Goal: Task Accomplishment & Management: Manage account settings

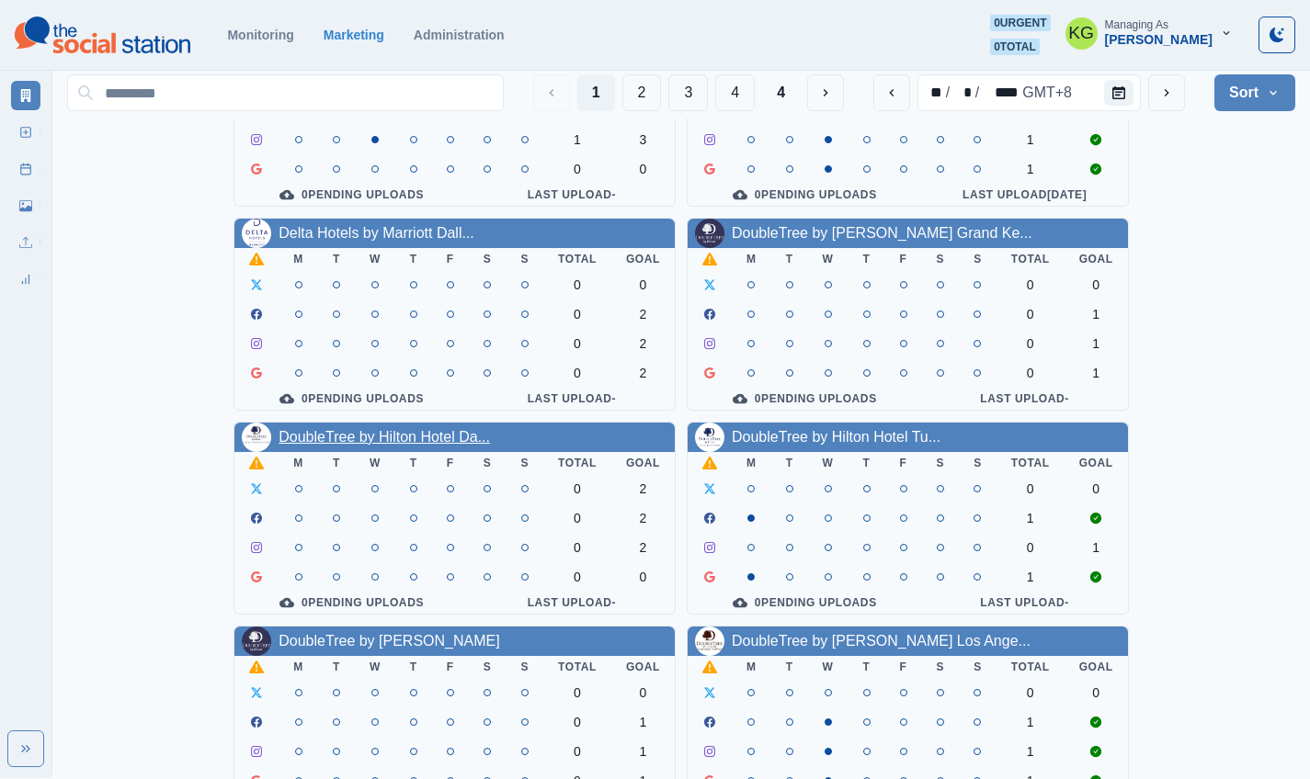
scroll to position [635, 0]
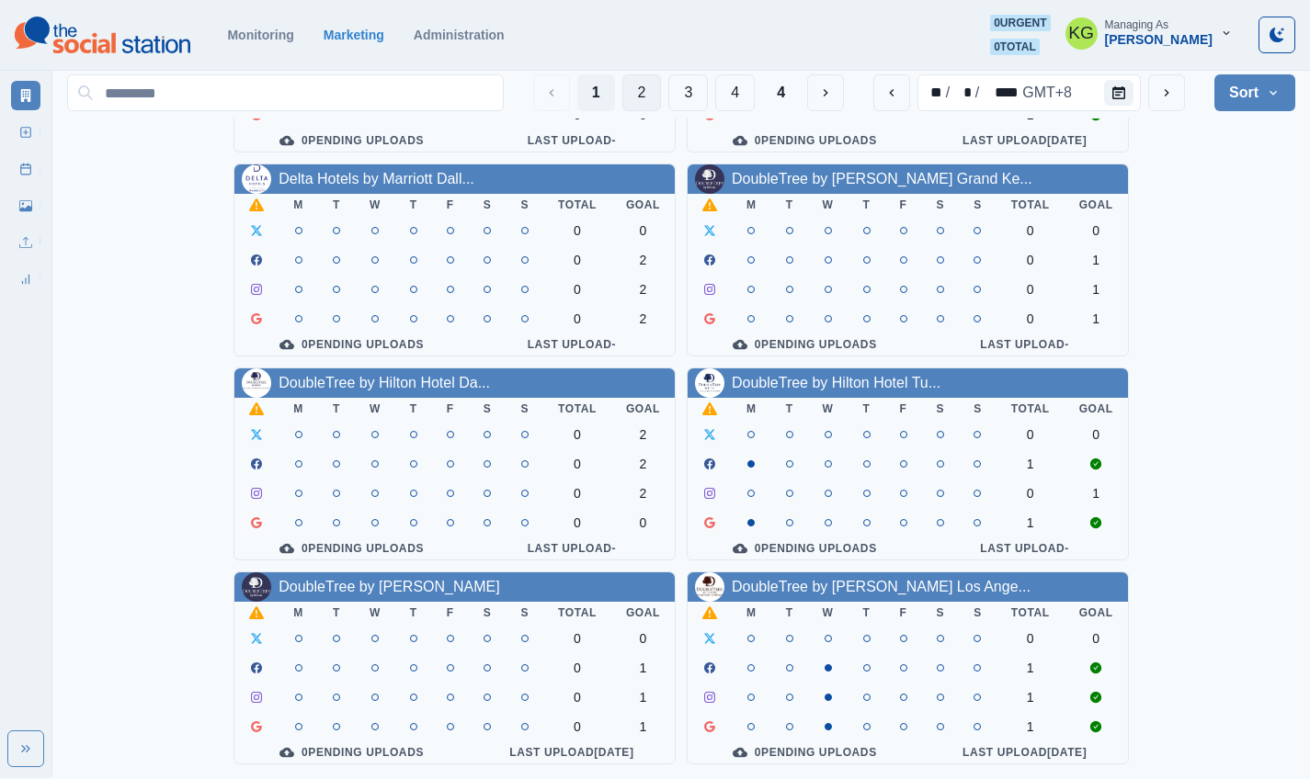
click at [648, 98] on button "2" at bounding box center [642, 92] width 40 height 37
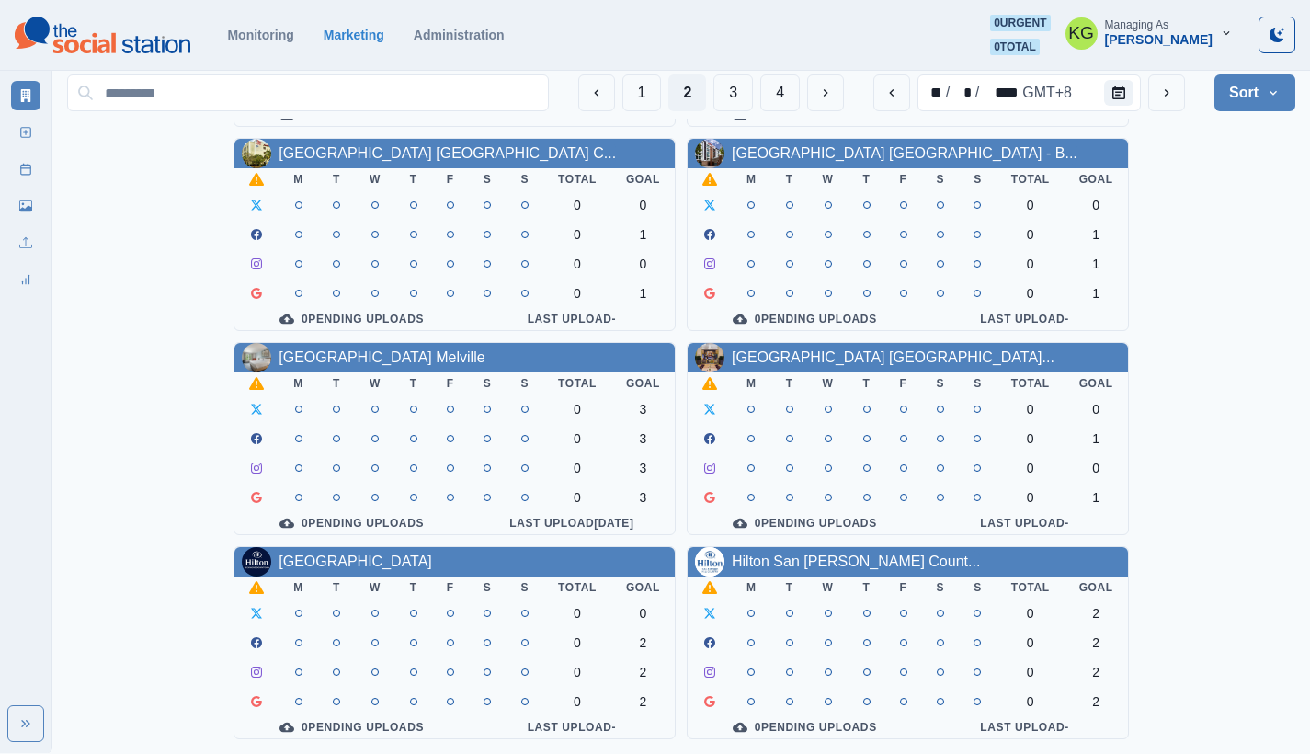
scroll to position [8, 0]
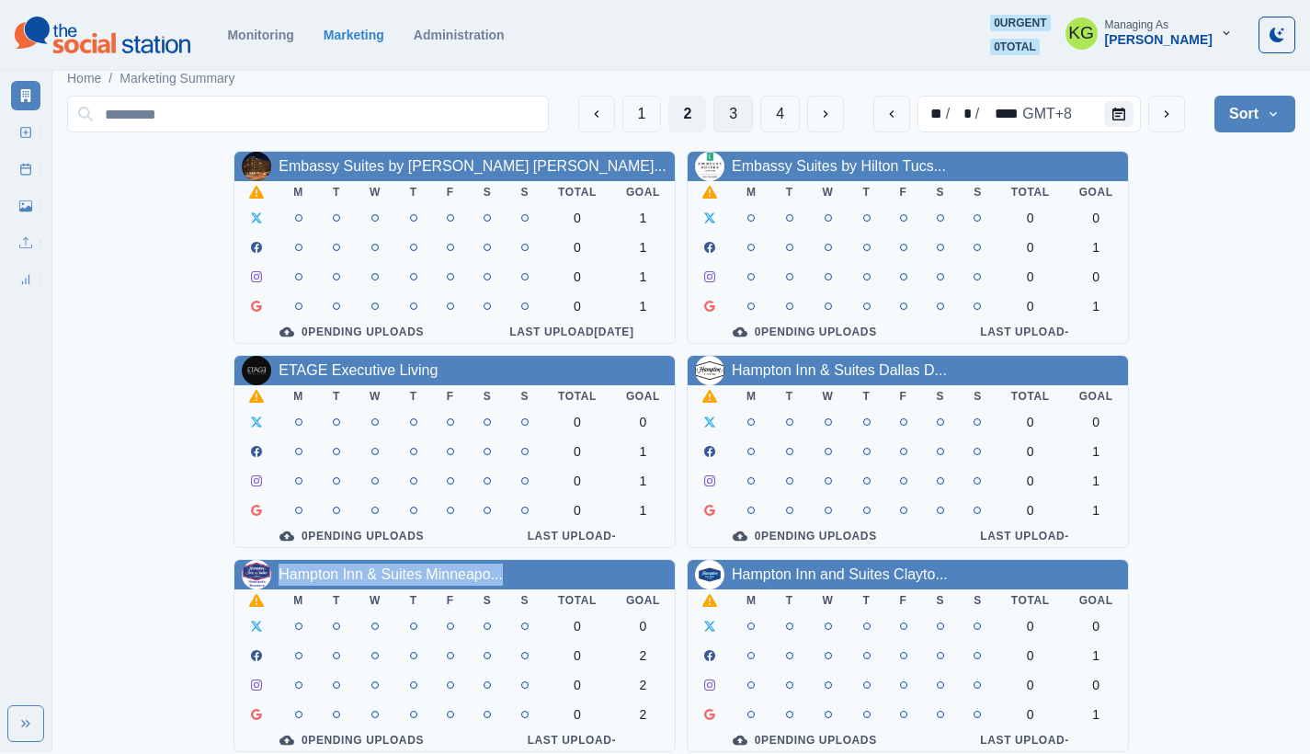
click at [728, 117] on button "3" at bounding box center [733, 114] width 40 height 37
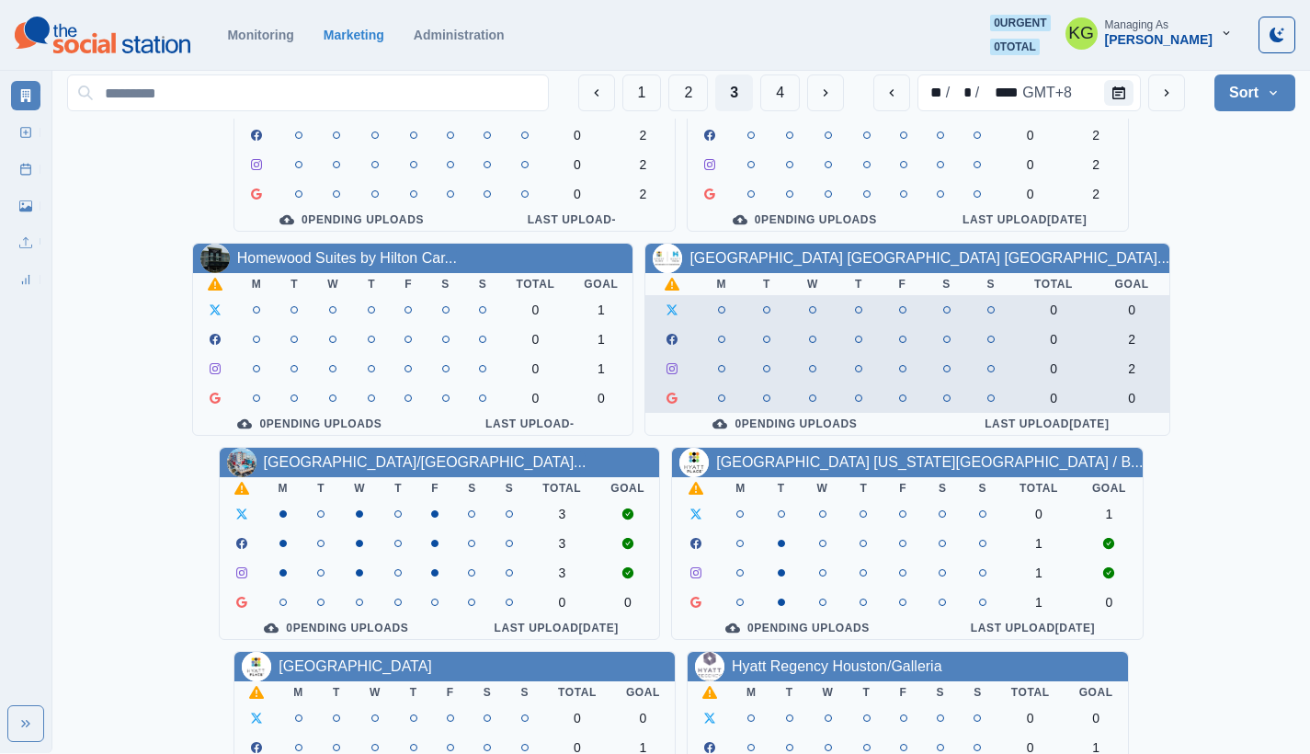
scroll to position [661, 0]
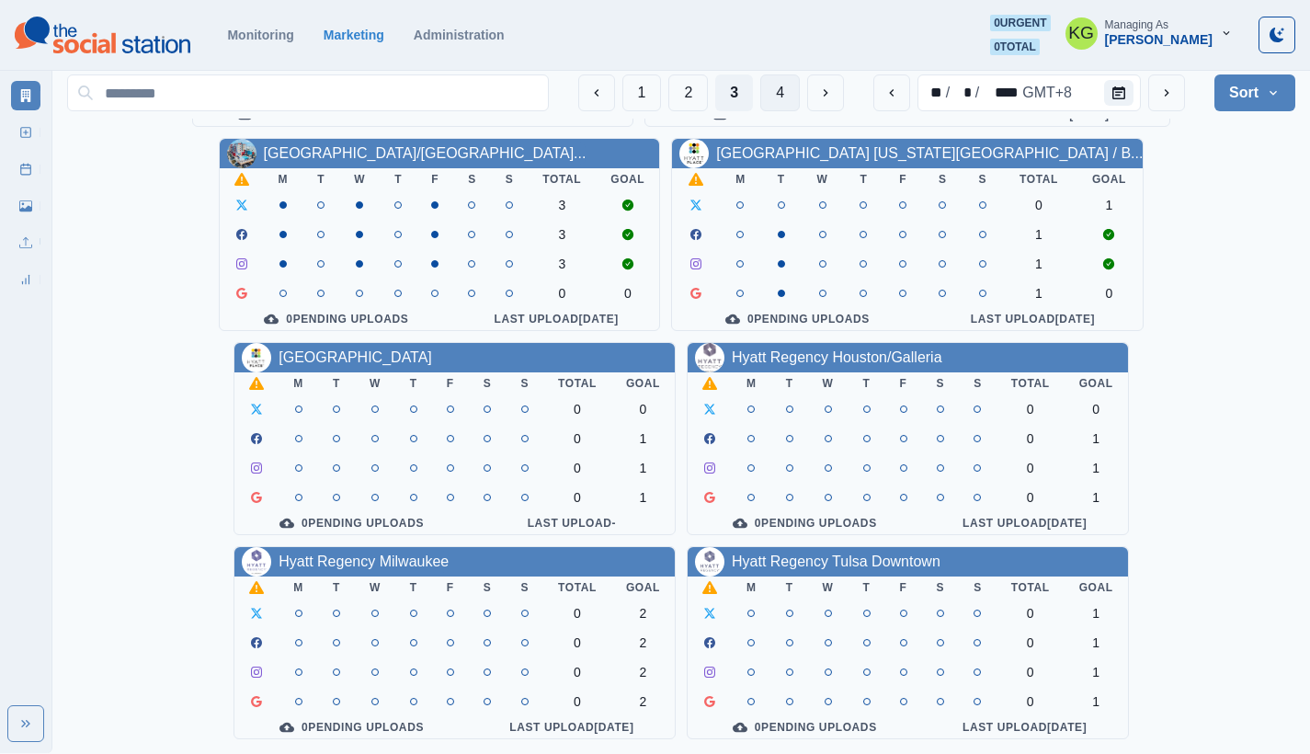
click at [774, 103] on button "4" at bounding box center [780, 92] width 40 height 37
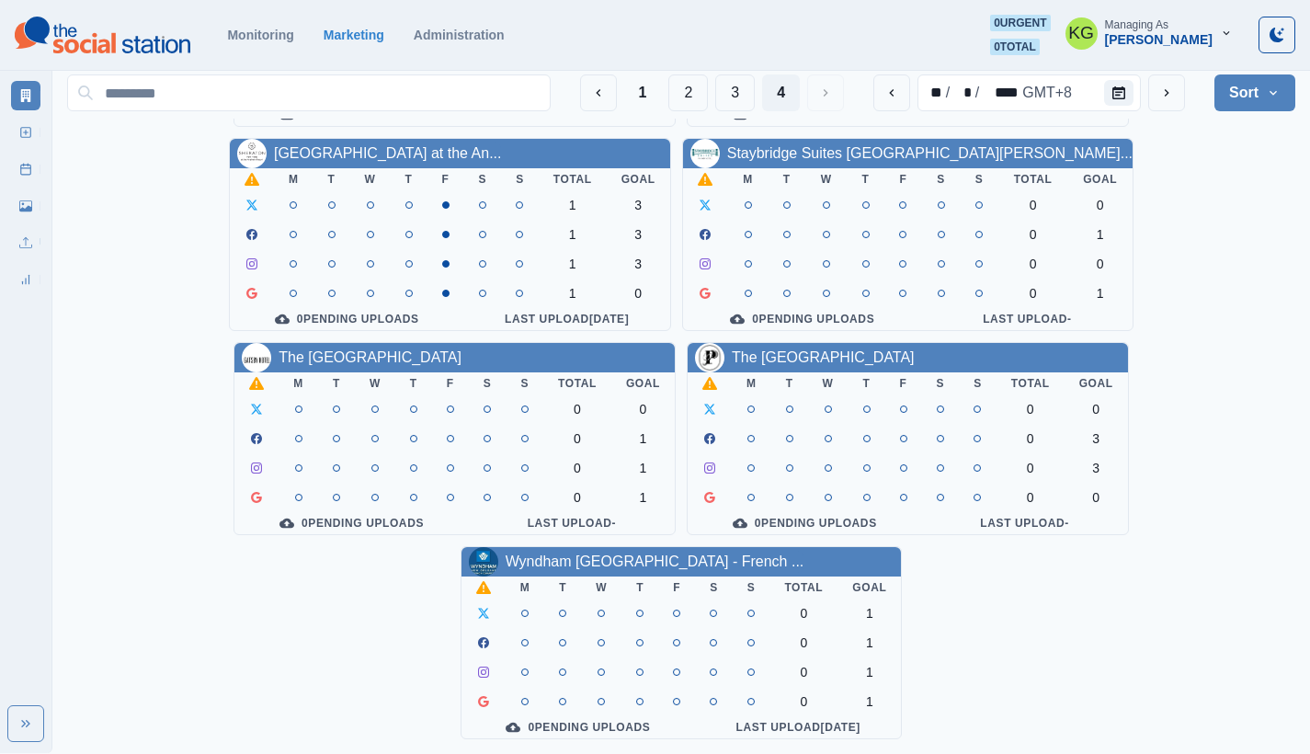
click at [738, 6] on section "Monitoring Marketing Administration 0 urgent 0 total KG Managing As [PERSON_NAM…" at bounding box center [655, 35] width 1310 height 71
click at [733, 1] on section "Monitoring Marketing Administration 0 urgent 0 total KG Managing As Katrina Gal…" at bounding box center [655, 35] width 1310 height 71
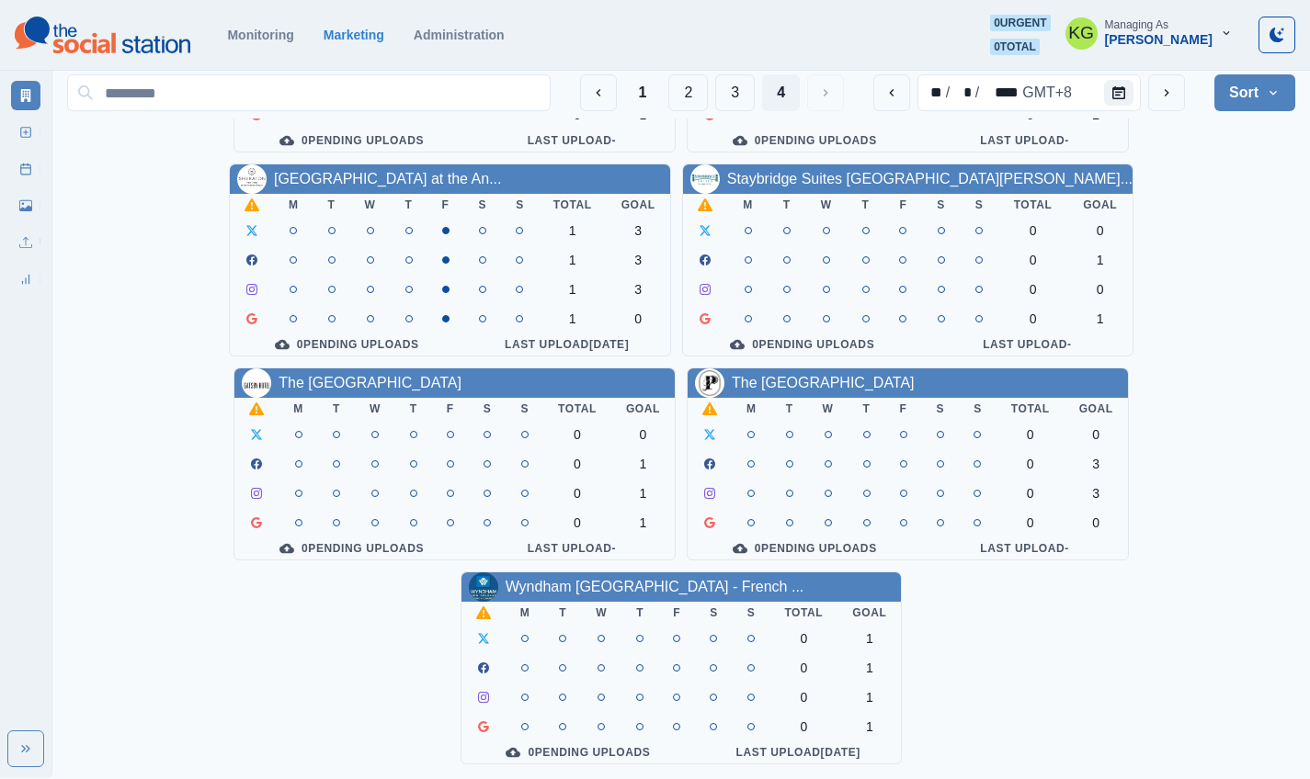
scroll to position [0, 0]
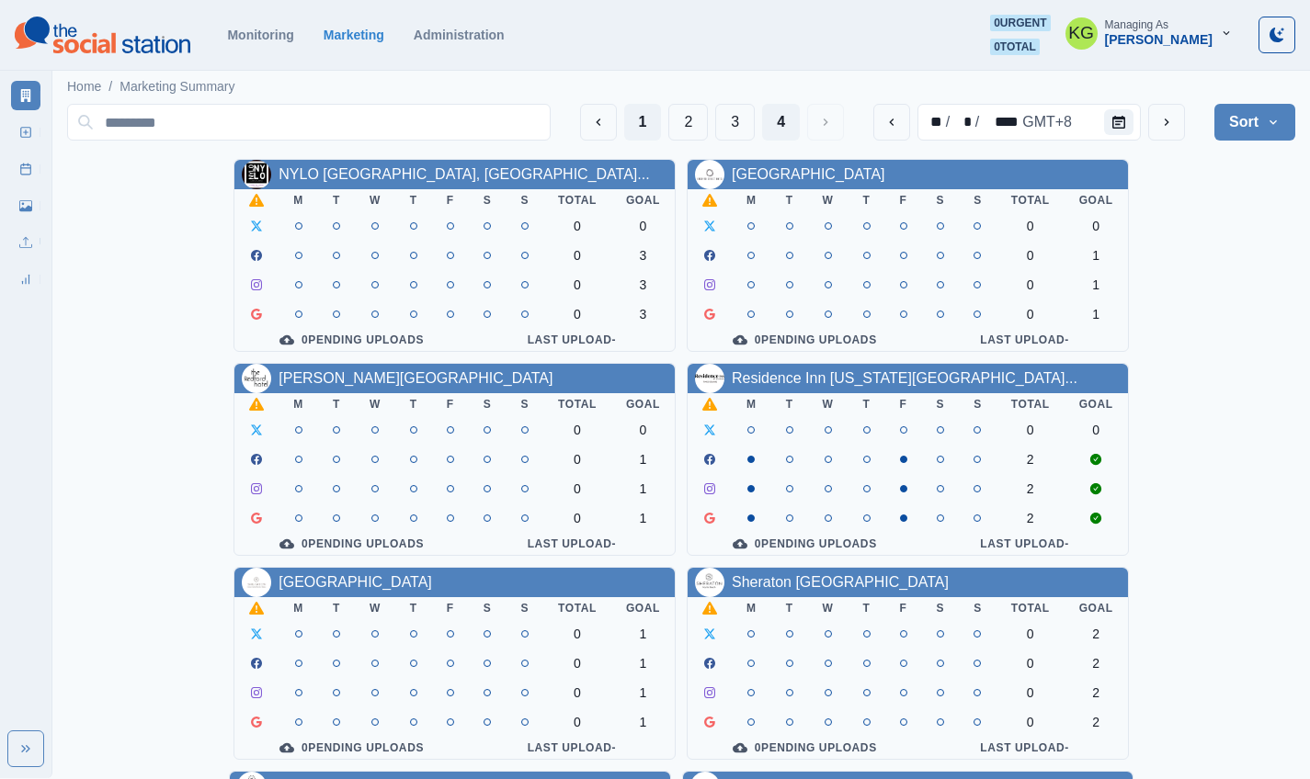
click at [646, 125] on button "1" at bounding box center [643, 122] width 38 height 37
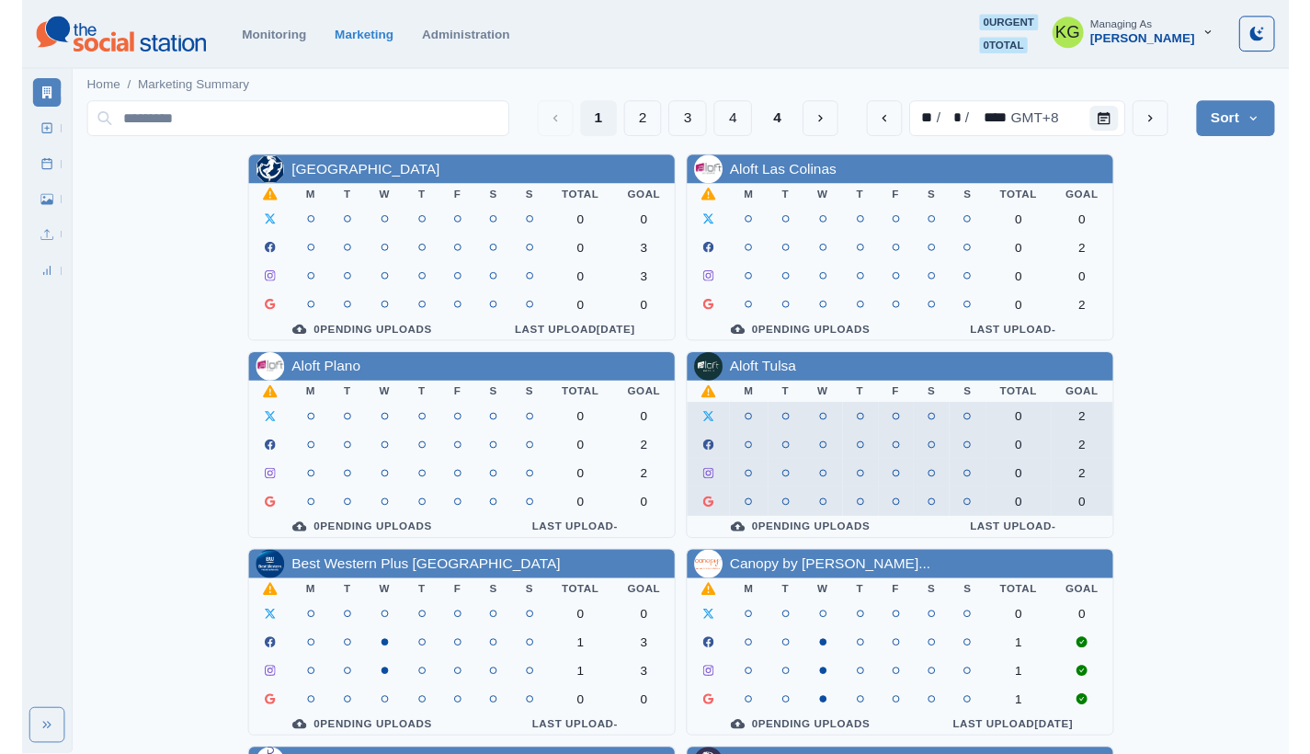
scroll to position [351, 0]
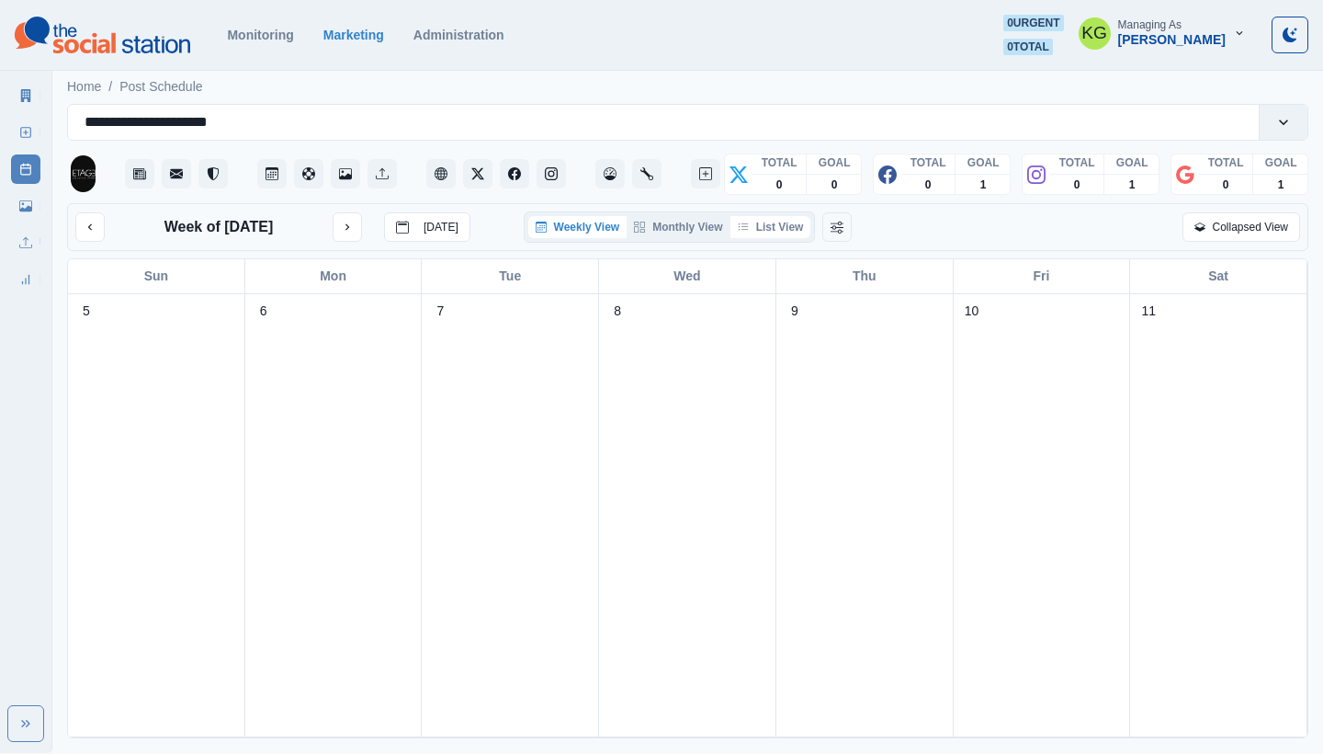
click at [777, 229] on button "List View" at bounding box center [771, 227] width 81 height 22
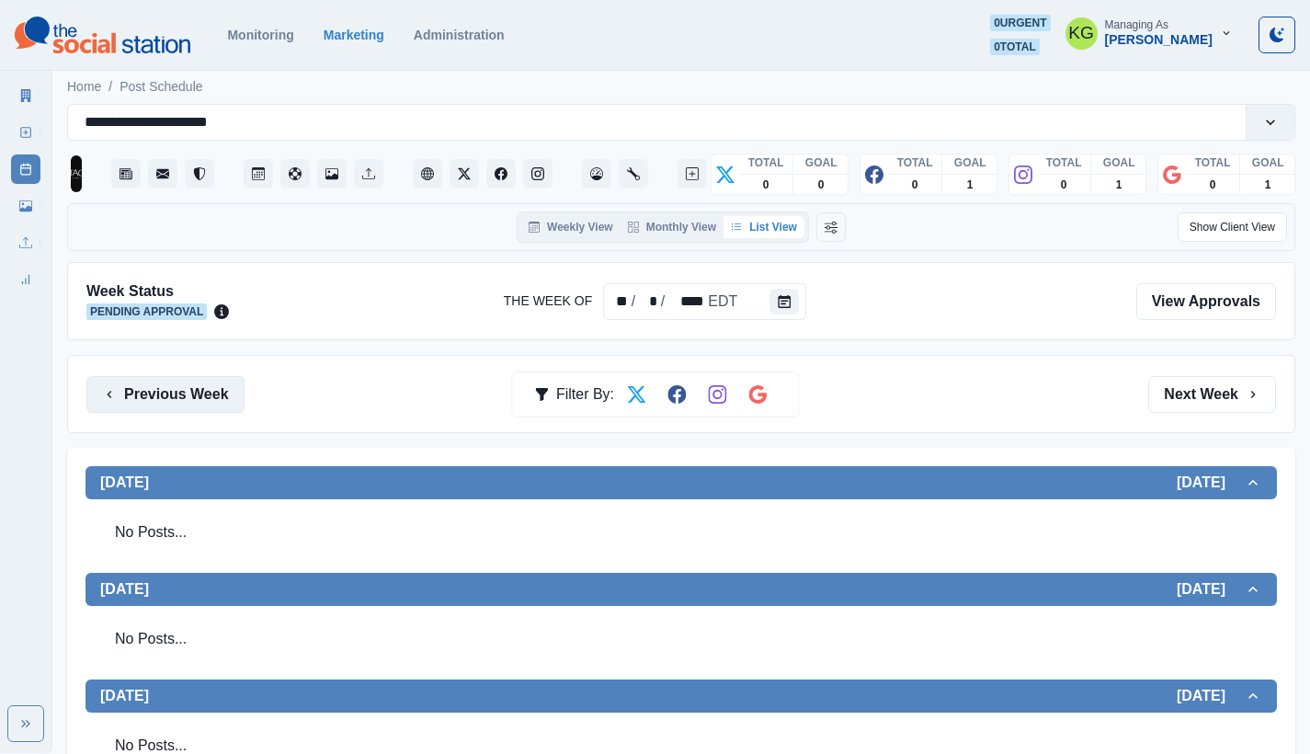
click at [221, 407] on button "Previous Week" at bounding box center [165, 394] width 158 height 37
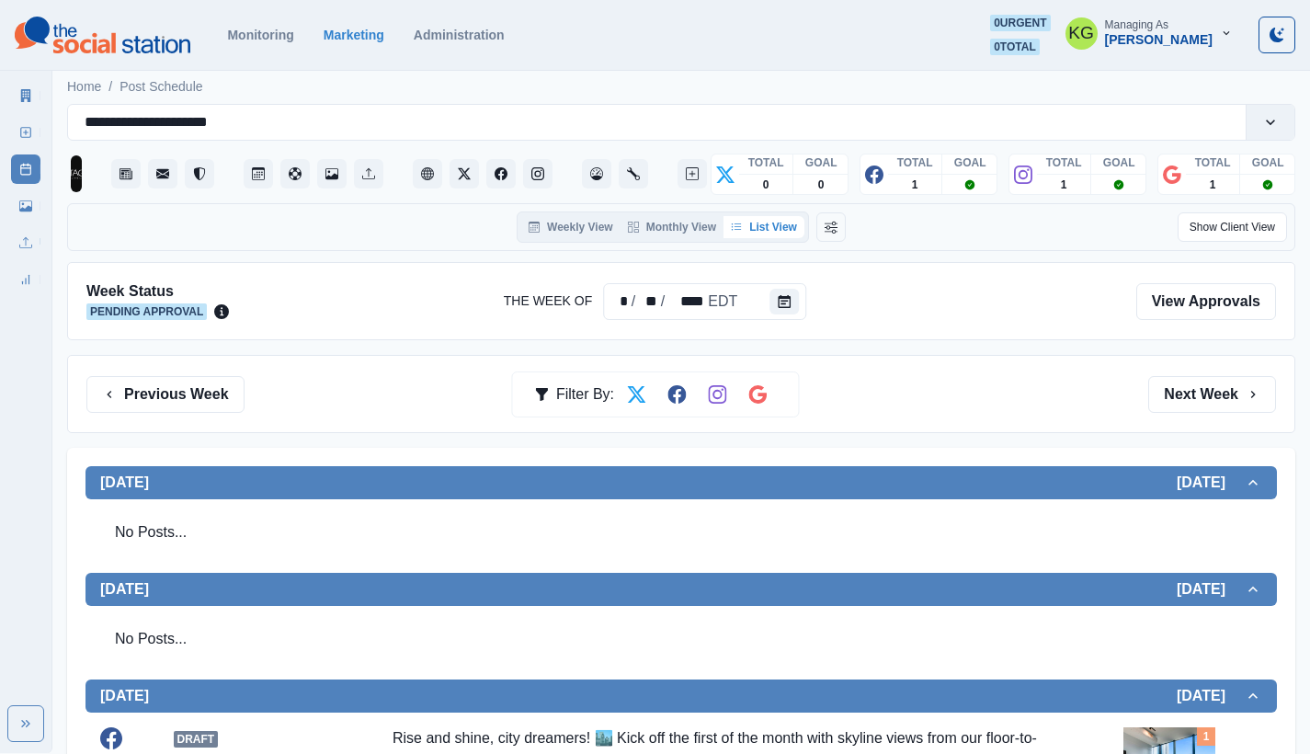
click at [636, 151] on div "TOTAL GOAL 0 0 TOTAL GOAL 1 TOTAL GOAL 1 TOTAL GOAL 1" at bounding box center [681, 168] width 1228 height 55
click at [632, 176] on icon "Administration" at bounding box center [633, 173] width 13 height 13
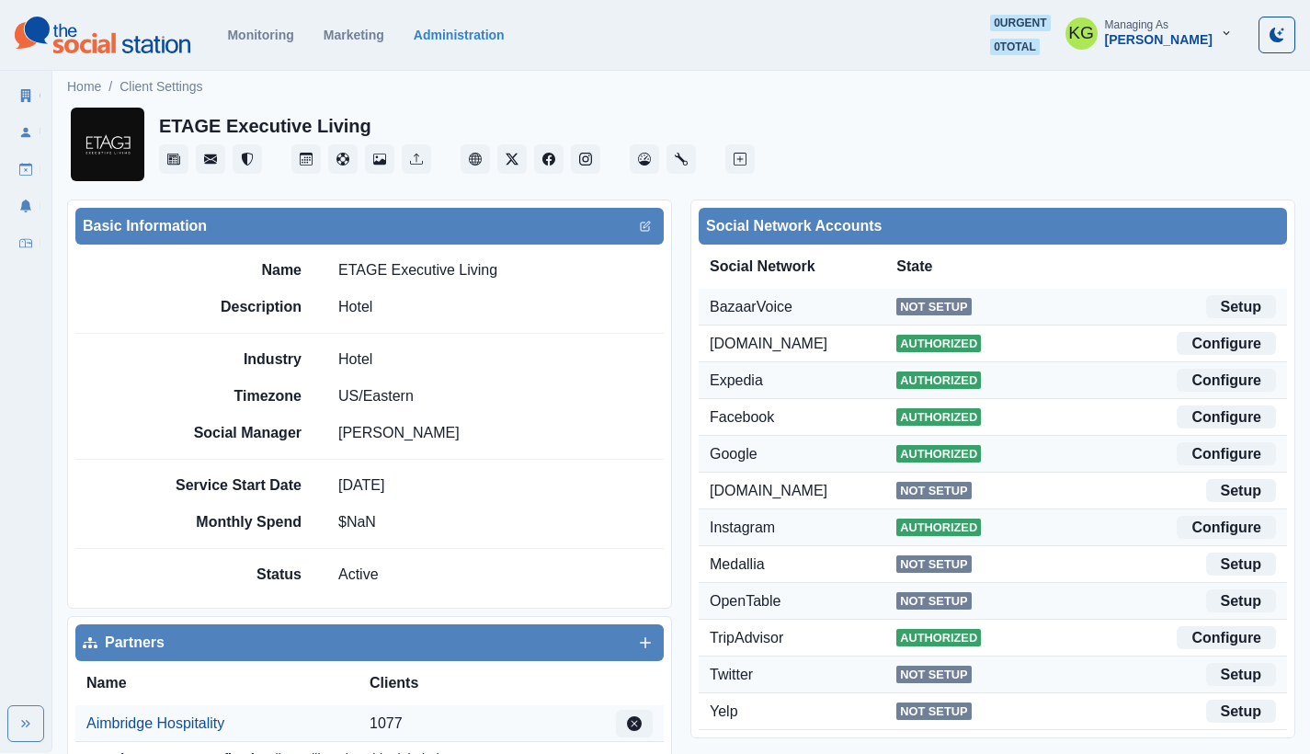
scroll to position [649, 0]
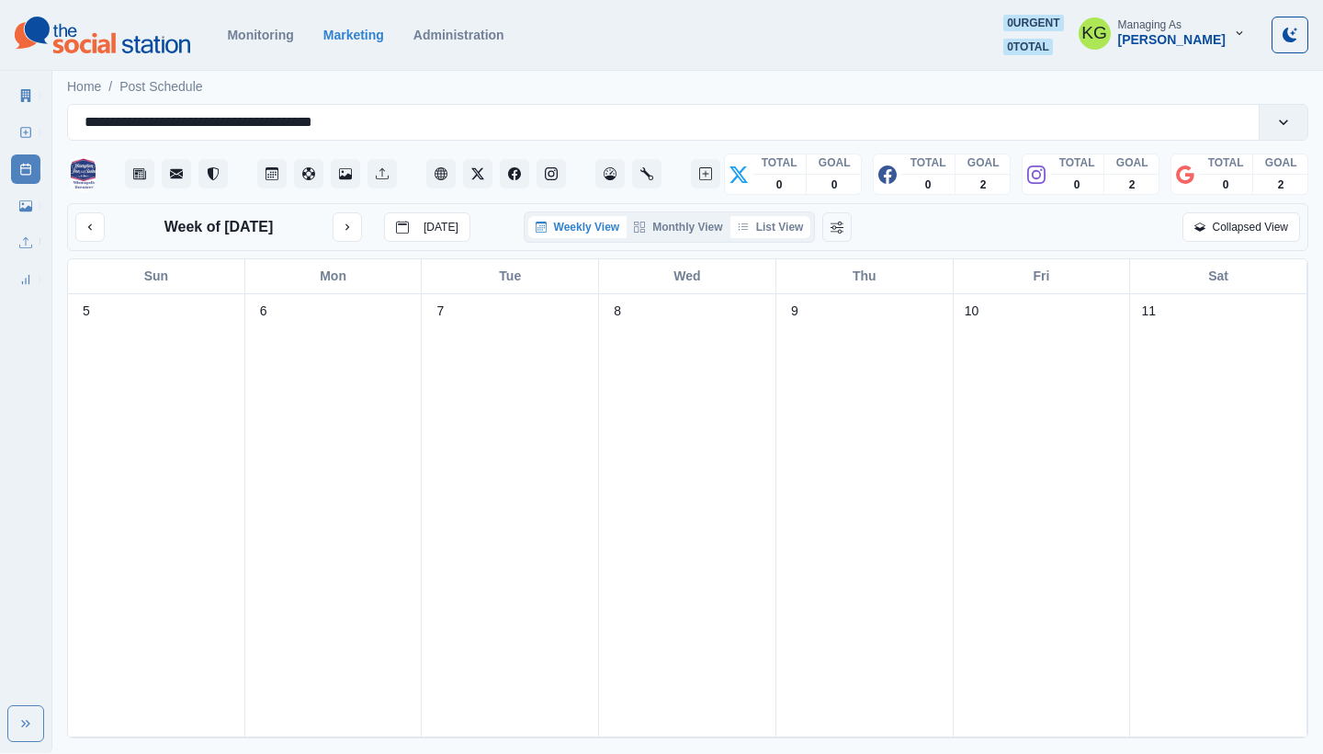
click at [767, 230] on button "List View" at bounding box center [771, 227] width 81 height 22
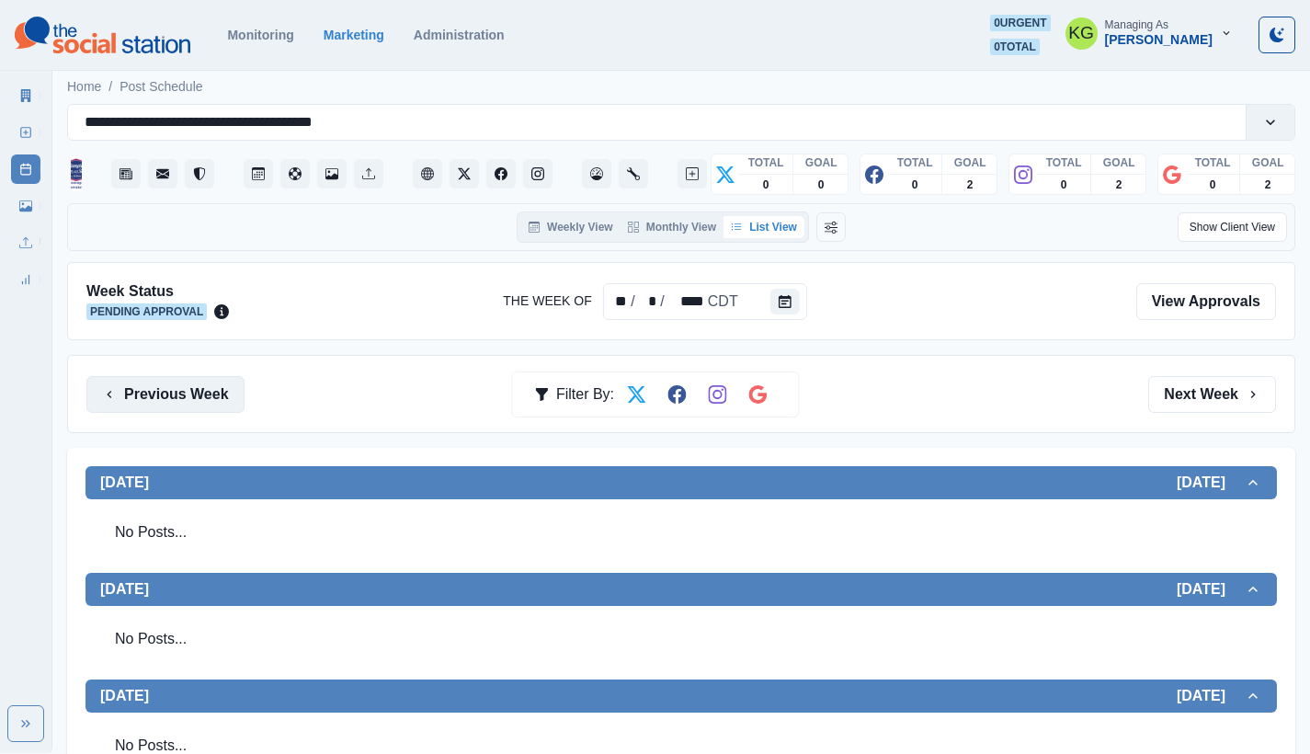
click at [204, 380] on button "Previous Week" at bounding box center [165, 394] width 158 height 37
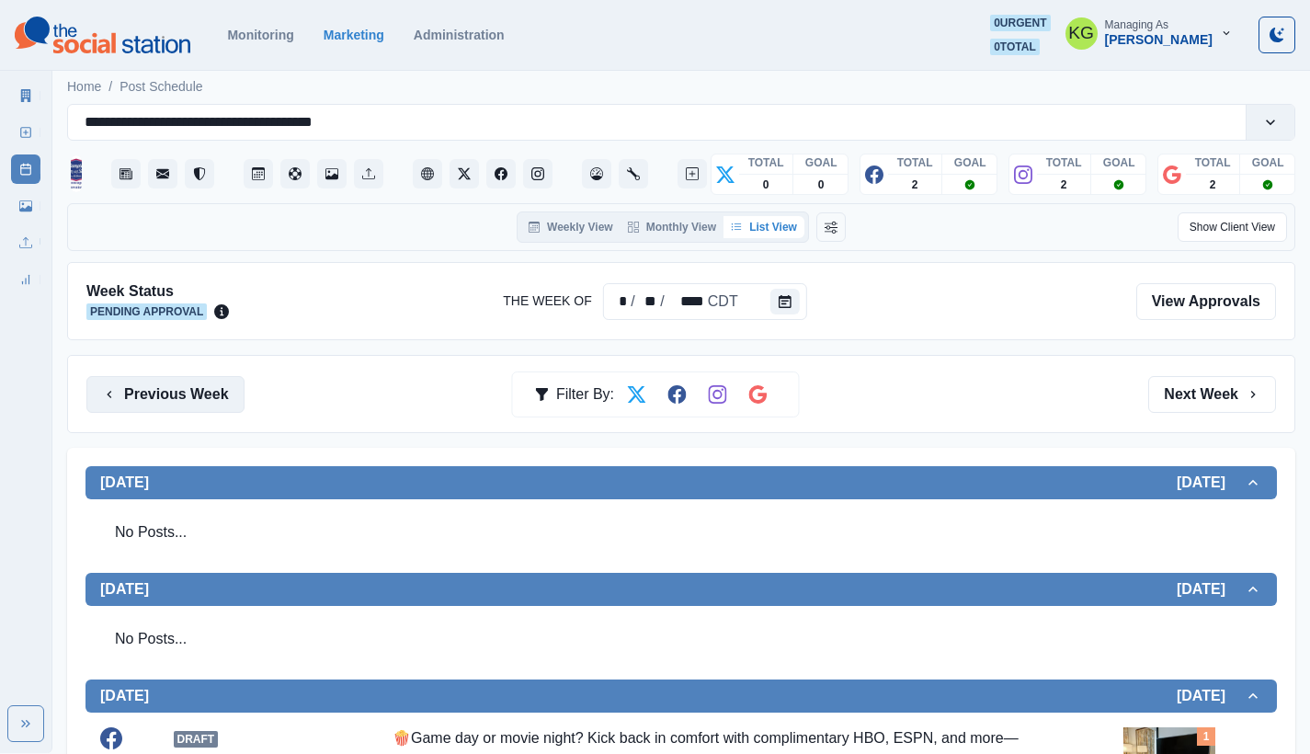
click at [186, 399] on button "Previous Week" at bounding box center [165, 394] width 158 height 37
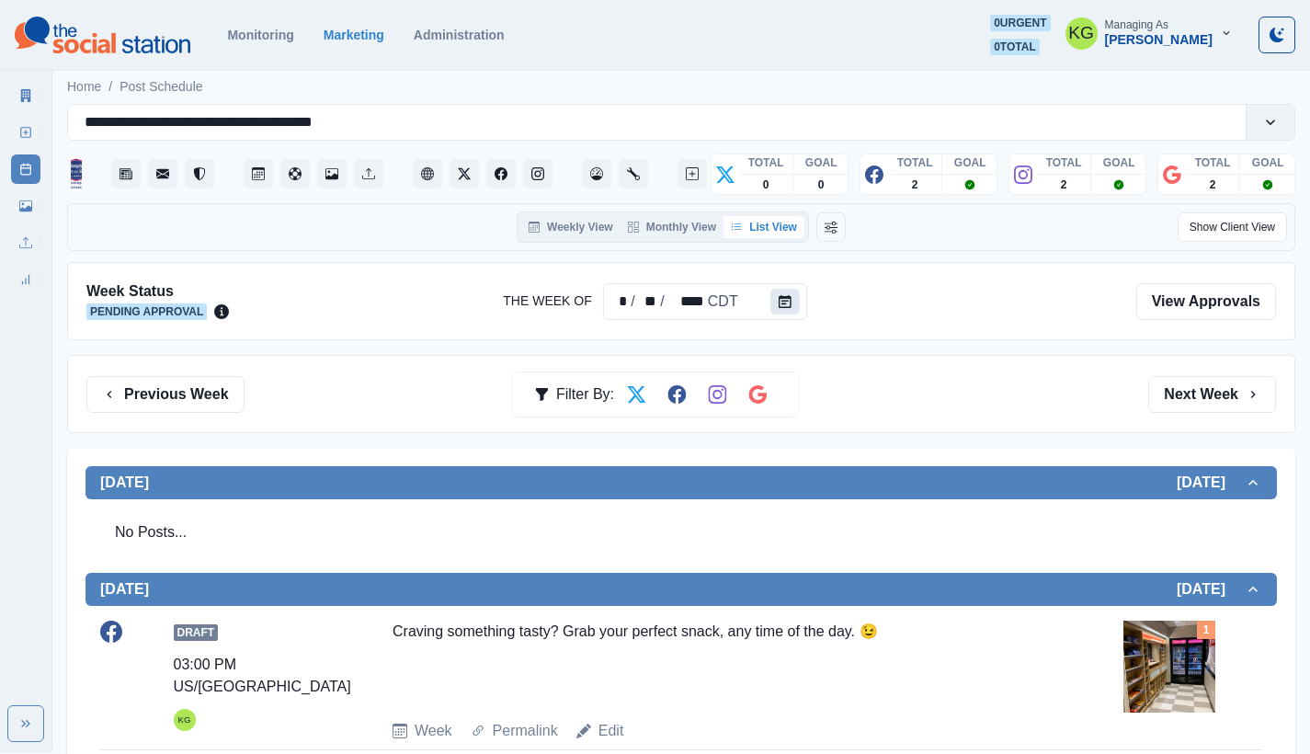
click at [778, 296] on icon "Calendar" at bounding box center [784, 301] width 13 height 13
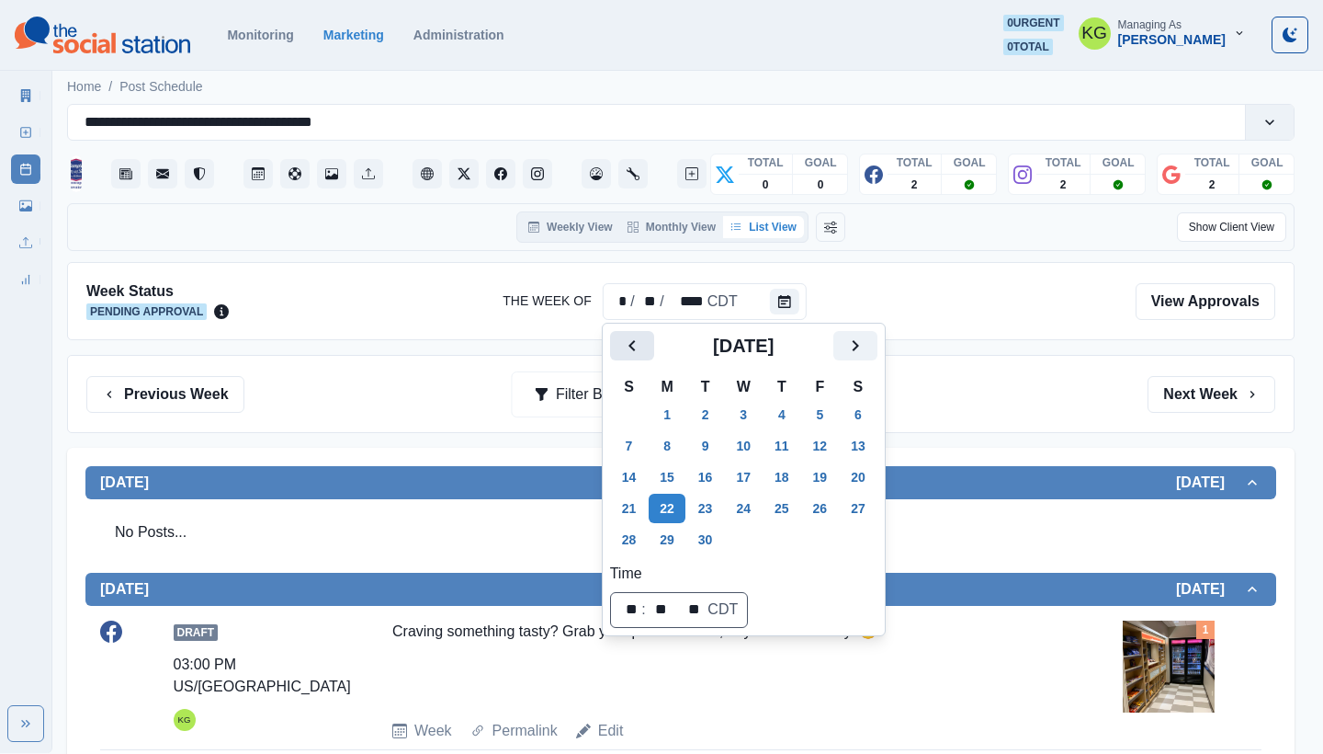
click at [635, 346] on icon "Previous" at bounding box center [632, 346] width 22 height 22
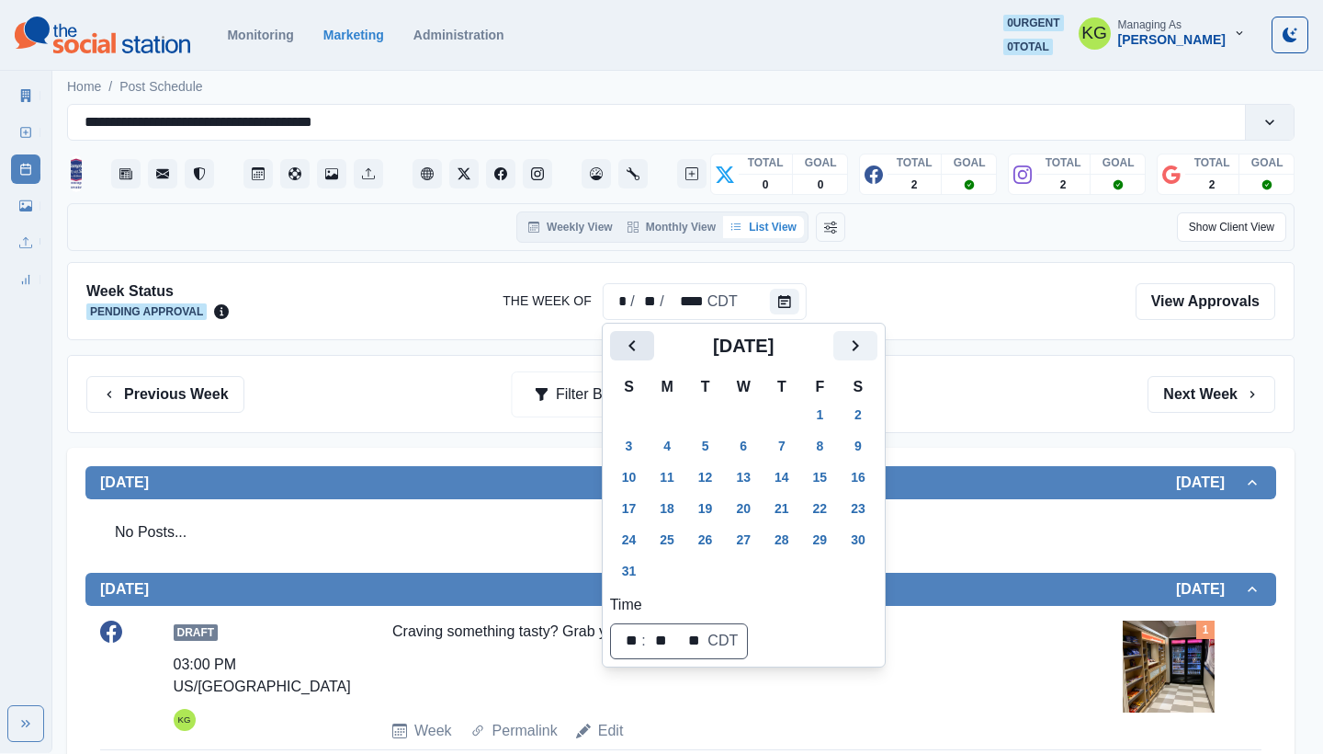
click at [635, 346] on icon "Previous" at bounding box center [632, 346] width 22 height 22
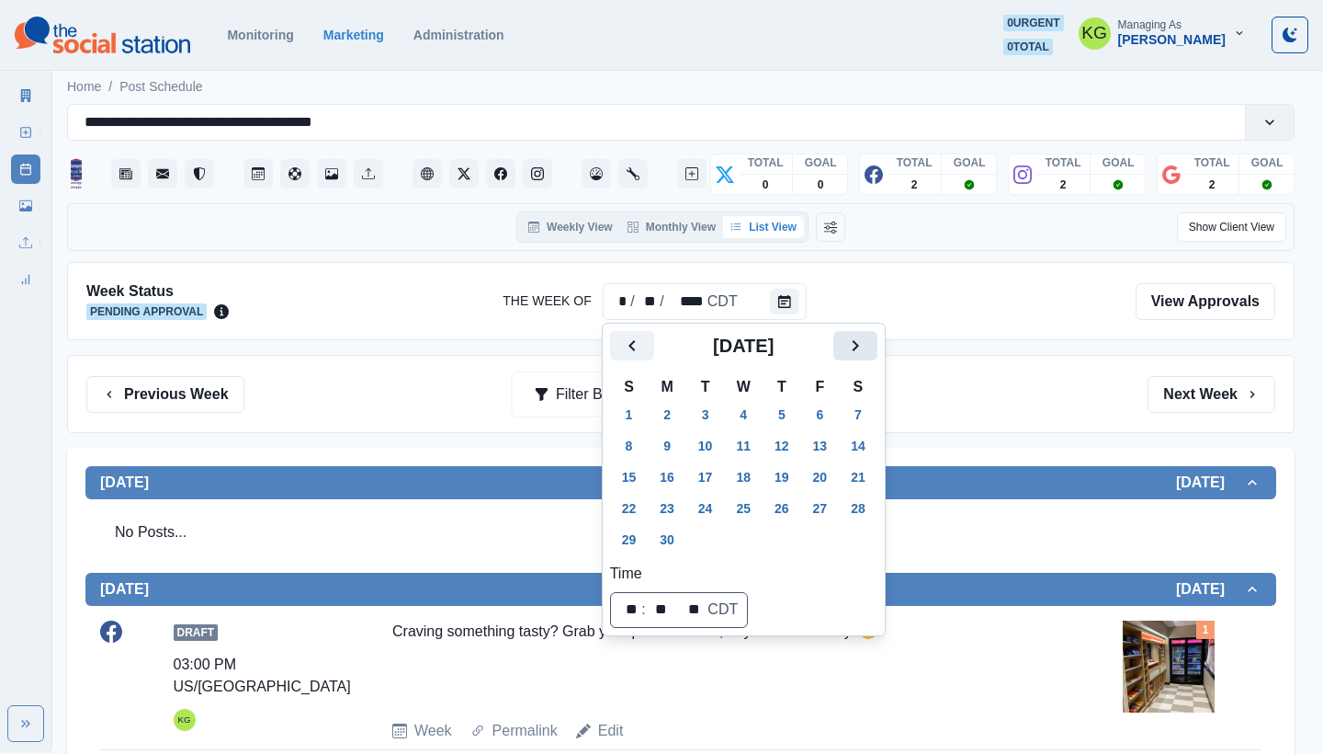
click at [865, 345] on icon "Next" at bounding box center [856, 346] width 22 height 22
click at [665, 516] on button "21" at bounding box center [667, 507] width 37 height 29
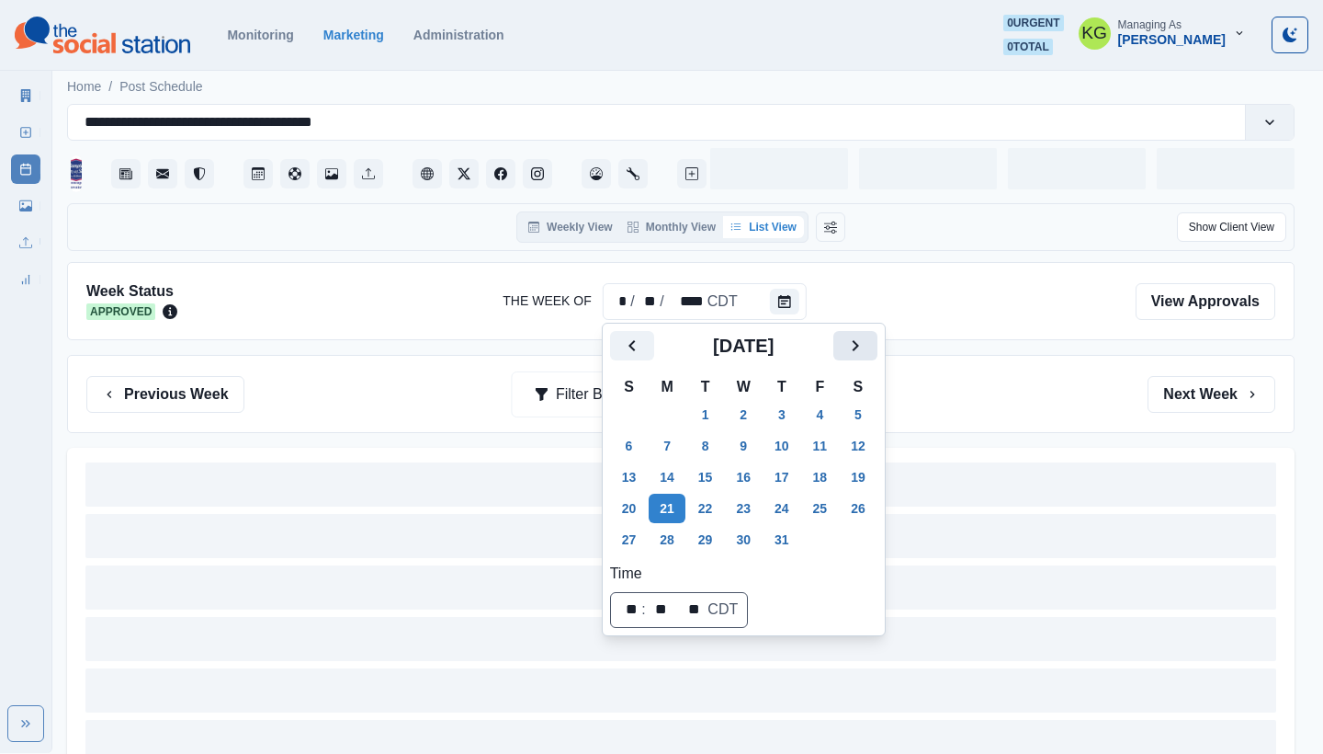
click at [867, 349] on icon "Next" at bounding box center [856, 346] width 22 height 22
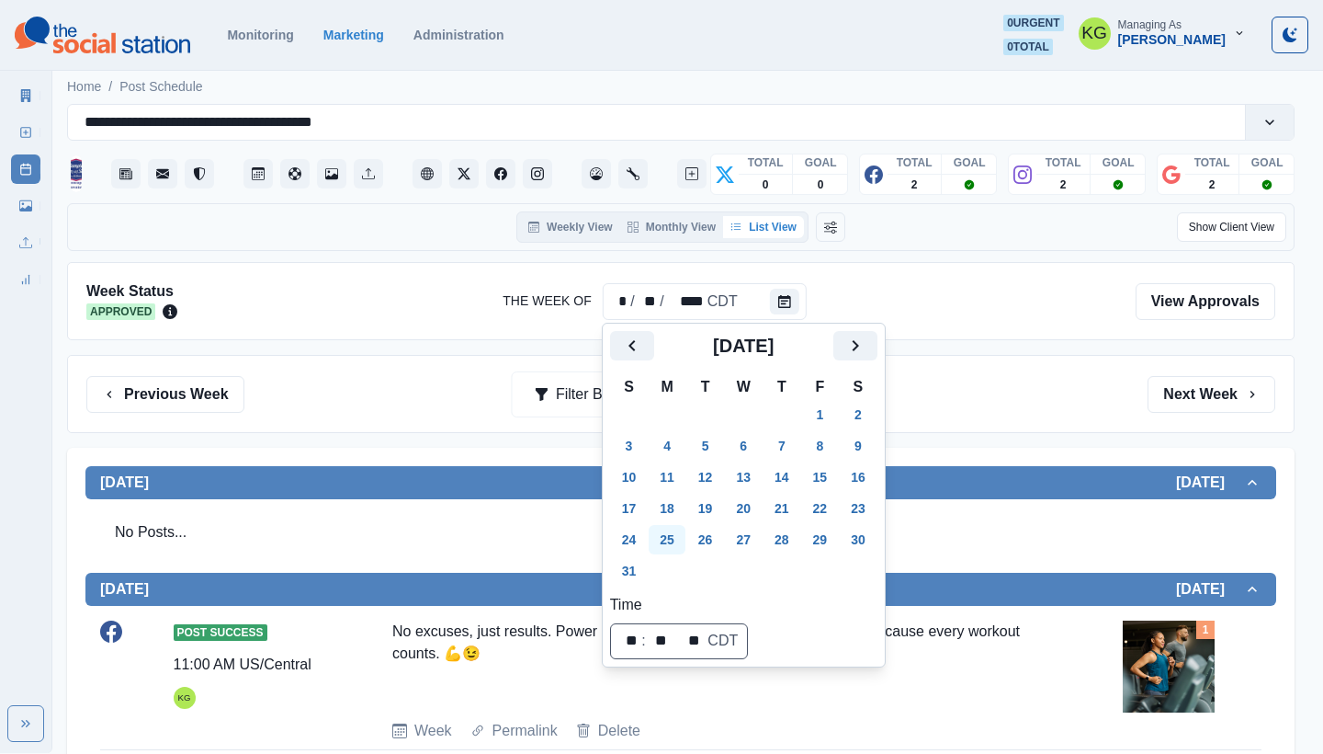
click at [669, 540] on button "25" at bounding box center [667, 539] width 37 height 29
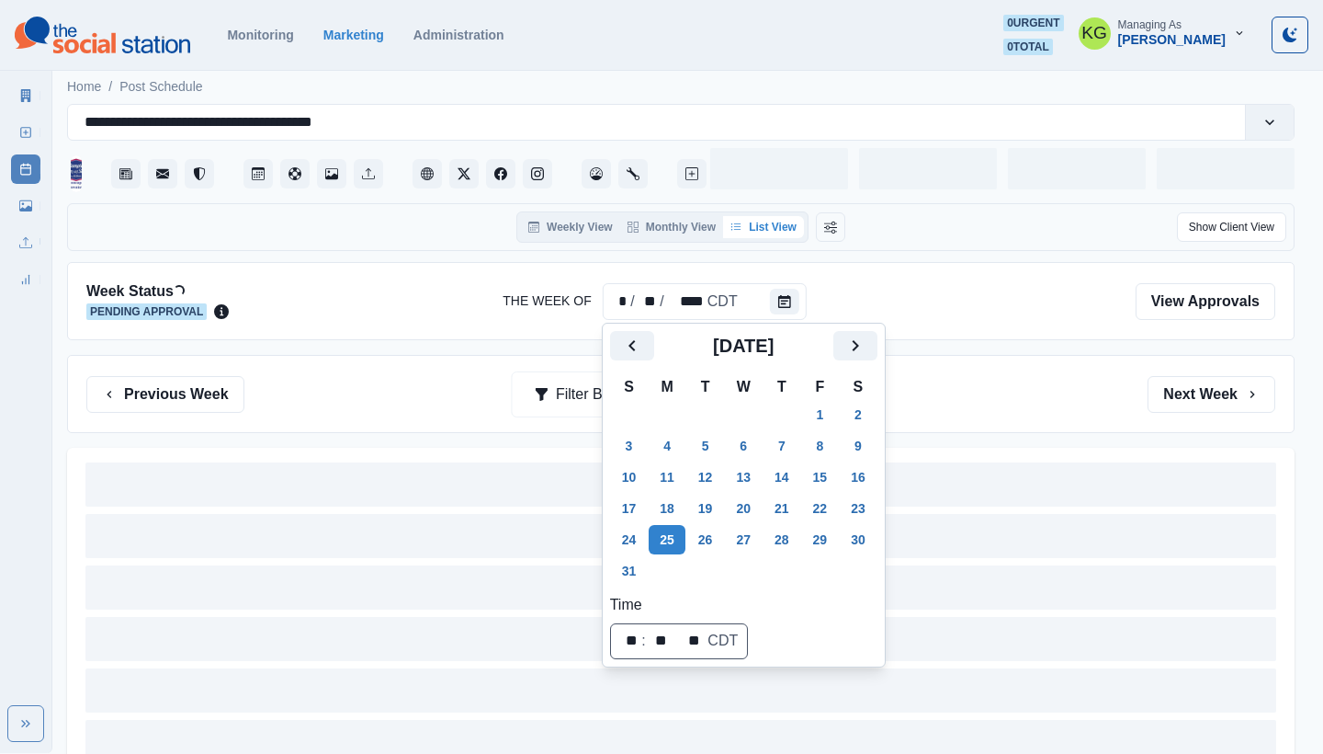
click at [1018, 394] on div "Previous Week Filter By: Next Week" at bounding box center [680, 394] width 1189 height 37
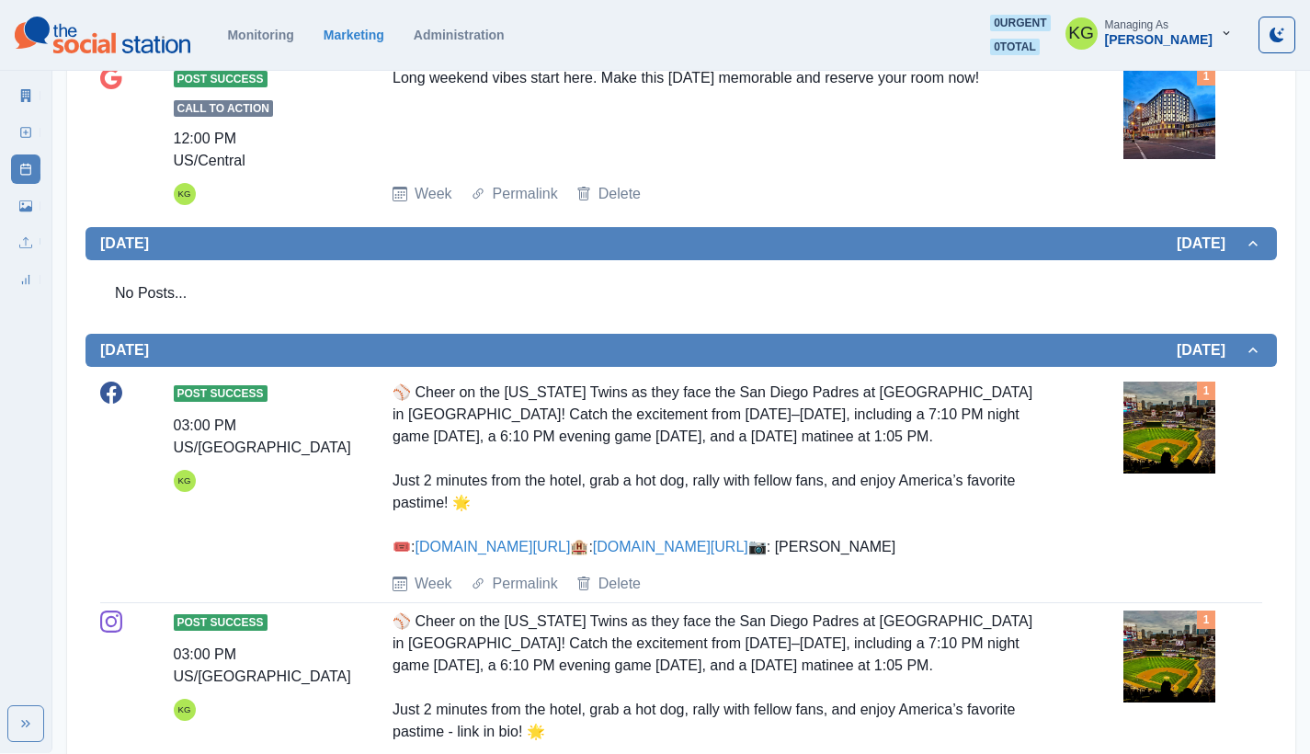
scroll to position [1595, 0]
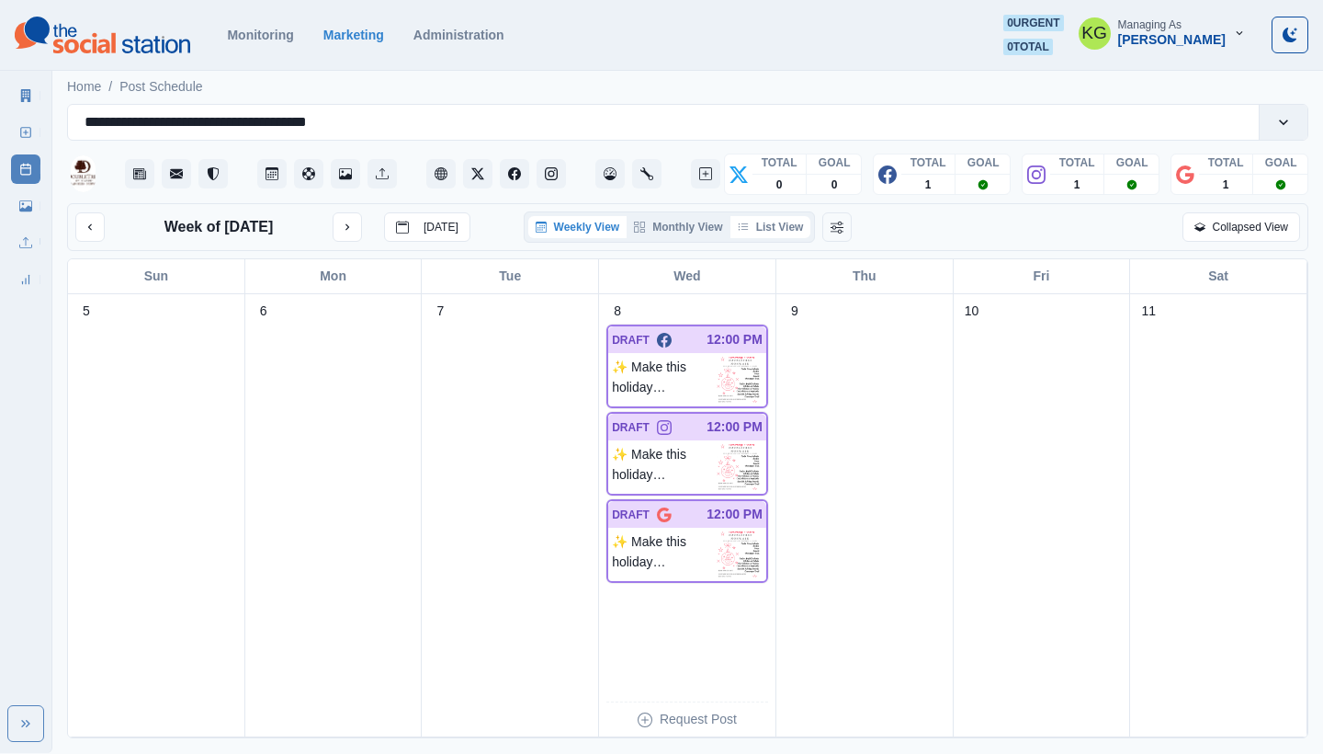
click at [773, 224] on button "List View" at bounding box center [771, 227] width 81 height 22
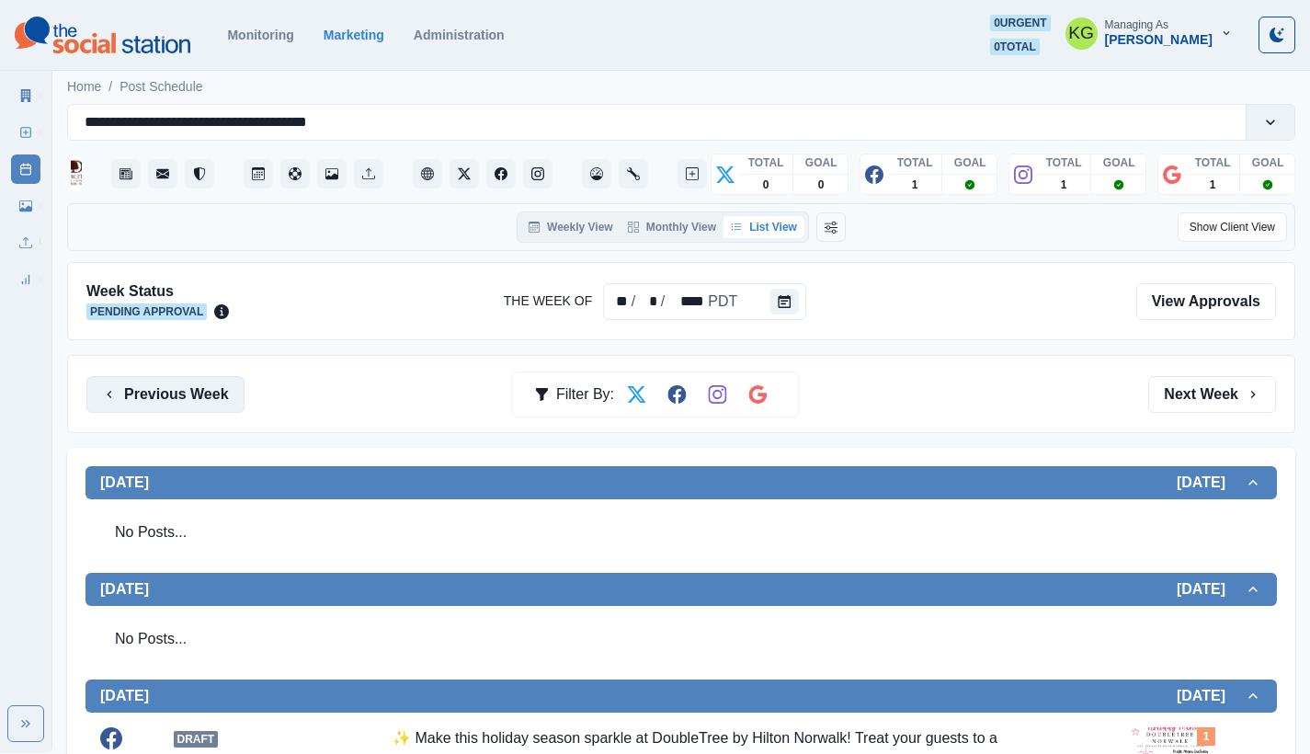
click at [215, 389] on button "Previous Week" at bounding box center [165, 394] width 158 height 37
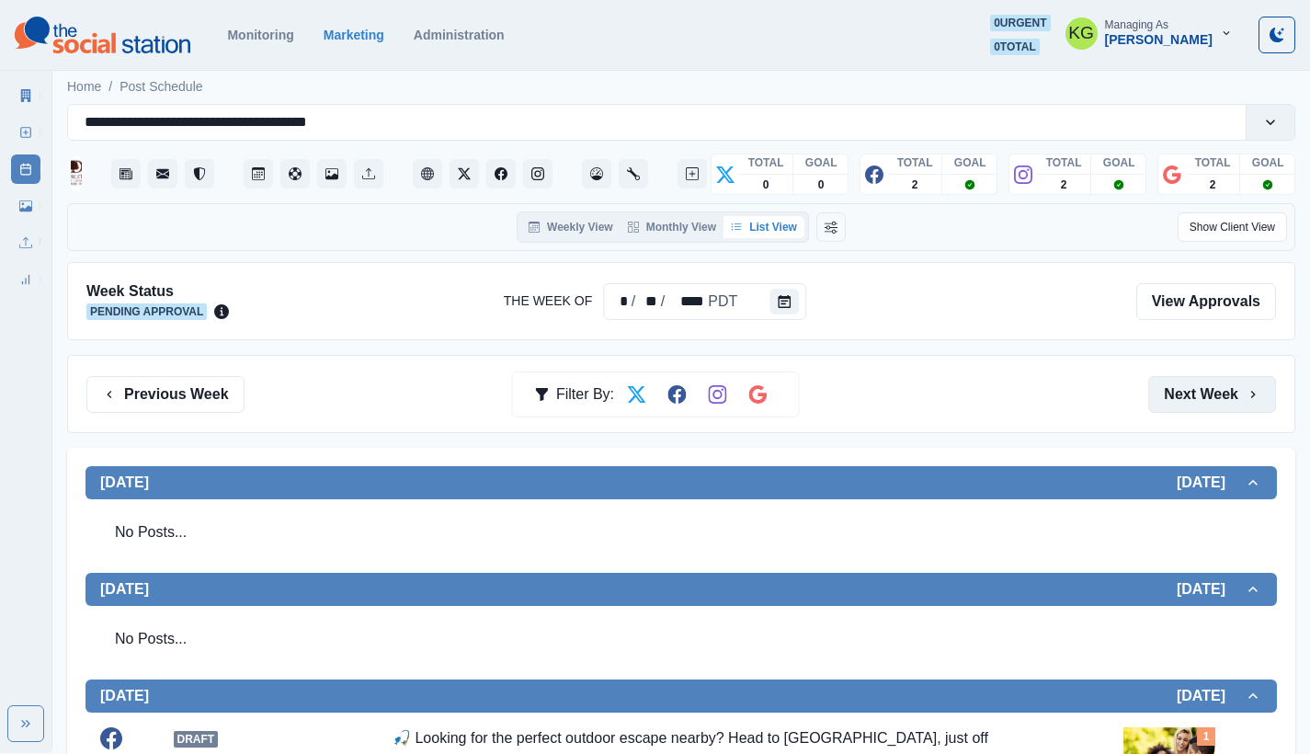
click at [1221, 407] on button "Next Week" at bounding box center [1212, 394] width 128 height 37
click at [1217, 415] on div "Previous Week Filter By: Next Week" at bounding box center [681, 394] width 1228 height 78
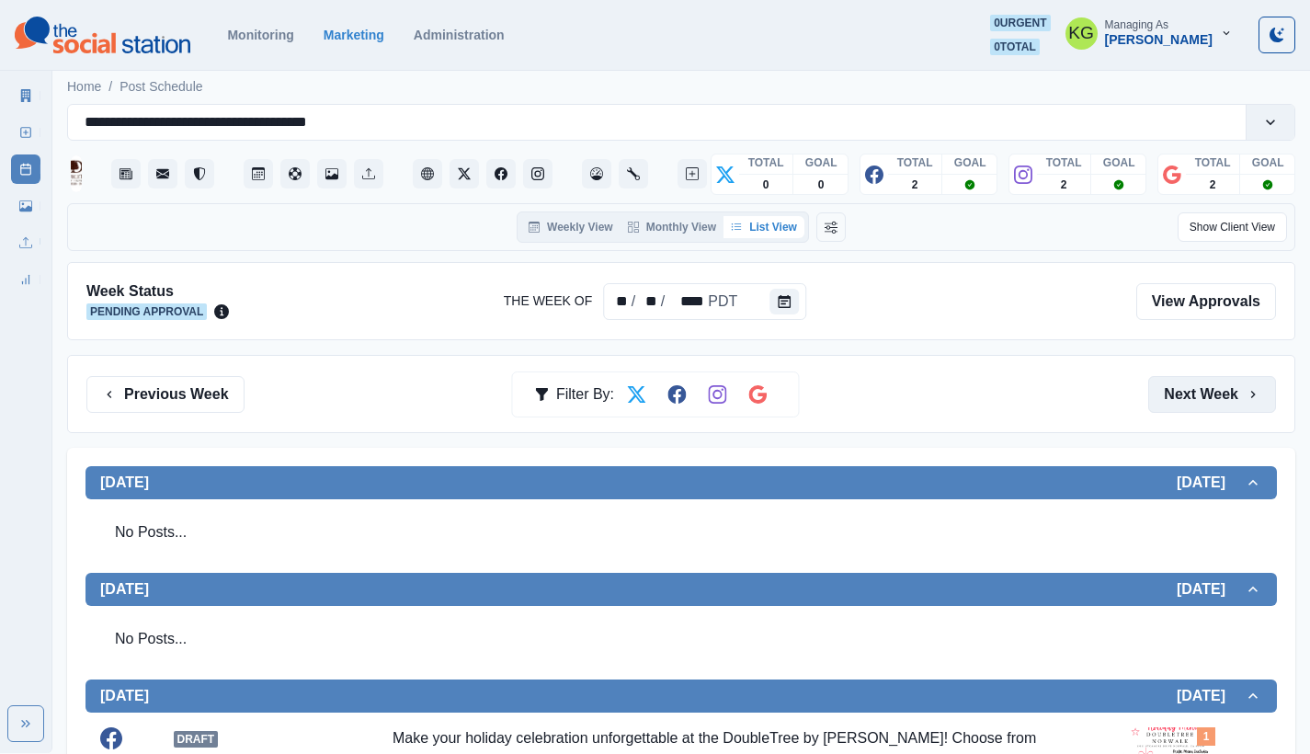
click at [1214, 390] on button "Next Week" at bounding box center [1212, 394] width 128 height 37
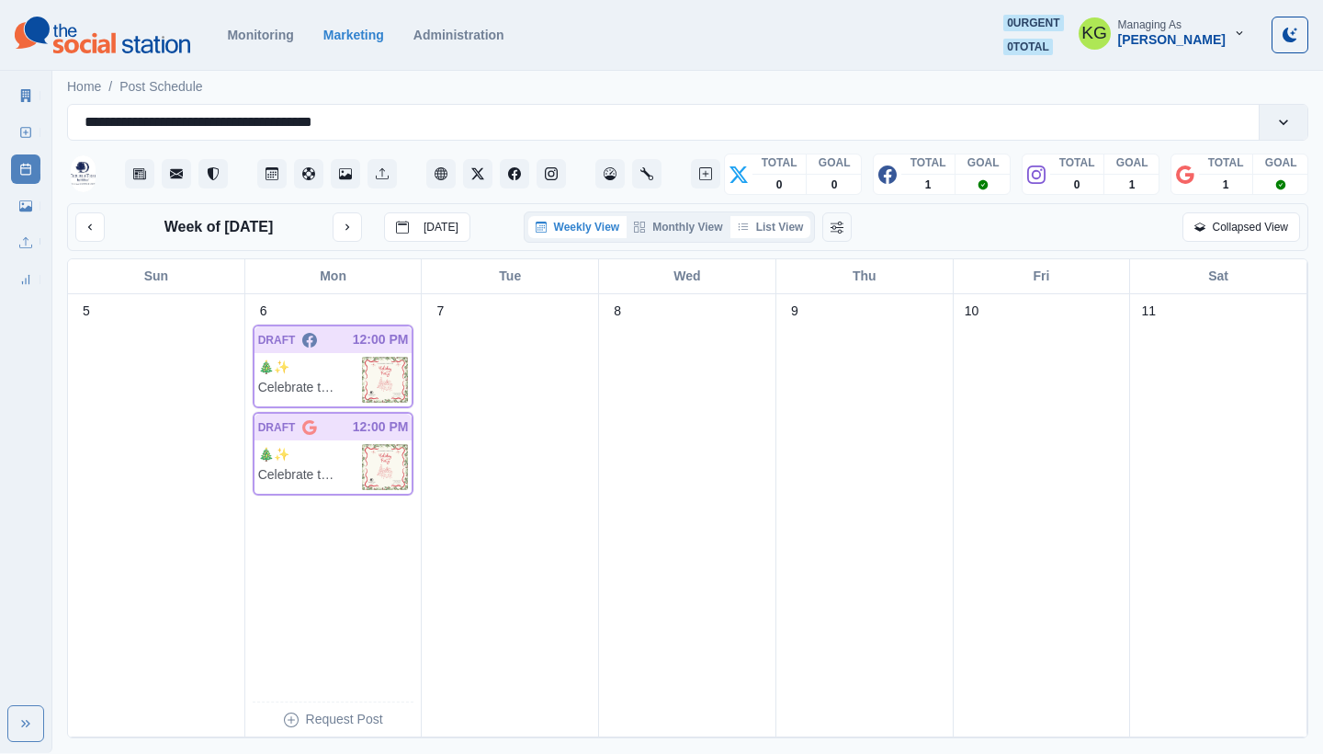
click at [786, 229] on button "List View" at bounding box center [771, 227] width 81 height 22
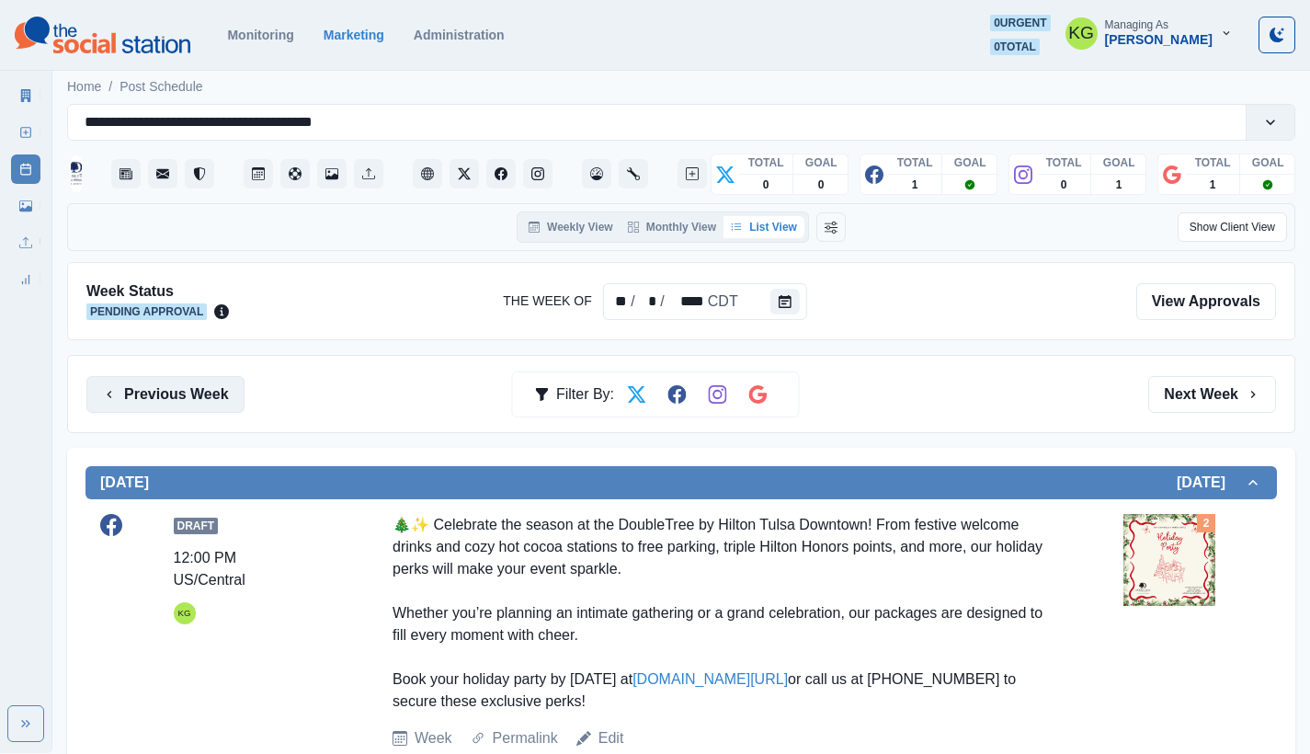
click at [187, 384] on button "Previous Week" at bounding box center [165, 394] width 158 height 37
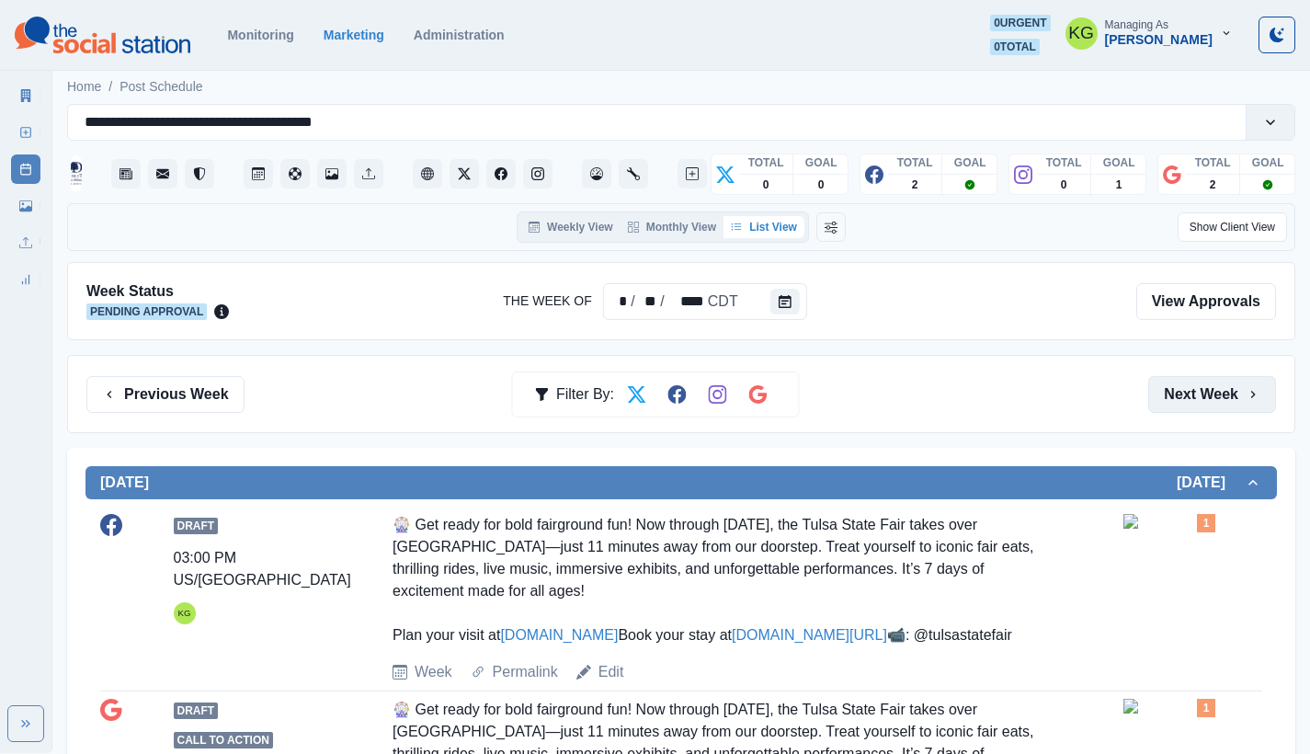
click at [1209, 401] on button "Next Week" at bounding box center [1212, 394] width 128 height 37
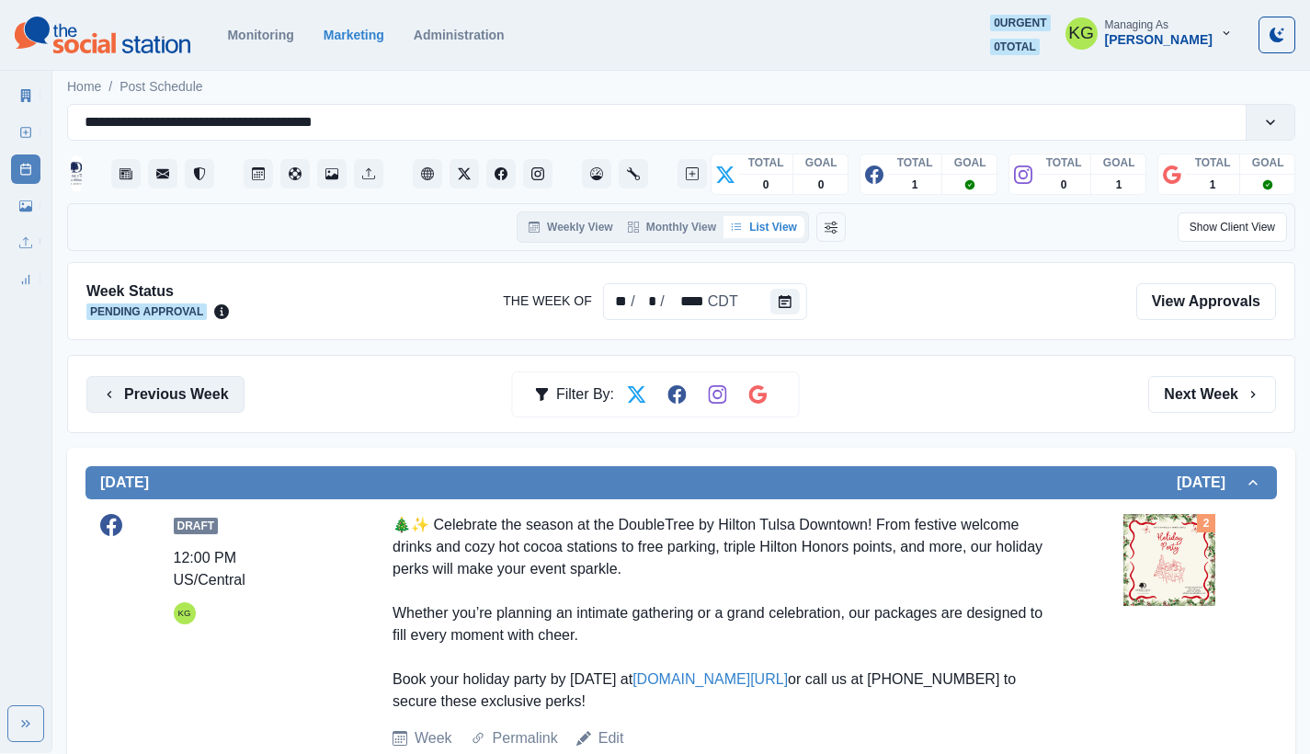
click at [189, 399] on button "Previous Week" at bounding box center [165, 394] width 158 height 37
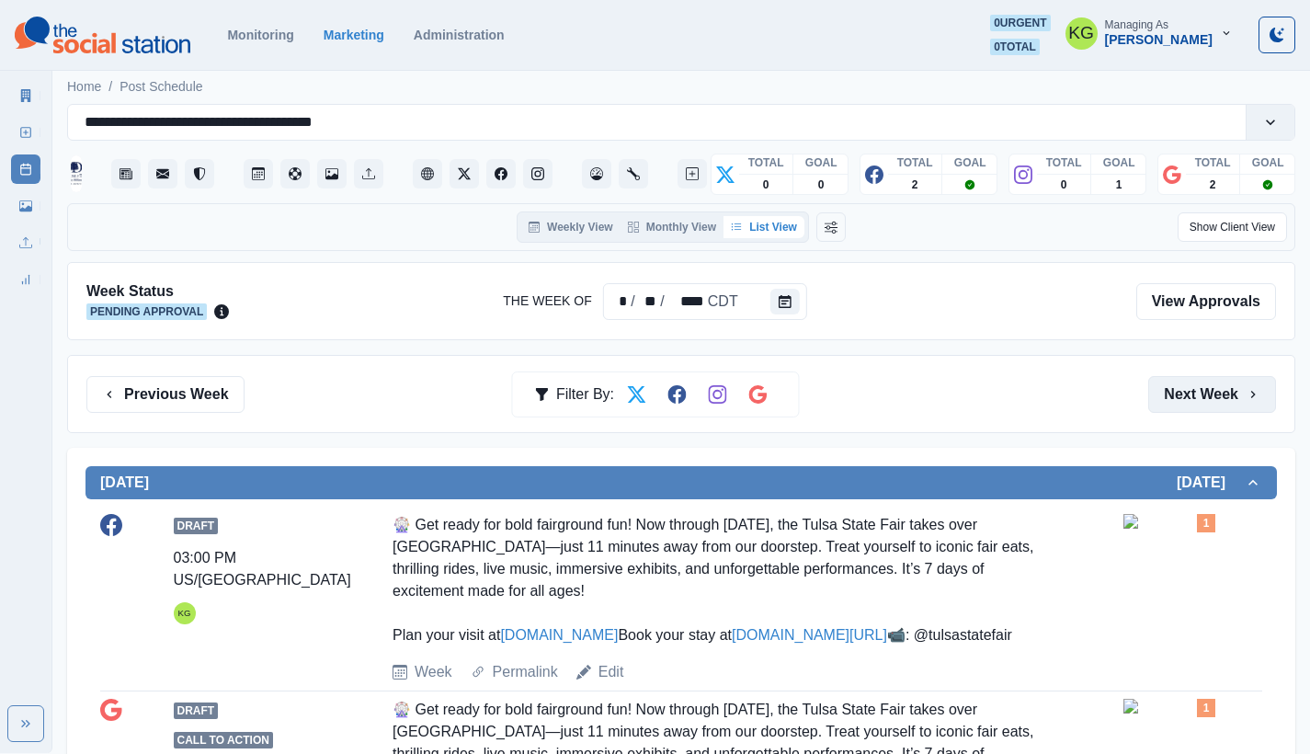
click at [1185, 385] on button "Next Week" at bounding box center [1212, 394] width 128 height 37
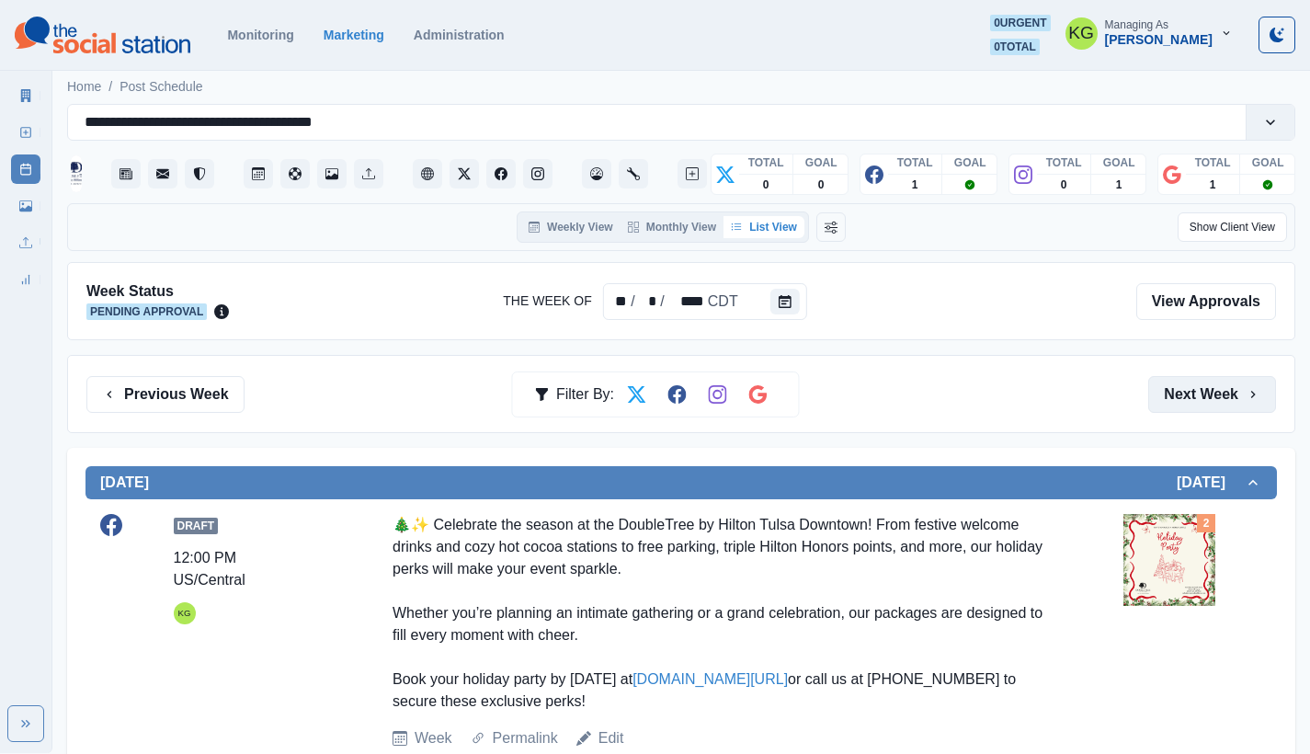
click at [1185, 387] on button "Next Week" at bounding box center [1212, 394] width 128 height 37
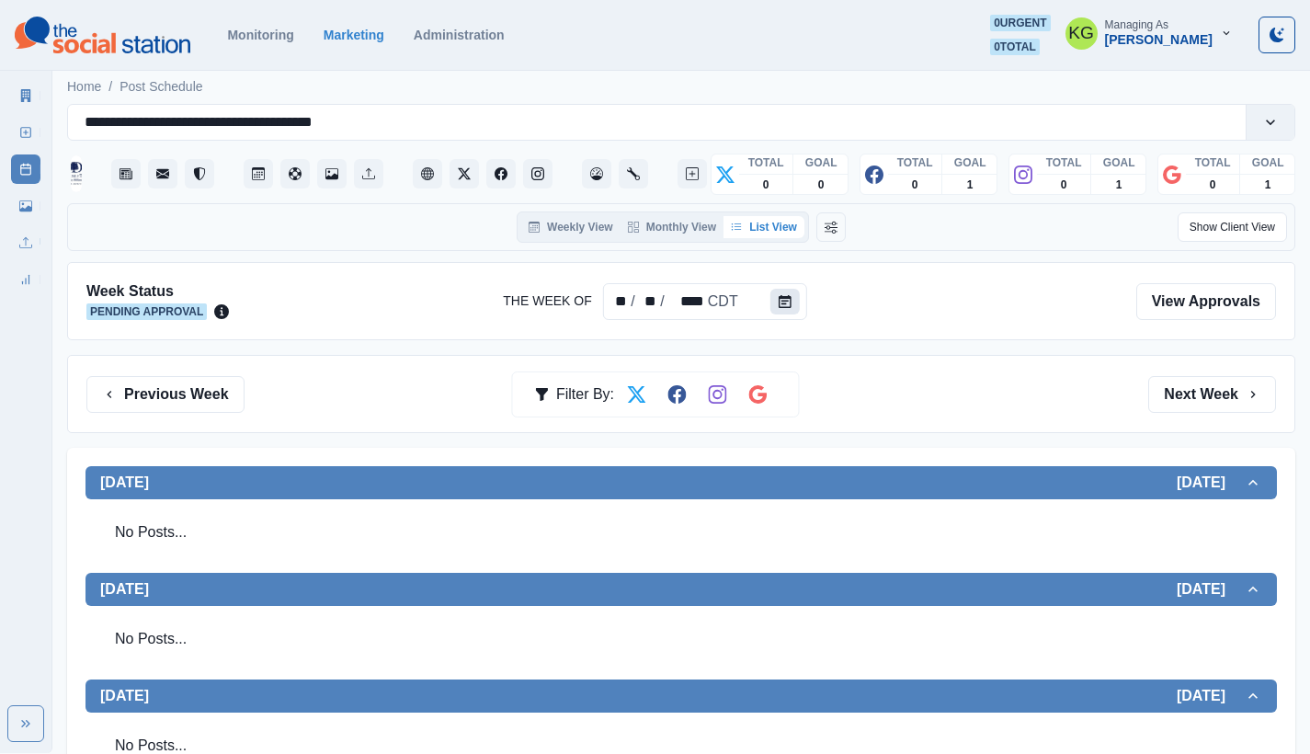
click at [784, 308] on button "Calendar" at bounding box center [784, 302] width 29 height 26
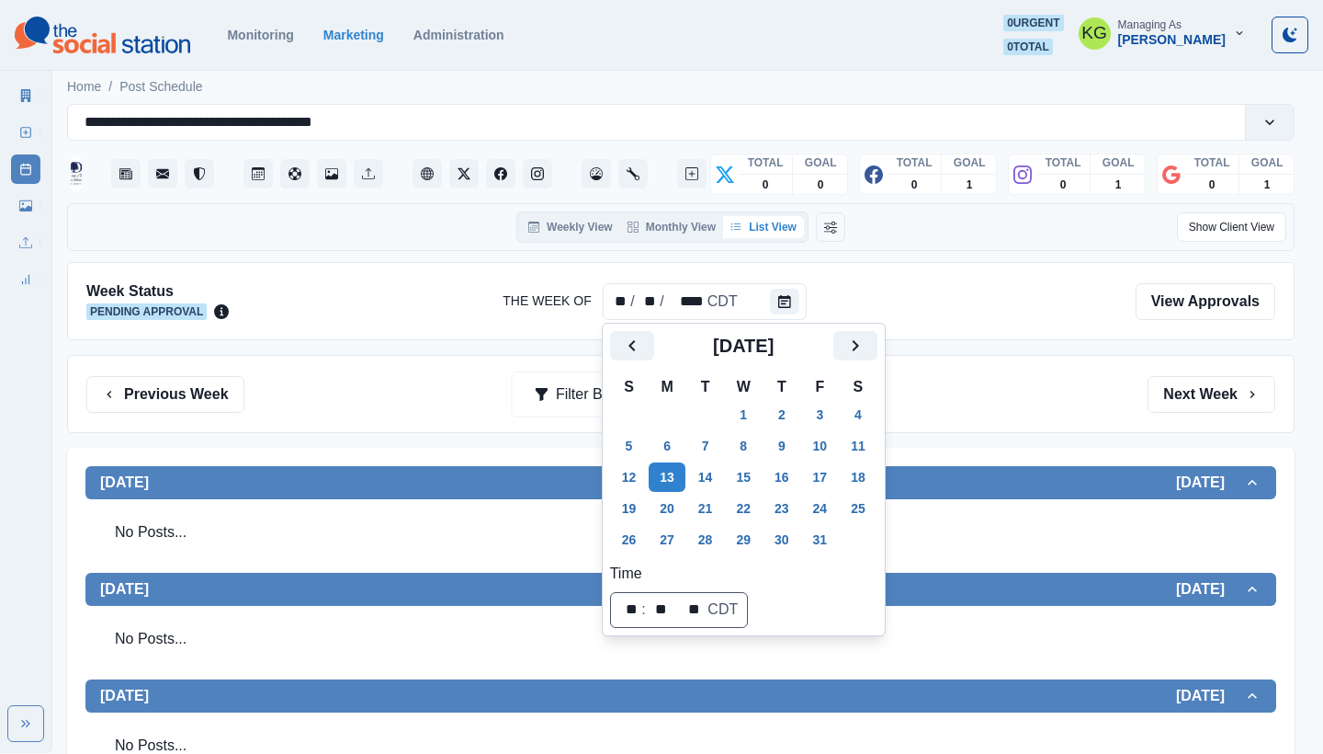
click at [981, 371] on div "Previous Week Filter By: Next Week" at bounding box center [681, 394] width 1228 height 78
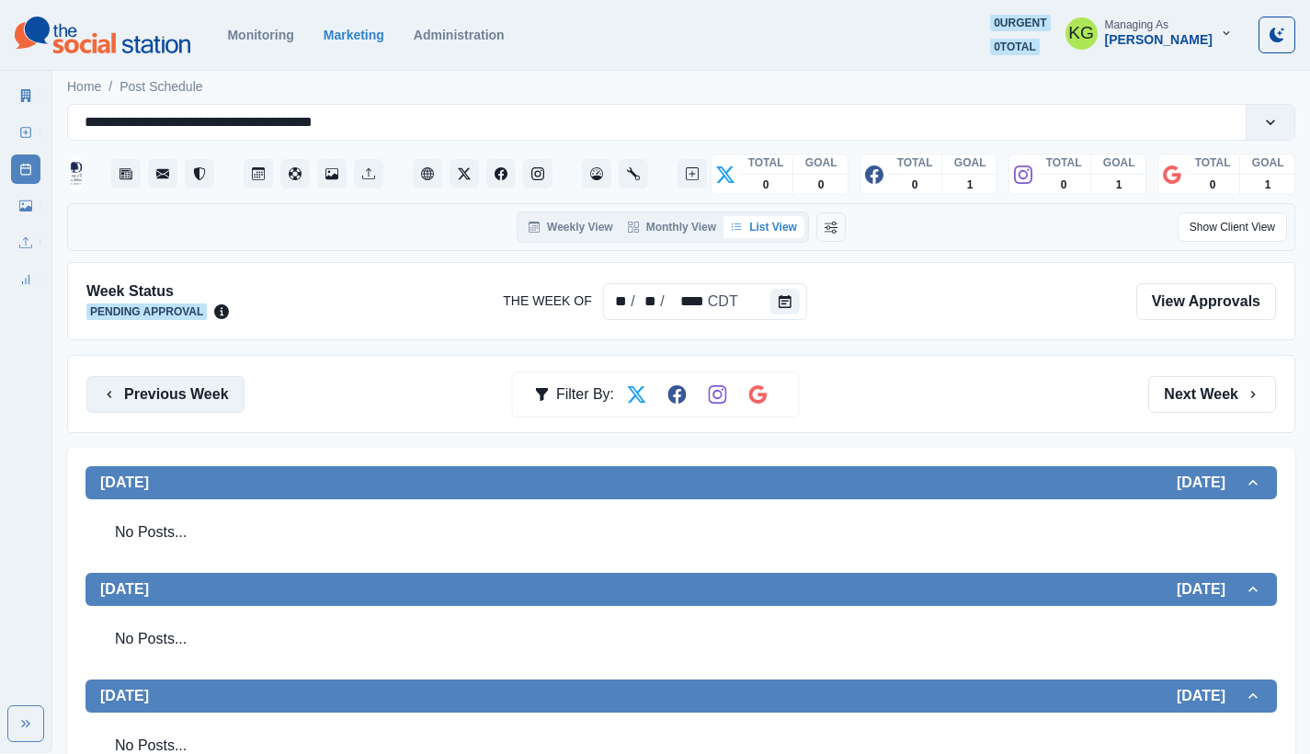
click at [165, 405] on button "Previous Week" at bounding box center [165, 394] width 158 height 37
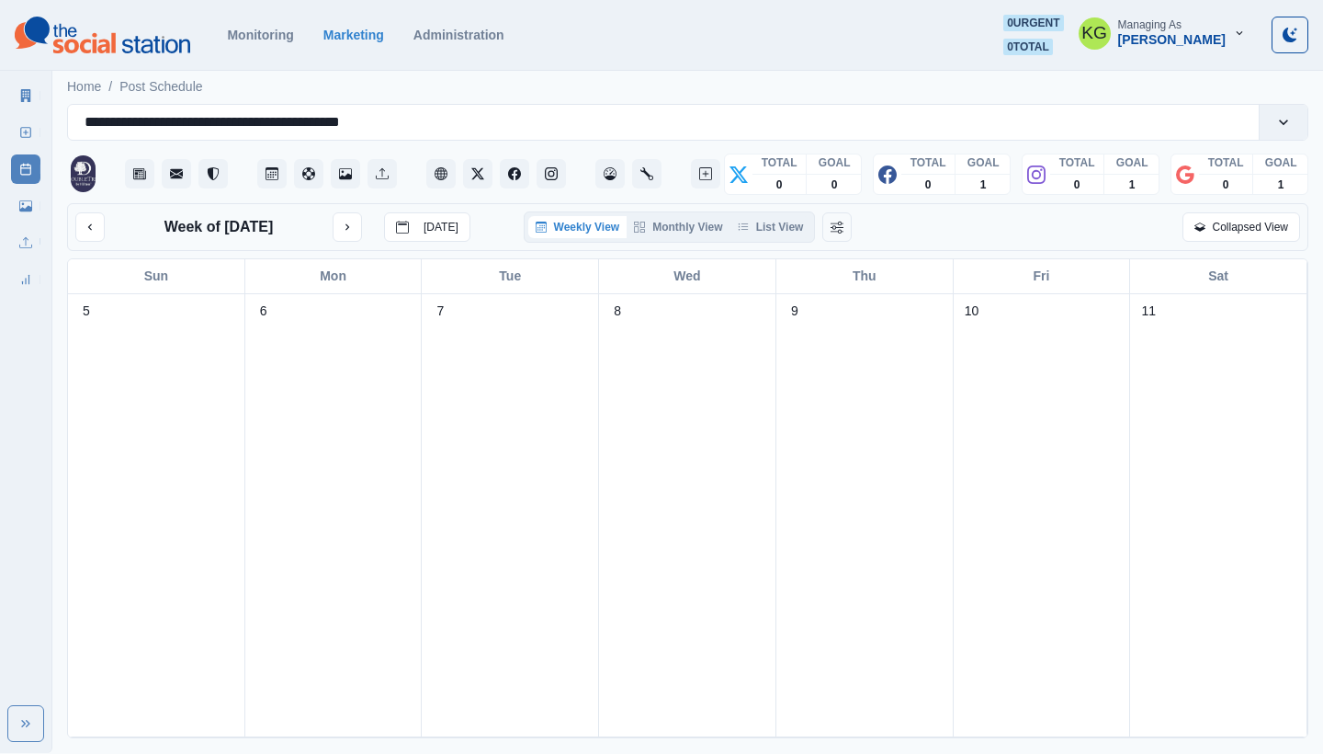
click at [784, 244] on div "Week of [DATE] [DATE] Weekly View Monthly View List View Collapsed View" at bounding box center [688, 227] width 1242 height 48
click at [775, 228] on button "List View" at bounding box center [771, 227] width 81 height 22
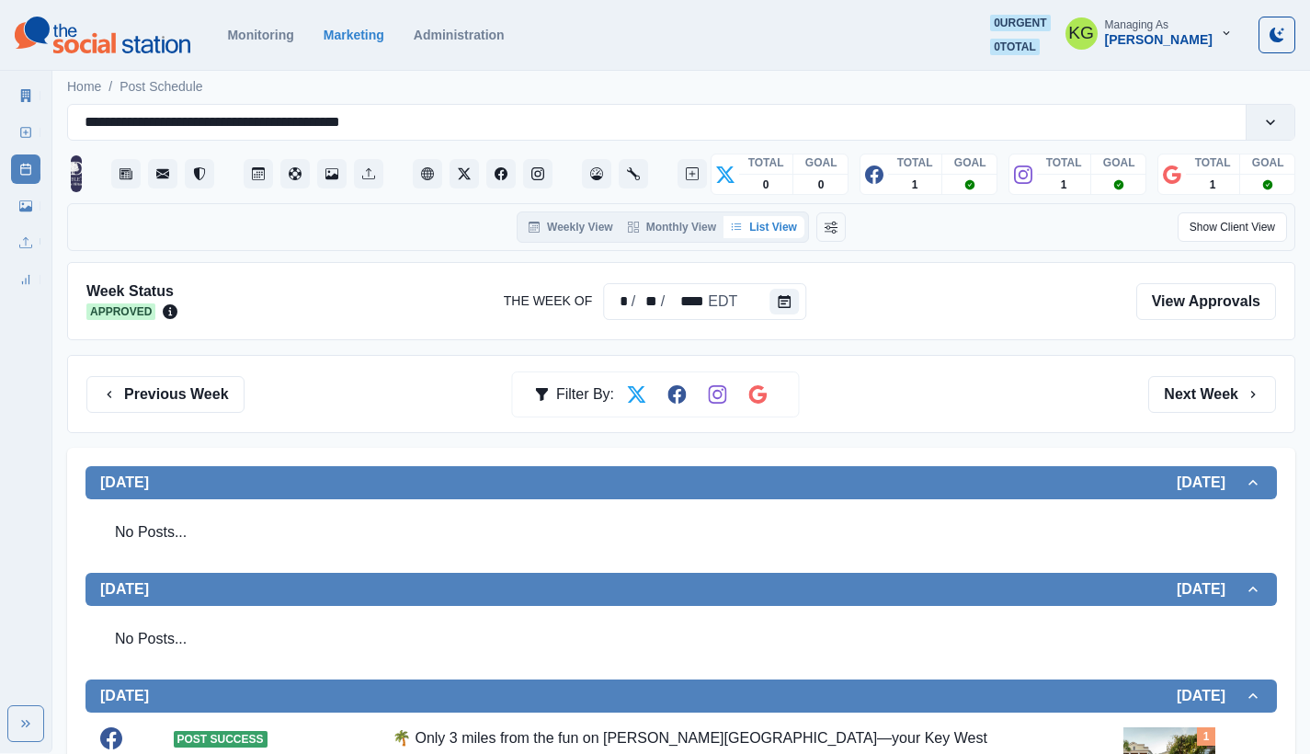
click at [789, 220] on button "List View" at bounding box center [763, 227] width 81 height 22
click at [788, 302] on icon "Calendar" at bounding box center [783, 301] width 13 height 13
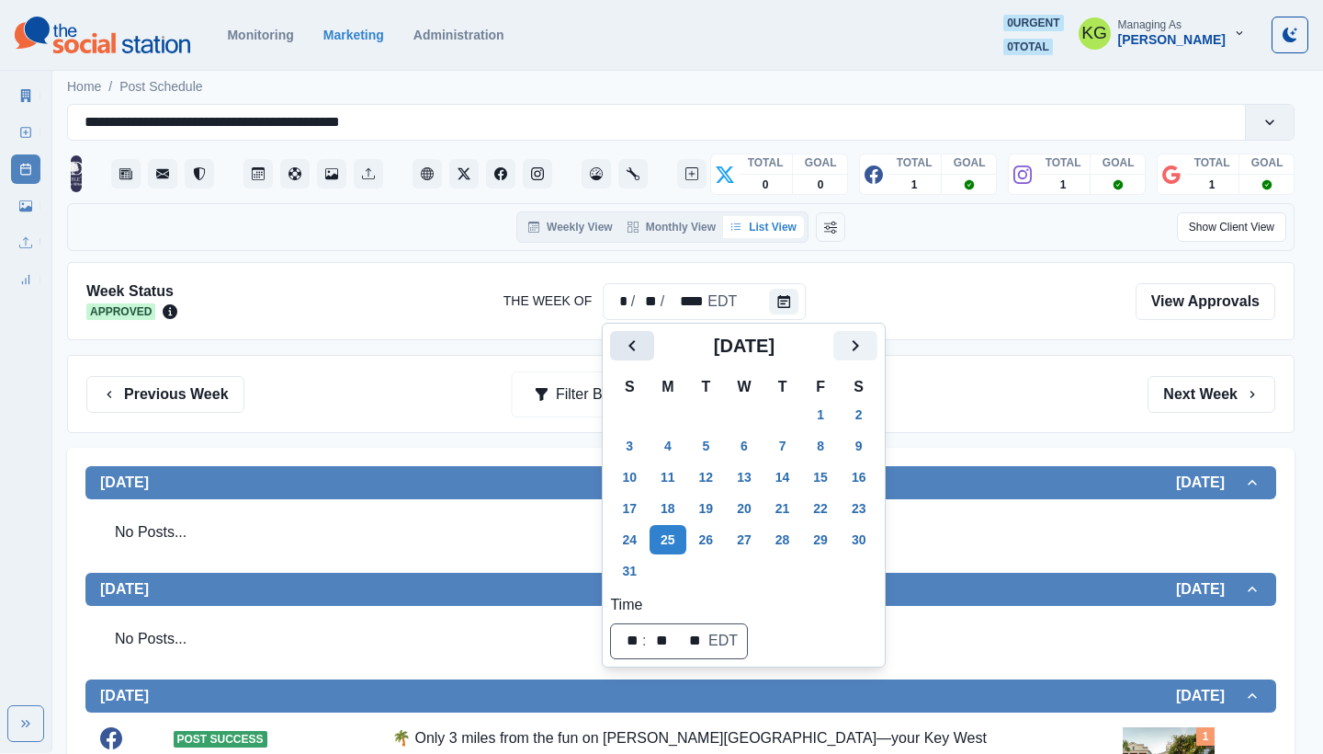
click at [653, 347] on button "Previous" at bounding box center [632, 345] width 44 height 29
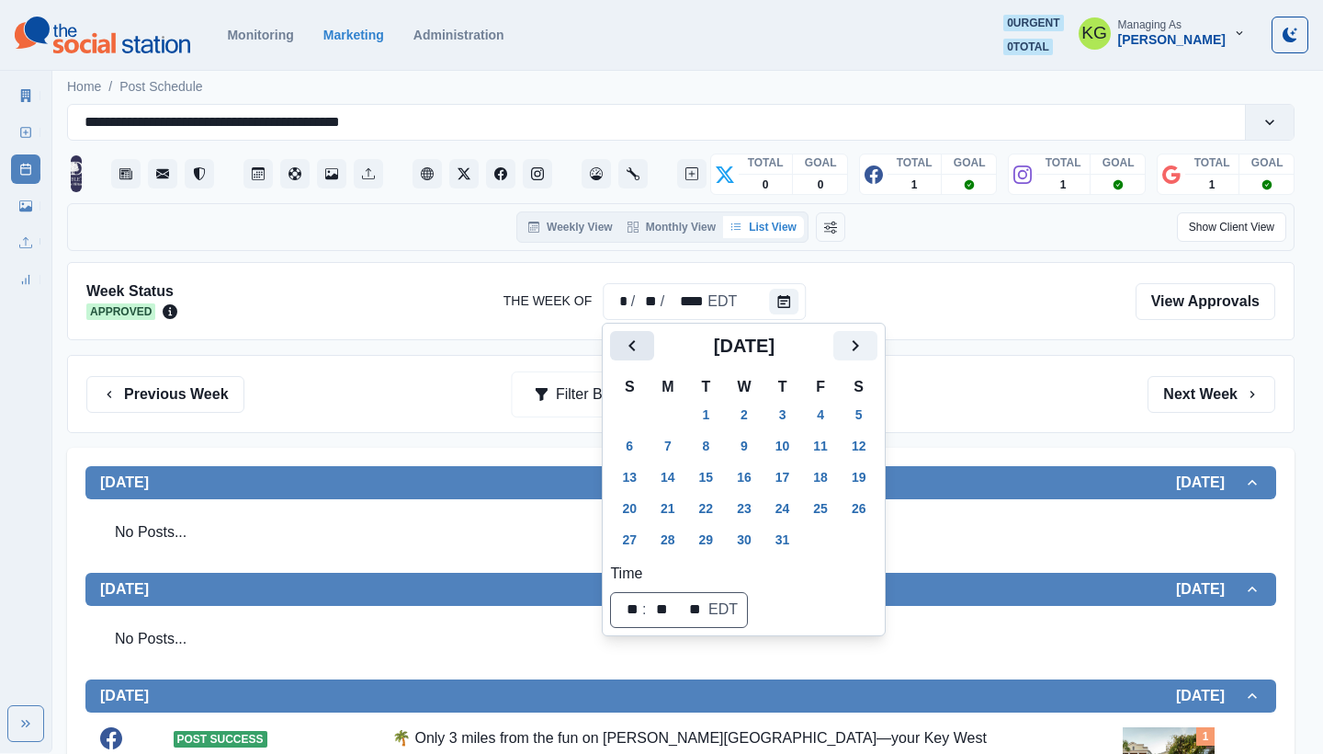
click at [653, 347] on button "Previous" at bounding box center [632, 345] width 44 height 29
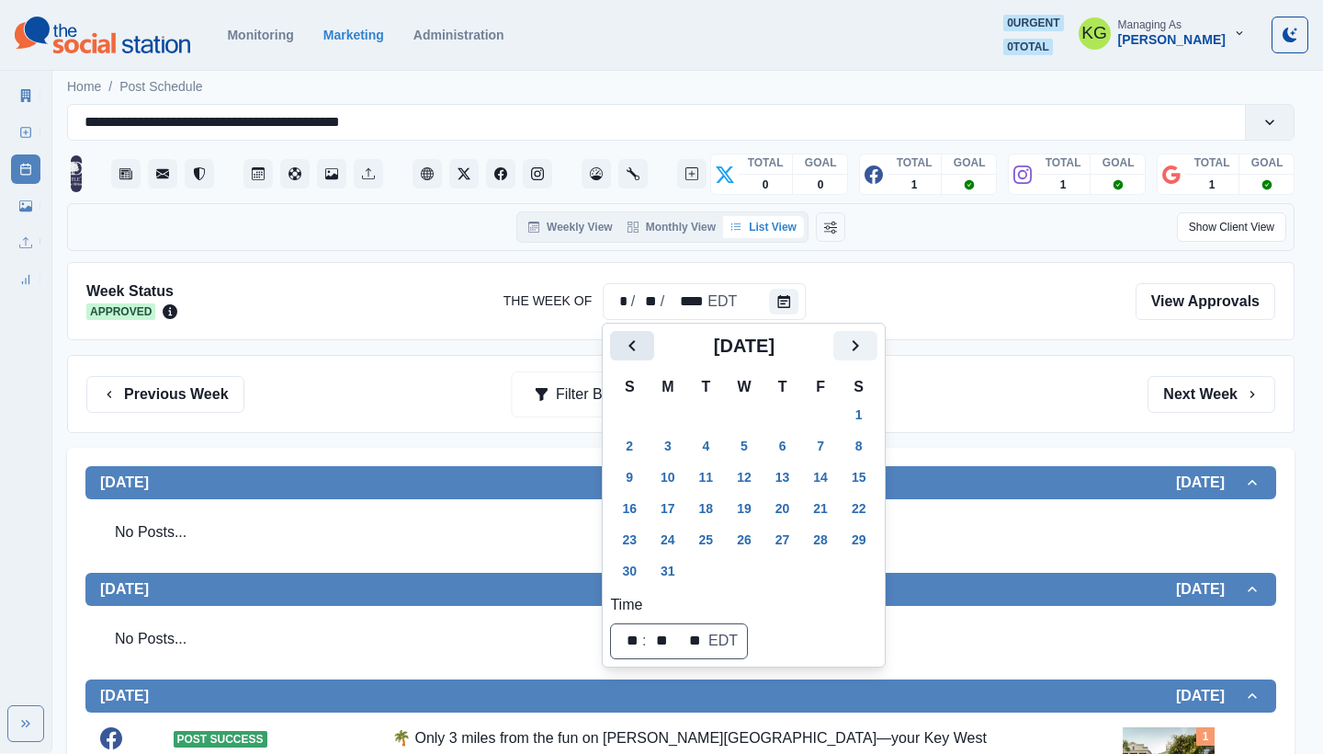
click at [653, 347] on button "Previous" at bounding box center [632, 345] width 44 height 29
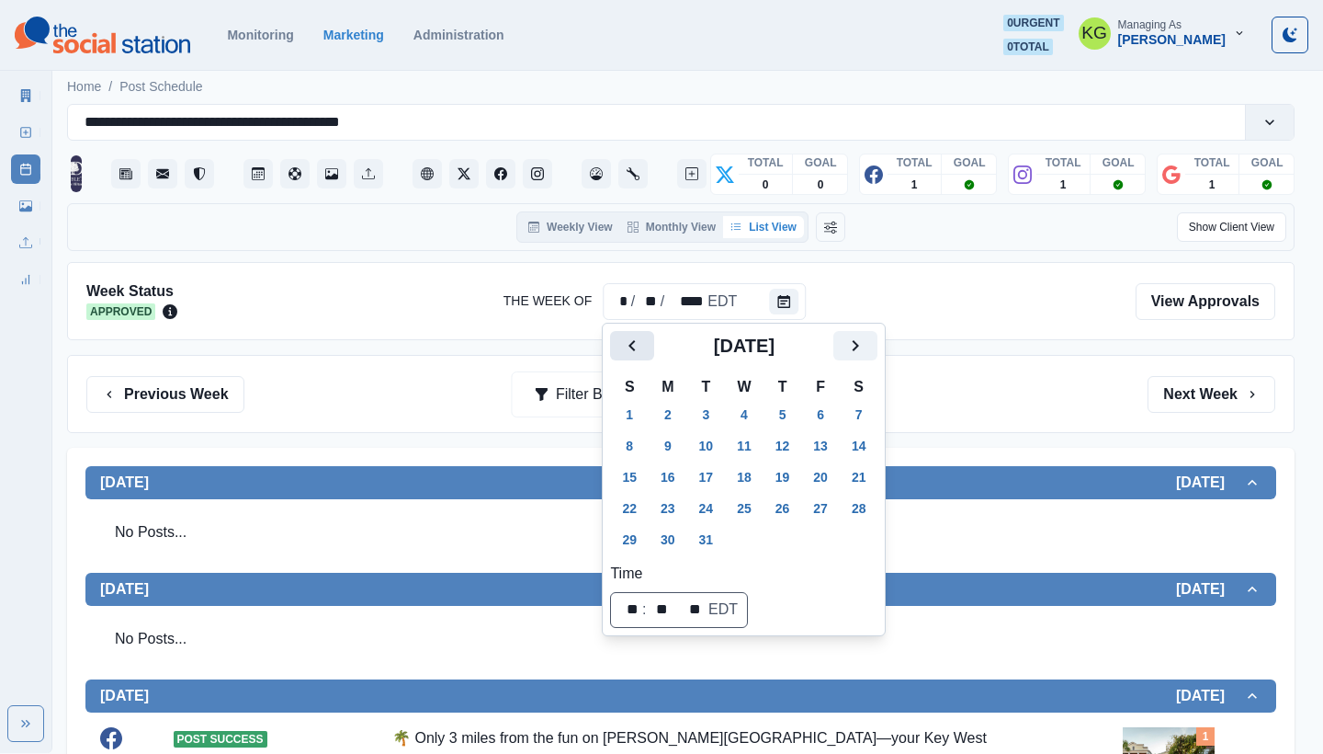
click at [653, 347] on button "Previous" at bounding box center [632, 345] width 44 height 29
click at [867, 346] on icon "Next" at bounding box center [856, 346] width 22 height 22
click at [720, 404] on button "1" at bounding box center [706, 414] width 37 height 29
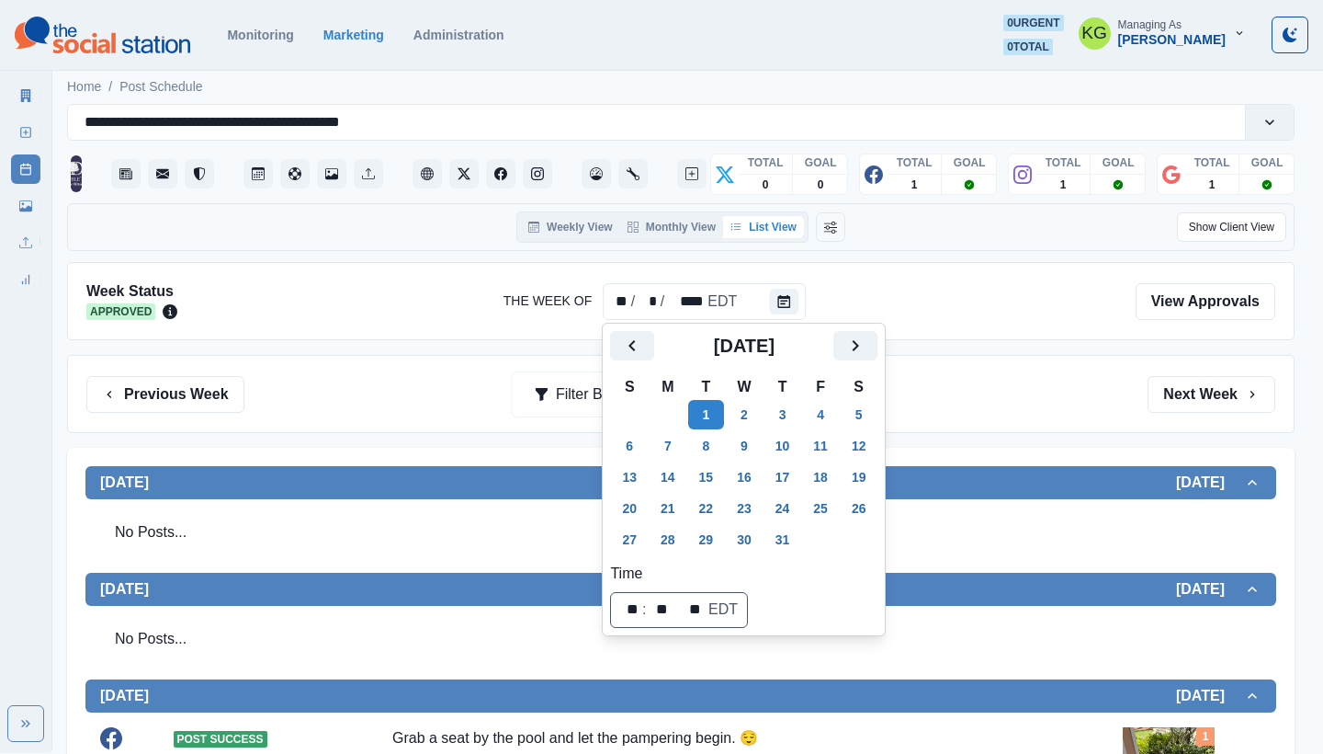
click at [1005, 392] on div "Previous Week Filter By: Next Week" at bounding box center [680, 394] width 1189 height 37
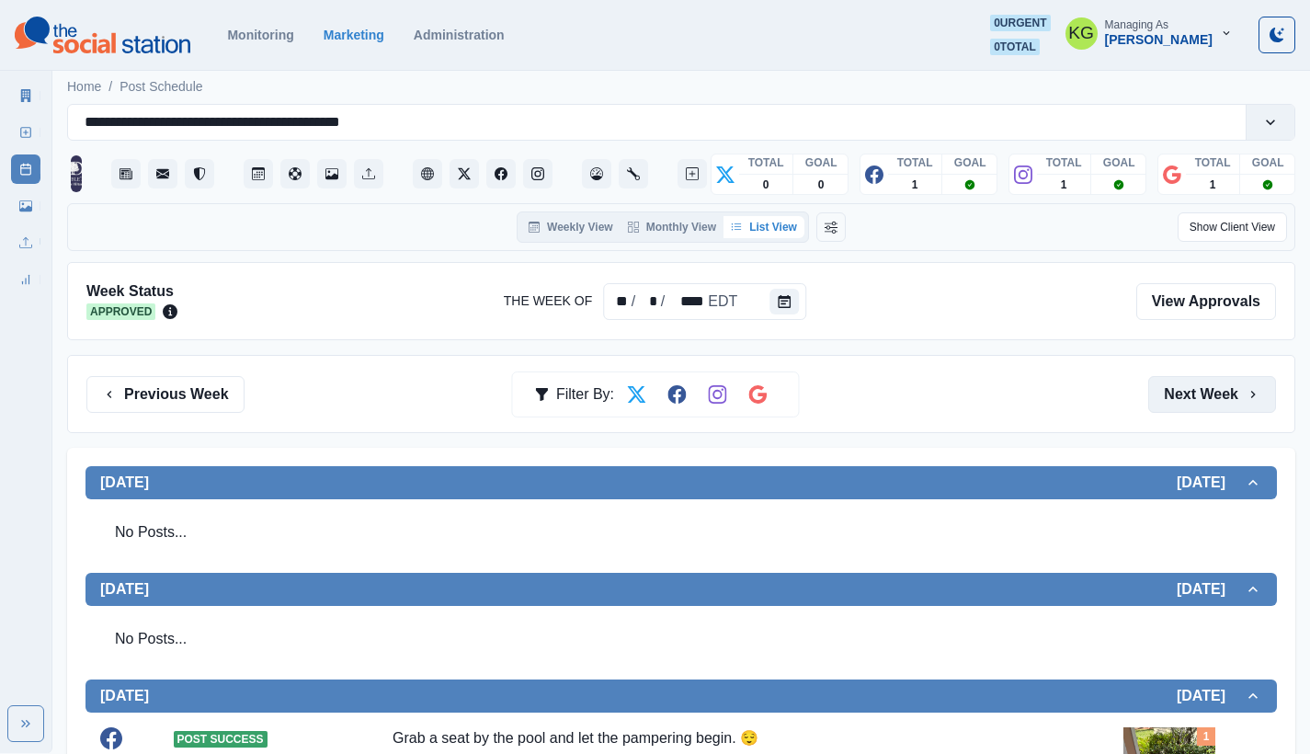
click at [1235, 383] on button "Next Week" at bounding box center [1212, 394] width 128 height 37
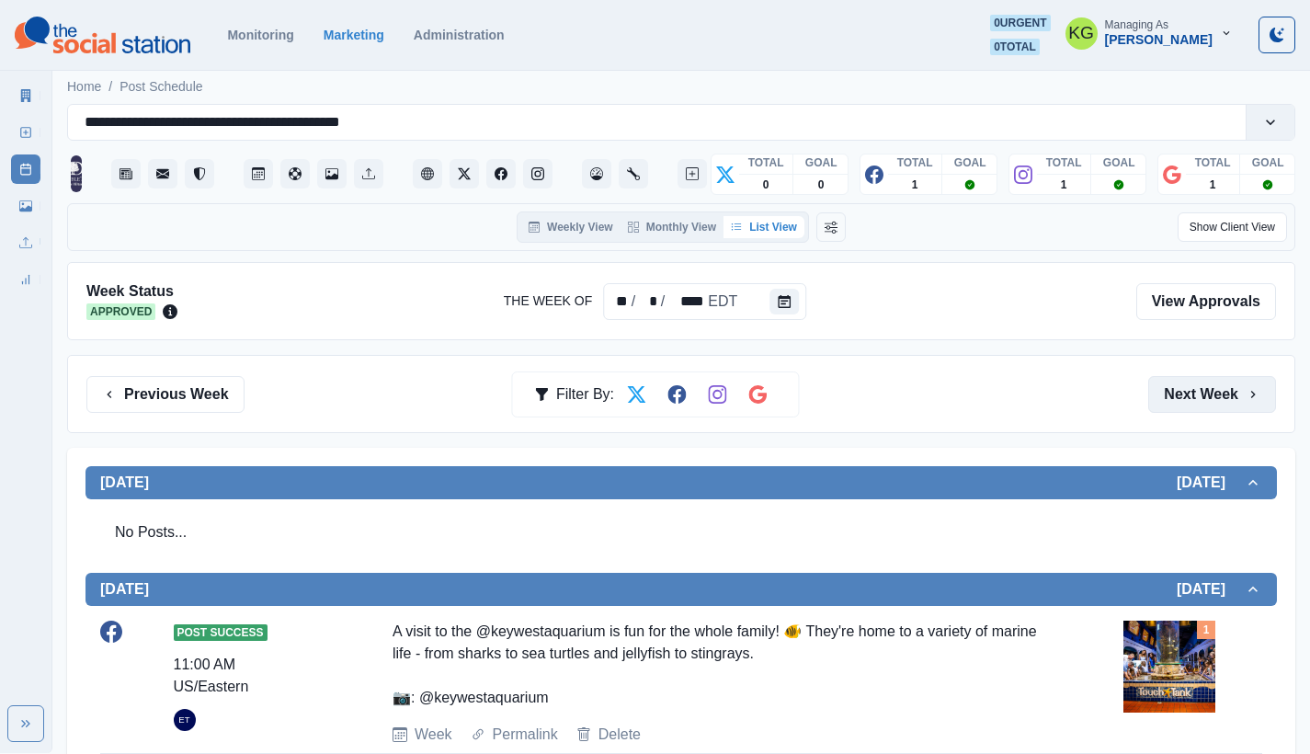
click at [1235, 383] on button "Next Week" at bounding box center [1212, 394] width 128 height 37
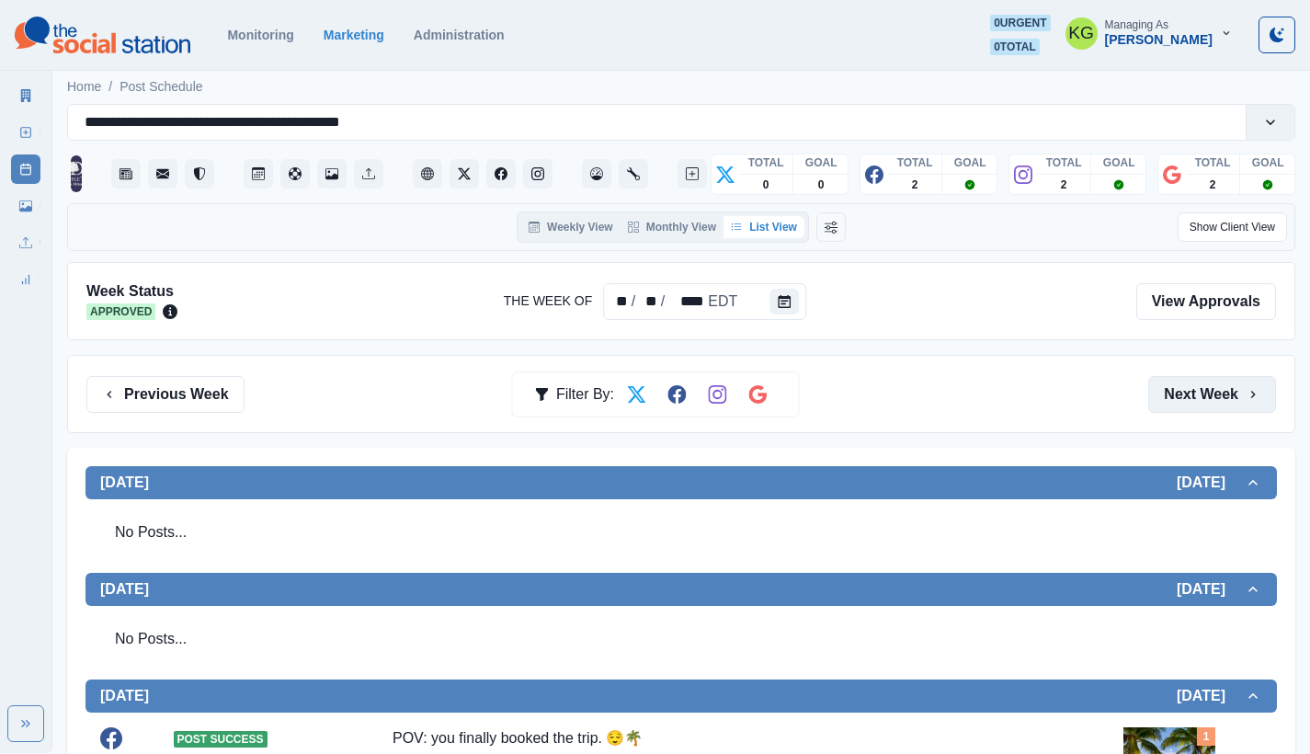
click at [1235, 383] on button "Next Week" at bounding box center [1212, 394] width 128 height 37
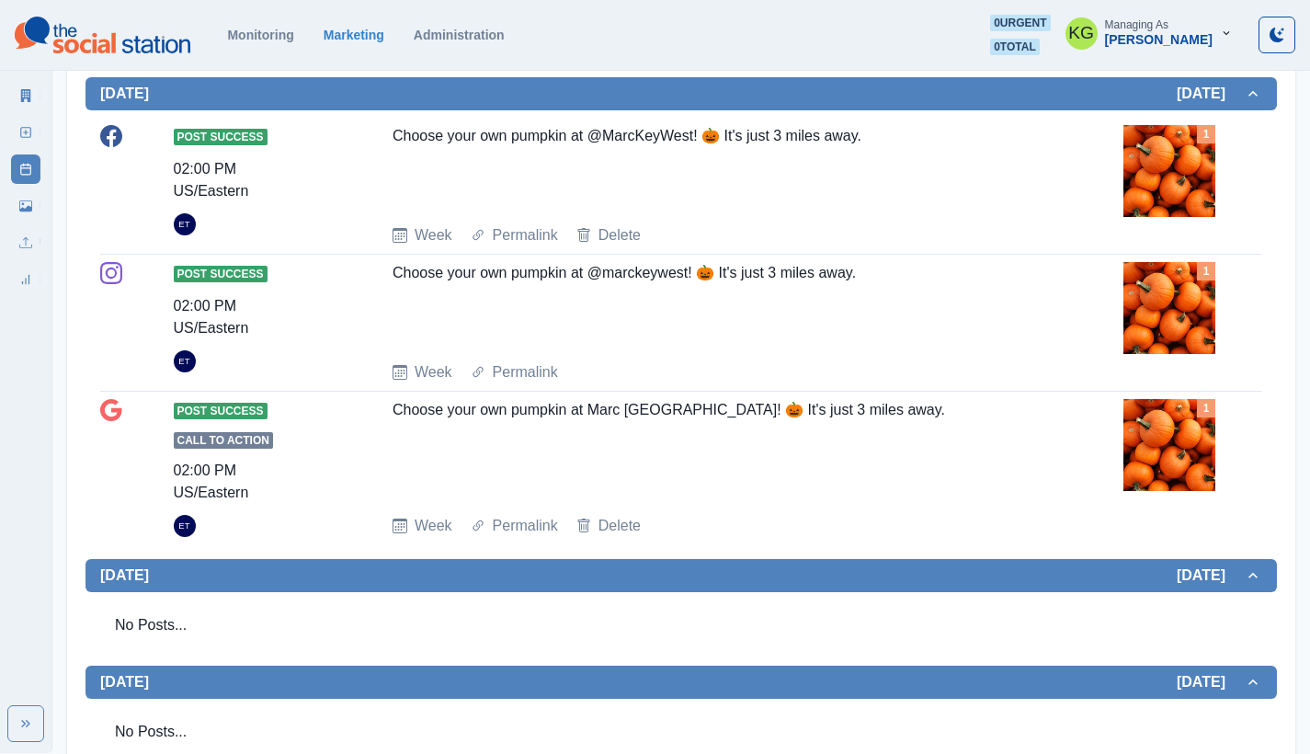
scroll to position [12, 0]
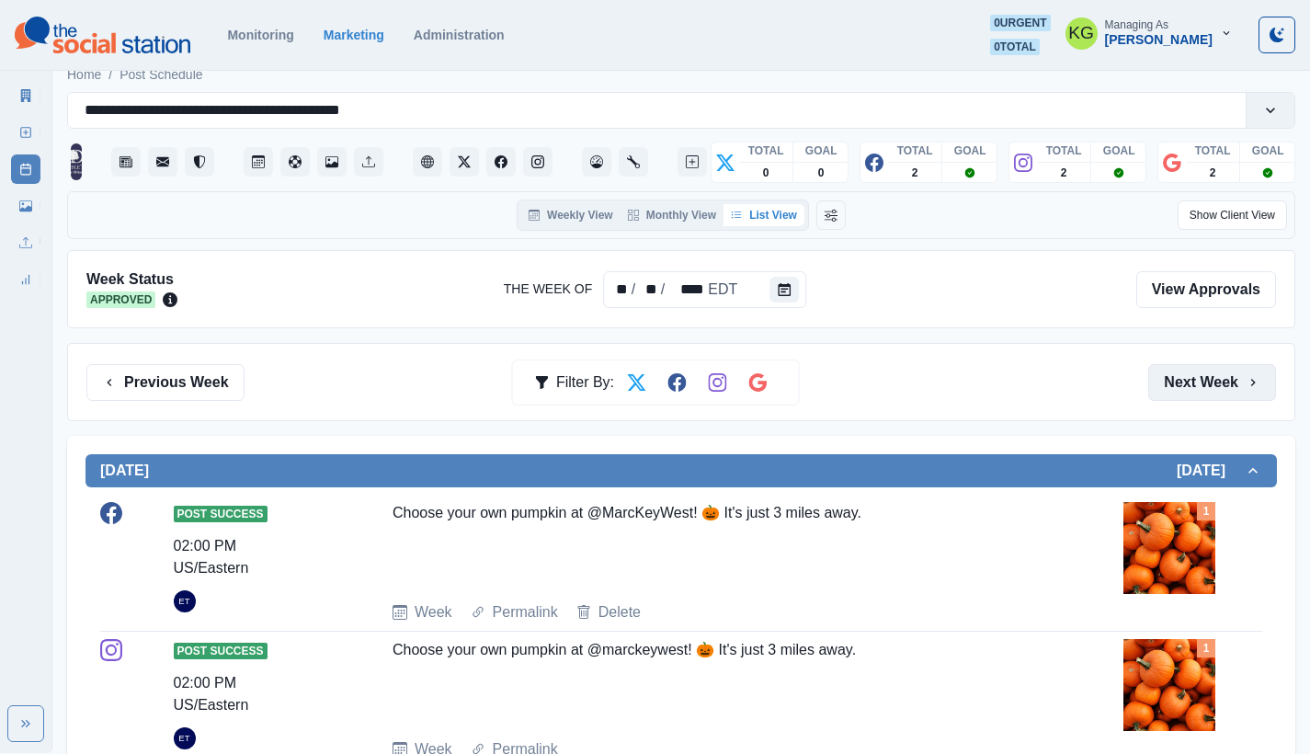
click at [1235, 383] on button "Next Week" at bounding box center [1212, 382] width 128 height 37
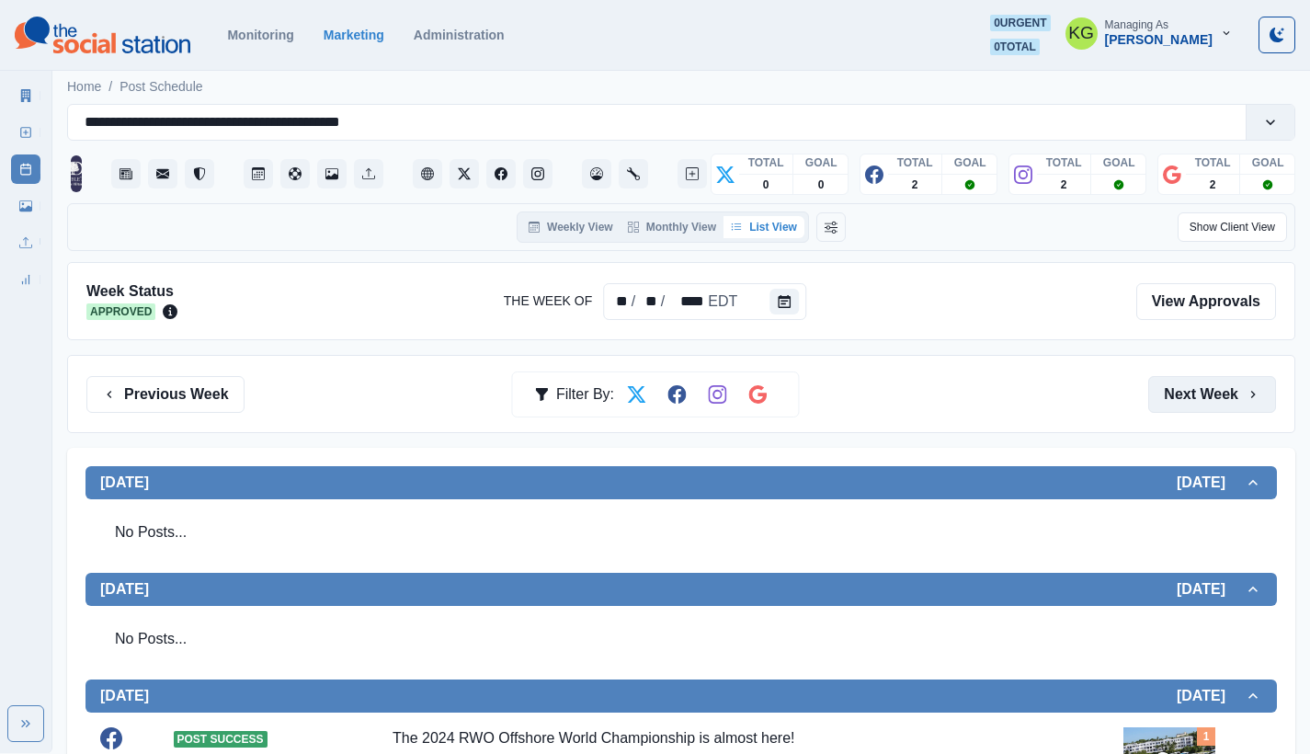
click at [1235, 383] on button "Next Week" at bounding box center [1212, 394] width 128 height 37
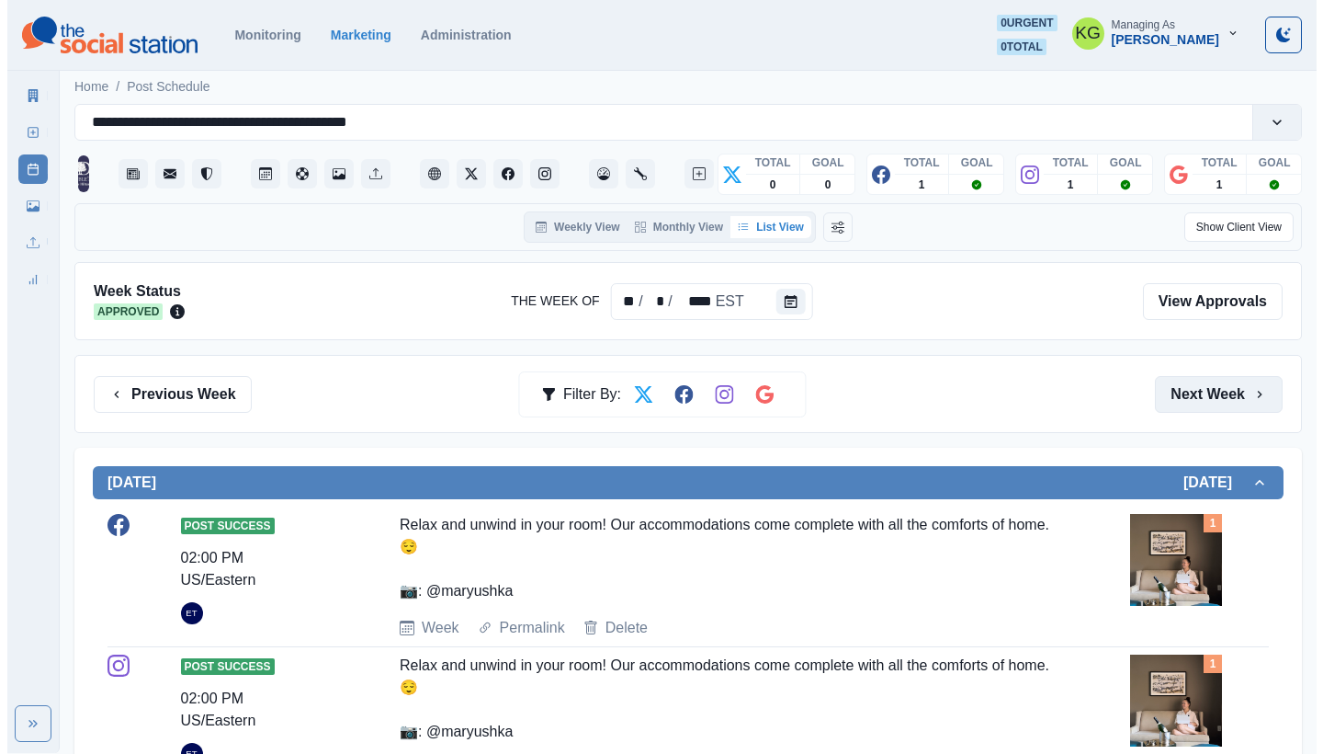
scroll to position [164, 0]
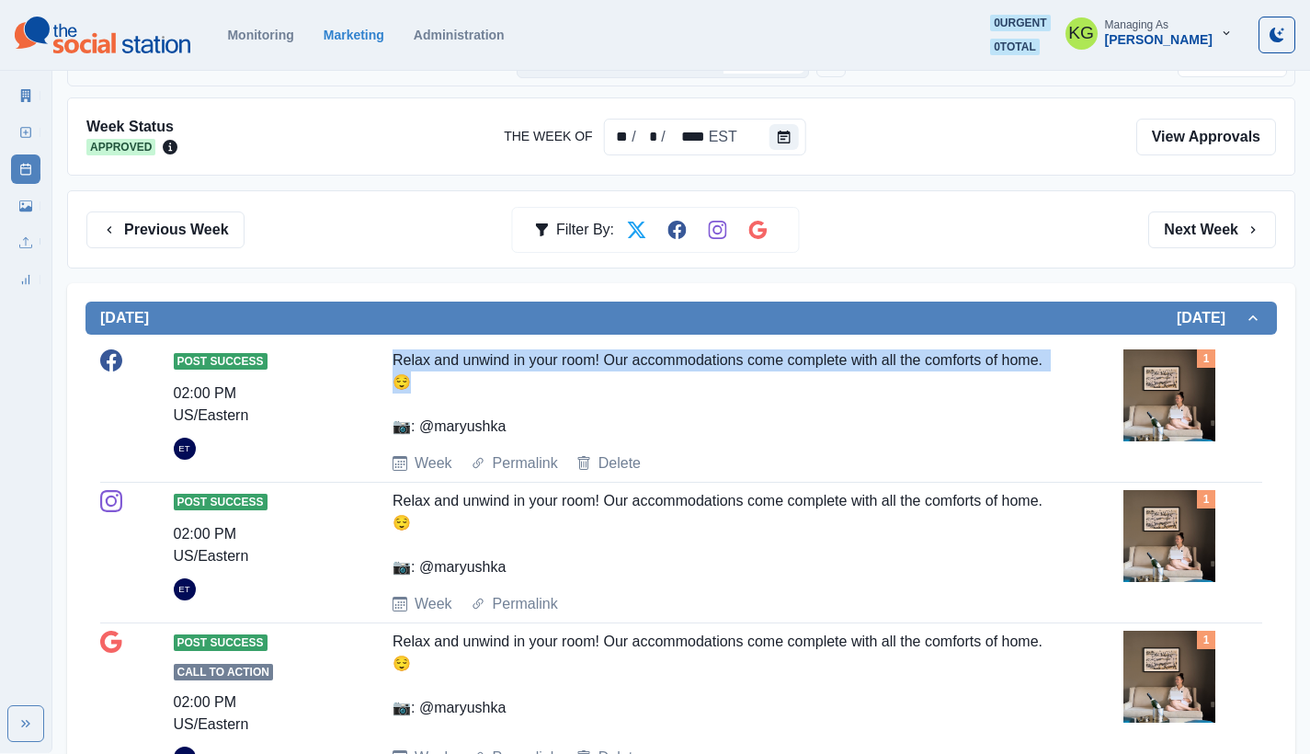
drag, startPoint x: 383, startPoint y: 358, endPoint x: 470, endPoint y: 370, distance: 87.2
click at [470, 370] on div "Post Success 02:00 PM US/Eastern ET Relax and unwind in your room! Our accommod…" at bounding box center [681, 411] width 1162 height 125
copy div "Relax and unwind in your room! Our accommodations come complete with all the co…"
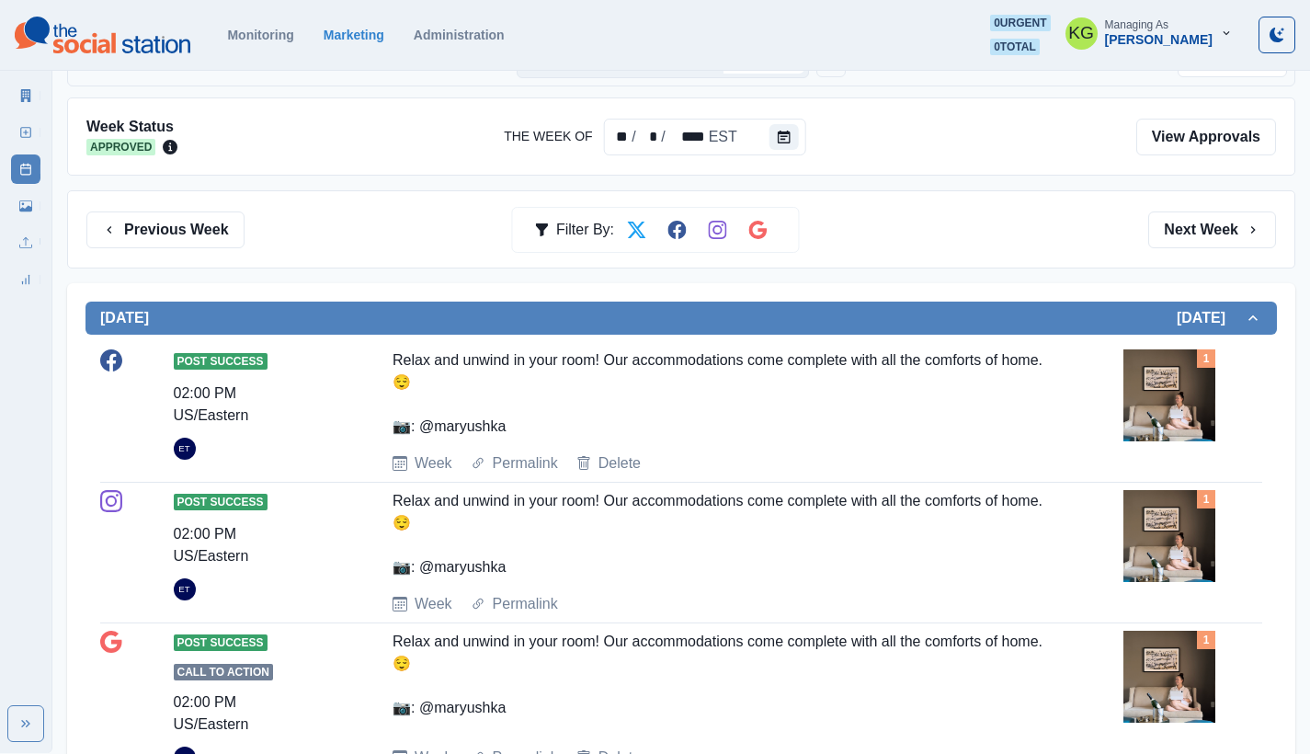
click at [1133, 1] on section "Monitoring Marketing Administration 0 urgent 0 total KG Managing As Katrina Gal…" at bounding box center [655, 35] width 1310 height 71
click at [1174, 406] on img at bounding box center [1169, 395] width 92 height 92
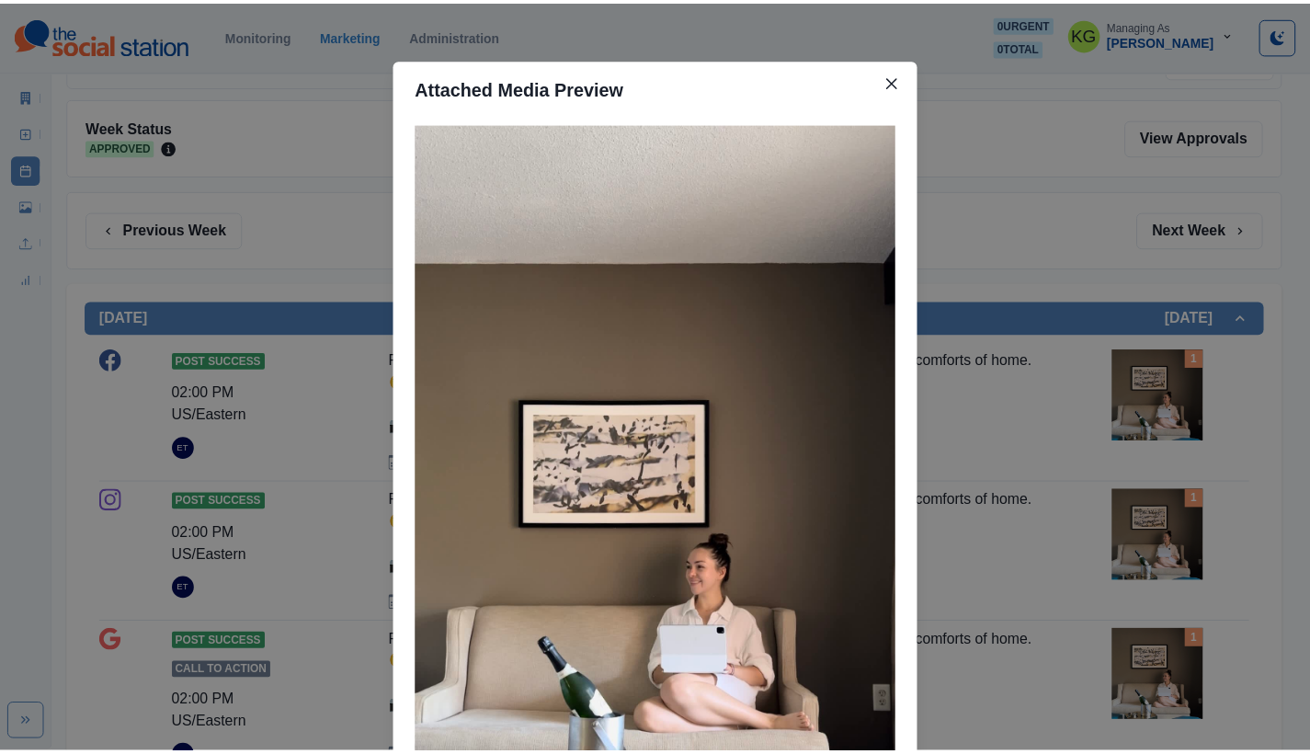
scroll to position [301, 0]
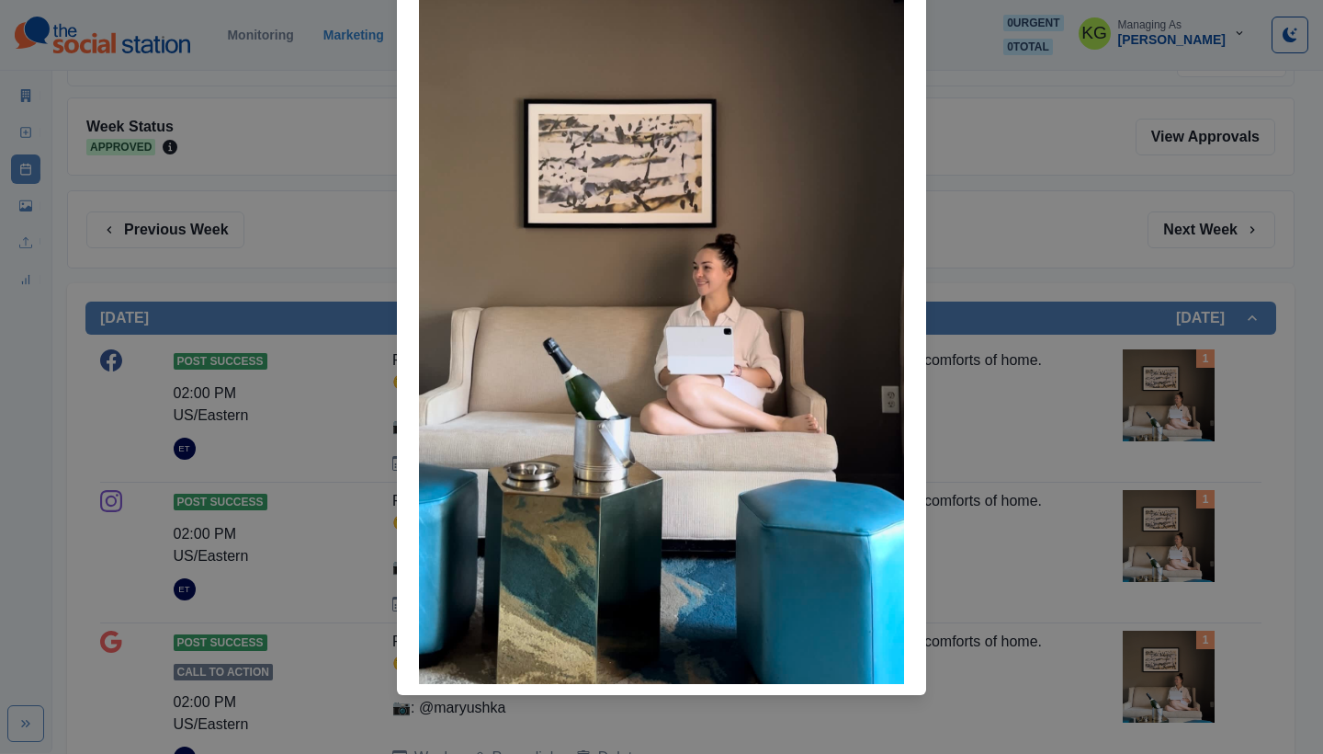
click at [1093, 366] on div "Attached Media Preview" at bounding box center [661, 377] width 1323 height 754
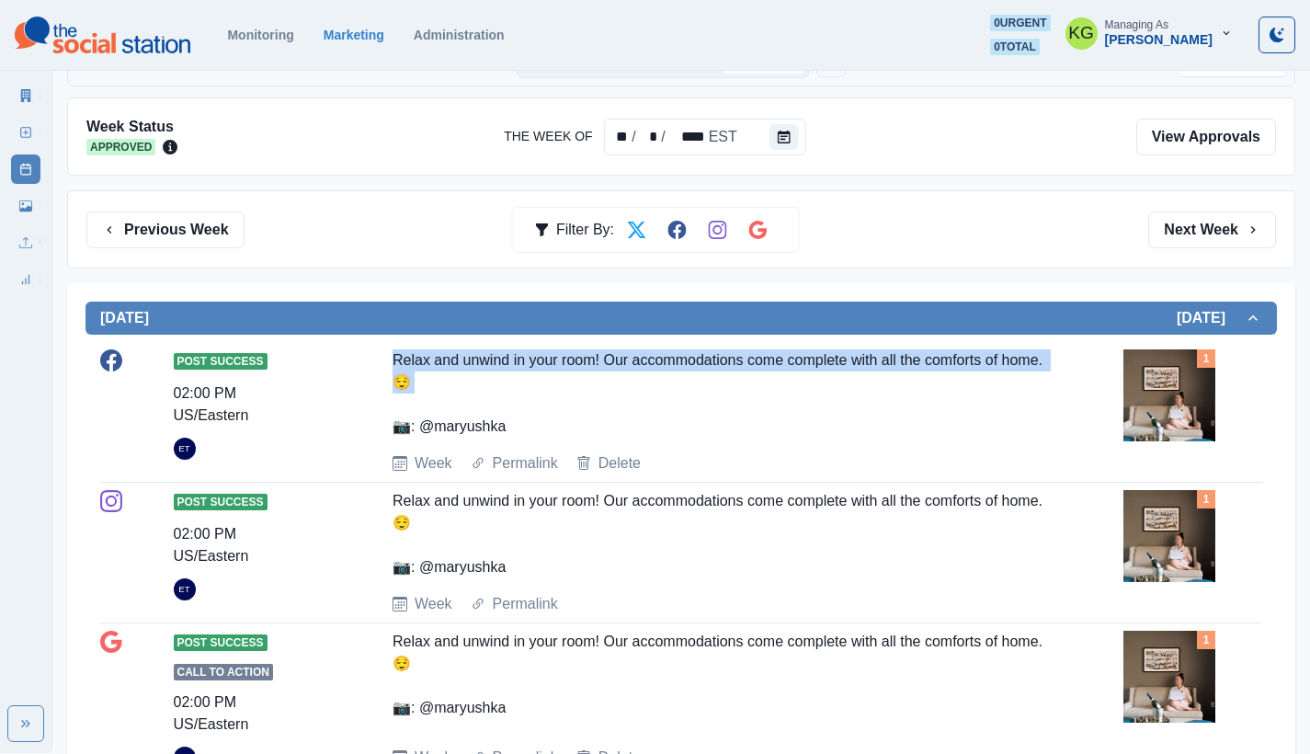
drag, startPoint x: 380, startPoint y: 351, endPoint x: 499, endPoint y: 395, distance: 126.5
click at [499, 395] on div "Post Success 02:00 PM US/Eastern ET Relax and unwind in your room! Our accommod…" at bounding box center [681, 411] width 1162 height 125
copy div "Relax and unwind in your room! Our accommodations come complete with all the co…"
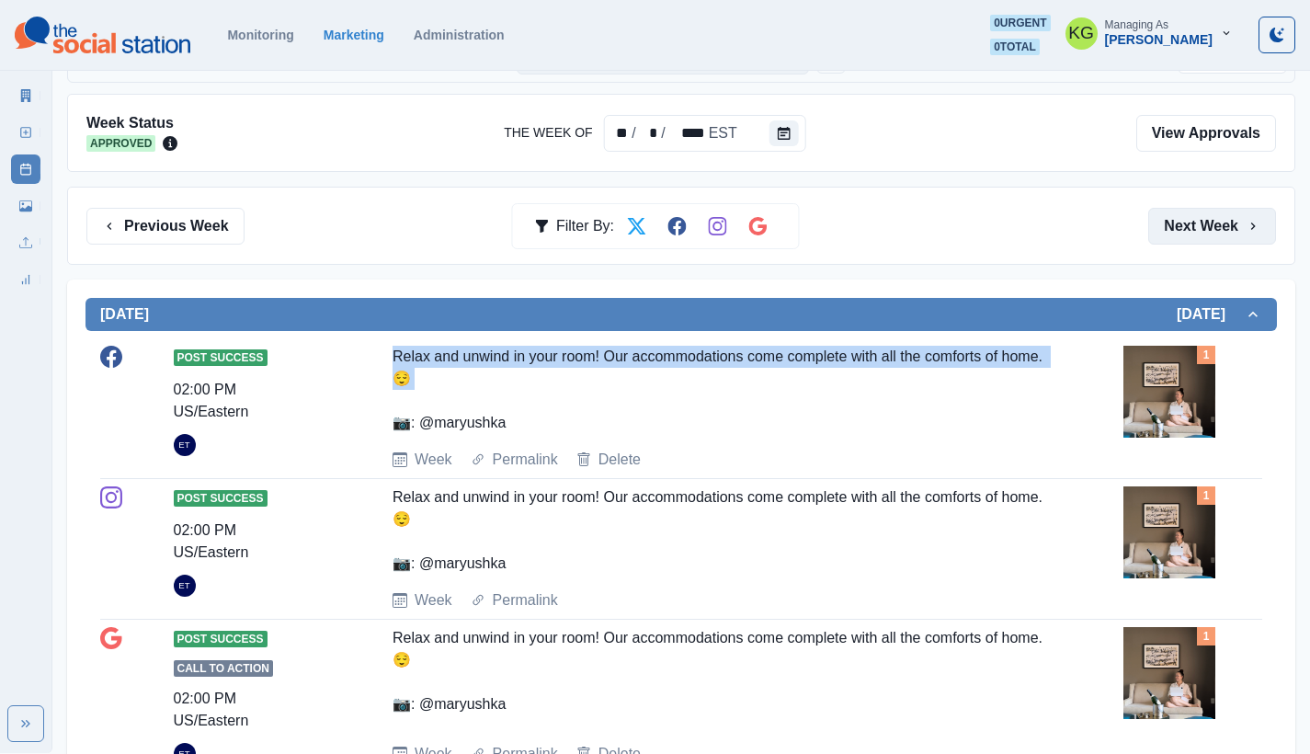
click at [1185, 223] on button "Next Week" at bounding box center [1212, 226] width 128 height 37
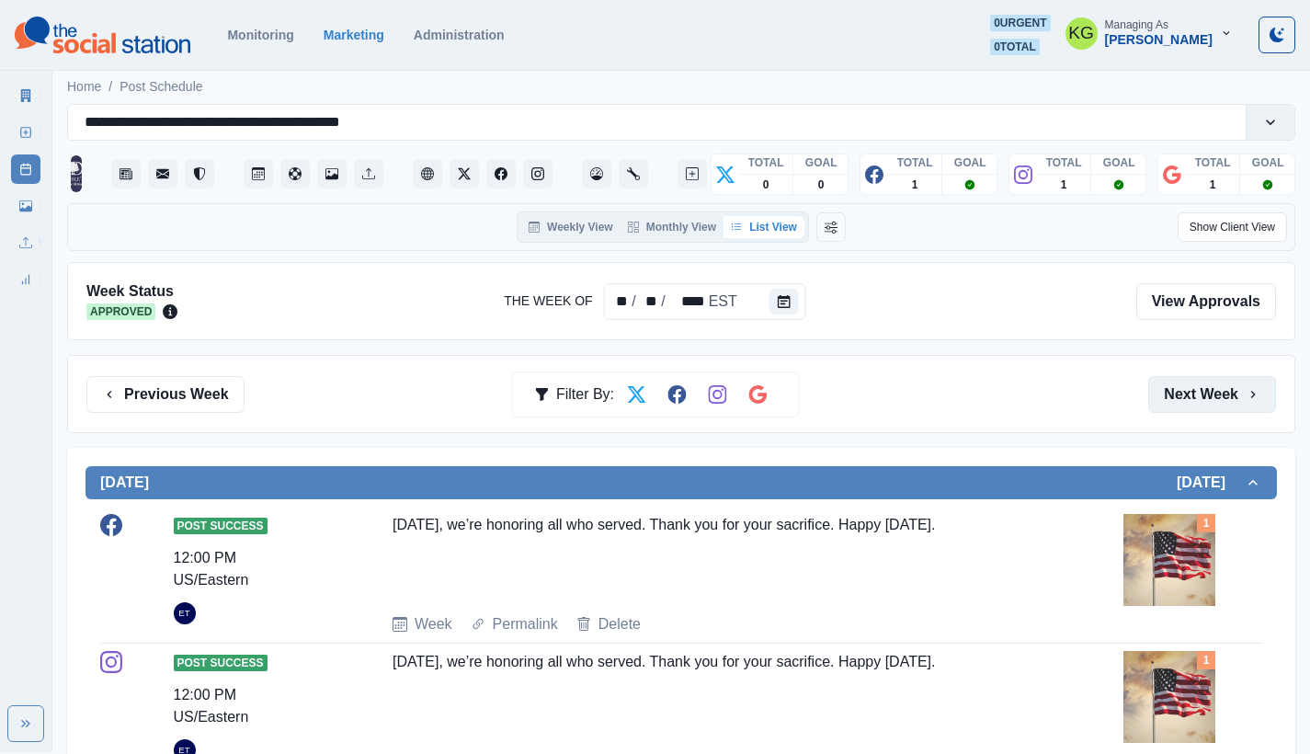
click at [1212, 402] on button "Next Week" at bounding box center [1212, 394] width 128 height 37
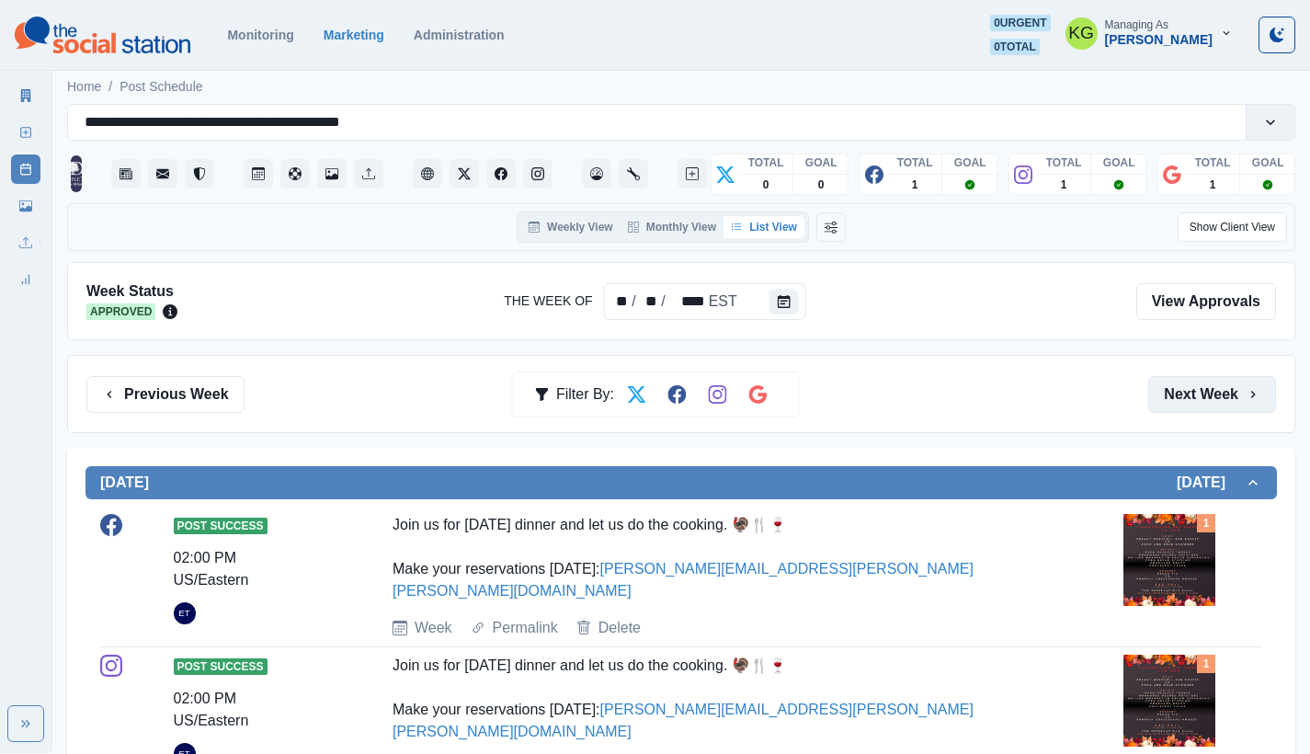
click at [1212, 402] on button "Next Week" at bounding box center [1212, 394] width 128 height 37
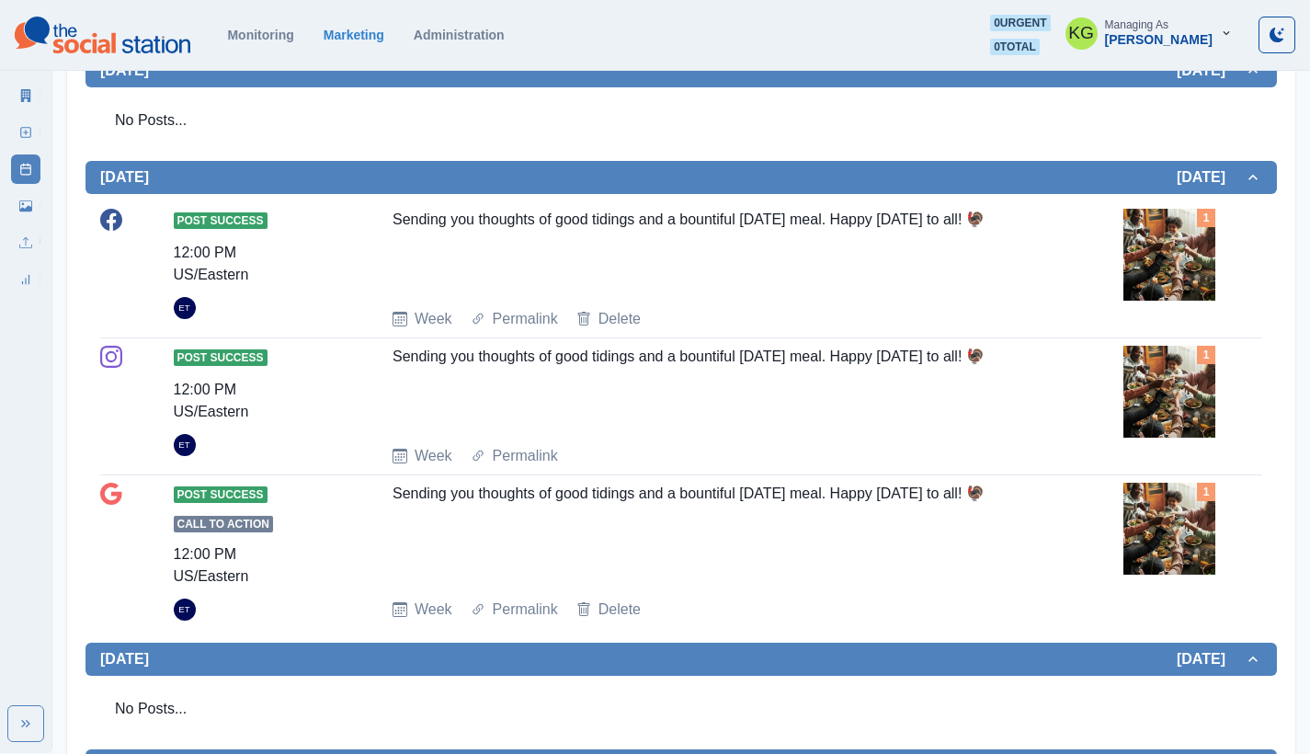
scroll to position [203, 0]
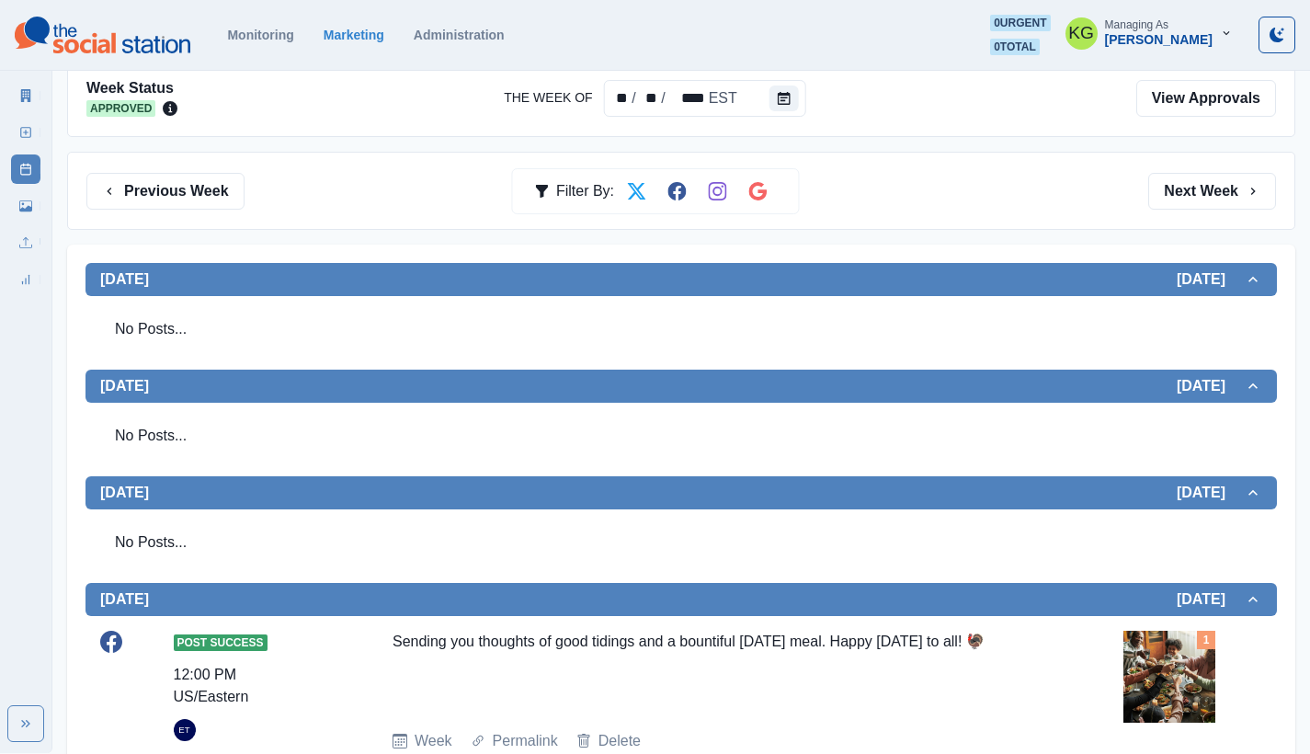
click at [1212, 402] on button "Tuesday November 26, 2024" at bounding box center [680, 385] width 1191 height 33
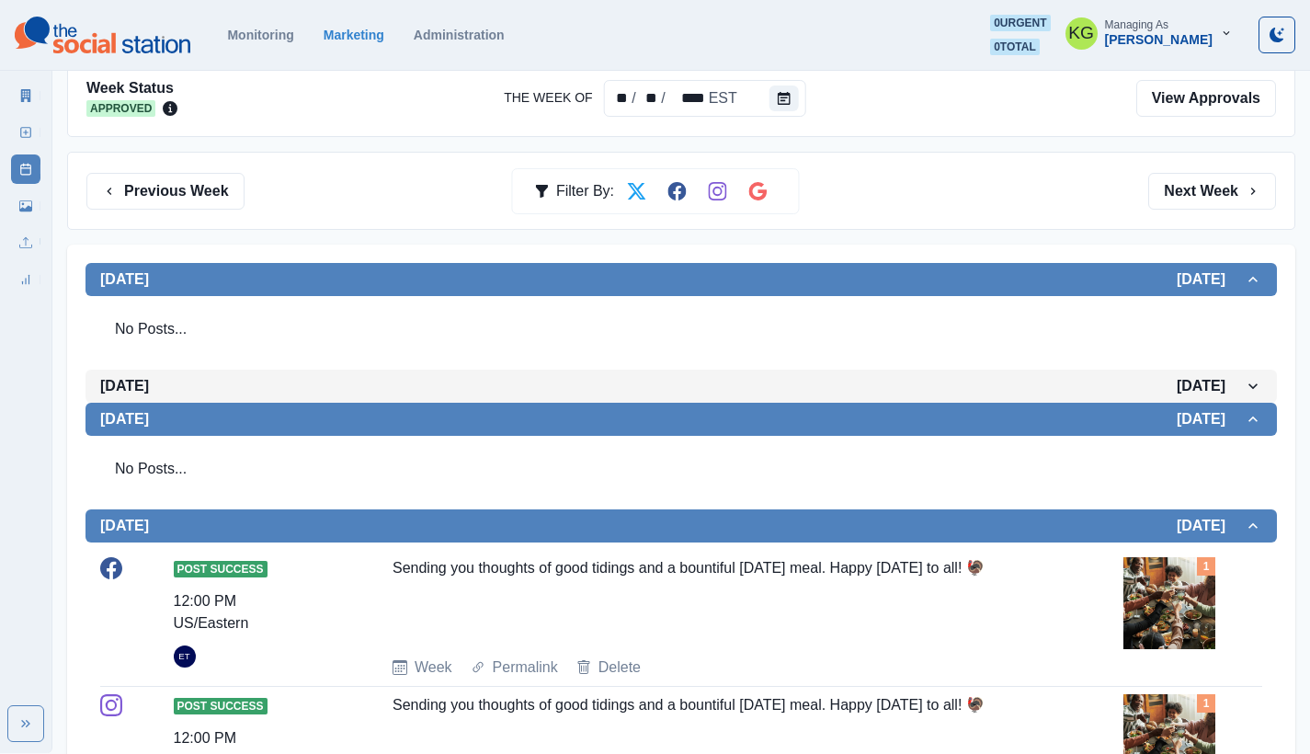
click at [1212, 402] on button "Tuesday November 26, 2024" at bounding box center [680, 385] width 1191 height 33
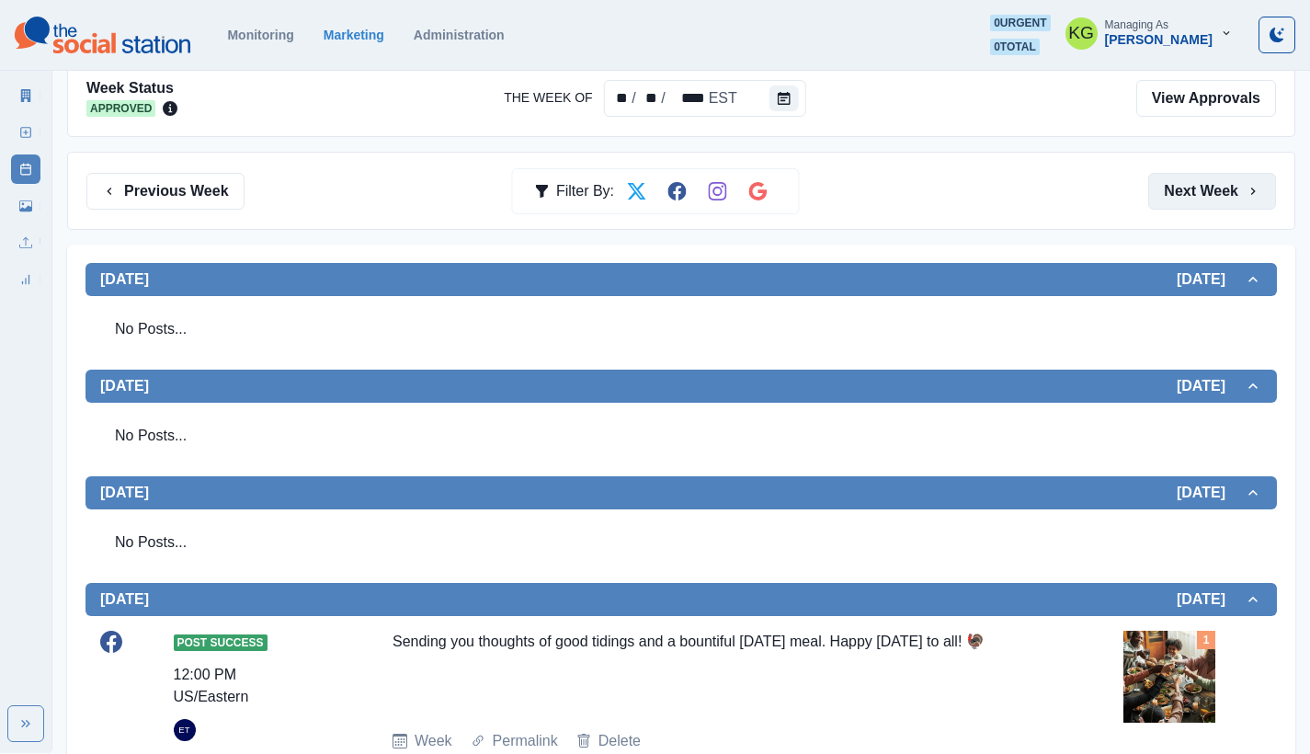
click at [1185, 198] on button "Next Week" at bounding box center [1212, 191] width 128 height 37
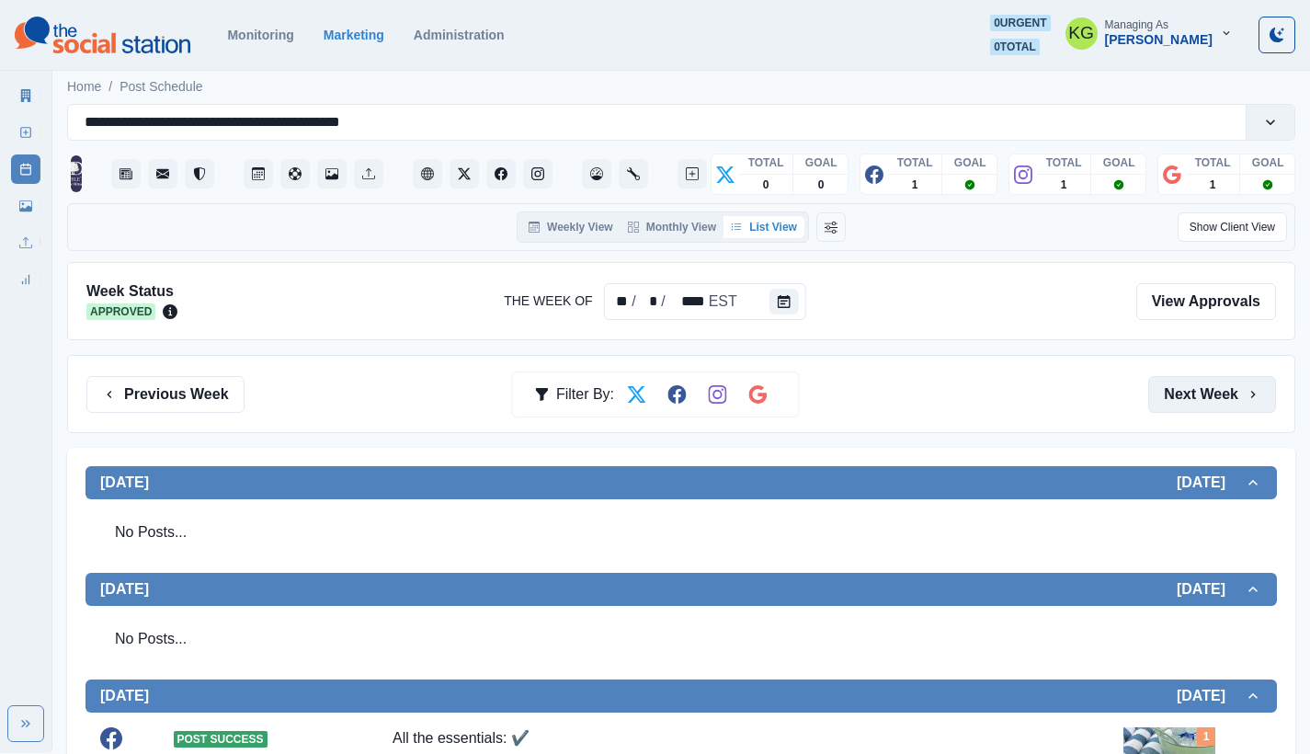
click at [1217, 384] on button "Next Week" at bounding box center [1212, 394] width 128 height 37
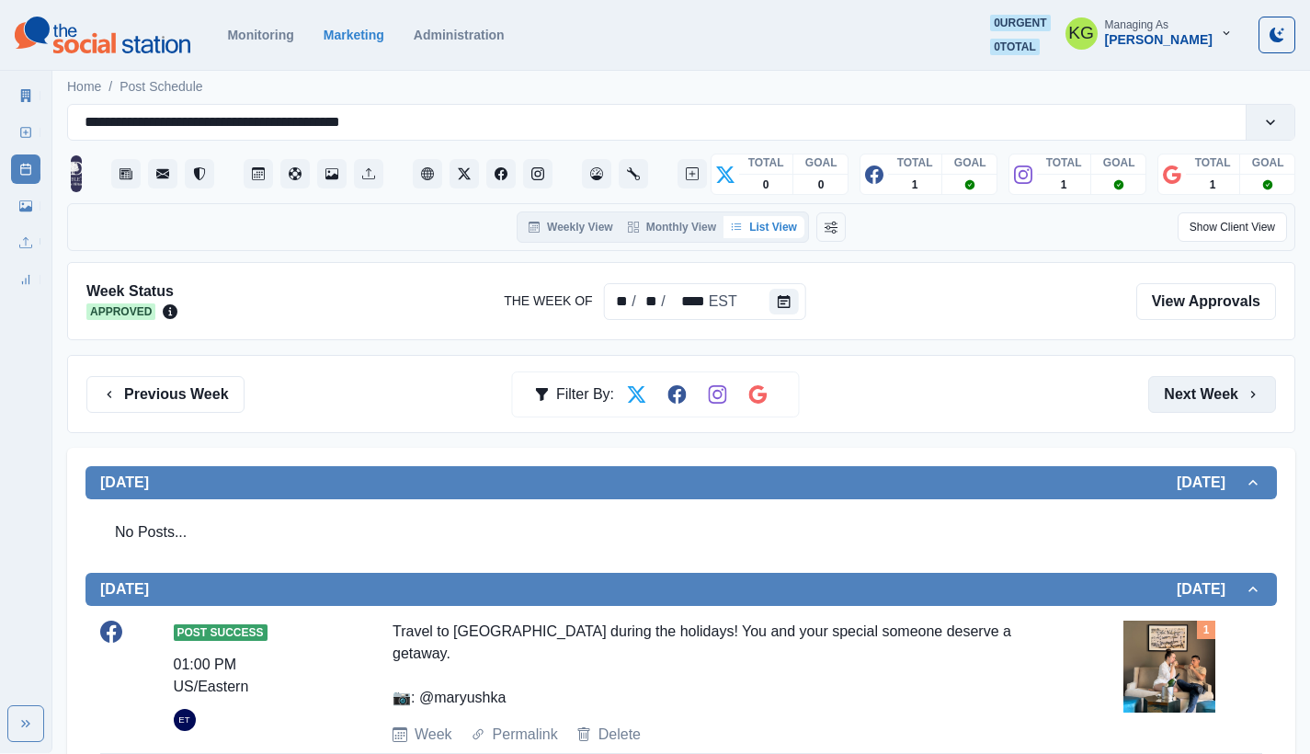
click at [1214, 394] on button "Next Week" at bounding box center [1212, 394] width 128 height 37
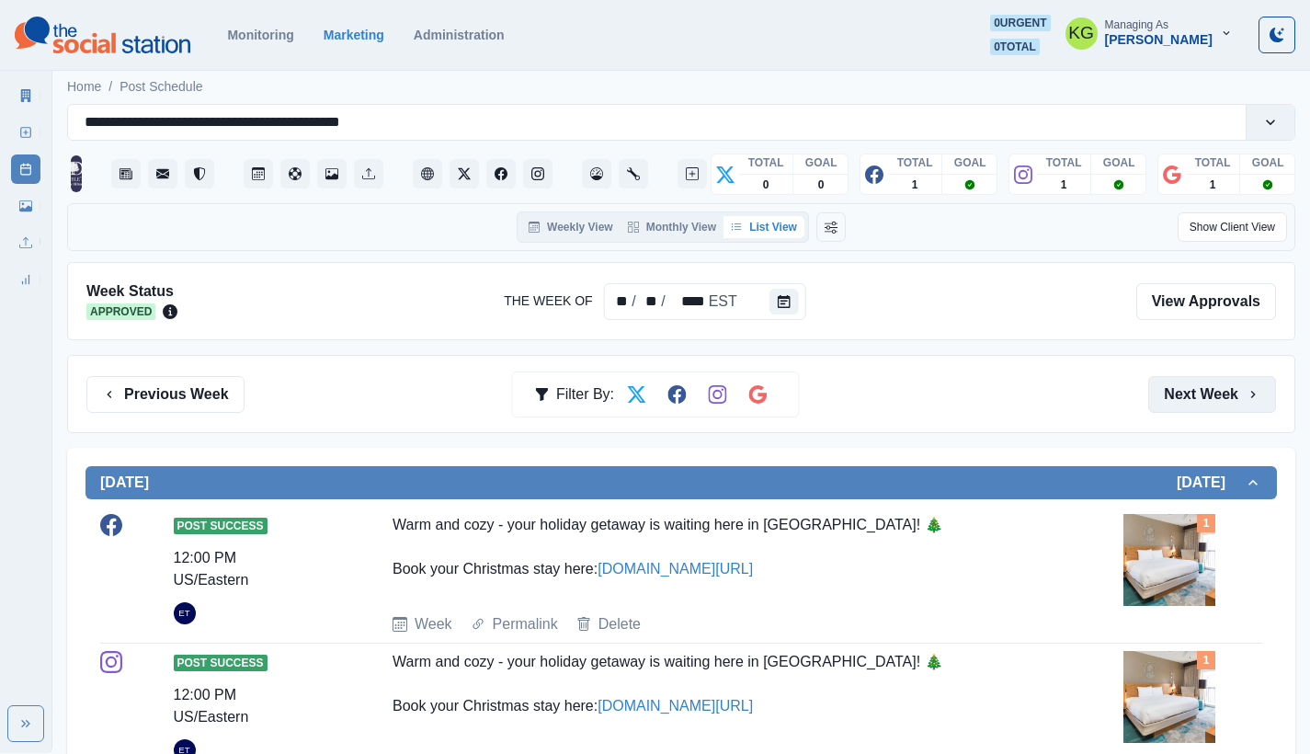
click at [1214, 394] on button "Next Week" at bounding box center [1212, 394] width 128 height 37
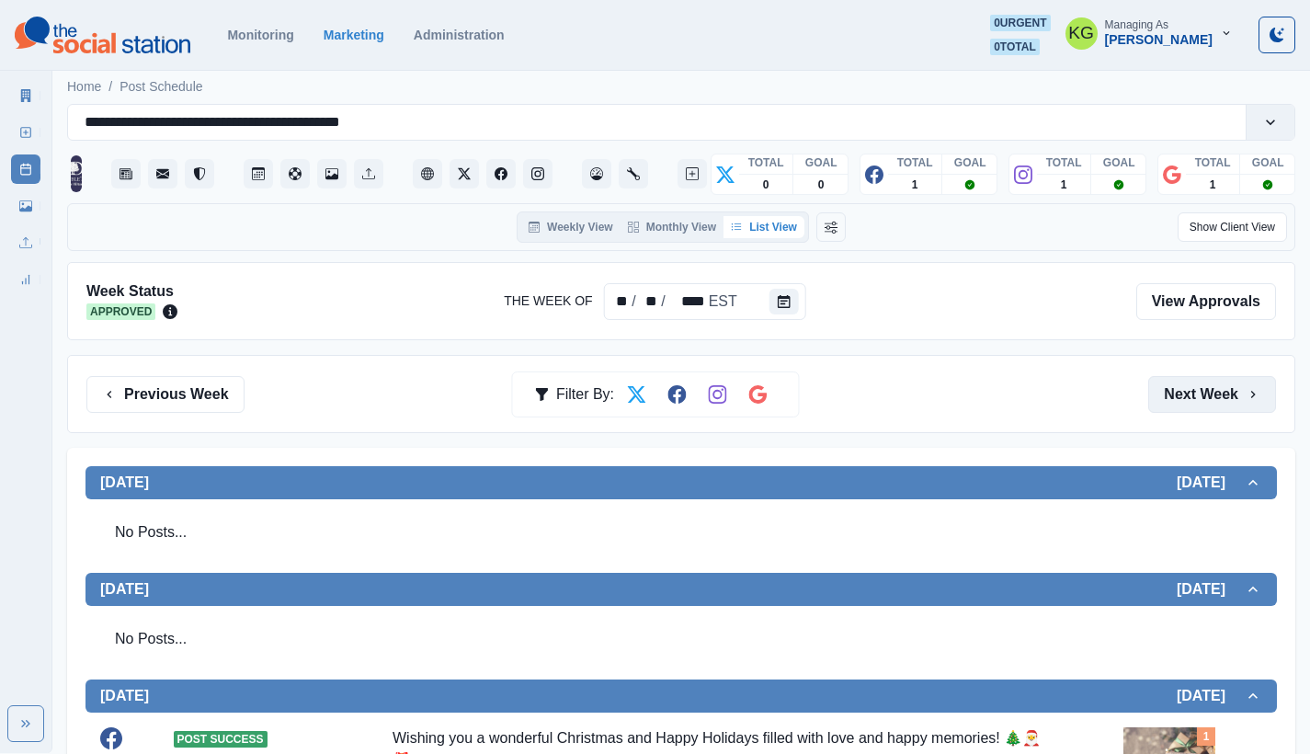
click at [1214, 394] on button "Next Week" at bounding box center [1212, 394] width 128 height 37
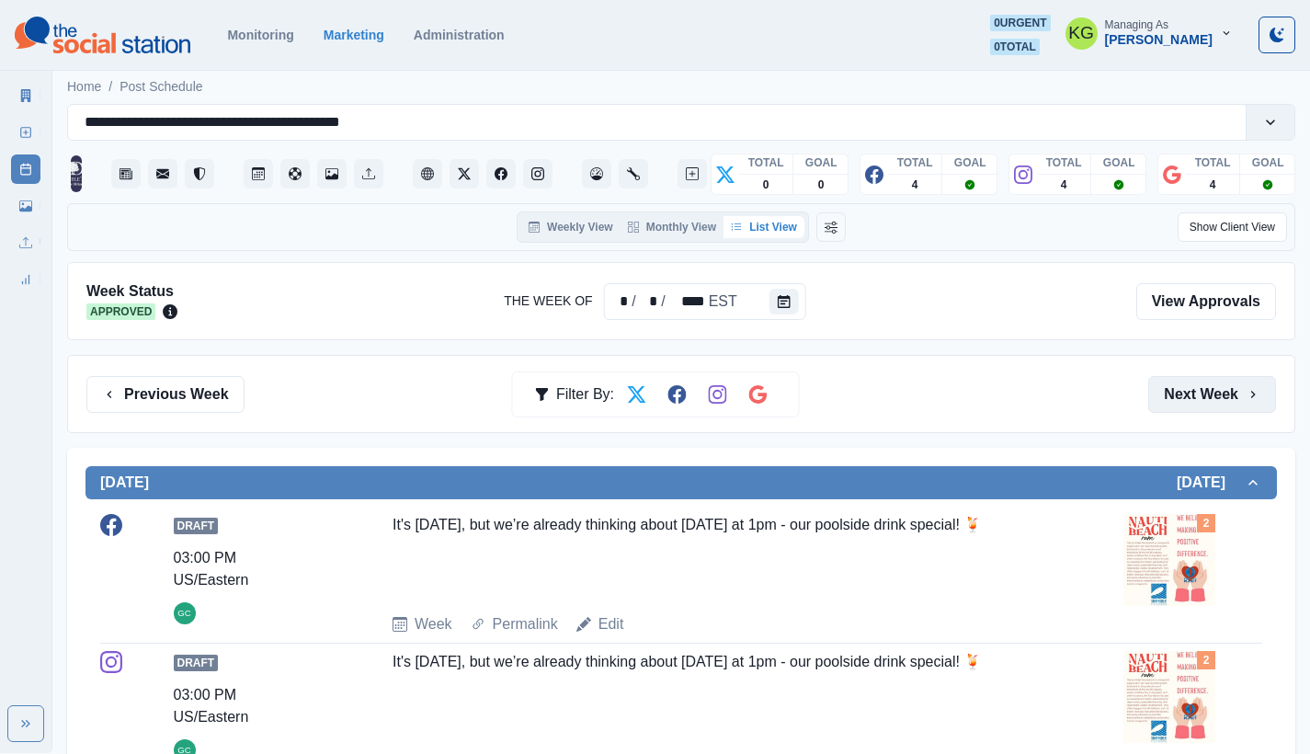
click at [1214, 394] on button "Next Week" at bounding box center [1212, 394] width 128 height 37
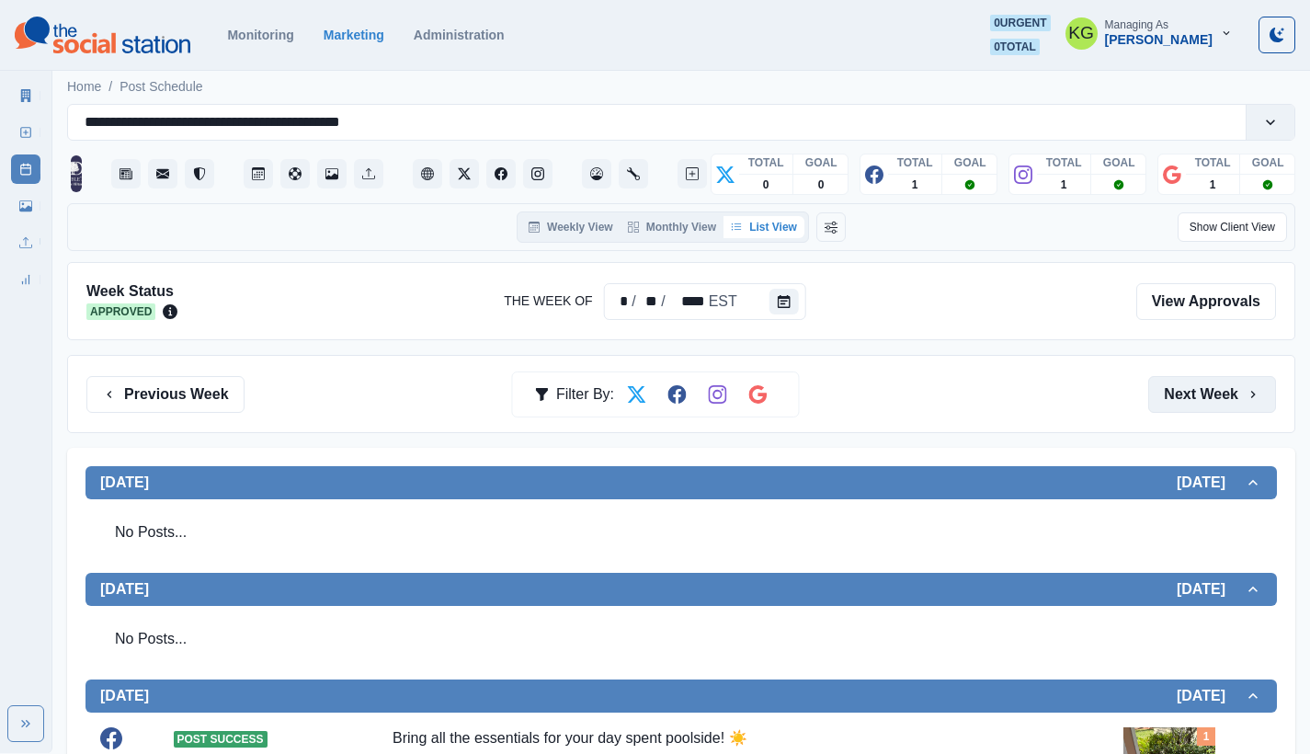
click at [1214, 394] on button "Next Week" at bounding box center [1212, 394] width 128 height 37
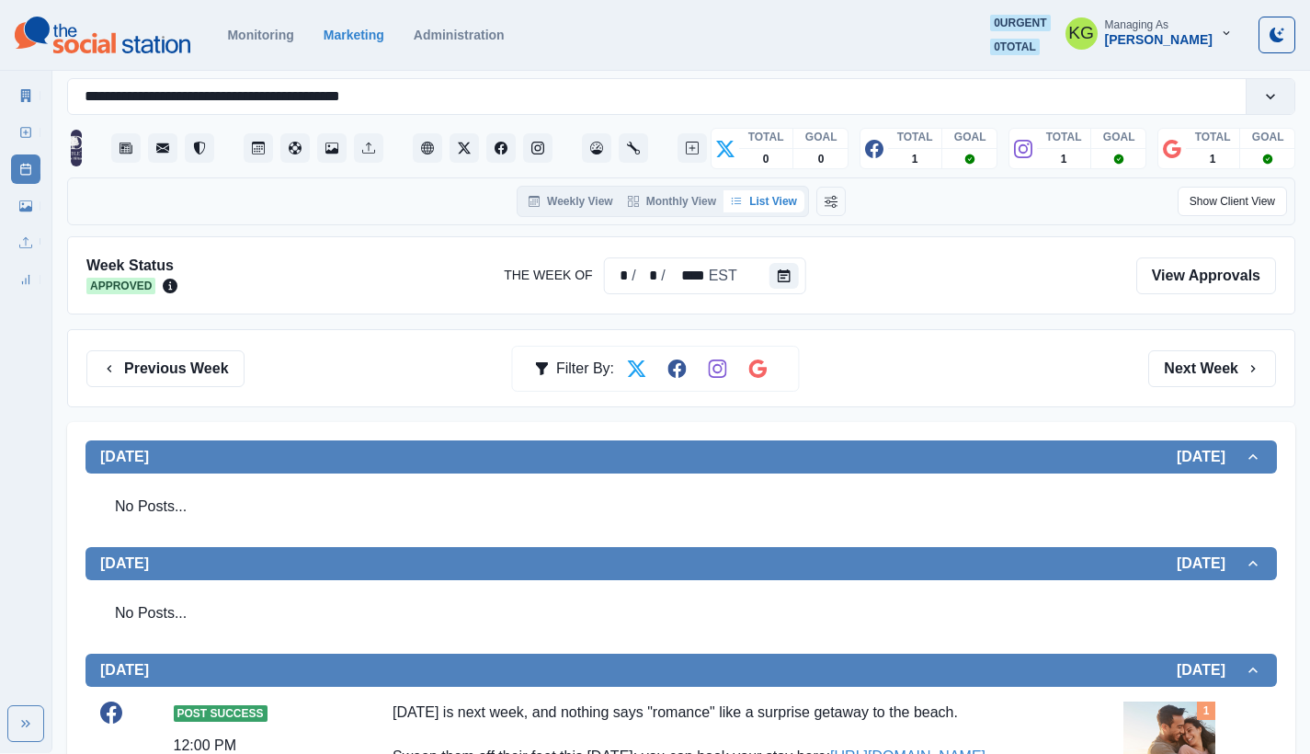
click at [1214, 394] on div "Previous Week Filter By: Next Week" at bounding box center [681, 368] width 1228 height 78
click at [1211, 388] on div "Previous Week Filter By: Next Week" at bounding box center [681, 368] width 1228 height 78
click at [1208, 368] on button "Next Week" at bounding box center [1212, 368] width 128 height 37
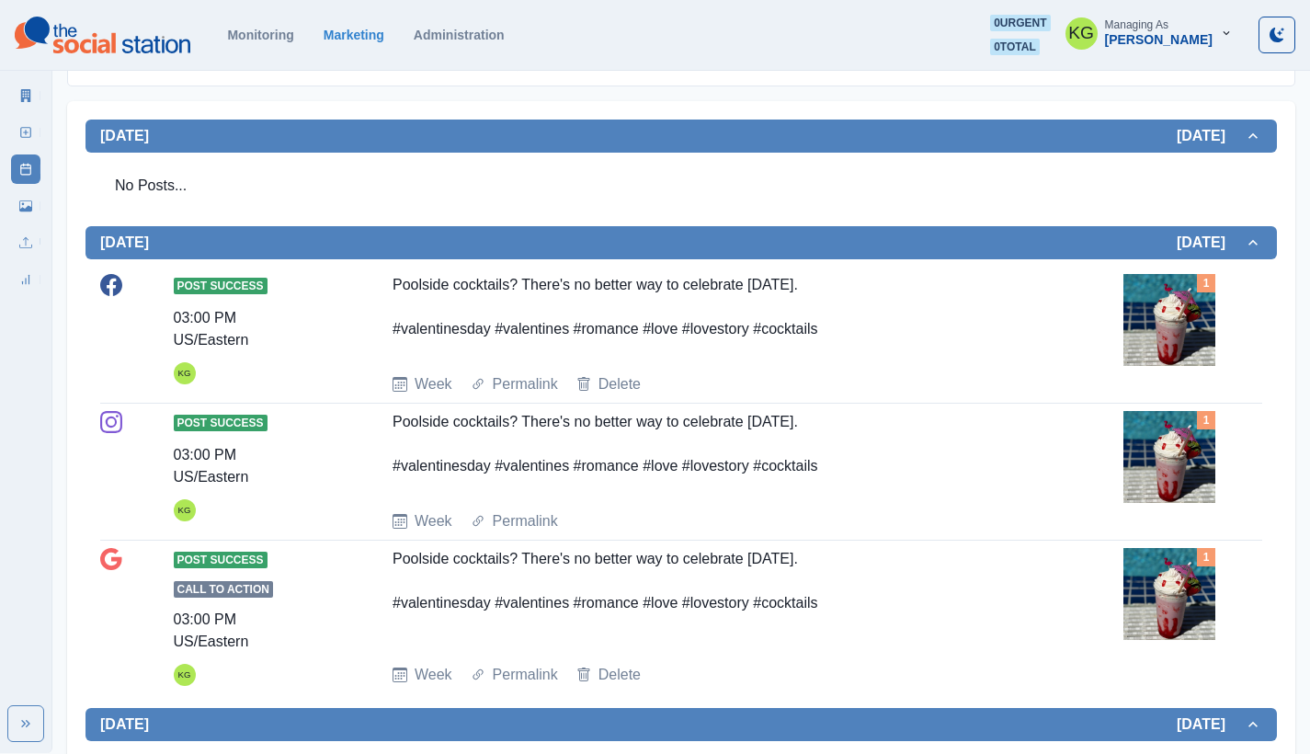
scroll to position [63, 0]
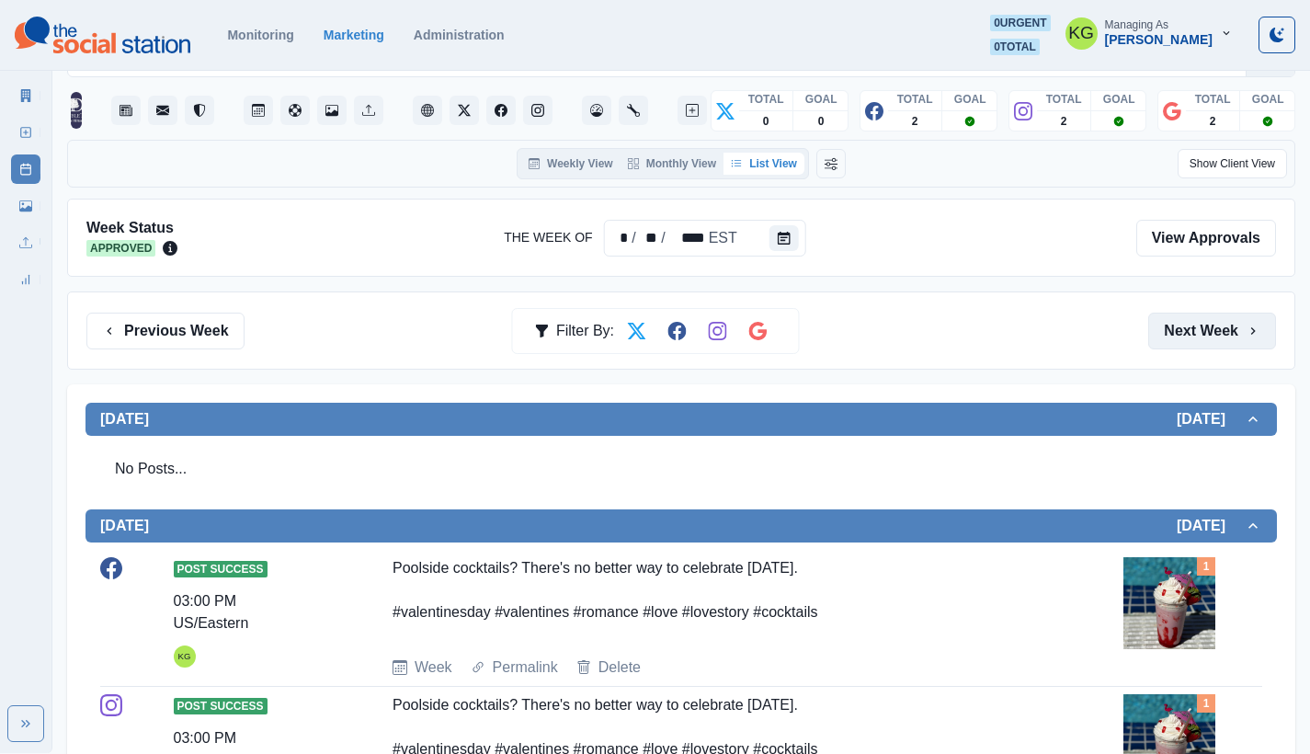
click at [1210, 330] on button "Next Week" at bounding box center [1212, 330] width 128 height 37
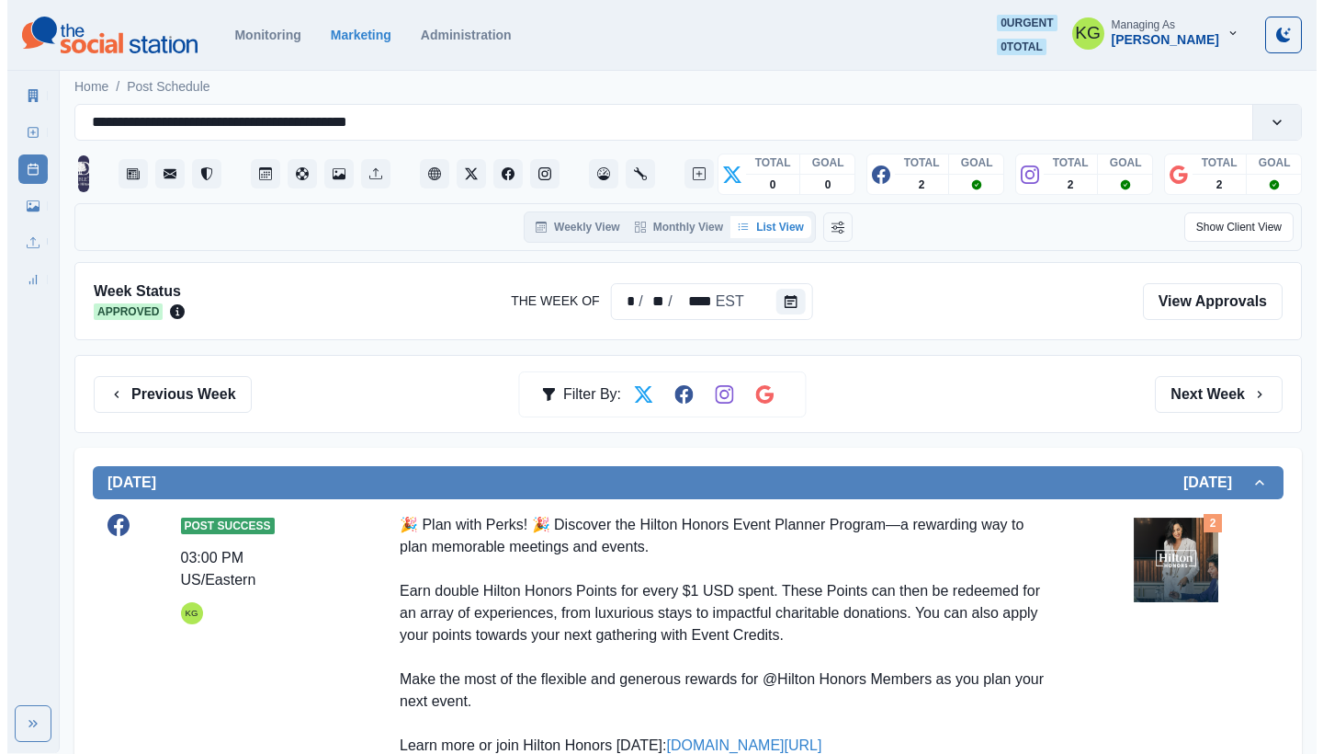
scroll to position [171, 0]
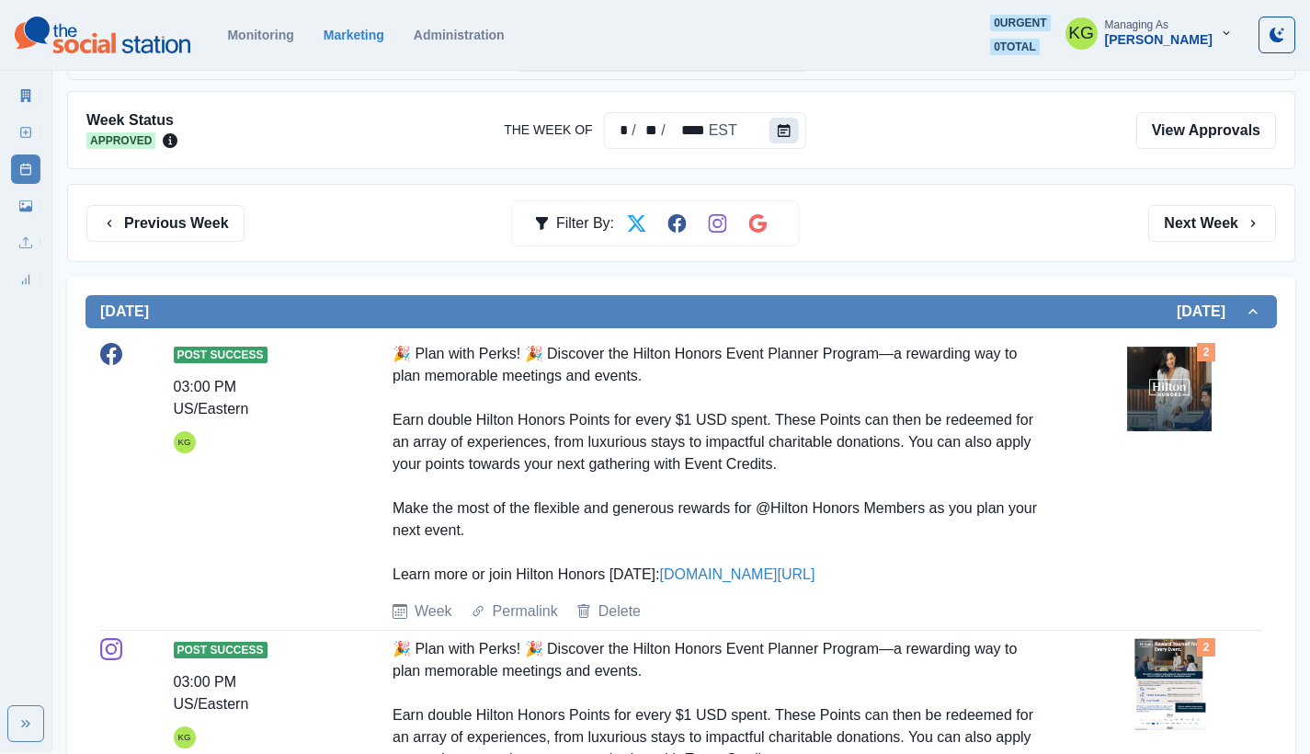
click at [774, 138] on button "Calendar" at bounding box center [783, 131] width 29 height 26
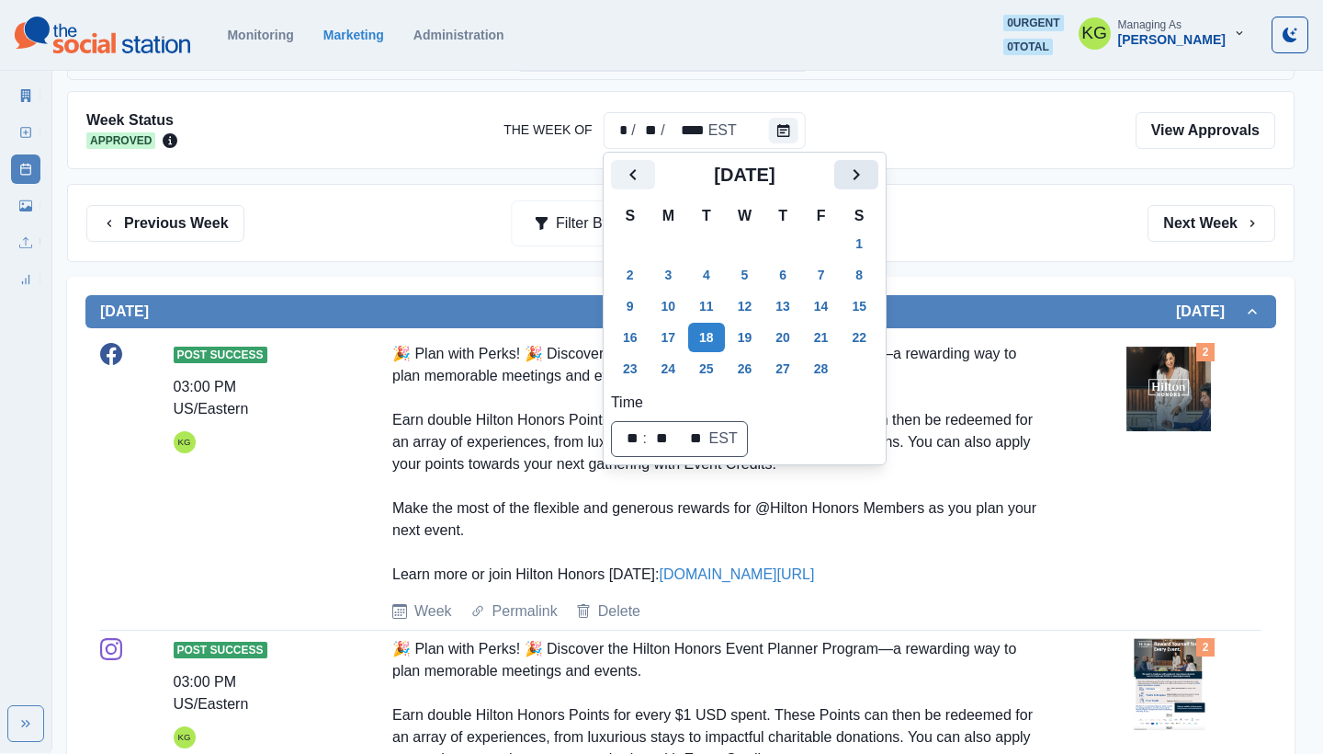
click at [868, 164] on icon "Next" at bounding box center [856, 175] width 22 height 22
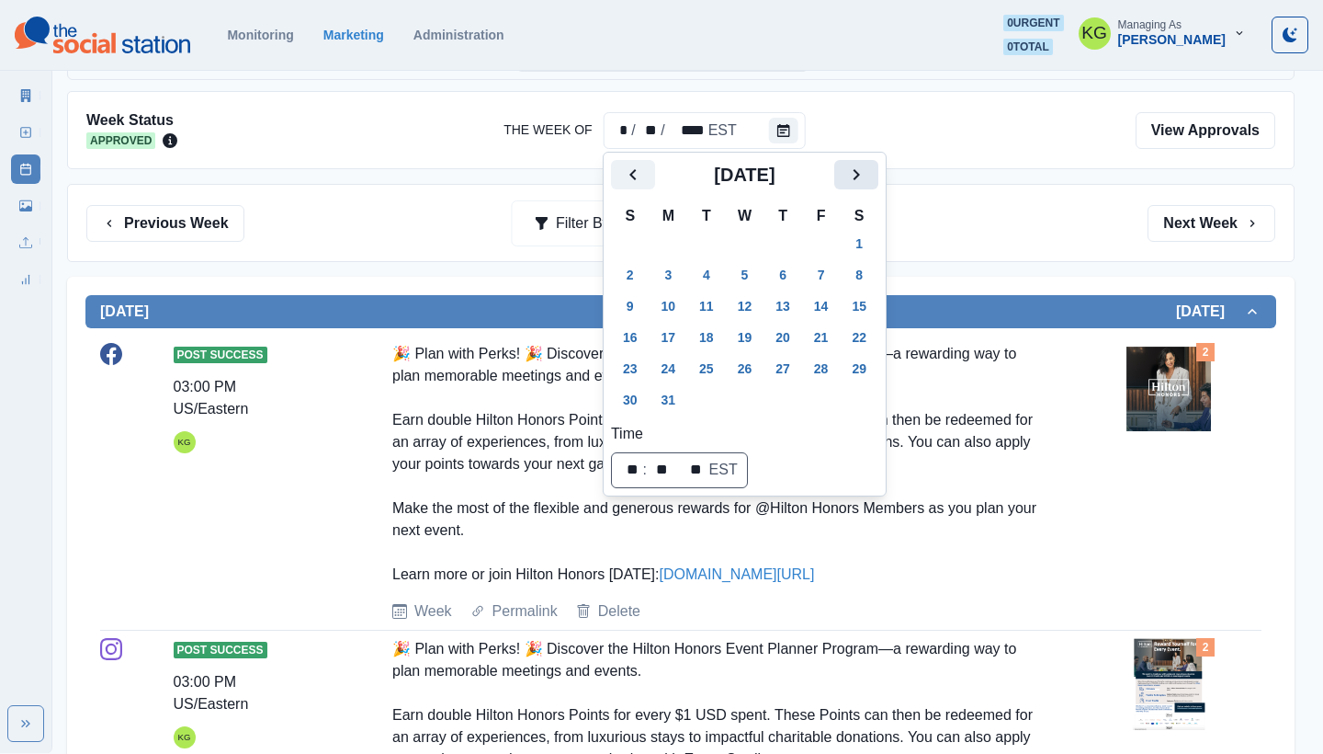
click at [868, 175] on icon "Next" at bounding box center [856, 175] width 22 height 22
click at [860, 176] on icon "Next" at bounding box center [857, 174] width 6 height 11
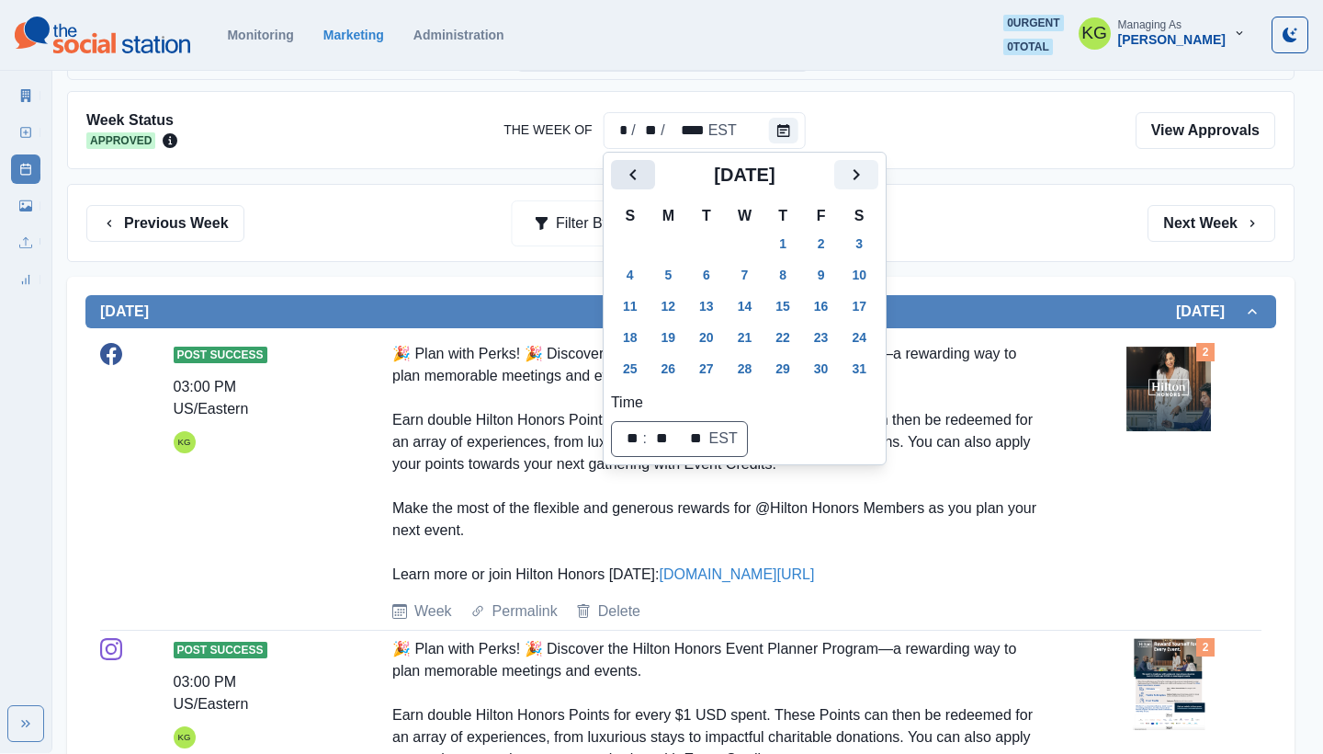
click at [634, 175] on icon "Previous" at bounding box center [633, 175] width 22 height 22
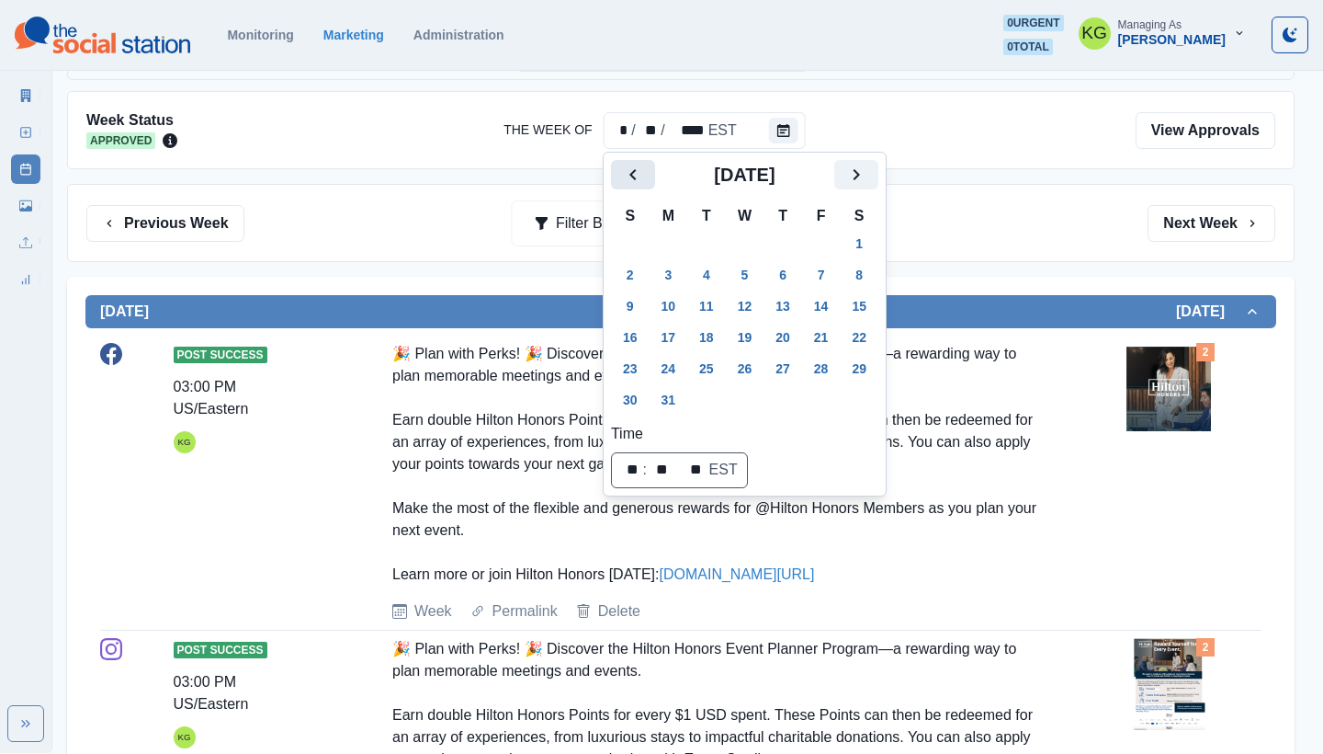
click at [634, 175] on icon "Previous" at bounding box center [633, 175] width 22 height 22
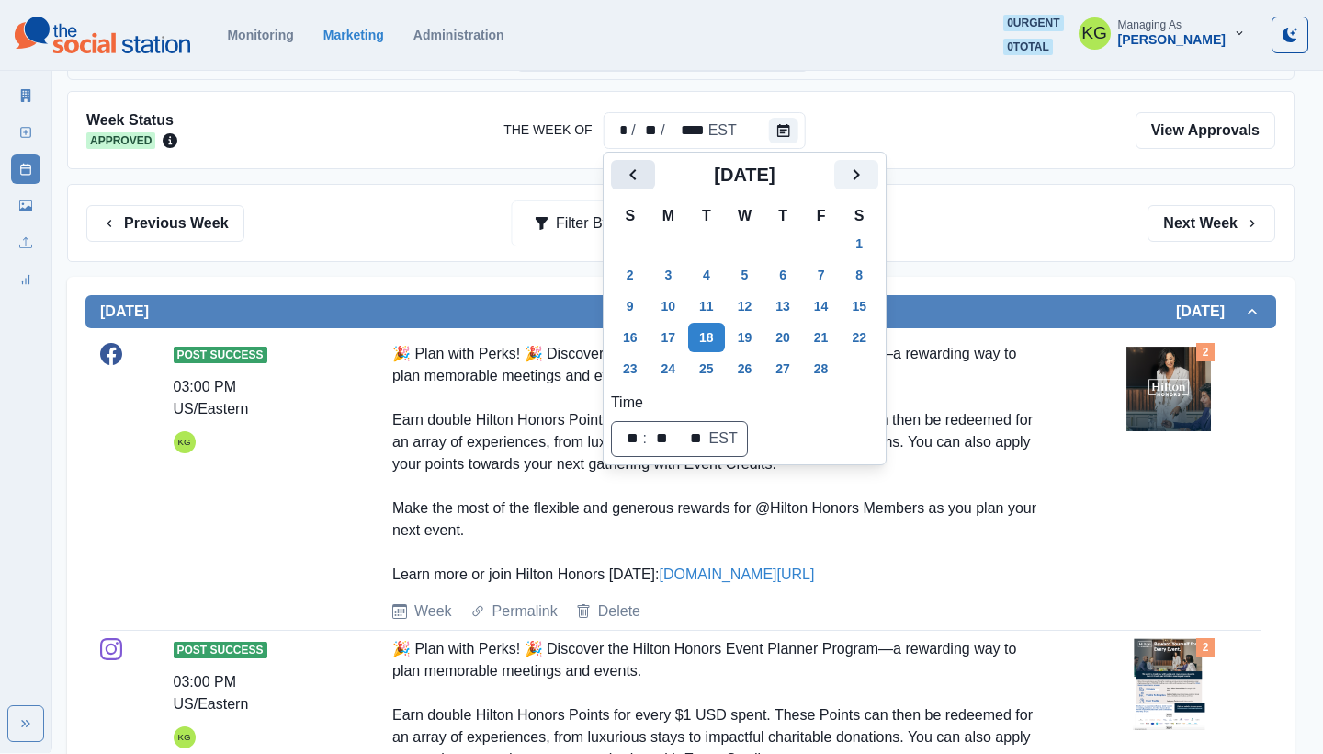
click at [634, 175] on icon "Previous" at bounding box center [633, 175] width 22 height 22
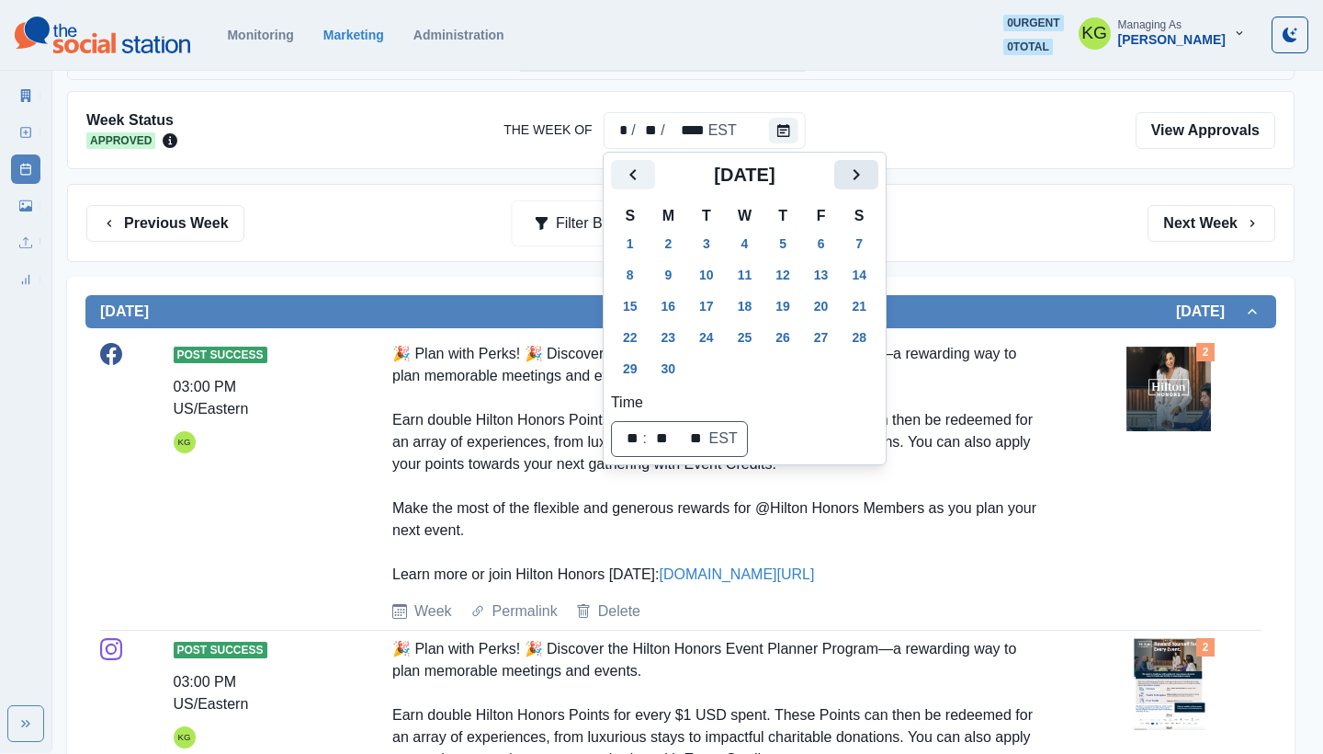
click at [868, 183] on icon "Next" at bounding box center [856, 175] width 22 height 22
click at [737, 245] on button "2" at bounding box center [745, 243] width 37 height 29
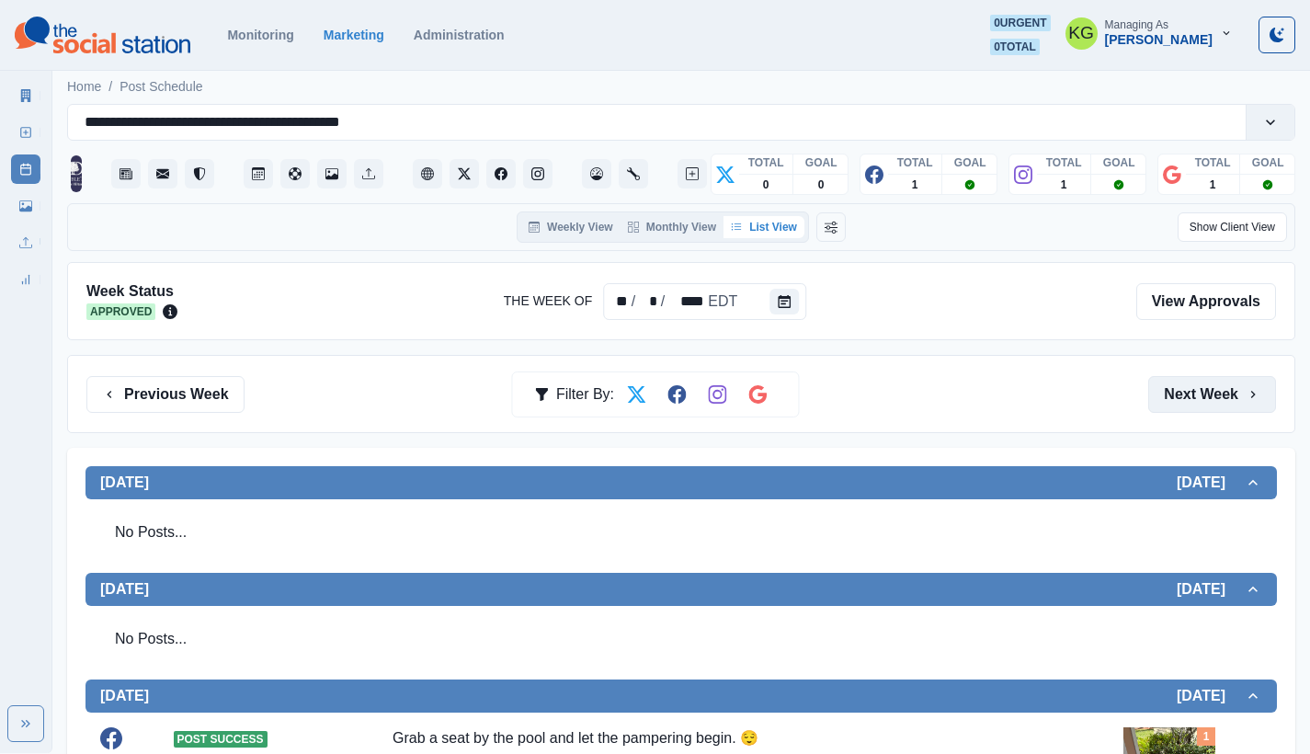
click at [1208, 394] on button "Next Week" at bounding box center [1212, 394] width 128 height 37
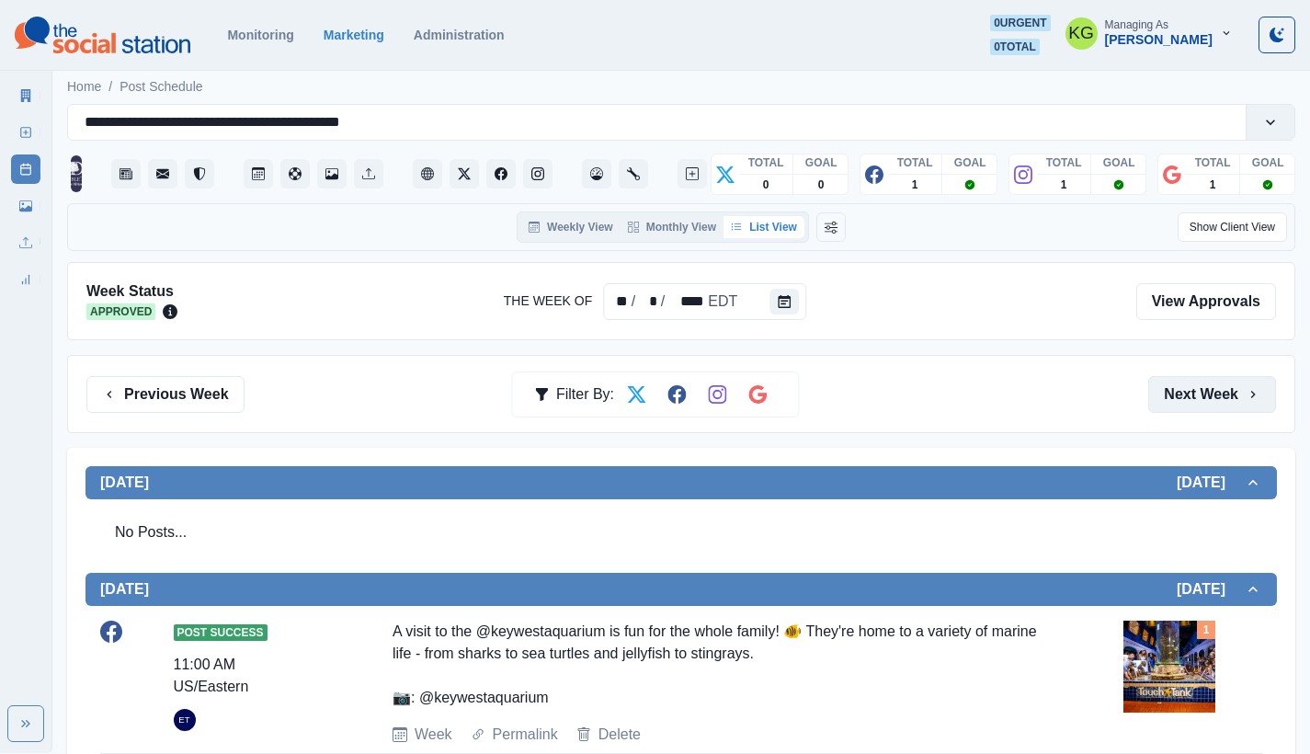
click at [1250, 380] on button "Next Week" at bounding box center [1212, 394] width 128 height 37
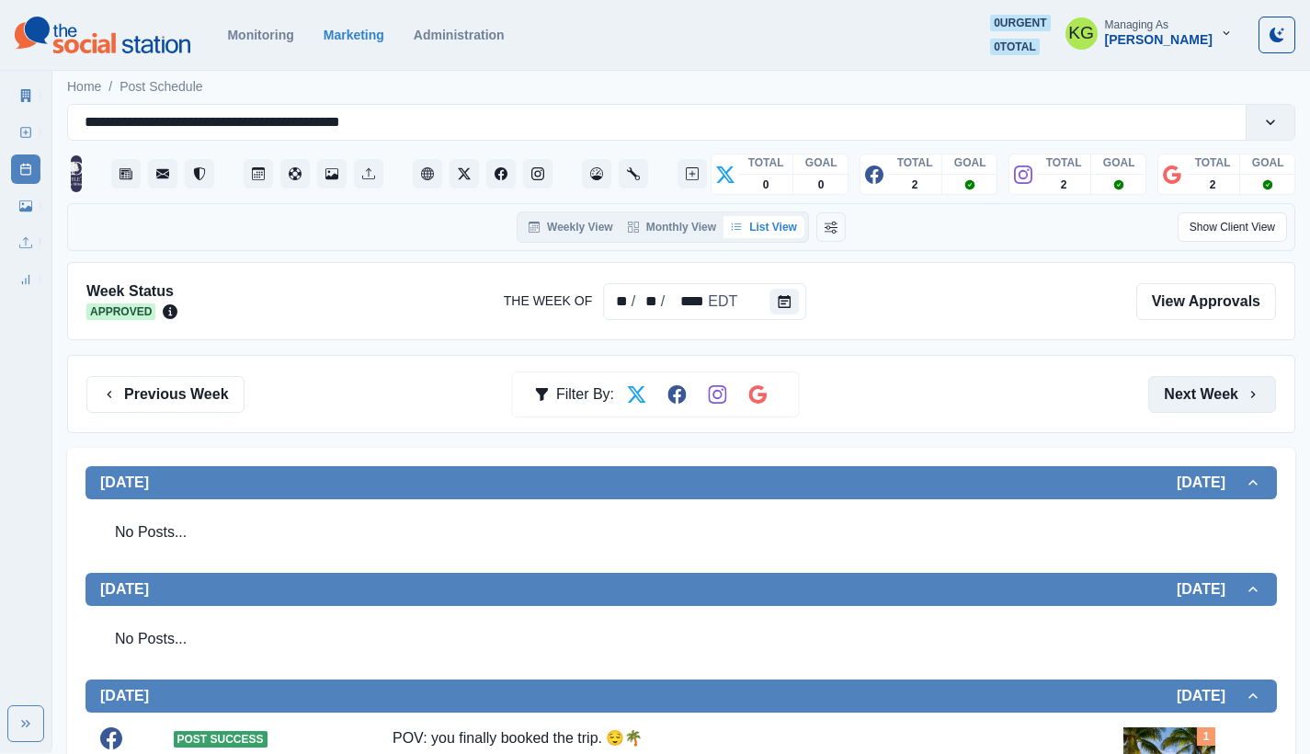
click at [1243, 388] on button "Next Week" at bounding box center [1212, 394] width 128 height 37
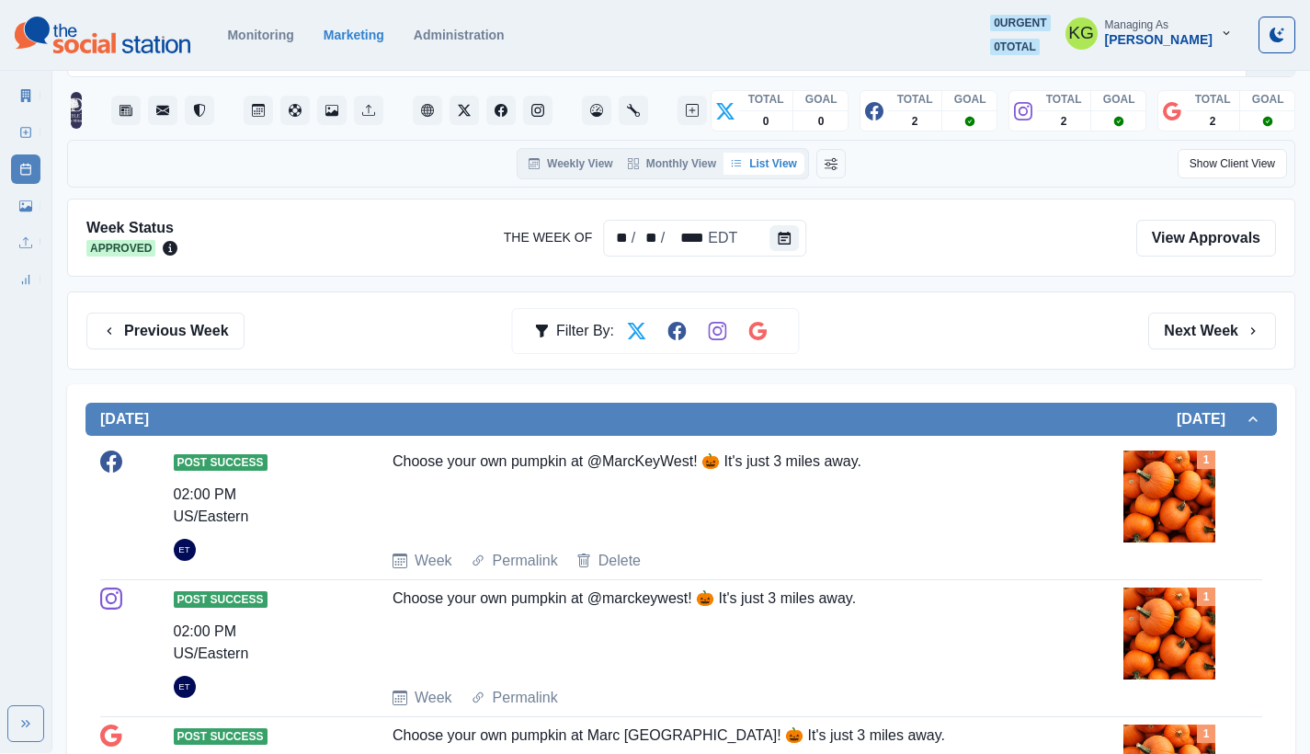
scroll to position [229, 0]
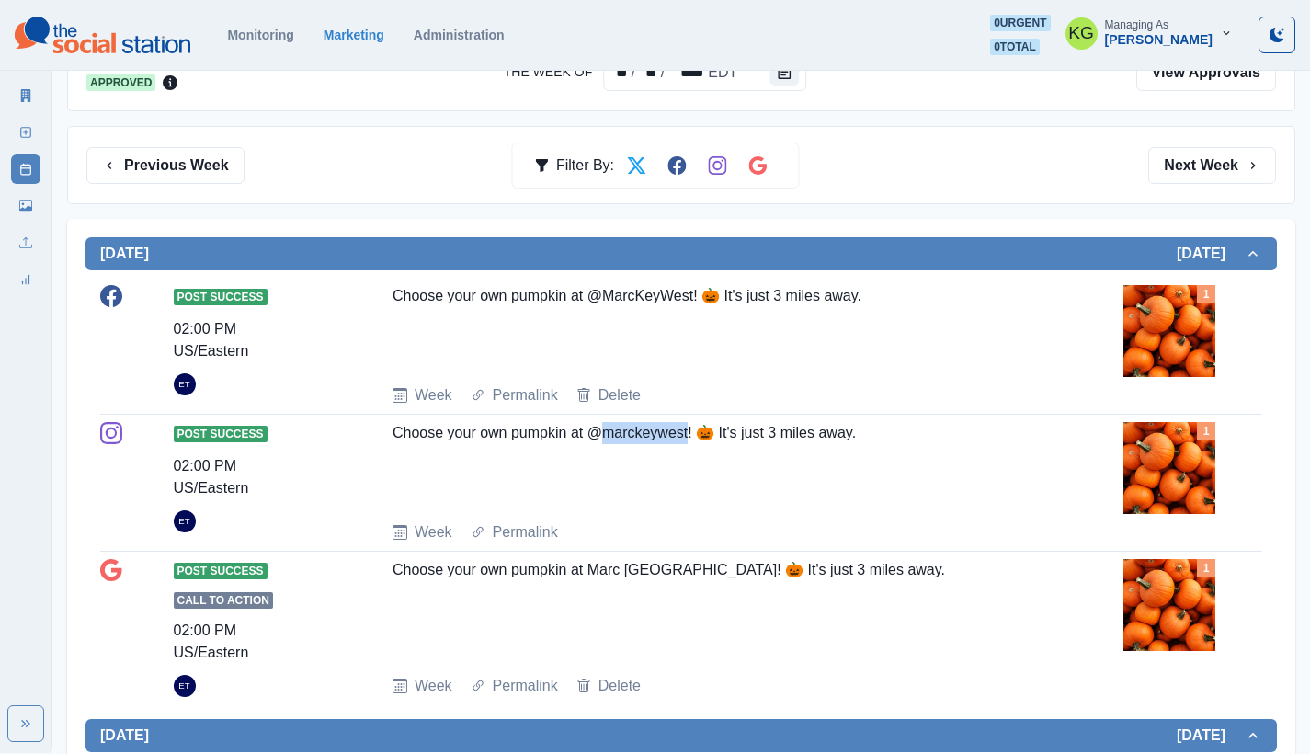
drag, startPoint x: 602, startPoint y: 431, endPoint x: 688, endPoint y: 430, distance: 86.4
click at [688, 430] on div "Choose your own pumpkin at @marckeywest! 🎃 It's just 3 miles away." at bounding box center [717, 464] width 651 height 85
copy div "marckeywest"
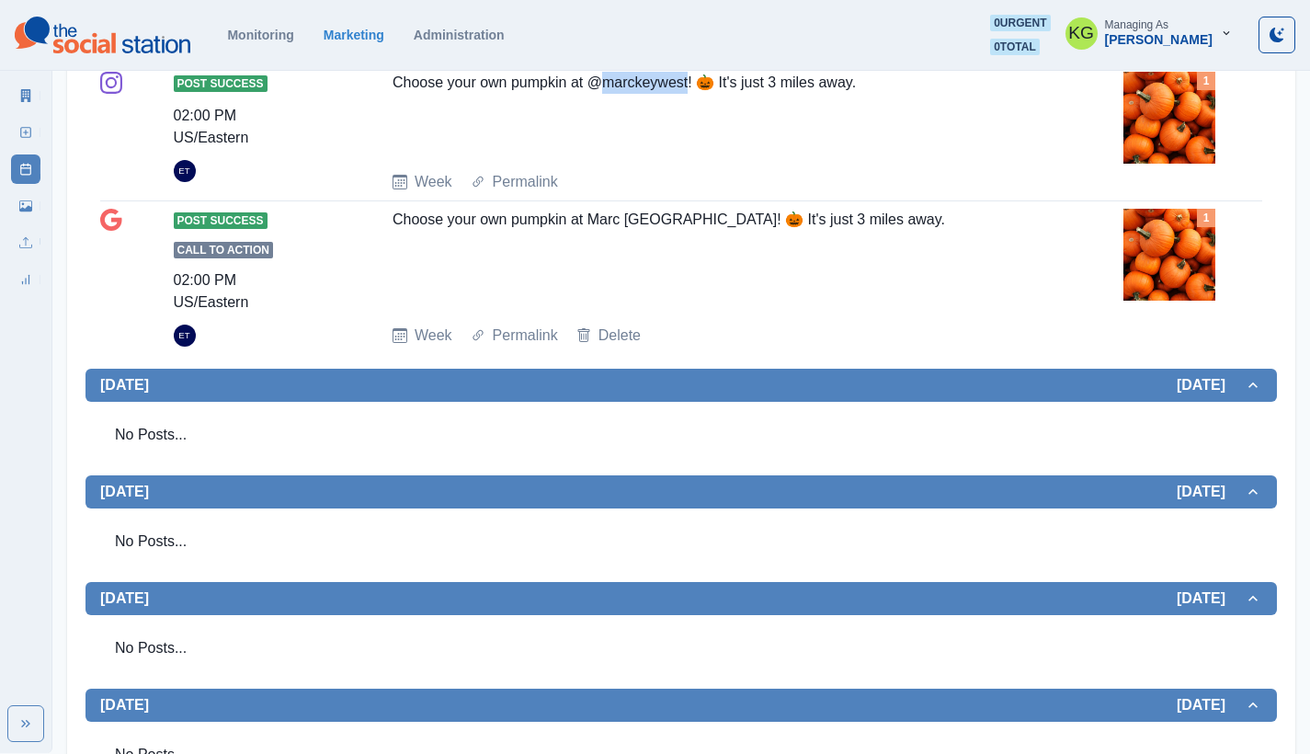
scroll to position [341, 0]
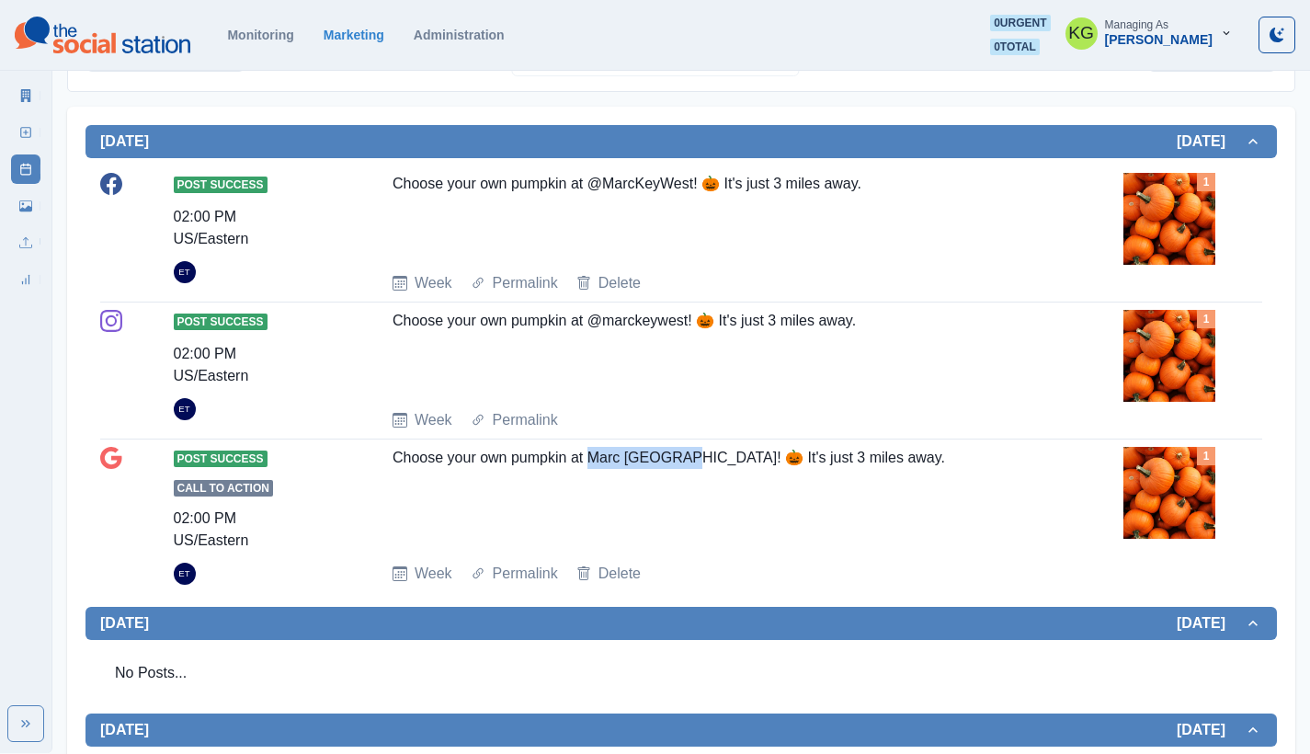
drag, startPoint x: 594, startPoint y: 458, endPoint x: 687, endPoint y: 460, distance: 93.8
click at [687, 460] on div "Choose your own pumpkin at Marc Key West! 🎃 It's just 3 miles away." at bounding box center [717, 497] width 651 height 101
copy div "Marc Key West"
click at [1156, 226] on img at bounding box center [1169, 219] width 92 height 92
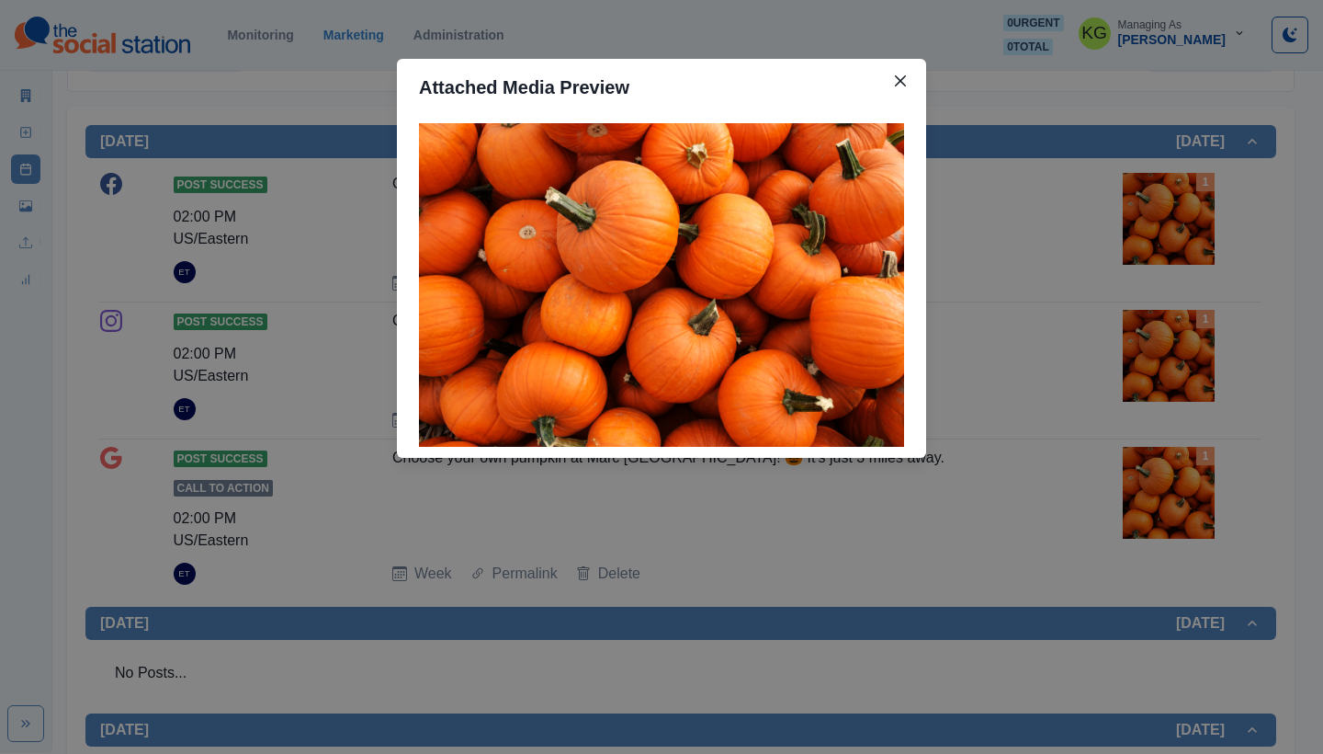
click at [938, 466] on div "Attached Media Preview" at bounding box center [661, 377] width 1323 height 754
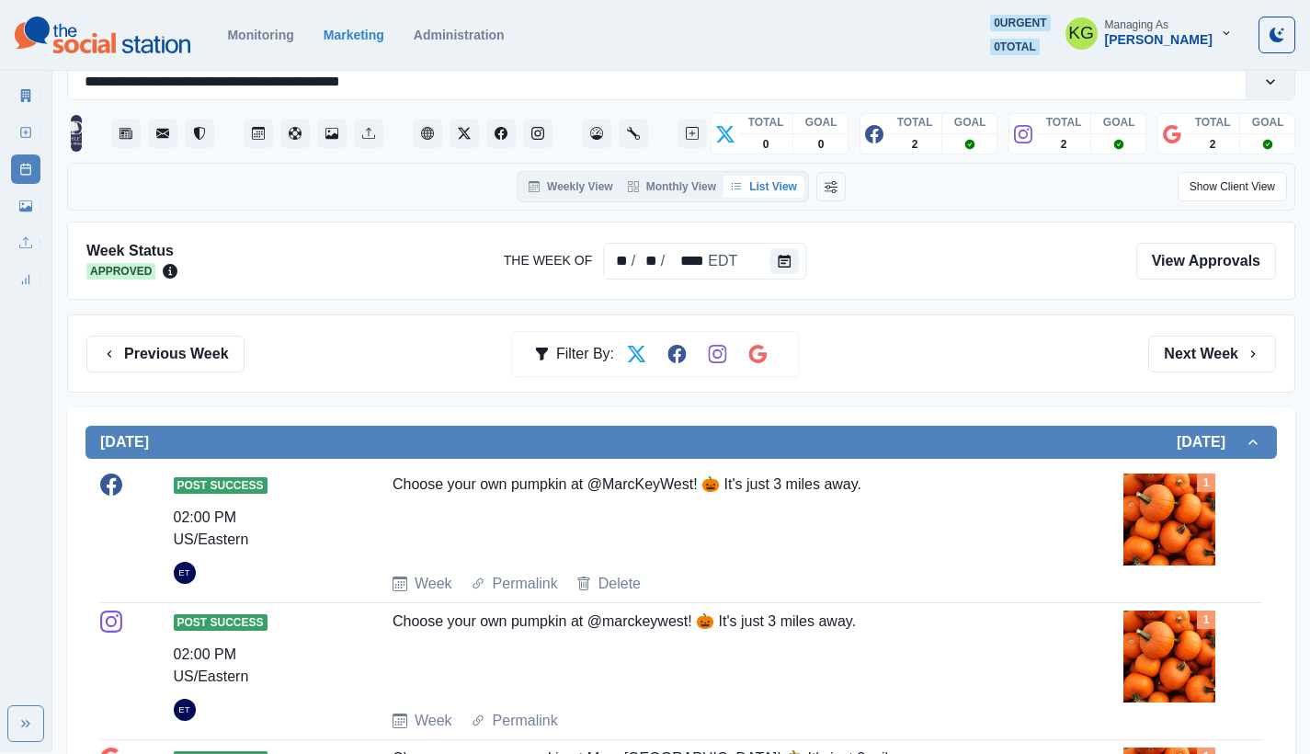
scroll to position [182, 0]
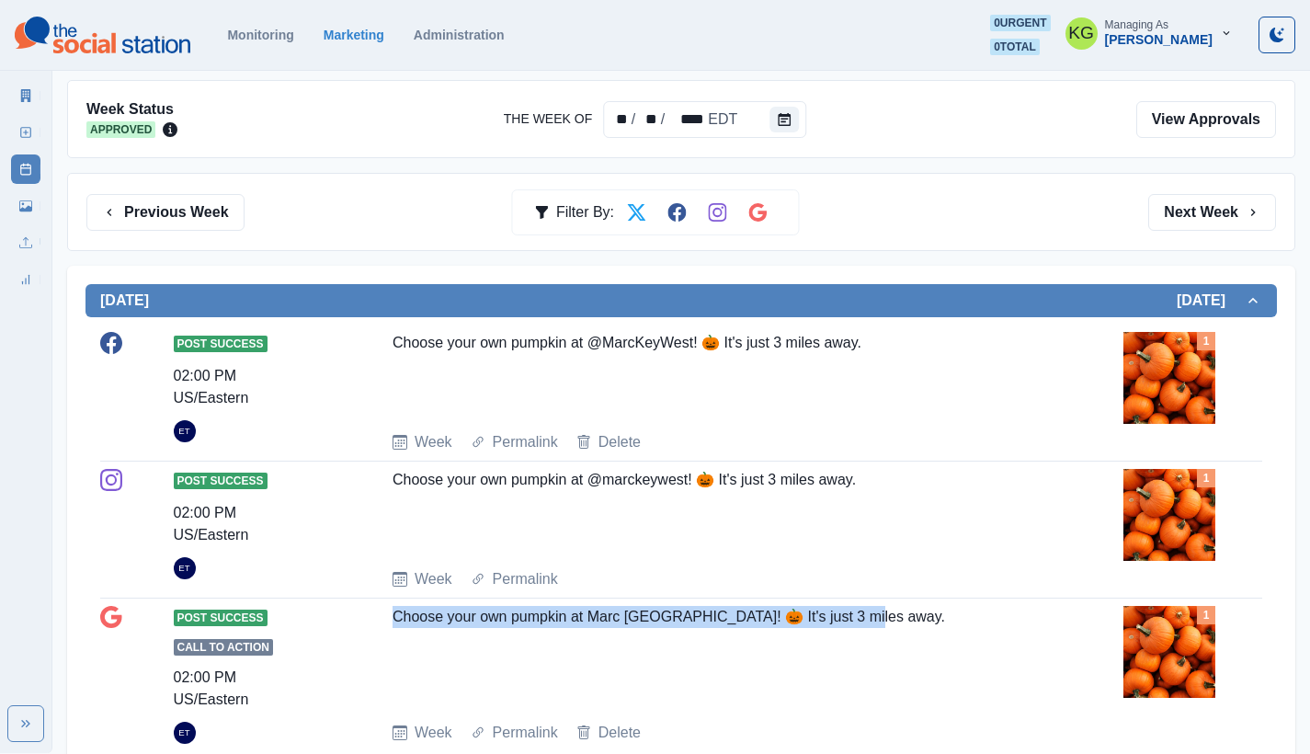
drag, startPoint x: 799, startPoint y: 610, endPoint x: 391, endPoint y: 619, distance: 408.1
click at [391, 619] on div "Post Success Call to Action 02:00 PM US/Eastern ET Choose your own pumpkin at M…" at bounding box center [681, 675] width 1162 height 138
copy div "Choose your own pumpkin at Marc Key West! 🎃 It's just 3 miles away."
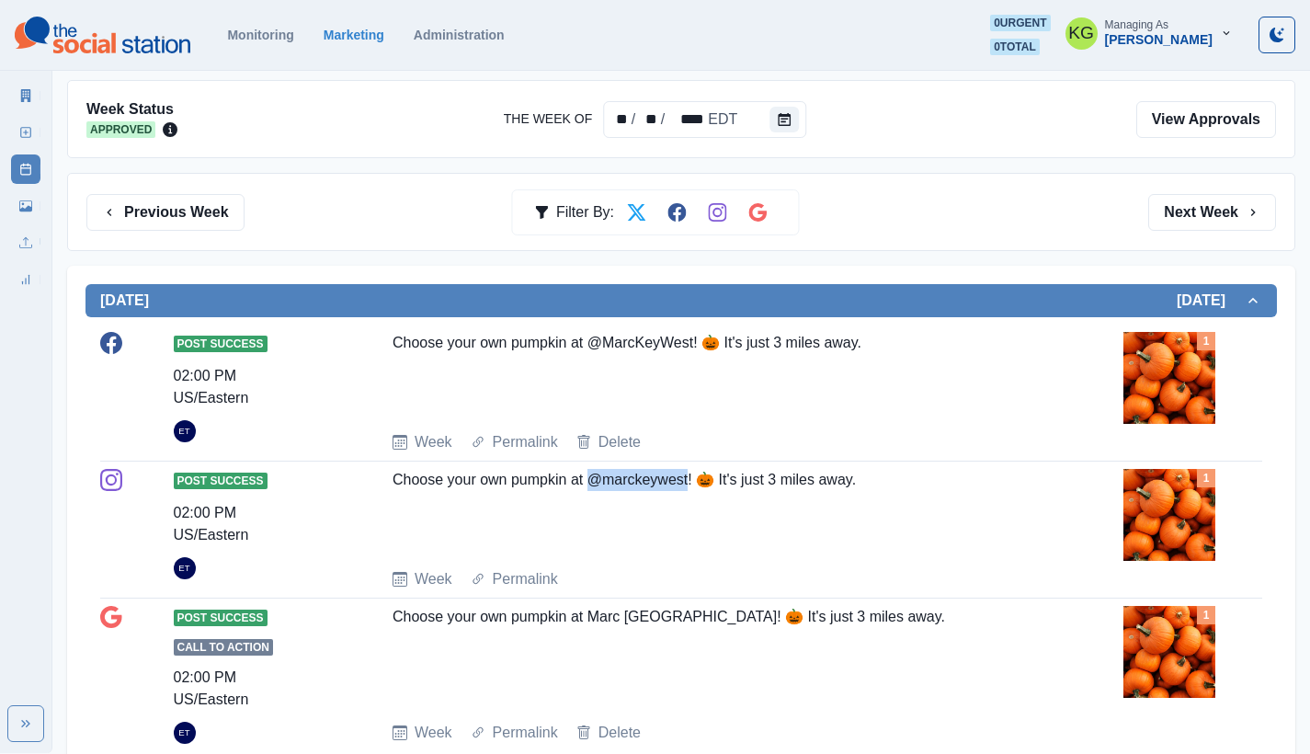
drag, startPoint x: 594, startPoint y: 478, endPoint x: 691, endPoint y: 477, distance: 97.4
click at [691, 477] on div "Choose your own pumpkin at @marckeywest! 🎃 It's just 3 miles away." at bounding box center [717, 511] width 651 height 85
copy div "@marckeywest"
drag, startPoint x: 693, startPoint y: 343, endPoint x: 593, endPoint y: 341, distance: 100.2
click at [593, 341] on div "Choose your own pumpkin at @MarcKeyWest! 🎃 It's just 3 miles away." at bounding box center [717, 374] width 651 height 85
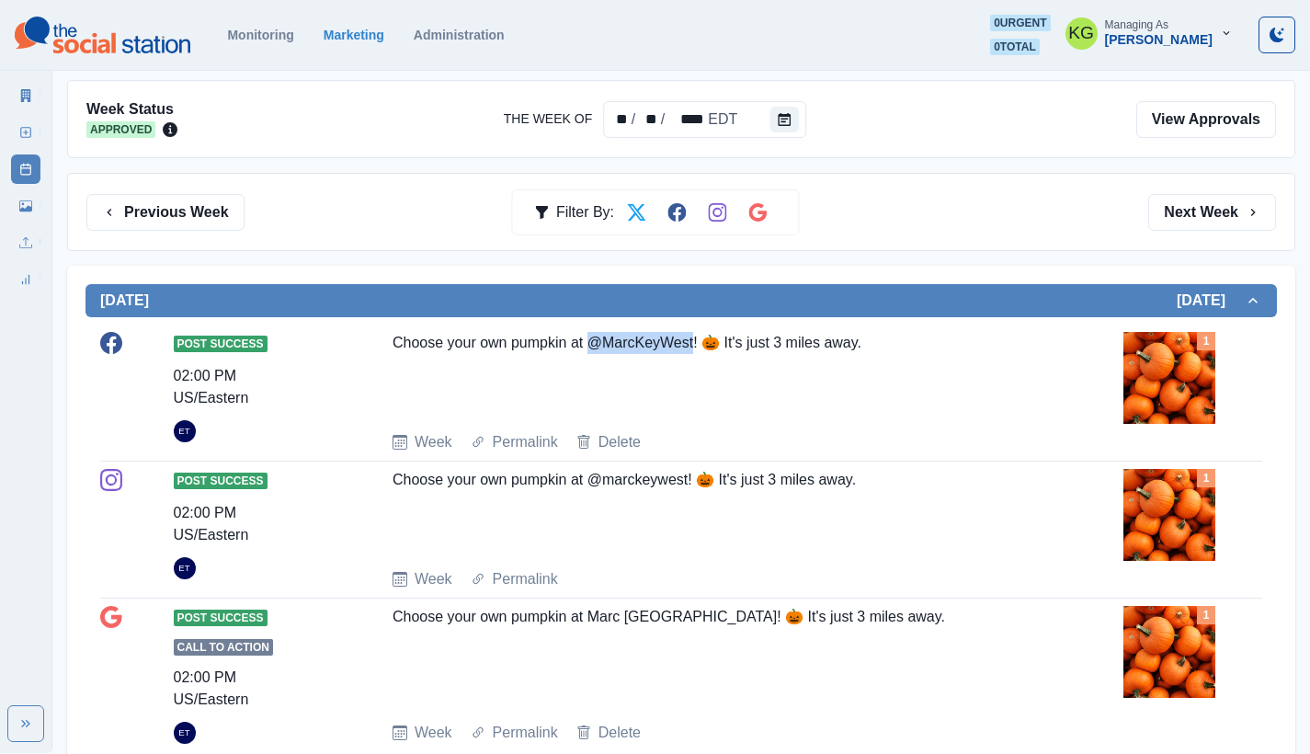
copy div "@MarcKeyWest"
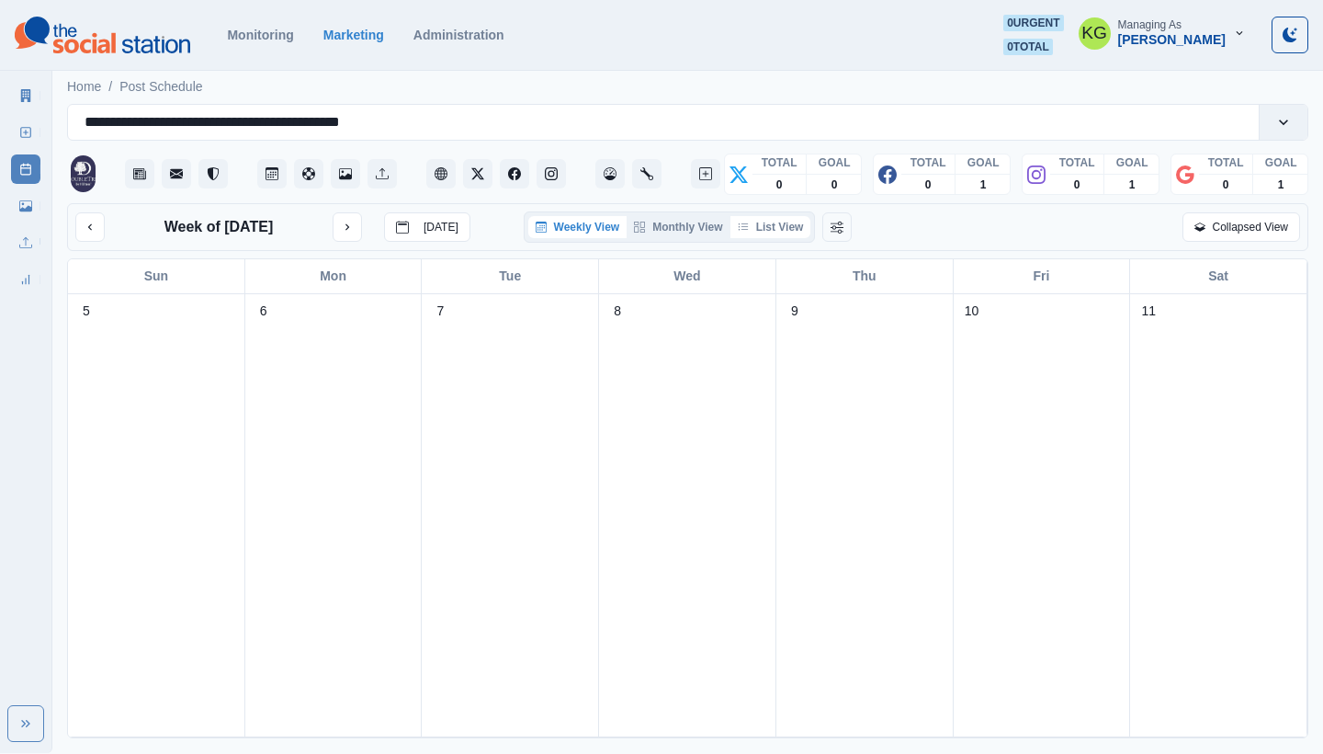
click at [785, 222] on button "List View" at bounding box center [771, 227] width 81 height 22
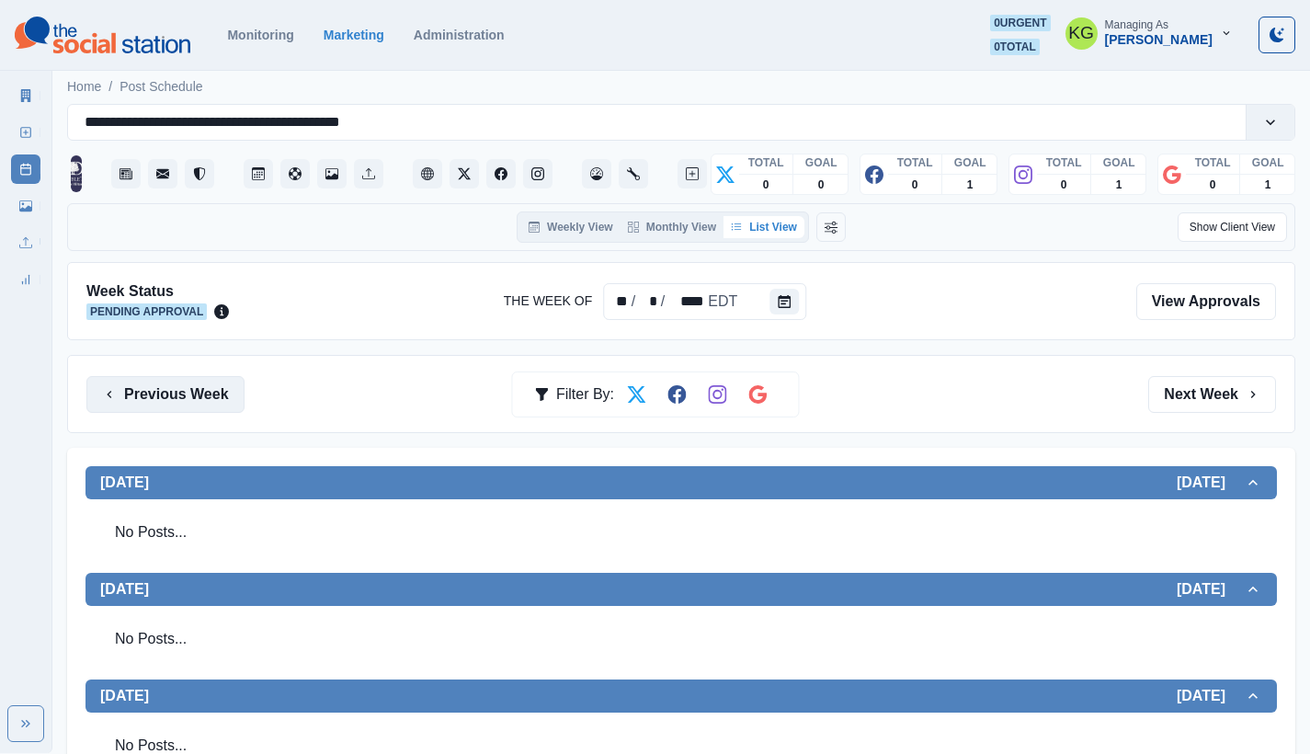
click at [208, 376] on button "Previous Week" at bounding box center [165, 394] width 158 height 37
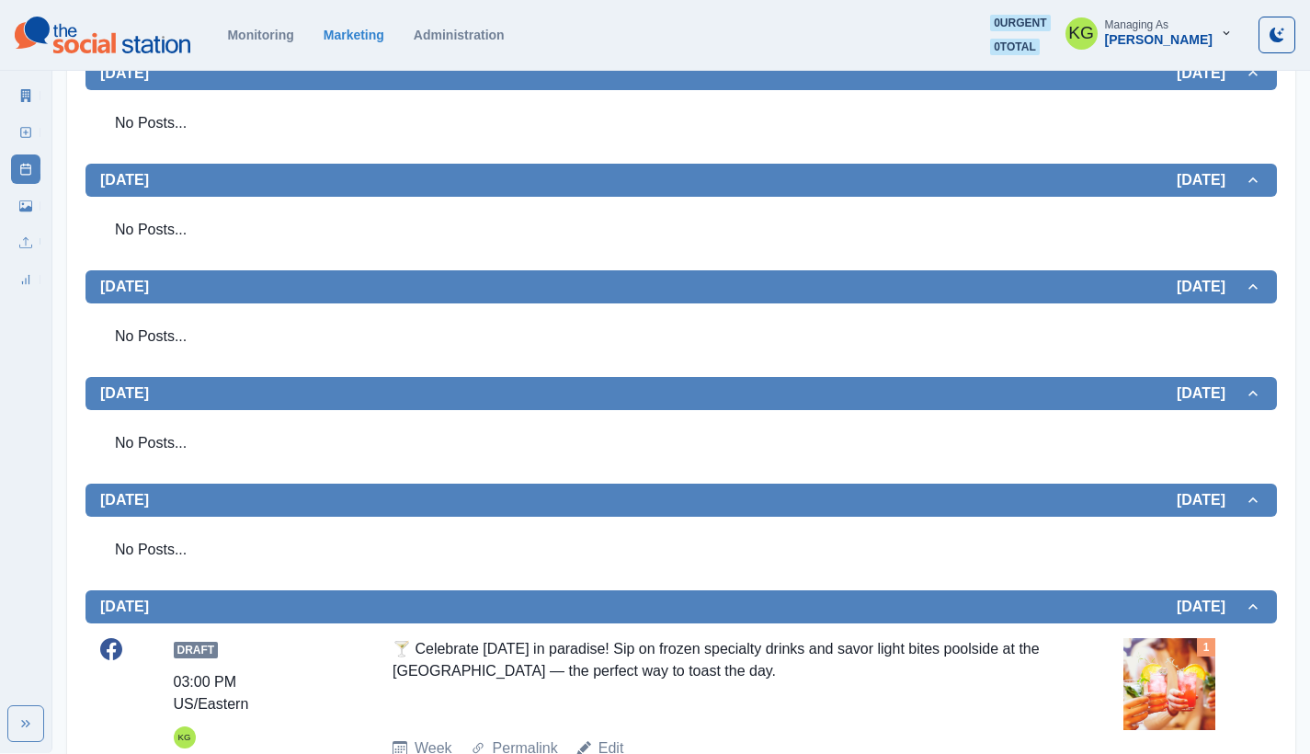
scroll to position [626, 0]
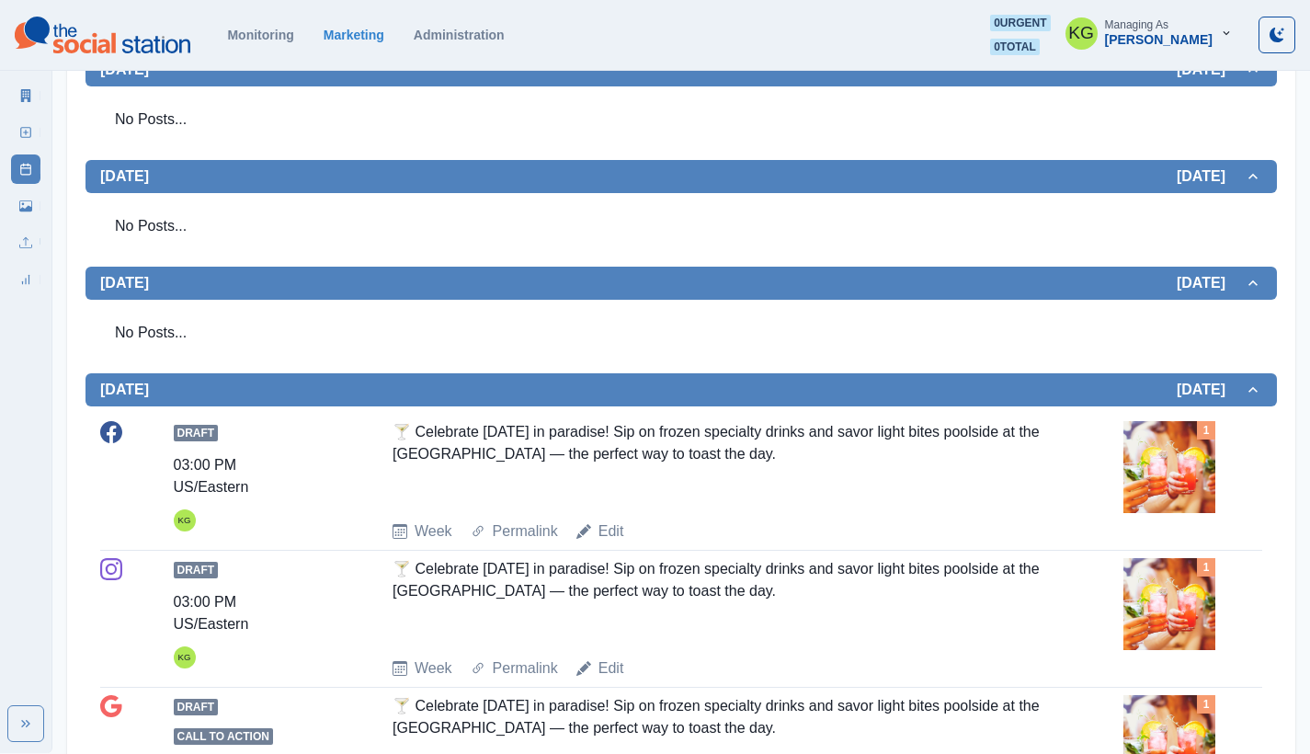
click at [1188, 470] on img at bounding box center [1169, 467] width 92 height 92
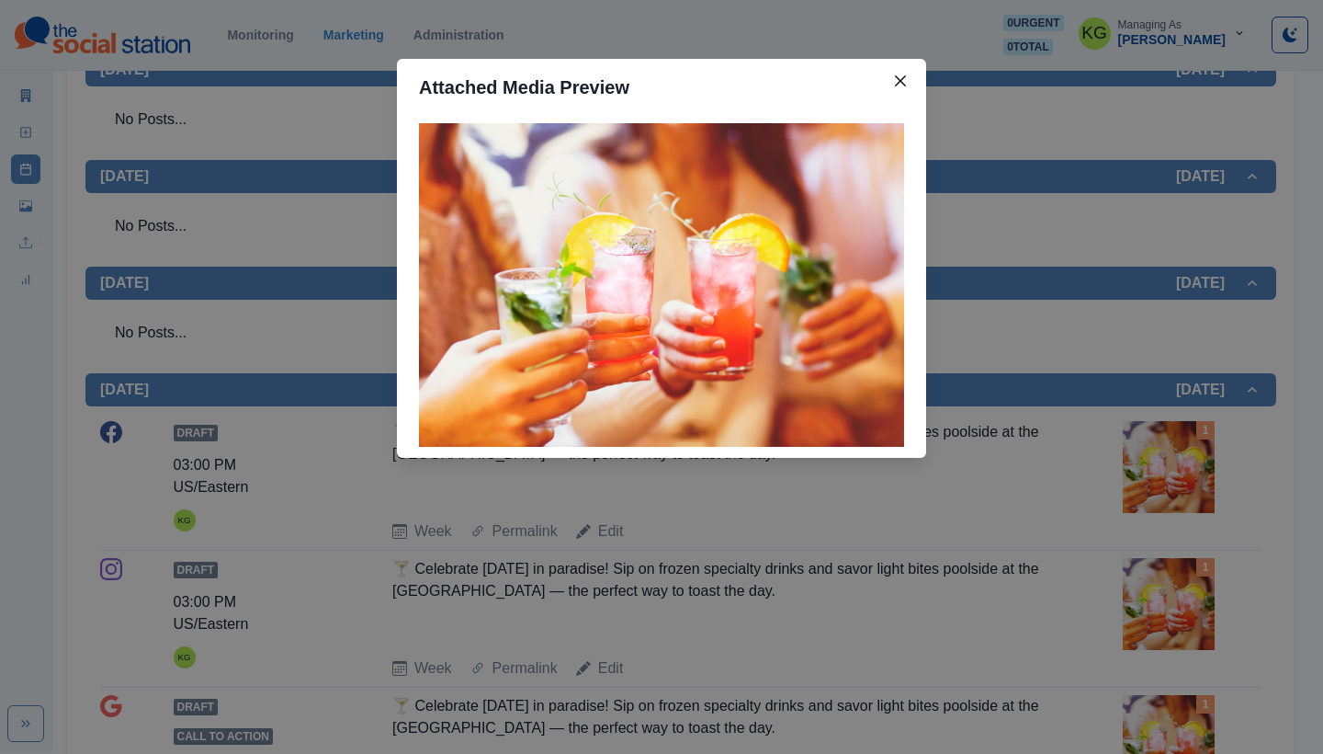
click at [1113, 468] on div "Attached Media Preview" at bounding box center [661, 377] width 1323 height 754
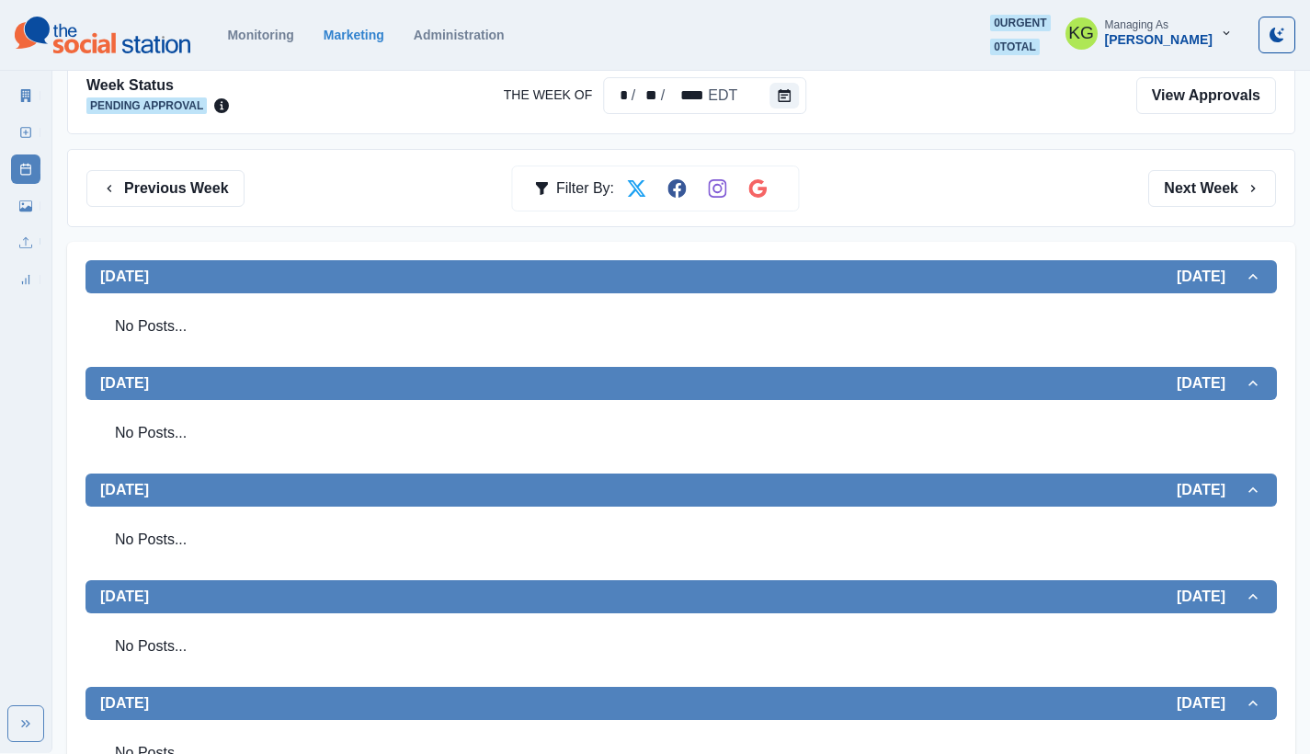
scroll to position [0, 0]
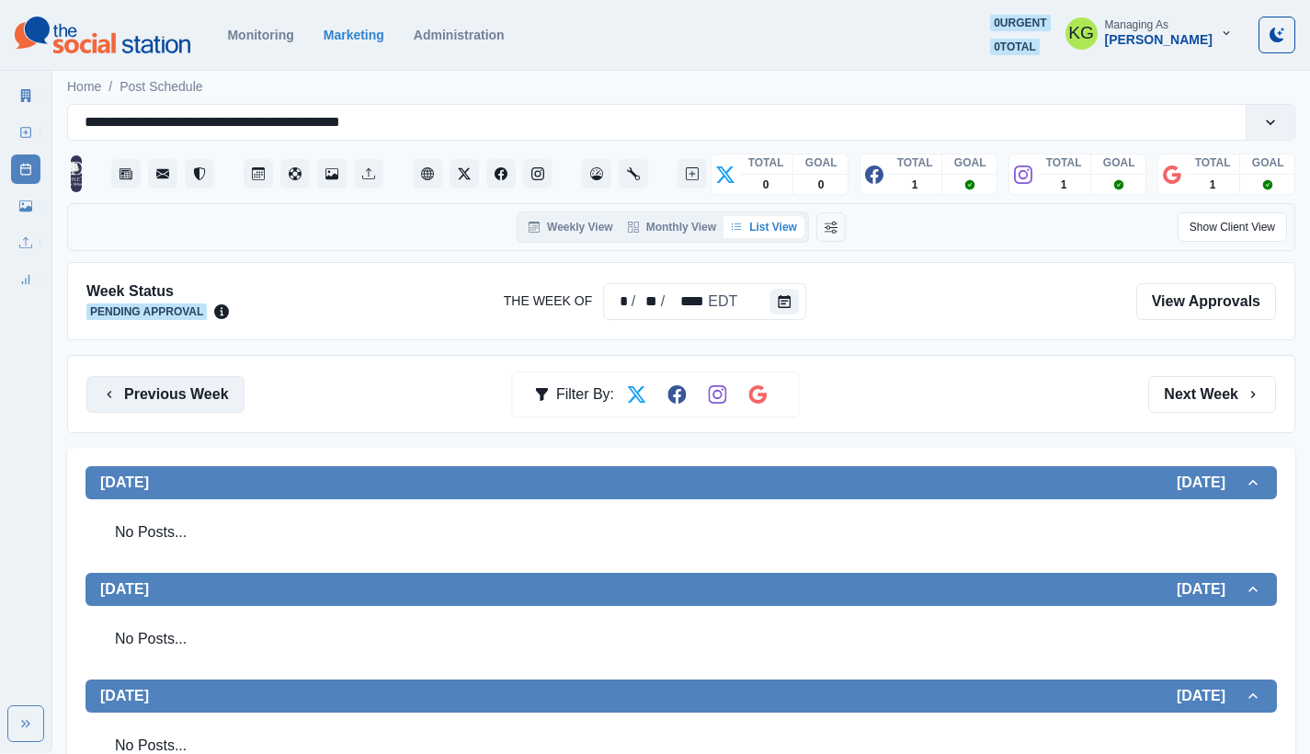
click at [193, 391] on button "Previous Week" at bounding box center [165, 394] width 158 height 37
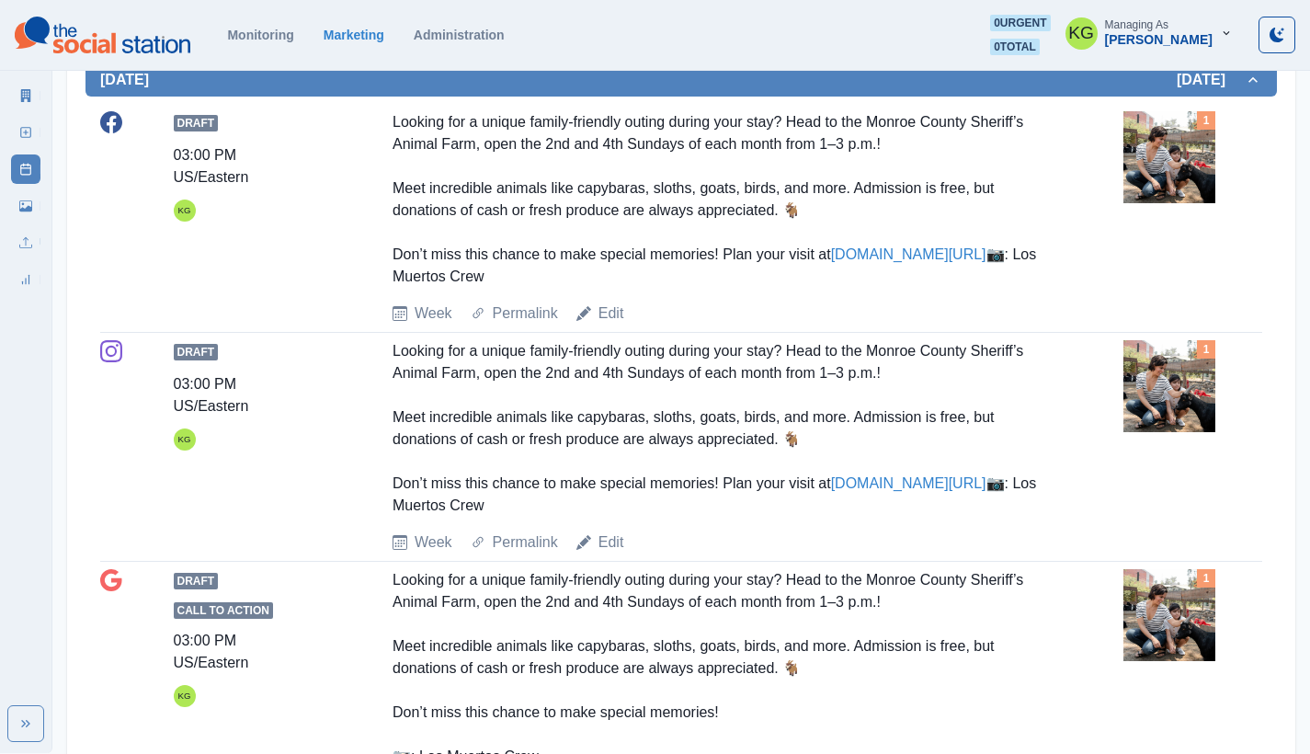
scroll to position [6, 0]
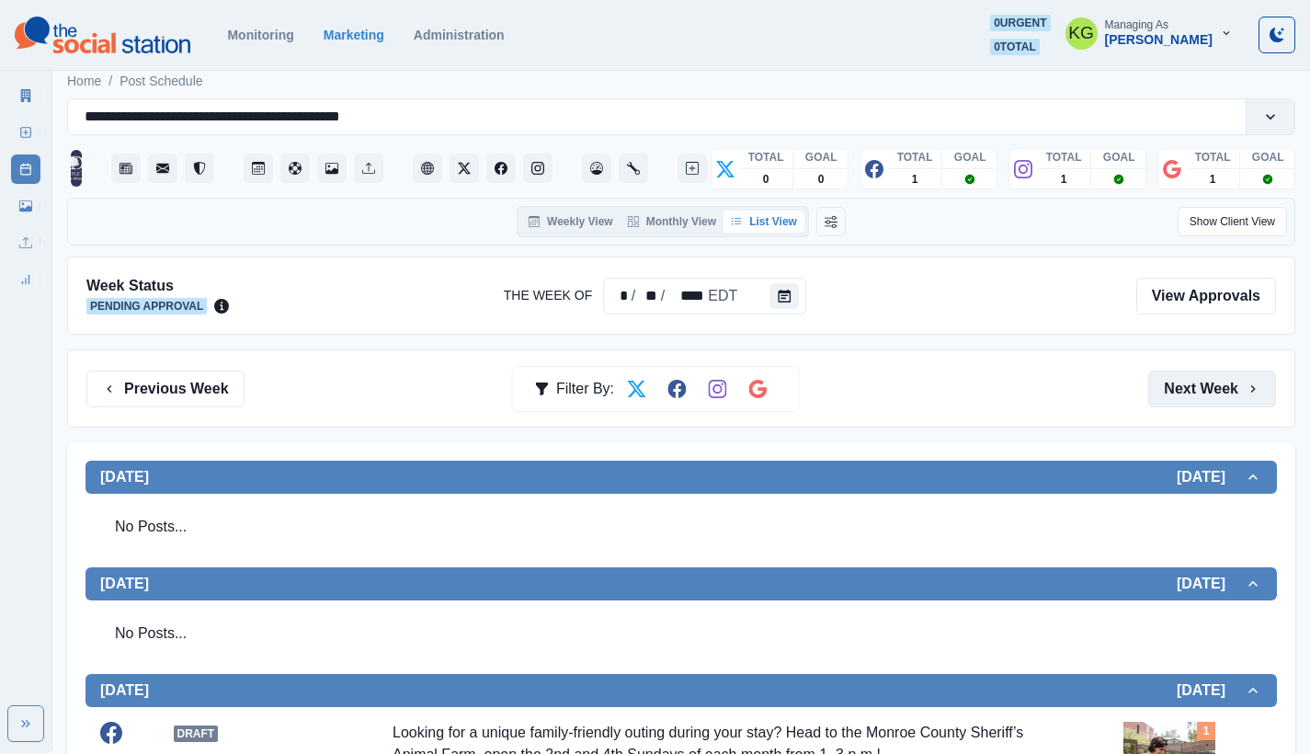
click at [1243, 385] on button "Next Week" at bounding box center [1212, 388] width 128 height 37
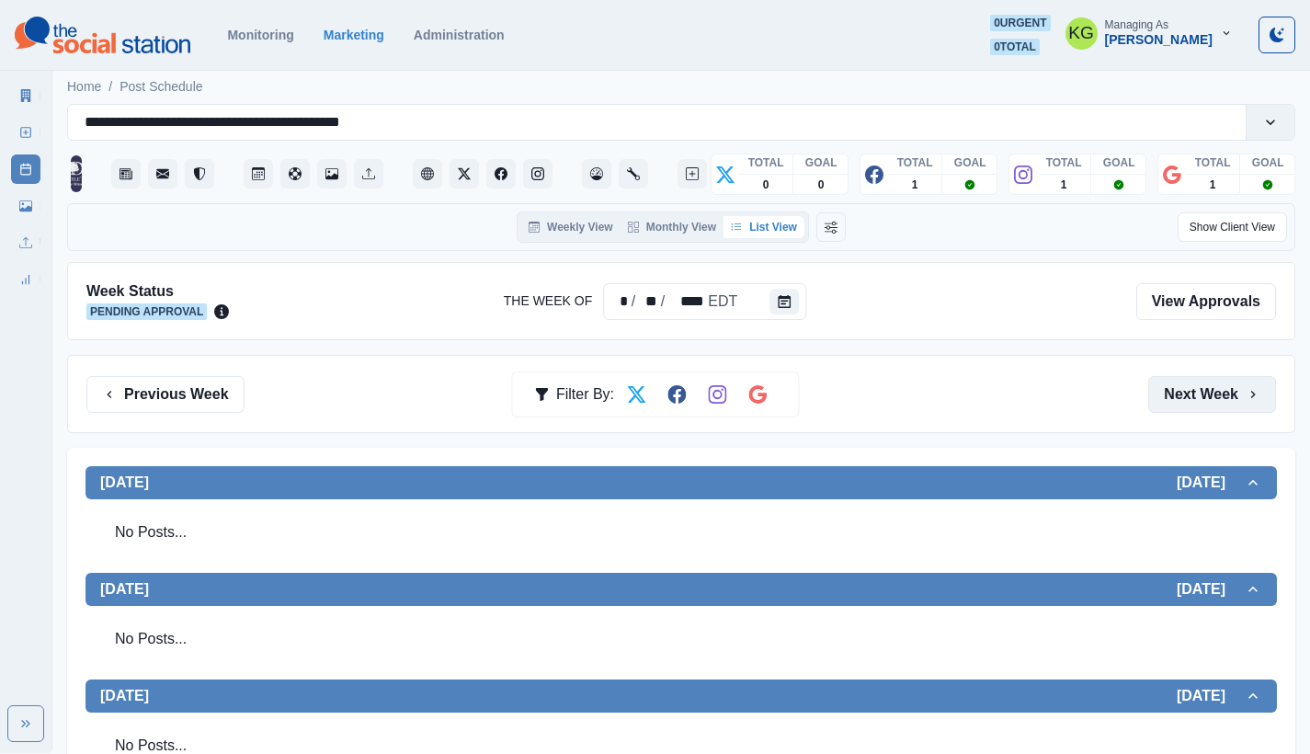
click at [1246, 396] on icon "button" at bounding box center [1252, 394] width 15 height 15
click at [142, 397] on button "Previous Week" at bounding box center [165, 394] width 158 height 37
click at [227, 389] on button "Previous Week" at bounding box center [165, 394] width 158 height 37
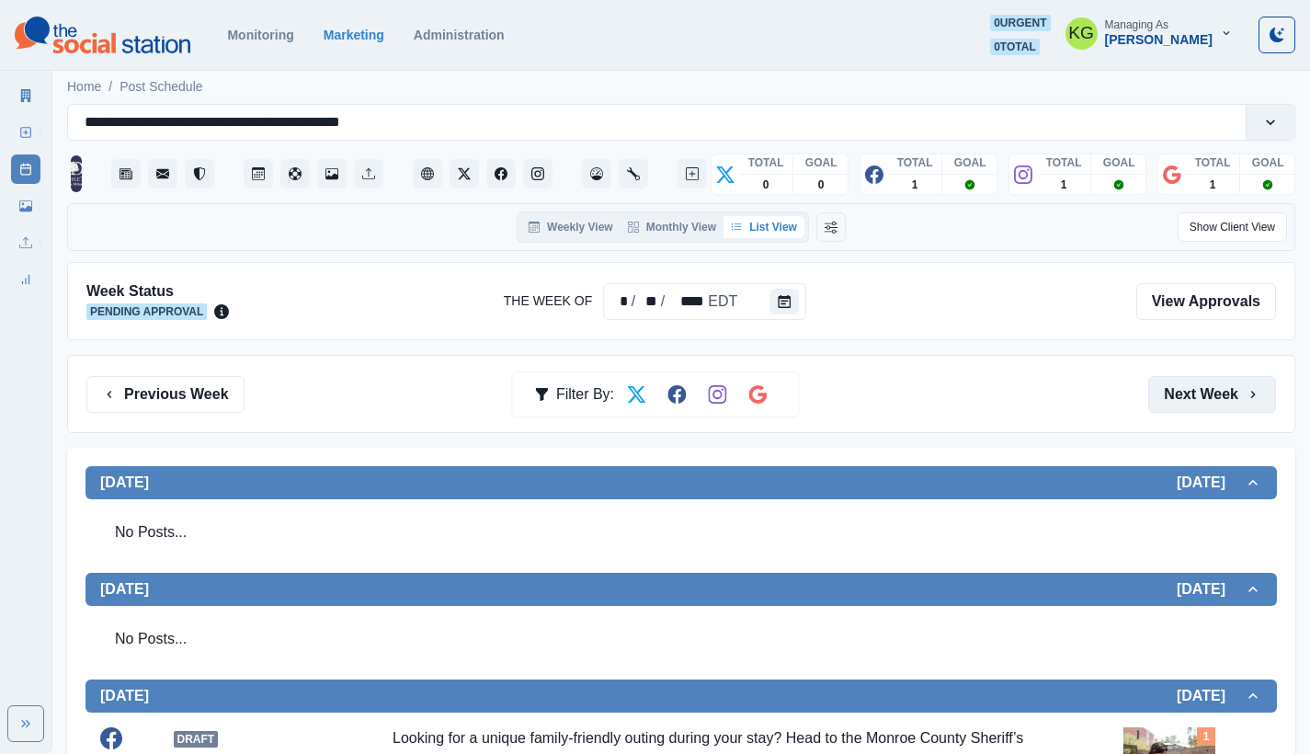
click at [1216, 391] on button "Next Week" at bounding box center [1212, 394] width 128 height 37
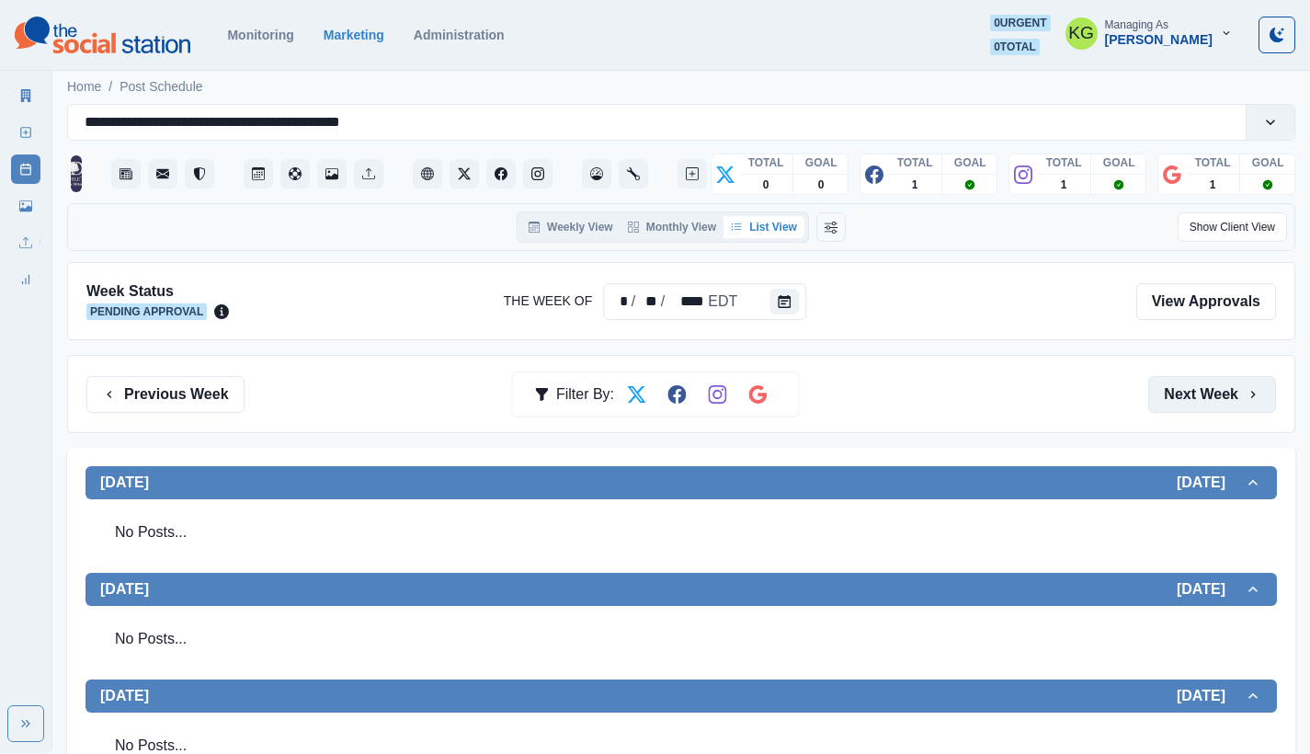
click at [1216, 391] on button "Next Week" at bounding box center [1212, 394] width 128 height 37
click at [175, 386] on button "Previous Week" at bounding box center [165, 394] width 158 height 37
click at [195, 386] on button "Previous Week" at bounding box center [165, 394] width 158 height 37
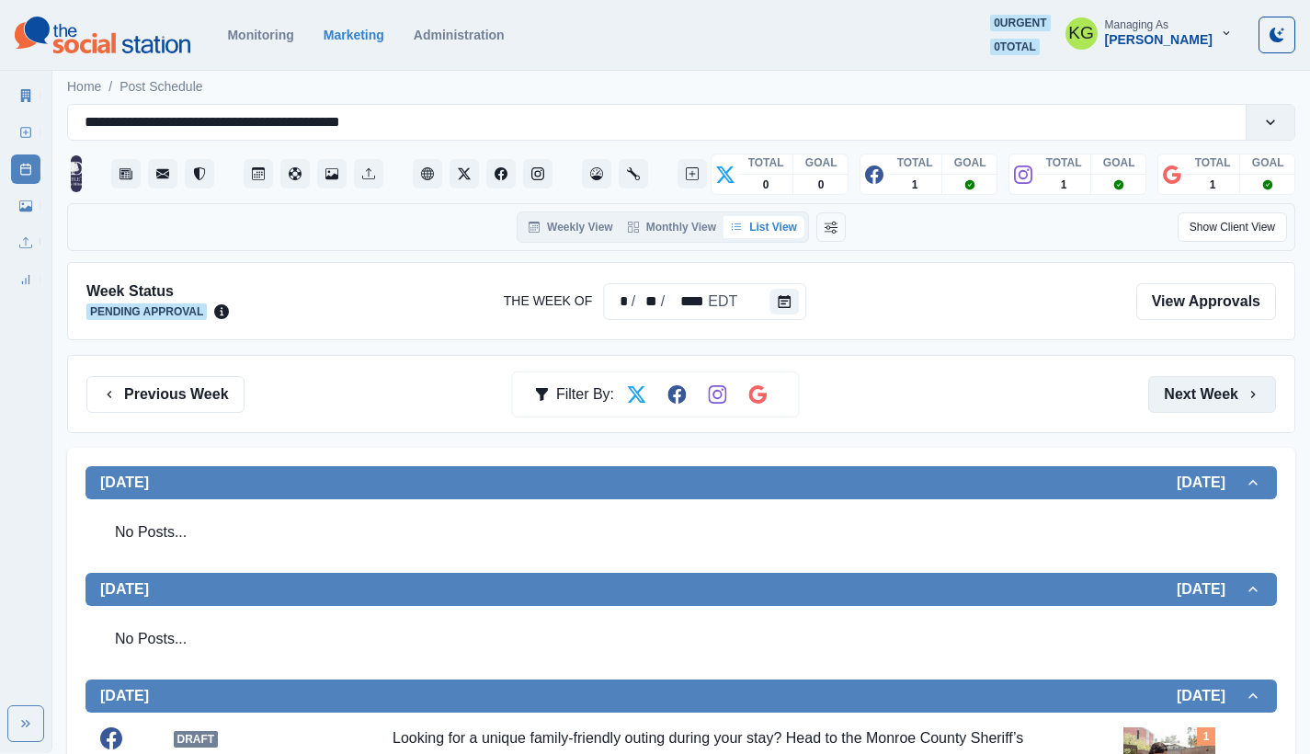
click at [1200, 395] on button "Next Week" at bounding box center [1212, 394] width 128 height 37
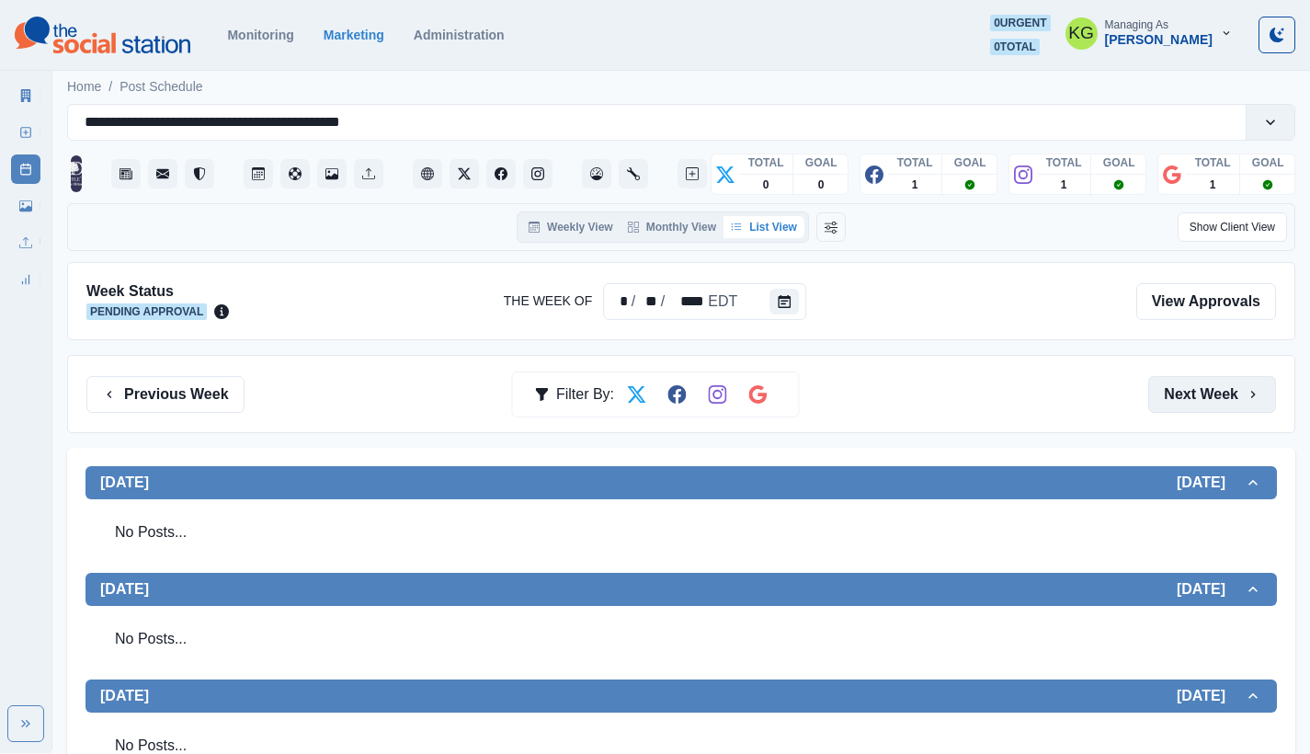
click at [1193, 381] on button "Next Week" at bounding box center [1212, 394] width 128 height 37
click at [1192, 380] on button "Next Week" at bounding box center [1212, 394] width 128 height 37
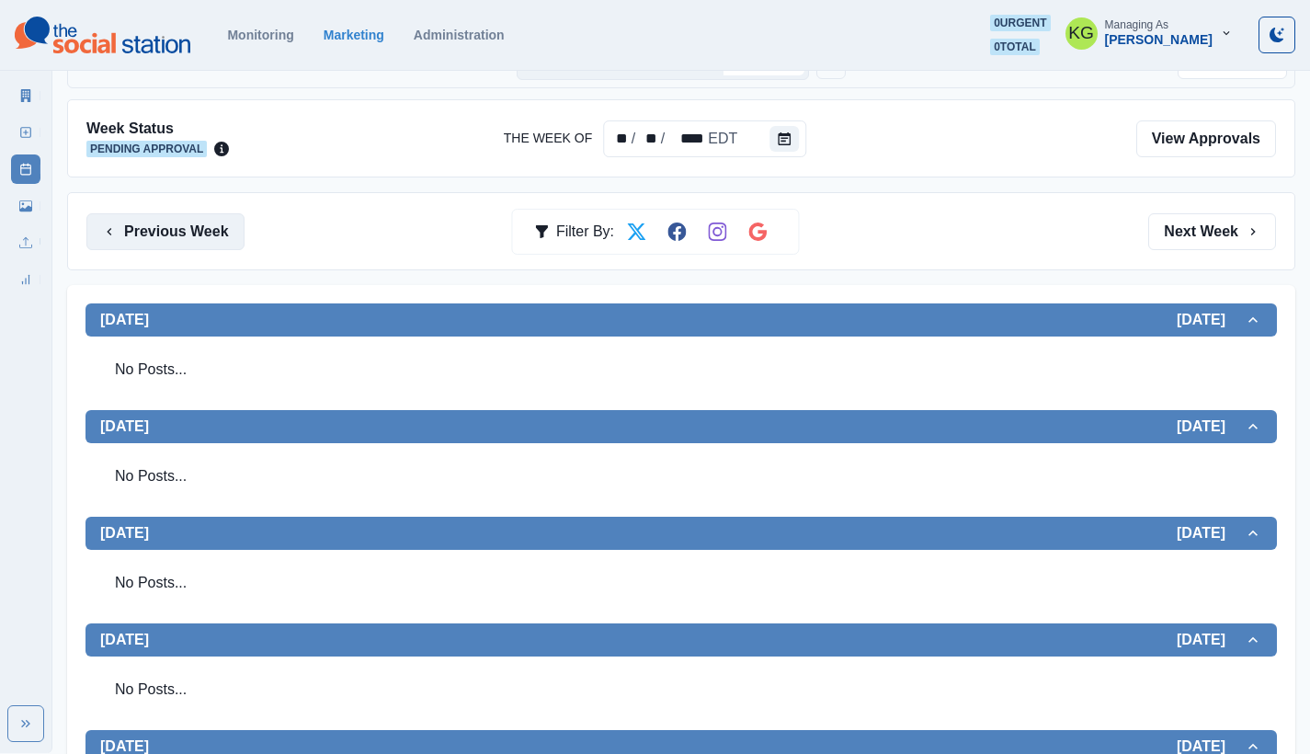
click at [201, 239] on button "Previous Week" at bounding box center [165, 231] width 158 height 37
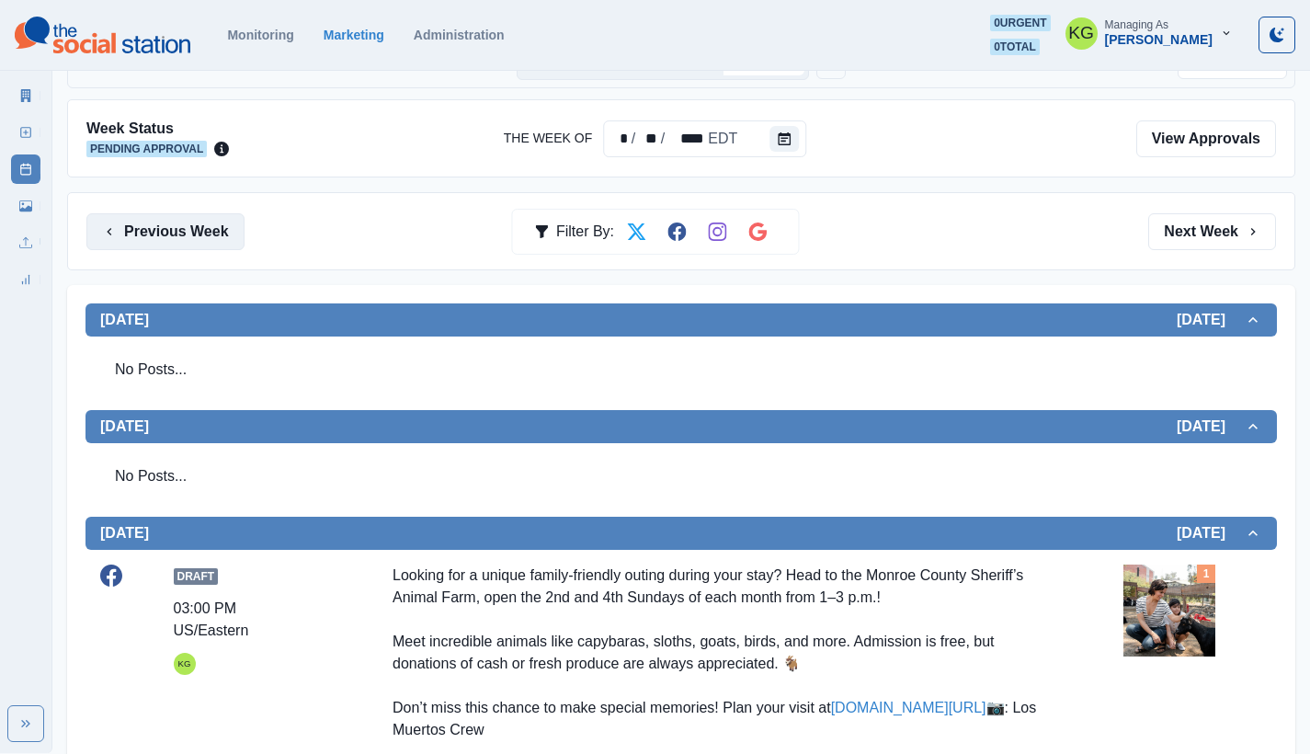
click at [201, 239] on button "Previous Week" at bounding box center [165, 231] width 158 height 37
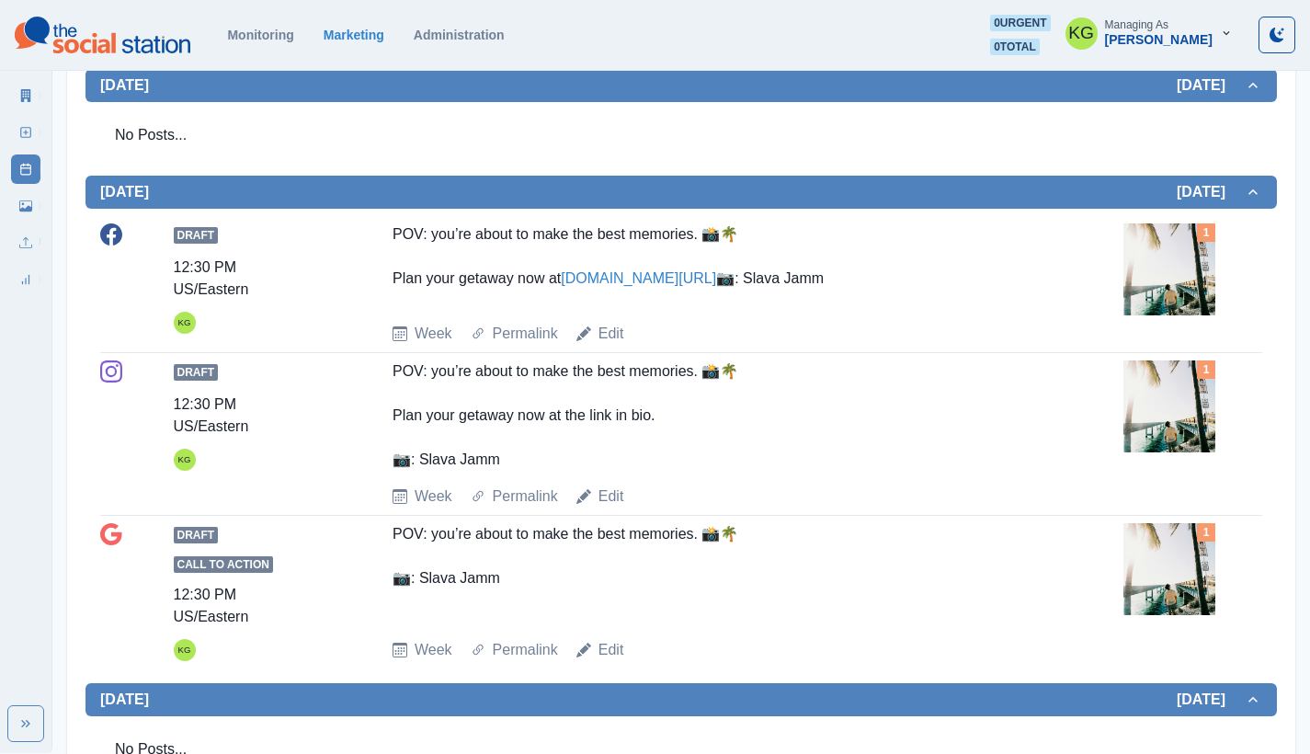
scroll to position [32, 0]
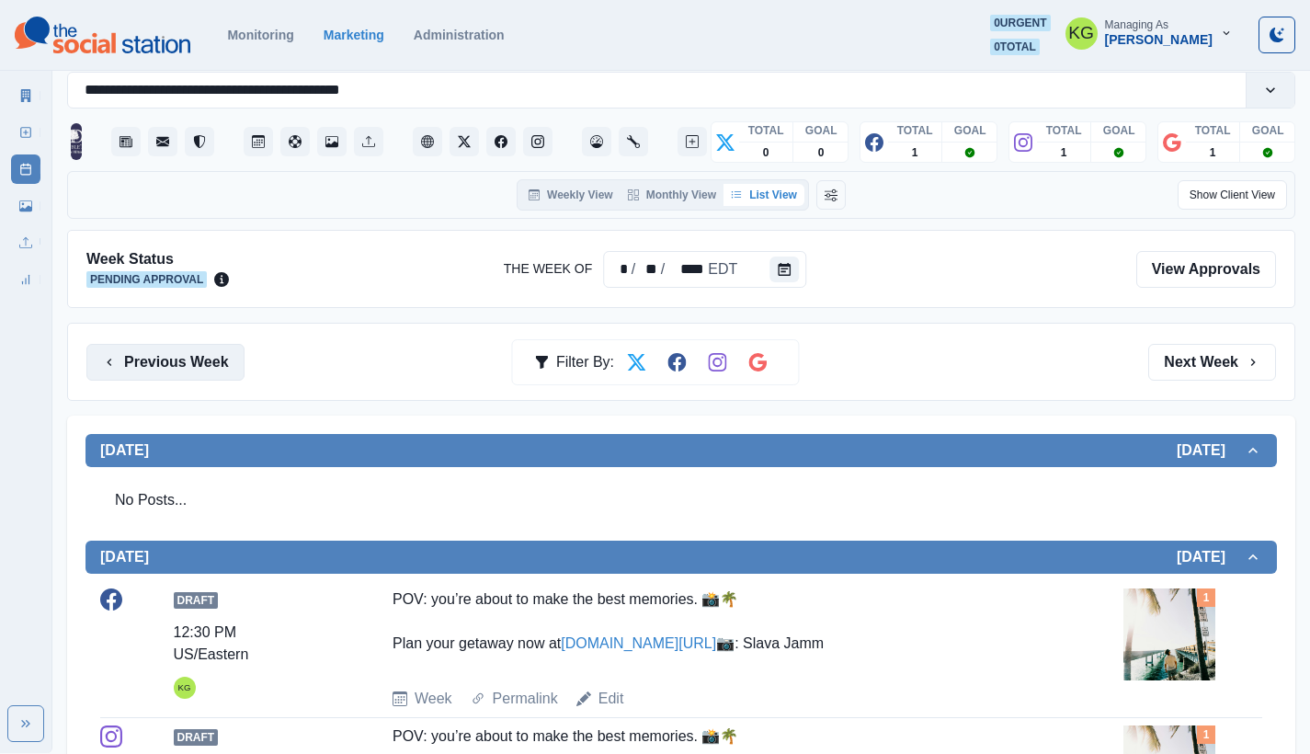
click at [178, 377] on button "Previous Week" at bounding box center [165, 362] width 158 height 37
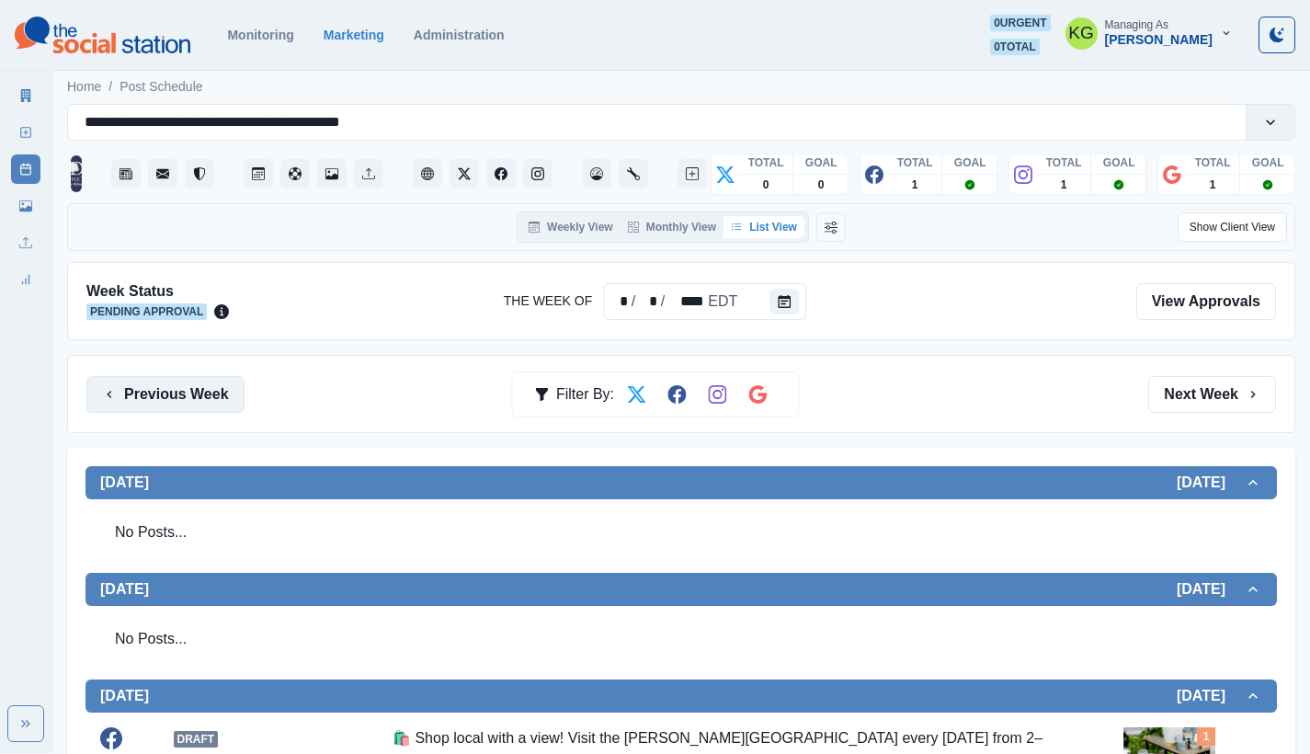
click at [213, 402] on button "Previous Week" at bounding box center [165, 394] width 158 height 37
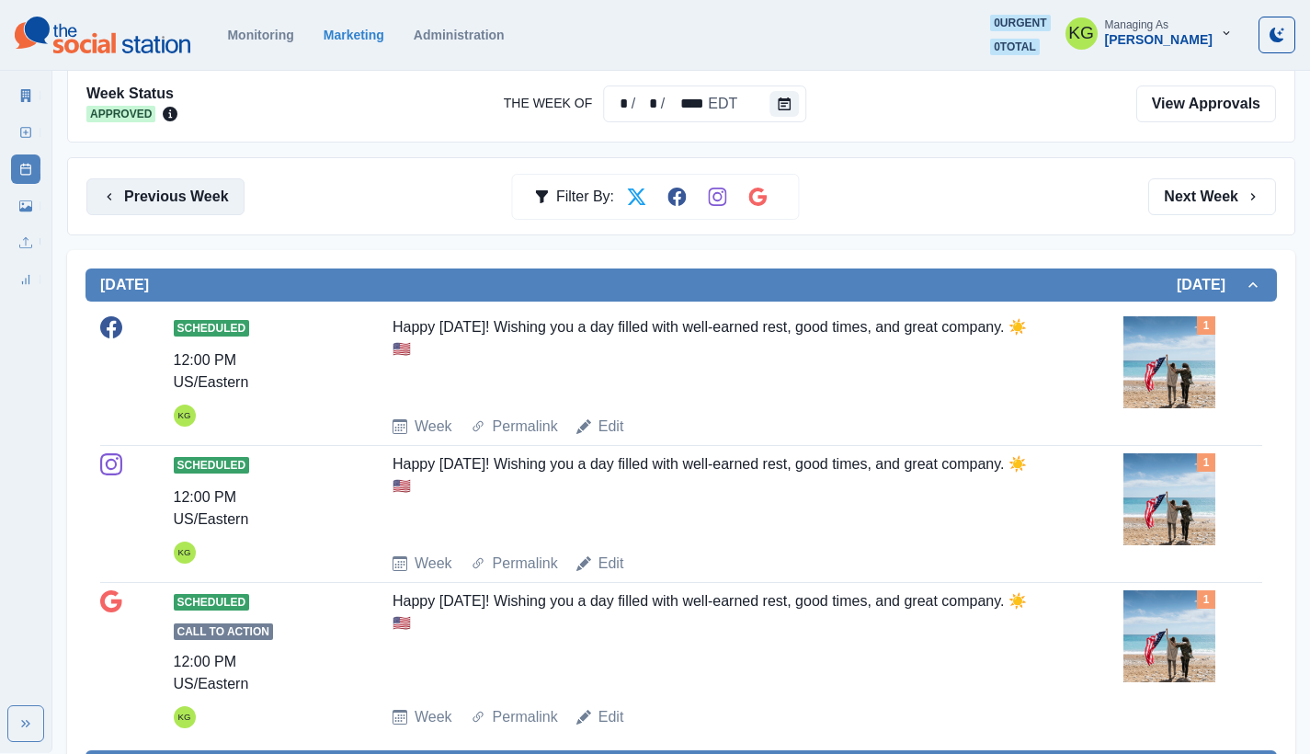
click at [213, 202] on button "Previous Week" at bounding box center [165, 196] width 158 height 37
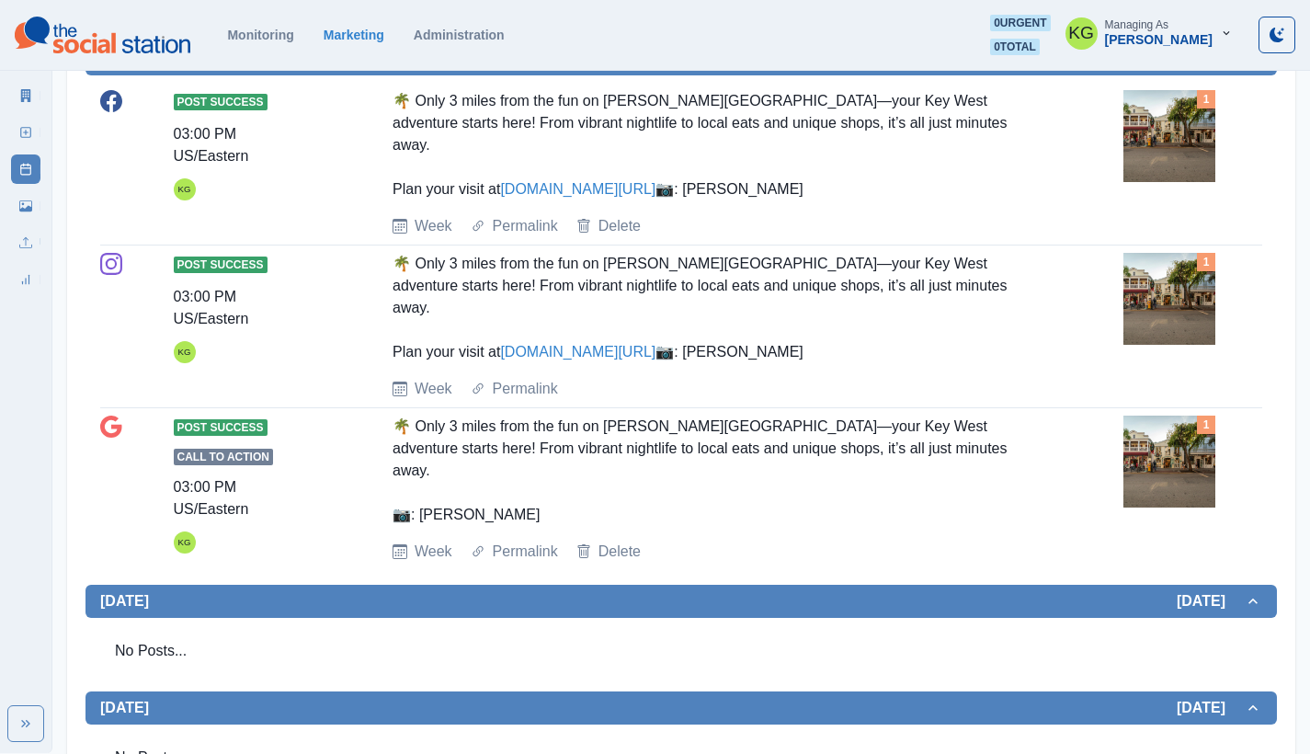
scroll to position [8, 0]
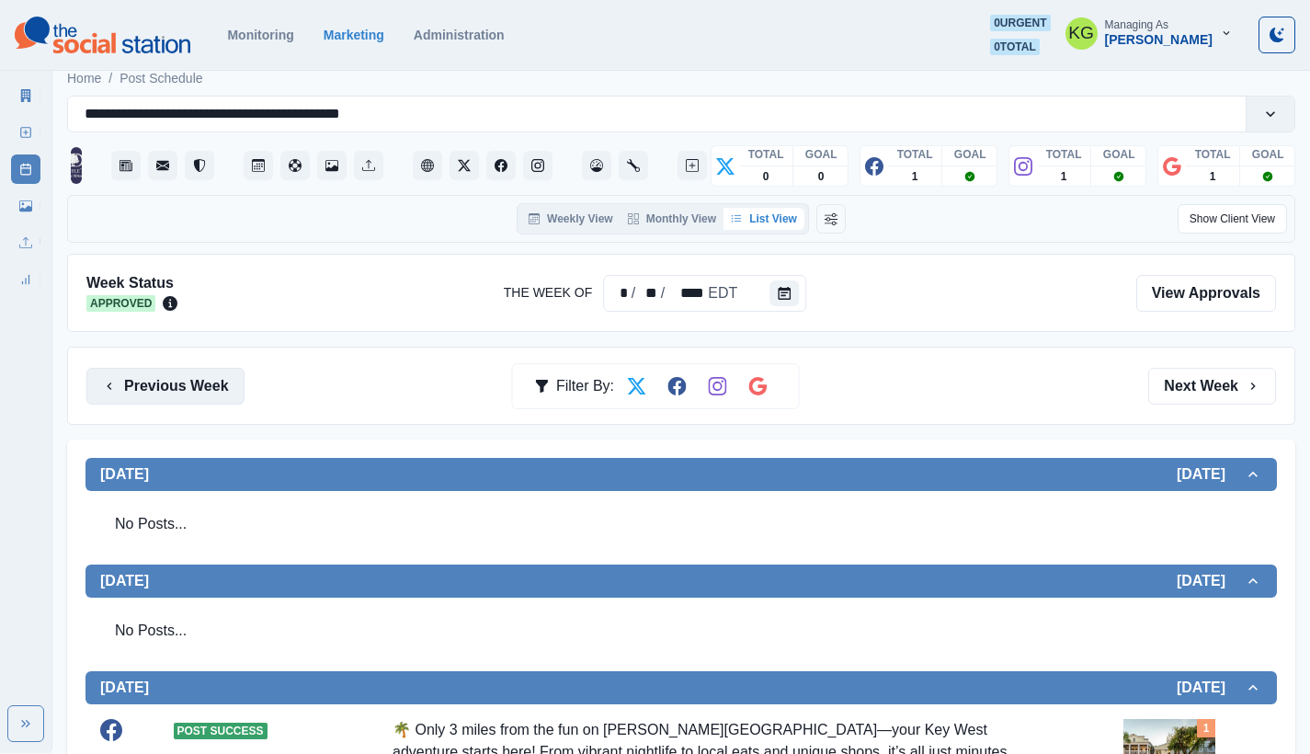
click at [169, 369] on button "Previous Week" at bounding box center [165, 386] width 158 height 37
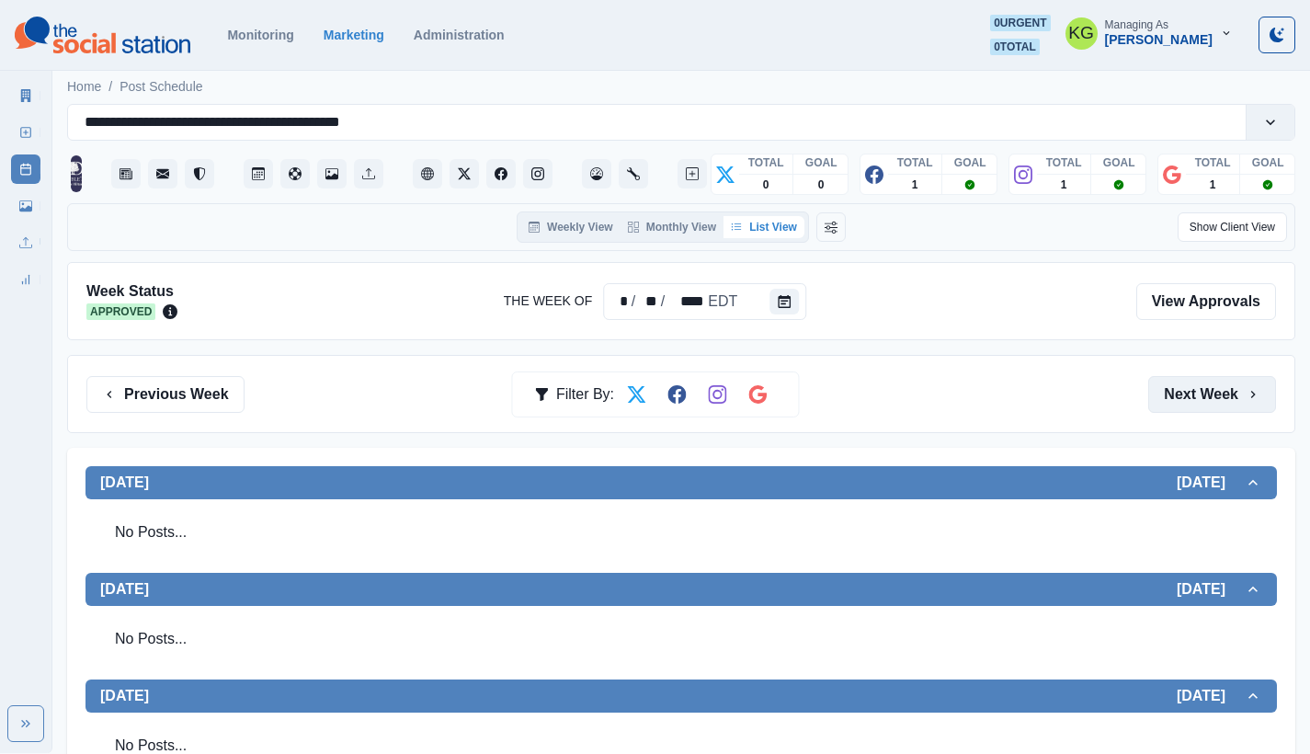
click at [1197, 381] on button "Next Week" at bounding box center [1212, 394] width 128 height 37
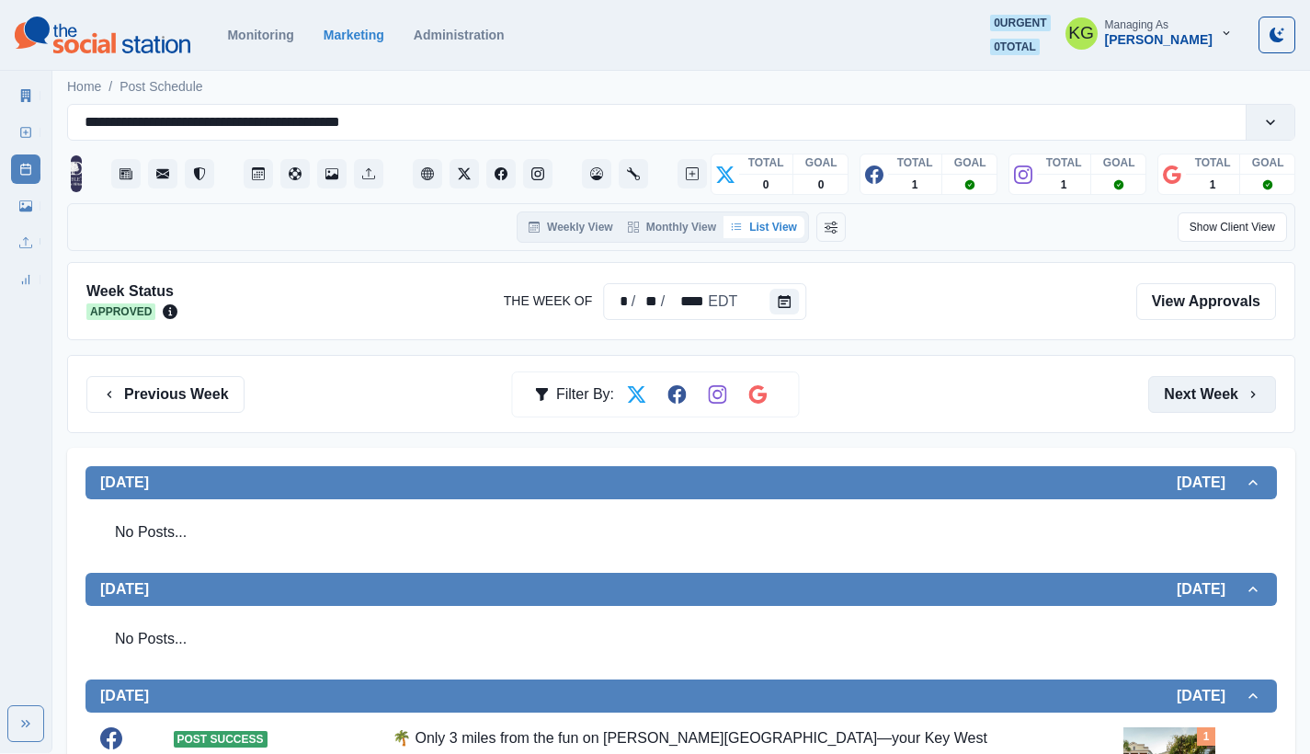
click at [1197, 381] on button "Next Week" at bounding box center [1212, 394] width 128 height 37
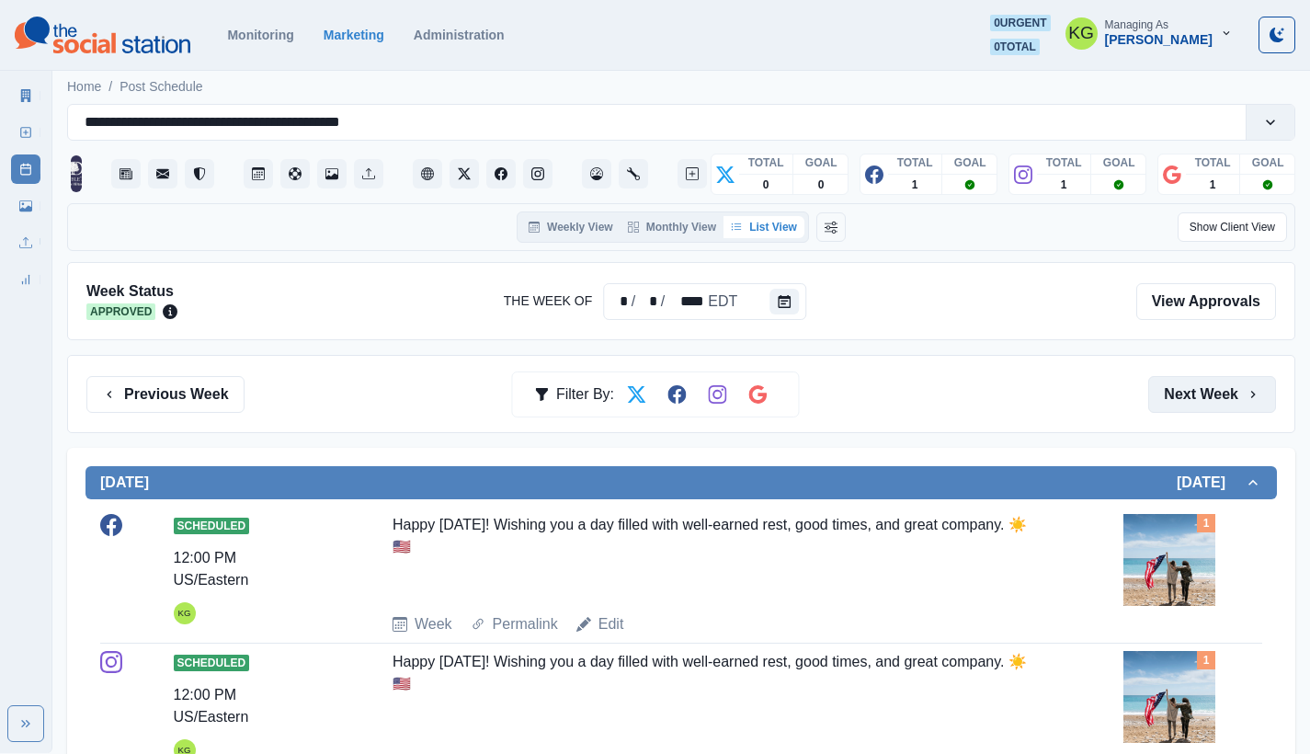
click at [1197, 381] on button "Next Week" at bounding box center [1212, 394] width 128 height 37
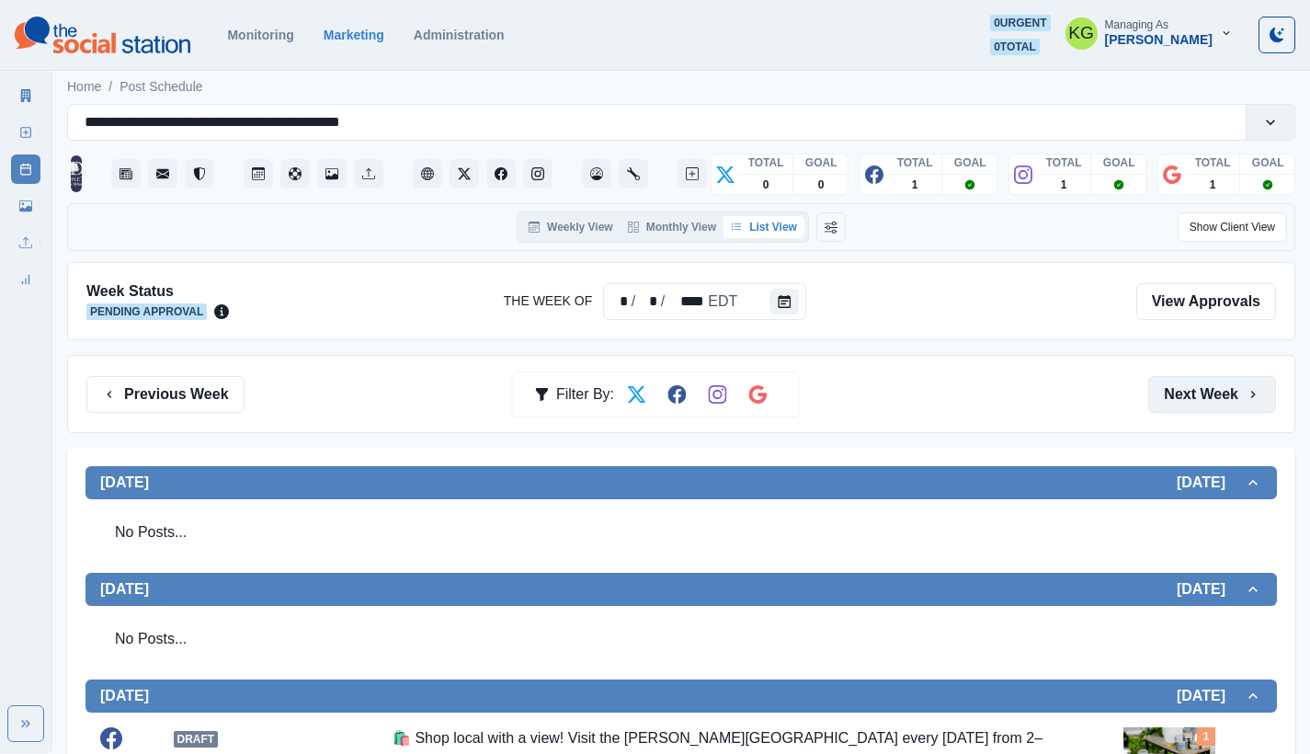
click at [1197, 381] on button "Next Week" at bounding box center [1212, 394] width 128 height 37
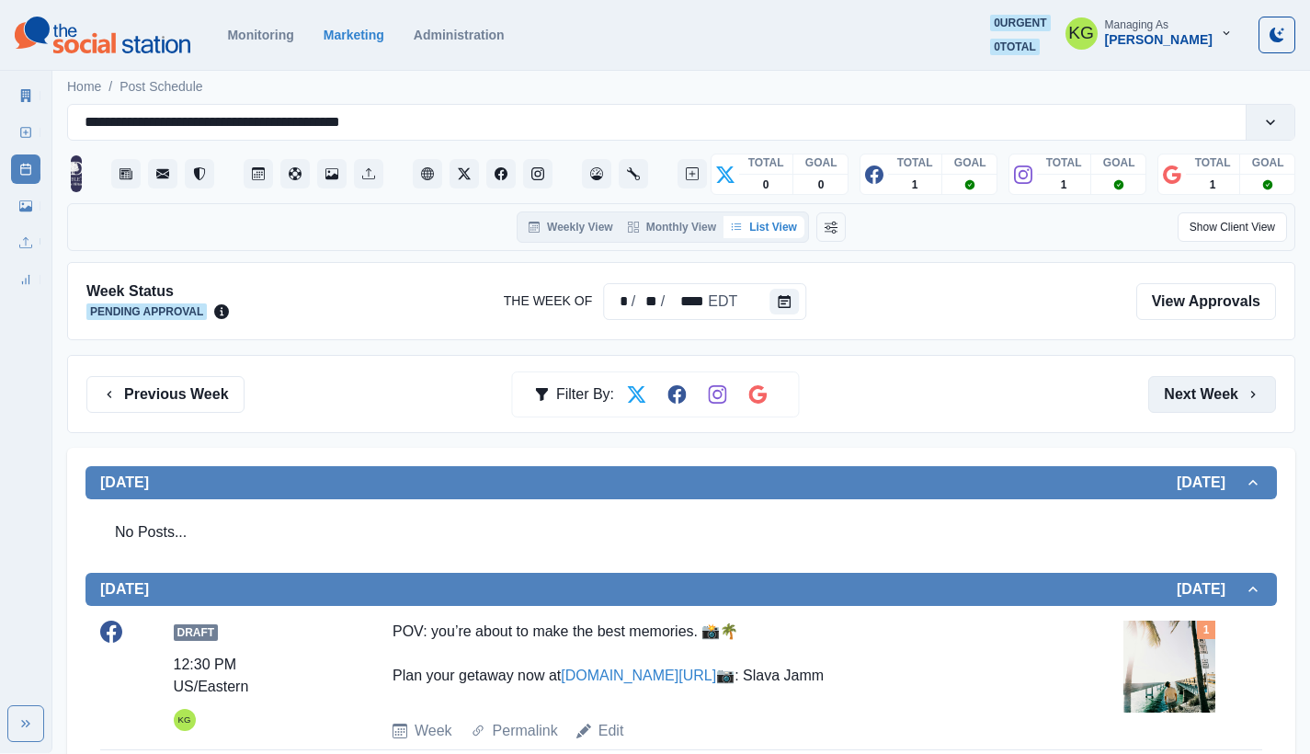
click at [1197, 381] on button "Next Week" at bounding box center [1212, 394] width 128 height 37
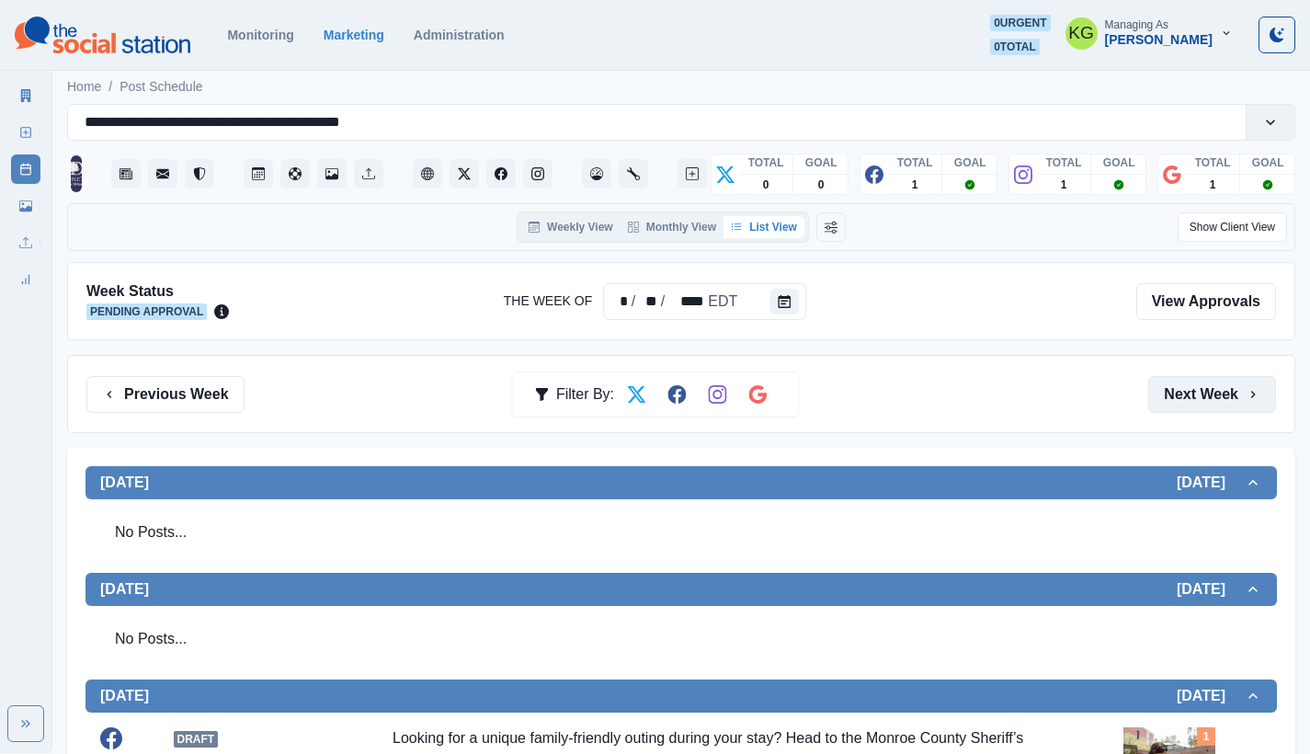
click at [1197, 381] on button "Next Week" at bounding box center [1212, 394] width 128 height 37
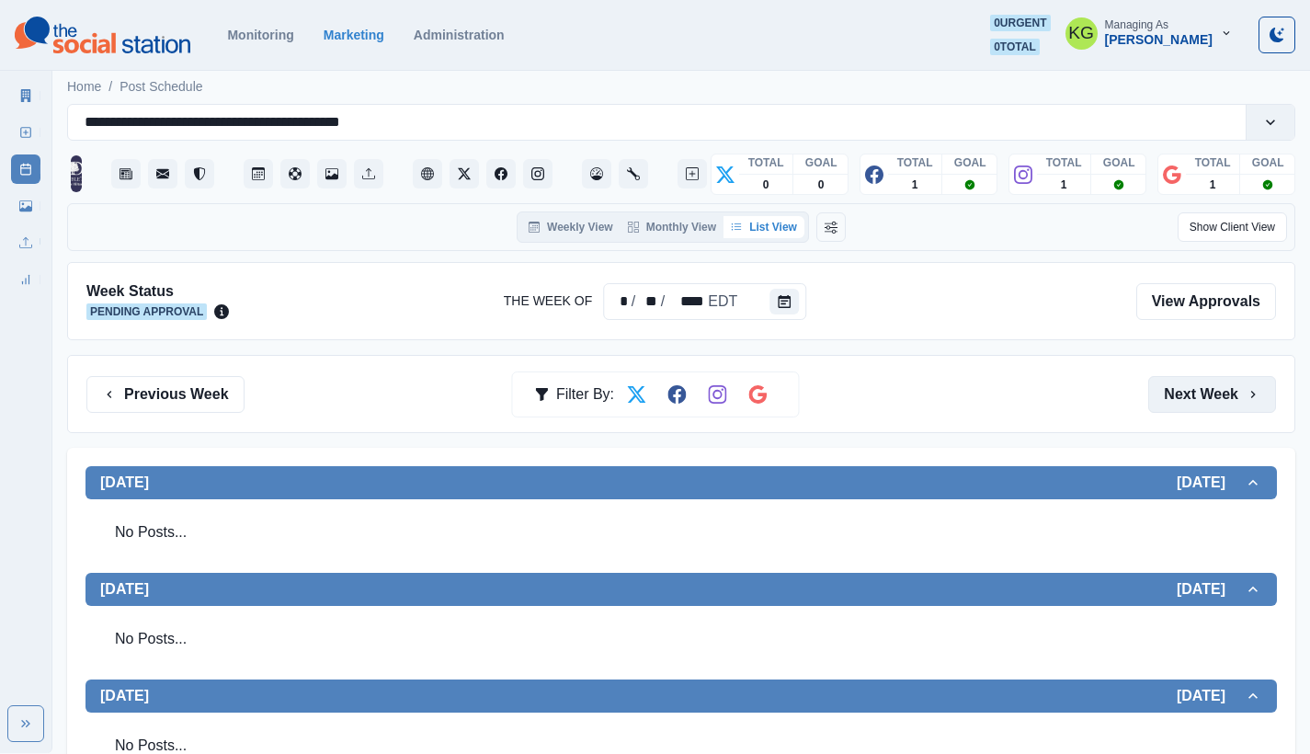
click at [1197, 381] on button "Next Week" at bounding box center [1212, 394] width 128 height 37
click at [7, 129] on div "Marketing Summary New Post Post Schedule Media Library Uploads Review Summary" at bounding box center [25, 184] width 51 height 221
click at [18, 128] on link "New Post" at bounding box center [25, 132] width 29 height 29
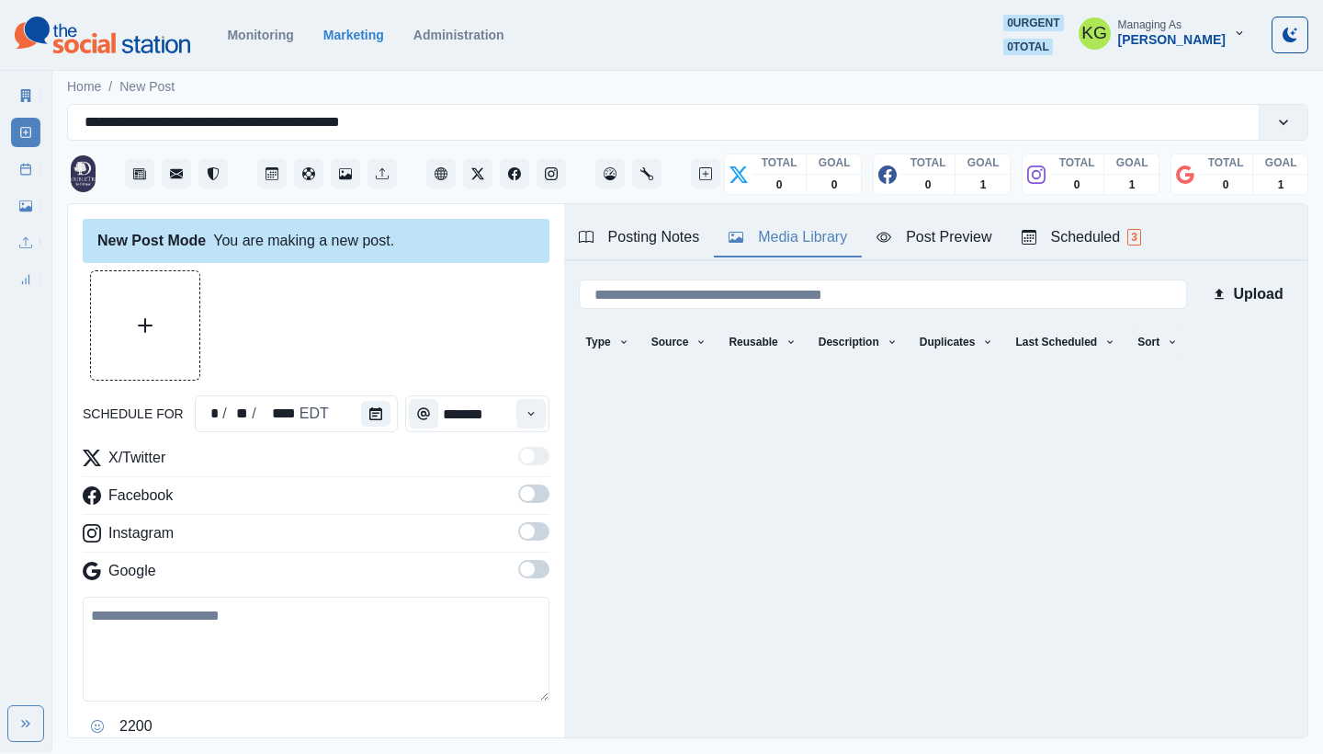
click at [806, 239] on div "Media Library" at bounding box center [788, 237] width 119 height 22
click at [388, 411] on div at bounding box center [379, 413] width 37 height 37
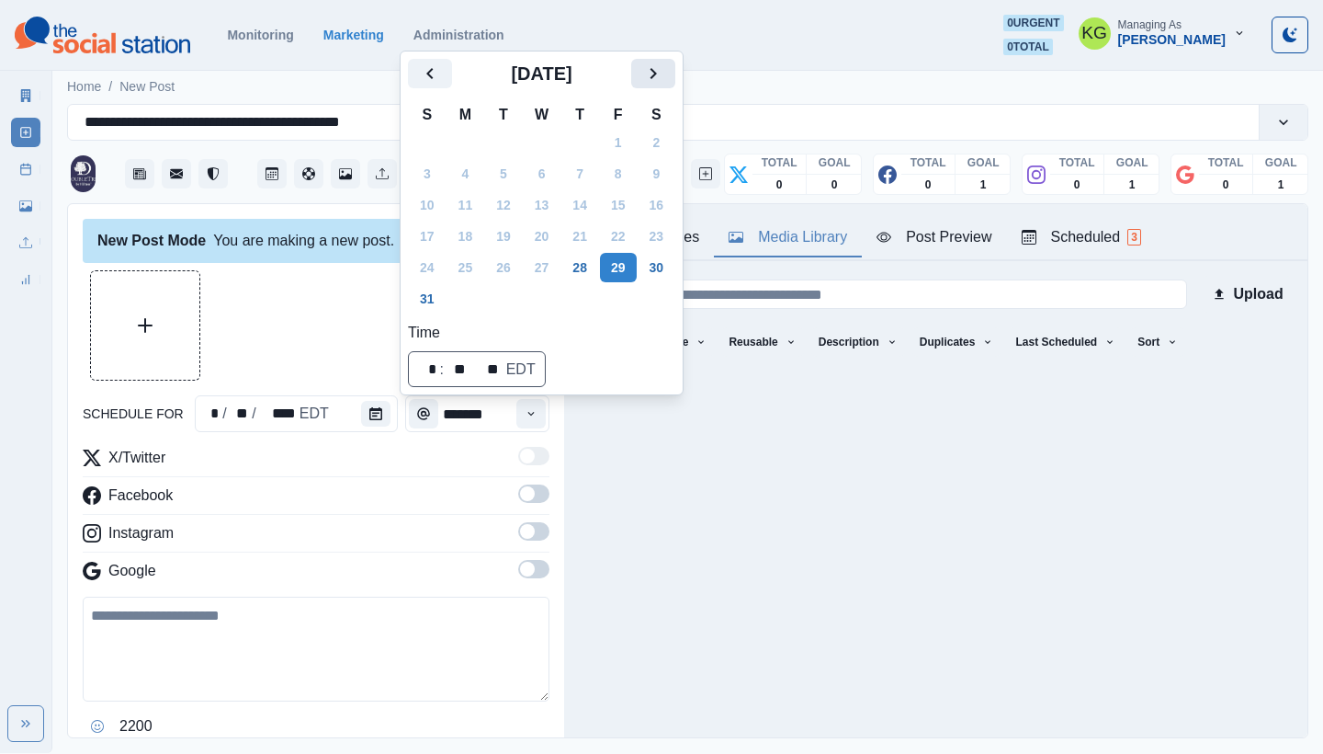
click at [664, 67] on icon "Next" at bounding box center [653, 73] width 22 height 22
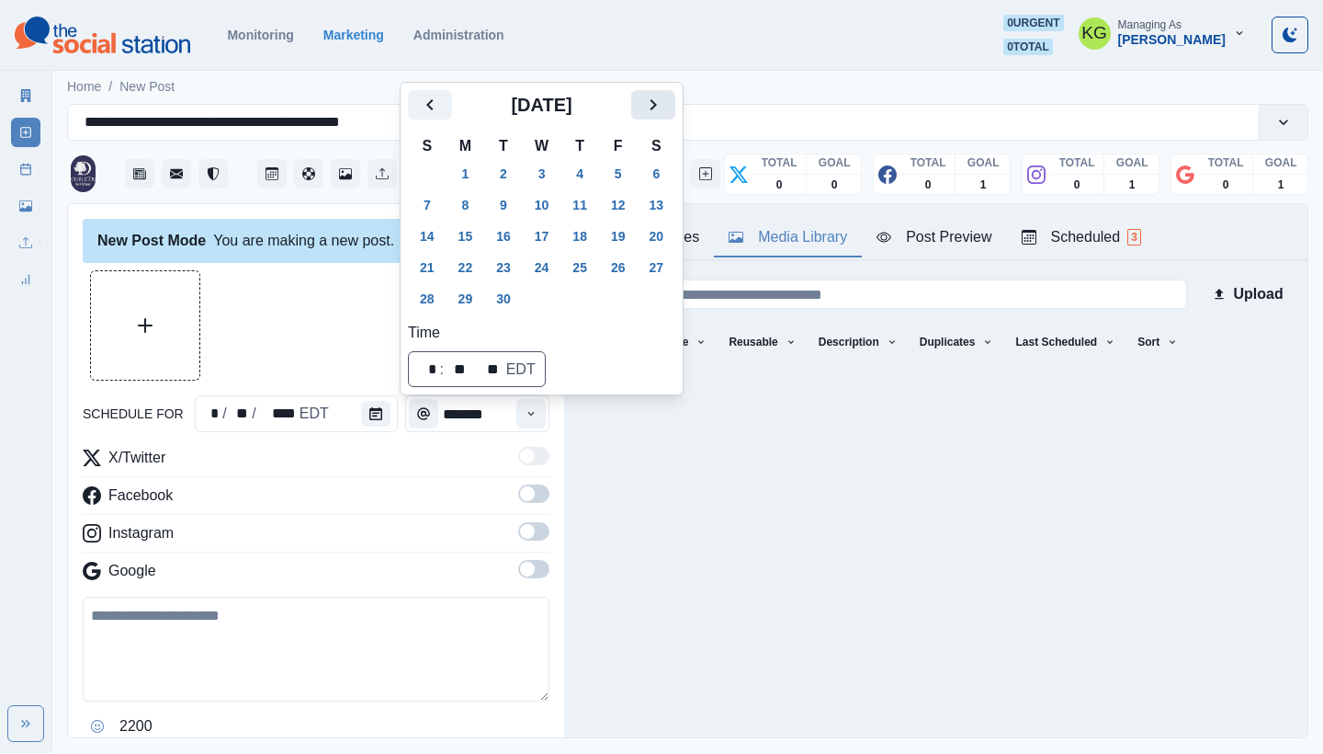
click at [672, 92] on button "Next" at bounding box center [653, 104] width 44 height 29
click at [561, 240] on button "15" at bounding box center [542, 235] width 37 height 29
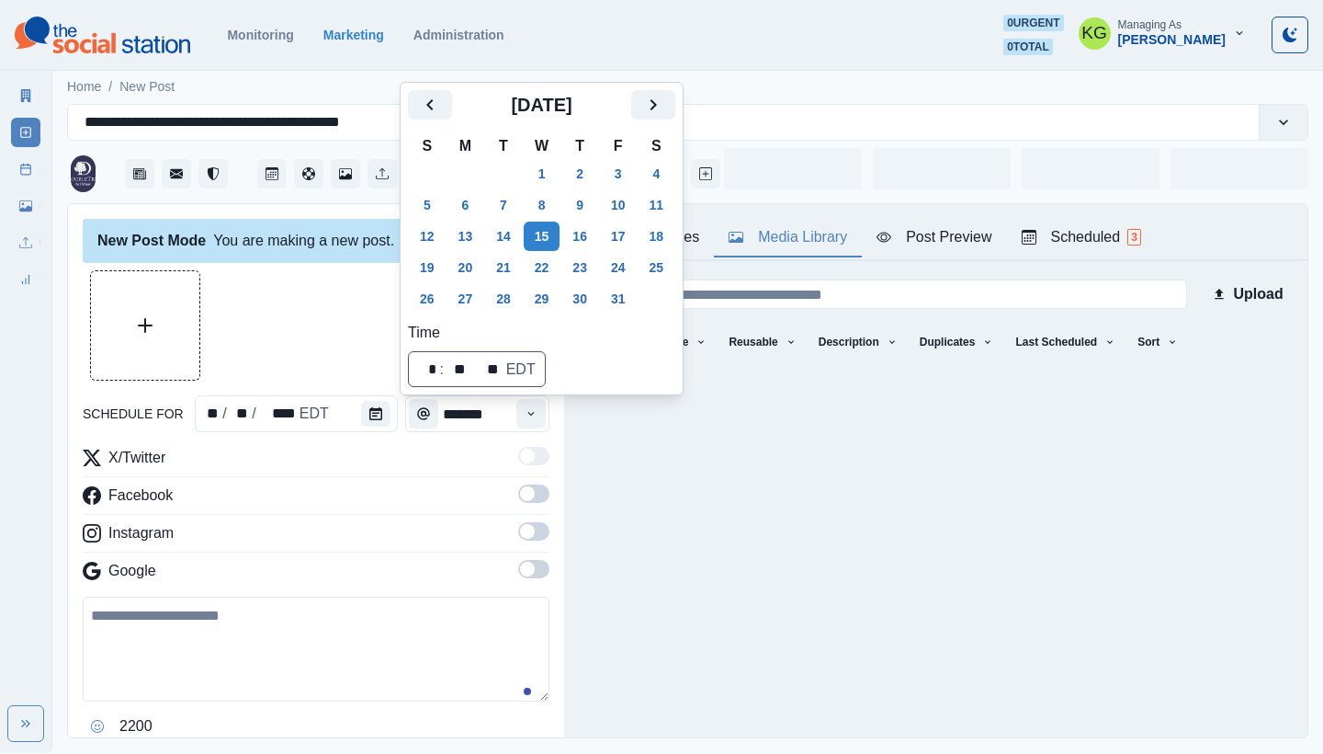
click at [540, 588] on div "New Post Mode You are making a new post. schedule for ** / ** / **** EDT ******…" at bounding box center [316, 471] width 496 height 535
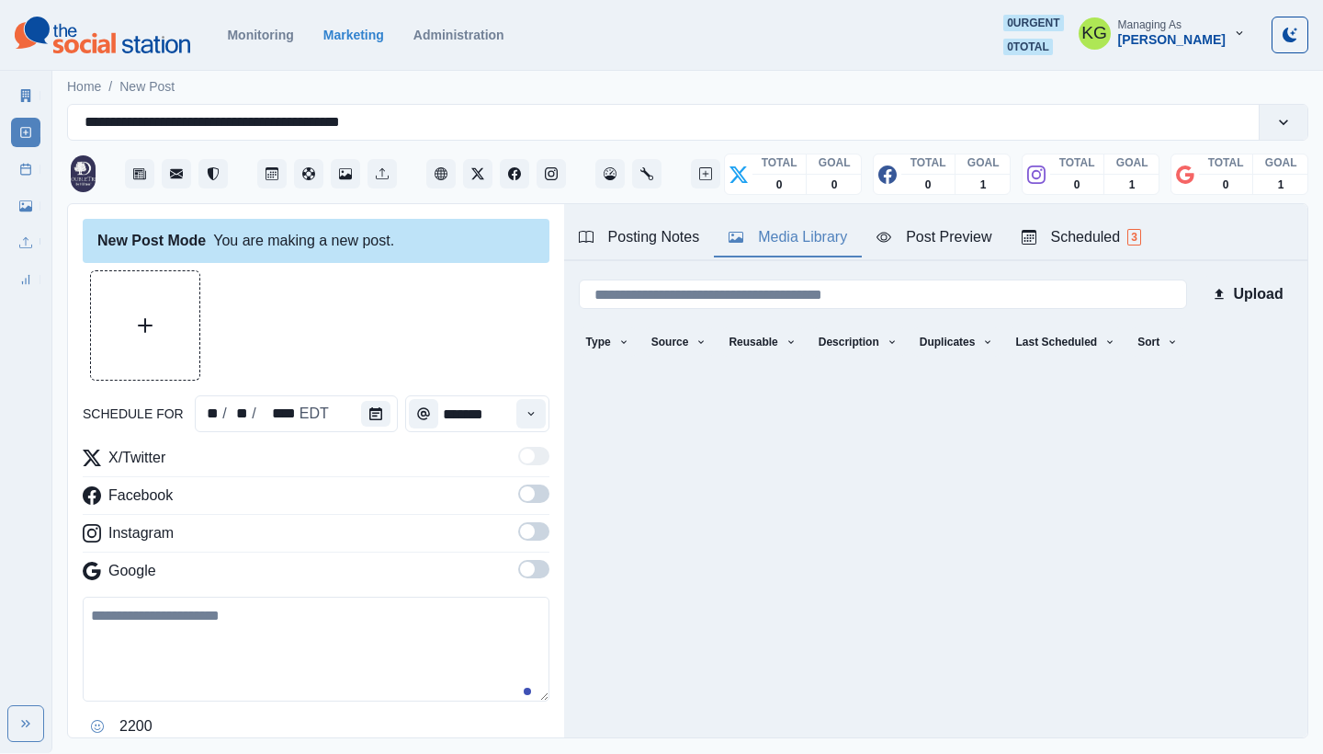
click at [526, 574] on span at bounding box center [533, 569] width 31 height 18
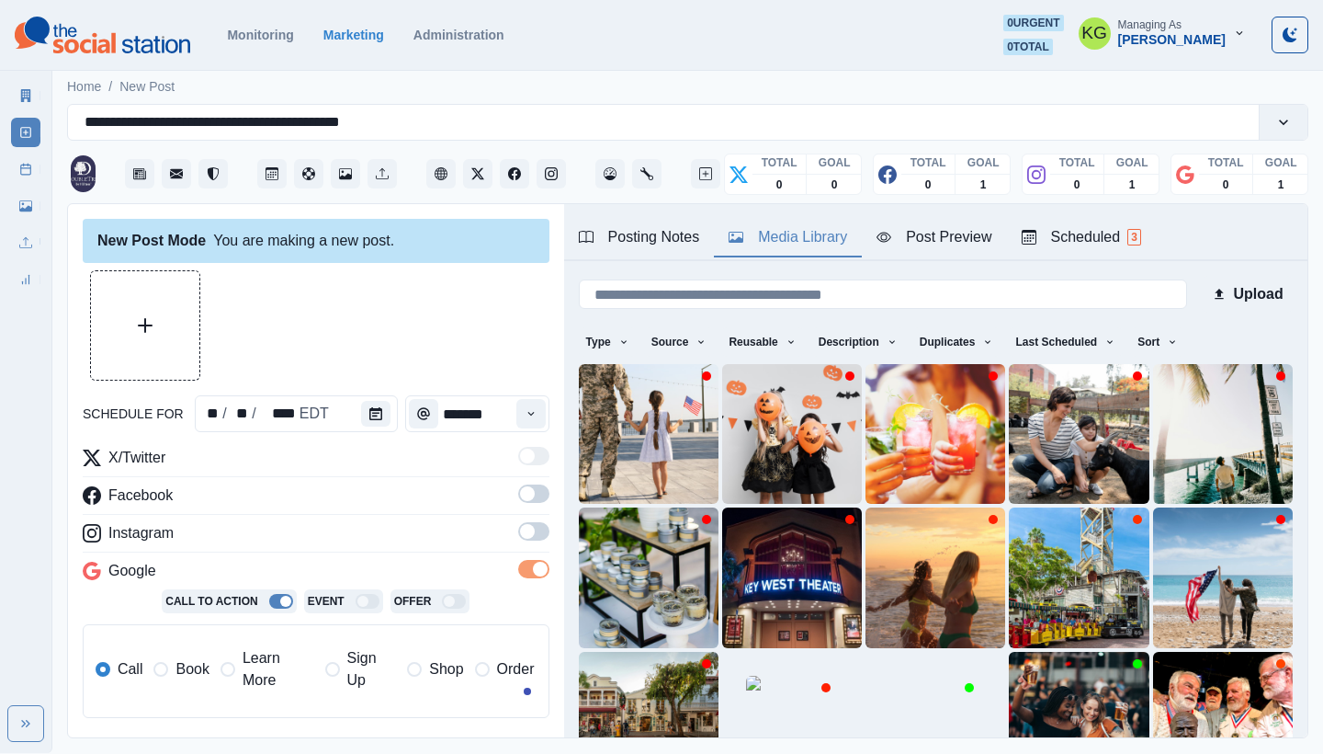
click at [521, 542] on label at bounding box center [533, 536] width 31 height 29
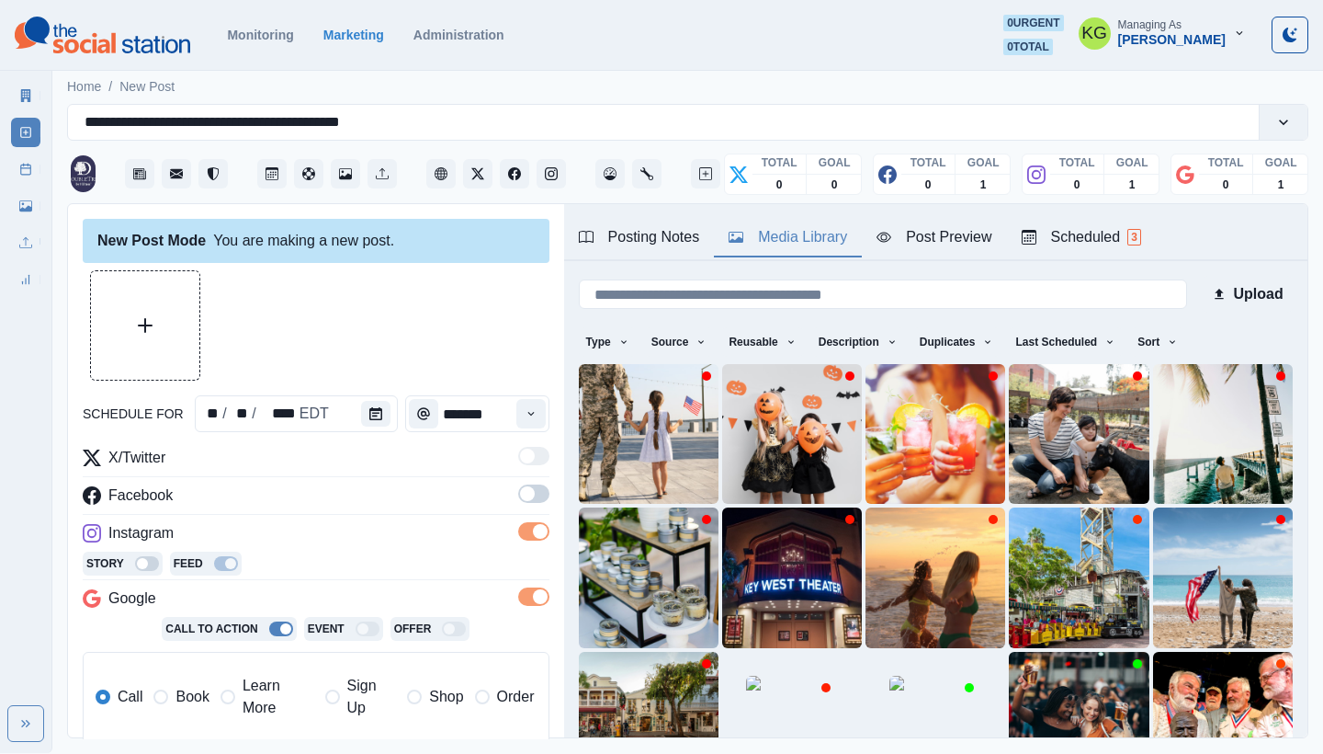
click at [528, 505] on label at bounding box center [533, 498] width 31 height 29
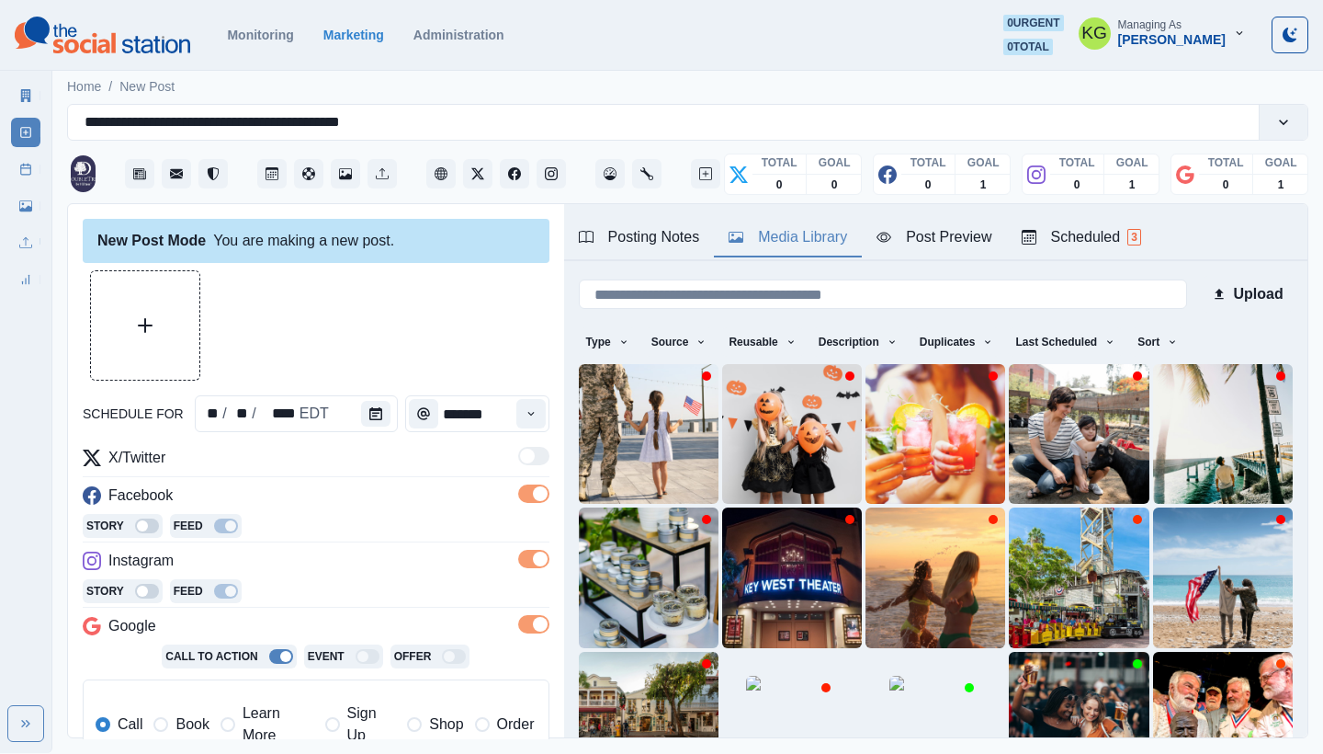
click at [536, 423] on div "New Post Mode You are making a new post. schedule for ** / ** / **** EDT ******…" at bounding box center [316, 471] width 496 height 535
click at [531, 416] on button "Time" at bounding box center [530, 413] width 29 height 29
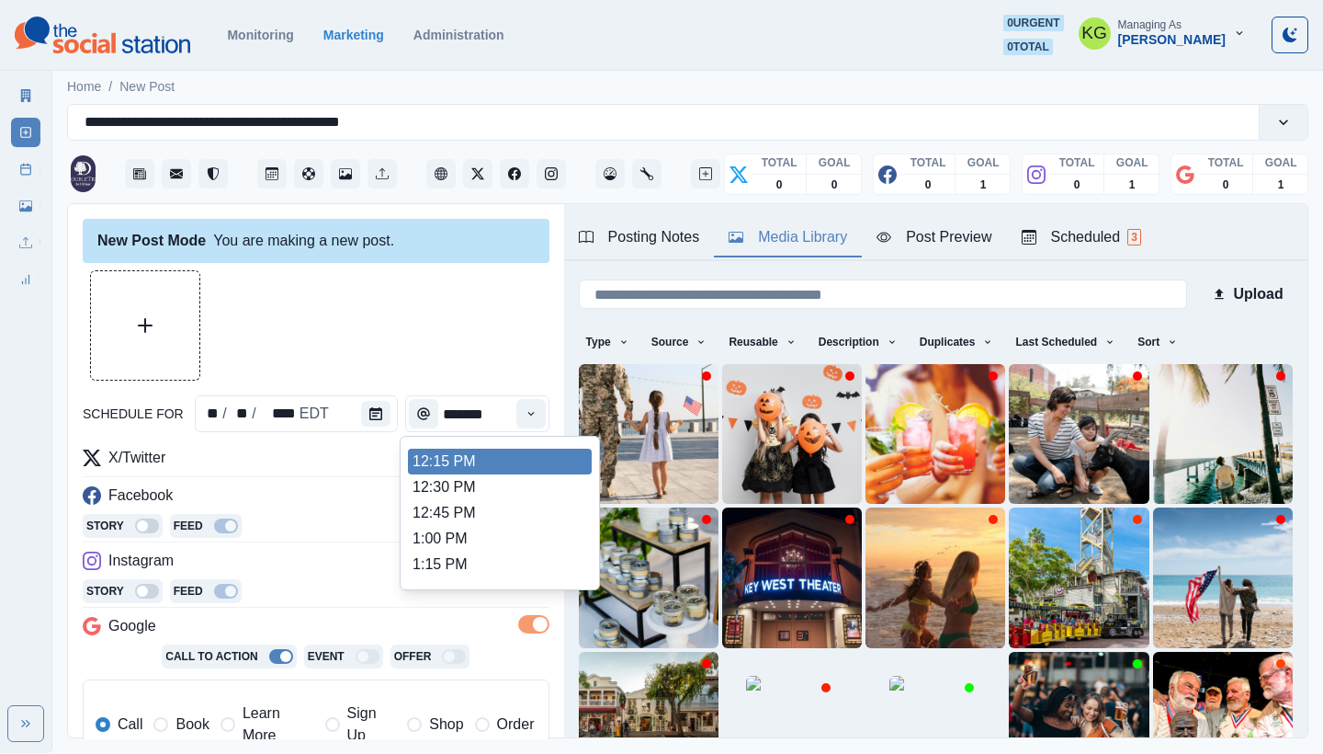
scroll to position [397, 0]
click at [459, 472] on li "12:00 PM" at bounding box center [500, 472] width 184 height 26
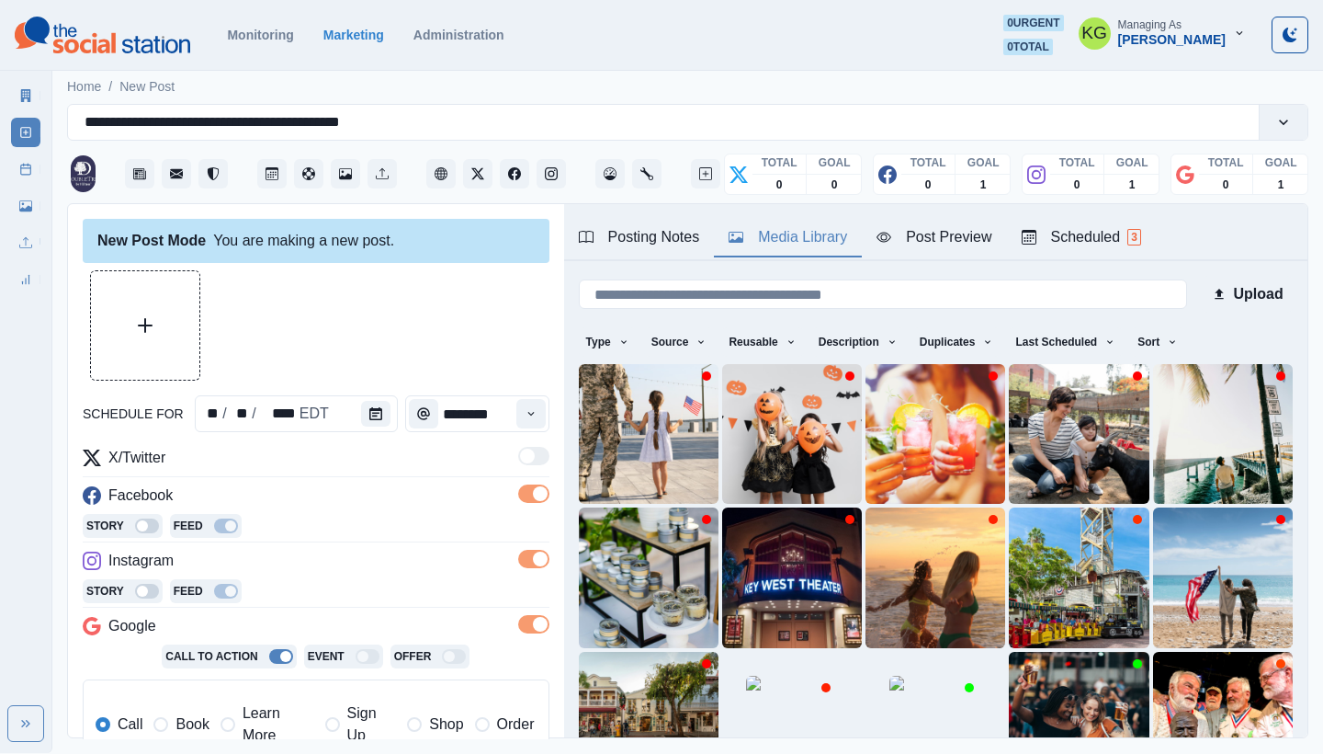
type input "********"
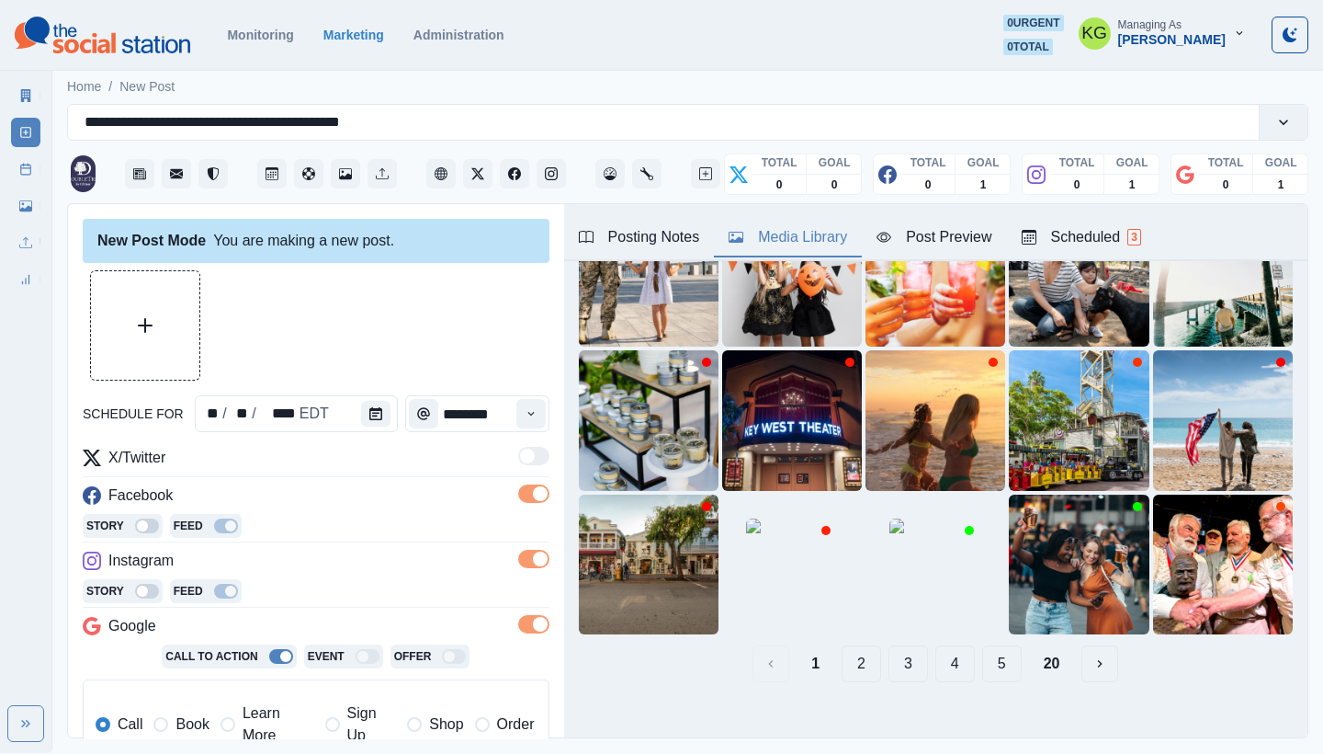
click at [1029, 646] on button "20" at bounding box center [1052, 663] width 46 height 37
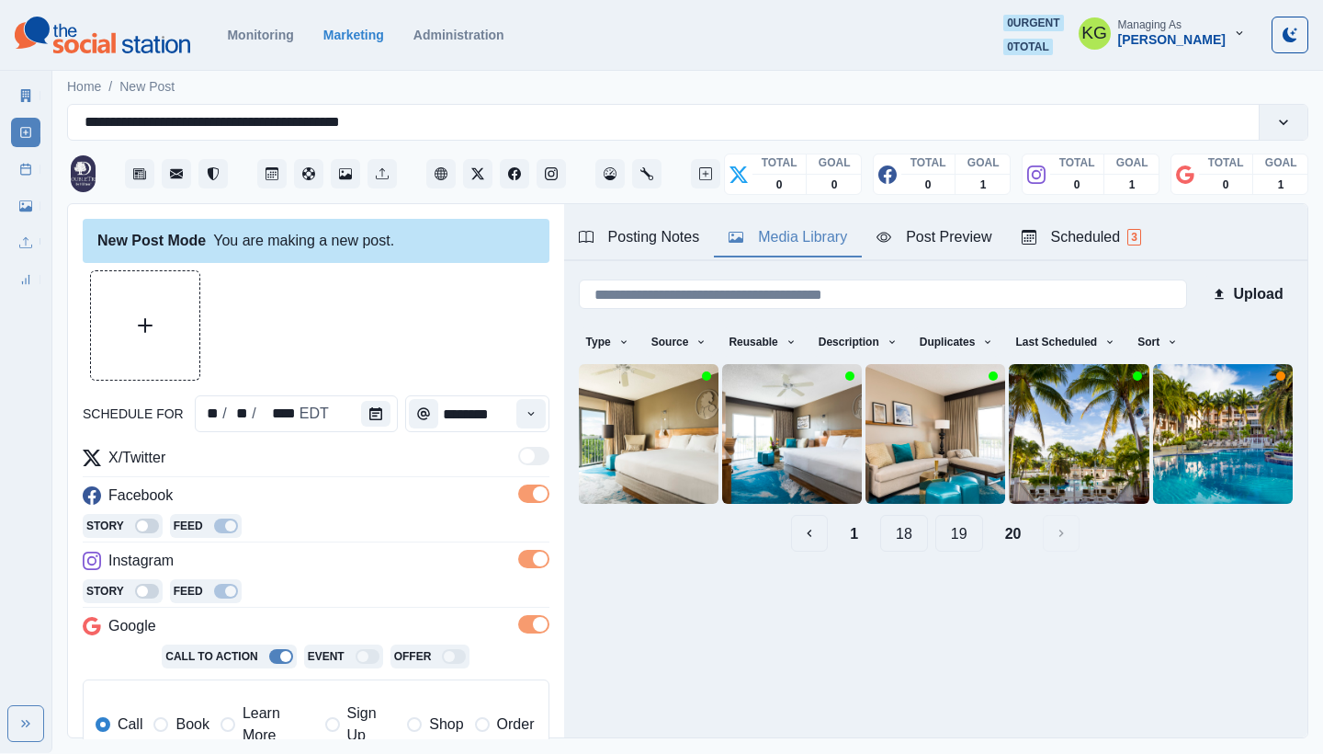
scroll to position [0, 0]
click at [669, 476] on icon "View Media" at bounding box center [674, 481] width 11 height 11
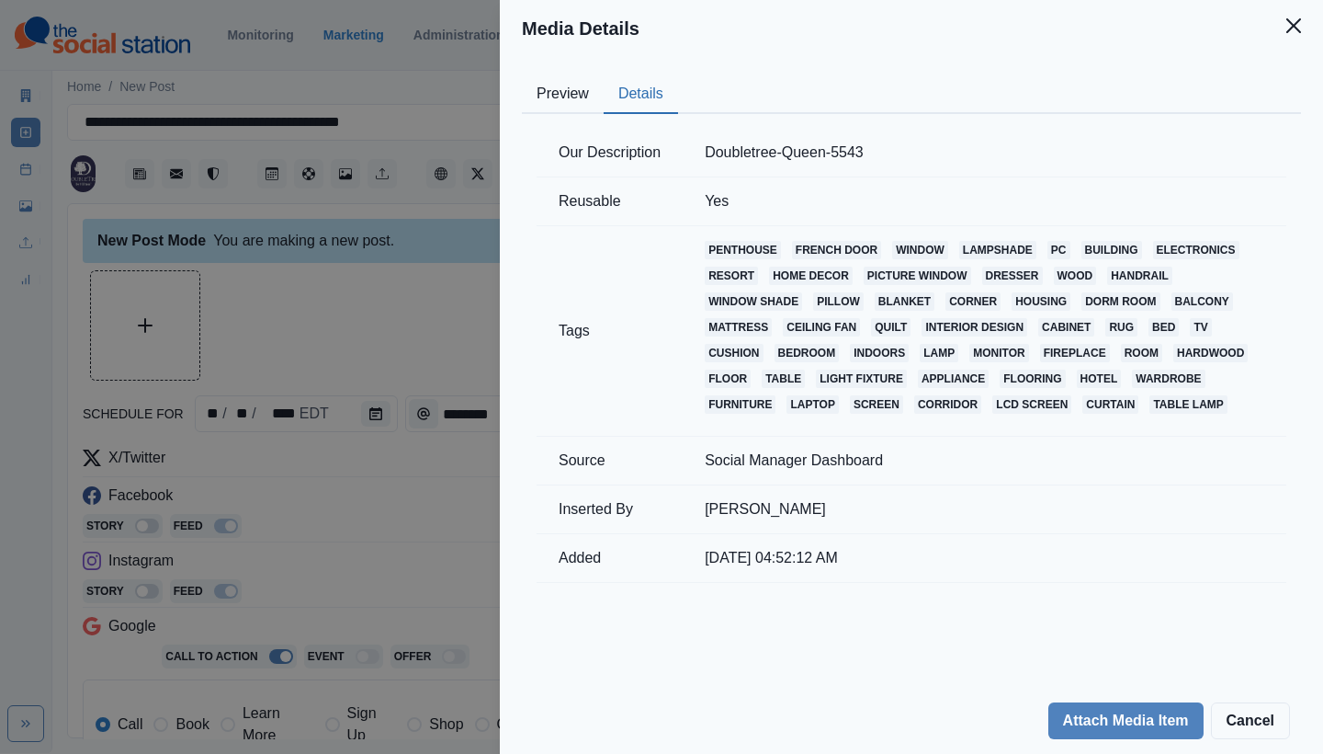
click at [642, 87] on button "Details" at bounding box center [641, 94] width 74 height 39
click at [579, 95] on button "Preview" at bounding box center [563, 94] width 82 height 39
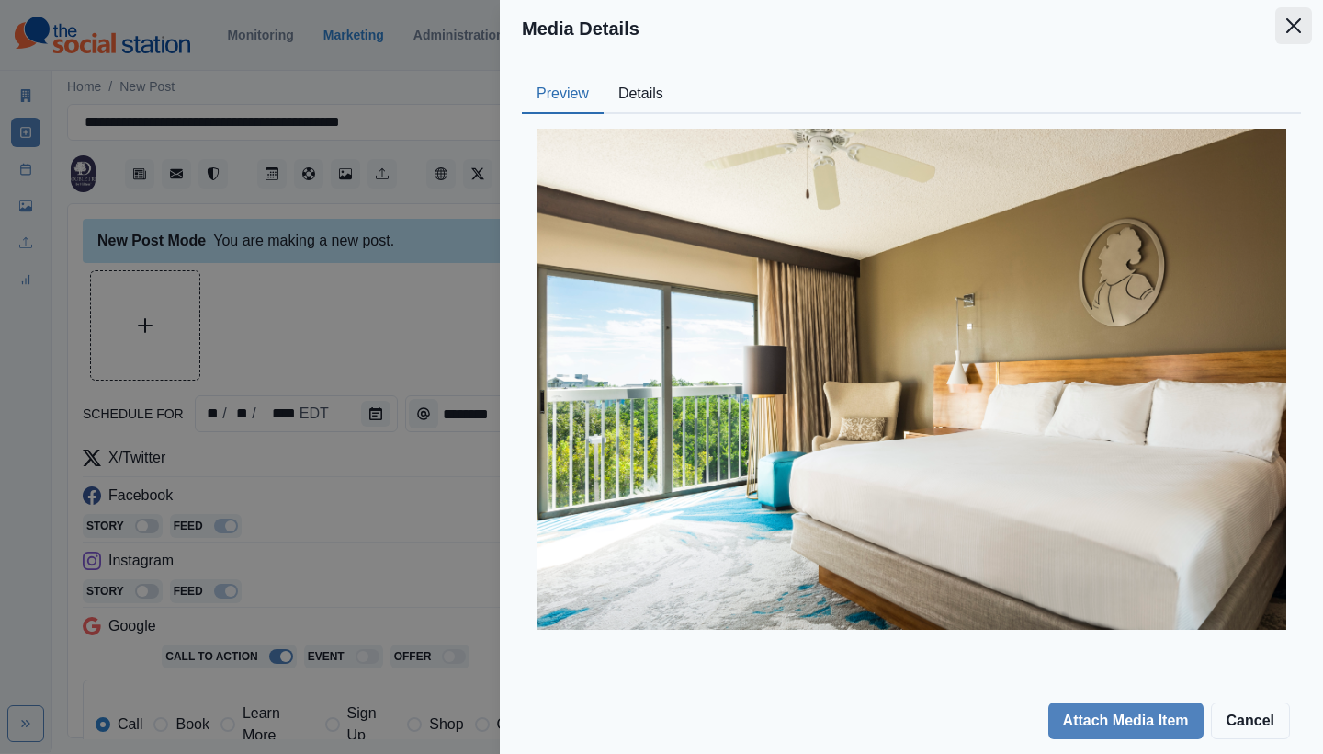
click at [1293, 19] on icon "Close" at bounding box center [1294, 25] width 15 height 15
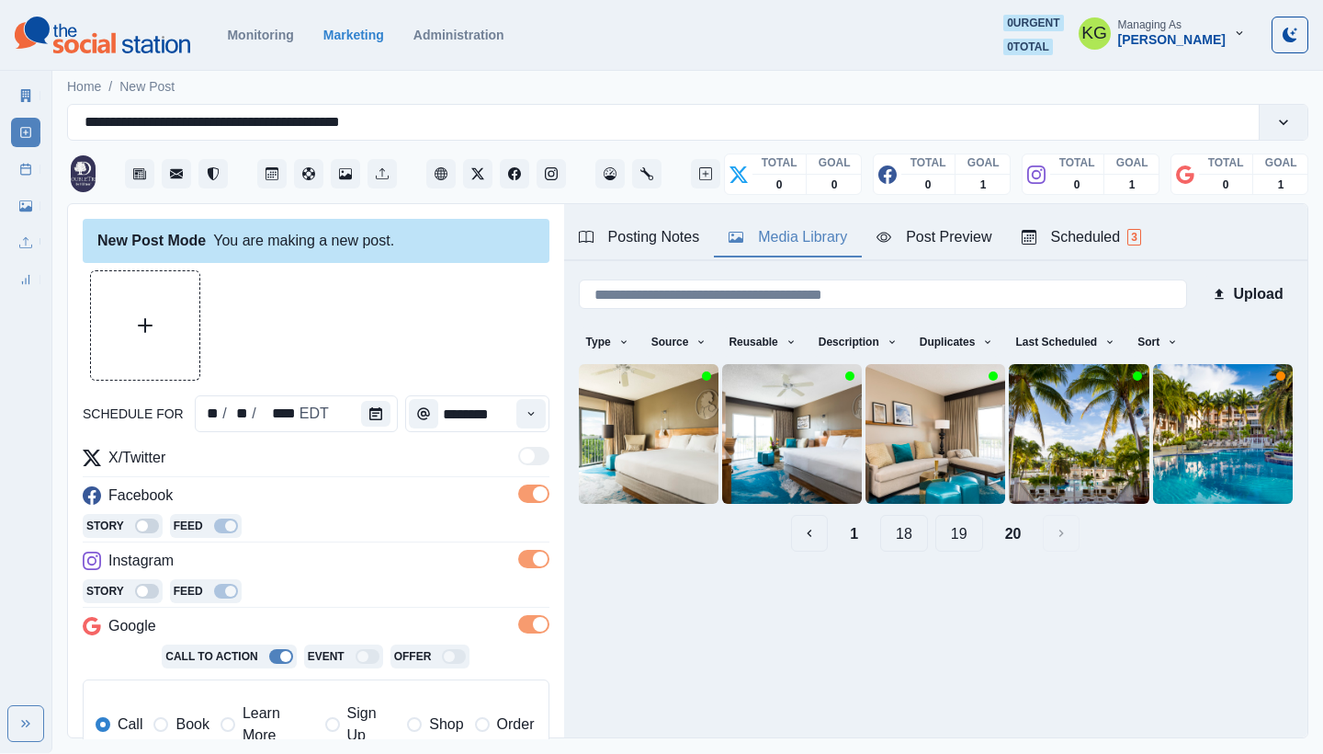
click at [944, 530] on button "19" at bounding box center [960, 533] width 48 height 37
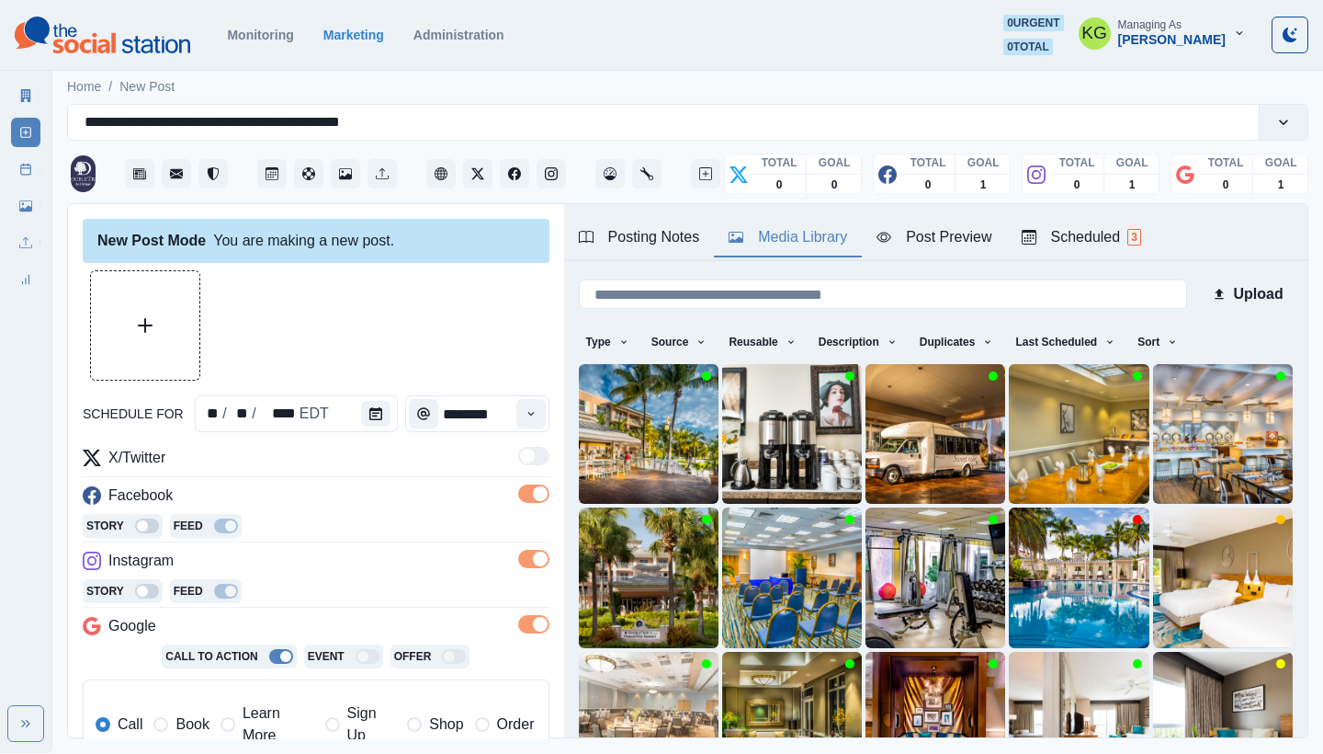
scroll to position [155, 0]
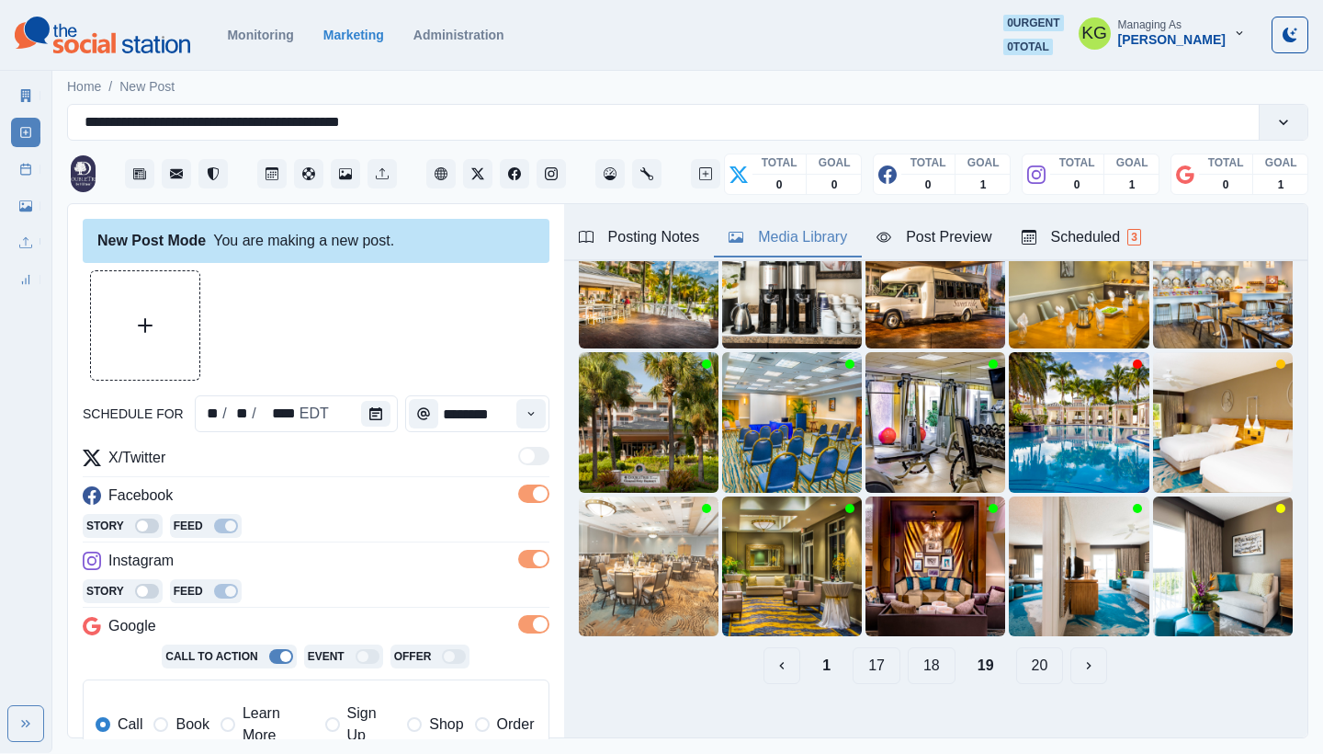
click at [929, 650] on button "18" at bounding box center [932, 665] width 48 height 37
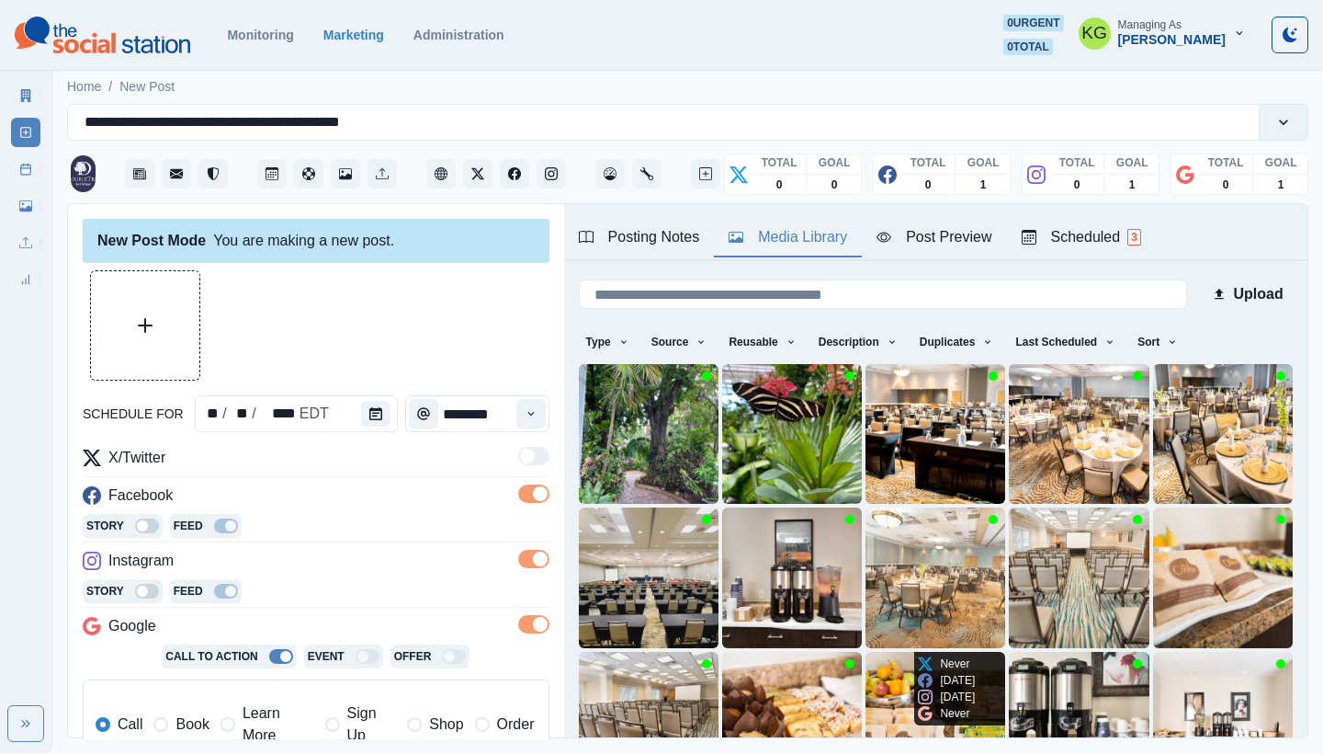
scroll to position [157, 0]
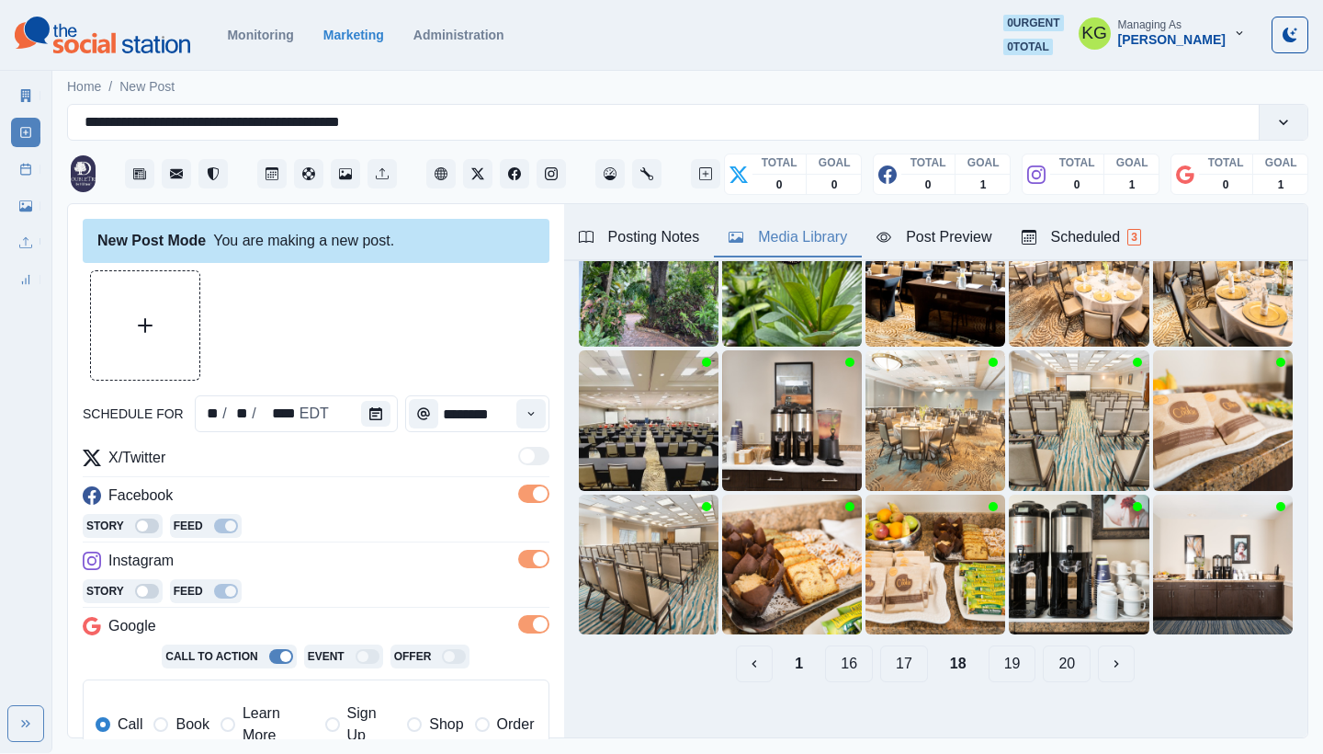
click at [880, 653] on button "17" at bounding box center [904, 663] width 48 height 37
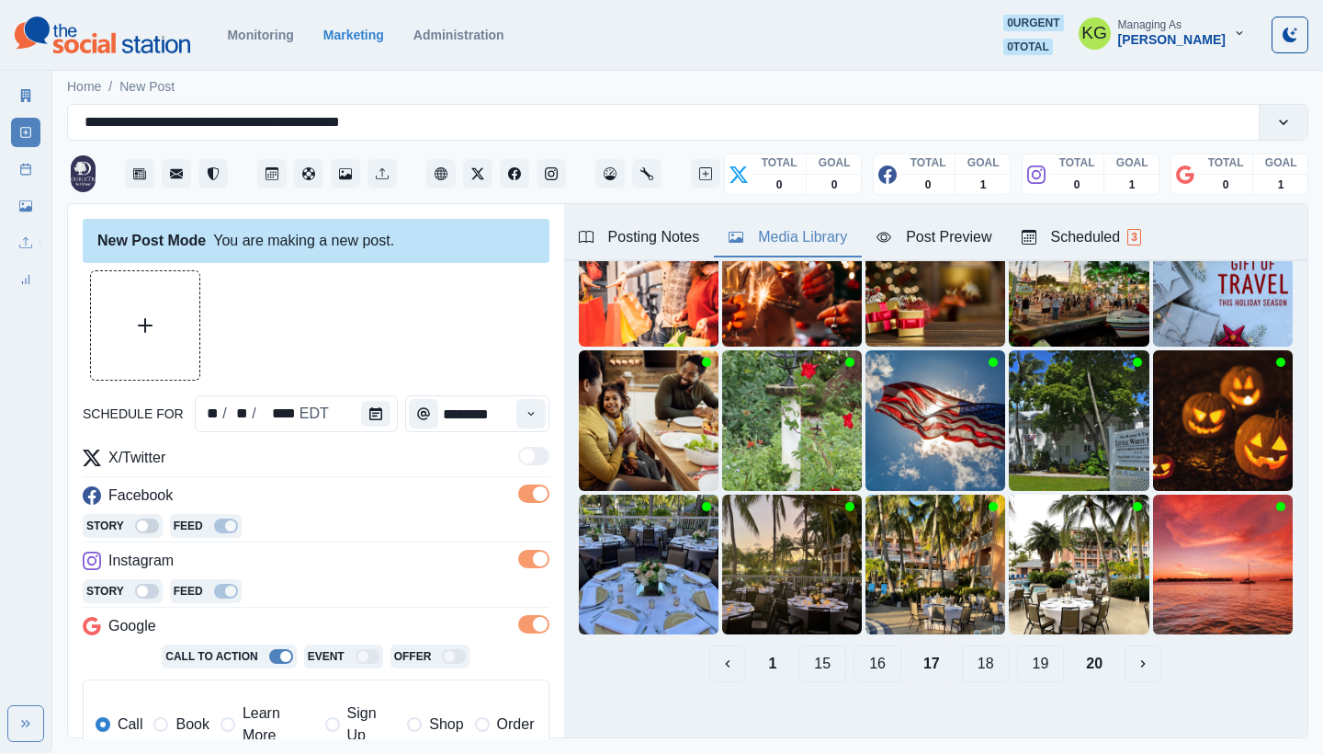
click at [879, 652] on button "16" at bounding box center [878, 663] width 48 height 37
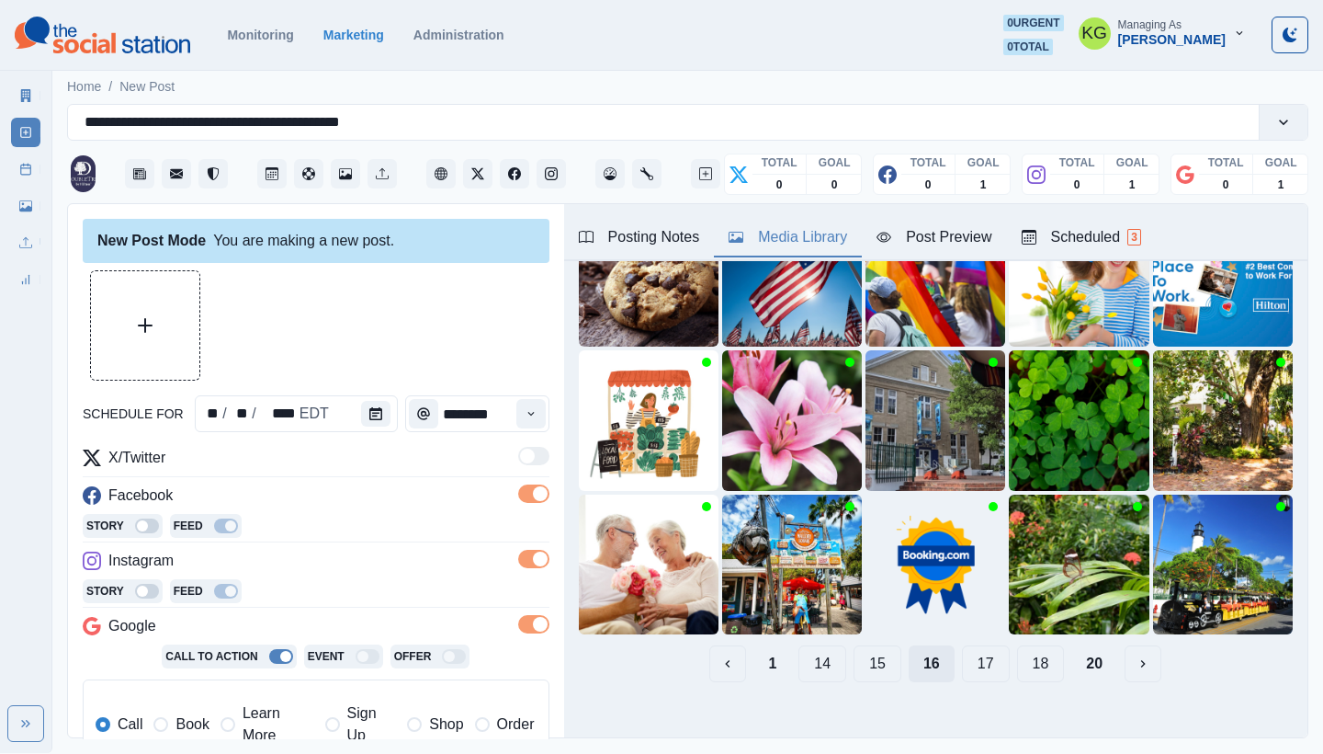
scroll to position [29, 0]
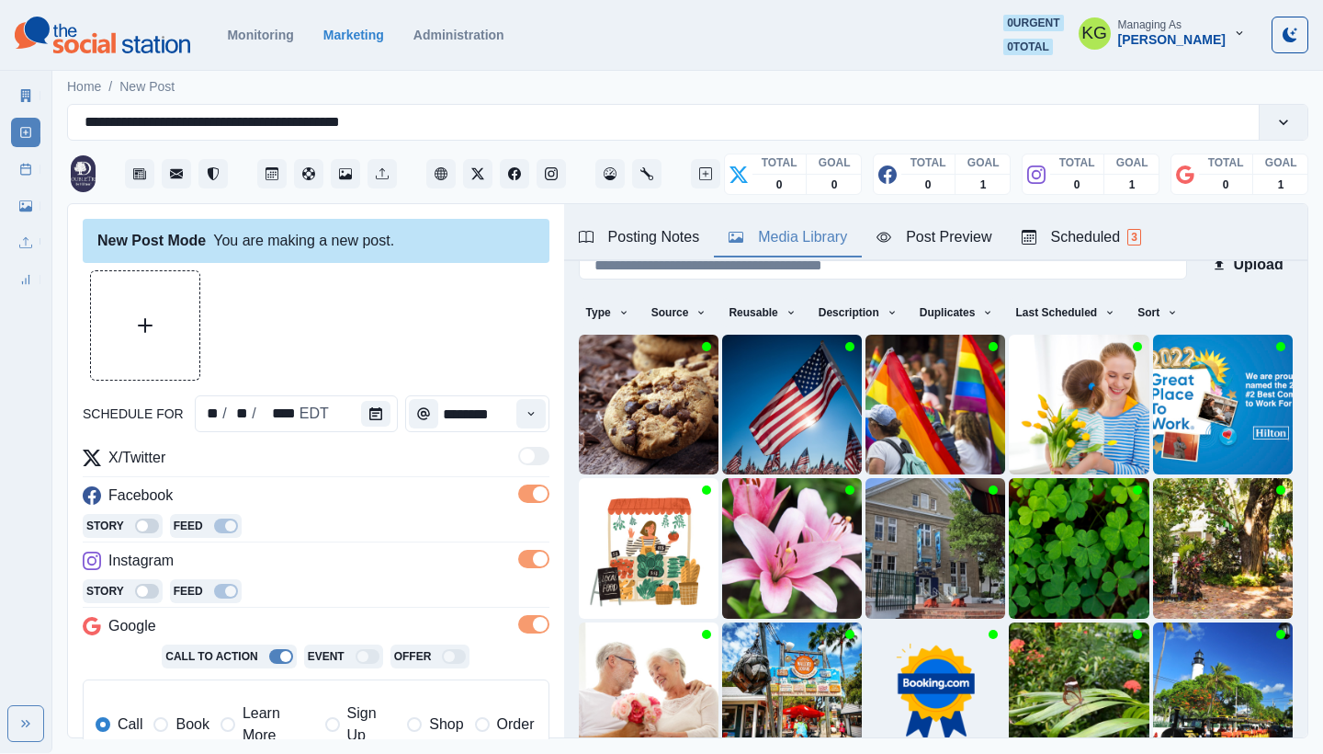
click at [879, 652] on img at bounding box center [936, 692] width 140 height 140
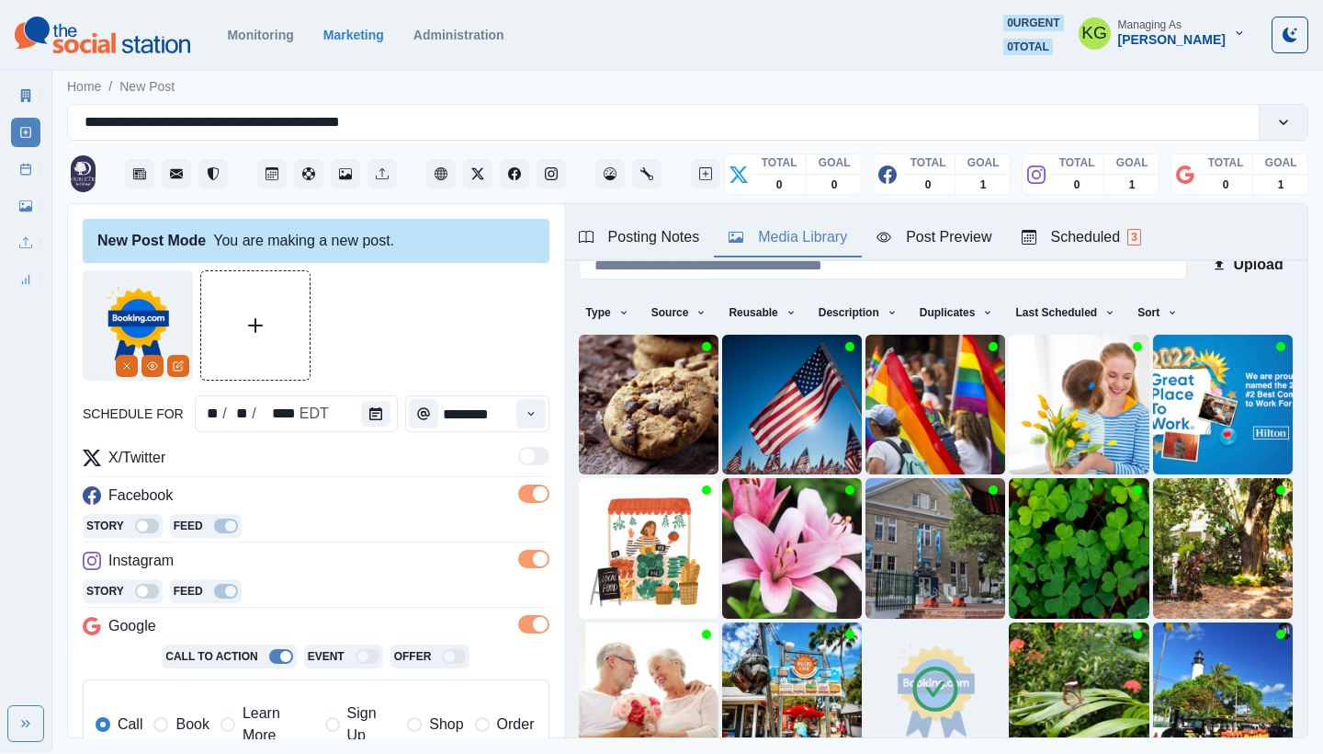
click at [879, 652] on img at bounding box center [936, 692] width 140 height 140
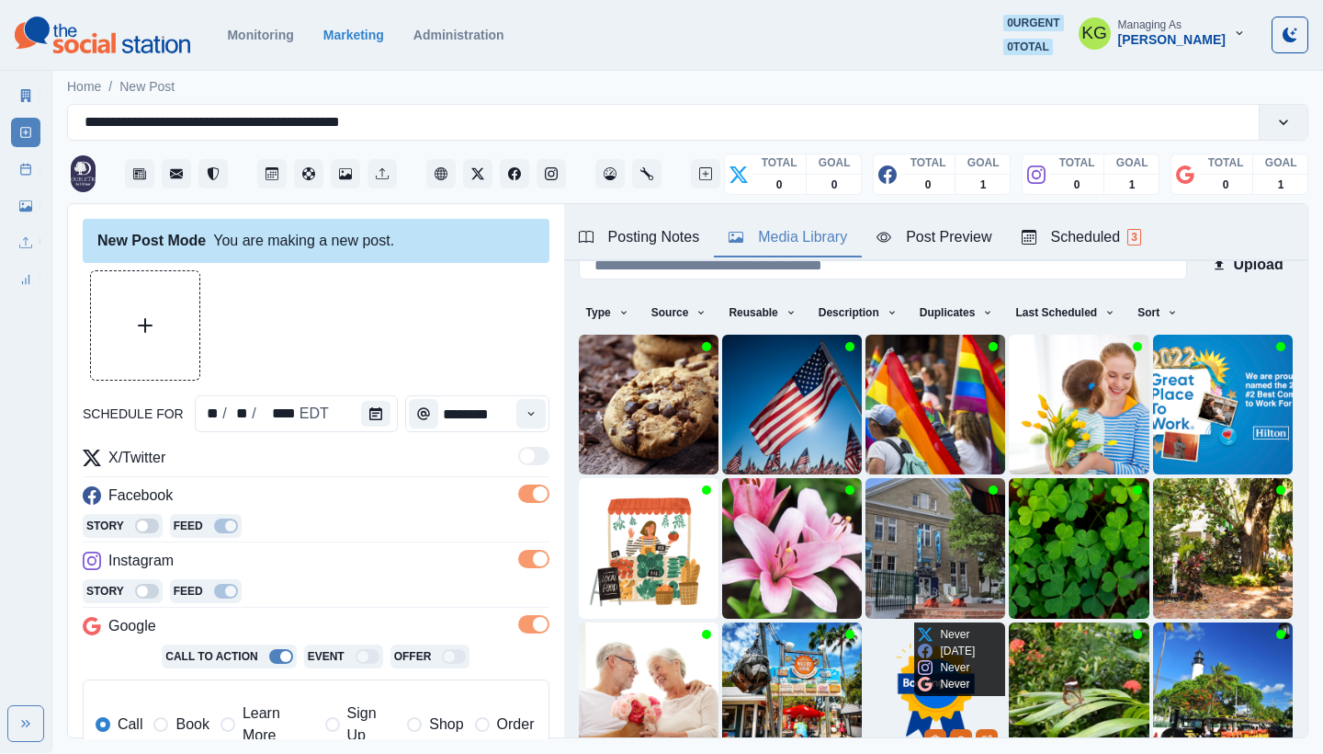
scroll to position [157, 0]
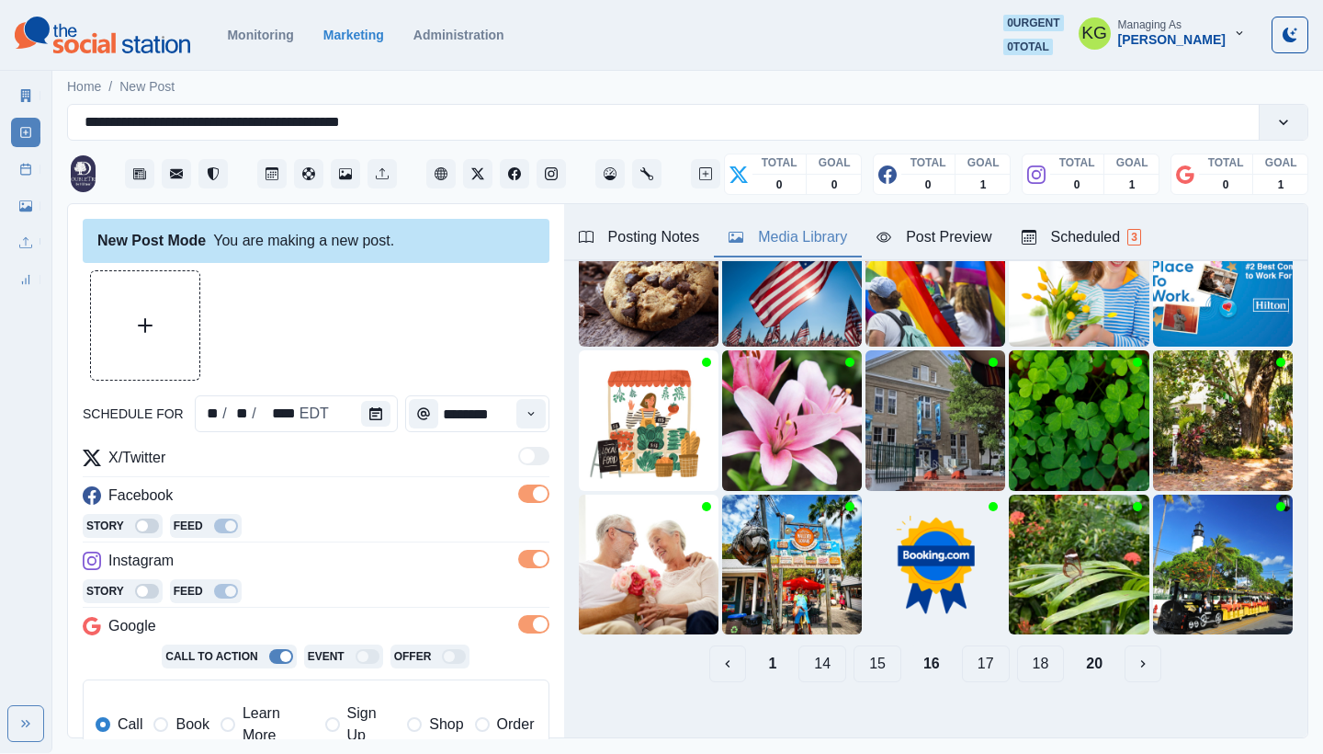
click at [855, 648] on button "15" at bounding box center [878, 663] width 48 height 37
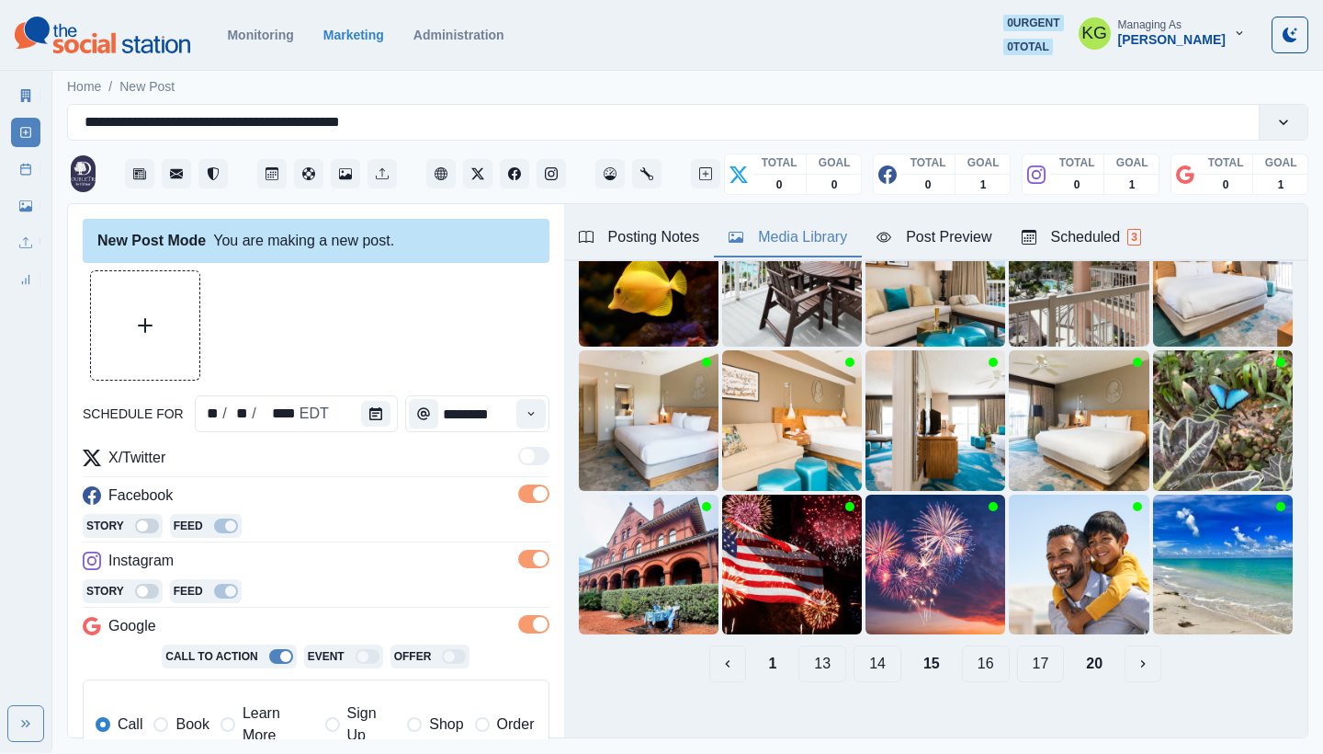
click at [859, 662] on button "14" at bounding box center [878, 663] width 48 height 37
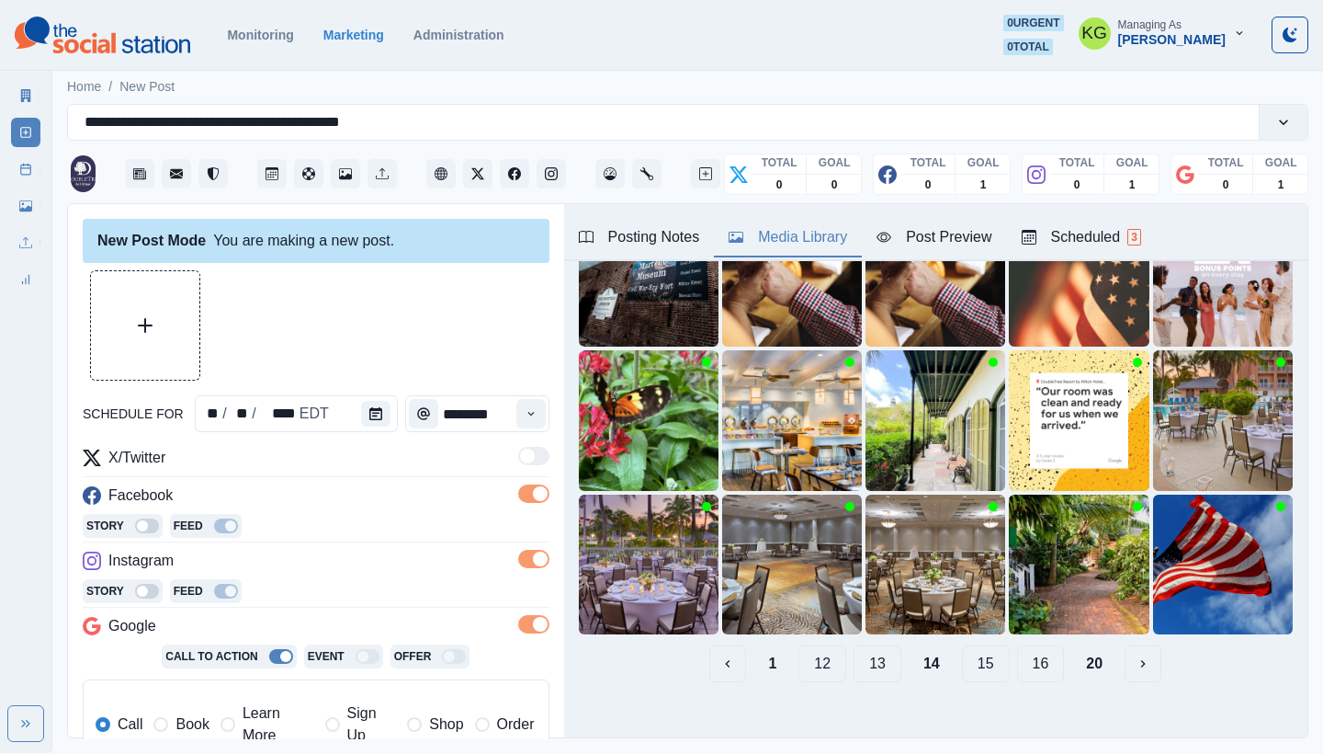
click at [875, 645] on button "13" at bounding box center [878, 663] width 48 height 37
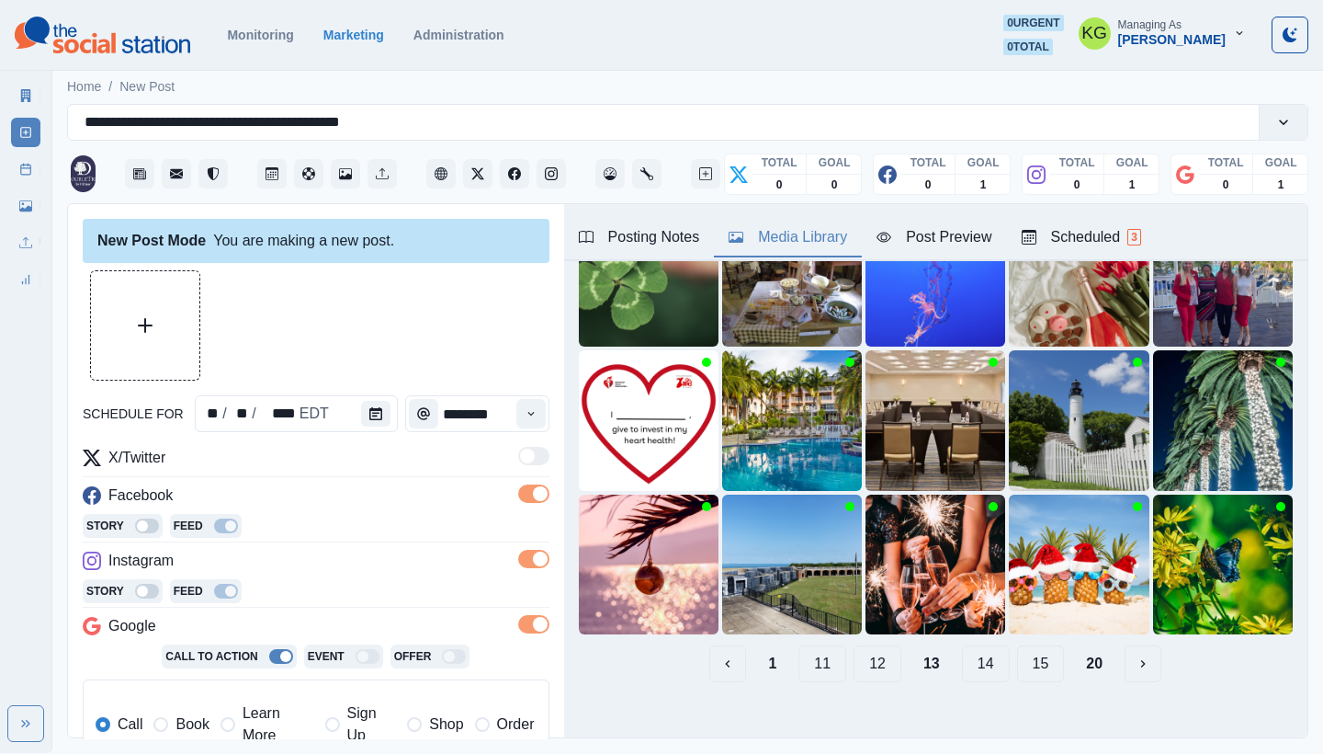
click at [862, 645] on button "12" at bounding box center [878, 663] width 48 height 37
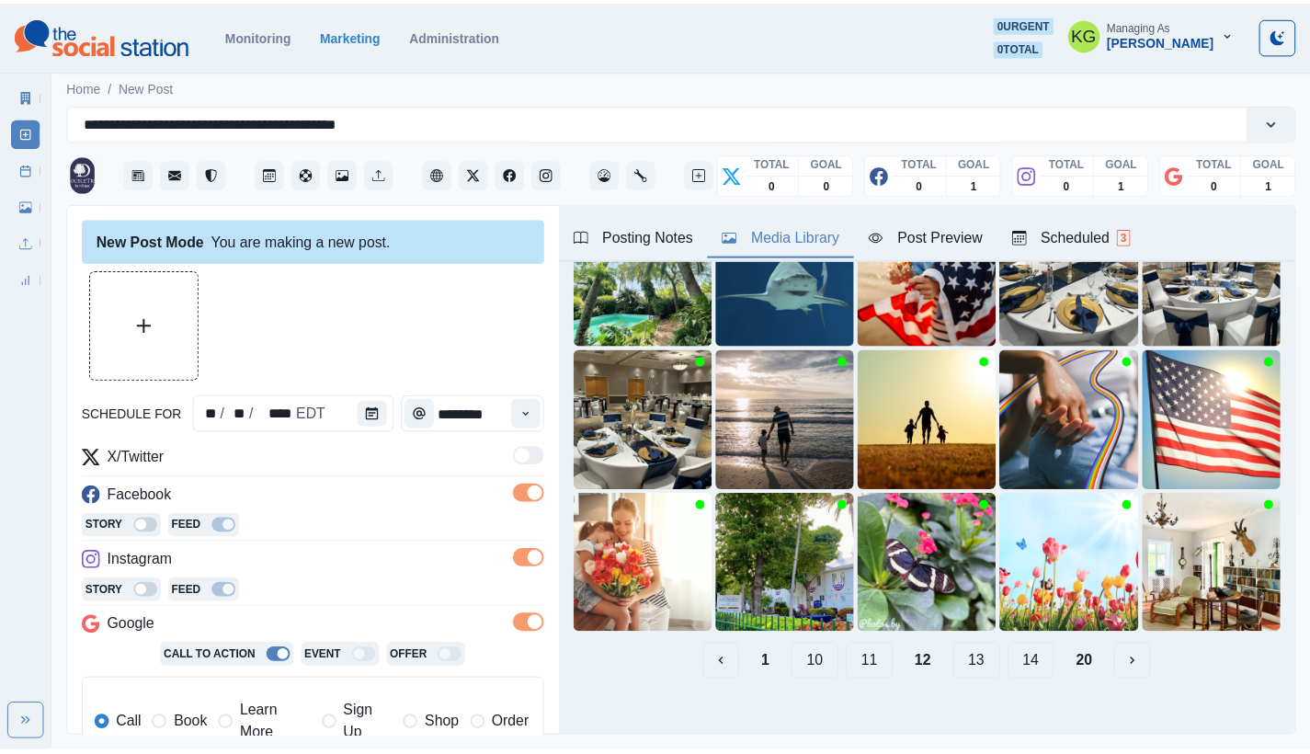
scroll to position [29, 0]
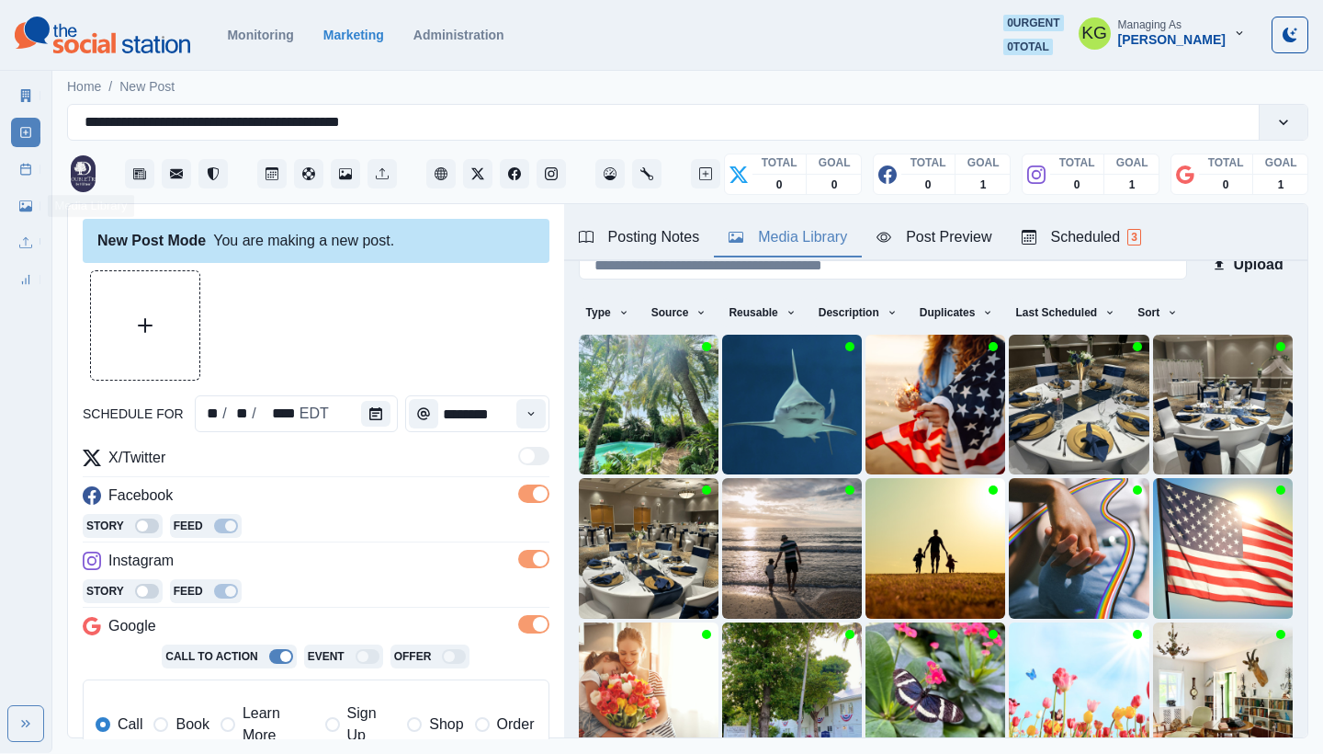
click at [37, 202] on link "Media Library" at bounding box center [25, 205] width 29 height 29
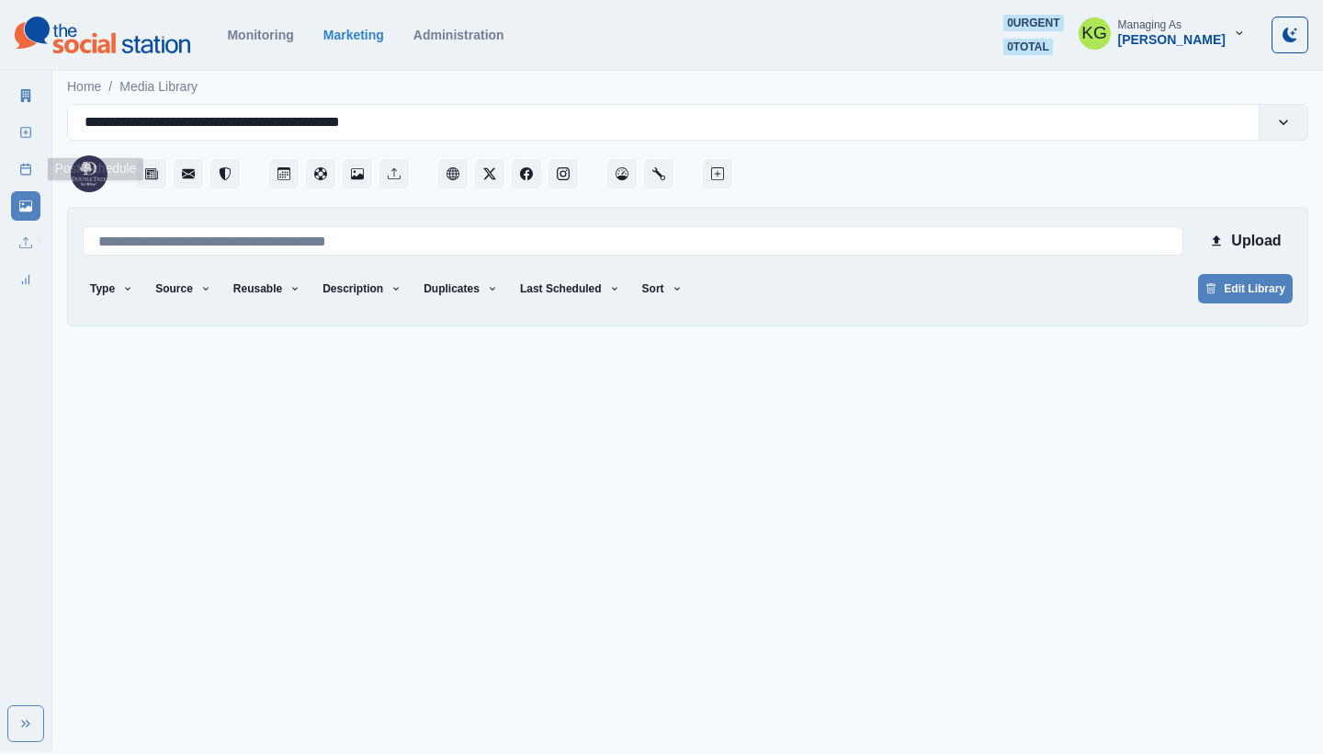
click at [11, 162] on link "Post Schedule" at bounding box center [25, 168] width 29 height 29
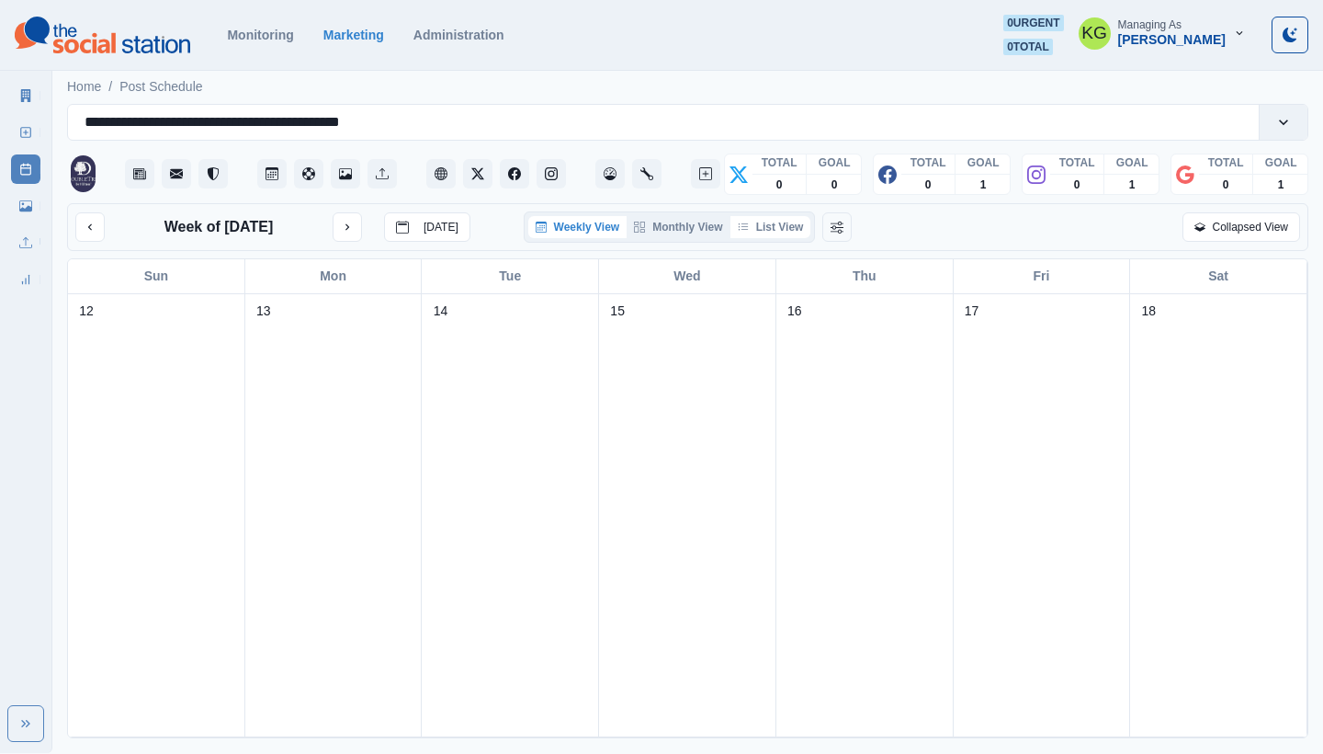
click at [780, 231] on button "List View" at bounding box center [771, 227] width 81 height 22
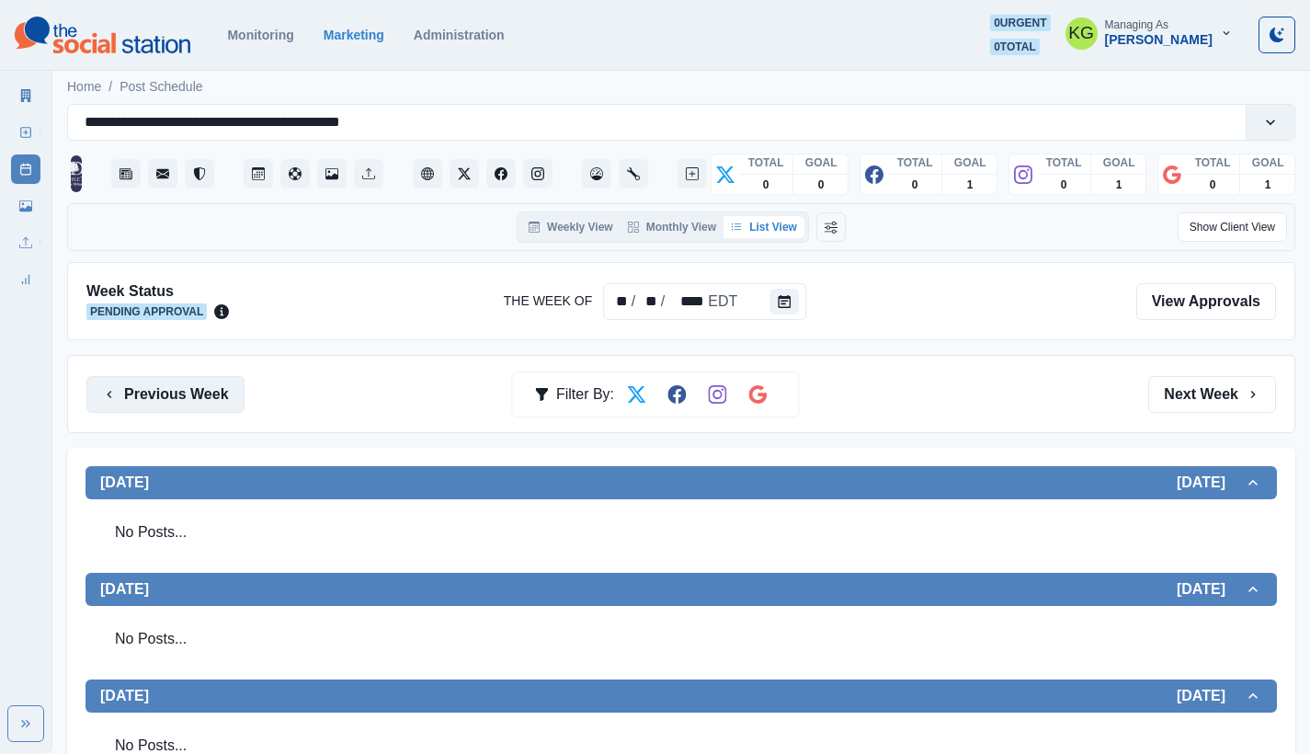
click at [207, 393] on button "Previous Week" at bounding box center [165, 394] width 158 height 37
click at [163, 399] on button "Previous Week" at bounding box center [165, 394] width 158 height 37
click at [180, 401] on button "Previous Week" at bounding box center [165, 394] width 158 height 37
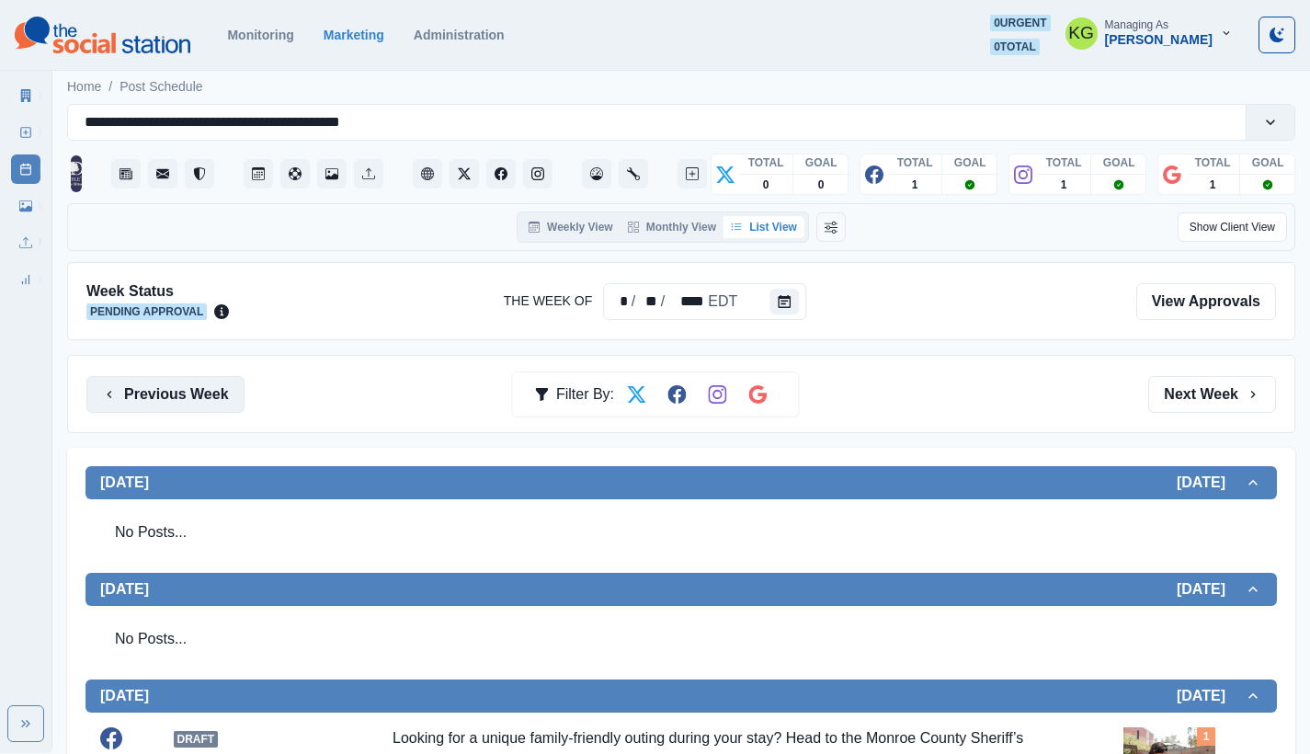
click at [153, 407] on button "Previous Week" at bounding box center [165, 394] width 158 height 37
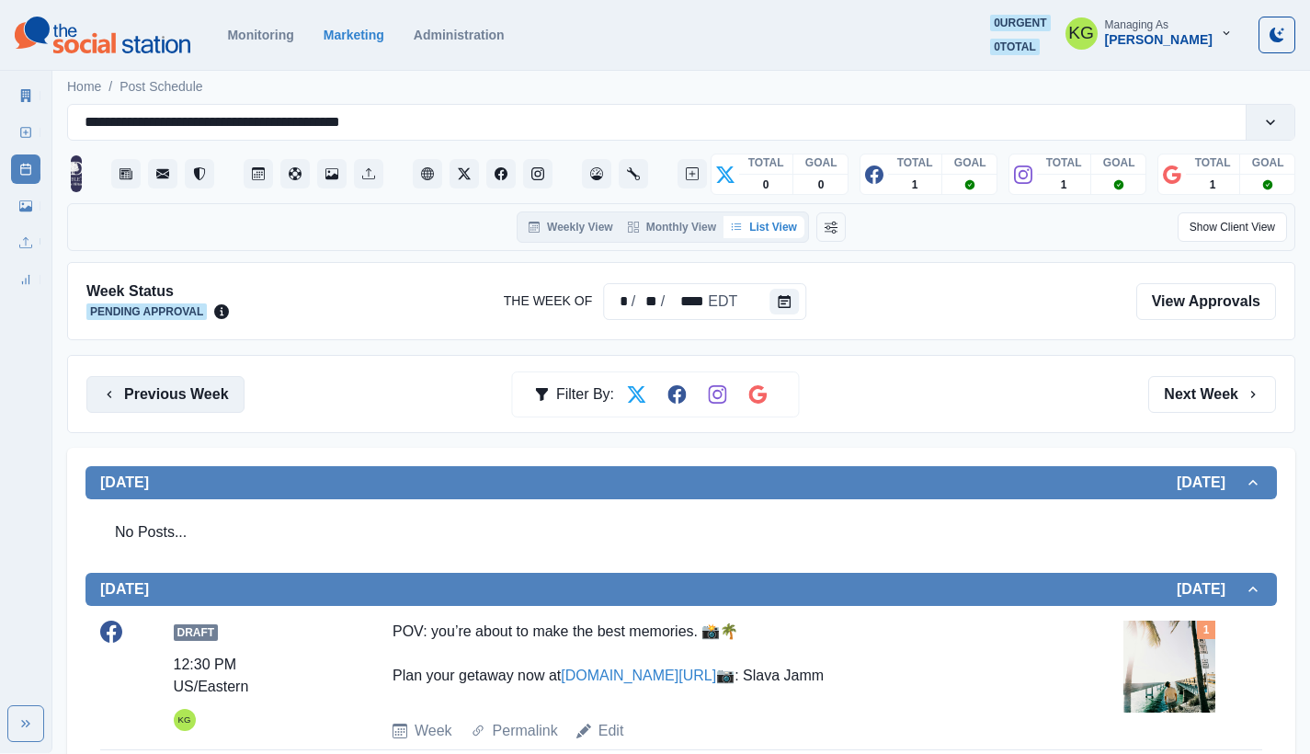
click at [201, 398] on button "Previous Week" at bounding box center [165, 394] width 158 height 37
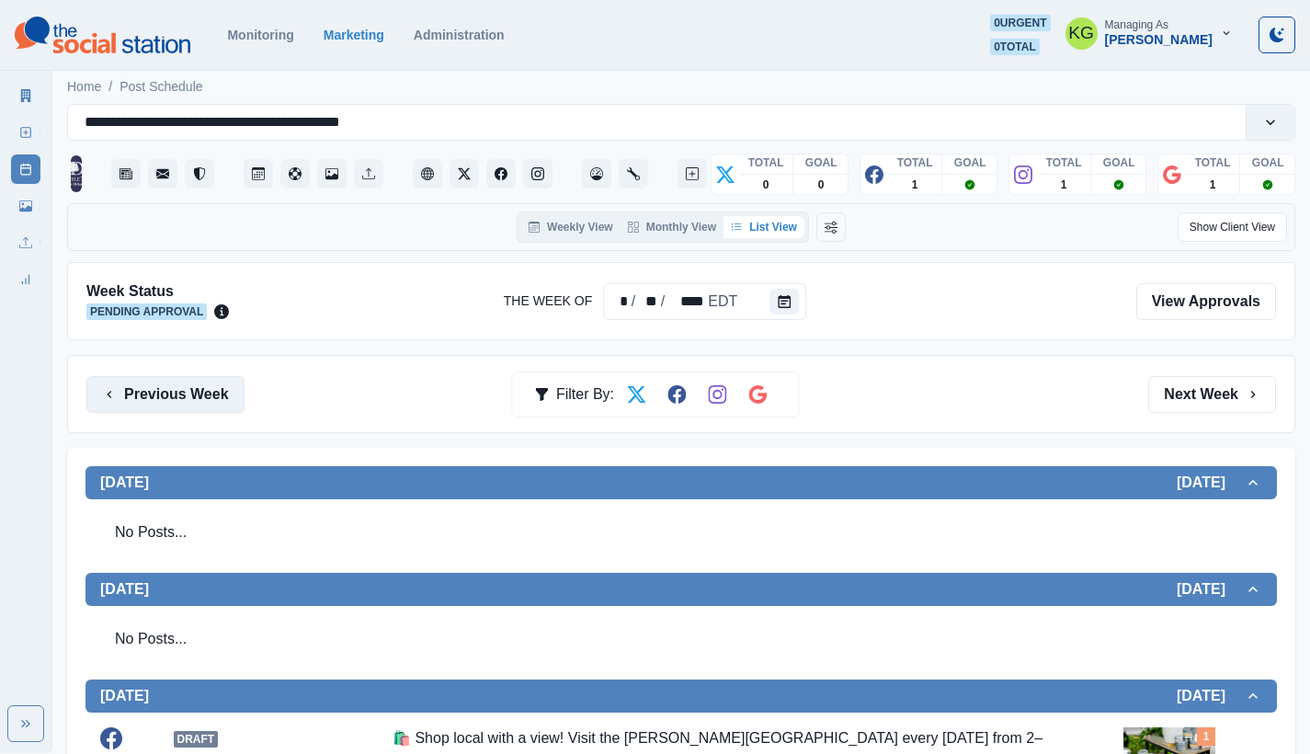
click at [201, 398] on button "Previous Week" at bounding box center [165, 394] width 158 height 37
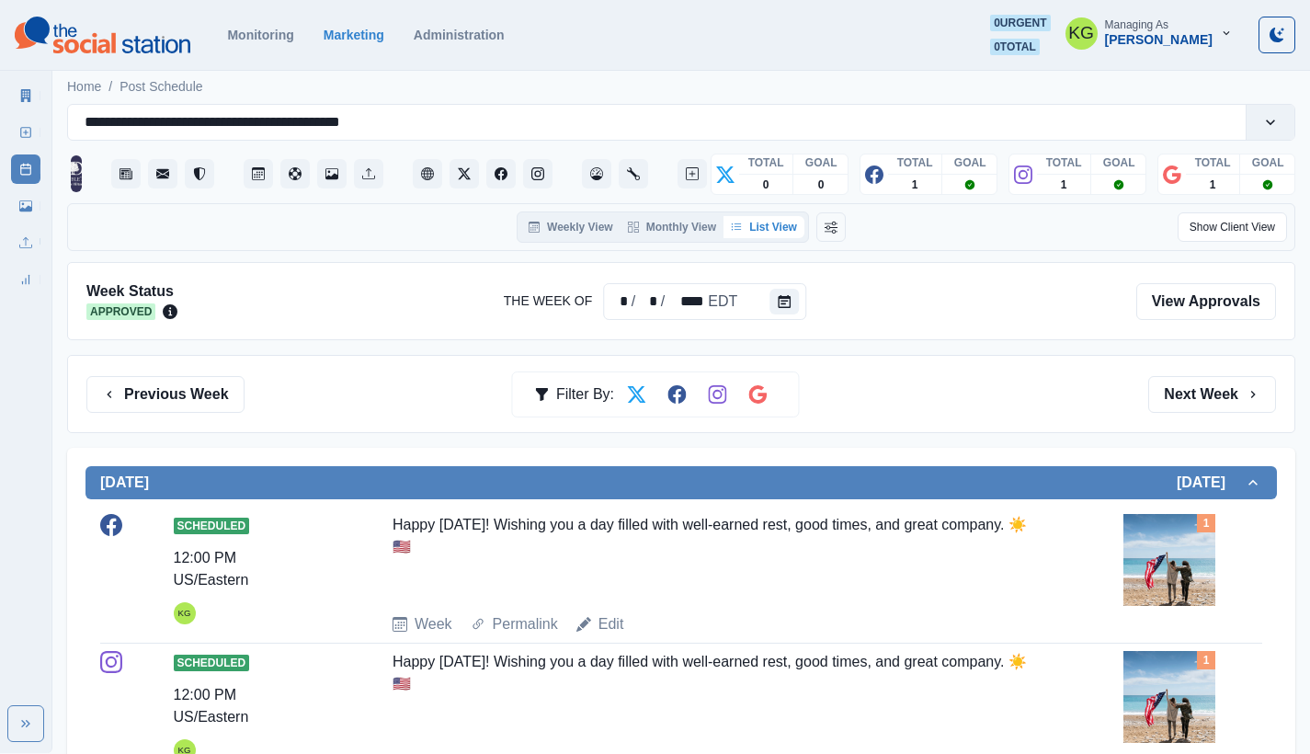
scroll to position [4, 0]
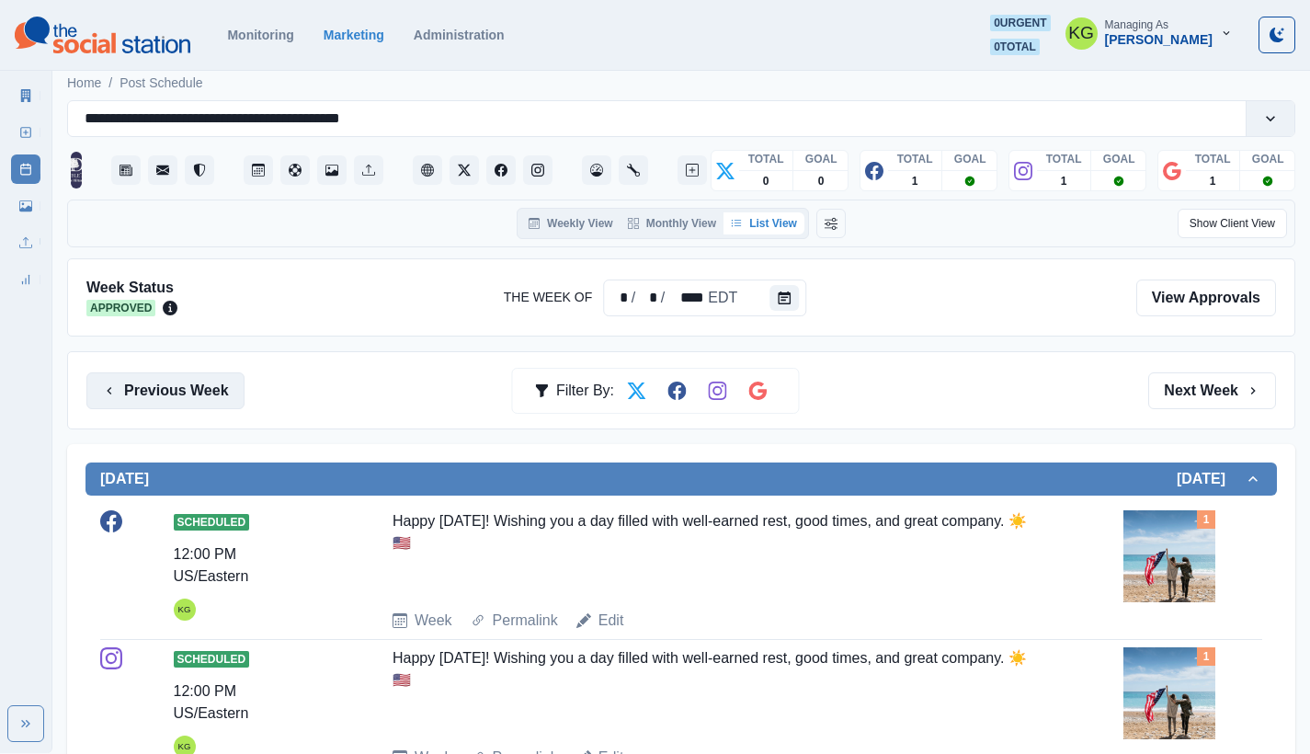
click at [204, 406] on button "Previous Week" at bounding box center [165, 390] width 158 height 37
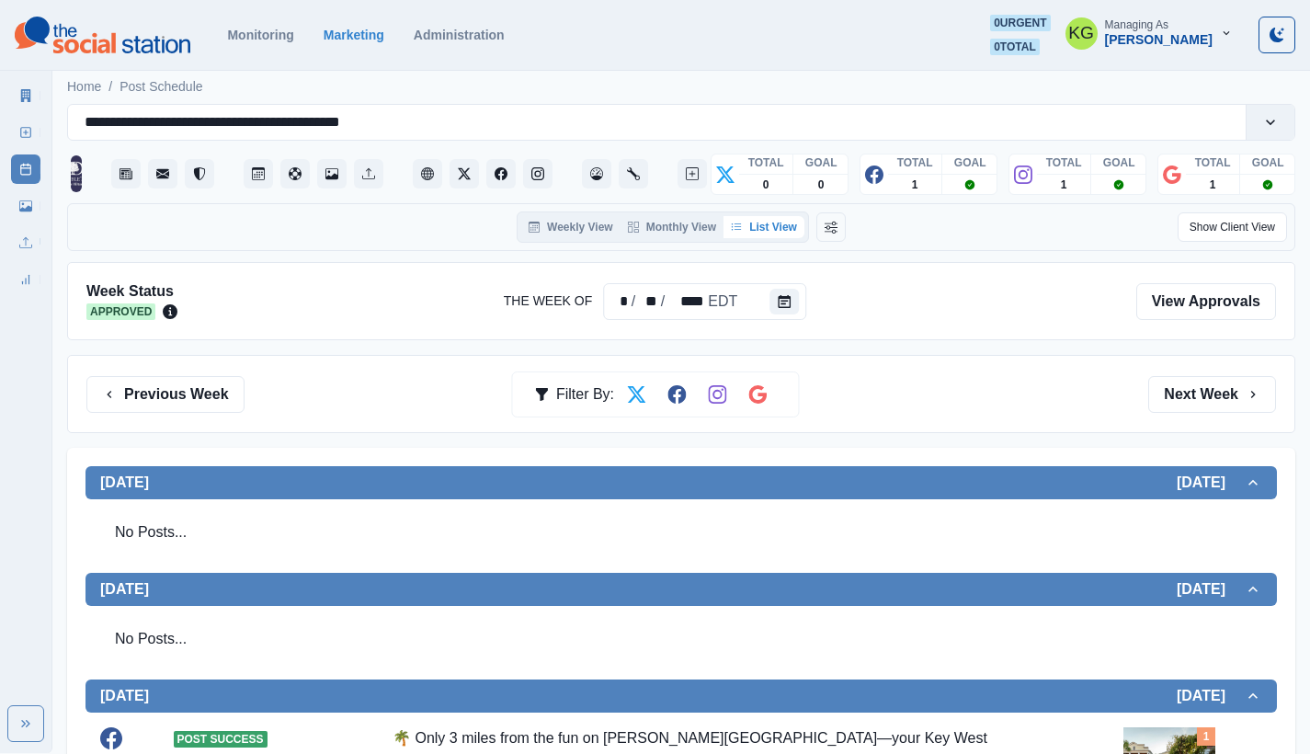
click at [221, 371] on div "Previous Week Filter By: Next Week" at bounding box center [681, 394] width 1228 height 78
click at [194, 400] on button "Previous Week" at bounding box center [165, 394] width 158 height 37
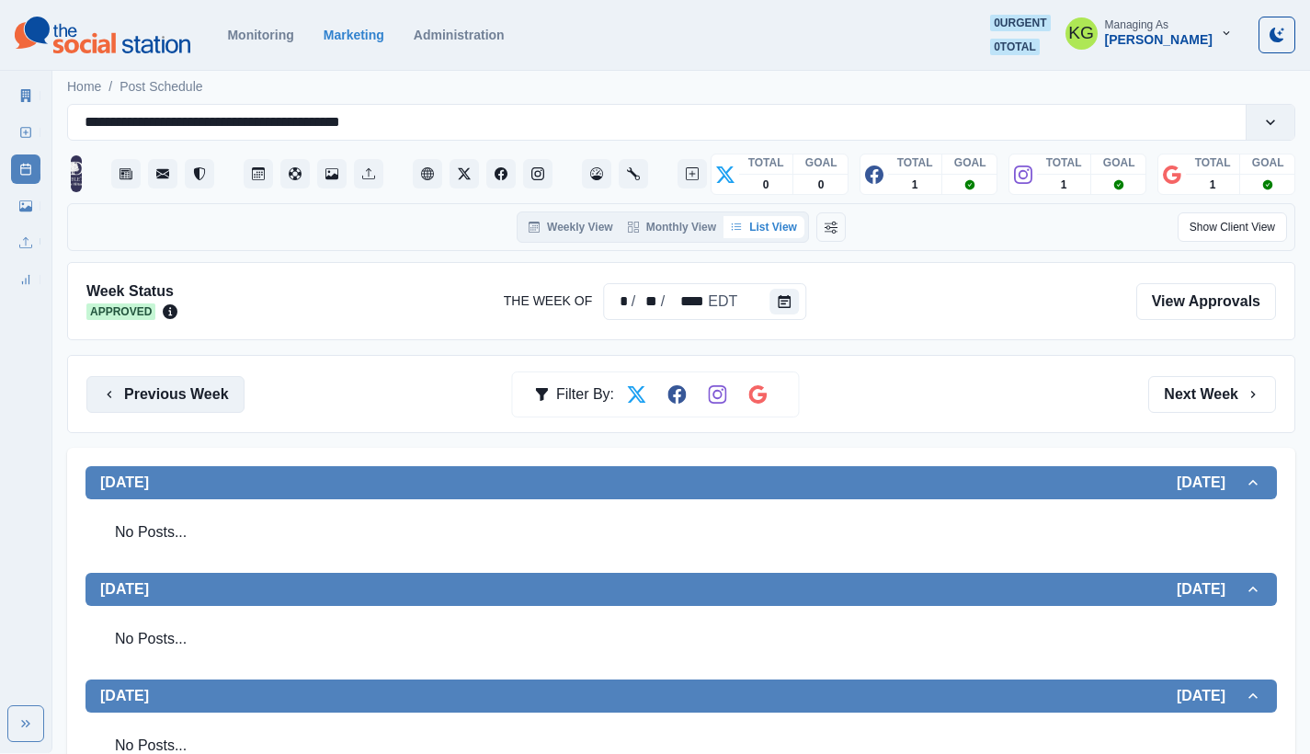
click at [196, 396] on button "Previous Week" at bounding box center [165, 394] width 158 height 37
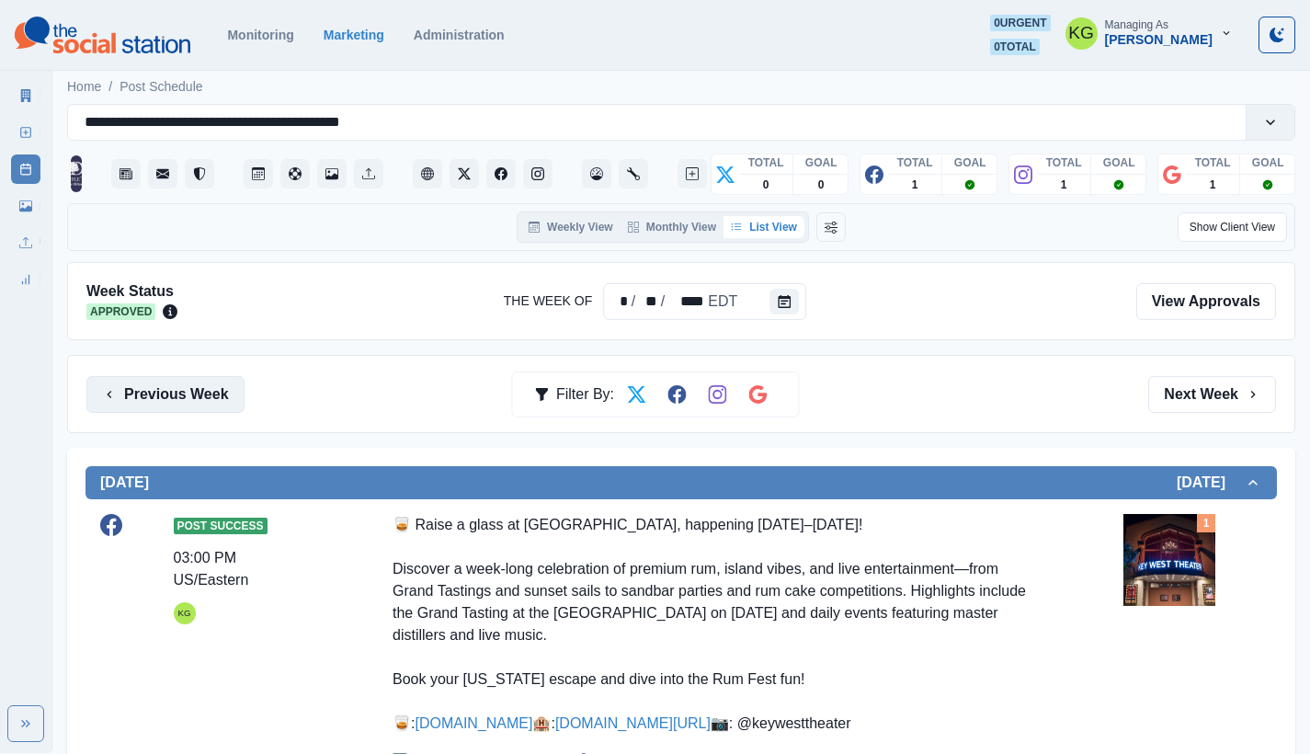
click at [203, 391] on button "Previous Week" at bounding box center [165, 394] width 158 height 37
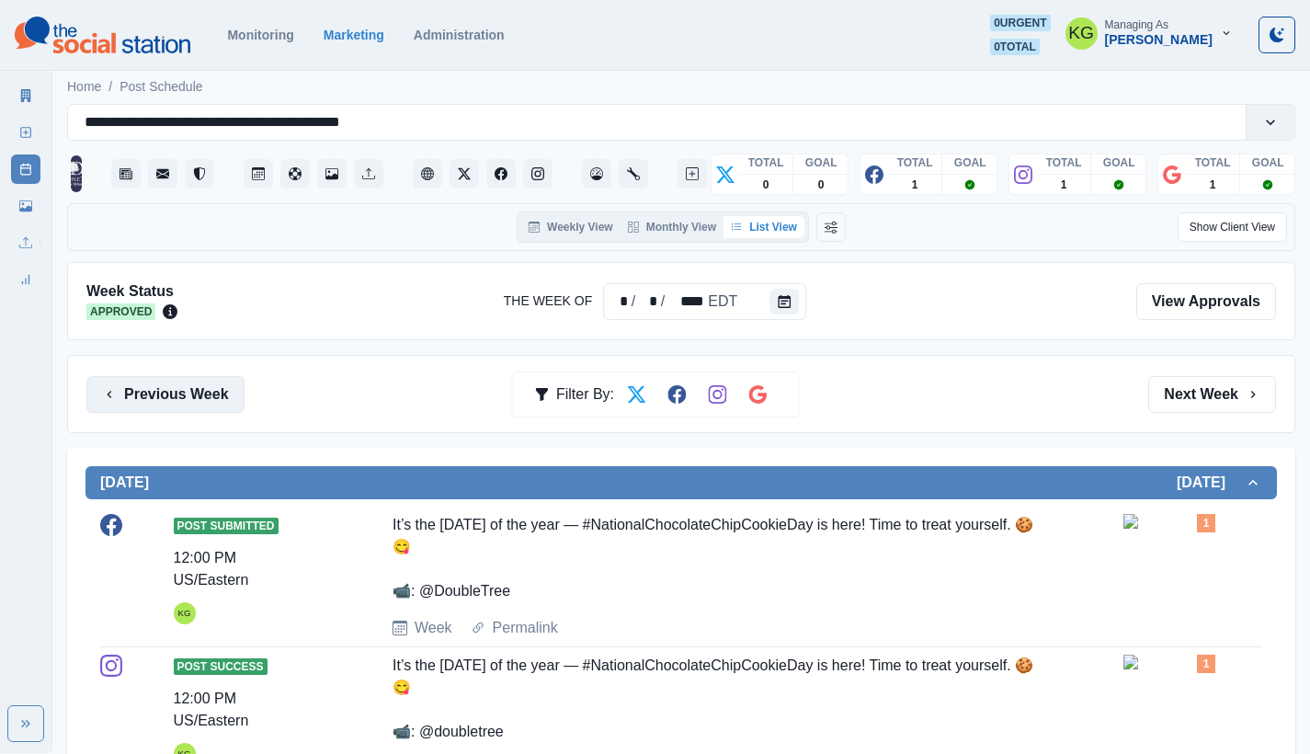
click at [203, 391] on button "Previous Week" at bounding box center [165, 394] width 158 height 37
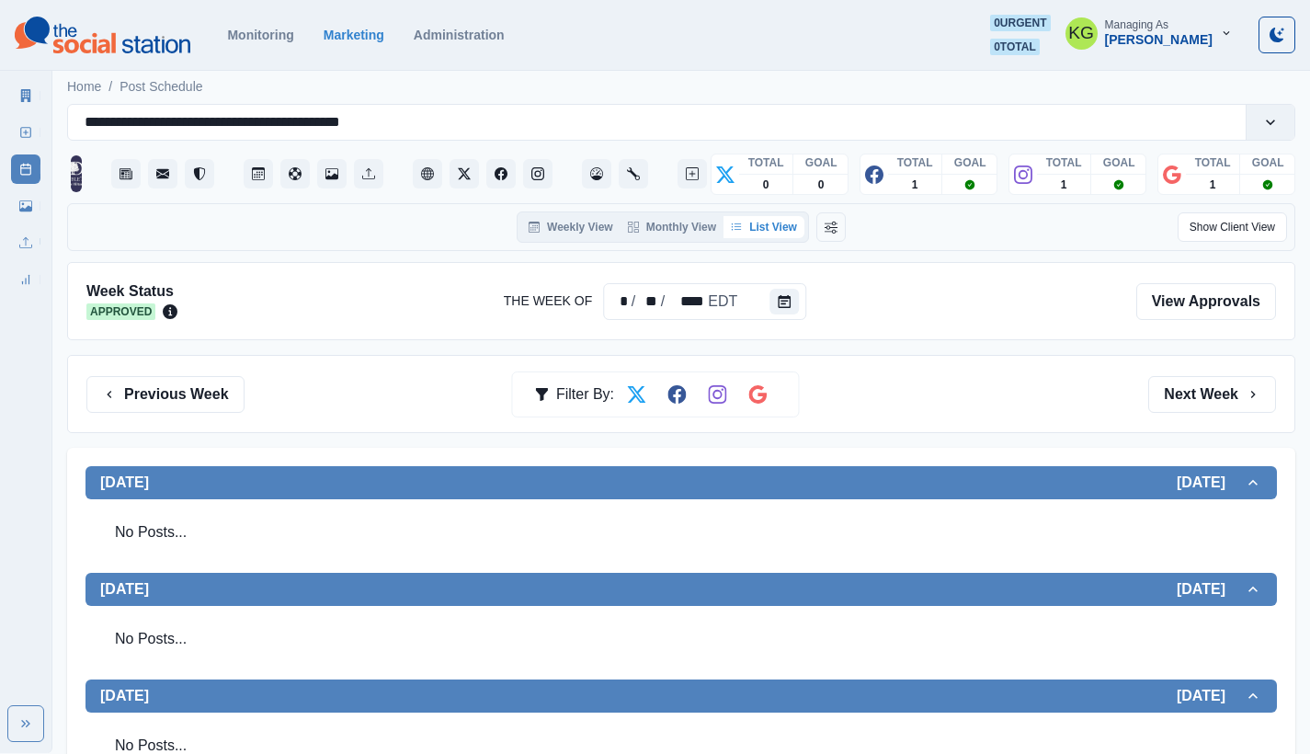
click at [161, 431] on div "Previous Week Filter By: Next Week" at bounding box center [681, 394] width 1228 height 78
click at [179, 387] on button "Previous Week" at bounding box center [165, 394] width 158 height 37
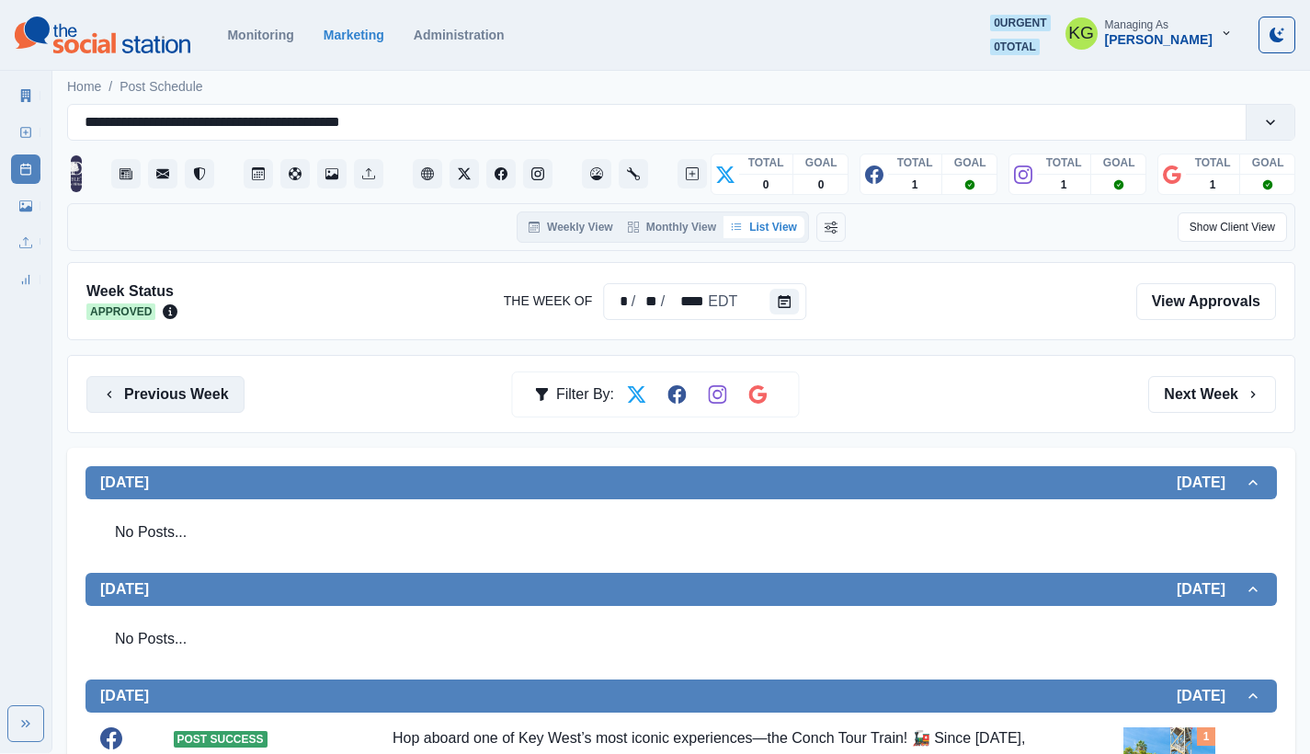
scroll to position [30, 0]
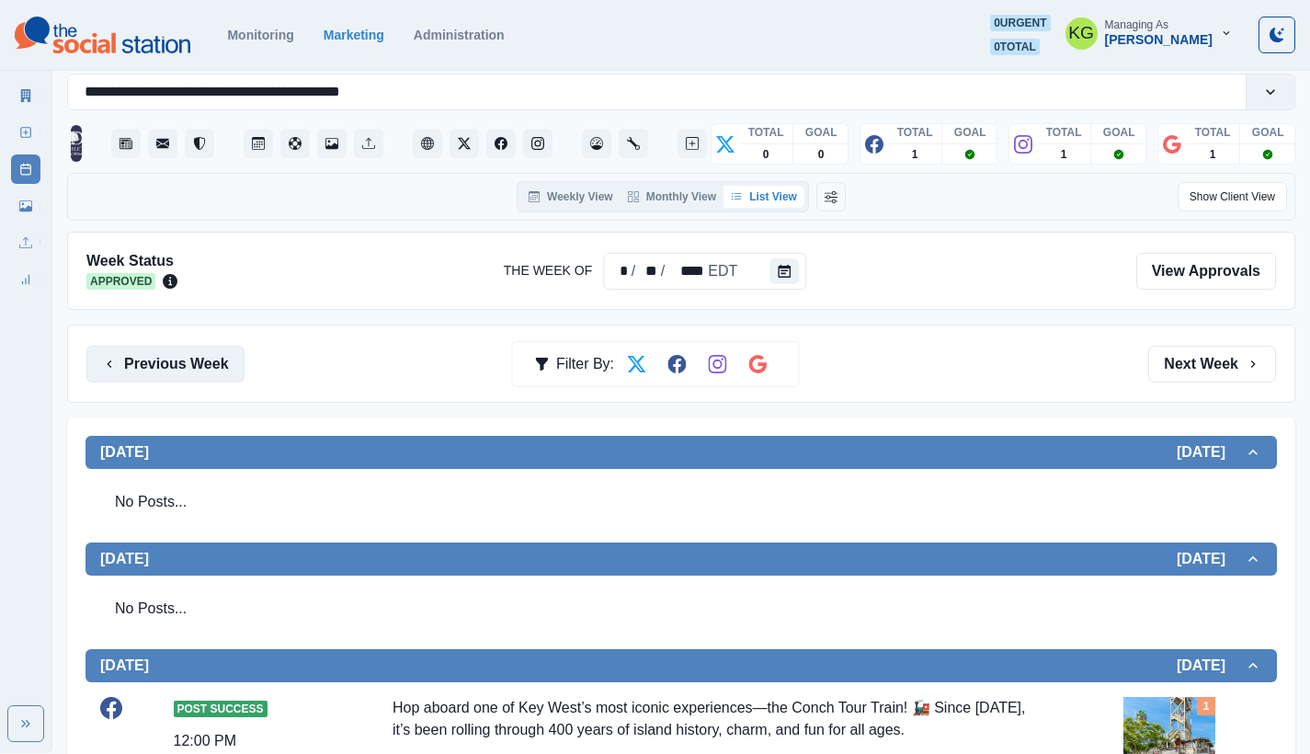
click at [194, 346] on button "Previous Week" at bounding box center [165, 364] width 158 height 37
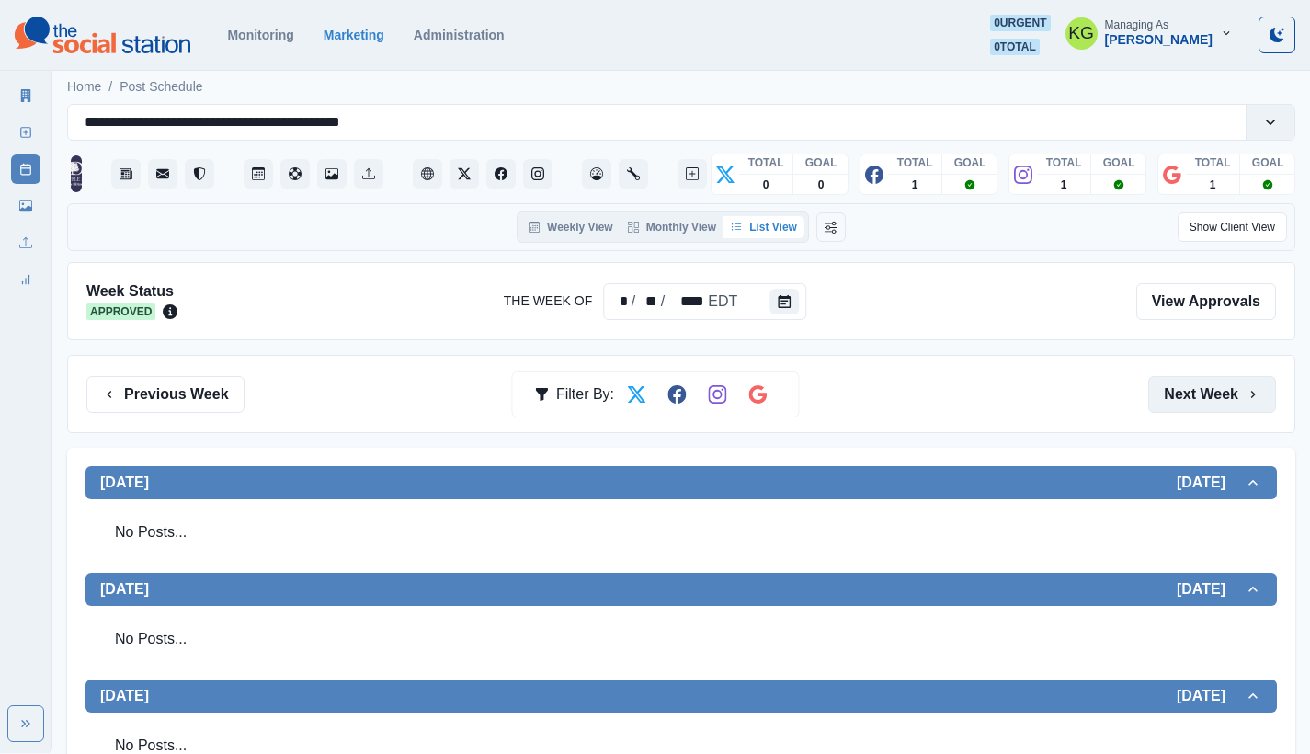
click at [1189, 380] on button "Next Week" at bounding box center [1212, 394] width 128 height 37
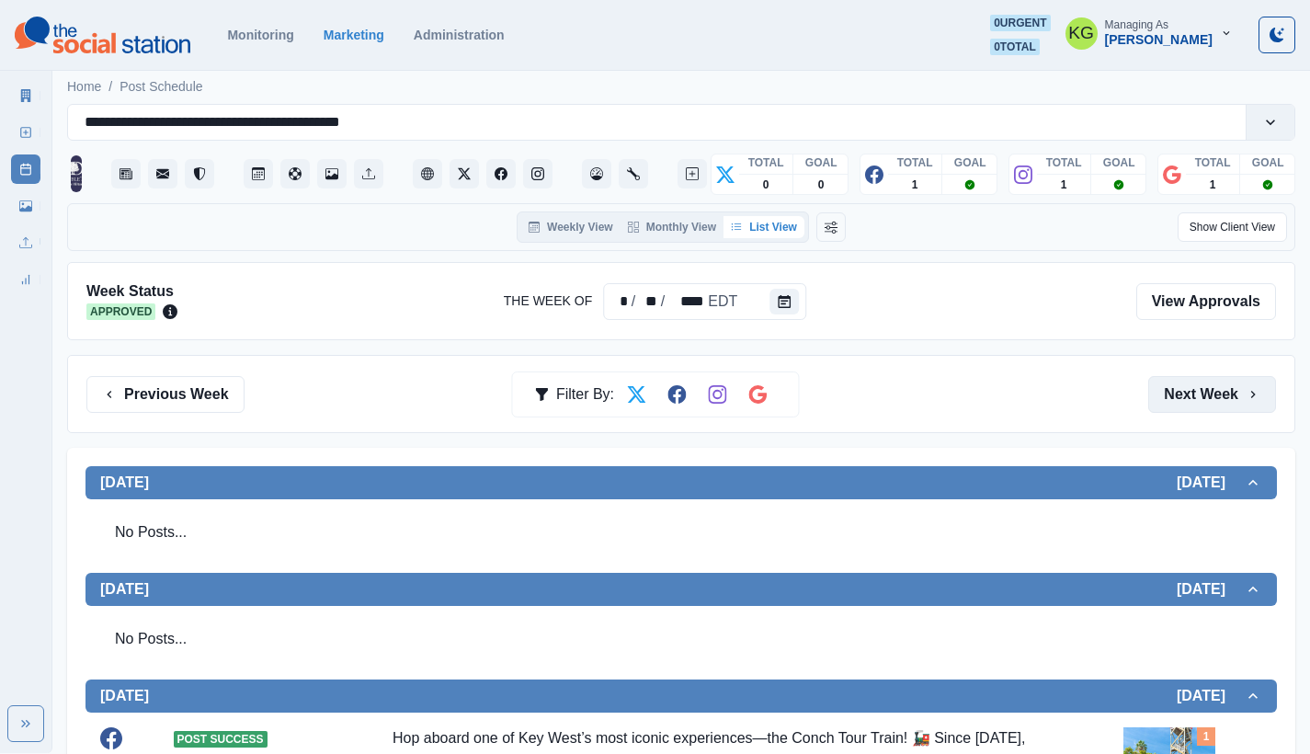
click at [1189, 380] on button "Next Week" at bounding box center [1212, 394] width 128 height 37
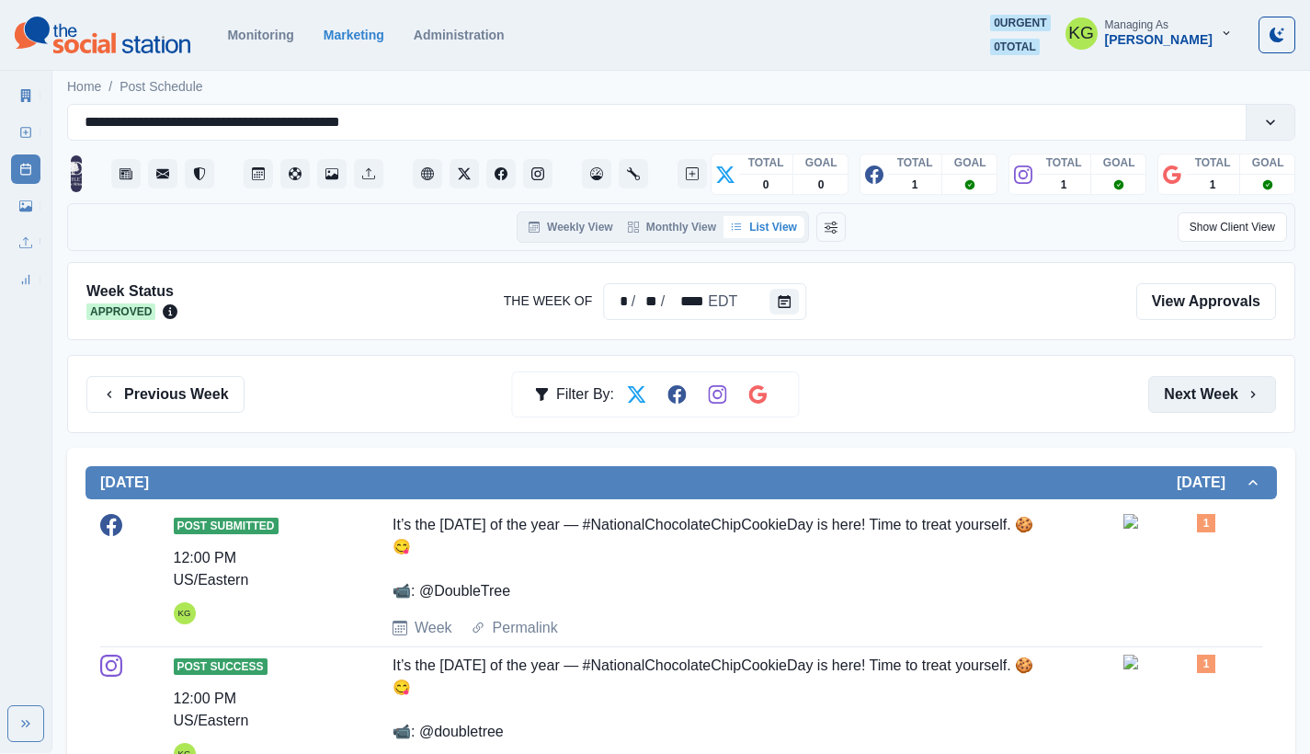
click at [1189, 380] on button "Next Week" at bounding box center [1212, 394] width 128 height 37
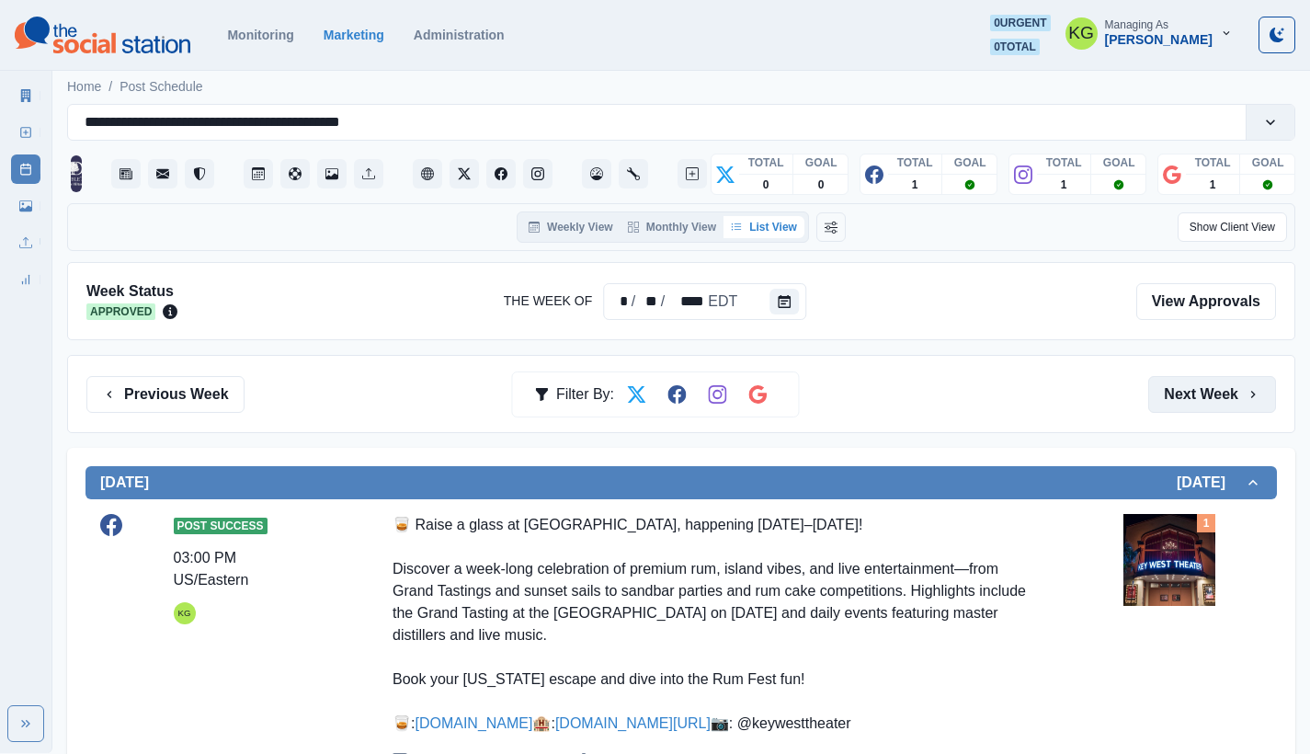
click at [1189, 380] on button "Next Week" at bounding box center [1212, 394] width 128 height 37
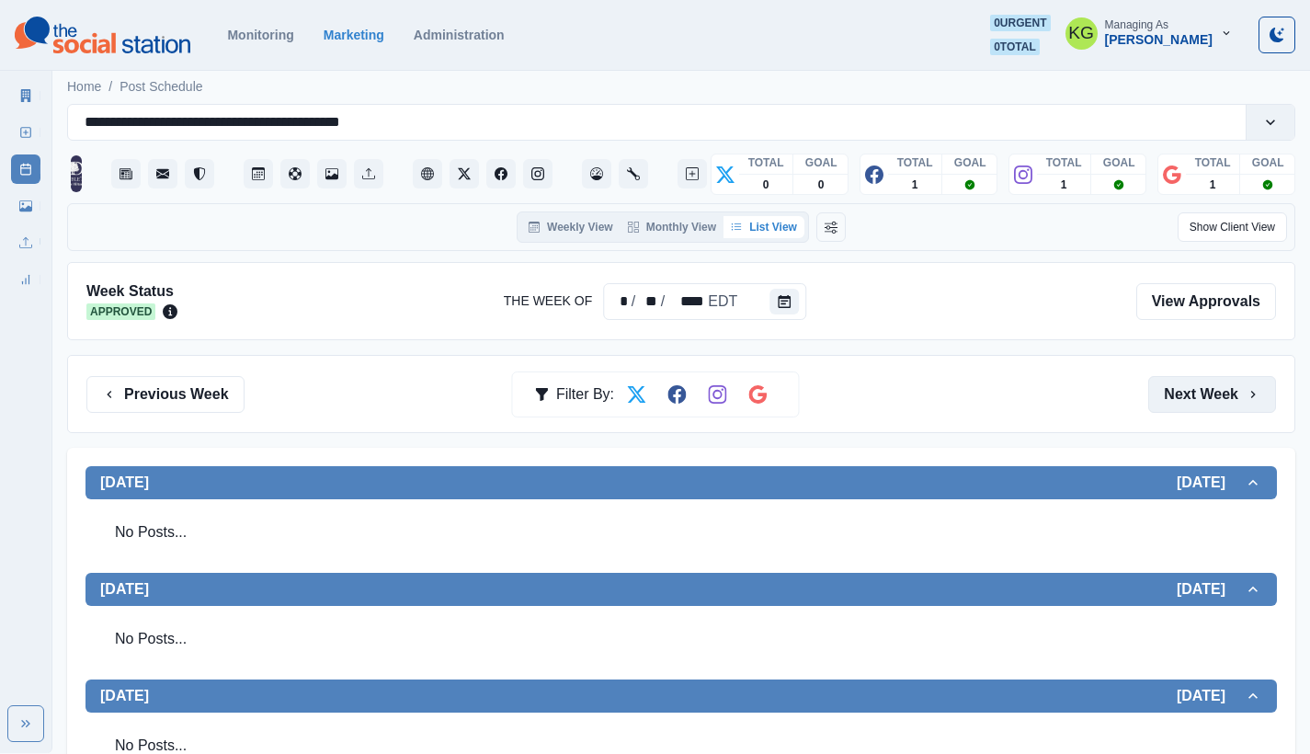
click at [1189, 380] on button "Next Week" at bounding box center [1212, 394] width 128 height 37
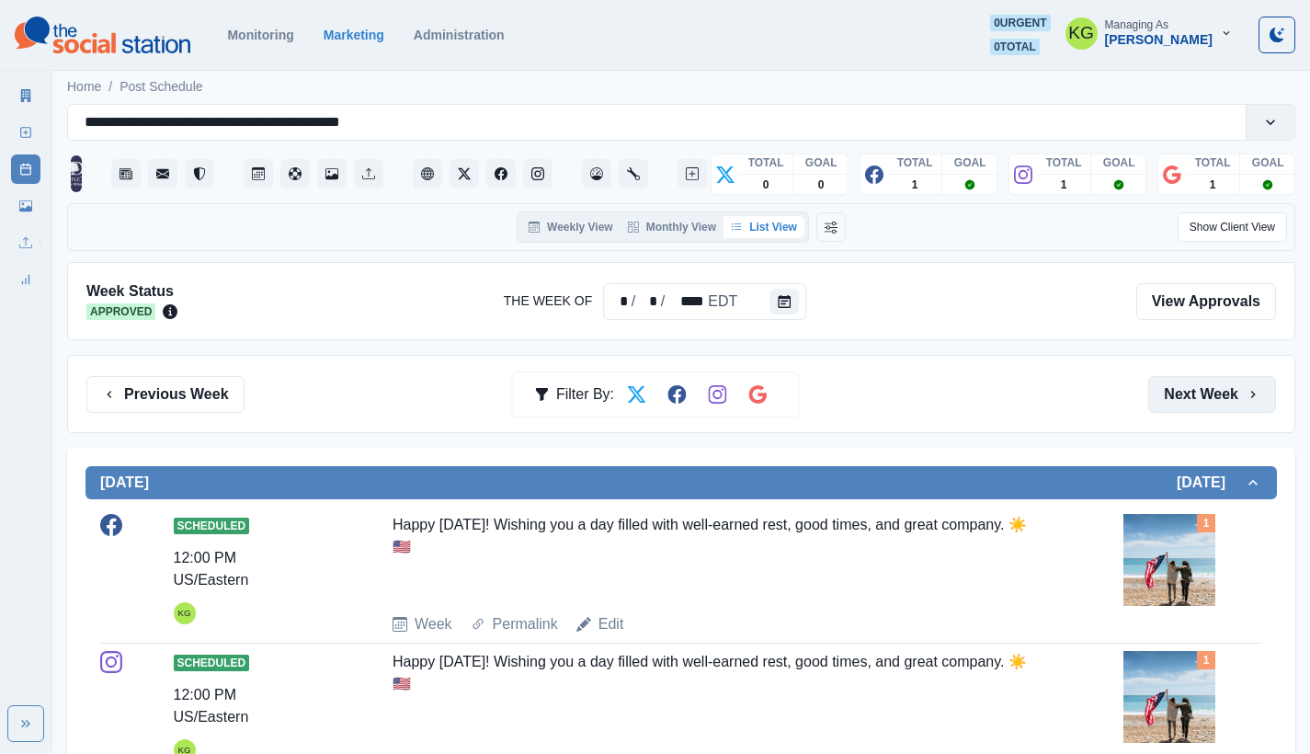
click at [1189, 380] on button "Next Week" at bounding box center [1212, 394] width 128 height 37
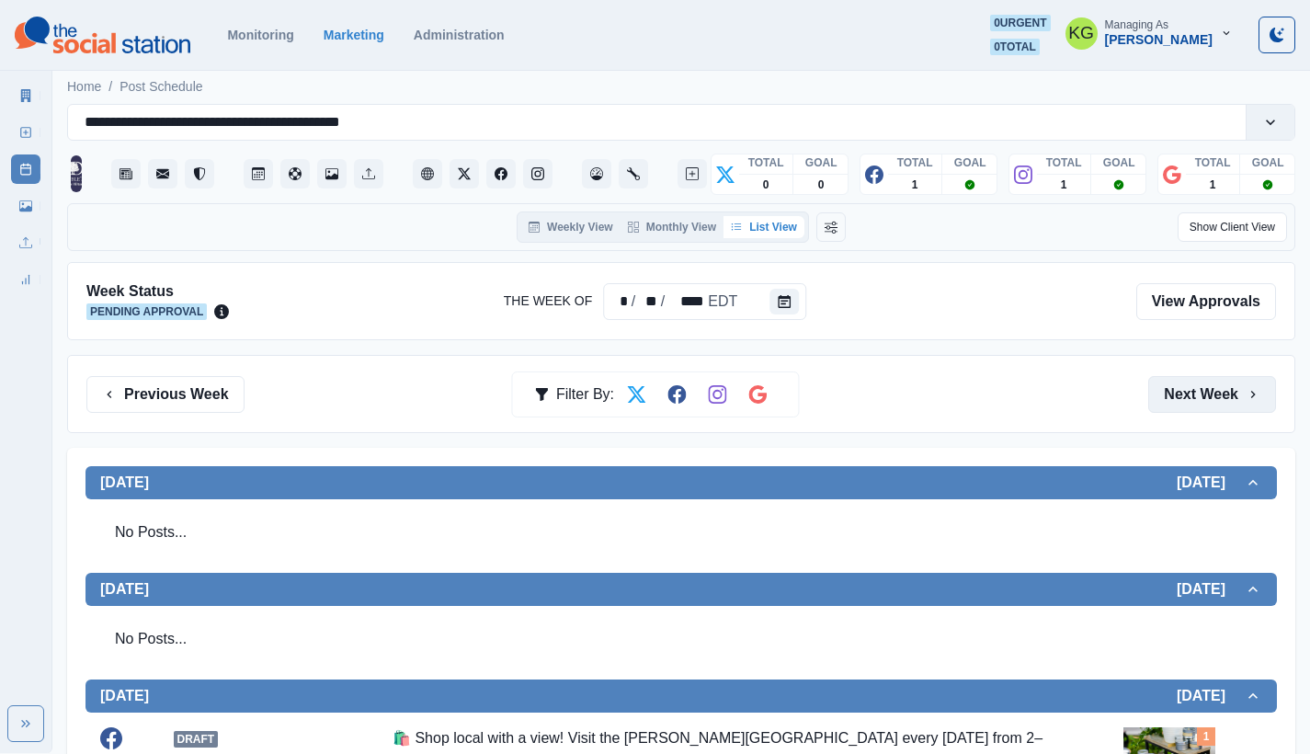
click at [1189, 380] on button "Next Week" at bounding box center [1212, 394] width 128 height 37
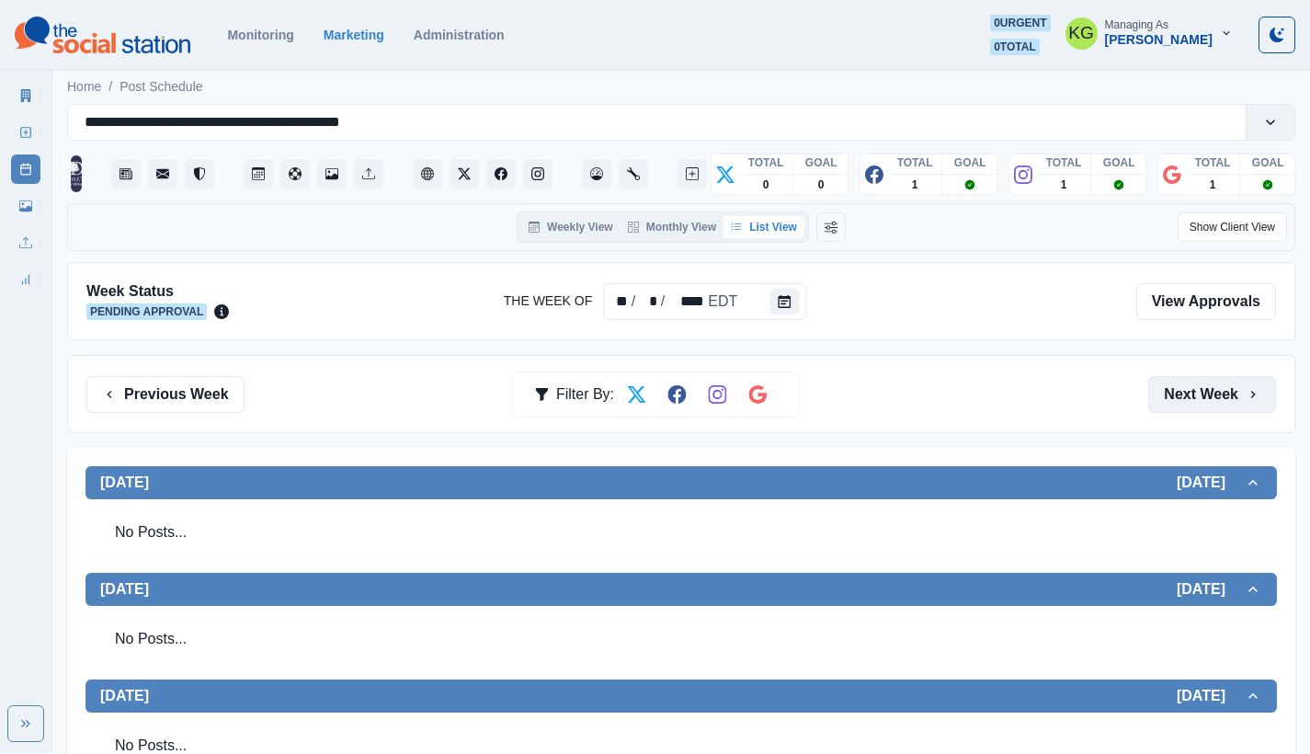
click at [1189, 380] on button "Next Week" at bounding box center [1212, 394] width 128 height 37
click at [1188, 380] on button "Next Week" at bounding box center [1212, 394] width 128 height 37
click at [1187, 380] on button "Next Week" at bounding box center [1212, 394] width 128 height 37
click at [199, 386] on button "Previous Week" at bounding box center [165, 394] width 158 height 37
click at [21, 130] on rect at bounding box center [26, 133] width 10 height 10
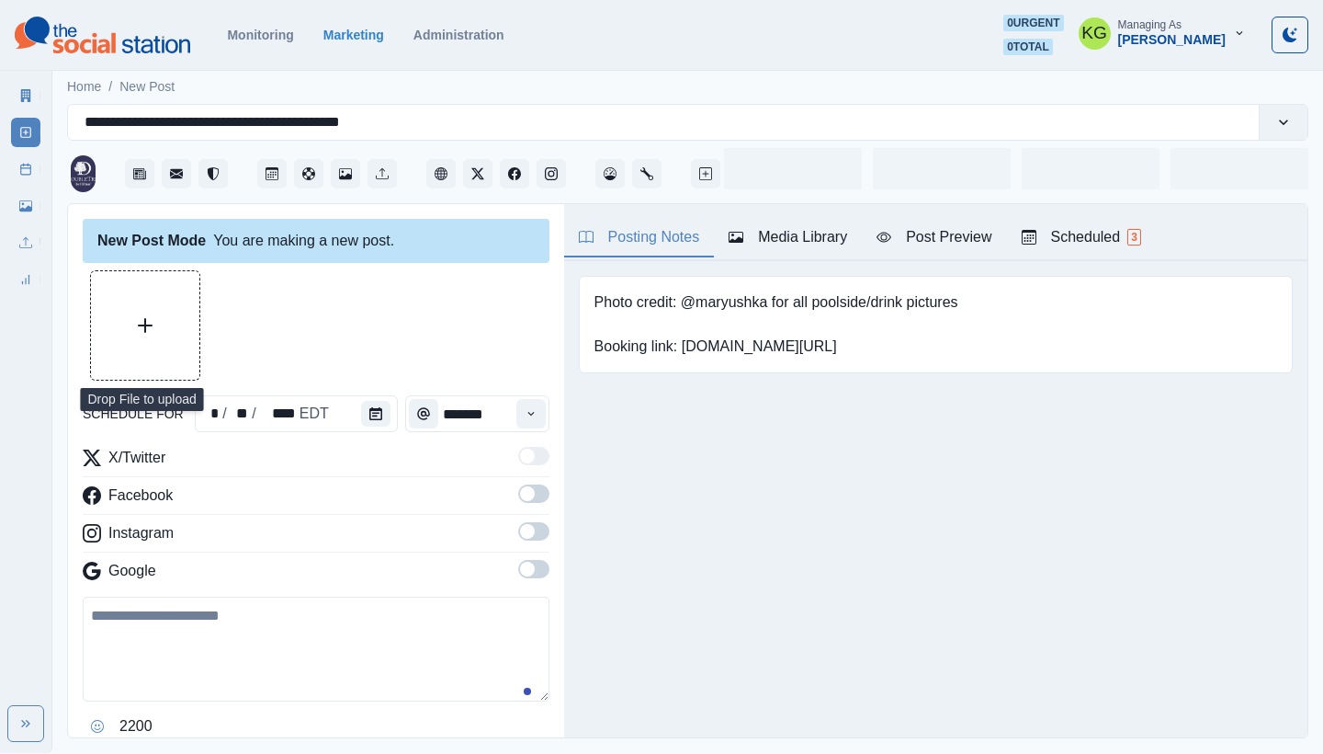
click at [179, 294] on button "Upload Media" at bounding box center [145, 325] width 108 height 108
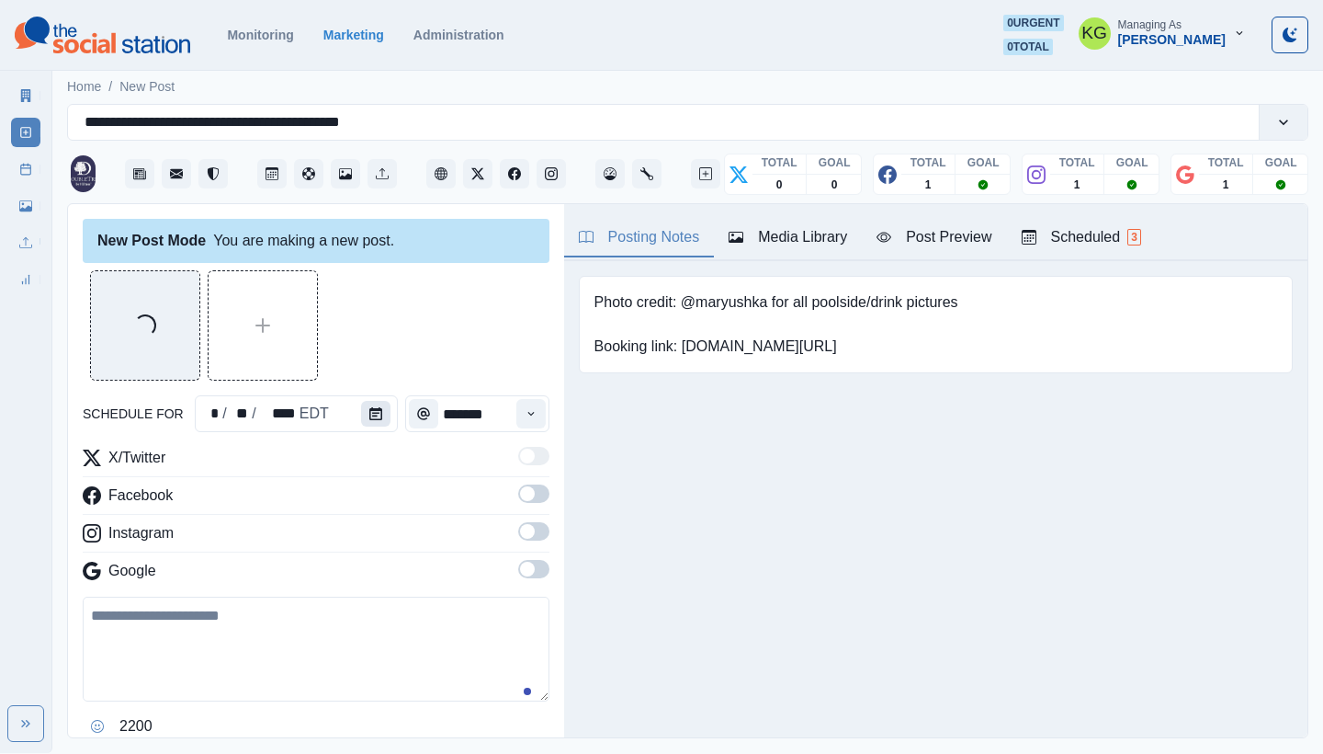
click at [373, 411] on icon "Calendar" at bounding box center [375, 413] width 13 height 13
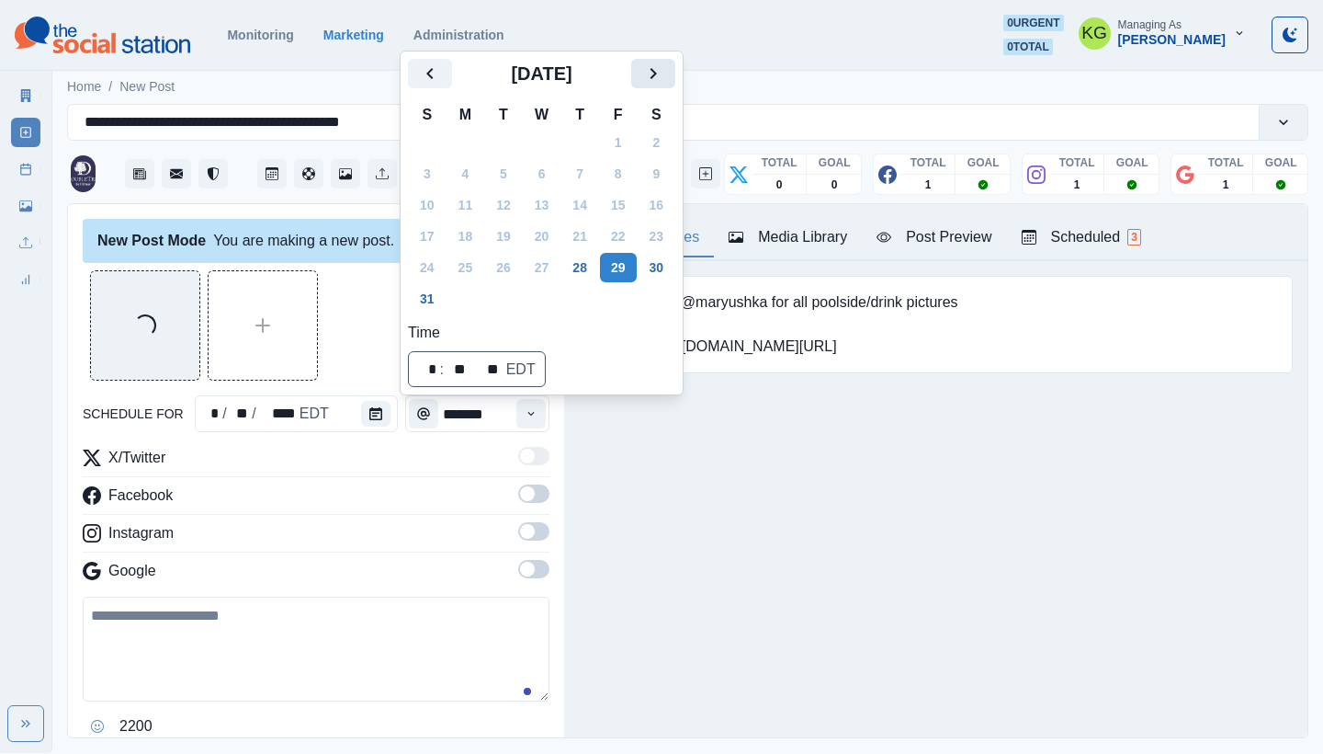
click at [657, 77] on icon "Next" at bounding box center [654, 73] width 6 height 11
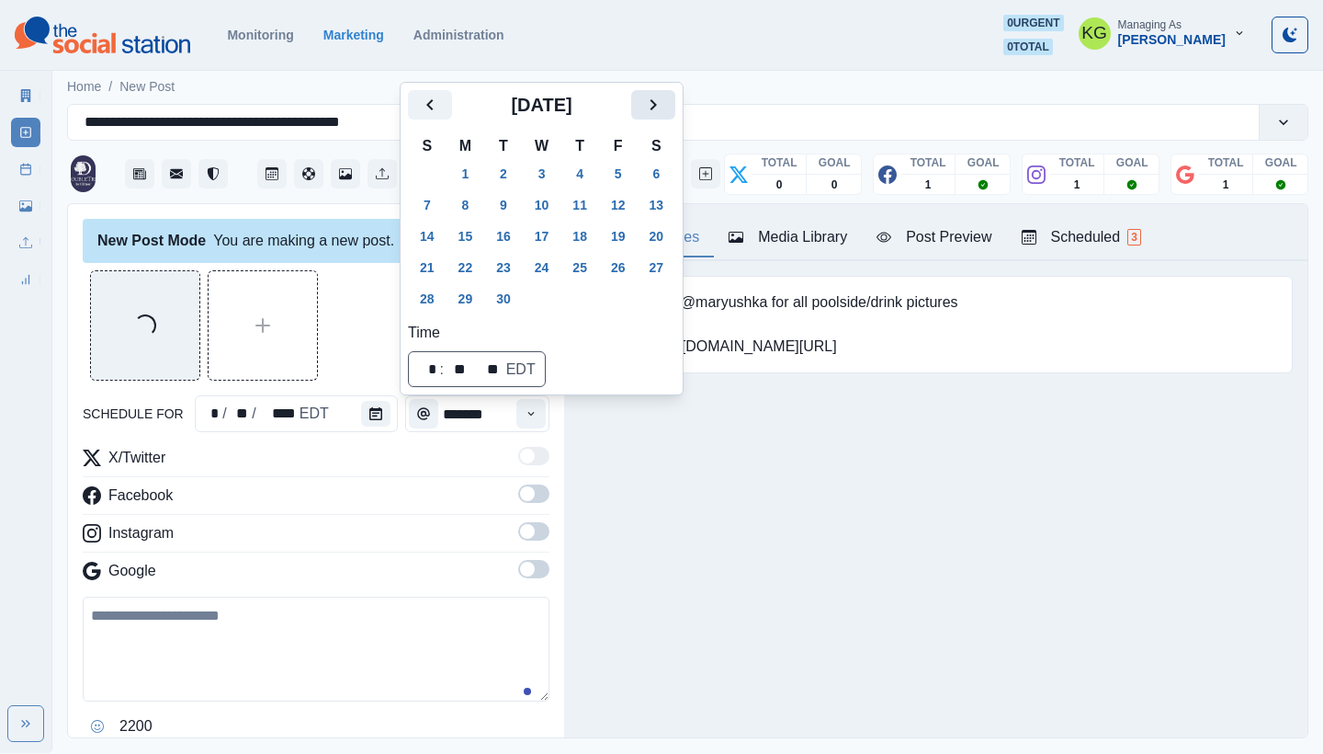
click at [664, 95] on icon "Next" at bounding box center [653, 105] width 22 height 22
click at [551, 242] on button "15" at bounding box center [542, 235] width 37 height 29
click at [329, 289] on div "Loading..." at bounding box center [316, 325] width 467 height 110
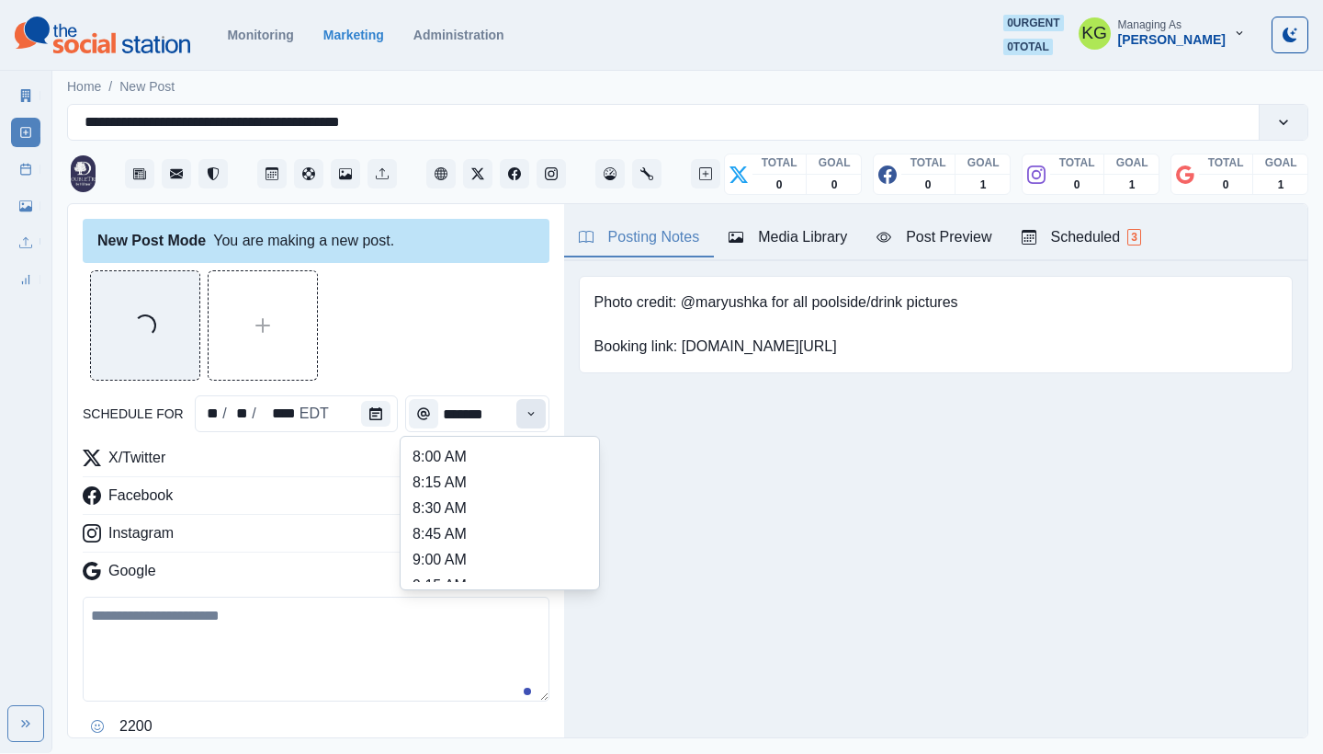
click at [518, 421] on button "Time" at bounding box center [530, 413] width 29 height 29
click at [482, 500] on li "12:00 PM" at bounding box center [500, 503] width 184 height 26
type input "********"
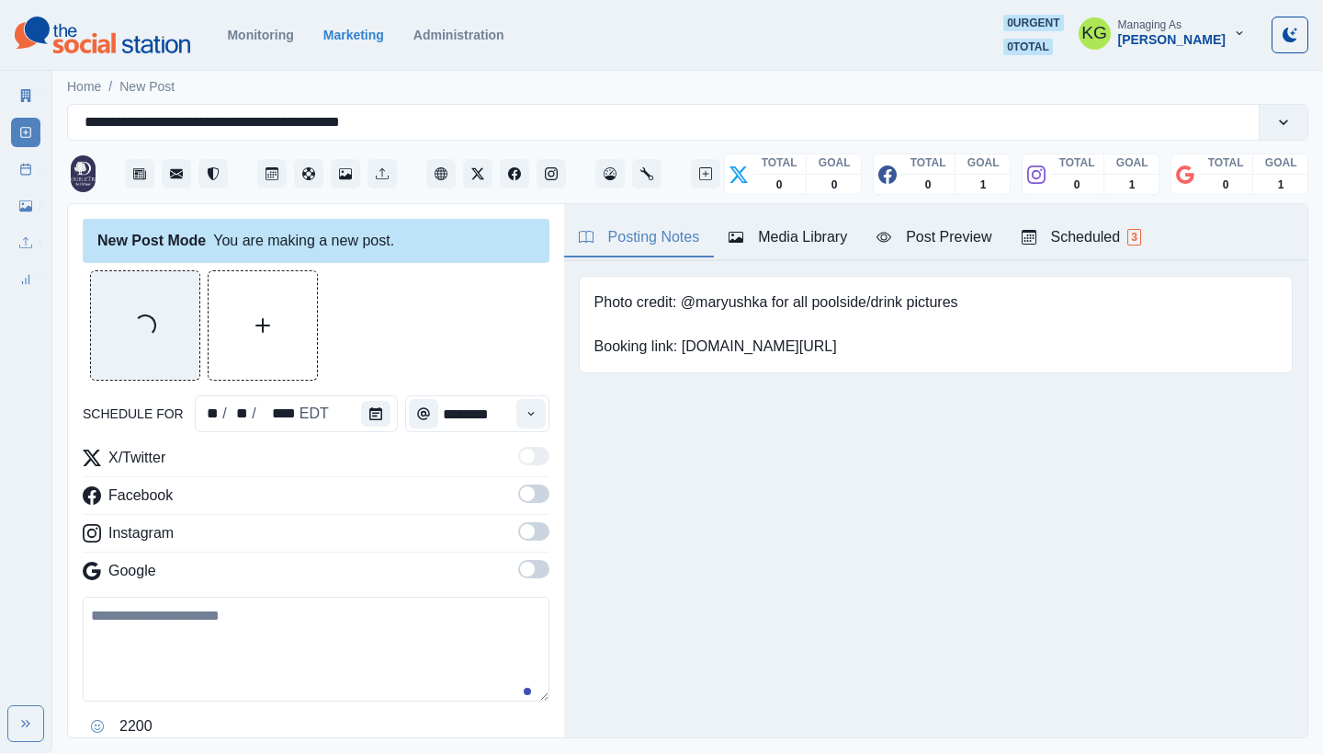
click at [523, 555] on div "X/Twitter Facebook Instagram Google" at bounding box center [316, 518] width 467 height 142
click at [523, 567] on span at bounding box center [533, 569] width 31 height 18
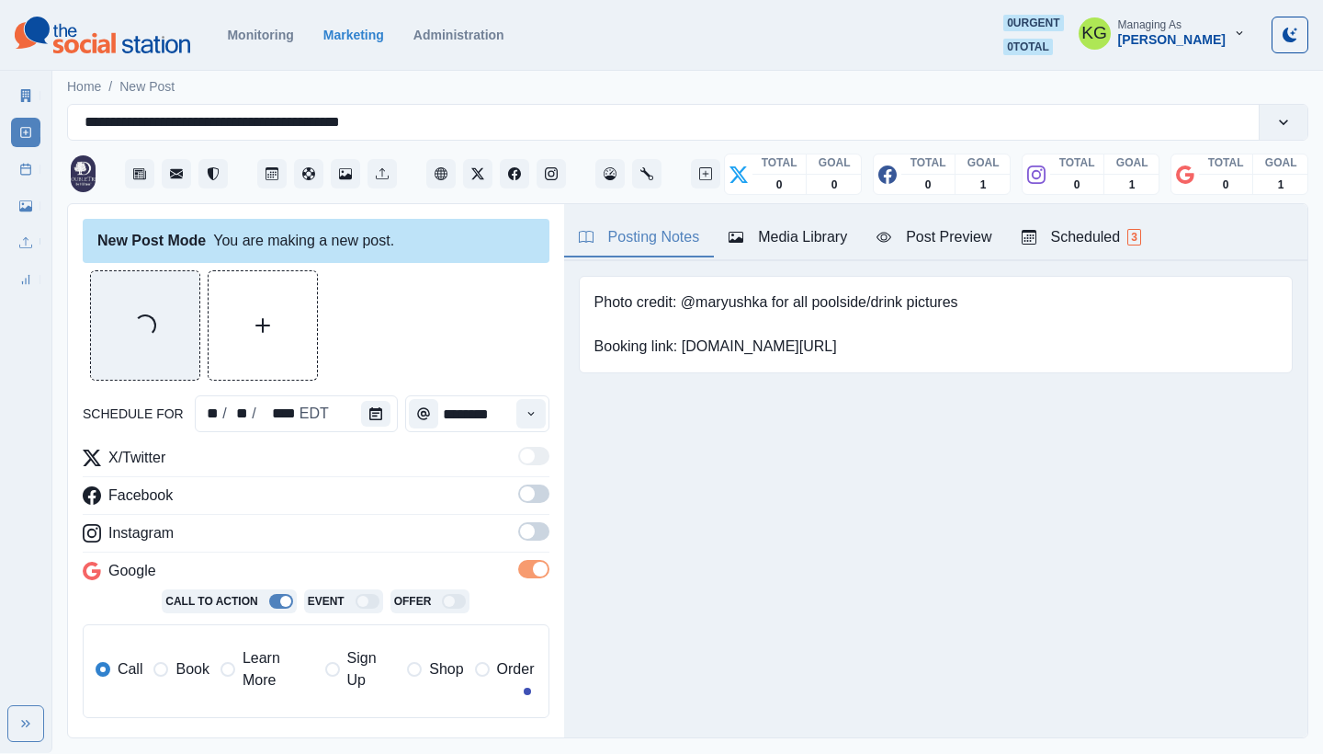
click at [519, 538] on span at bounding box center [533, 531] width 31 height 18
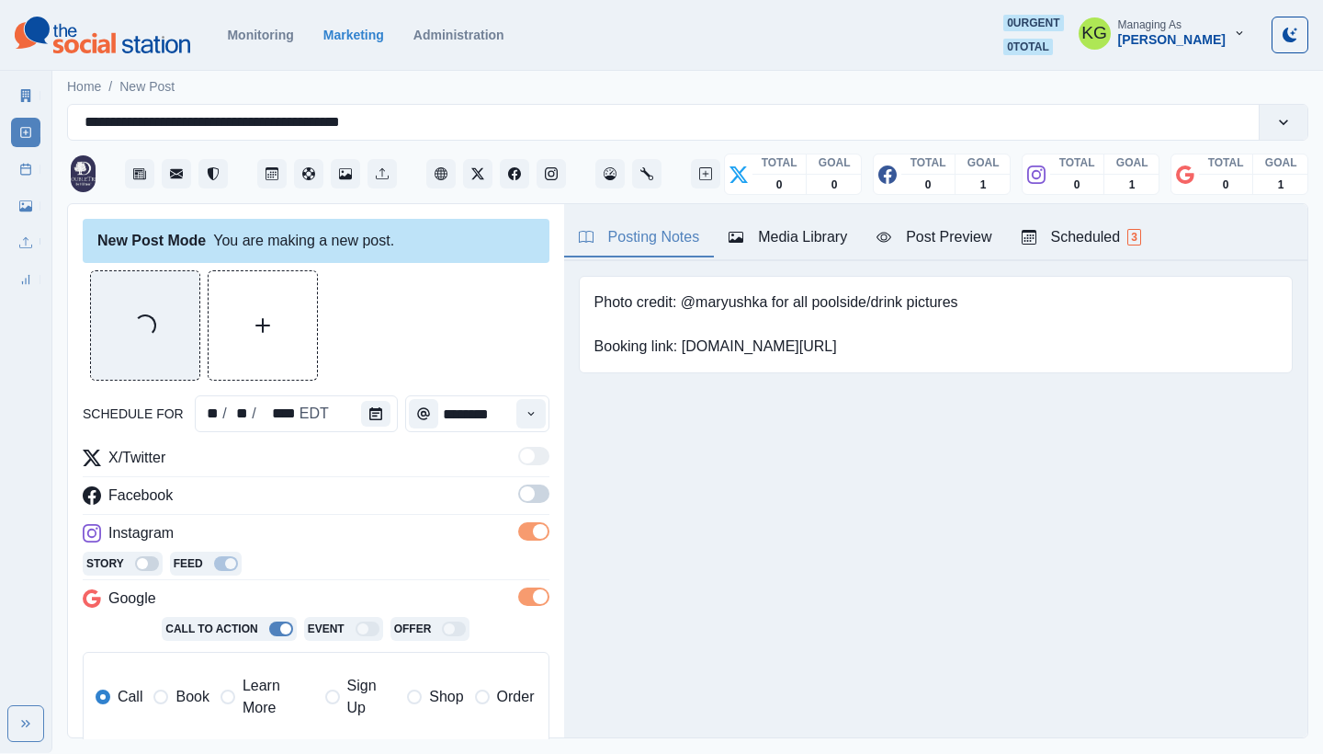
click at [520, 499] on span at bounding box center [527, 493] width 15 height 15
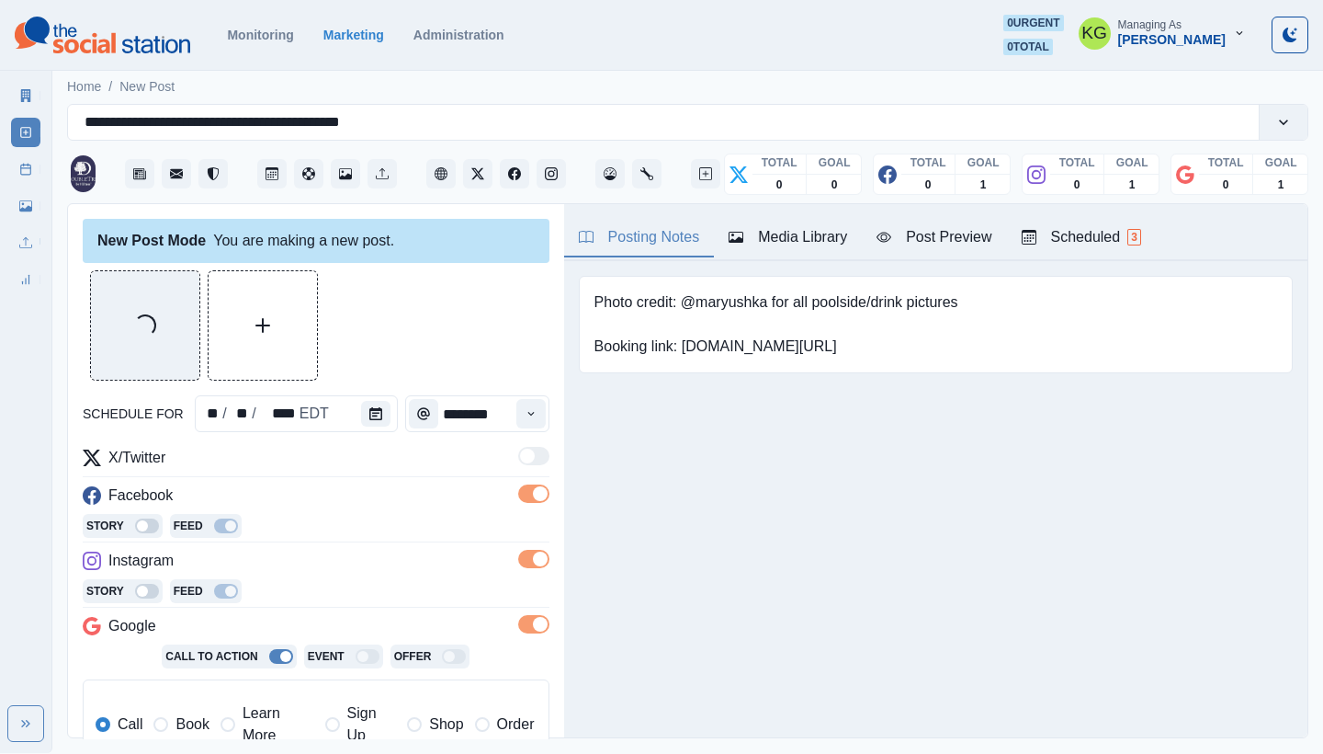
scroll to position [369, 0]
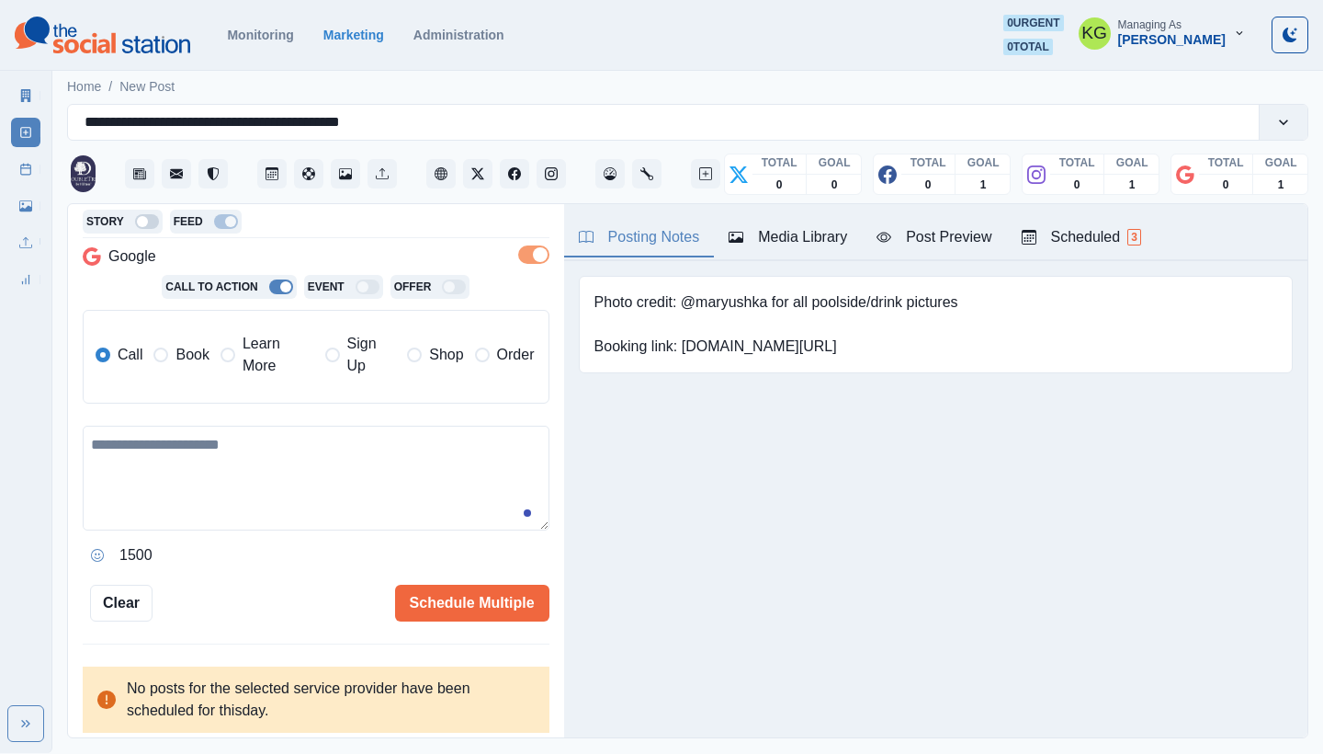
click at [201, 369] on label "Book" at bounding box center [180, 355] width 55 height 44
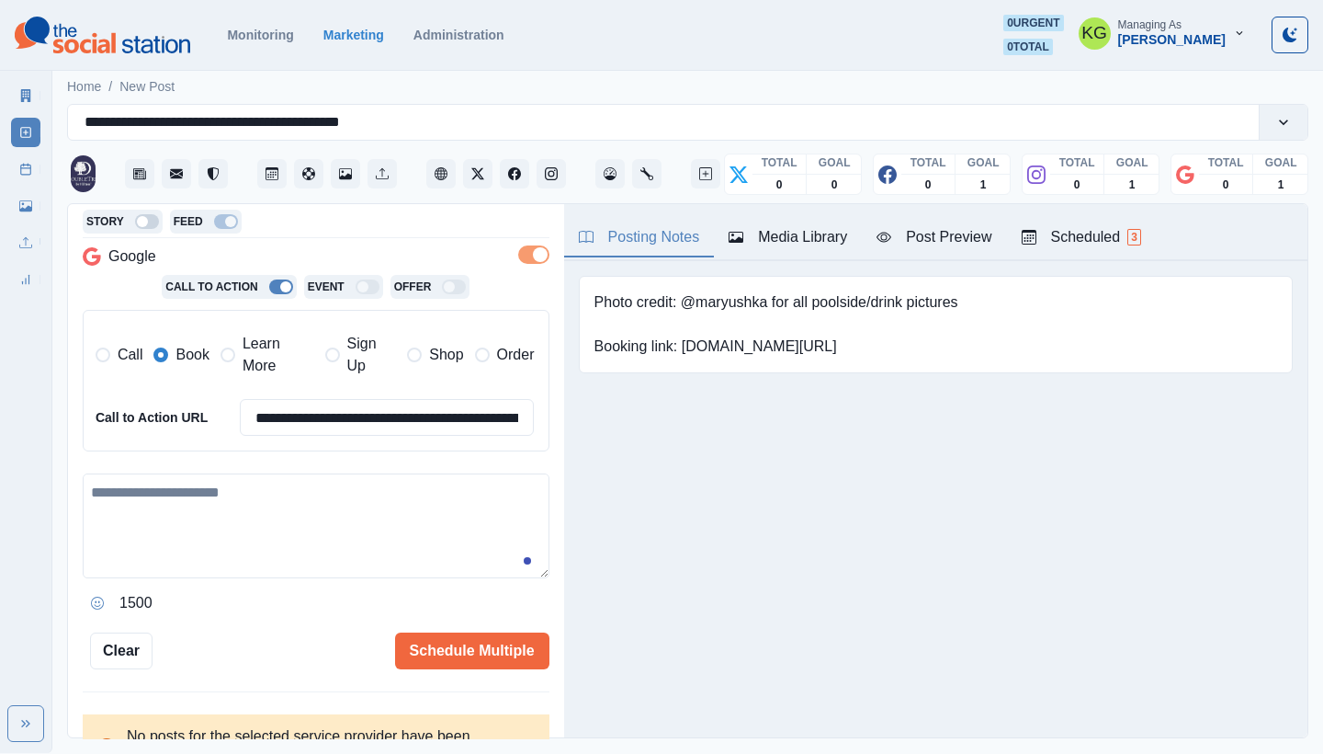
click at [290, 492] on textarea at bounding box center [316, 525] width 467 height 105
paste textarea "**********"
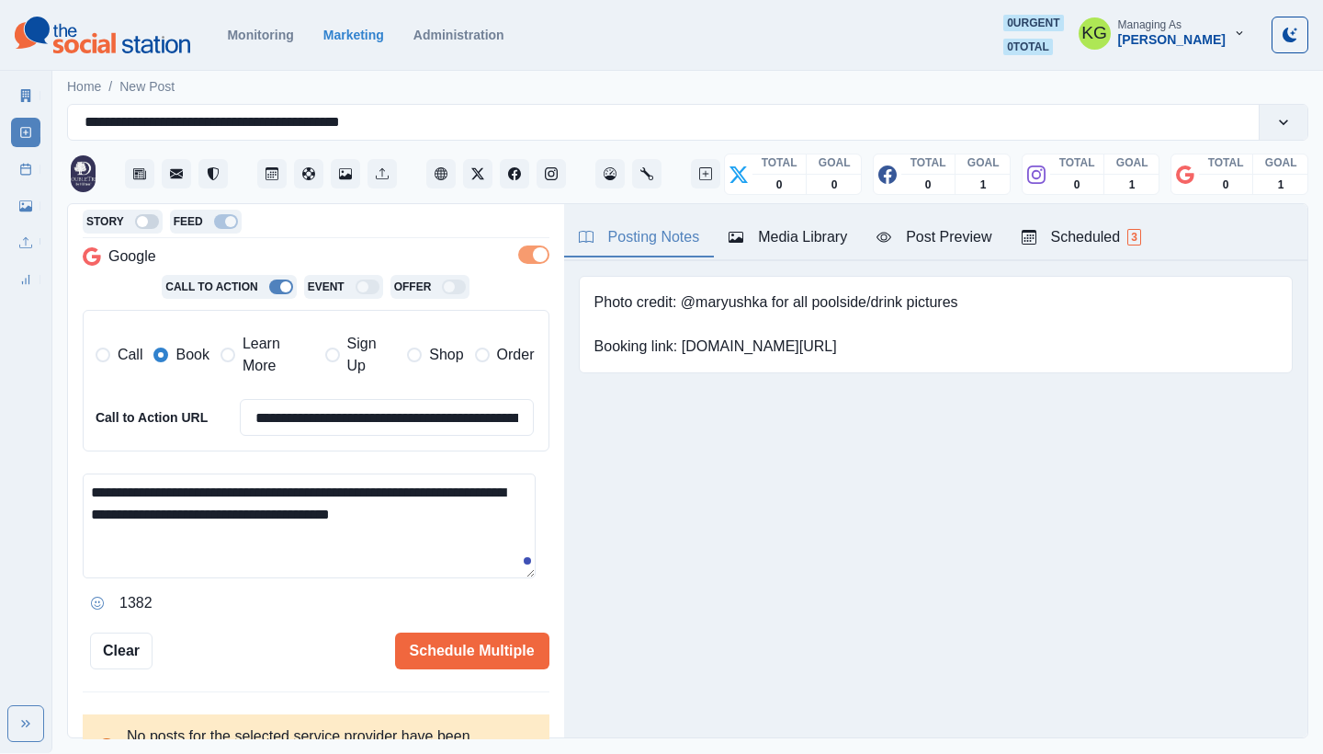
click at [294, 523] on textarea "**********" at bounding box center [309, 525] width 453 height 105
drag, startPoint x: 429, startPoint y: 481, endPoint x: 153, endPoint y: 505, distance: 276.7
click at [173, 504] on textarea "**********" at bounding box center [309, 525] width 453 height 105
drag, startPoint x: 141, startPoint y: 505, endPoint x: 126, endPoint y: 505, distance: 14.7
click at [126, 505] on textarea "**********" at bounding box center [309, 525] width 453 height 105
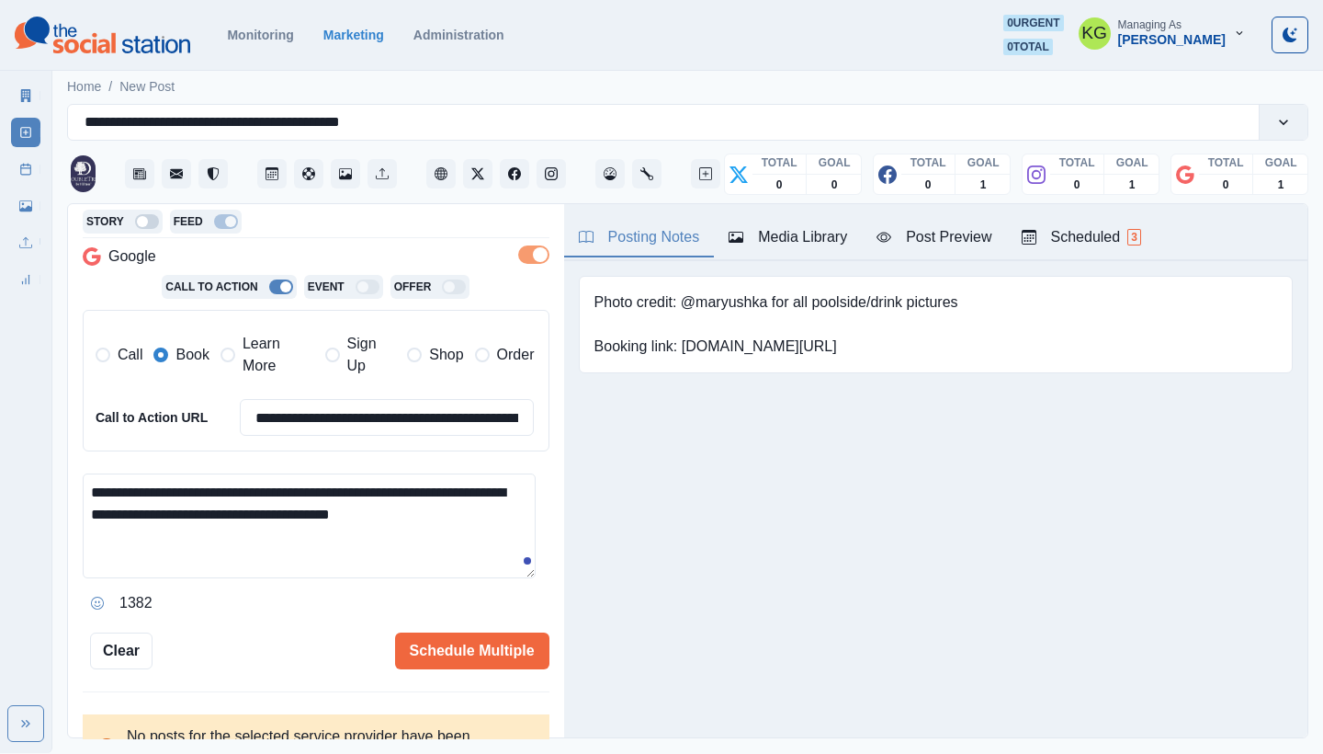
click at [126, 505] on textarea "**********" at bounding box center [309, 525] width 453 height 105
drag, startPoint x: 126, startPoint y: 505, endPoint x: 427, endPoint y: 486, distance: 302.0
click at [427, 486] on textarea "**********" at bounding box center [309, 525] width 453 height 105
click at [250, 538] on textarea "**********" at bounding box center [309, 525] width 453 height 105
drag, startPoint x: 343, startPoint y: 506, endPoint x: 270, endPoint y: 506, distance: 72.6
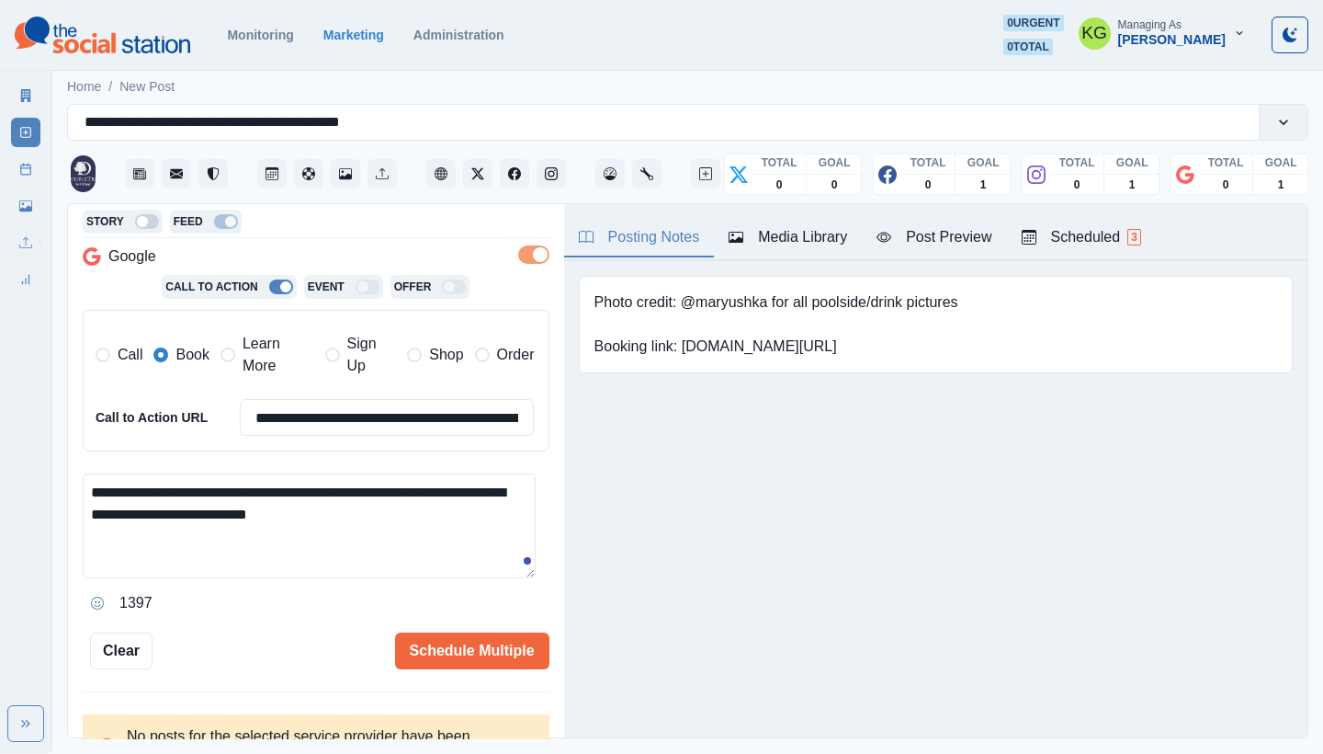
click at [231, 500] on textarea "**********" at bounding box center [309, 525] width 453 height 105
paste textarea "**********"
click at [259, 539] on textarea "**********" at bounding box center [309, 525] width 453 height 105
click at [107, 590] on button "Opens Emoji Picker" at bounding box center [97, 602] width 29 height 29
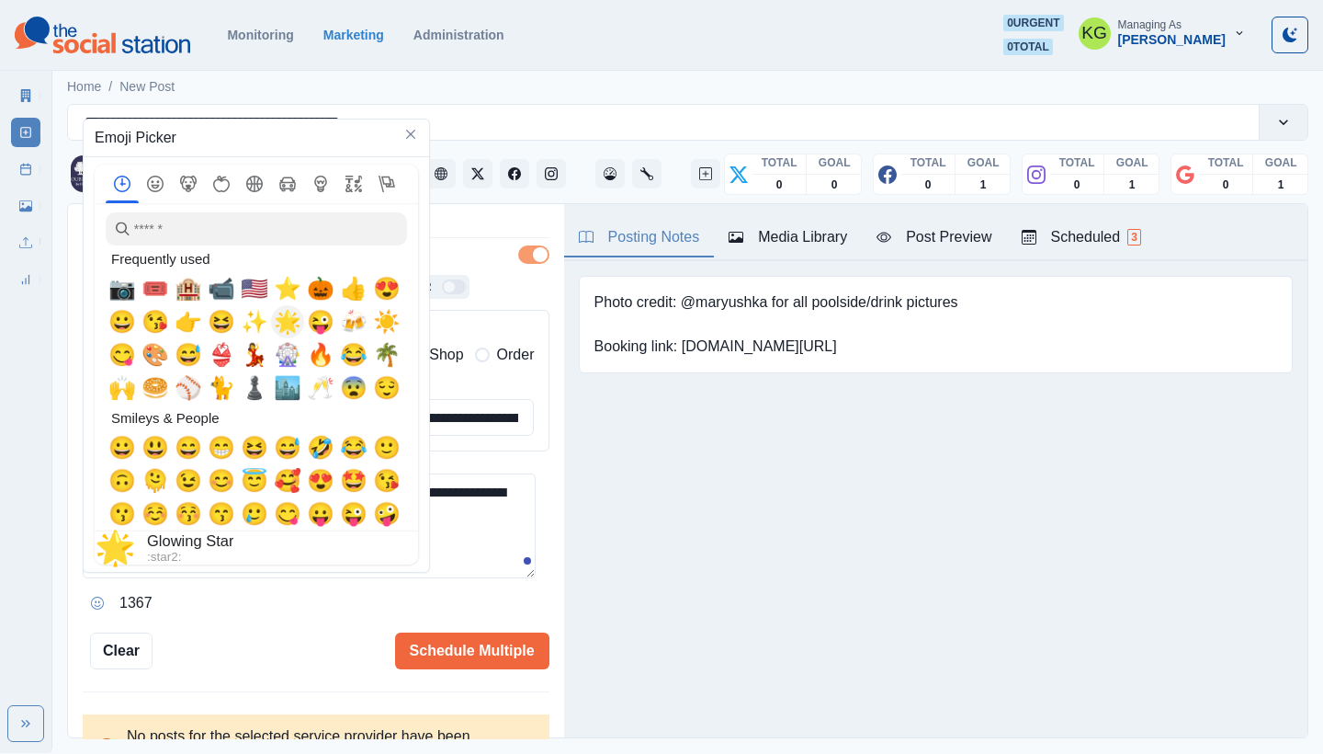
click at [288, 327] on span "🌟" at bounding box center [288, 322] width 28 height 26
click at [521, 564] on textarea "**********" at bounding box center [309, 525] width 453 height 105
click at [461, 556] on textarea "**********" at bounding box center [309, 525] width 453 height 105
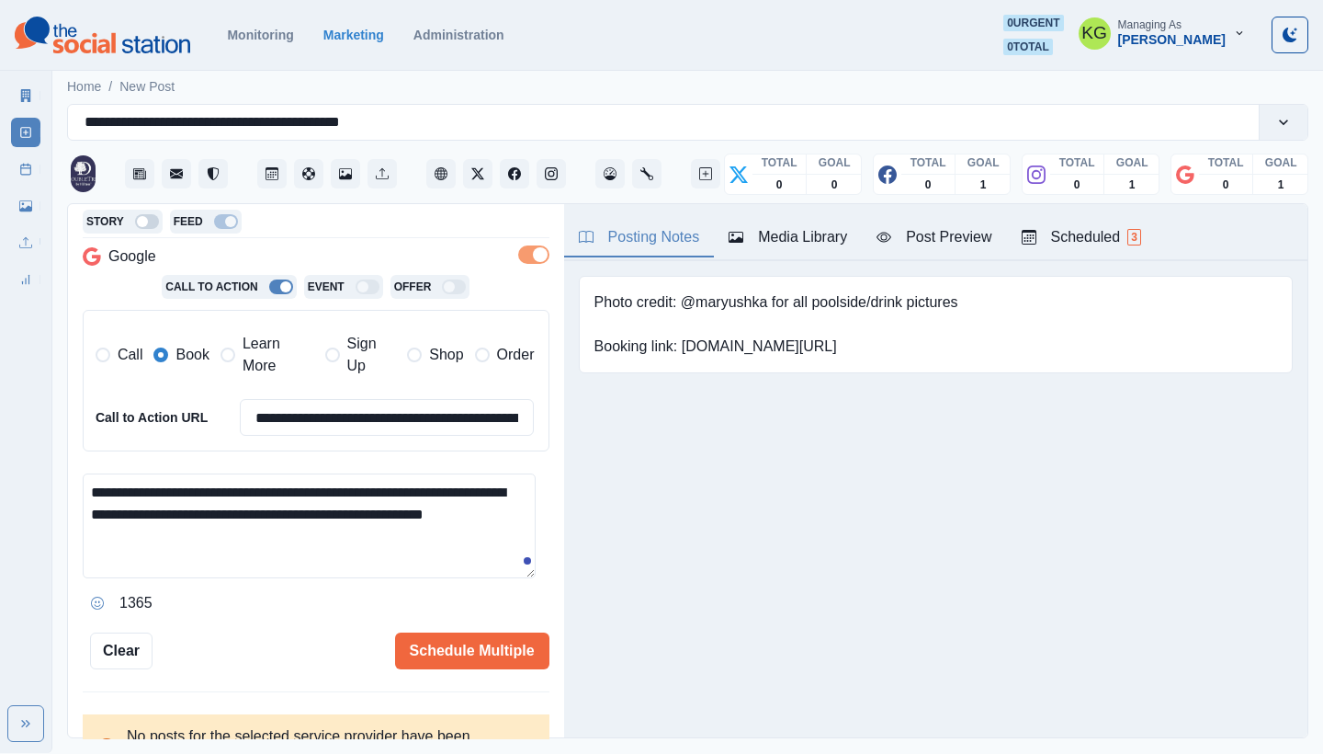
drag, startPoint x: 164, startPoint y: 528, endPoint x: 129, endPoint y: 527, distance: 35.9
click at [129, 527] on textarea "**********" at bounding box center [309, 525] width 453 height 105
click at [91, 481] on textarea "**********" at bounding box center [309, 525] width 453 height 105
paste textarea "**"
drag, startPoint x: 101, startPoint y: 481, endPoint x: 114, endPoint y: 528, distance: 49.5
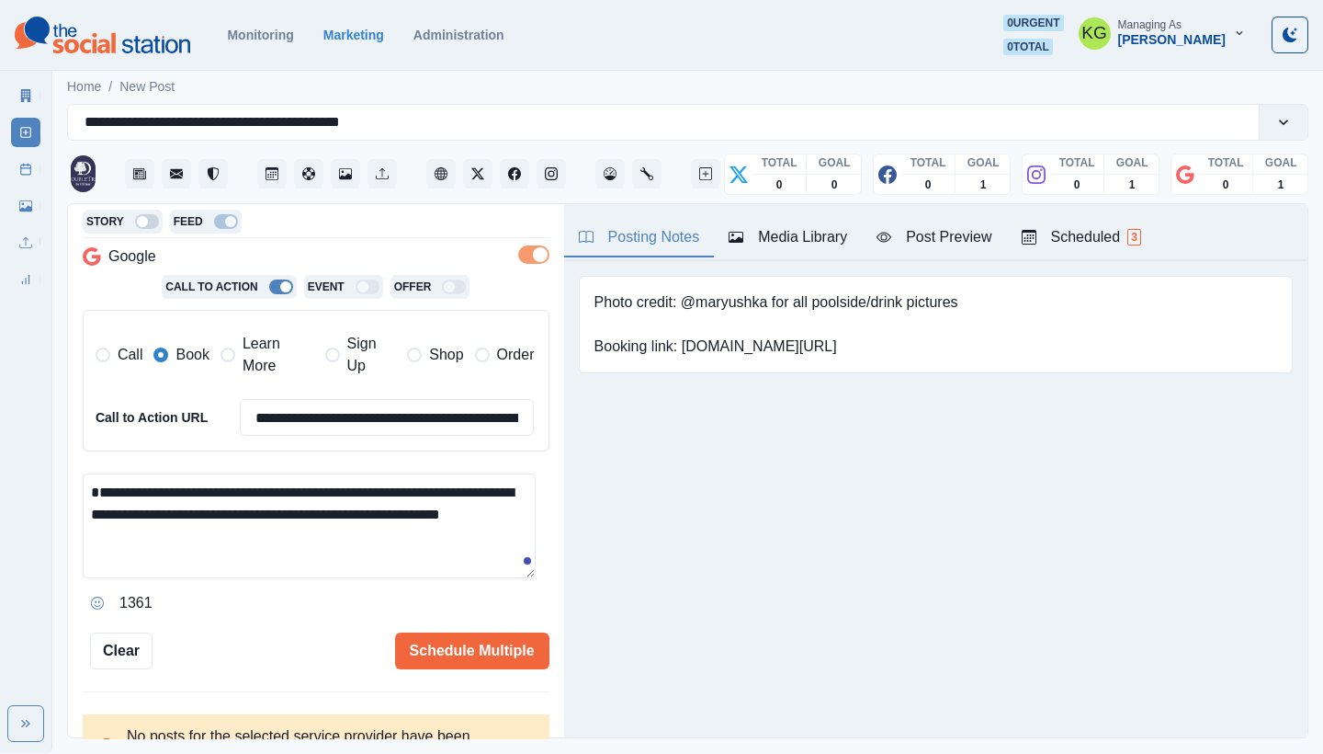
click at [102, 482] on textarea "**********" at bounding box center [309, 525] width 453 height 105
click at [246, 537] on textarea "**********" at bounding box center [309, 525] width 453 height 105
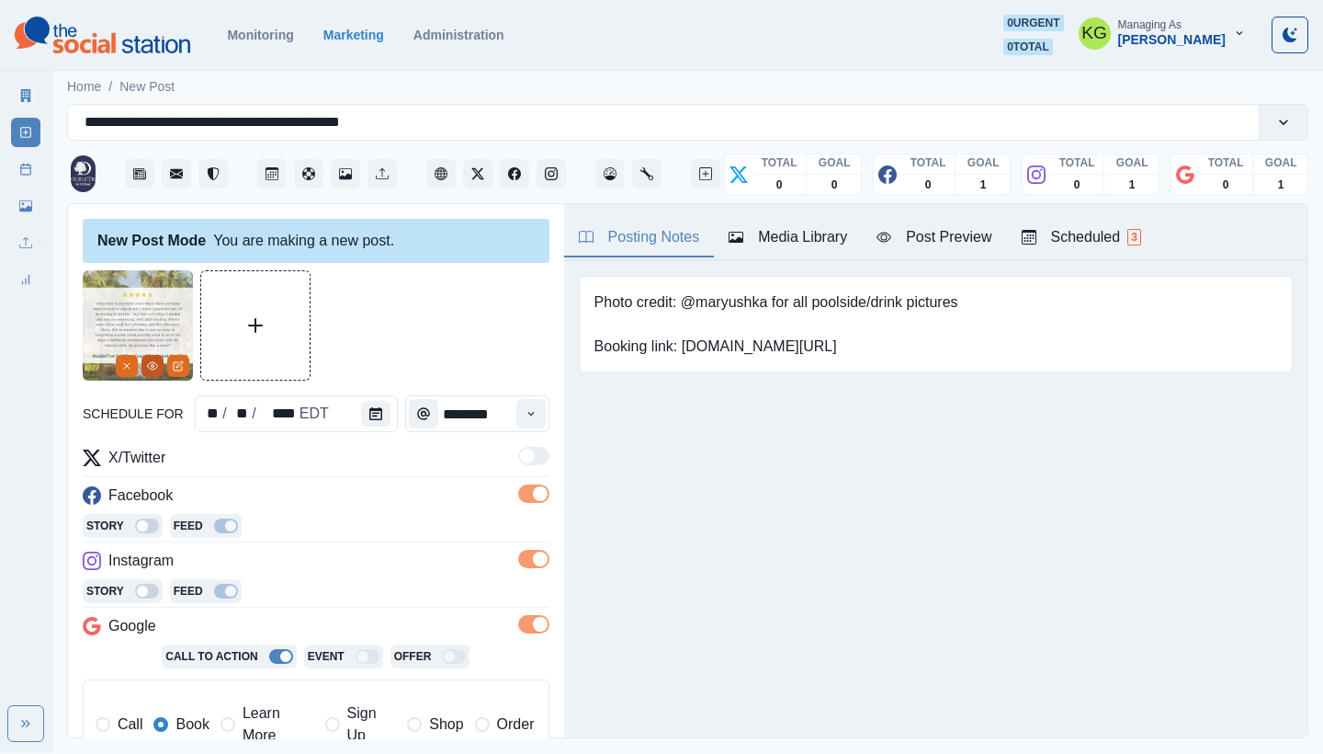
click at [150, 370] on icon "View Media" at bounding box center [152, 365] width 11 height 11
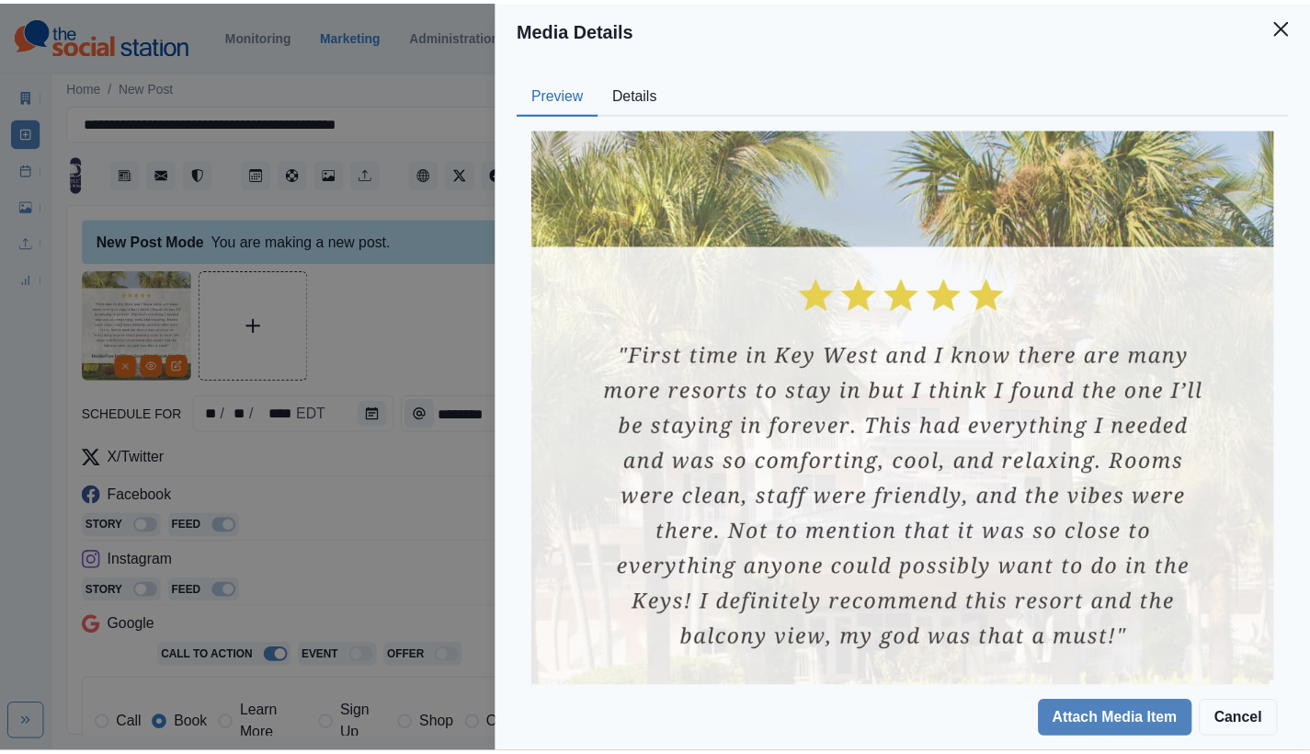
scroll to position [199, 0]
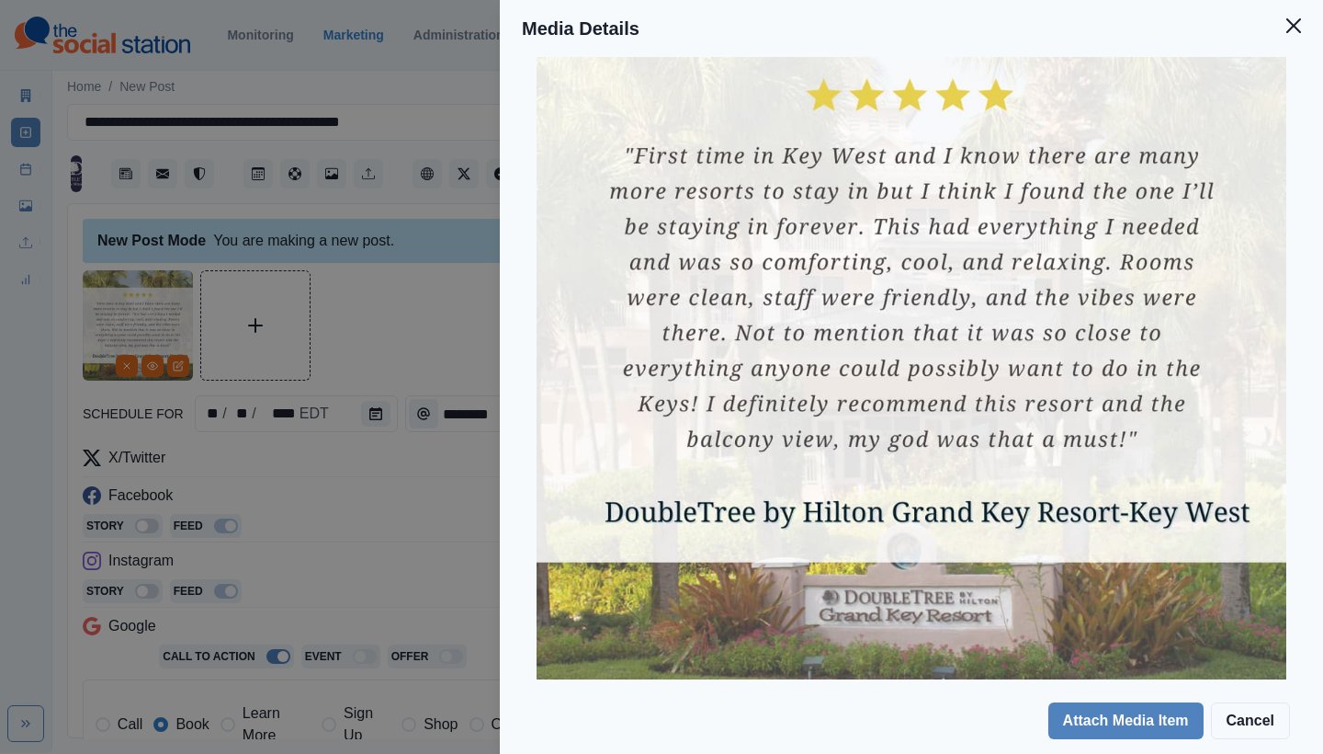
drag, startPoint x: 1291, startPoint y: 23, endPoint x: 1163, endPoint y: 176, distance: 199.6
click at [1292, 23] on icon "Close" at bounding box center [1294, 25] width 15 height 15
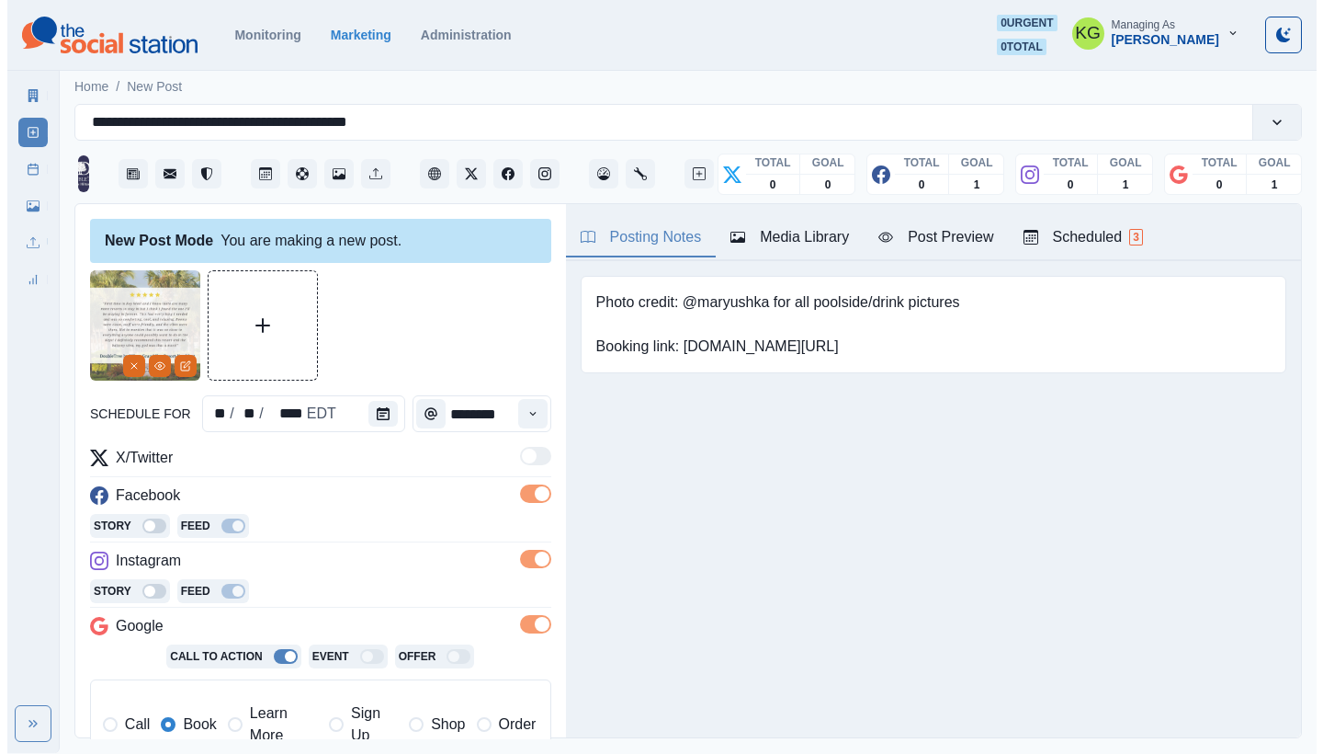
scroll to position [417, 0]
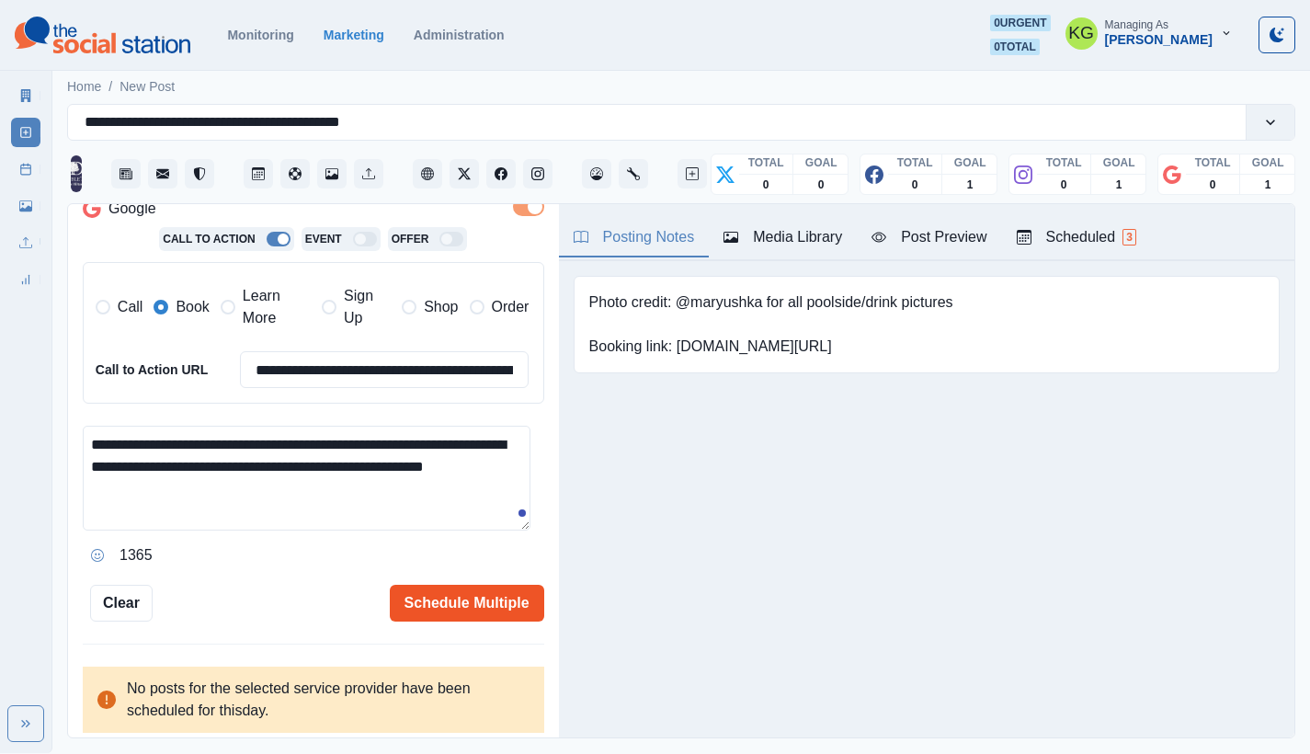
click at [452, 590] on button "Schedule Multiple" at bounding box center [467, 602] width 154 height 37
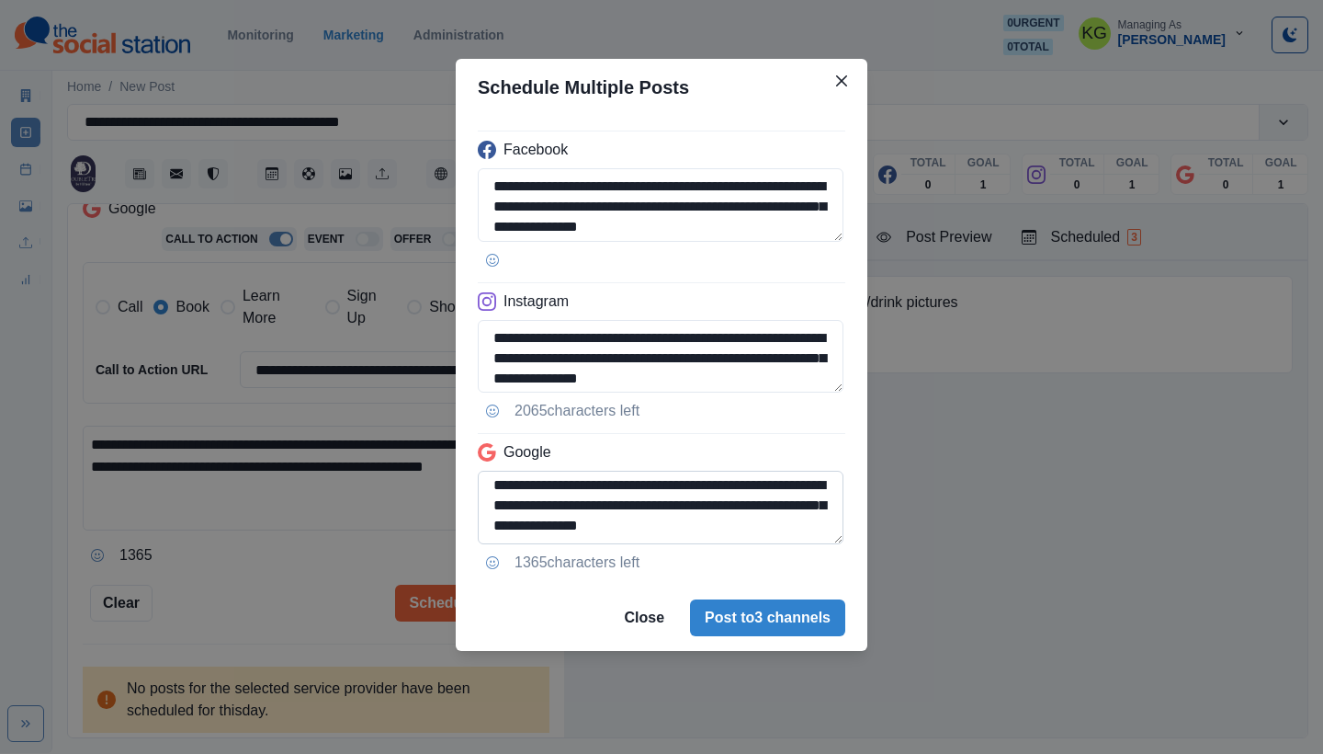
scroll to position [0, 0]
click at [513, 338] on textarea "**********" at bounding box center [661, 357] width 366 height 74
drag, startPoint x: 850, startPoint y: 81, endPoint x: 224, endPoint y: 424, distance: 713.6
click at [850, 81] on button "Close" at bounding box center [841, 80] width 29 height 29
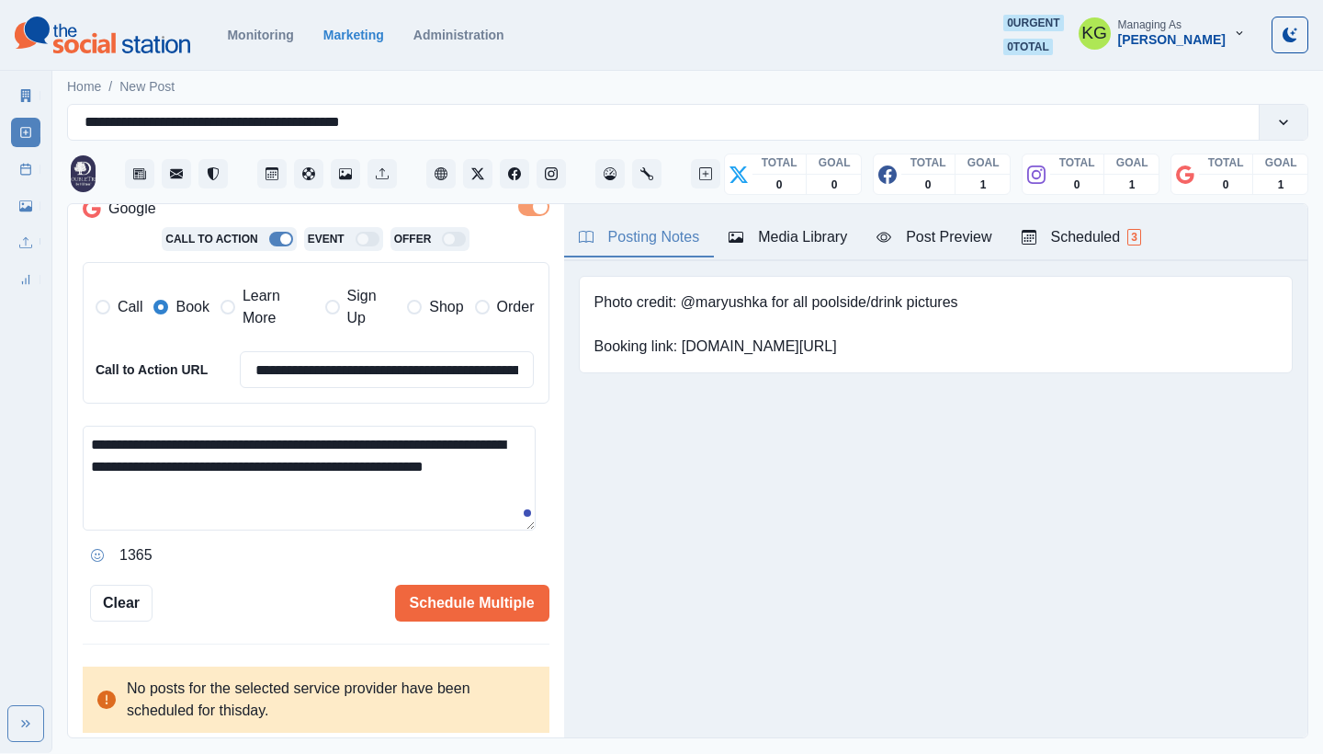
click at [95, 437] on textarea "**********" at bounding box center [309, 477] width 453 height 105
type textarea "**********"
click at [469, 591] on button "Schedule Multiple" at bounding box center [472, 602] width 154 height 37
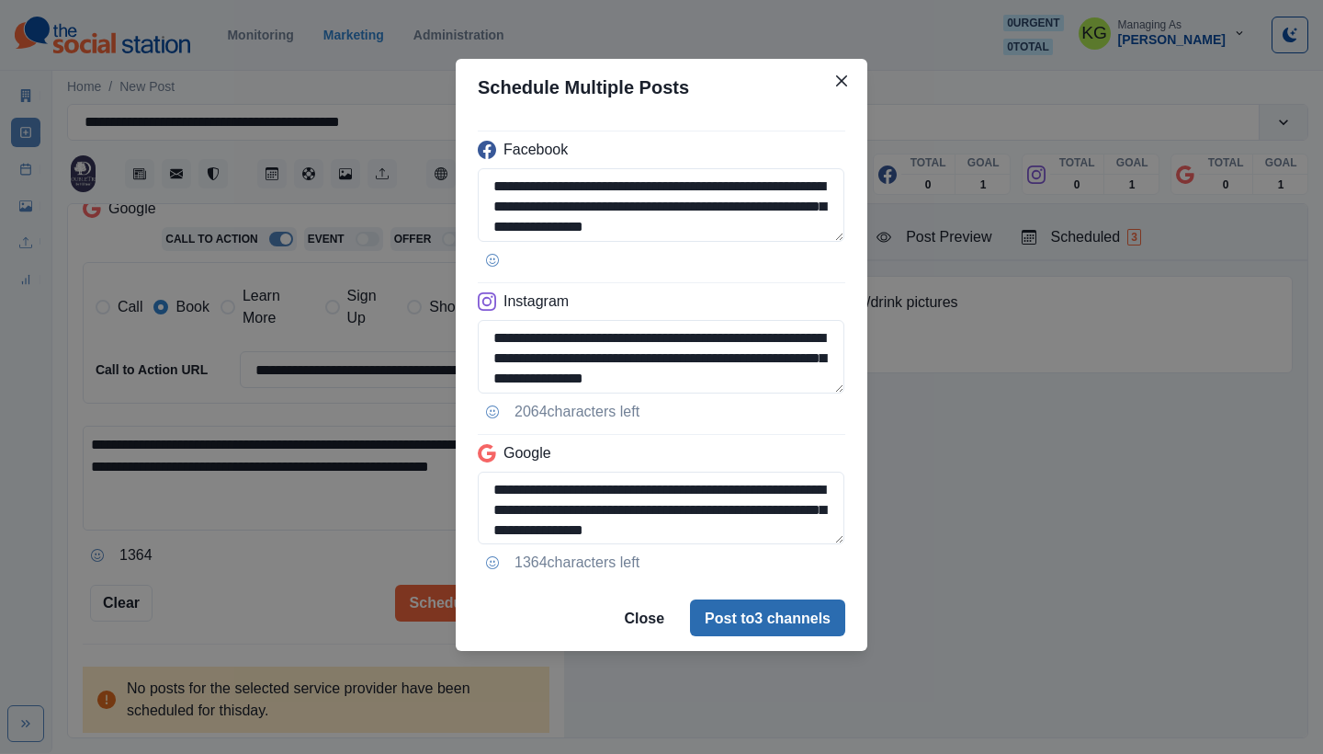
click at [792, 617] on button "Post to 3 channels" at bounding box center [767, 617] width 155 height 37
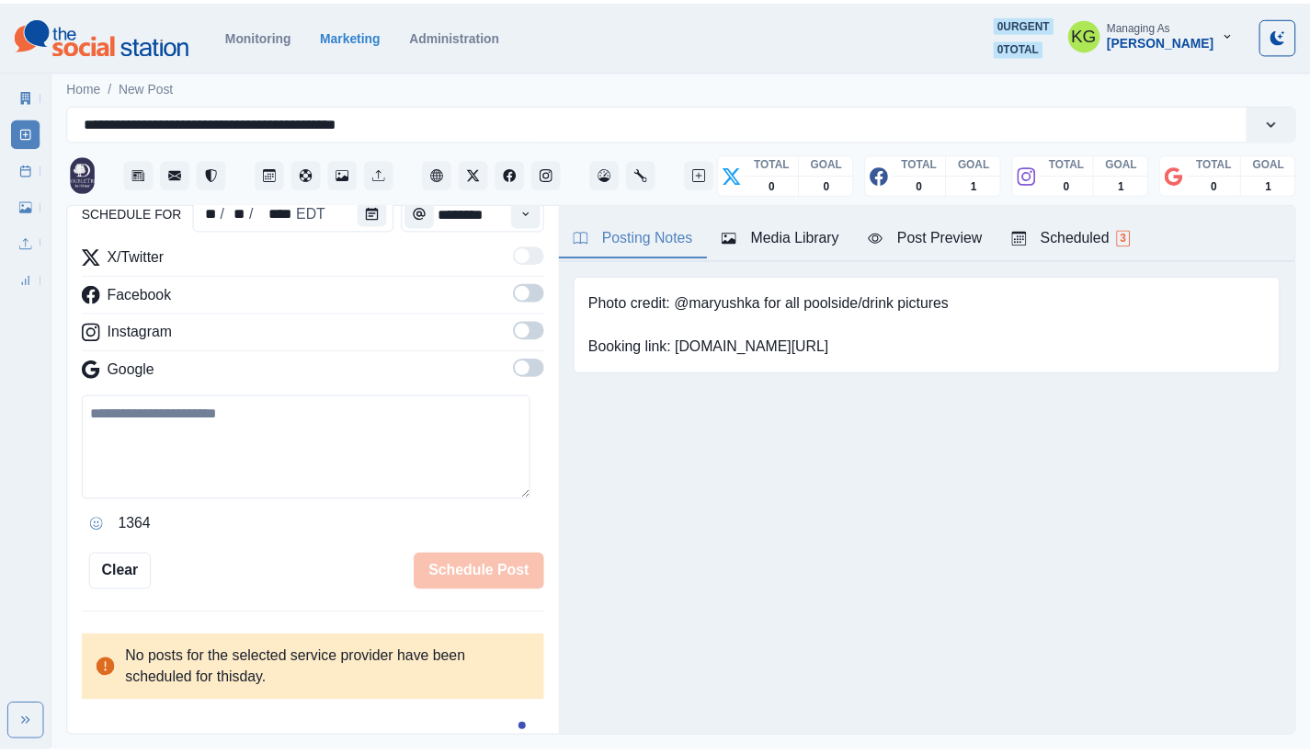
scroll to position [178, 0]
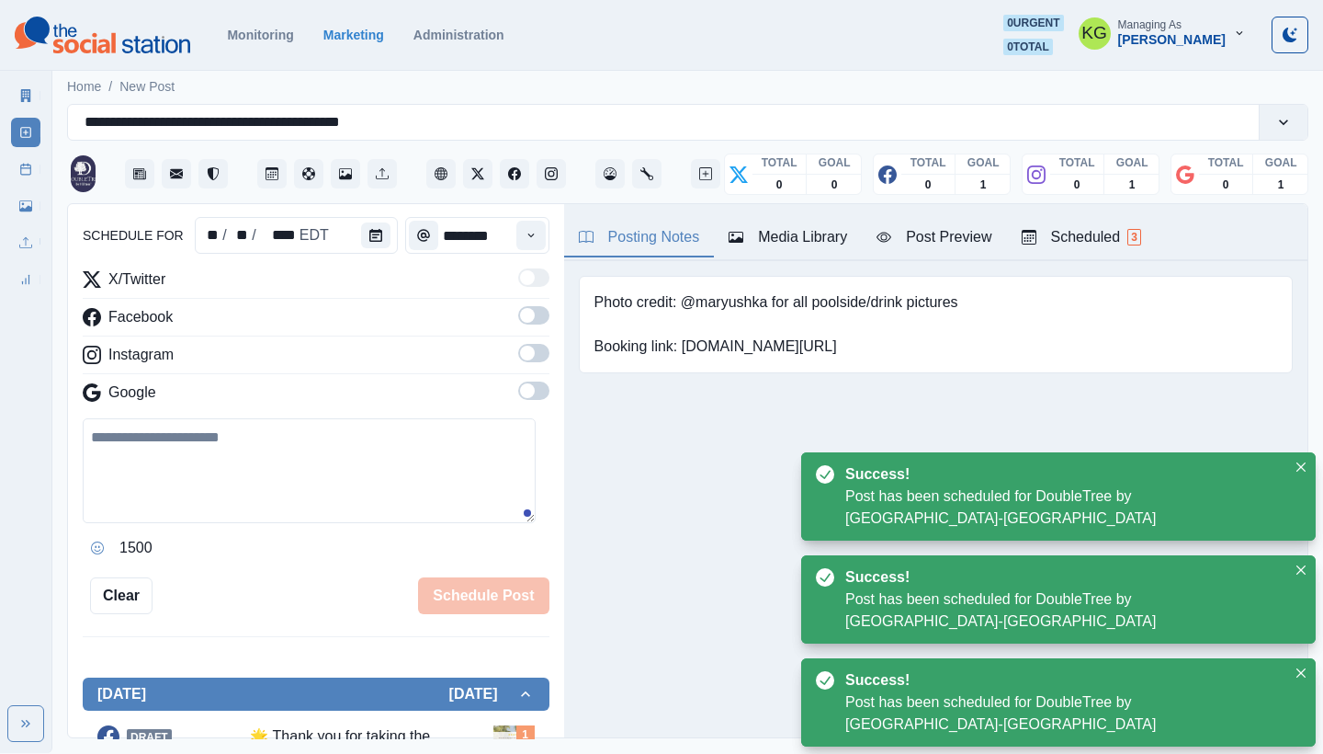
click at [11, 169] on link "Post Schedule" at bounding box center [25, 168] width 29 height 29
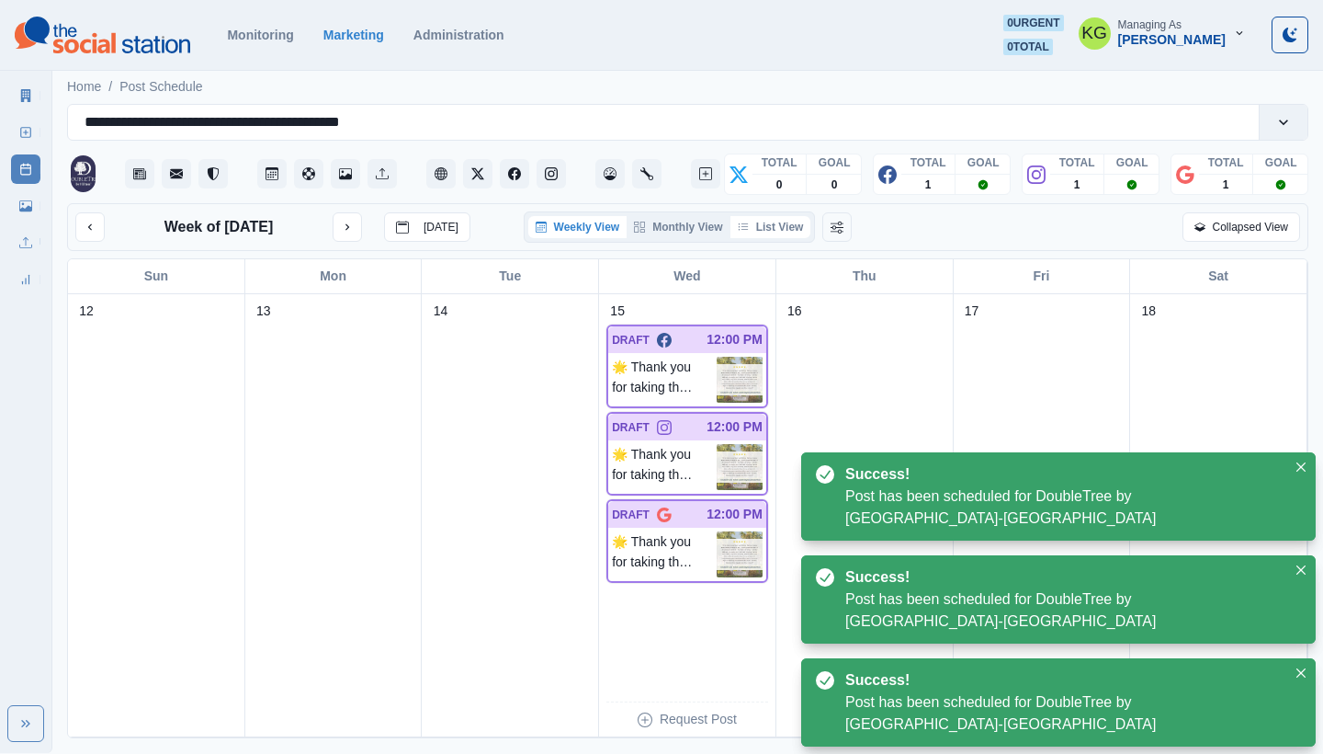
click at [787, 227] on button "List View" at bounding box center [771, 227] width 81 height 22
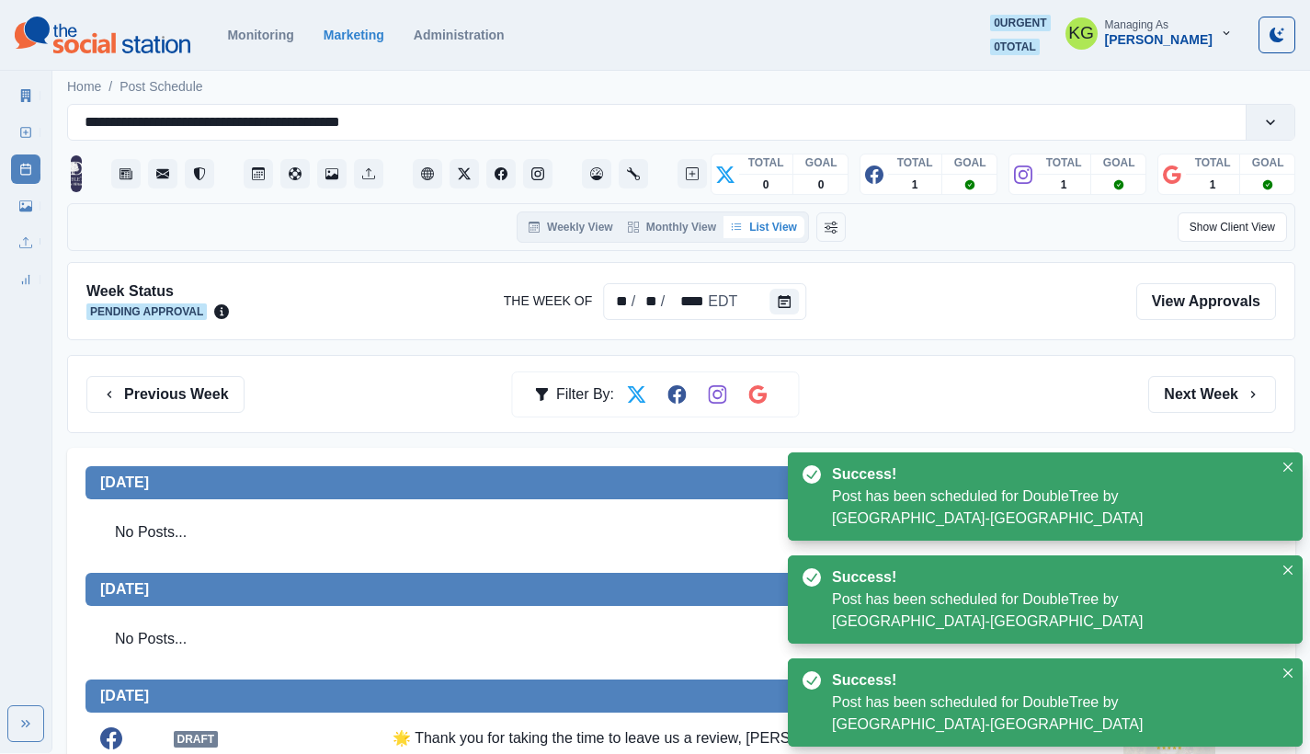
scroll to position [543, 0]
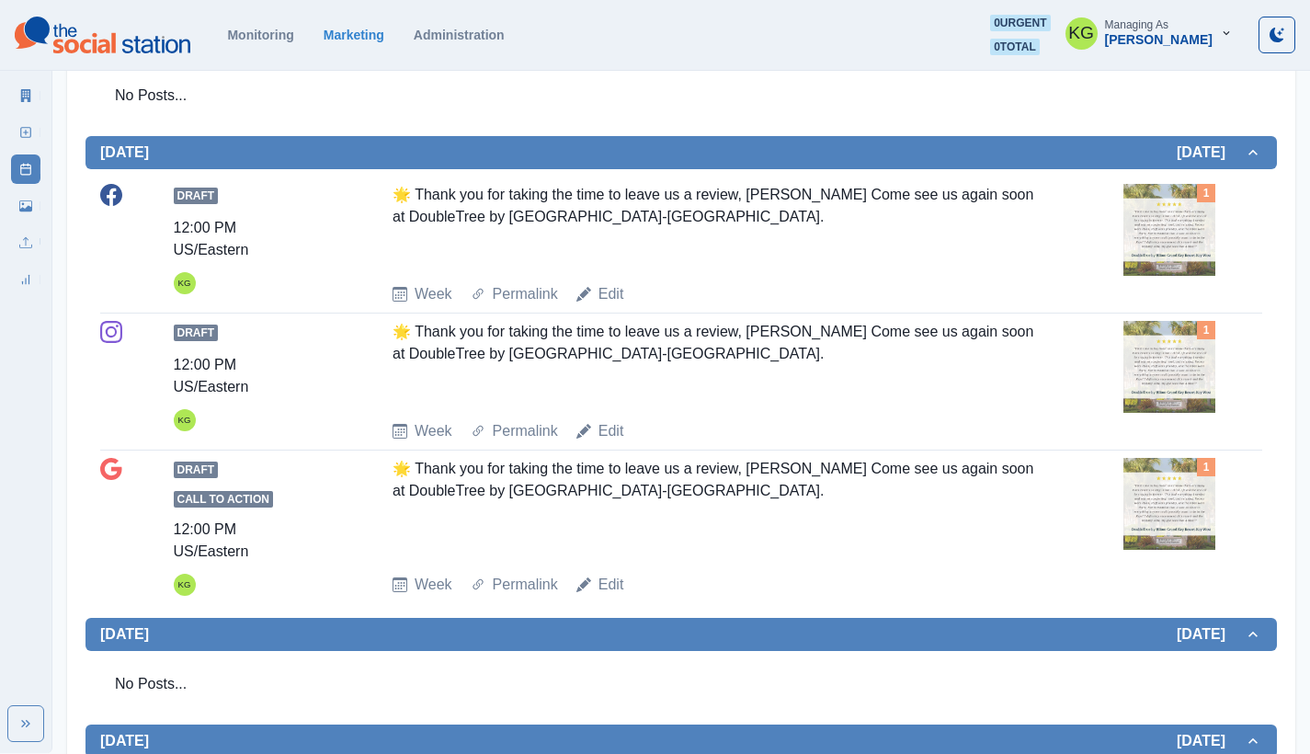
click at [1174, 236] on img at bounding box center [1169, 230] width 92 height 92
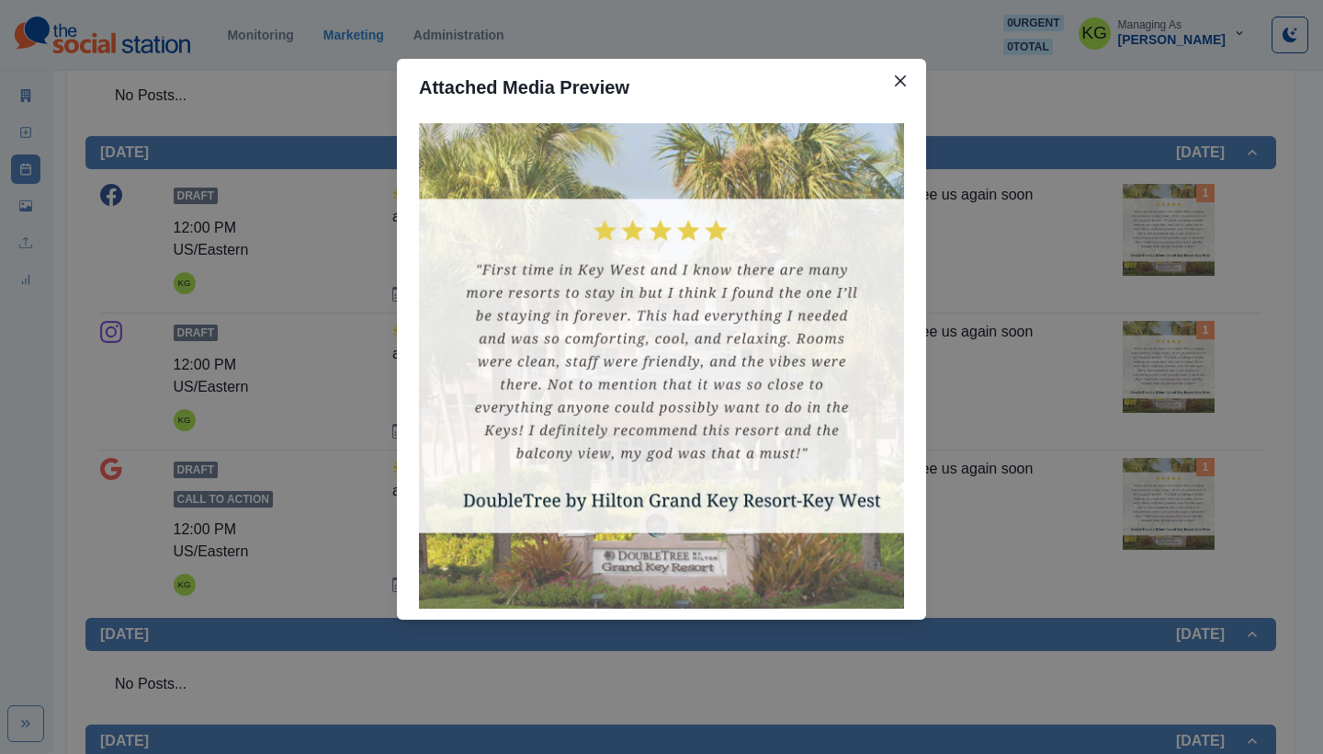
click at [1152, 351] on div "Attached Media Preview" at bounding box center [661, 377] width 1323 height 754
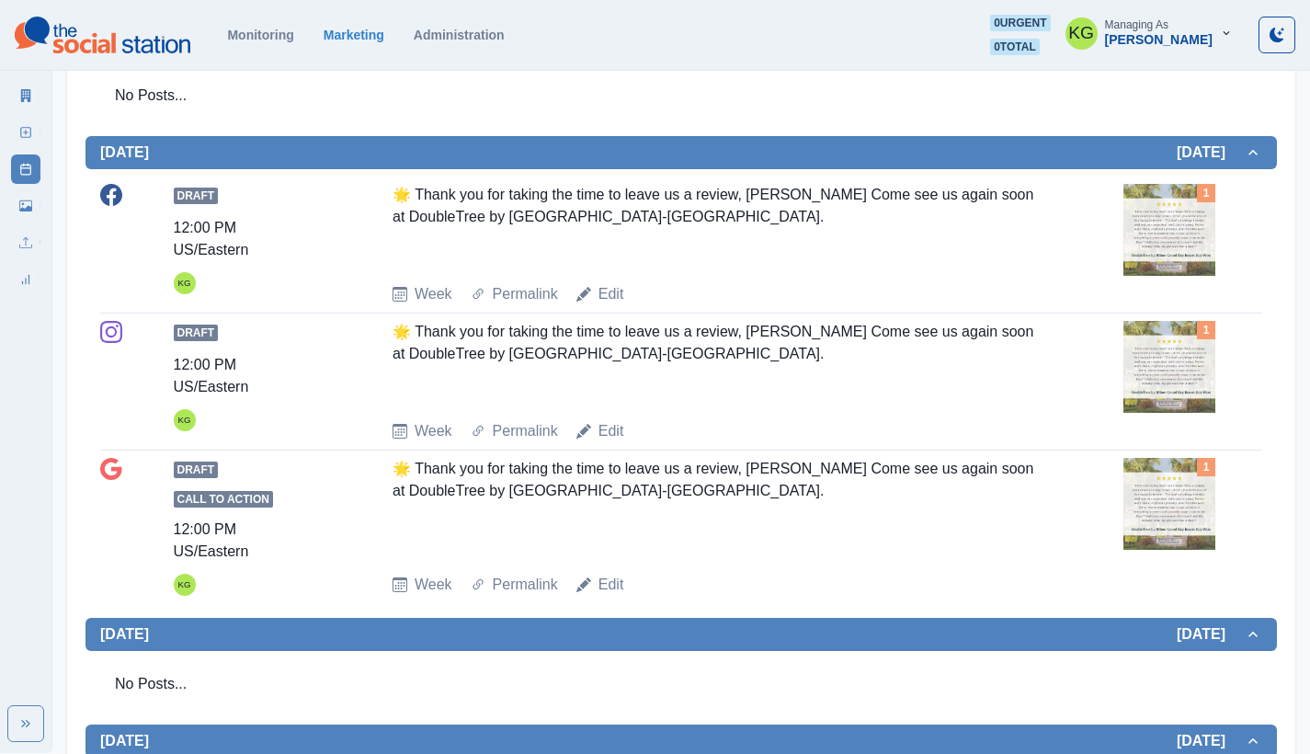
scroll to position [0, 0]
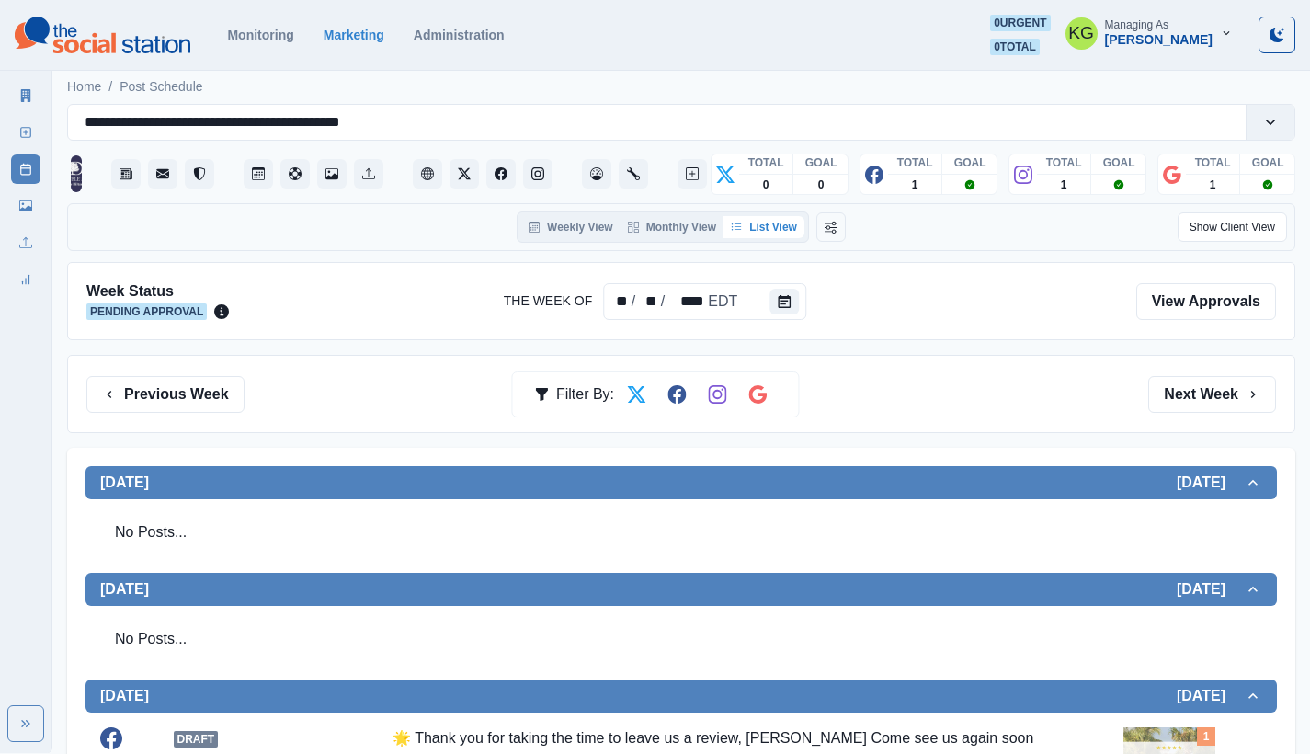
click at [1239, 369] on div "Previous Week Filter By: Next Week" at bounding box center [681, 394] width 1228 height 78
click at [1237, 387] on button "Next Week" at bounding box center [1212, 394] width 128 height 37
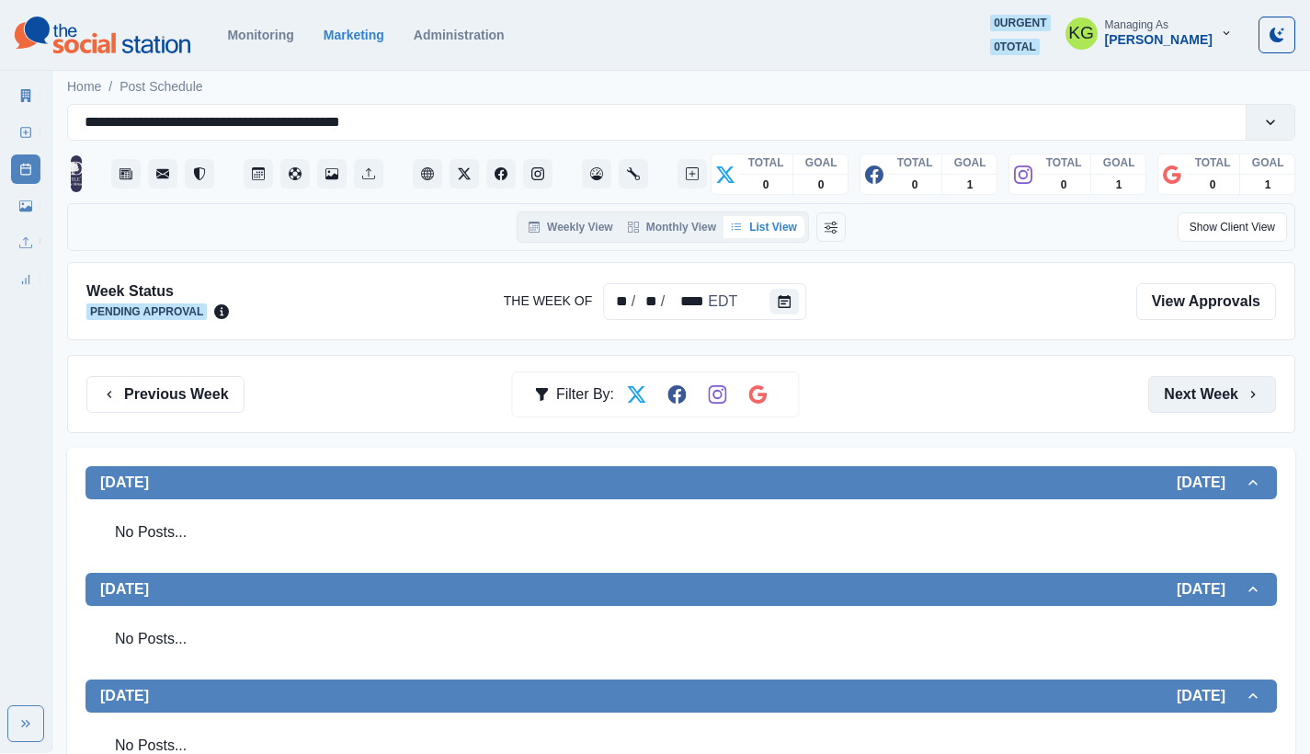
click at [1233, 388] on button "Next Week" at bounding box center [1212, 394] width 128 height 37
click at [193, 394] on button "Previous Week" at bounding box center [165, 394] width 158 height 37
click at [1191, 402] on button "Next Week" at bounding box center [1212, 394] width 128 height 37
click at [200, 383] on button "Previous Week" at bounding box center [165, 394] width 158 height 37
click at [1169, 390] on button "Next Week" at bounding box center [1212, 394] width 128 height 37
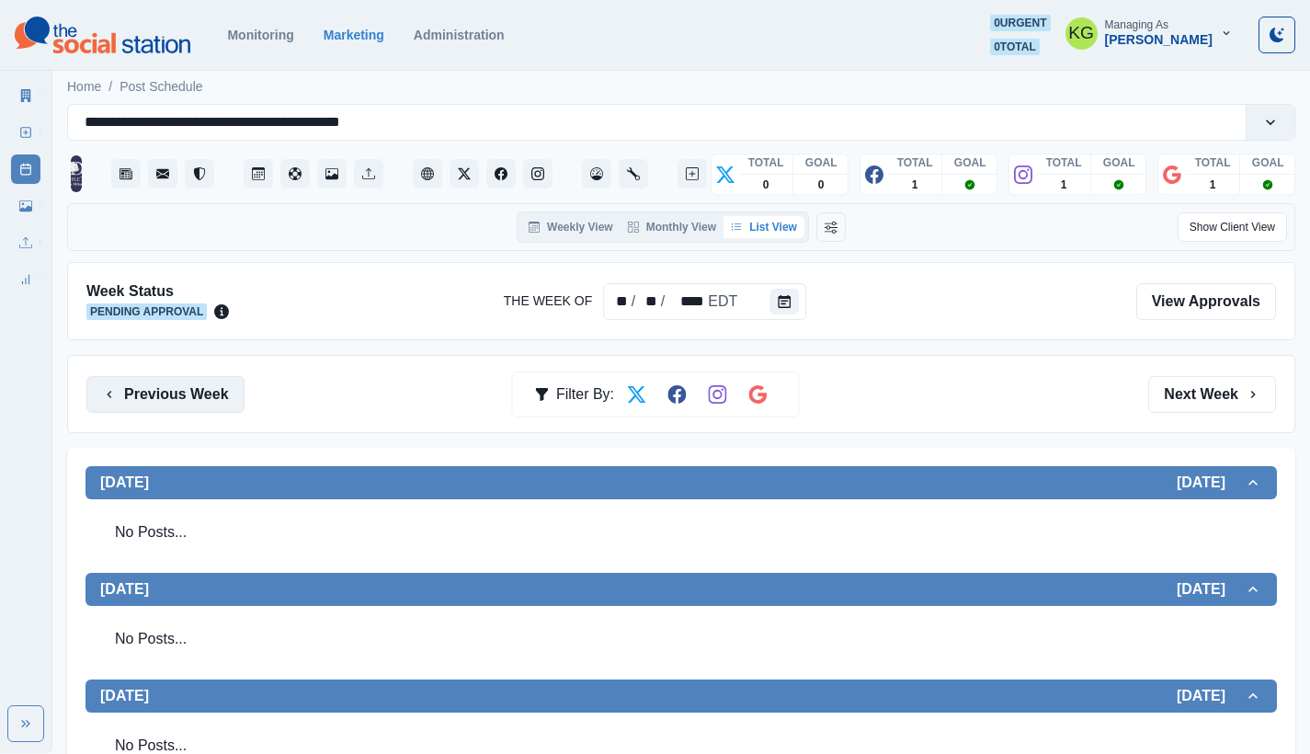
click at [203, 394] on button "Previous Week" at bounding box center [165, 394] width 158 height 37
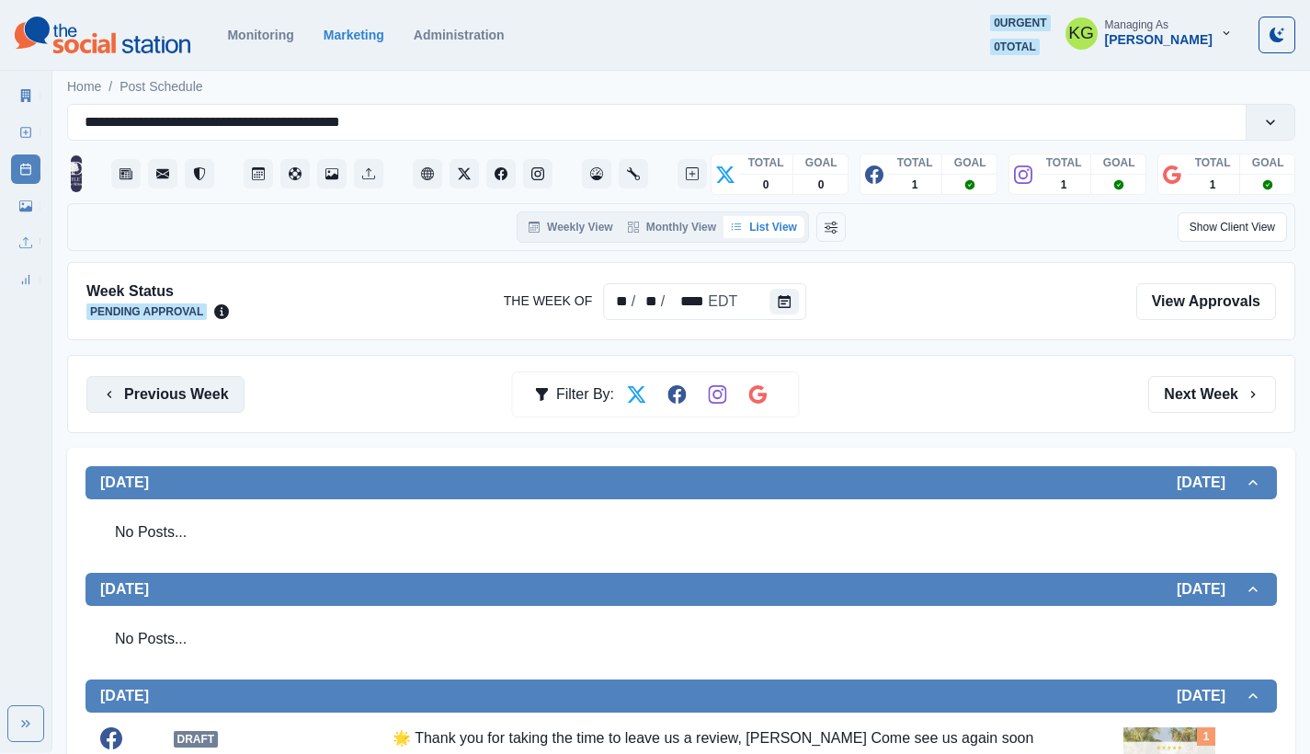
click at [203, 394] on button "Previous Week" at bounding box center [165, 394] width 158 height 37
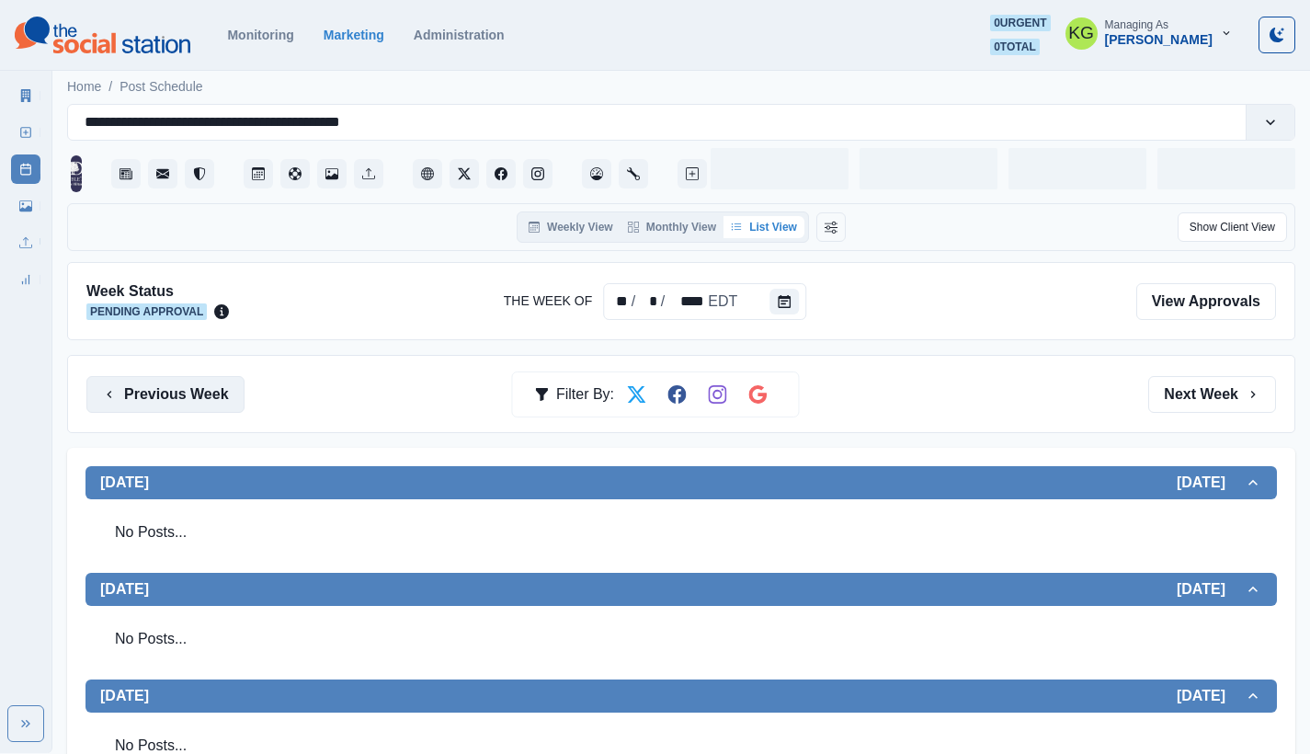
click at [203, 394] on button "Previous Week" at bounding box center [165, 394] width 158 height 37
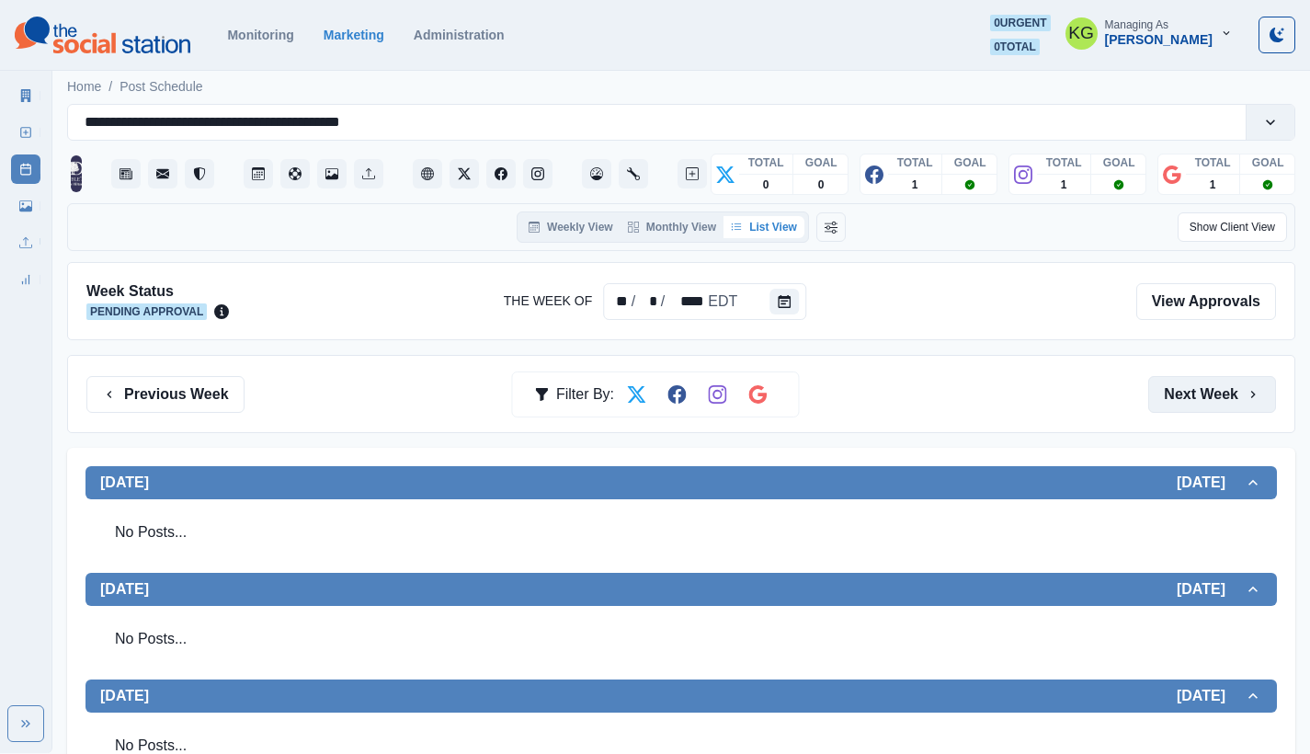
click at [1229, 399] on button "Next Week" at bounding box center [1212, 394] width 128 height 37
click at [189, 386] on button "Previous Week" at bounding box center [165, 394] width 158 height 37
click at [1181, 380] on button "Next Week" at bounding box center [1212, 394] width 128 height 37
click at [1222, 392] on button "Next Week" at bounding box center [1212, 394] width 128 height 37
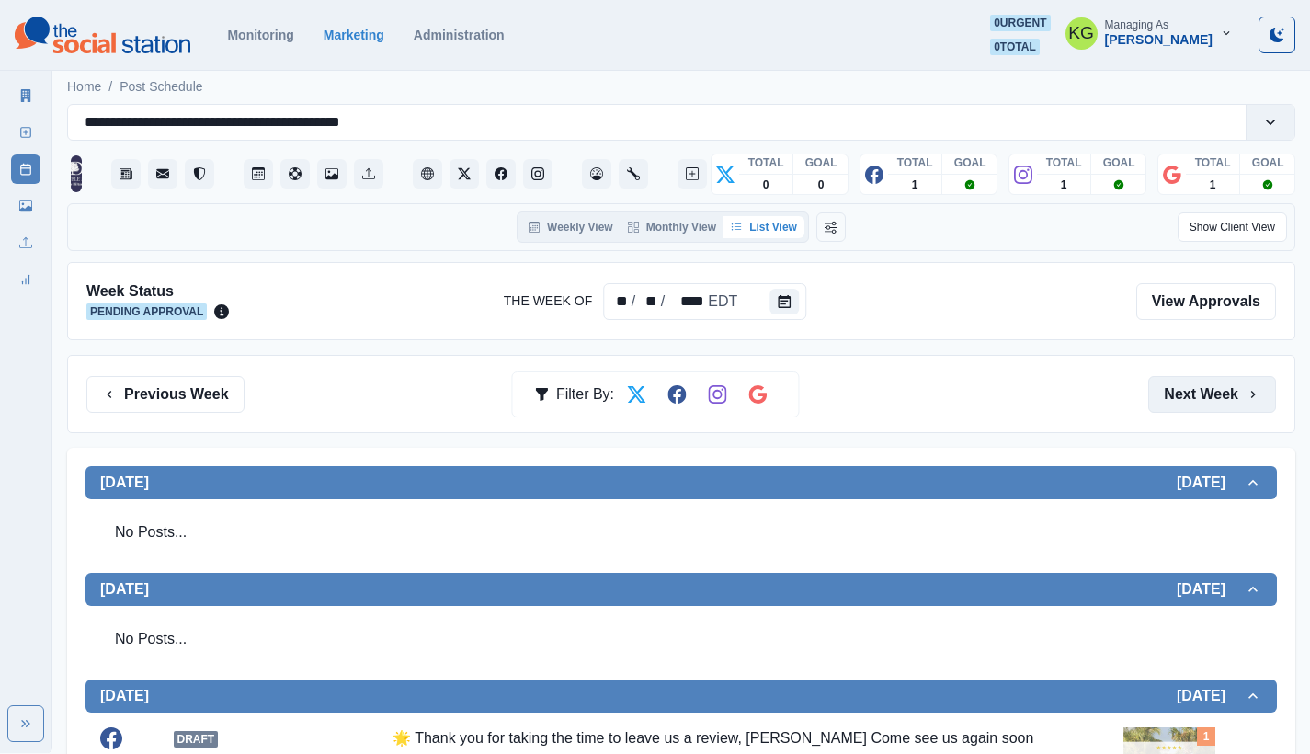
click at [1229, 401] on button "Next Week" at bounding box center [1212, 394] width 128 height 37
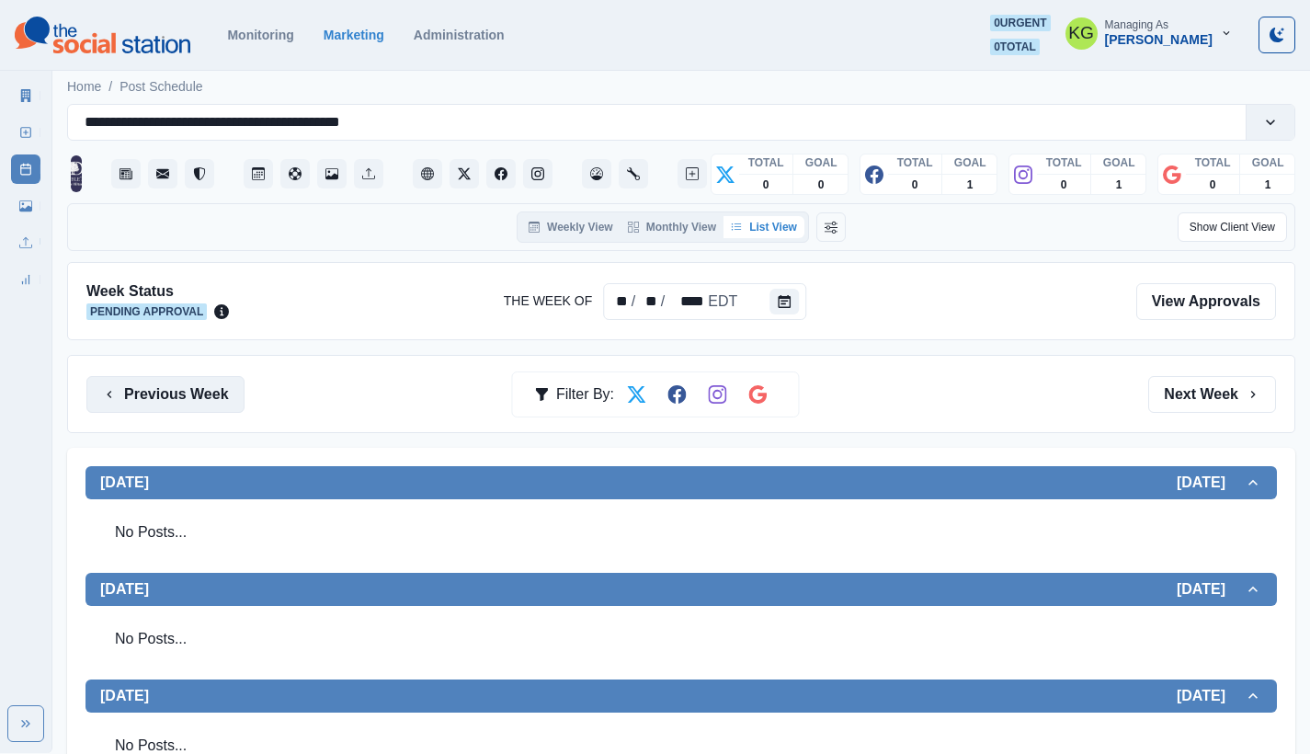
click at [198, 380] on button "Previous Week" at bounding box center [165, 394] width 158 height 37
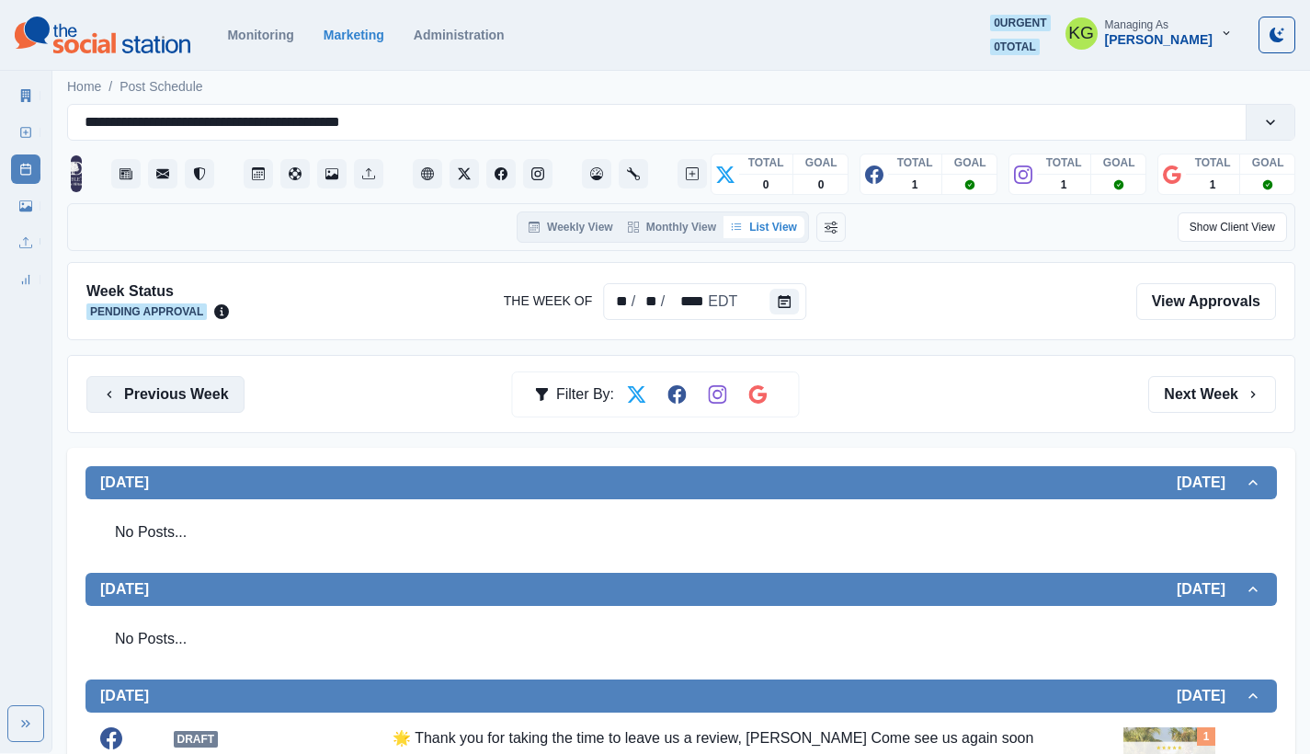
click at [198, 380] on button "Previous Week" at bounding box center [165, 394] width 158 height 37
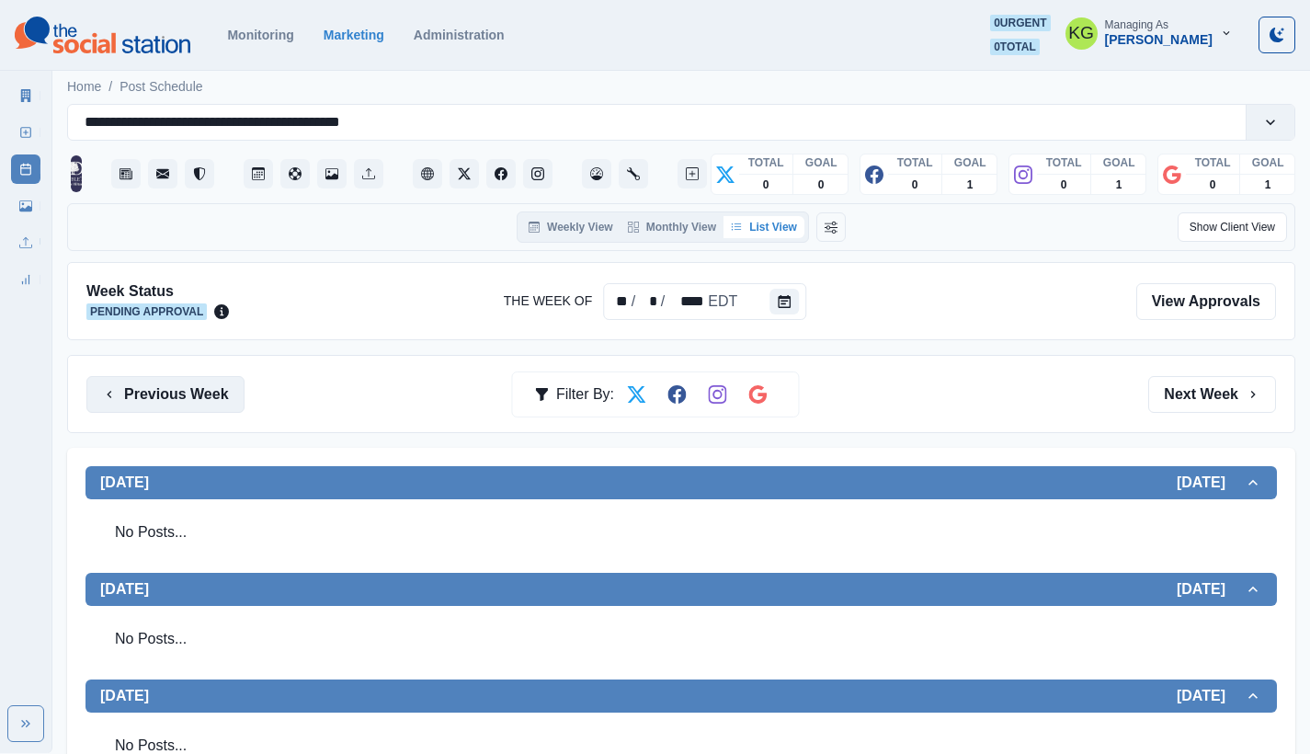
click at [182, 399] on button "Previous Week" at bounding box center [165, 394] width 158 height 37
click at [1241, 410] on button "Next Week" at bounding box center [1212, 394] width 128 height 37
click at [11, 136] on link "New Post" at bounding box center [25, 132] width 29 height 29
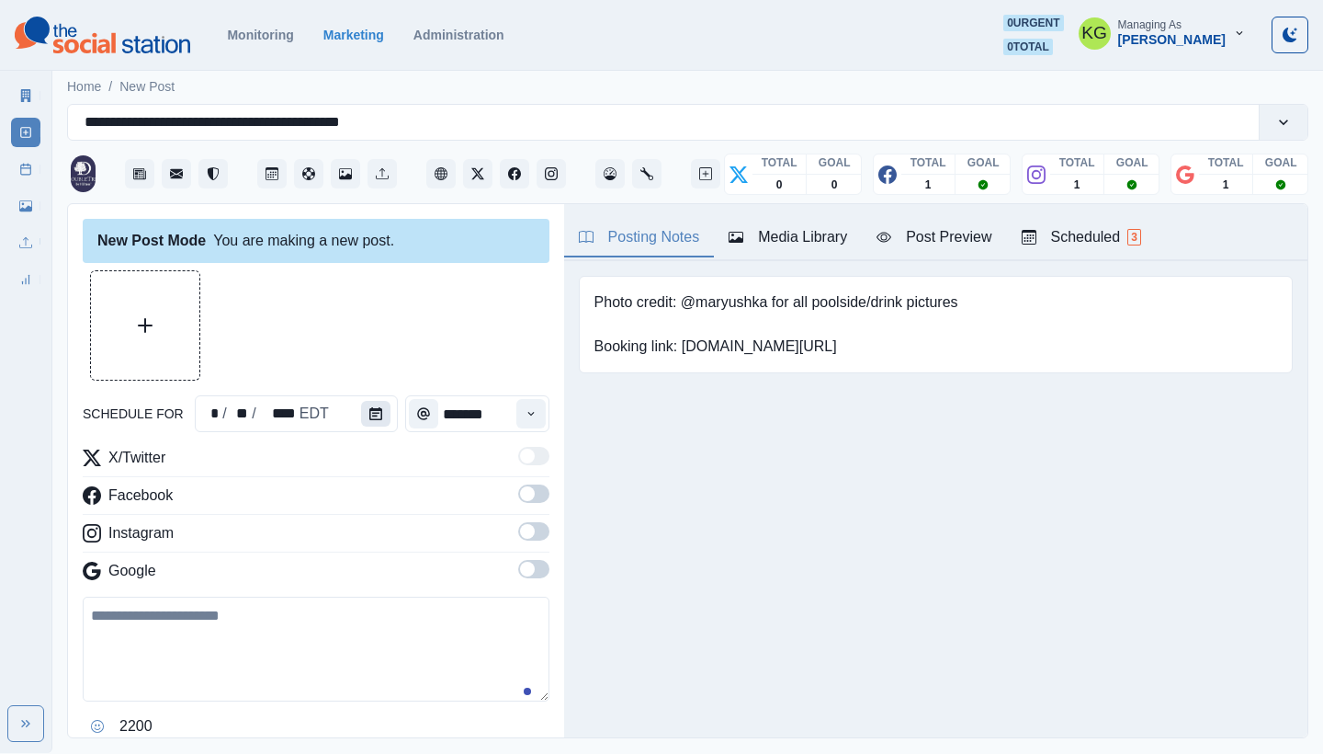
click at [369, 412] on icon "Calendar" at bounding box center [375, 413] width 13 height 13
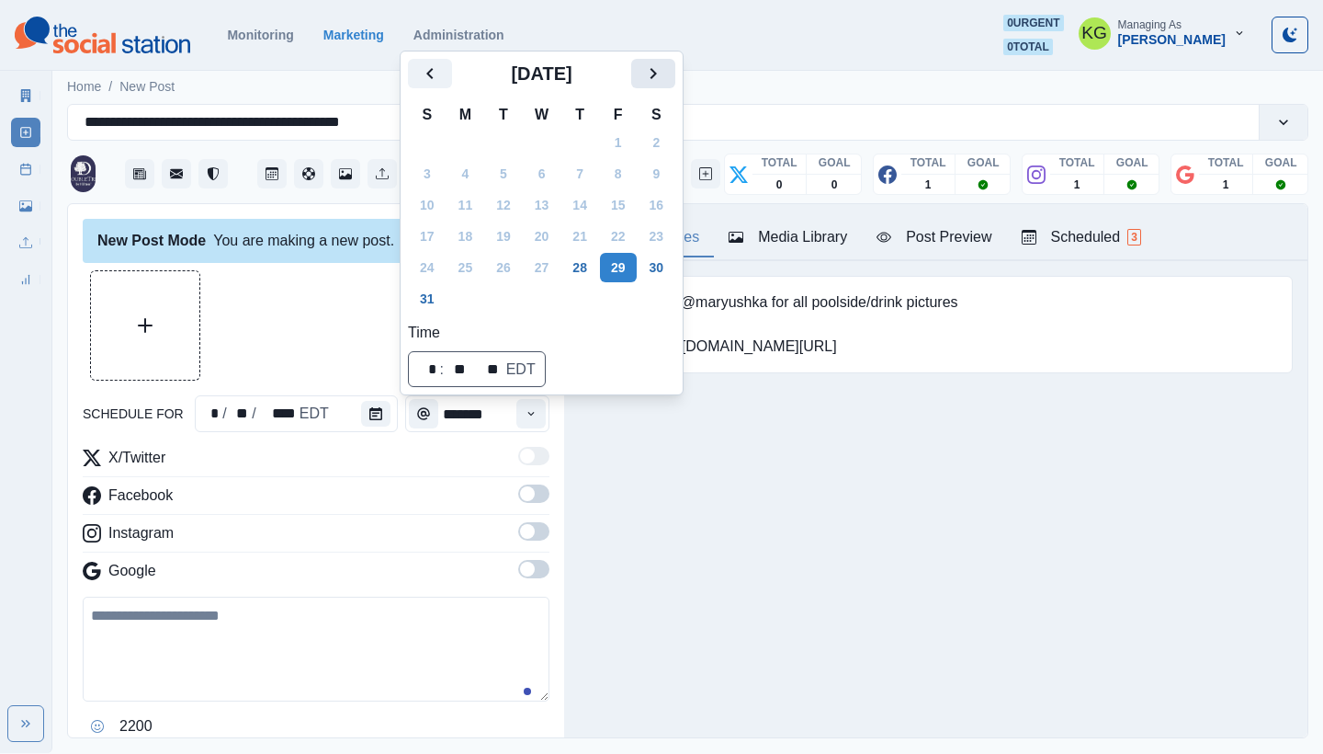
click at [664, 78] on icon "Next" at bounding box center [653, 73] width 22 height 22
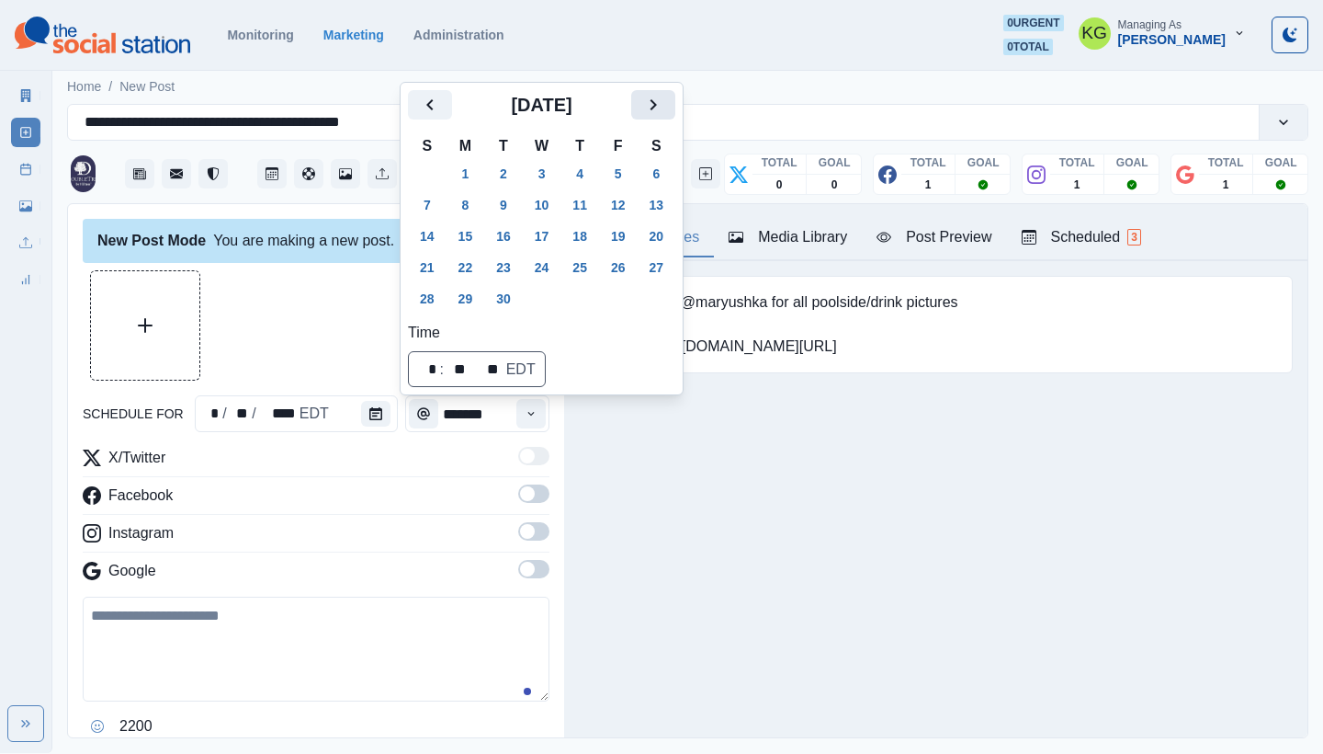
click at [675, 95] on button "Next" at bounding box center [653, 104] width 44 height 29
click at [554, 203] on button "8" at bounding box center [542, 204] width 37 height 29
click at [702, 464] on div "Posting Notes Media Library Post Preview Scheduled 3 Photo credit: @maryushka f…" at bounding box center [935, 470] width 743 height 533
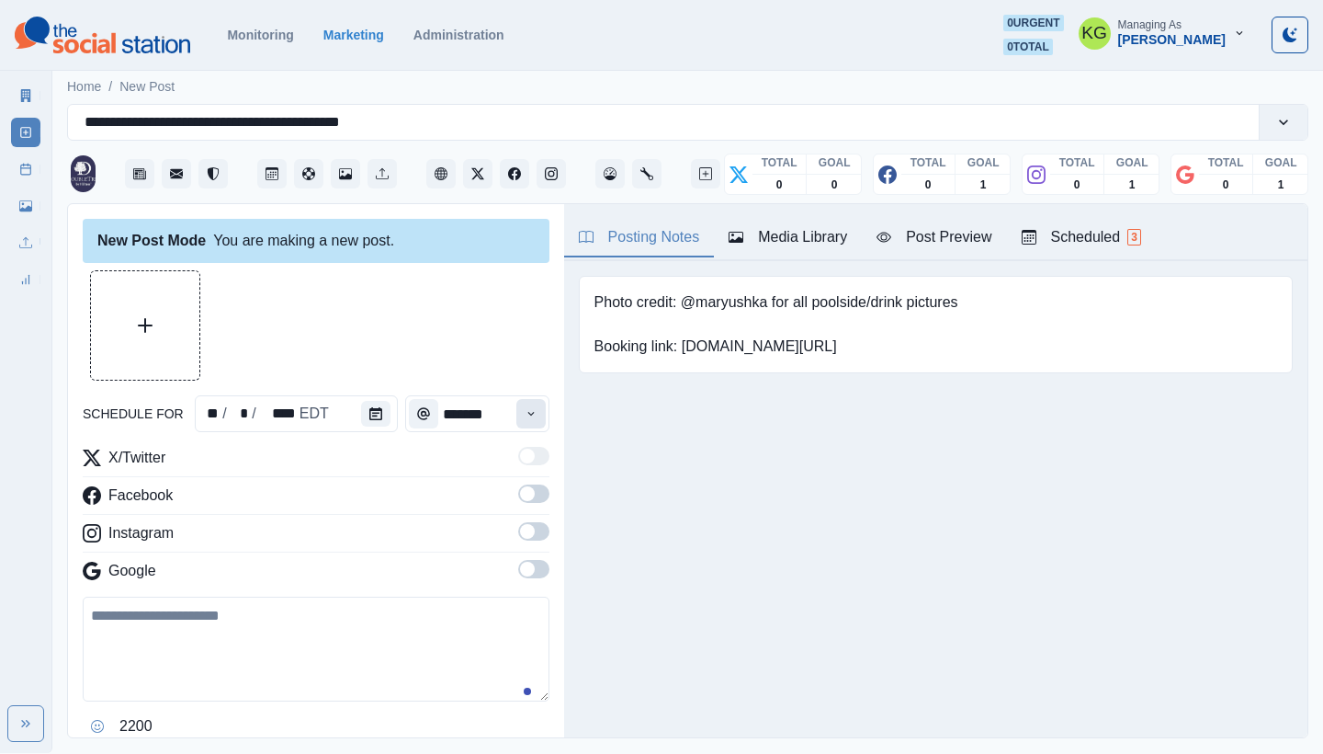
click at [516, 411] on button "Time" at bounding box center [530, 413] width 29 height 29
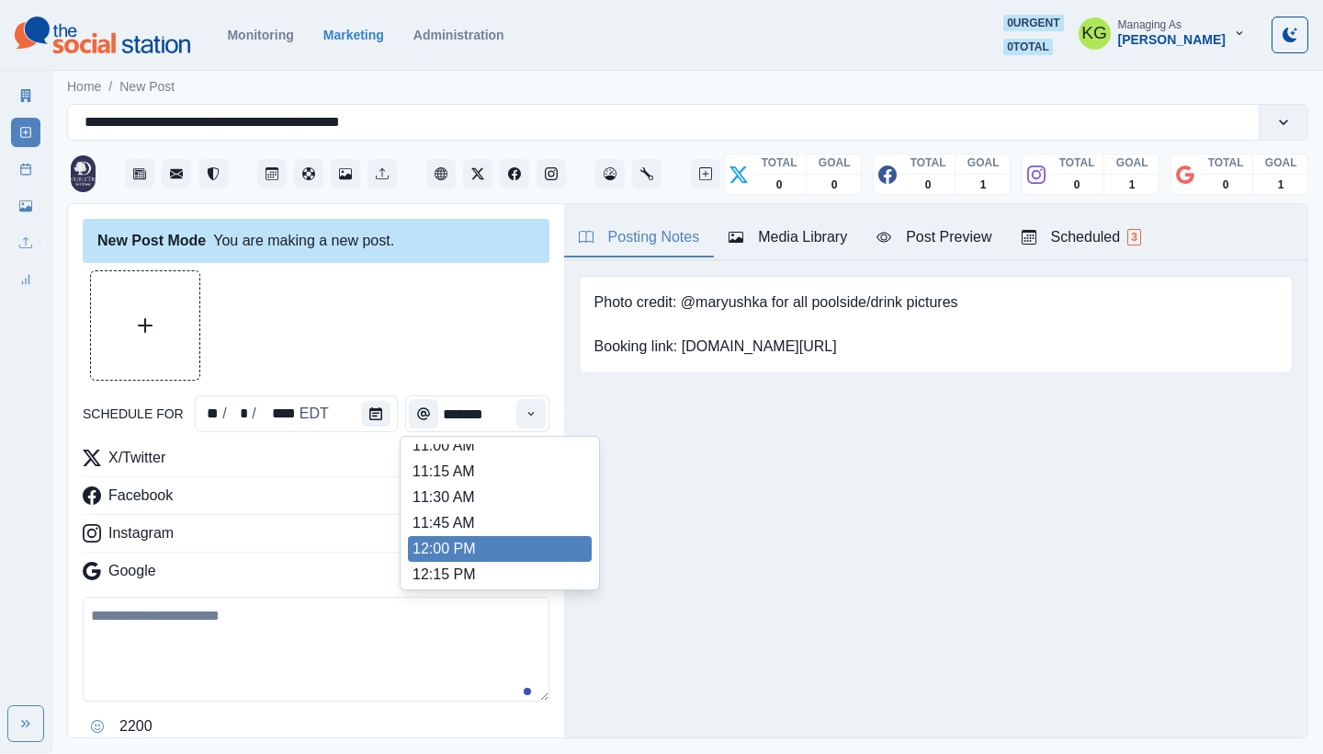
scroll to position [636, 0]
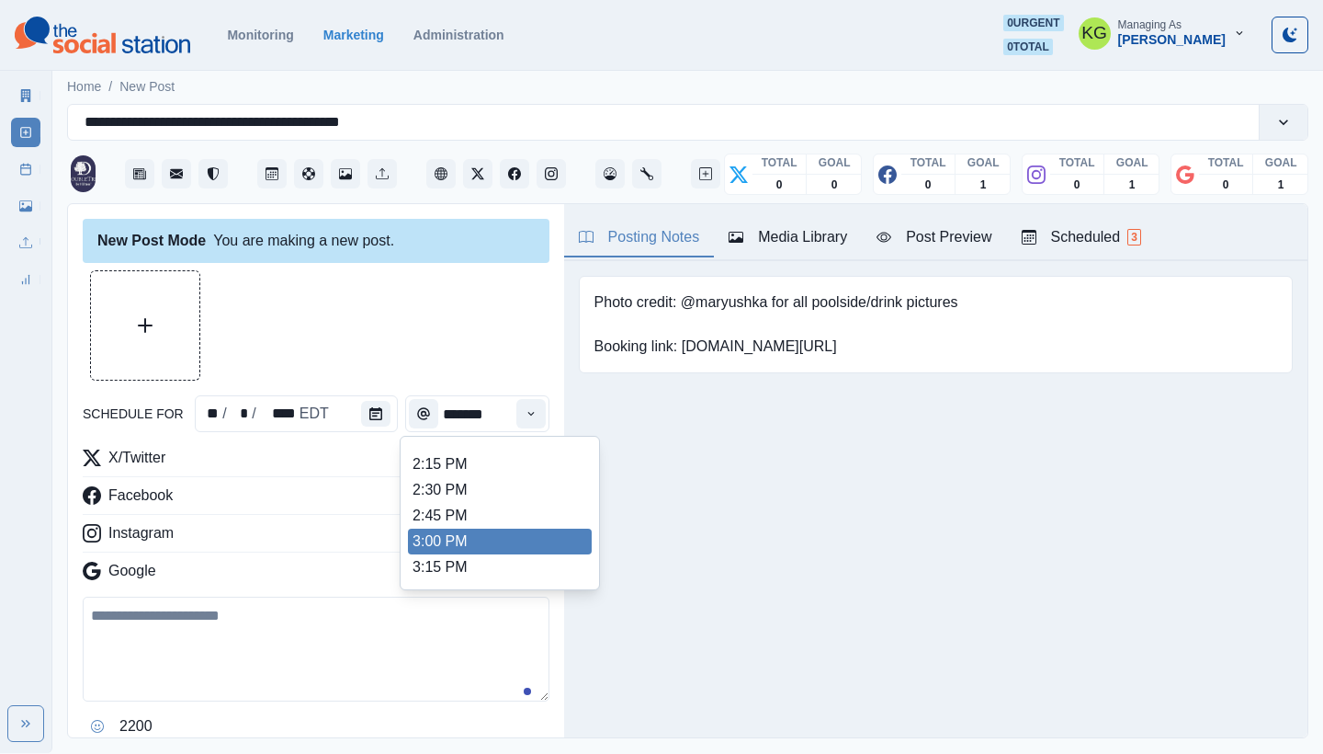
click at [463, 543] on li "3:00 PM" at bounding box center [500, 541] width 184 height 26
type input "*******"
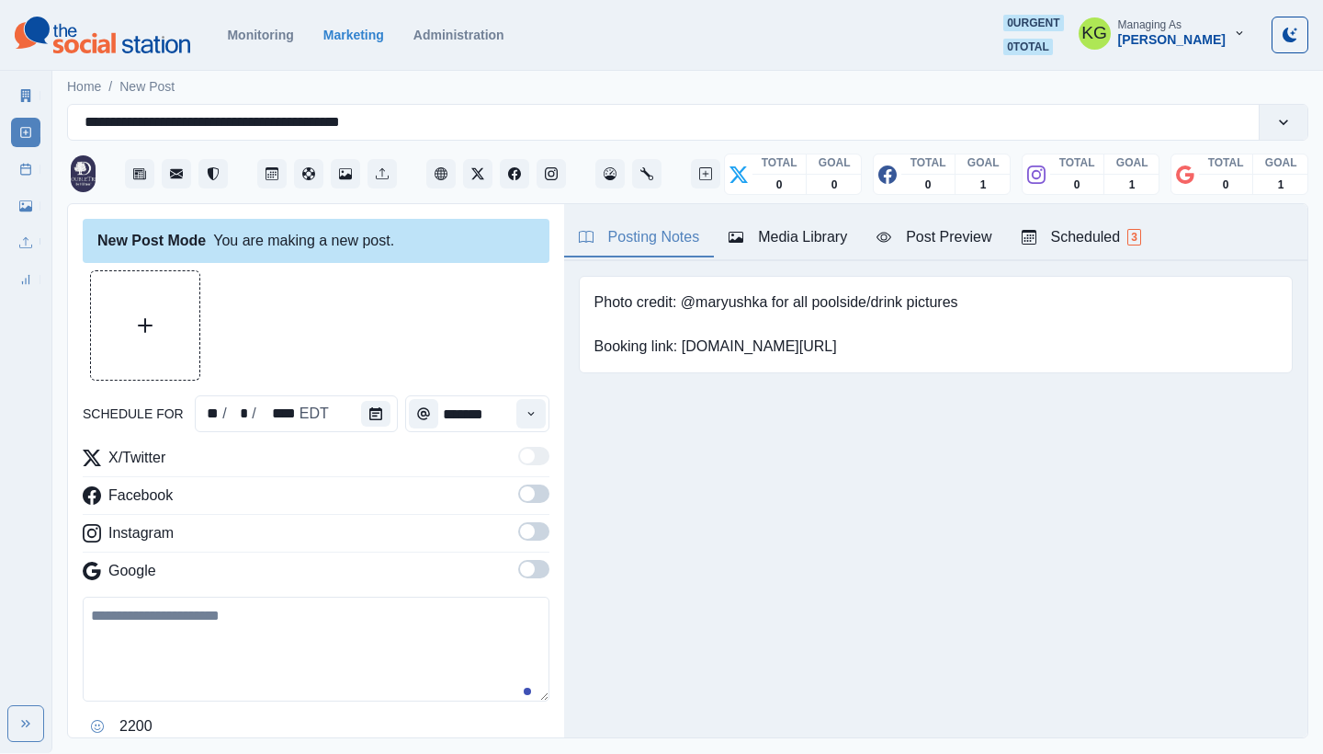
click at [522, 573] on span at bounding box center [533, 569] width 31 height 18
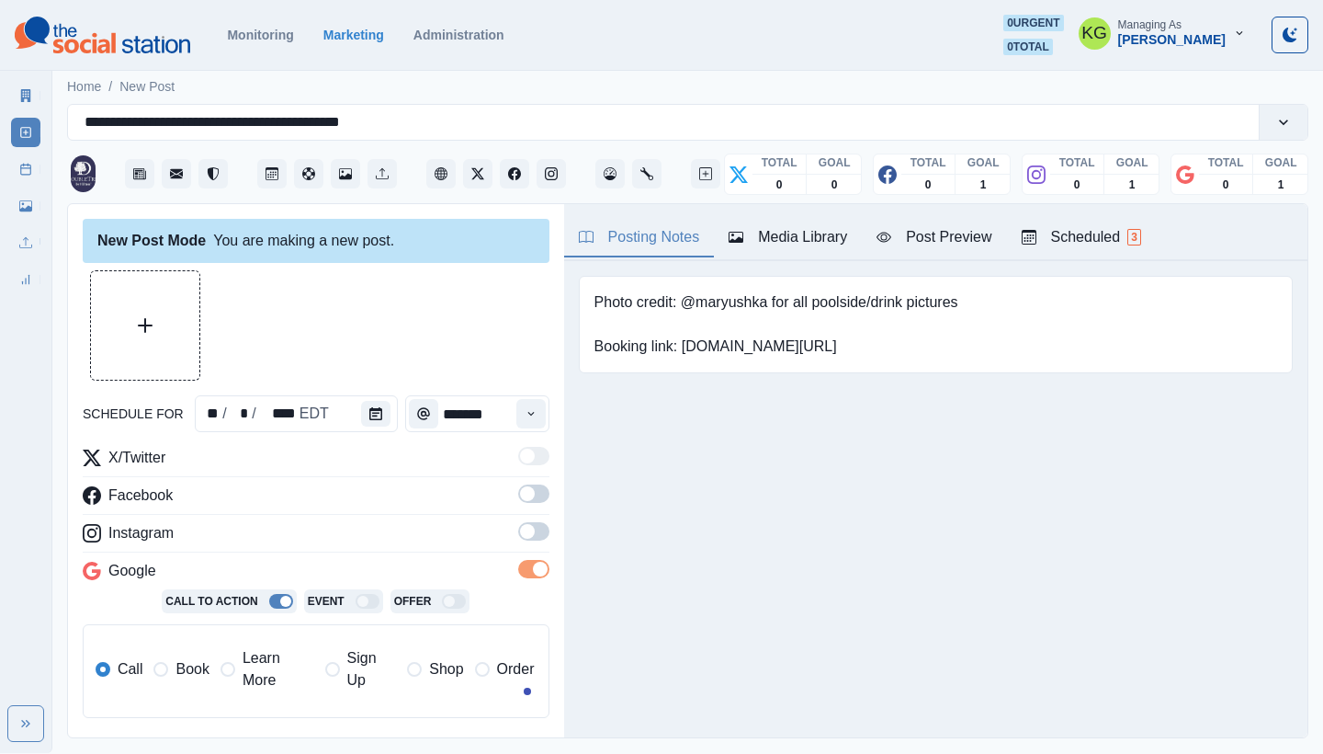
click at [526, 550] on label at bounding box center [533, 536] width 31 height 29
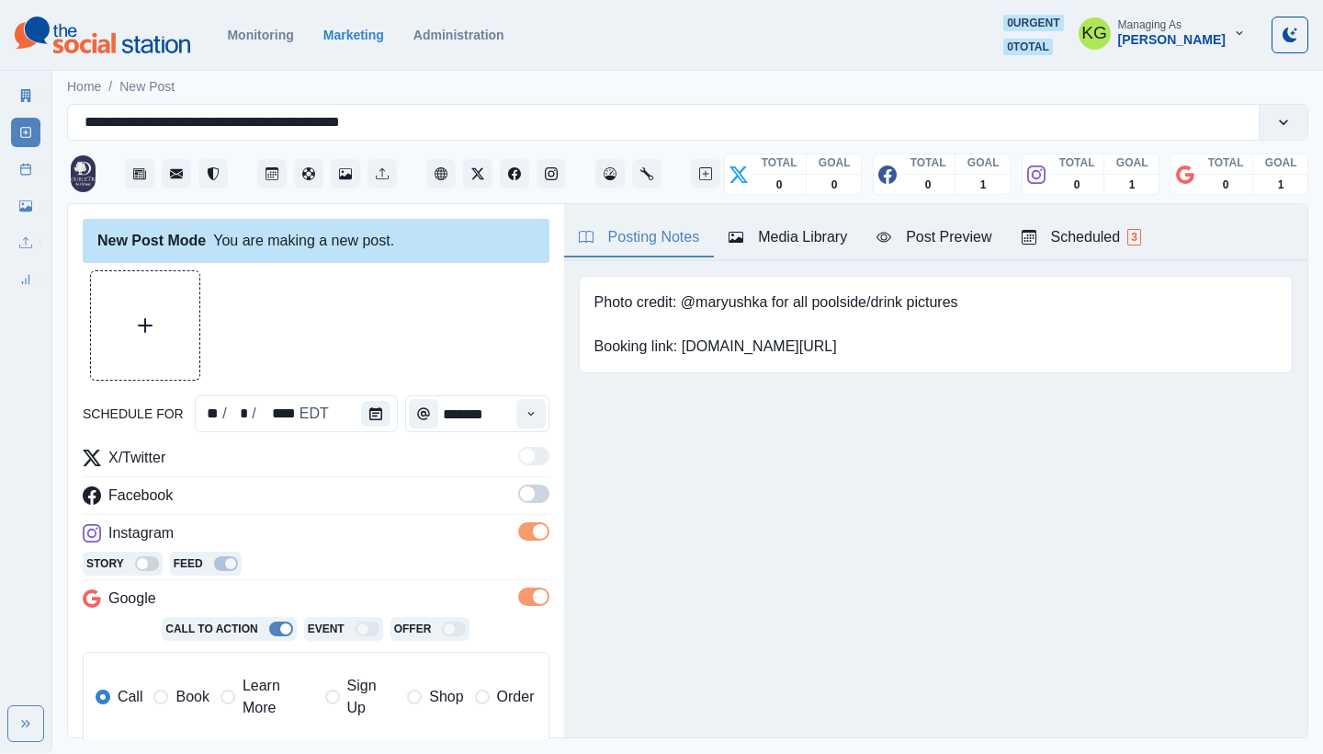
click at [522, 502] on span at bounding box center [533, 493] width 31 height 18
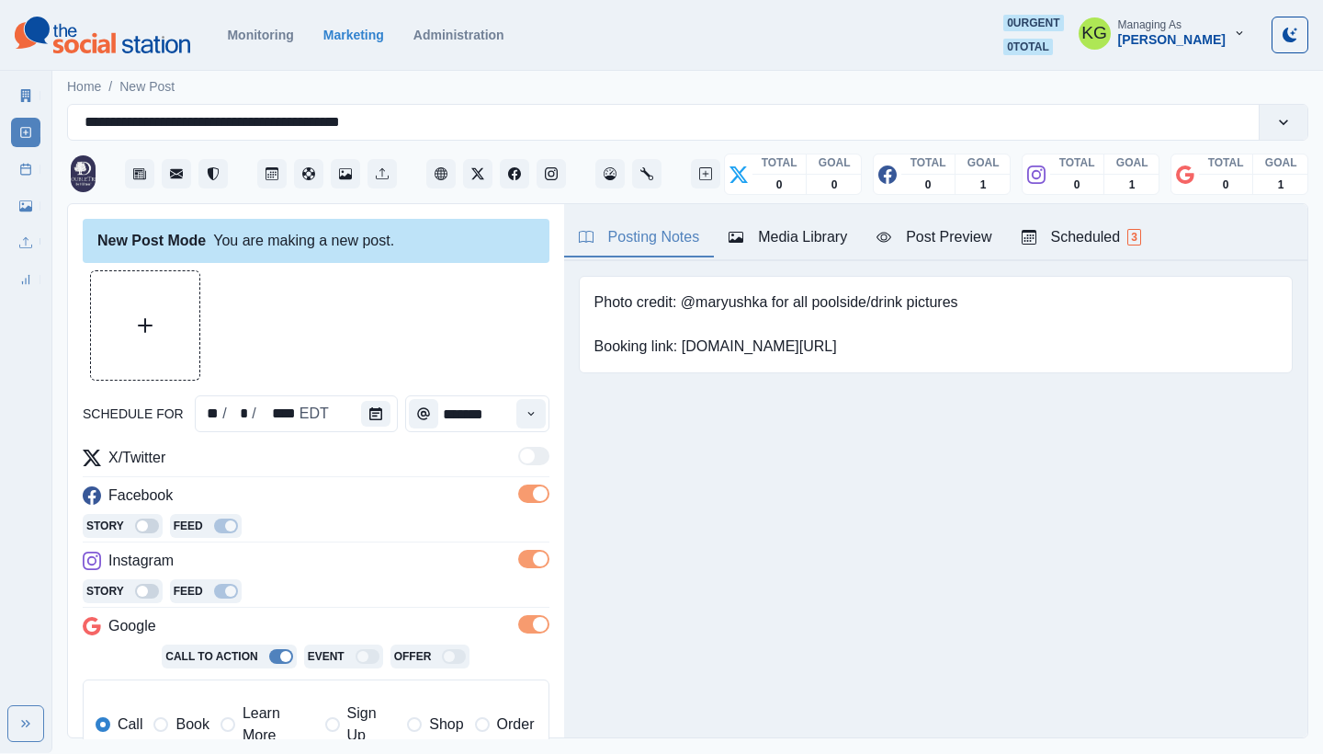
scroll to position [369, 0]
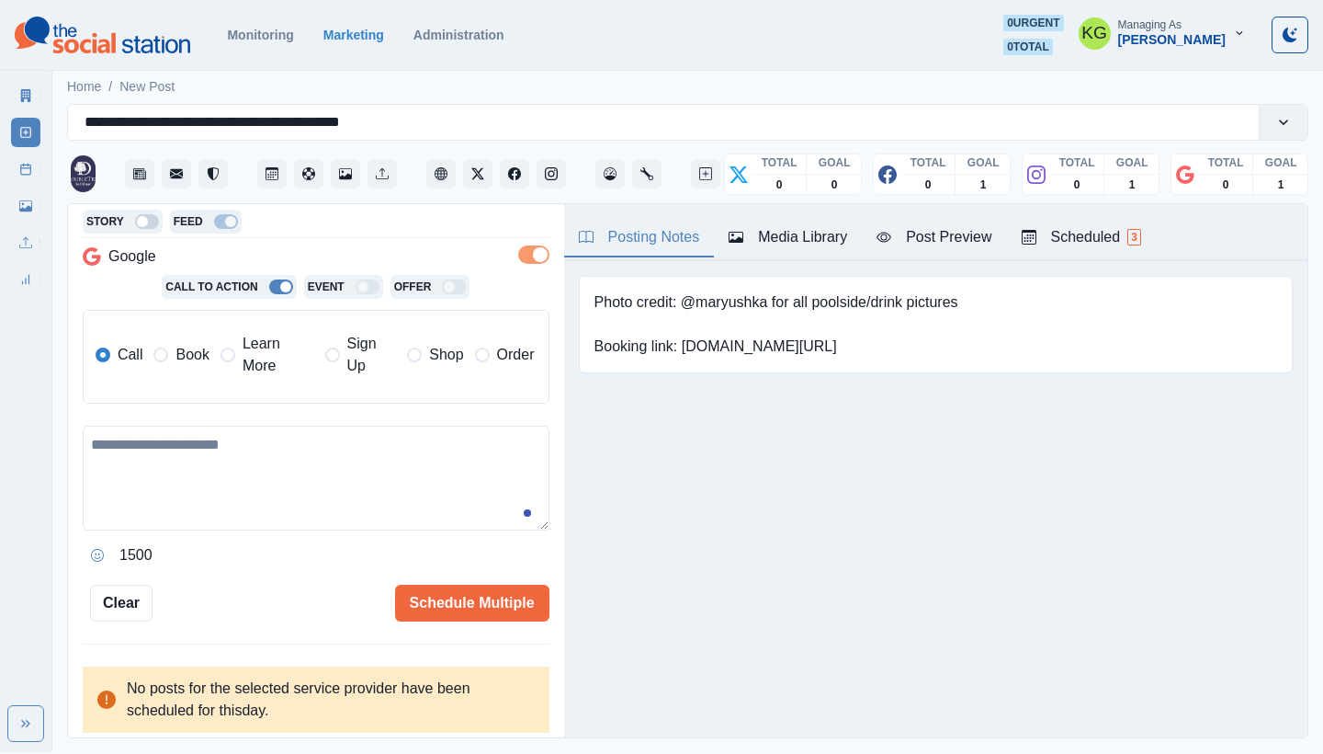
click at [255, 365] on span "Learn More" at bounding box center [279, 355] width 72 height 44
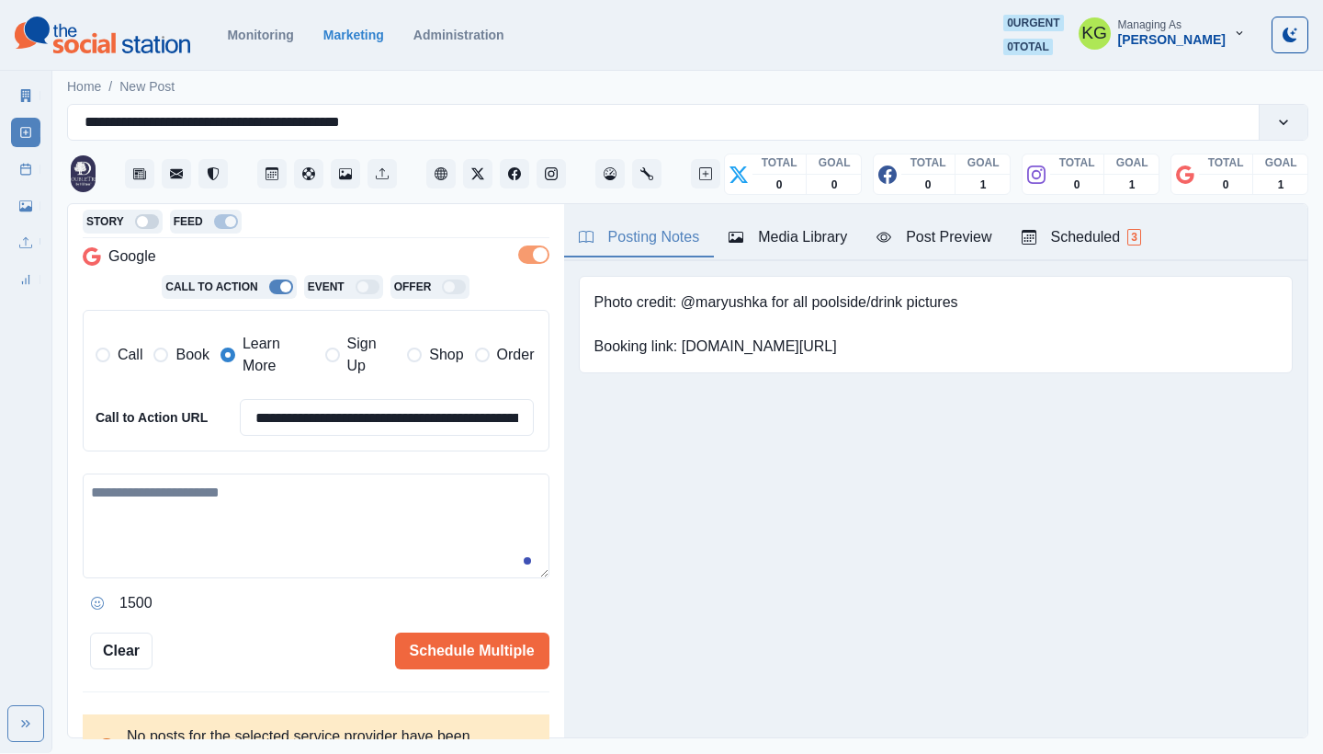
scroll to position [0, 0]
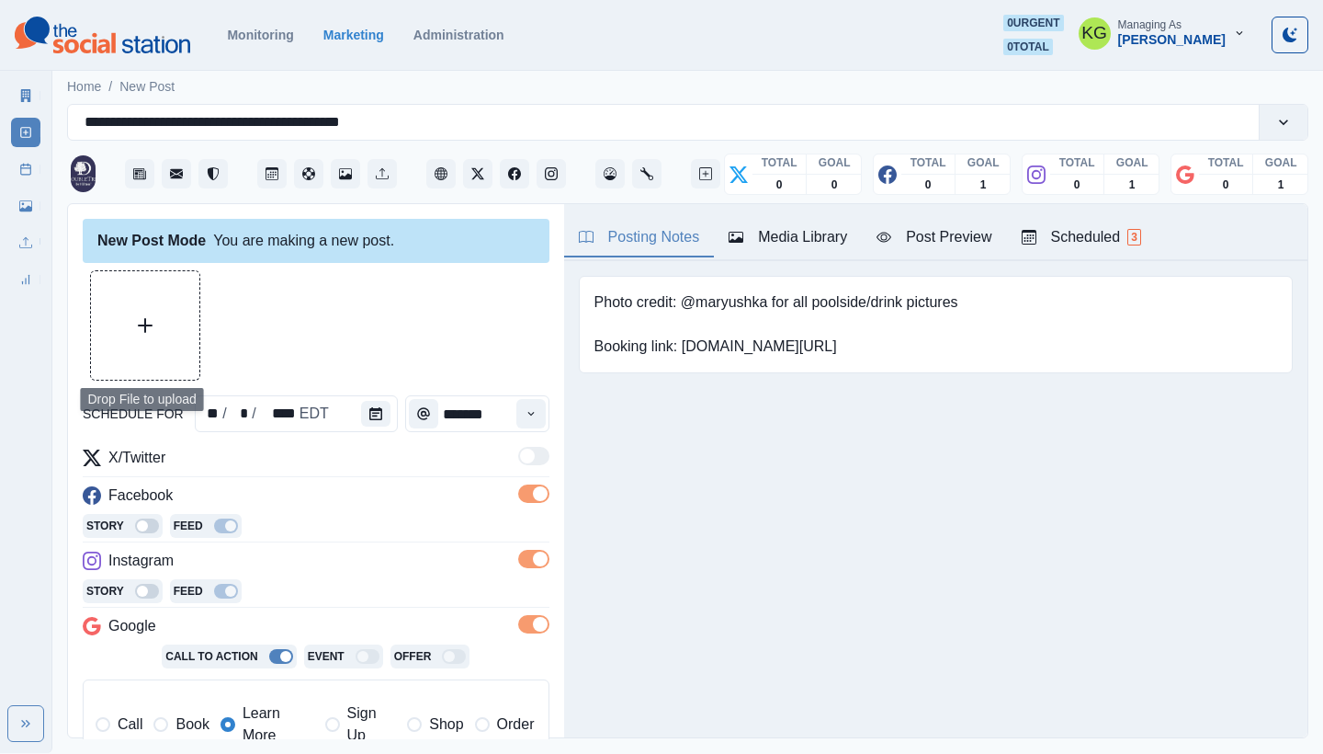
click at [155, 326] on button "Upload Media" at bounding box center [145, 325] width 108 height 108
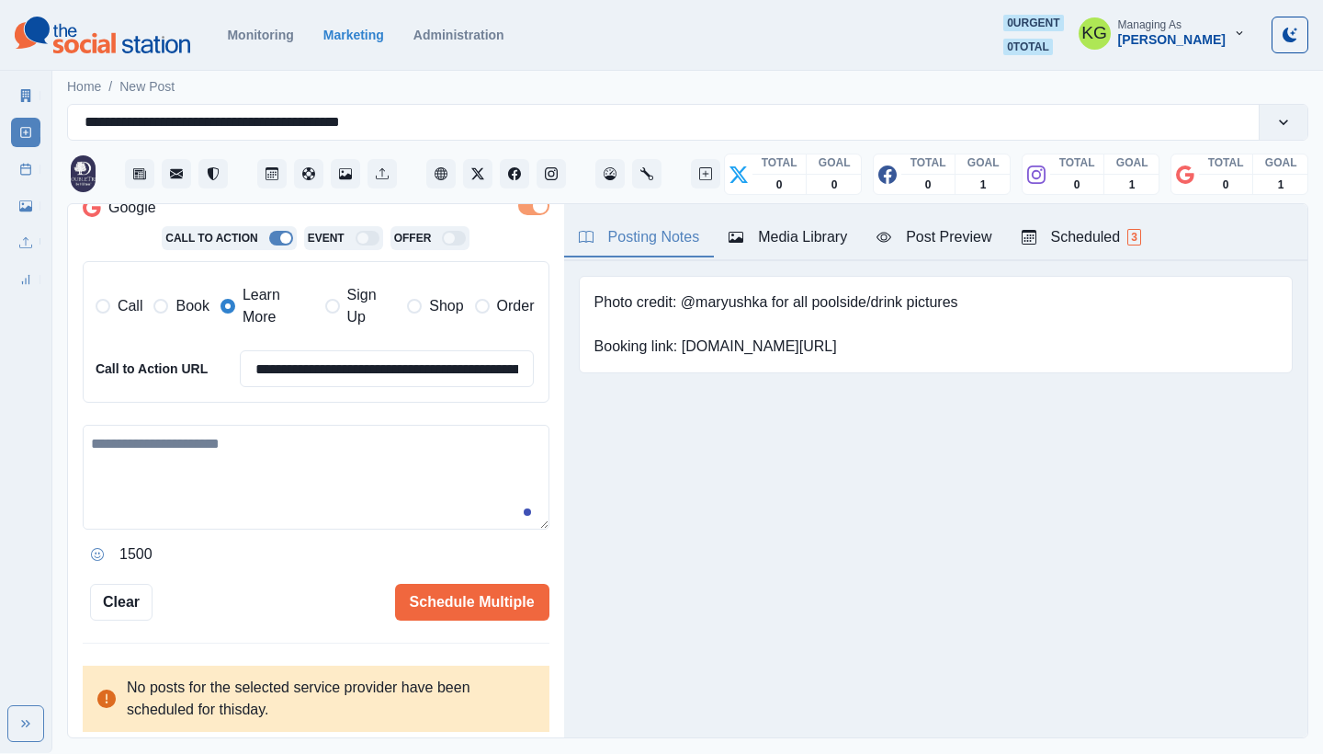
click at [371, 493] on textarea at bounding box center [316, 477] width 467 height 105
paste textarea "**********"
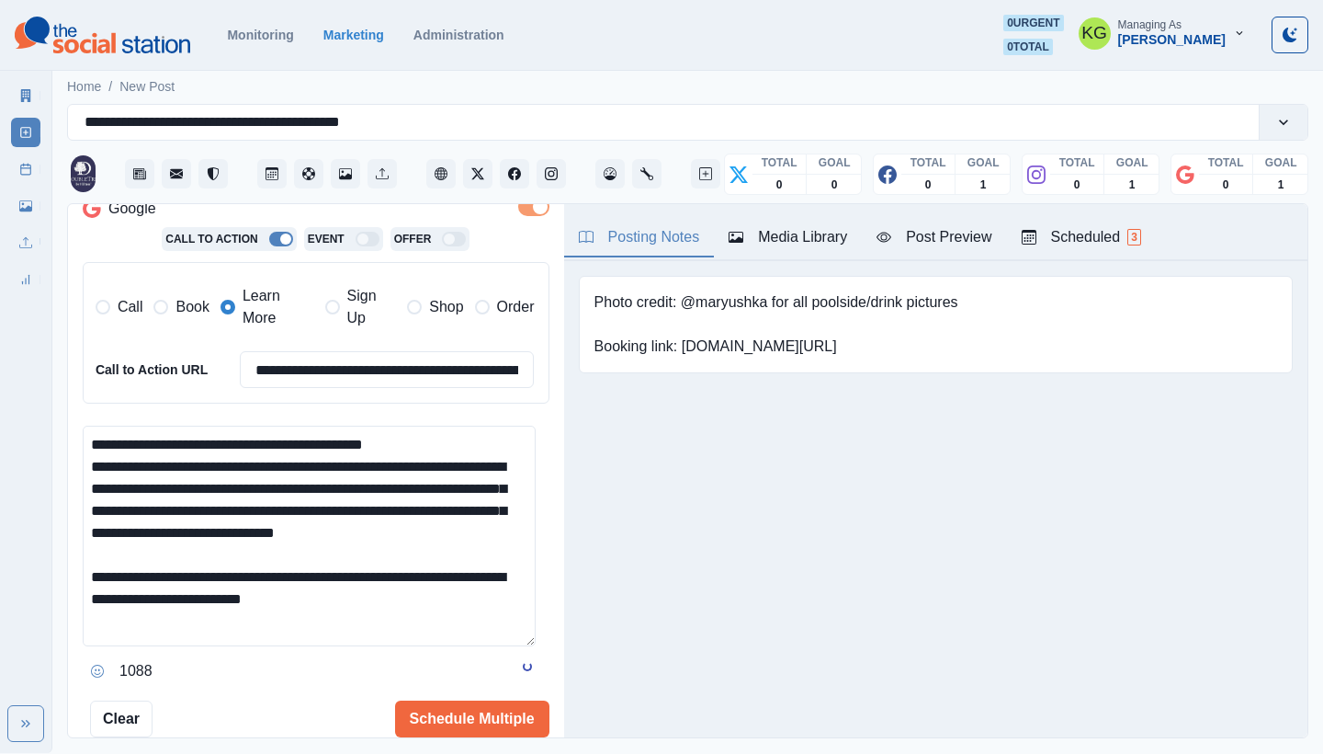
scroll to position [0, 0]
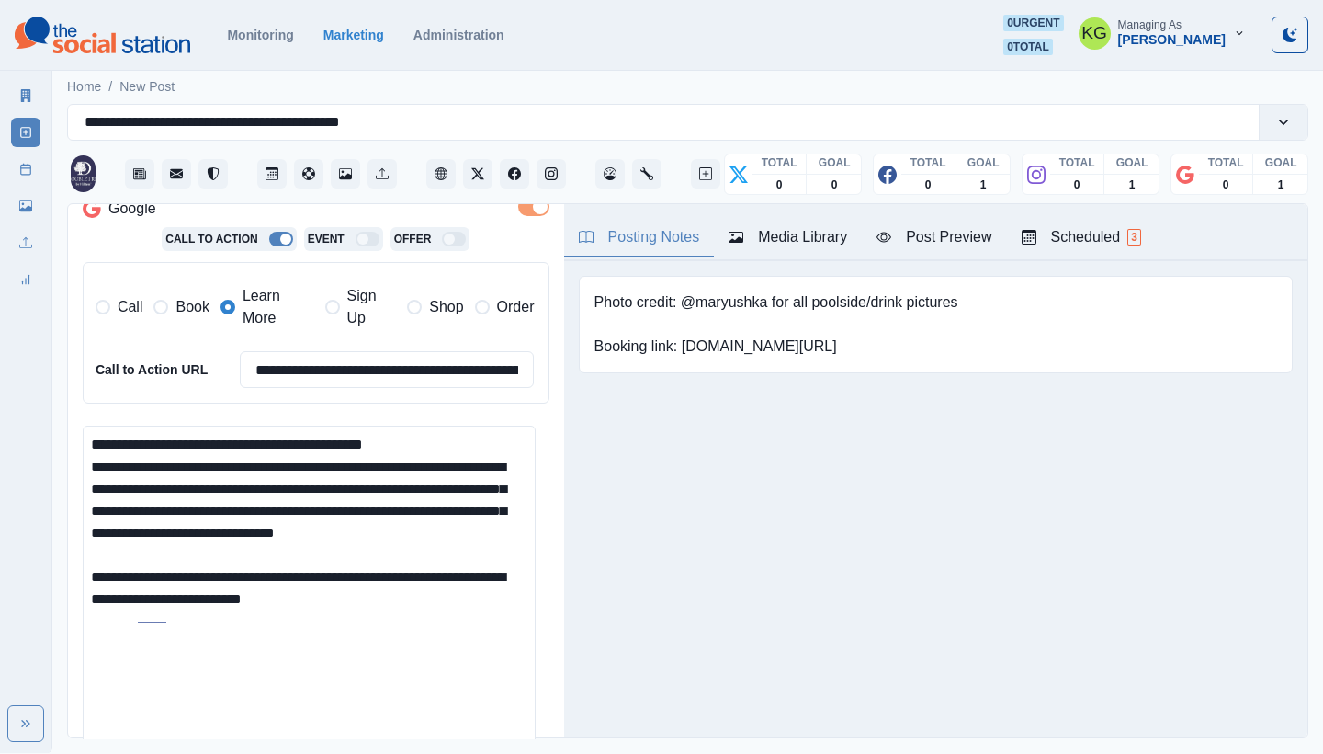
click at [548, 753] on html "**********" at bounding box center [661, 376] width 1323 height 753
click at [96, 544] on textarea "**********" at bounding box center [309, 595] width 453 height 341
drag, startPoint x: 214, startPoint y: 551, endPoint x: 224, endPoint y: 550, distance: 10.2
click at [224, 550] on textarea "**********" at bounding box center [309, 595] width 453 height 341
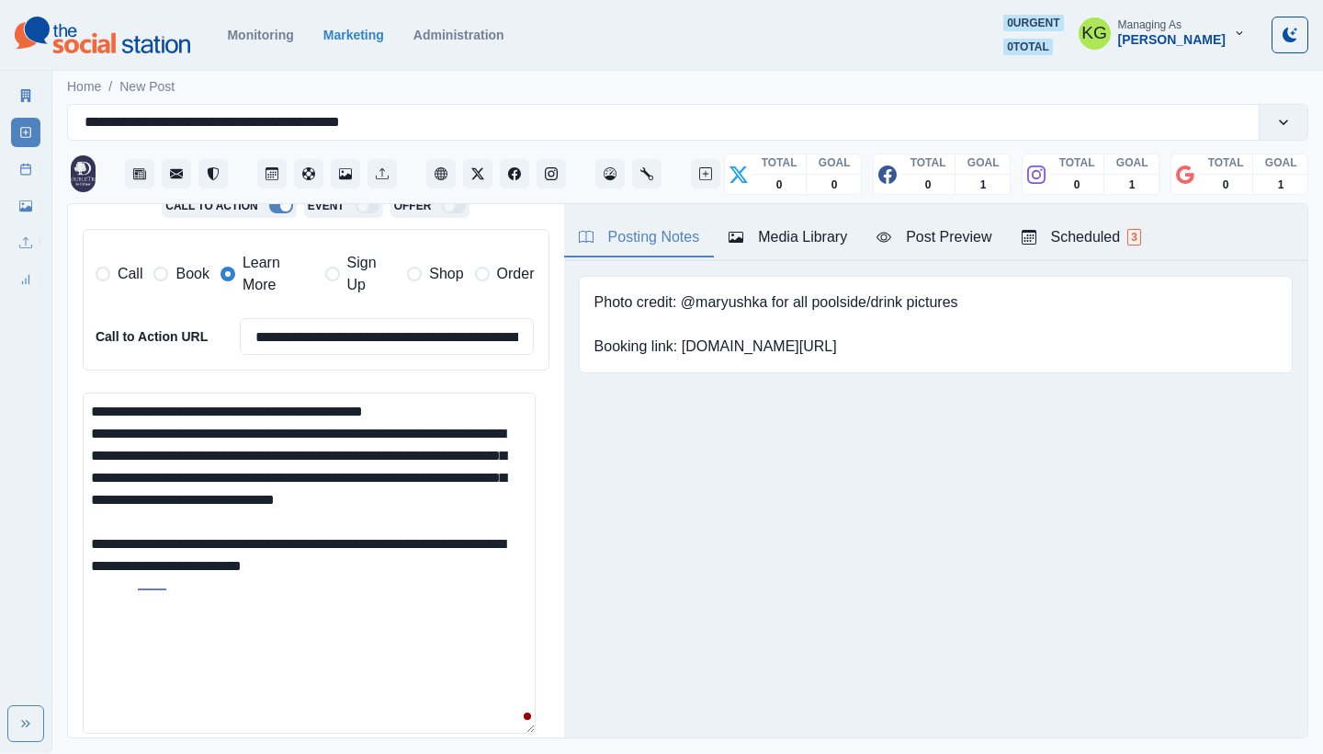
click at [393, 552] on textarea "**********" at bounding box center [309, 562] width 453 height 341
click at [371, 580] on textarea "**********" at bounding box center [309, 562] width 453 height 341
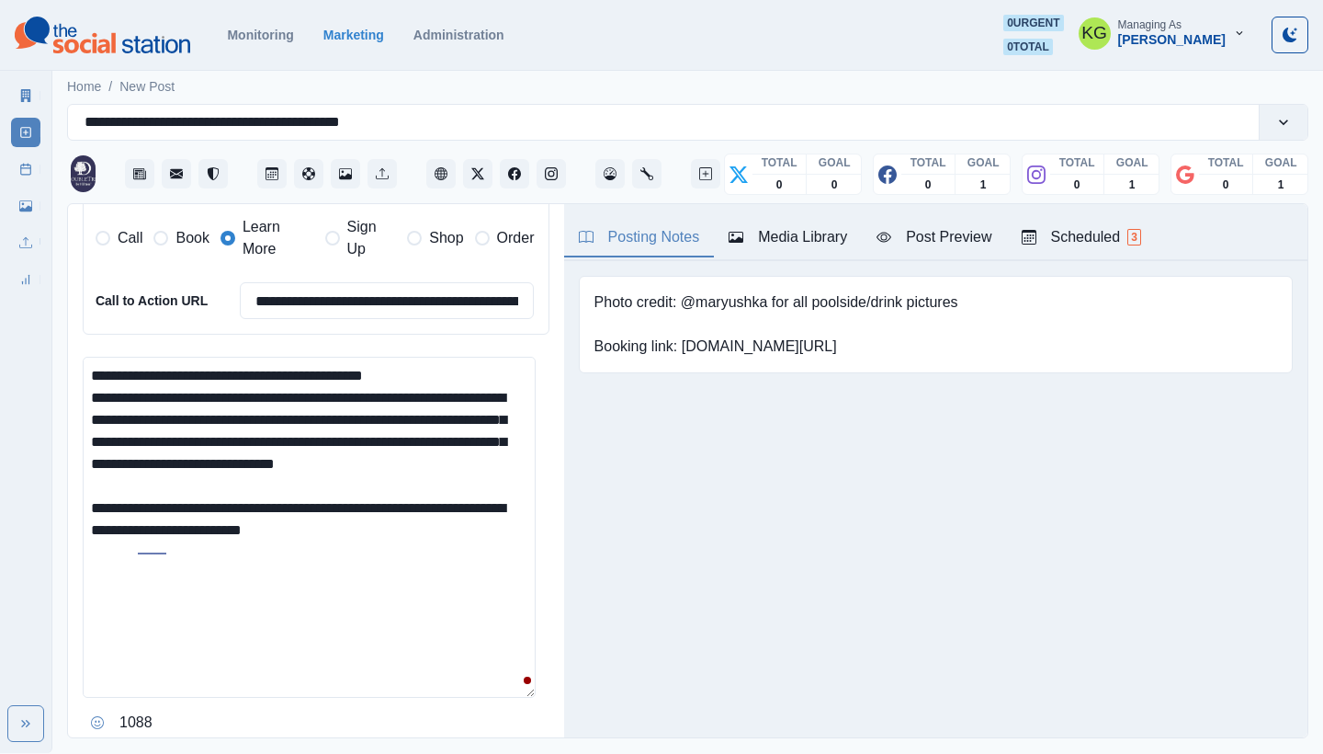
type textarea "**********"
click at [102, 708] on button "Opens Emoji Picker" at bounding box center [97, 722] width 29 height 29
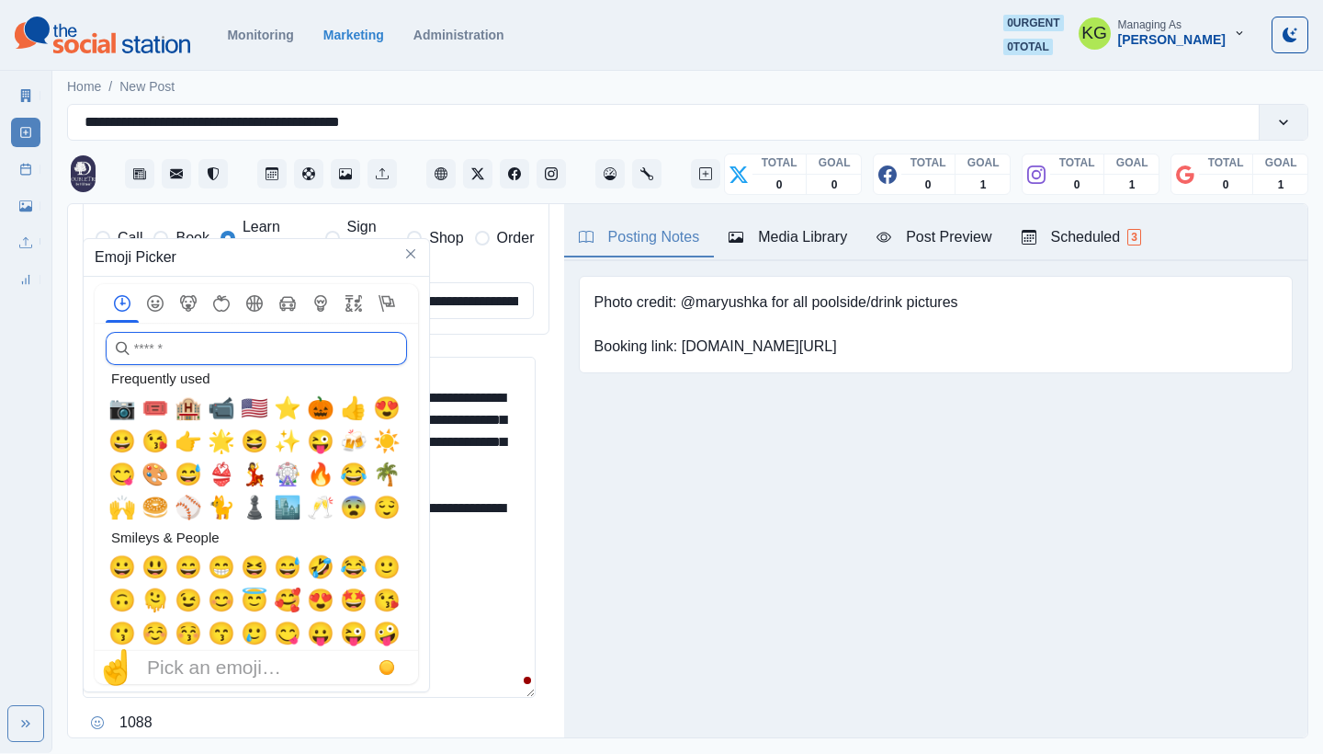
click at [221, 356] on input "search" at bounding box center [256, 348] width 301 height 33
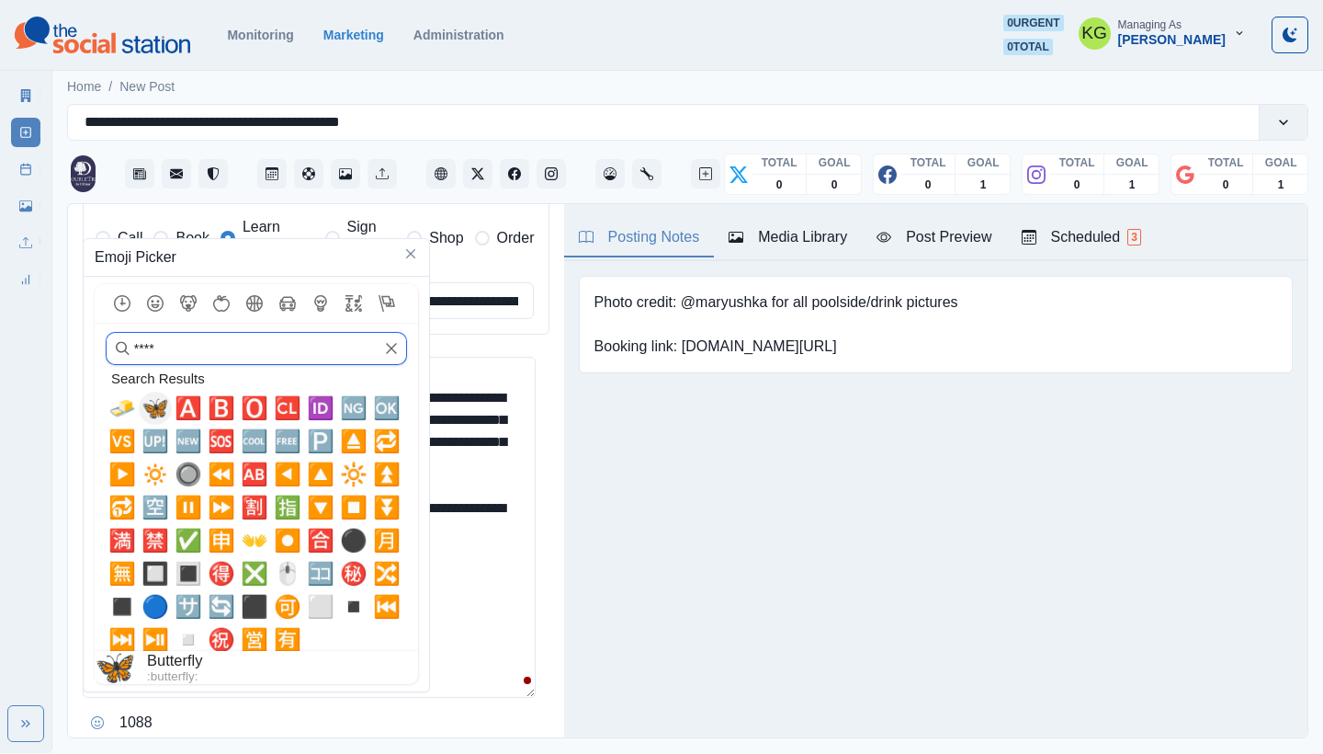
type input "****"
click at [153, 410] on span "🦋" at bounding box center [156, 408] width 28 height 26
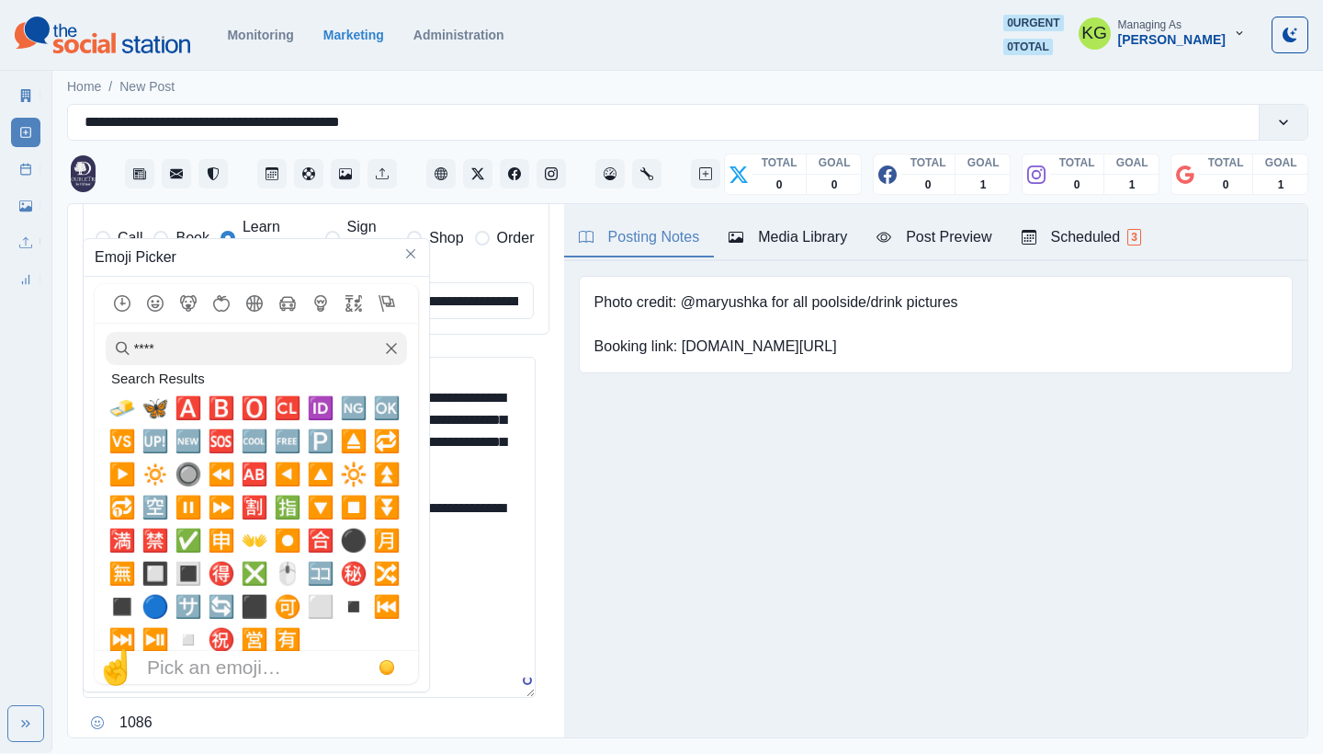
click at [469, 567] on textarea "**********" at bounding box center [309, 527] width 453 height 341
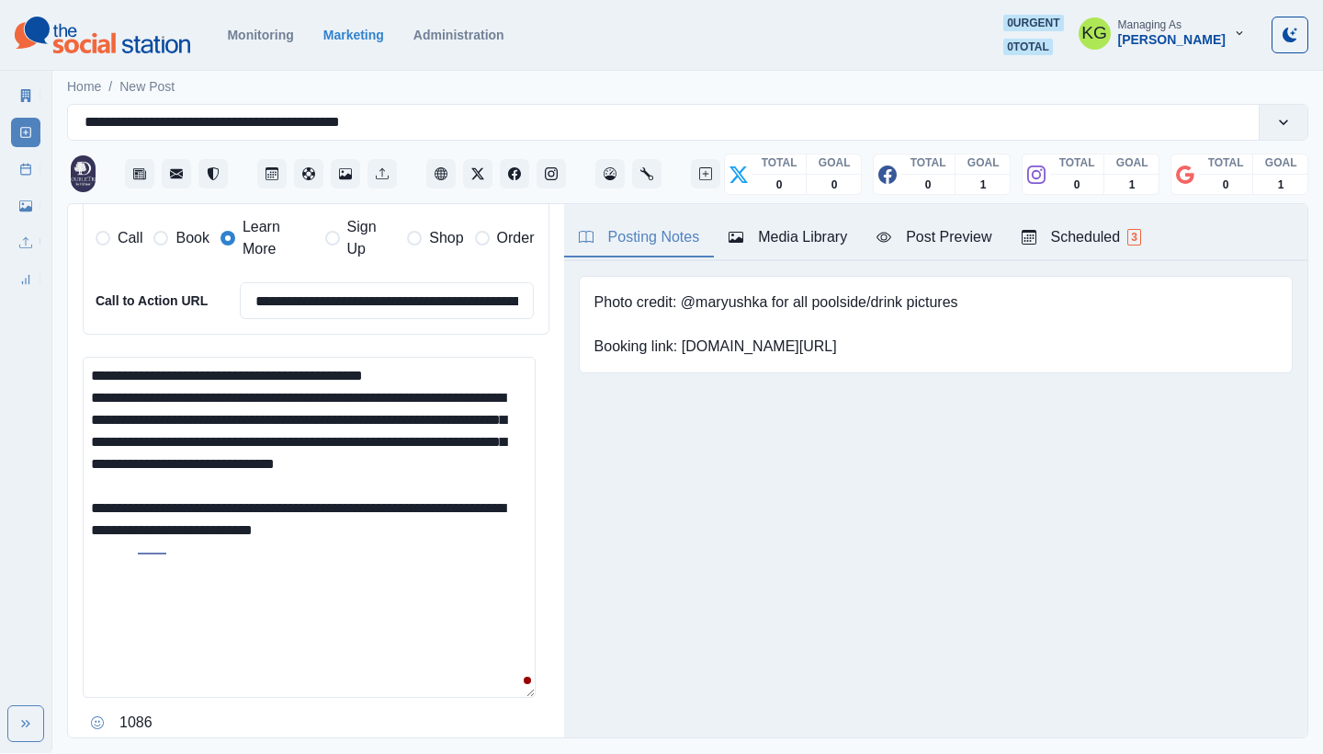
click at [353, 550] on textarea "**********" at bounding box center [309, 527] width 453 height 341
click at [100, 368] on textarea "**********" at bounding box center [309, 527] width 453 height 341
paste textarea
click at [120, 481] on textarea "**********" at bounding box center [309, 527] width 453 height 341
click at [120, 365] on textarea "**********" at bounding box center [309, 527] width 453 height 341
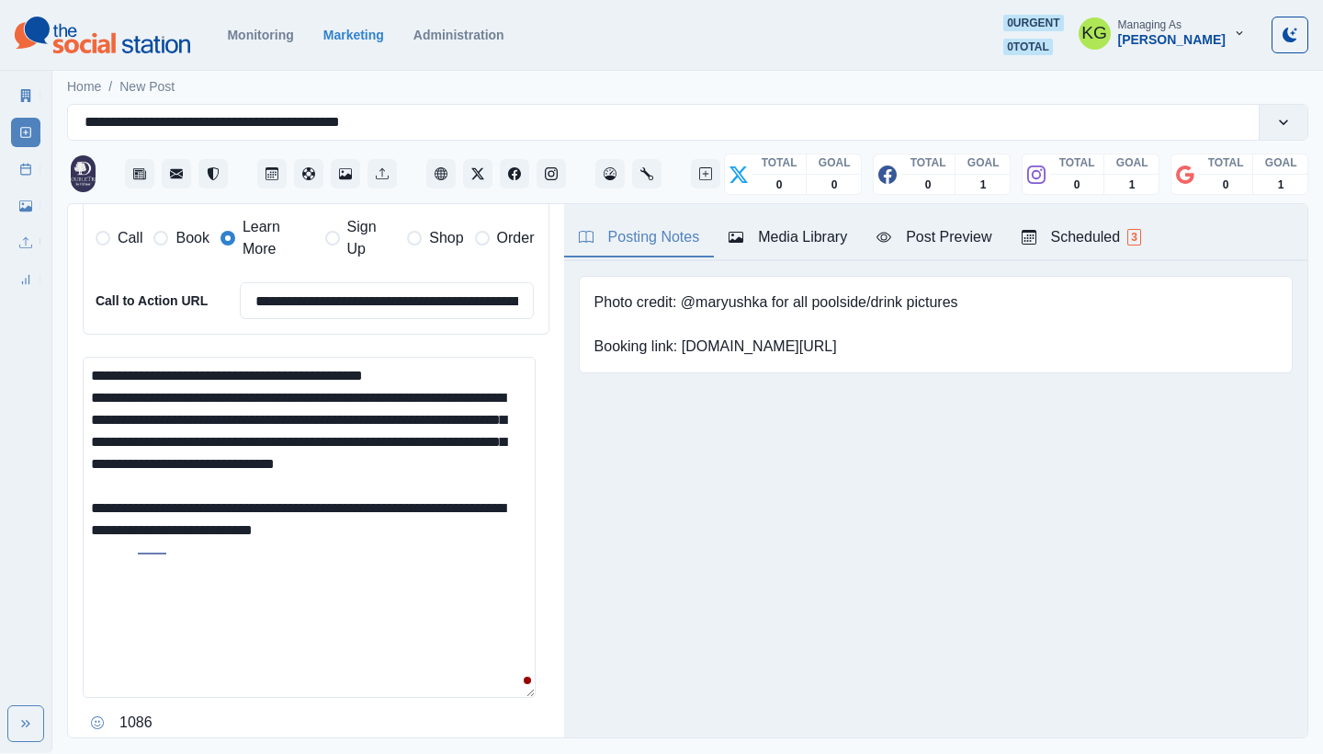
paste textarea "*"
click at [465, 370] on textarea "**********" at bounding box center [309, 527] width 453 height 341
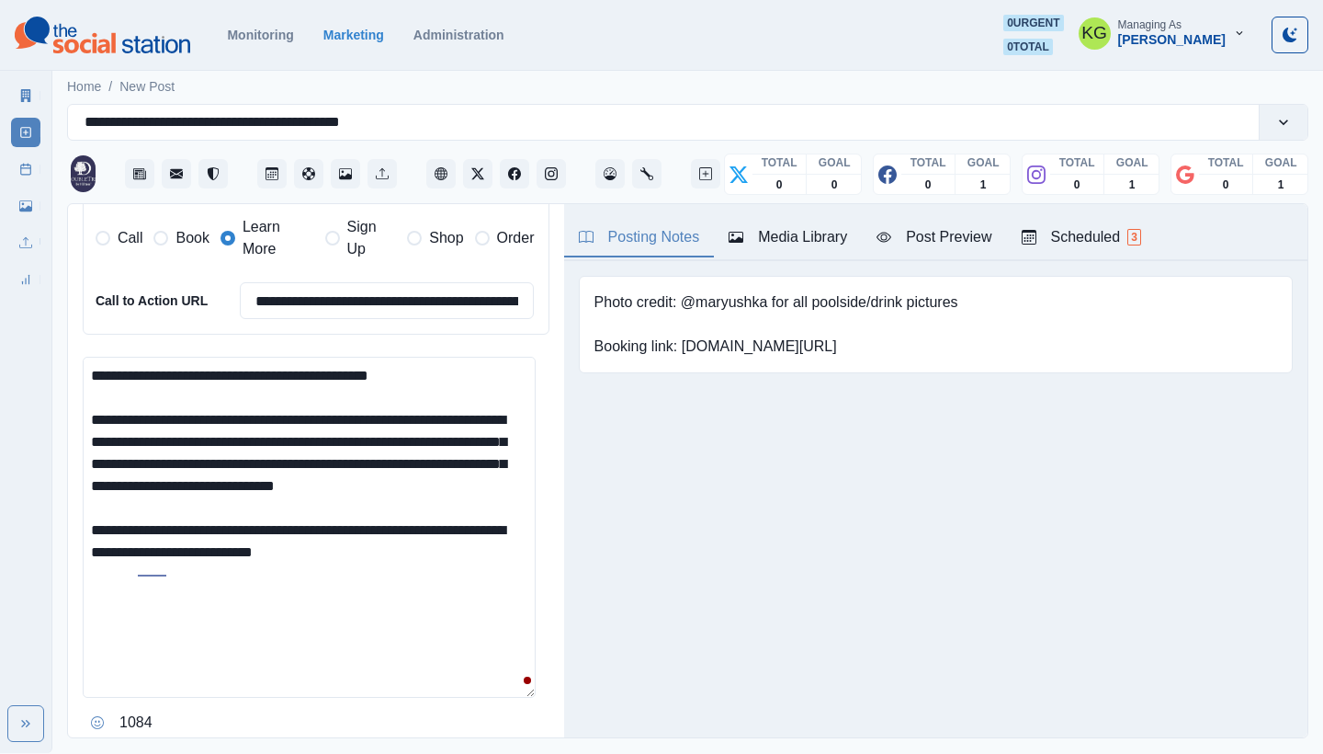
click at [369, 407] on textarea "**********" at bounding box center [309, 527] width 453 height 341
click at [492, 478] on textarea "**********" at bounding box center [309, 527] width 453 height 341
click at [396, 538] on textarea "**********" at bounding box center [309, 527] width 453 height 341
click at [200, 536] on textarea "**********" at bounding box center [309, 527] width 453 height 341
click at [472, 543] on textarea "**********" at bounding box center [309, 527] width 453 height 341
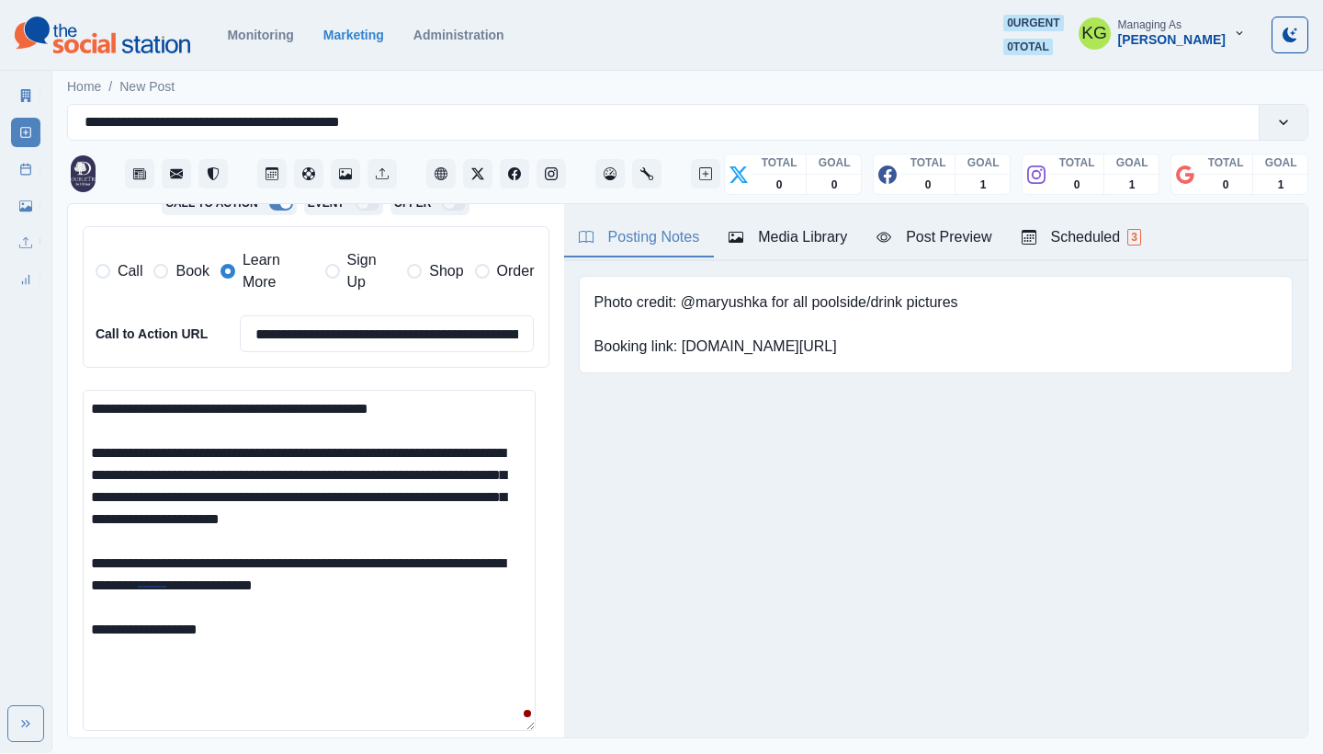
scroll to position [450, 0]
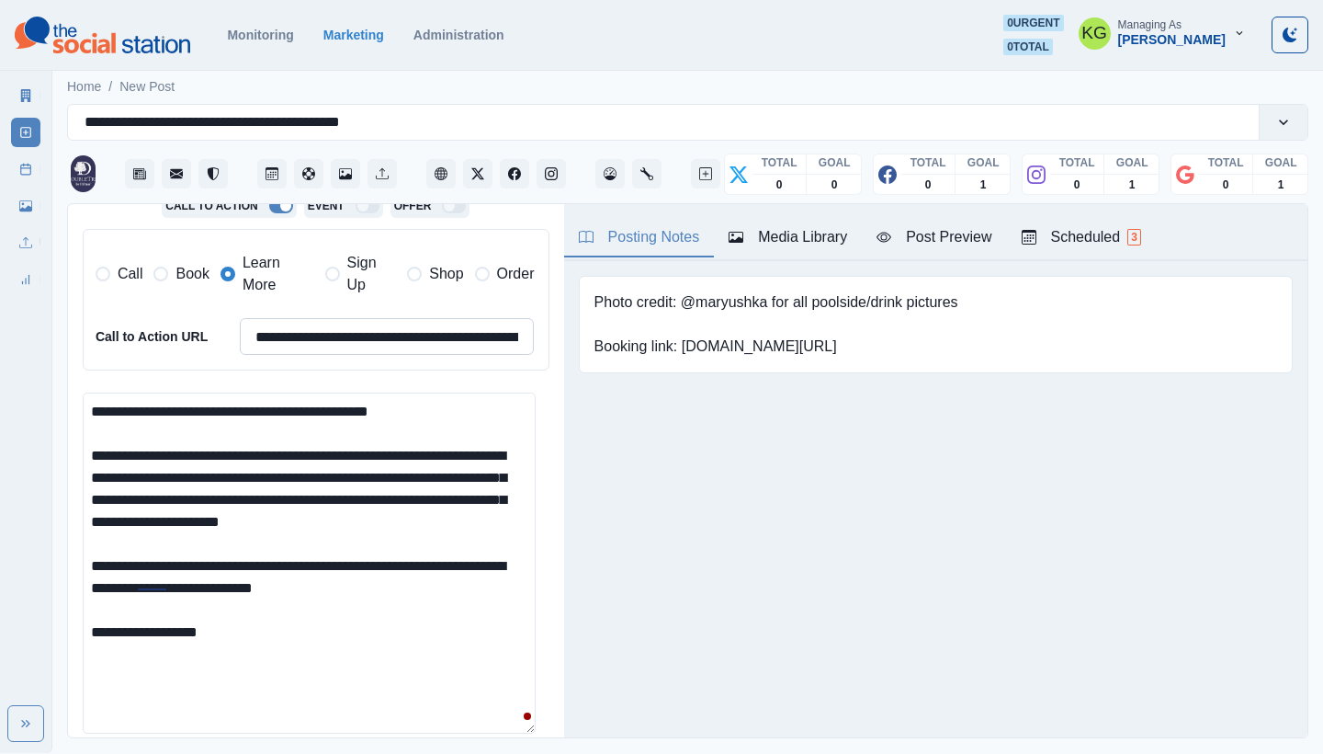
type textarea "**********"
click at [442, 332] on input "**********" at bounding box center [387, 336] width 295 height 37
paste input
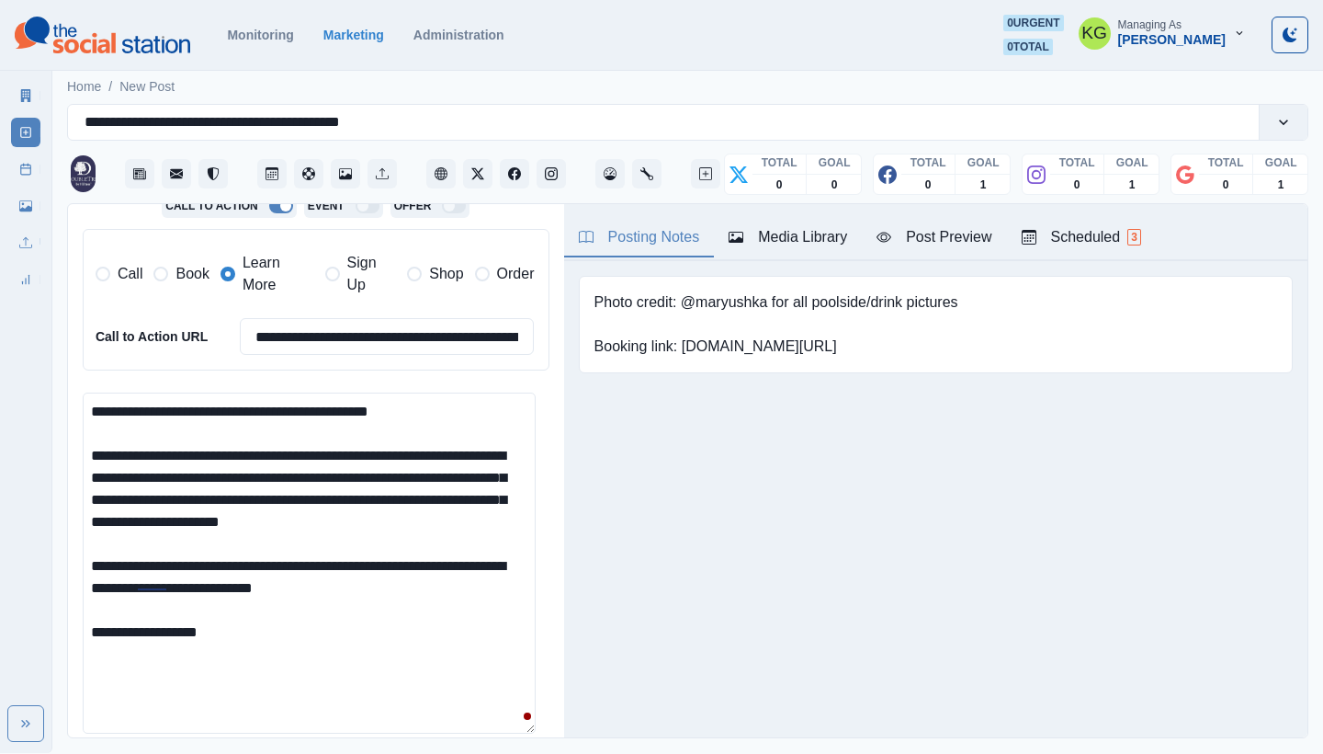
click at [440, 657] on textarea "**********" at bounding box center [309, 562] width 453 height 341
click at [390, 341] on input "**********" at bounding box center [387, 336] width 295 height 37
paste input
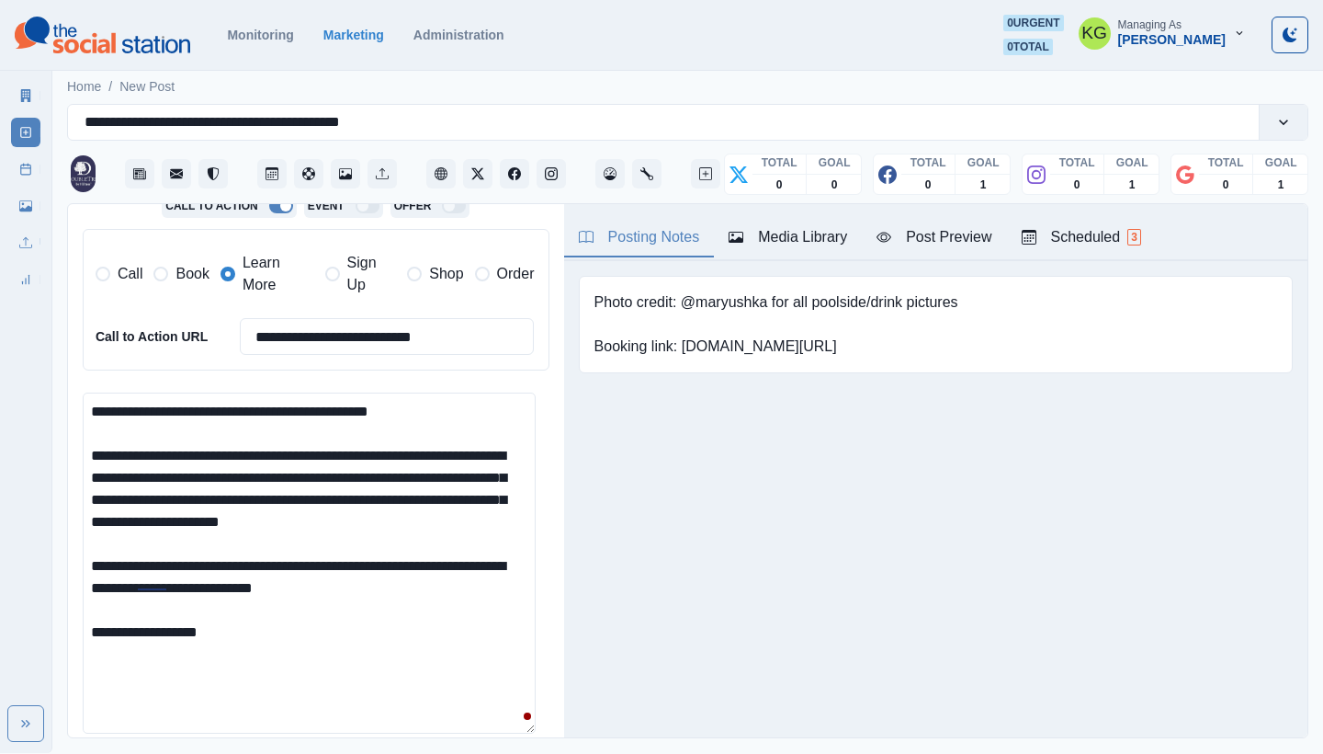
type input "**********"
click at [224, 627] on textarea "**********" at bounding box center [309, 562] width 453 height 341
paste textarea "**********"
click at [207, 621] on textarea "**********" at bounding box center [309, 562] width 453 height 341
click at [448, 631] on textarea "**********" at bounding box center [309, 562] width 453 height 341
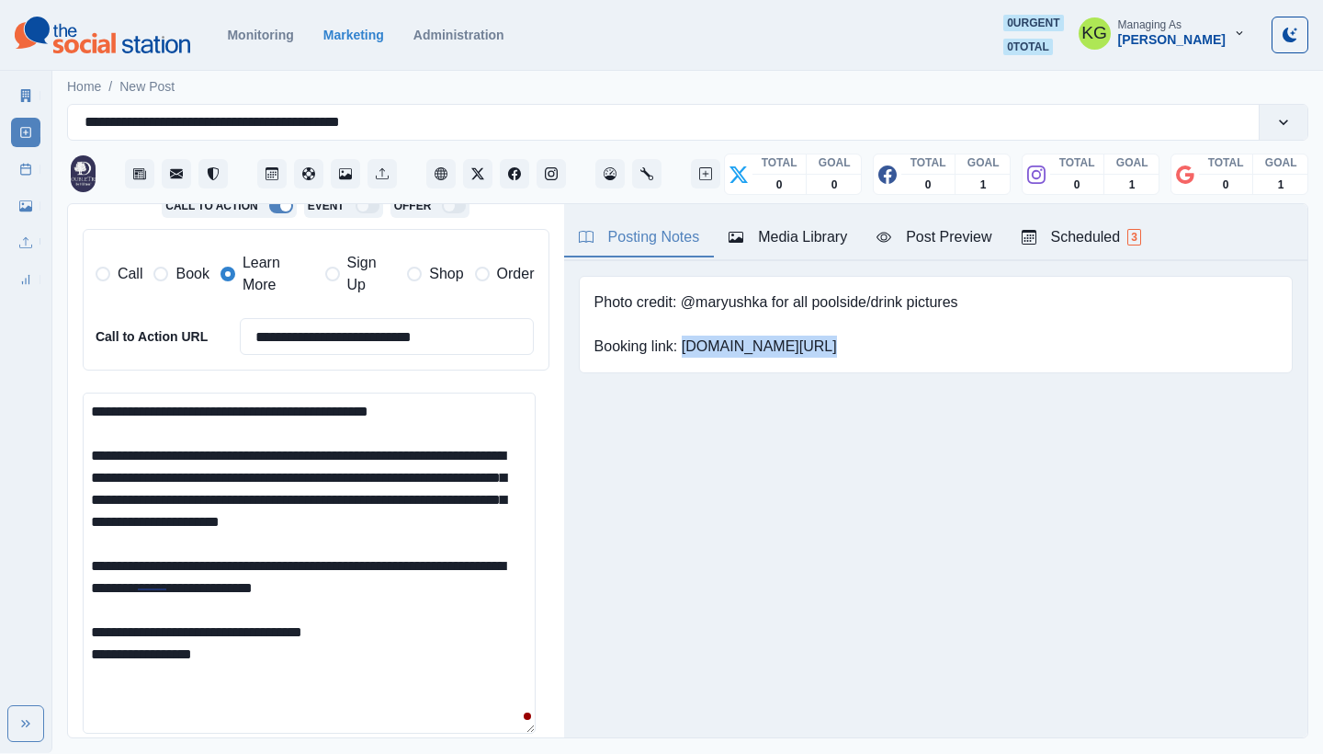
drag, startPoint x: 681, startPoint y: 346, endPoint x: 823, endPoint y: 347, distance: 142.4
click at [822, 346] on pre "Photo credit: @maryushka for all poolside/drink pictures Booking link: www.bit.…" at bounding box center [777, 324] width 364 height 66
copy pre "www.bit.ly/3TBLuRu"
click at [348, 651] on textarea "**********" at bounding box center [309, 562] width 453 height 341
paste textarea "**********"
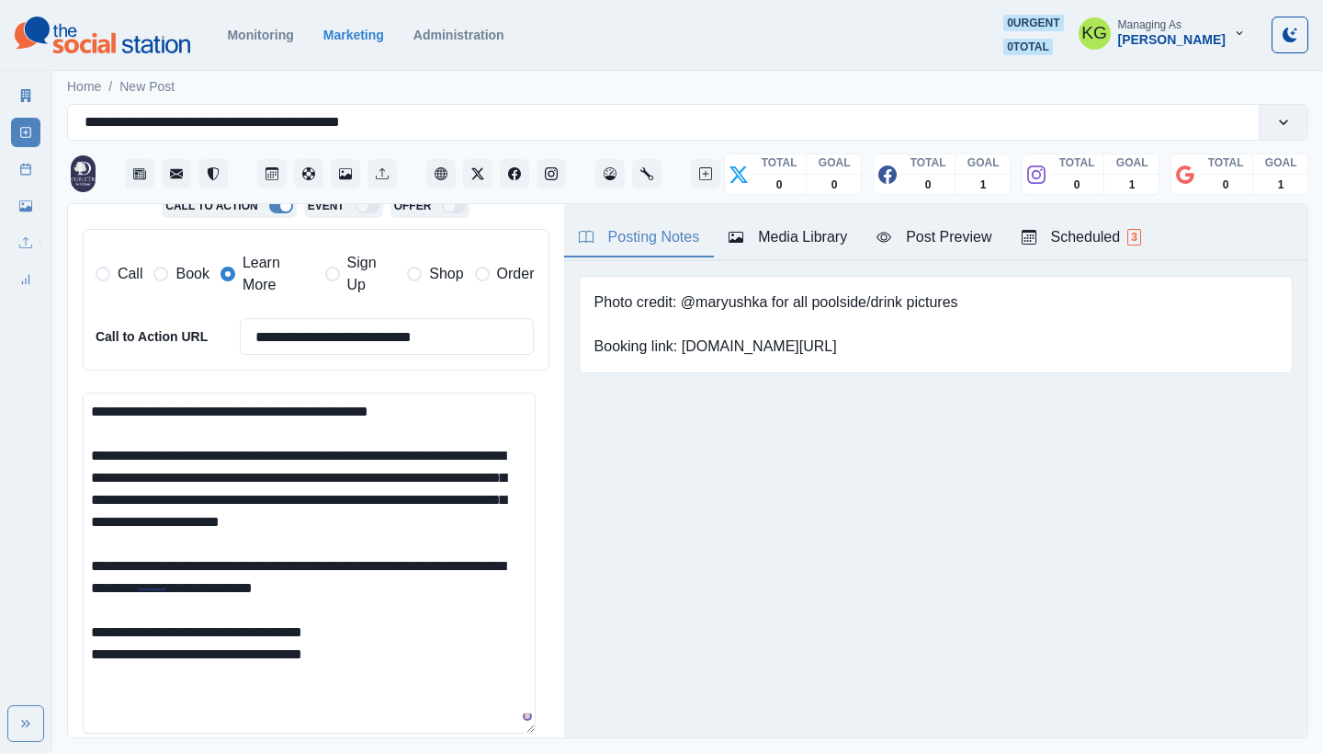
scroll to position [619, 0]
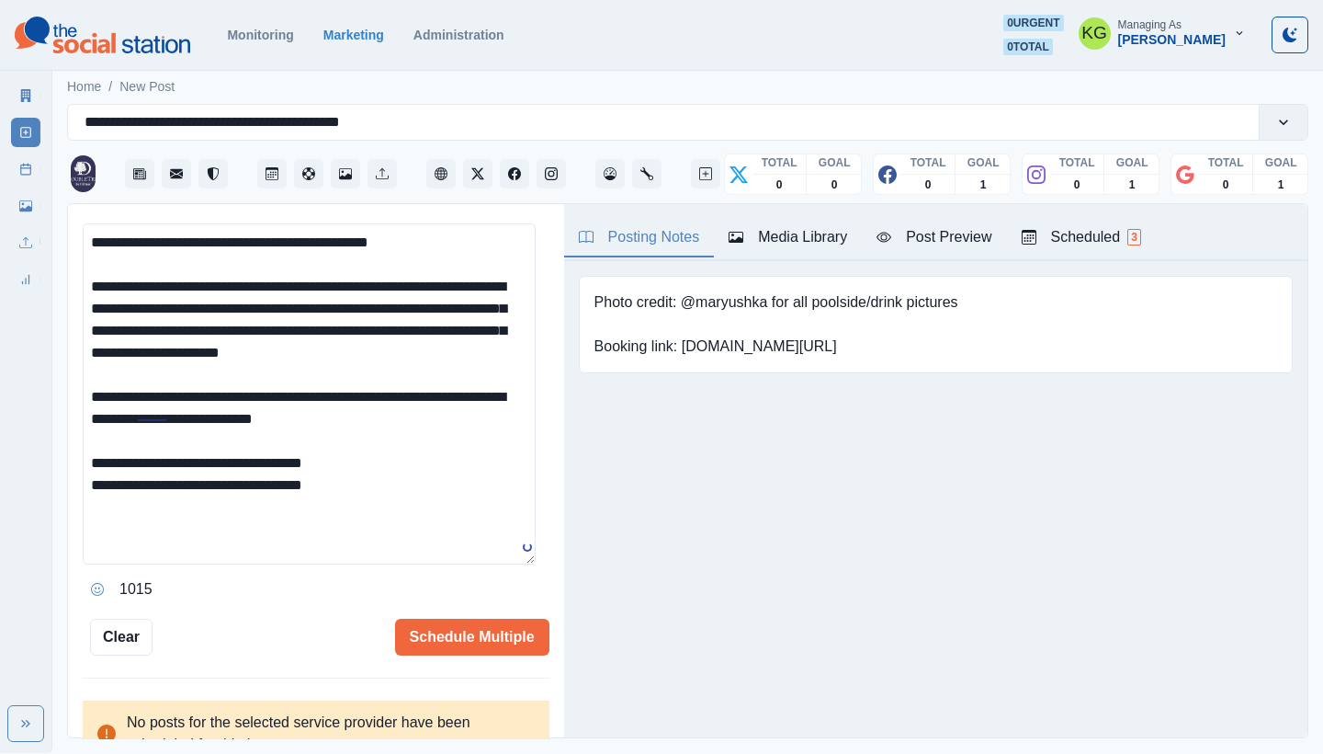
type textarea "**********"
click at [98, 583] on icon "Opens Emoji Picker" at bounding box center [97, 589] width 13 height 13
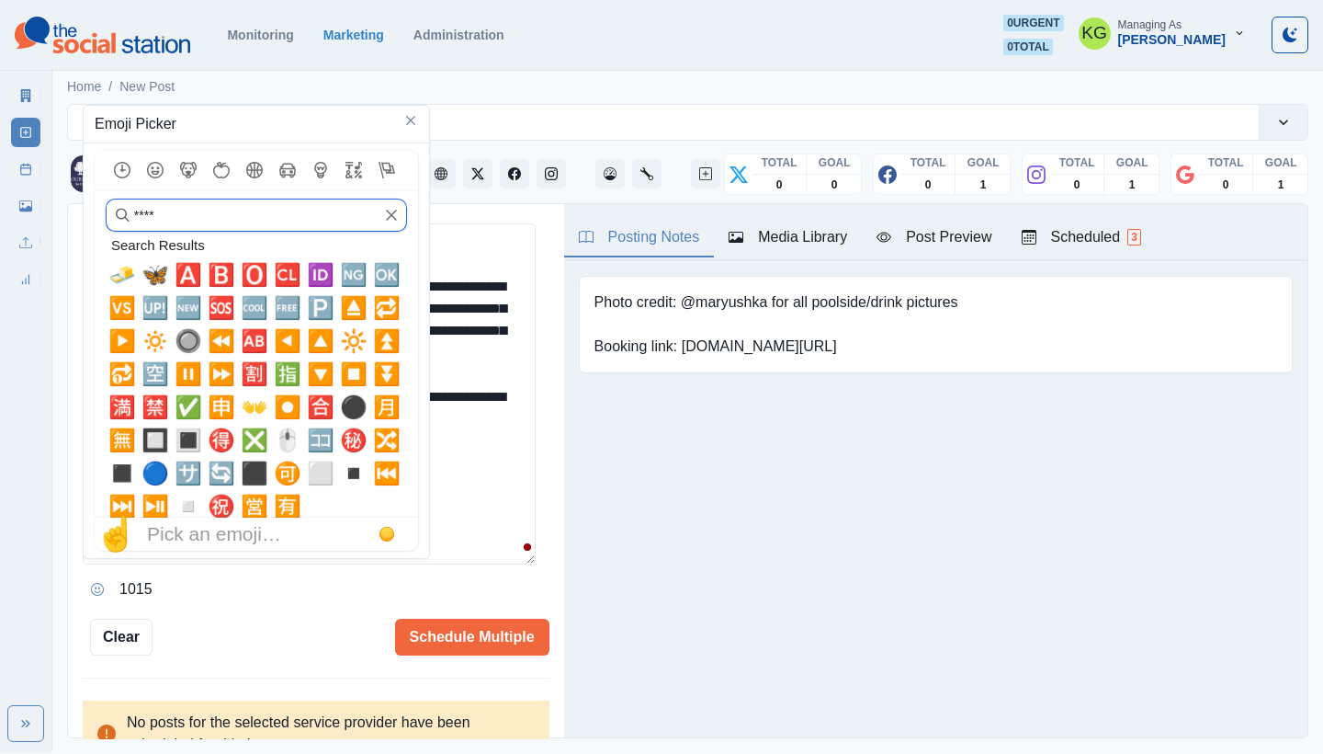
click at [402, 210] on input "****" at bounding box center [256, 215] width 301 height 33
click at [395, 216] on icon "Clear" at bounding box center [391, 215] width 13 height 13
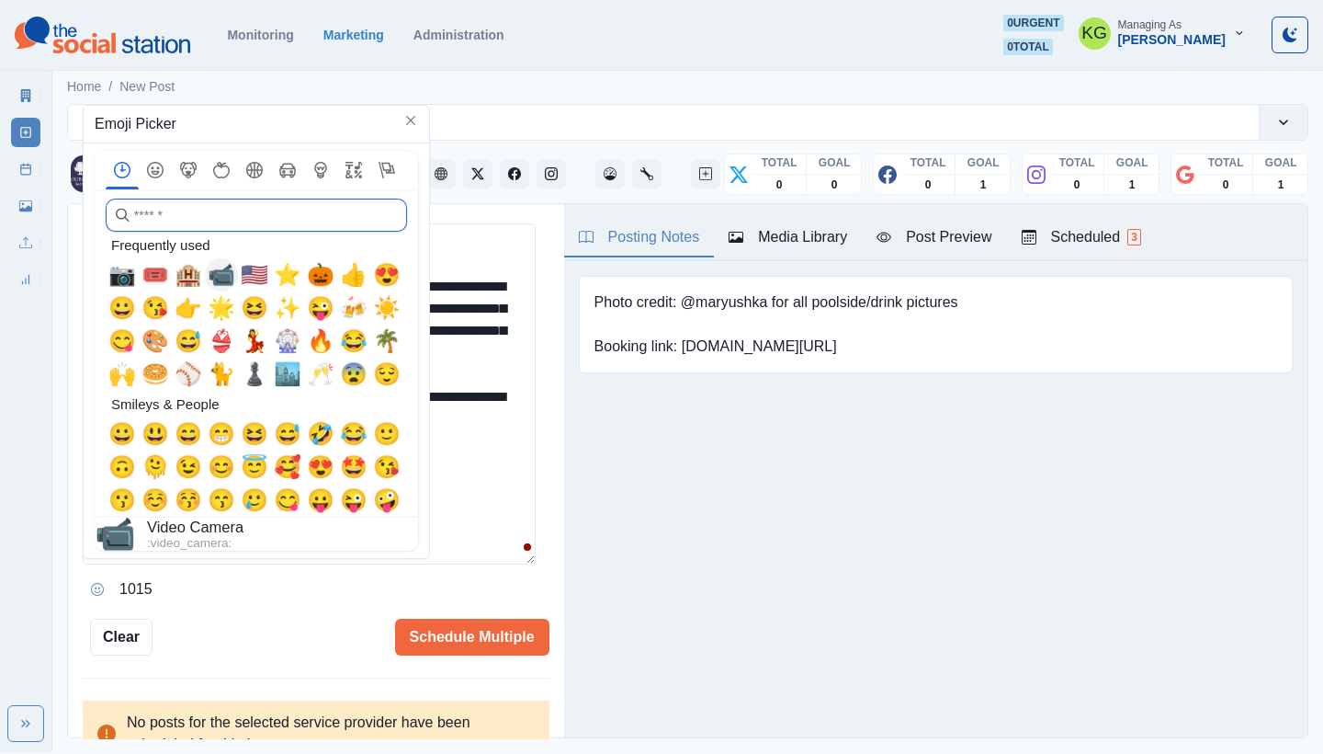
click at [229, 287] on span "📹" at bounding box center [222, 275] width 28 height 26
click at [508, 574] on div "1013" at bounding box center [316, 588] width 467 height 29
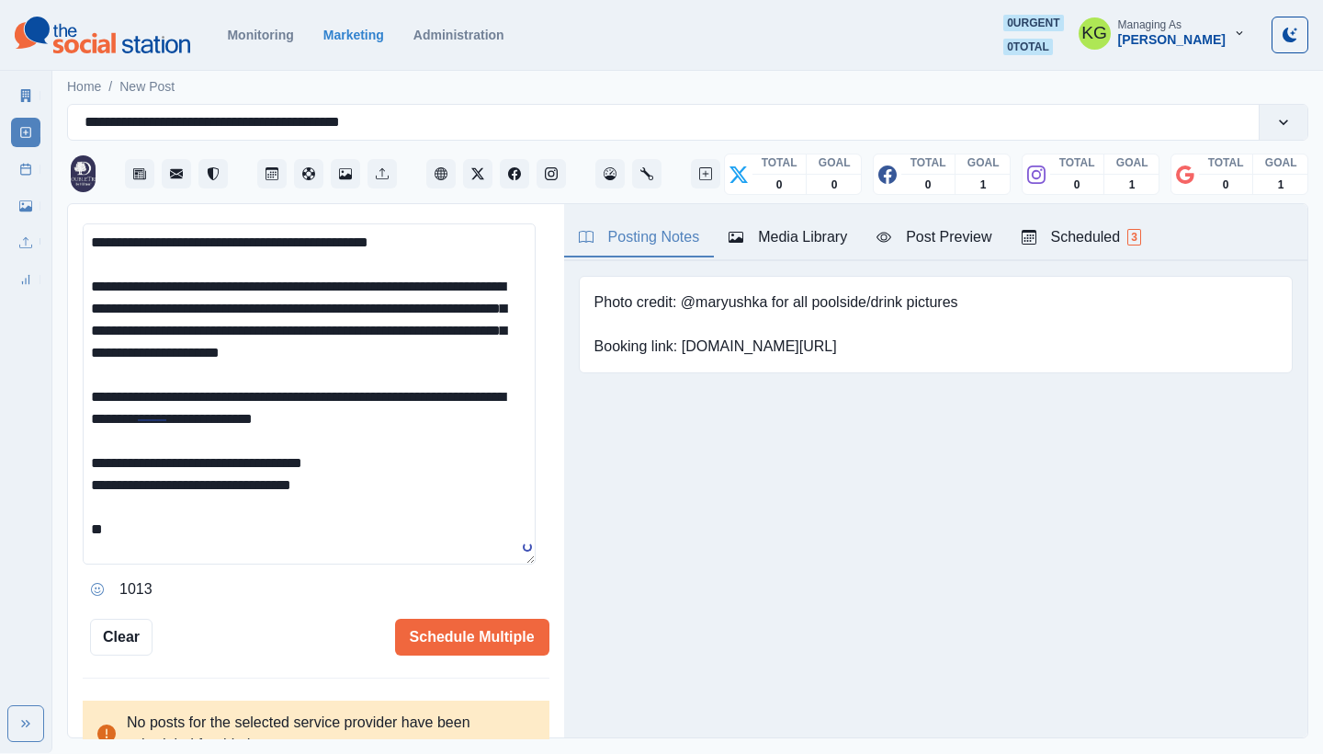
click at [466, 553] on textarea "**********" at bounding box center [309, 393] width 453 height 341
paste textarea "**********"
type textarea "**********"
click at [477, 635] on button "Schedule Multiple" at bounding box center [472, 636] width 154 height 37
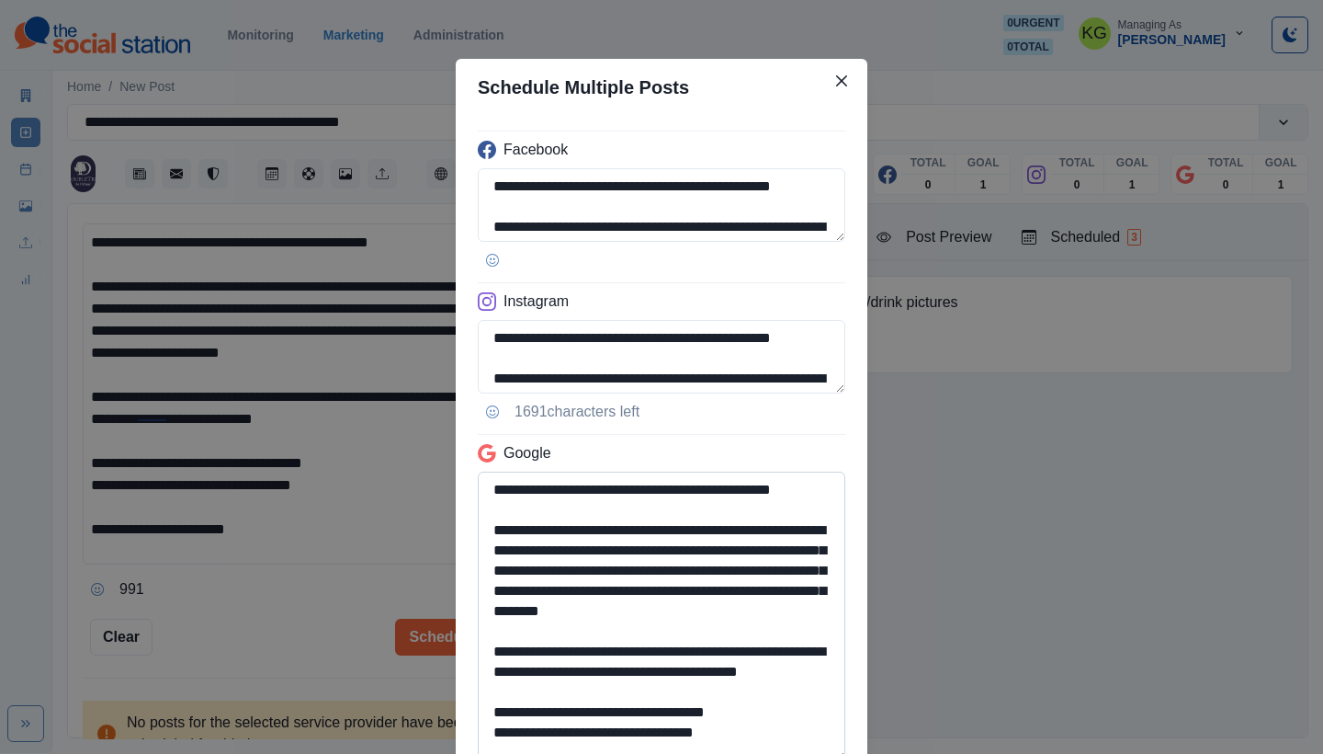
click at [798, 753] on textarea "**********" at bounding box center [662, 615] width 368 height 289
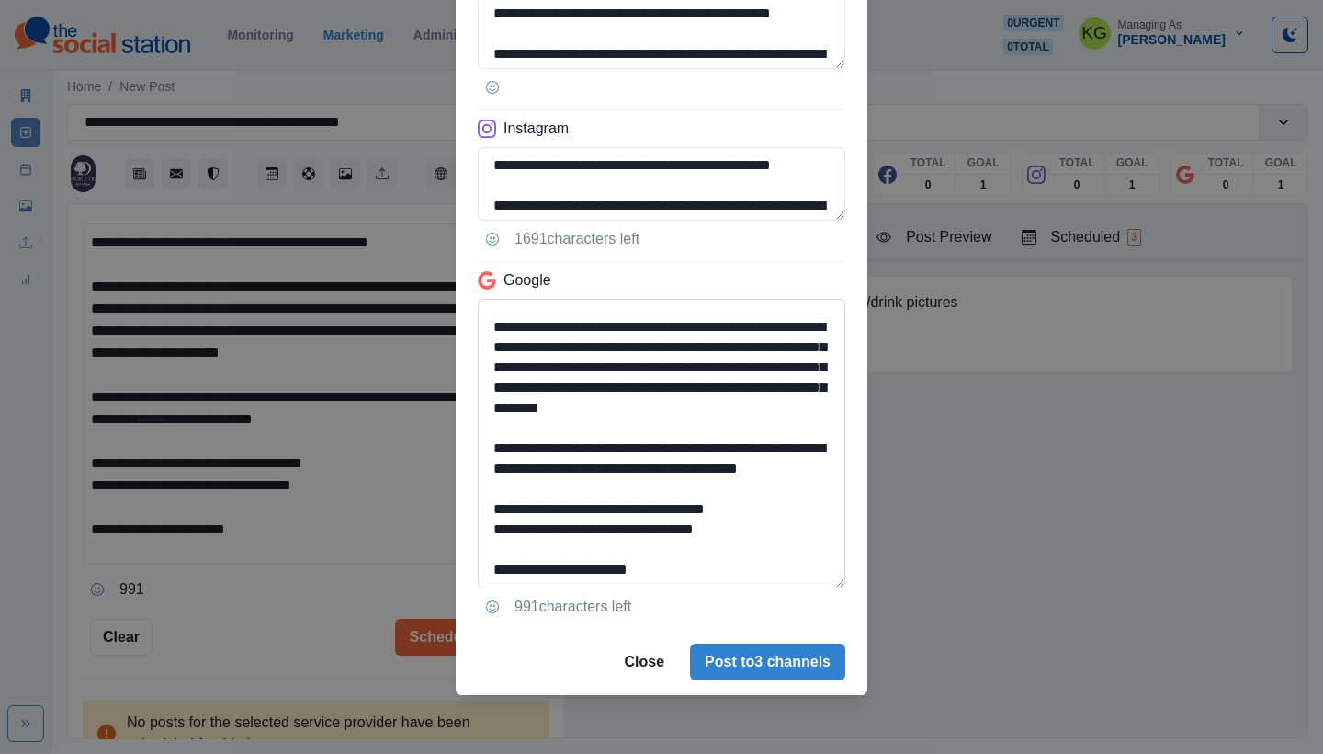
drag, startPoint x: 752, startPoint y: 535, endPoint x: 485, endPoint y: 502, distance: 268.6
click at [484, 503] on textarea "**********" at bounding box center [662, 443] width 368 height 289
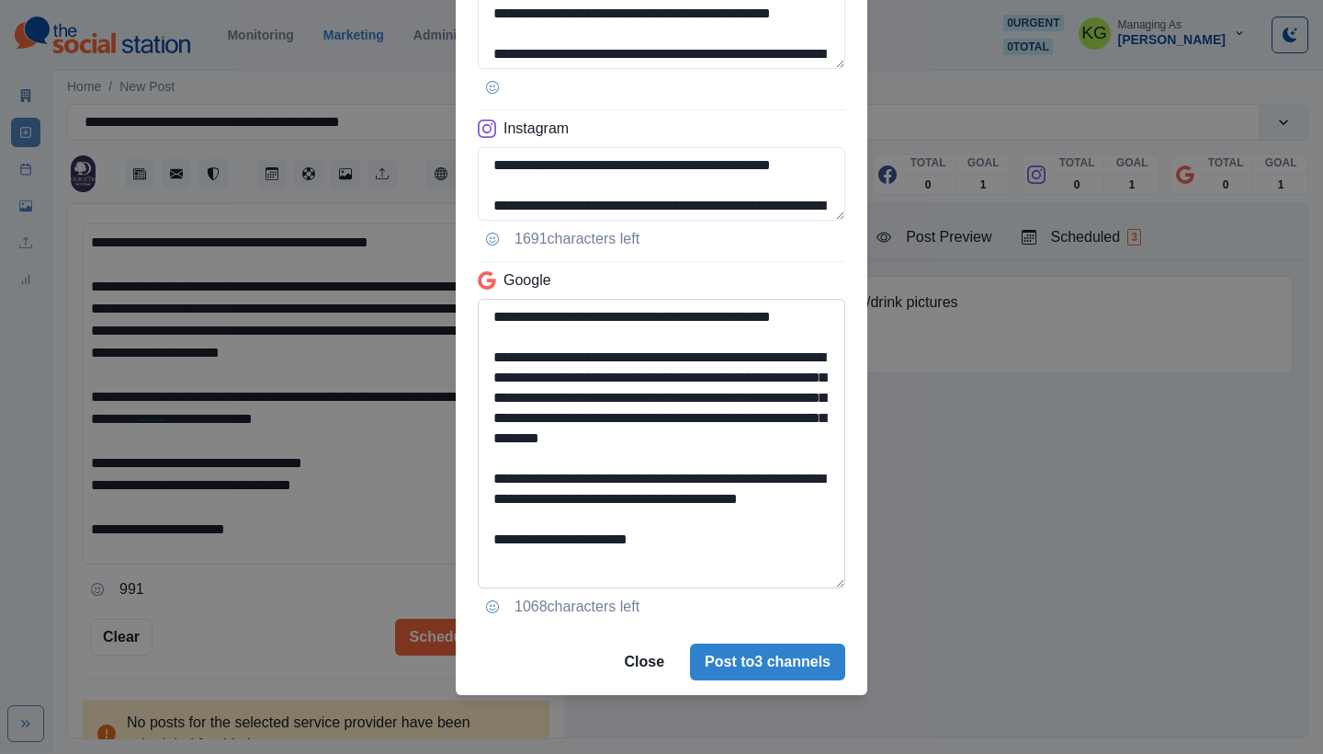
scroll to position [30, 0]
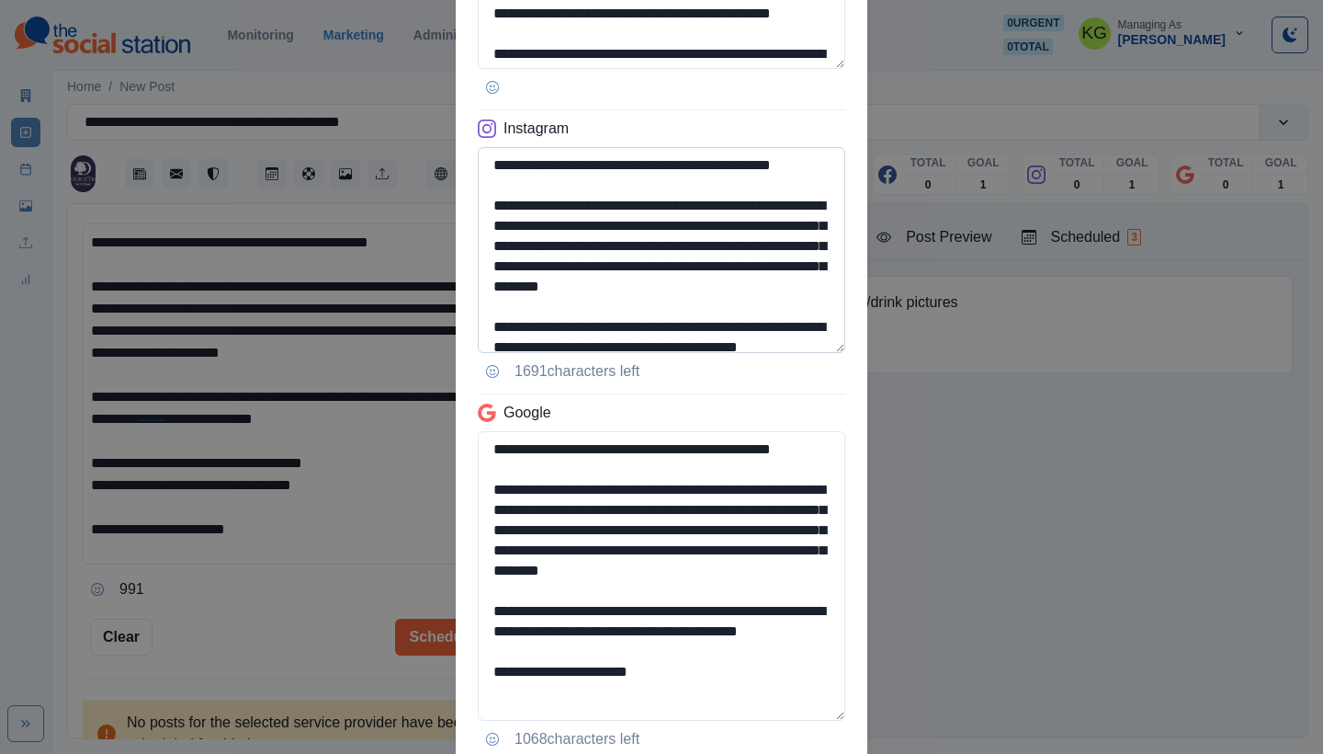
click at [760, 353] on textarea "**********" at bounding box center [662, 250] width 368 height 206
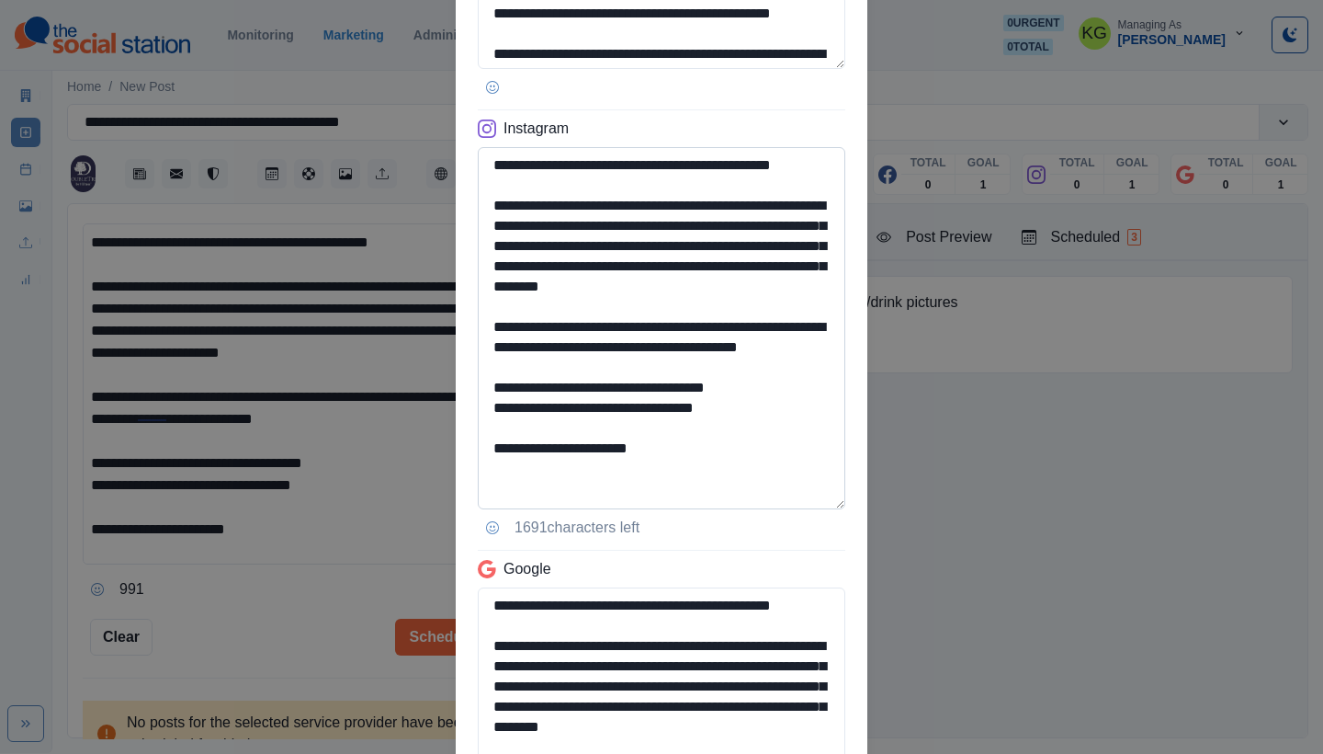
scroll to position [4, 0]
type textarea "**********"
drag, startPoint x: 607, startPoint y: 465, endPoint x: 737, endPoint y: 463, distance: 130.5
click at [737, 463] on textarea "**********" at bounding box center [662, 328] width 368 height 362
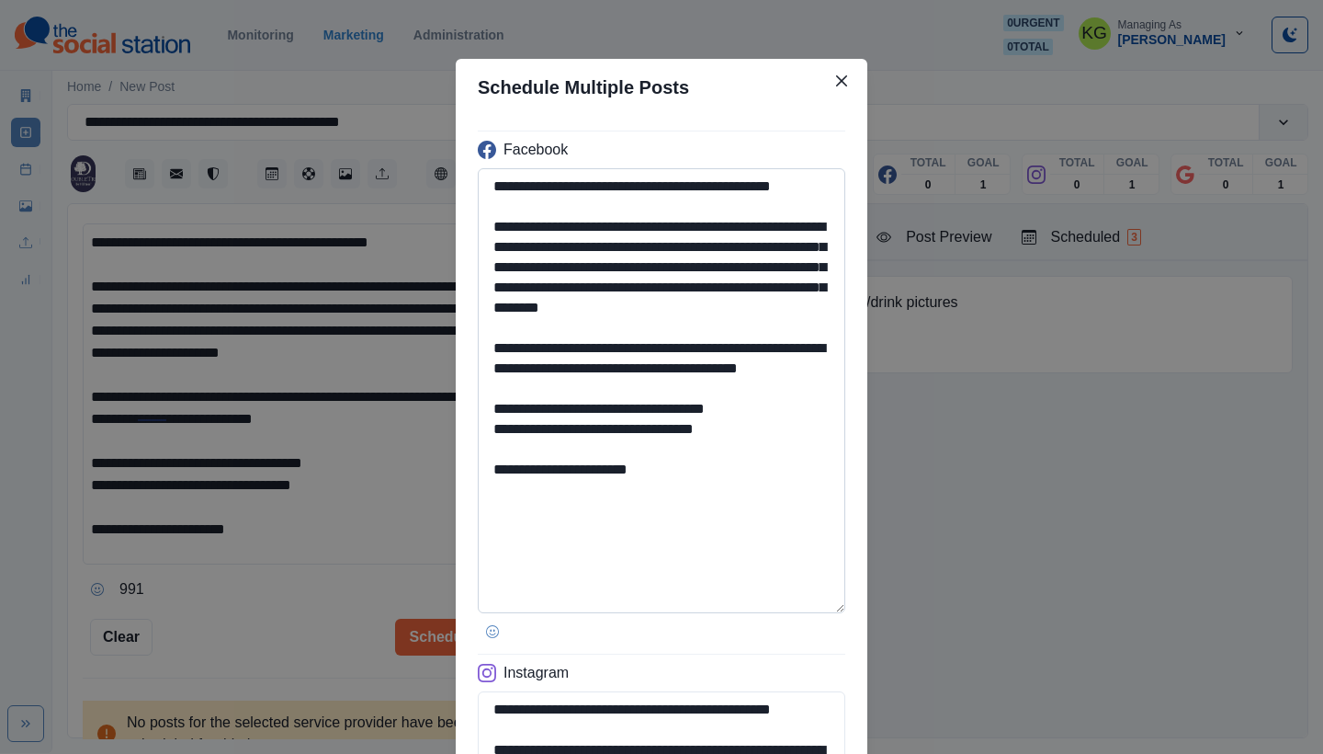
click at [788, 604] on textarea "**********" at bounding box center [662, 390] width 368 height 445
type textarea "**********"
drag, startPoint x: 548, startPoint y: 534, endPoint x: 735, endPoint y: 545, distance: 187.8
click at [735, 545] on textarea "**********" at bounding box center [662, 392] width 368 height 448
paste textarea
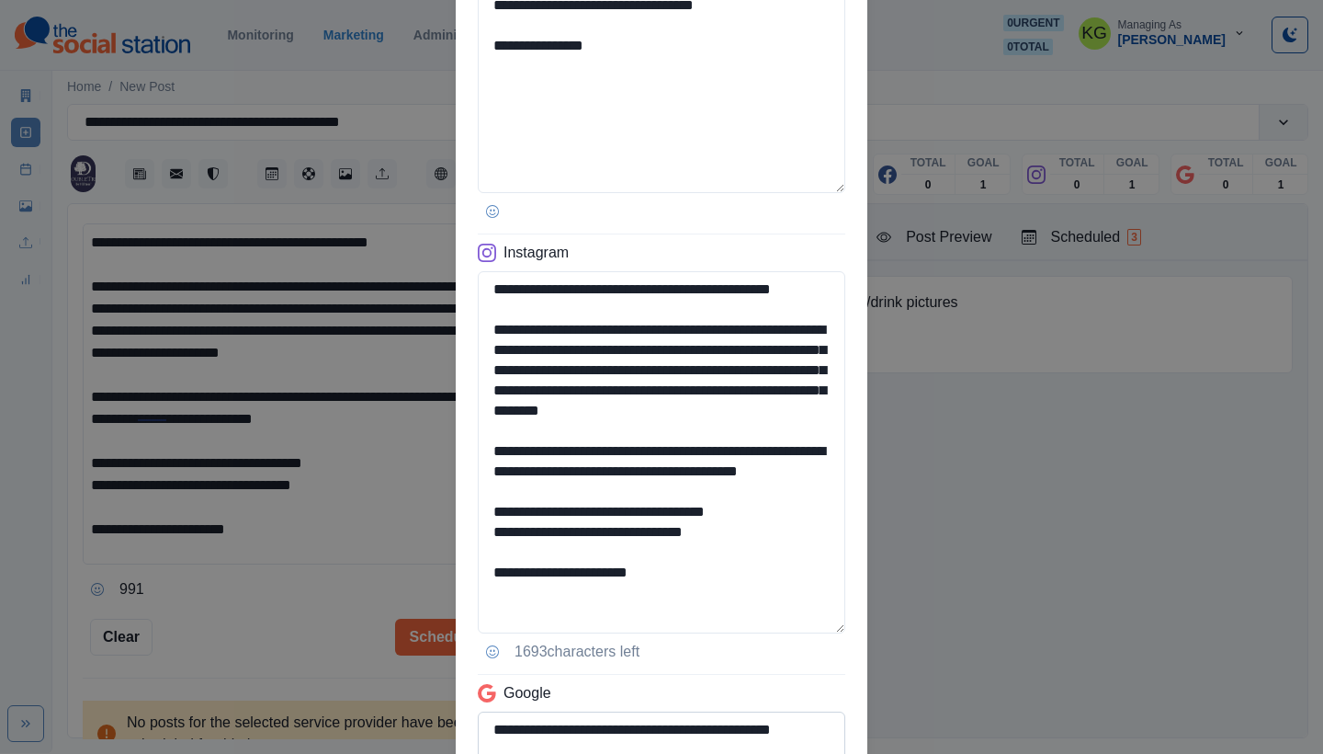
scroll to position [836, 0]
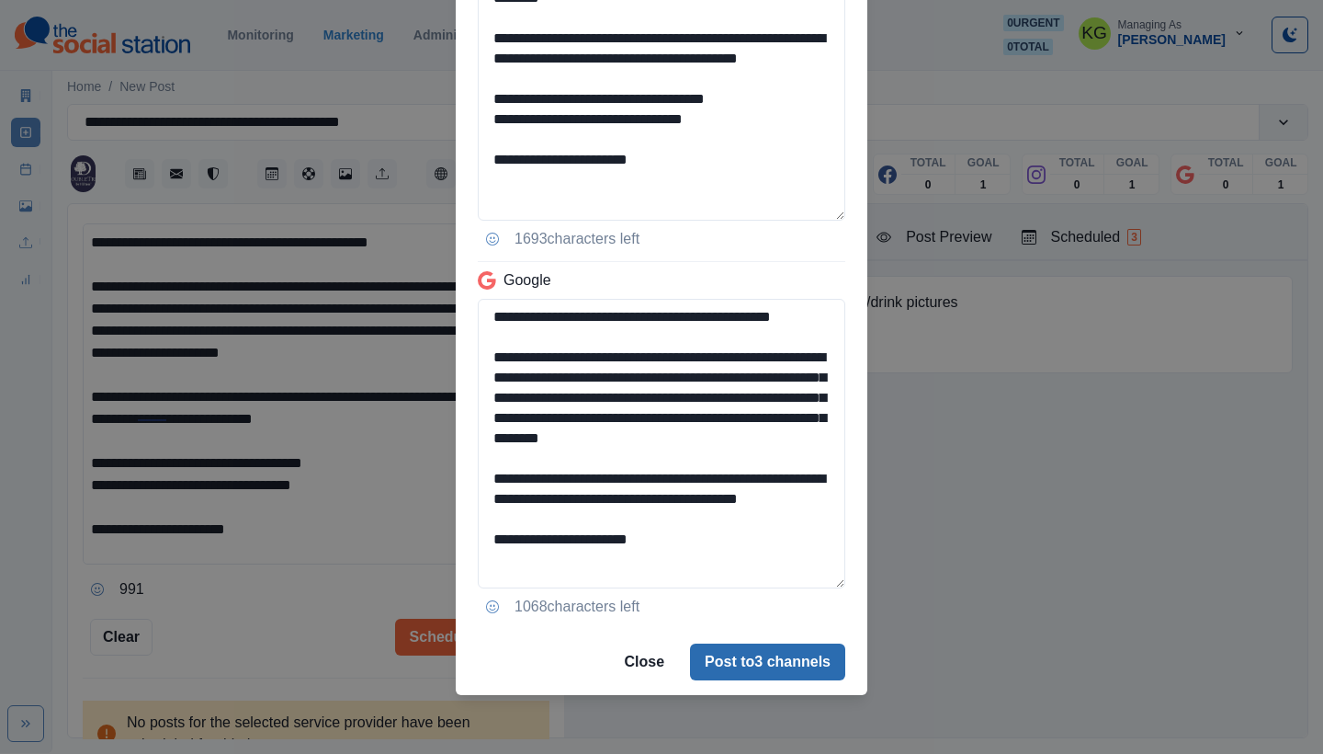
type textarea "**********"
click at [799, 657] on button "Post to 3 channels" at bounding box center [767, 661] width 155 height 37
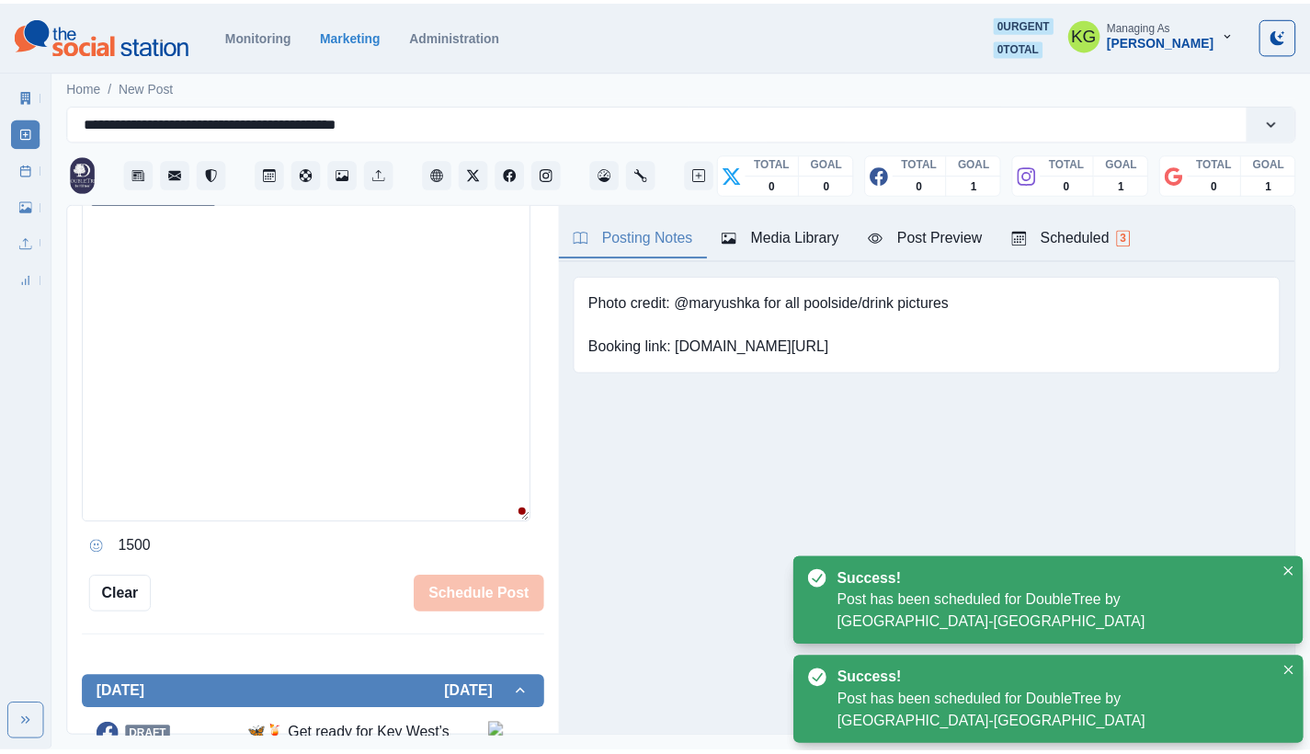
scroll to position [348, 0]
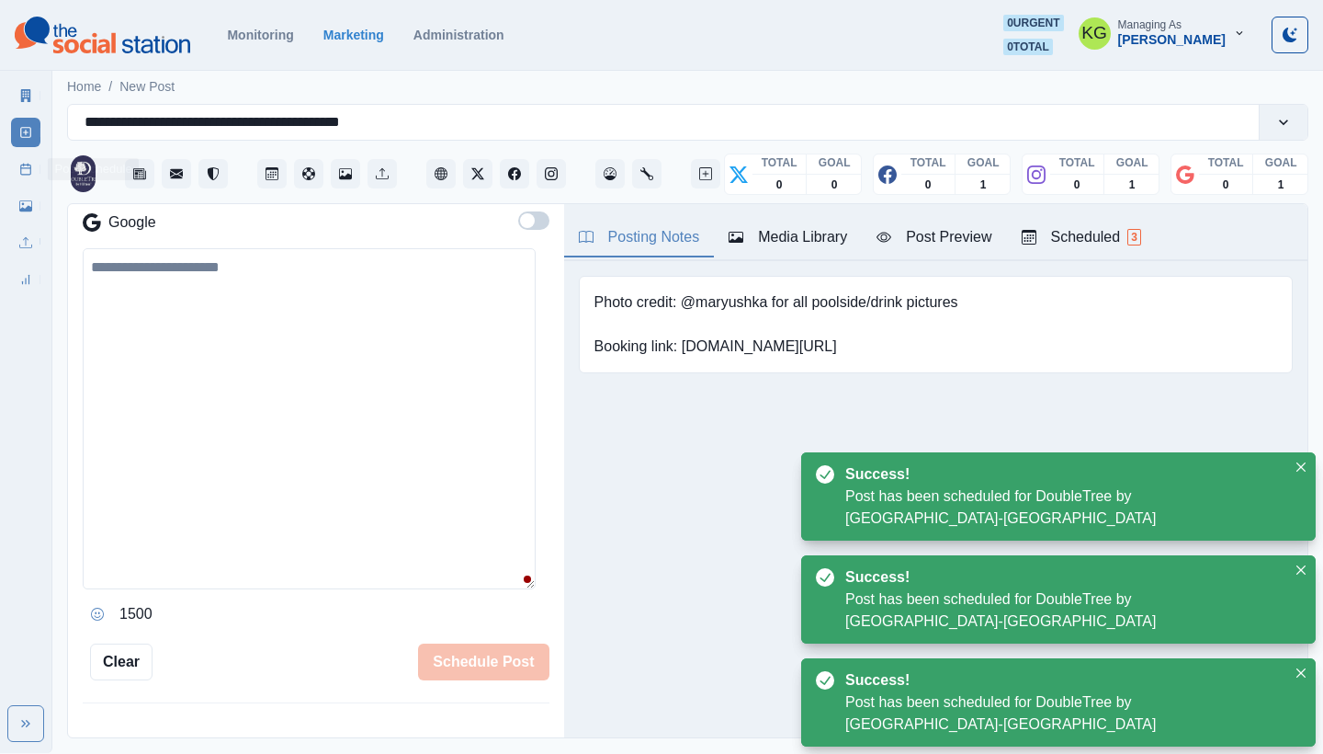
click at [17, 165] on link "Post Schedule" at bounding box center [25, 168] width 29 height 29
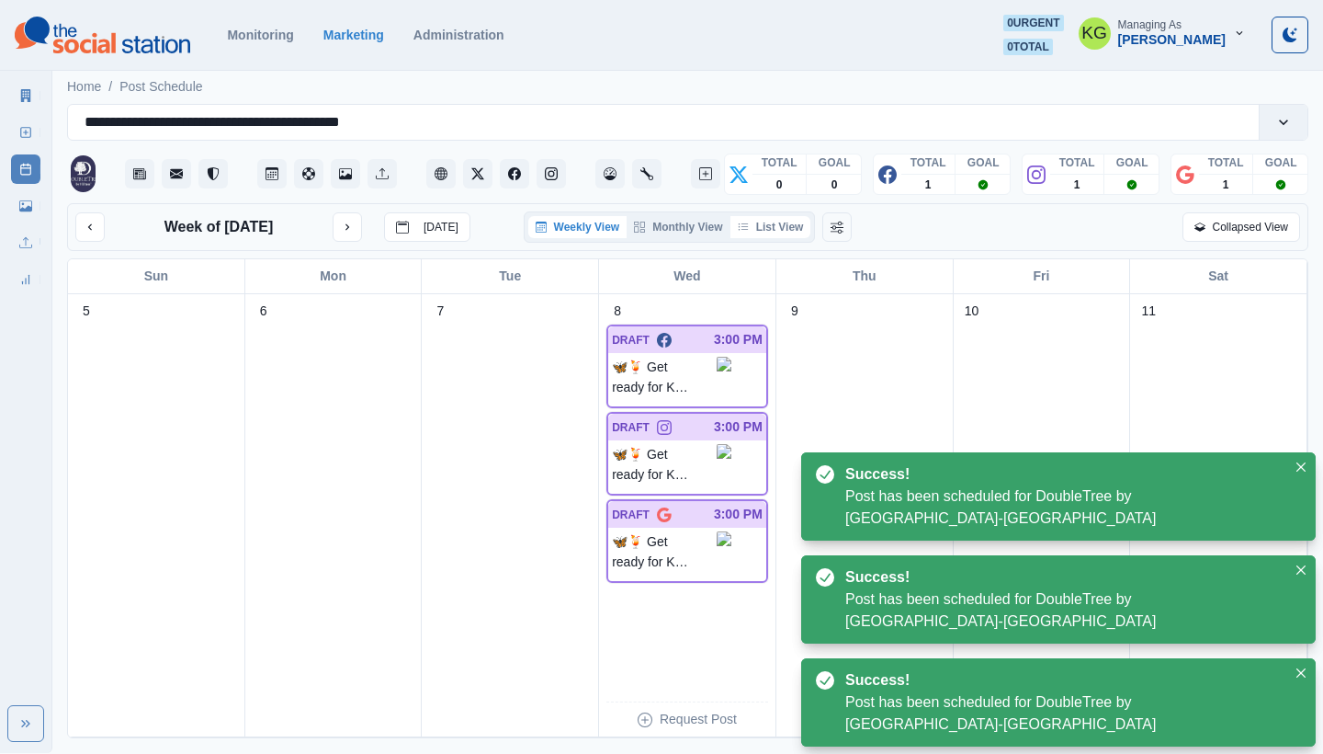
click at [780, 221] on button "List View" at bounding box center [771, 227] width 81 height 22
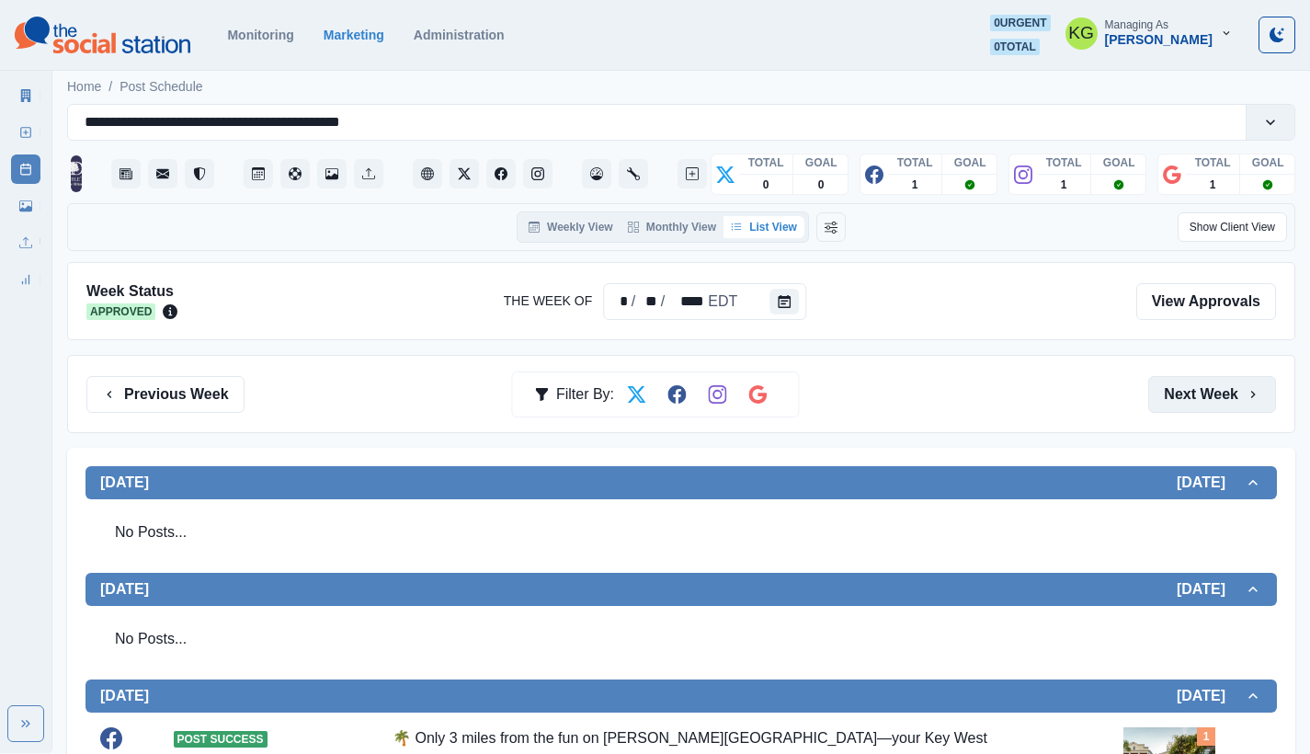
click at [1228, 376] on button "Next Week" at bounding box center [1212, 394] width 128 height 37
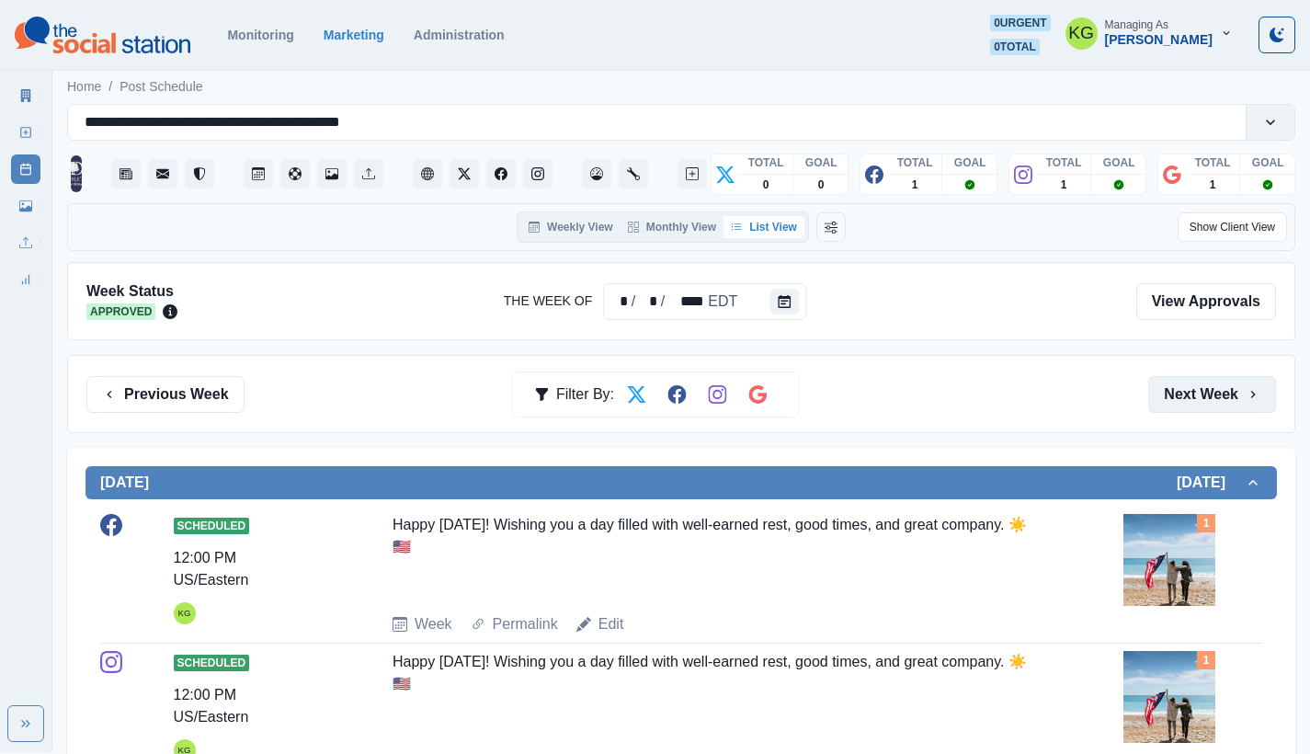
click at [1220, 406] on button "Next Week" at bounding box center [1212, 394] width 128 height 37
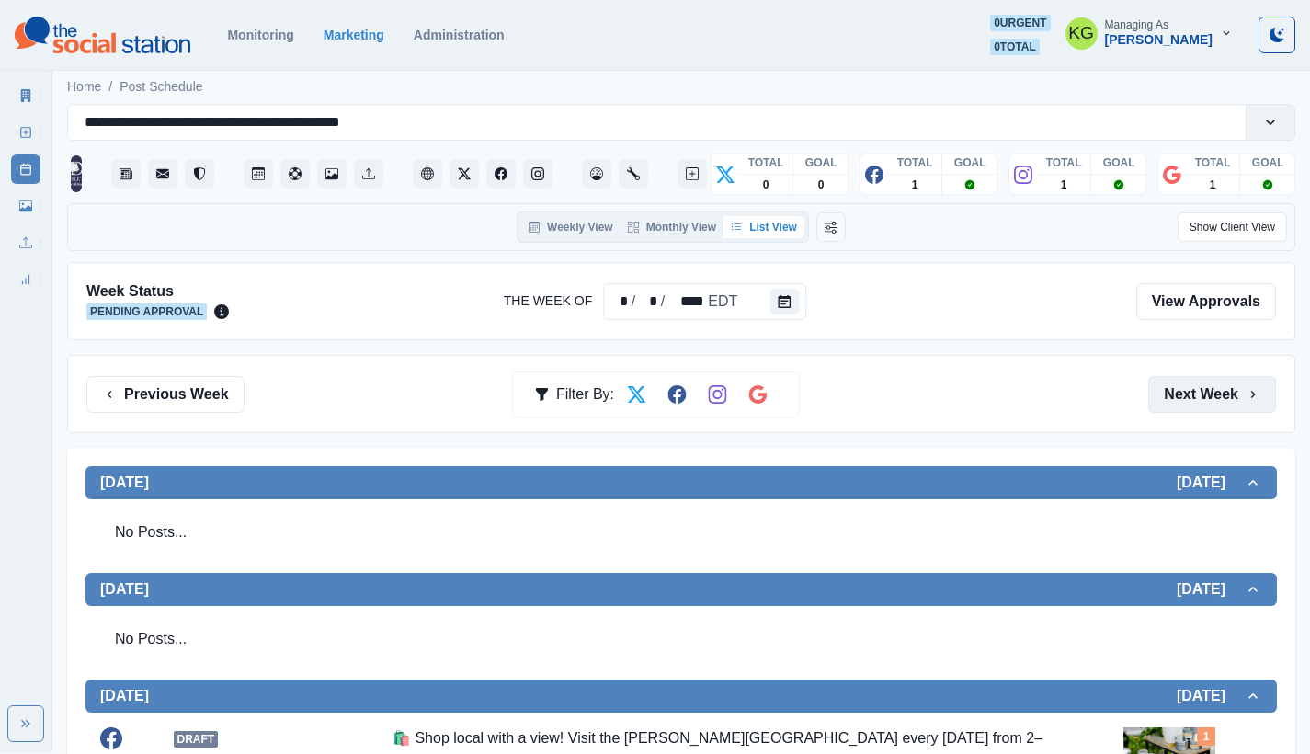
click at [1222, 379] on button "Next Week" at bounding box center [1212, 394] width 128 height 37
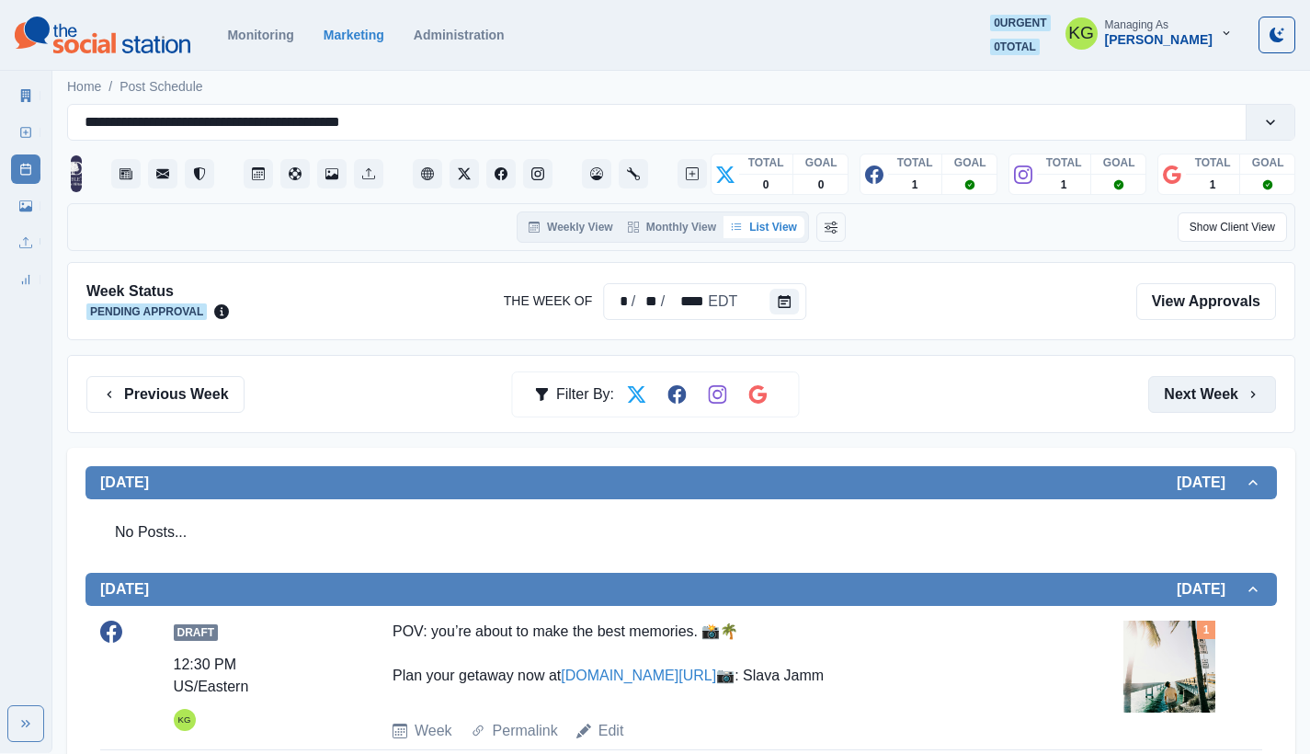
click at [1221, 400] on button "Next Week" at bounding box center [1212, 394] width 128 height 37
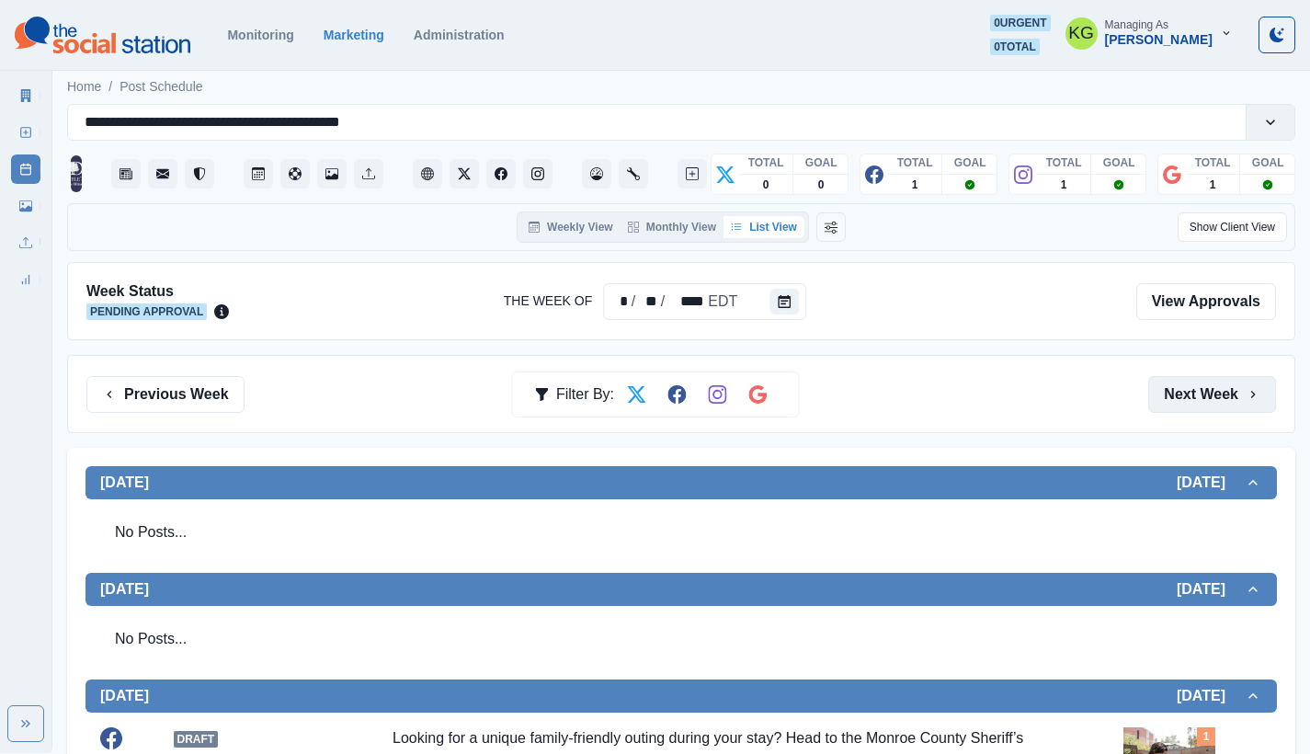
click at [1218, 389] on button "Next Week" at bounding box center [1212, 394] width 128 height 37
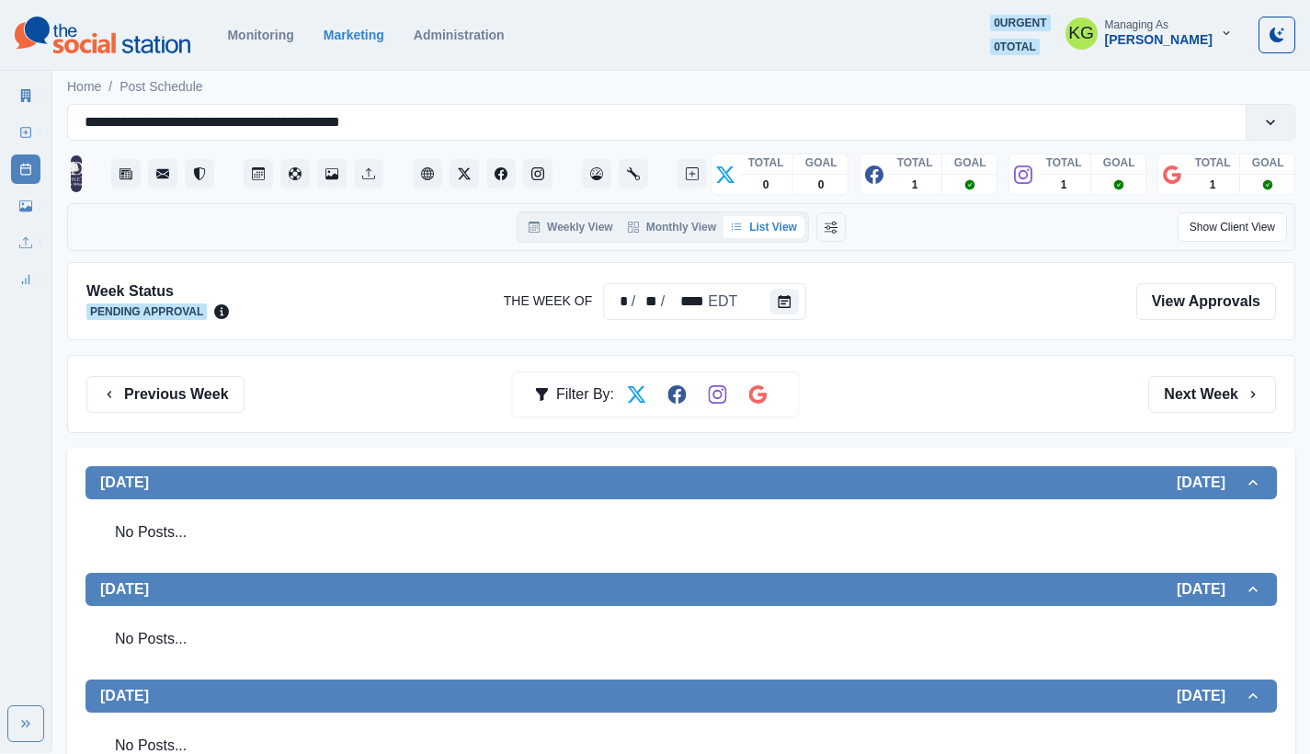
click at [1218, 389] on button "Next Week" at bounding box center [1212, 394] width 128 height 37
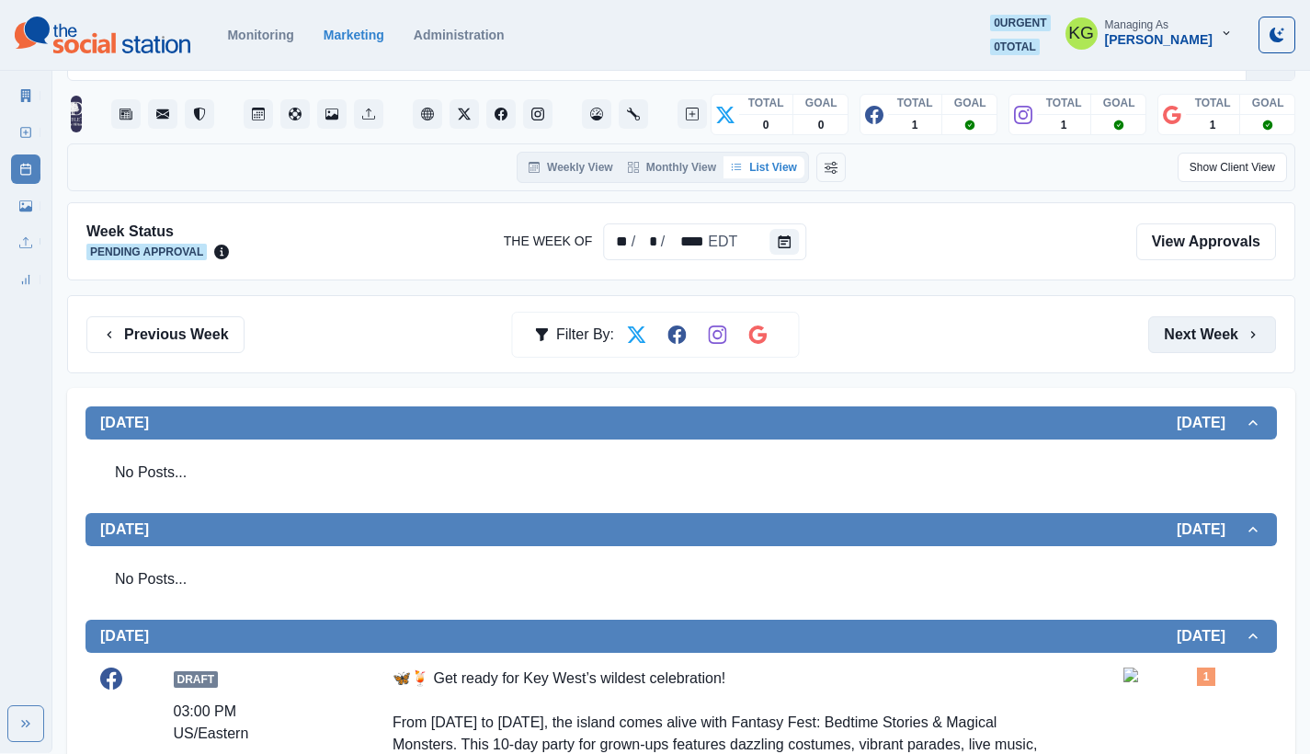
scroll to position [25, 0]
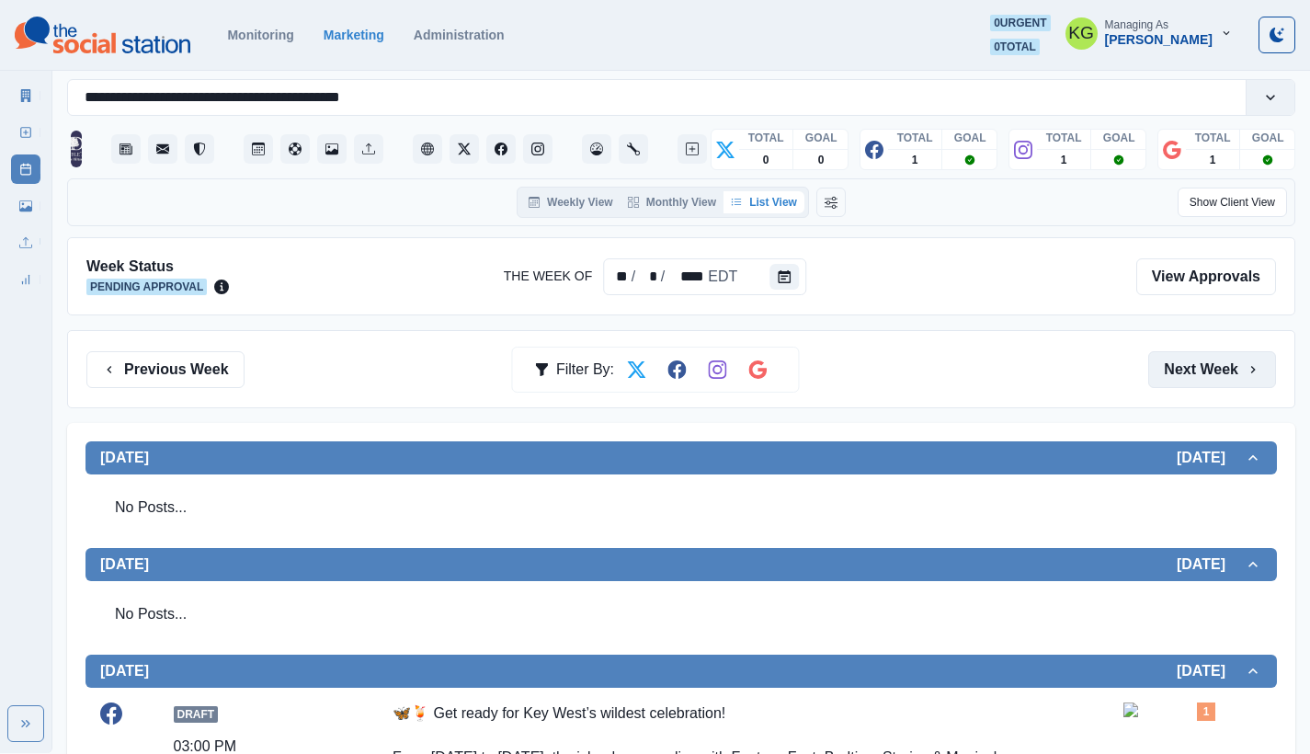
click at [1245, 339] on div "Previous Week Filter By: Next Week" at bounding box center [681, 369] width 1228 height 78
click at [1246, 367] on icon "button" at bounding box center [1252, 369] width 15 height 15
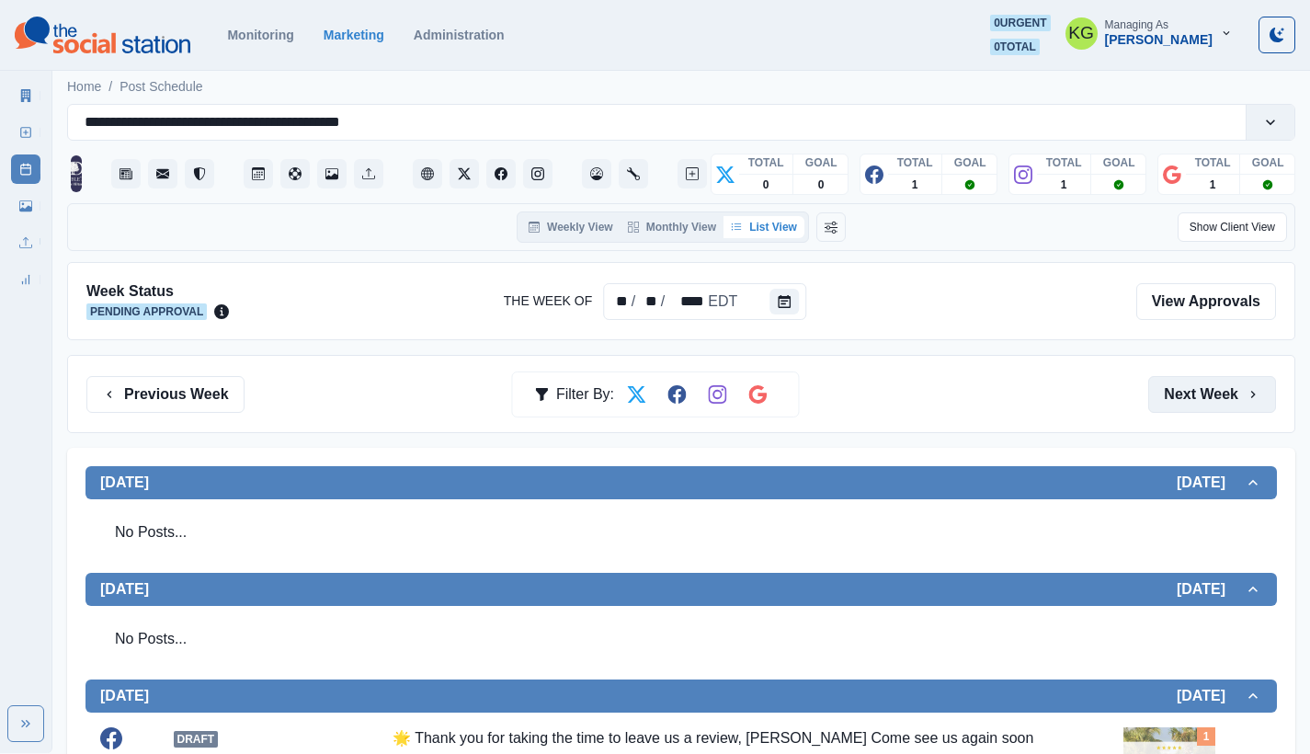
click at [1237, 387] on button "Next Week" at bounding box center [1212, 394] width 128 height 37
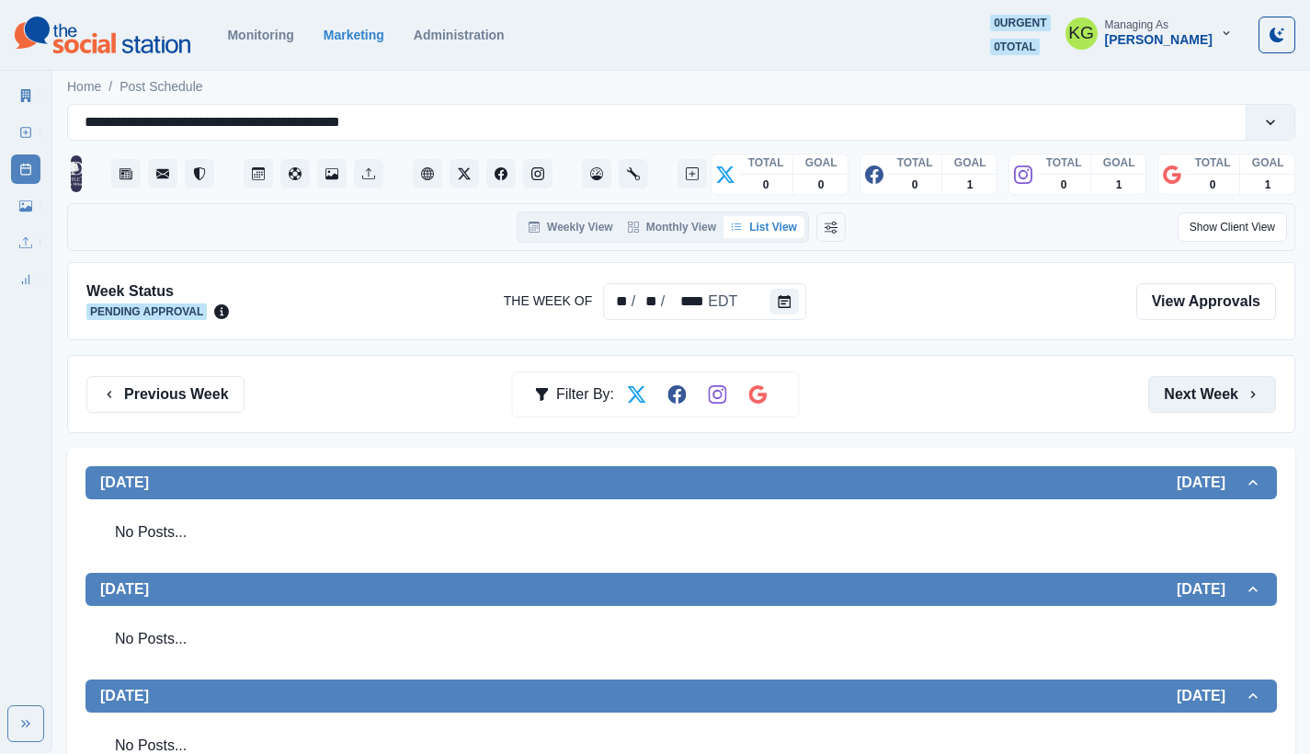
click at [1238, 404] on button "Next Week" at bounding box center [1212, 394] width 128 height 37
click at [212, 396] on button "Previous Week" at bounding box center [165, 394] width 158 height 37
click at [9, 121] on div "Marketing Summary New Post Post Schedule Media Library Uploads Review Summary" at bounding box center [25, 184] width 51 height 221
click at [18, 126] on link "New Post" at bounding box center [25, 132] width 29 height 29
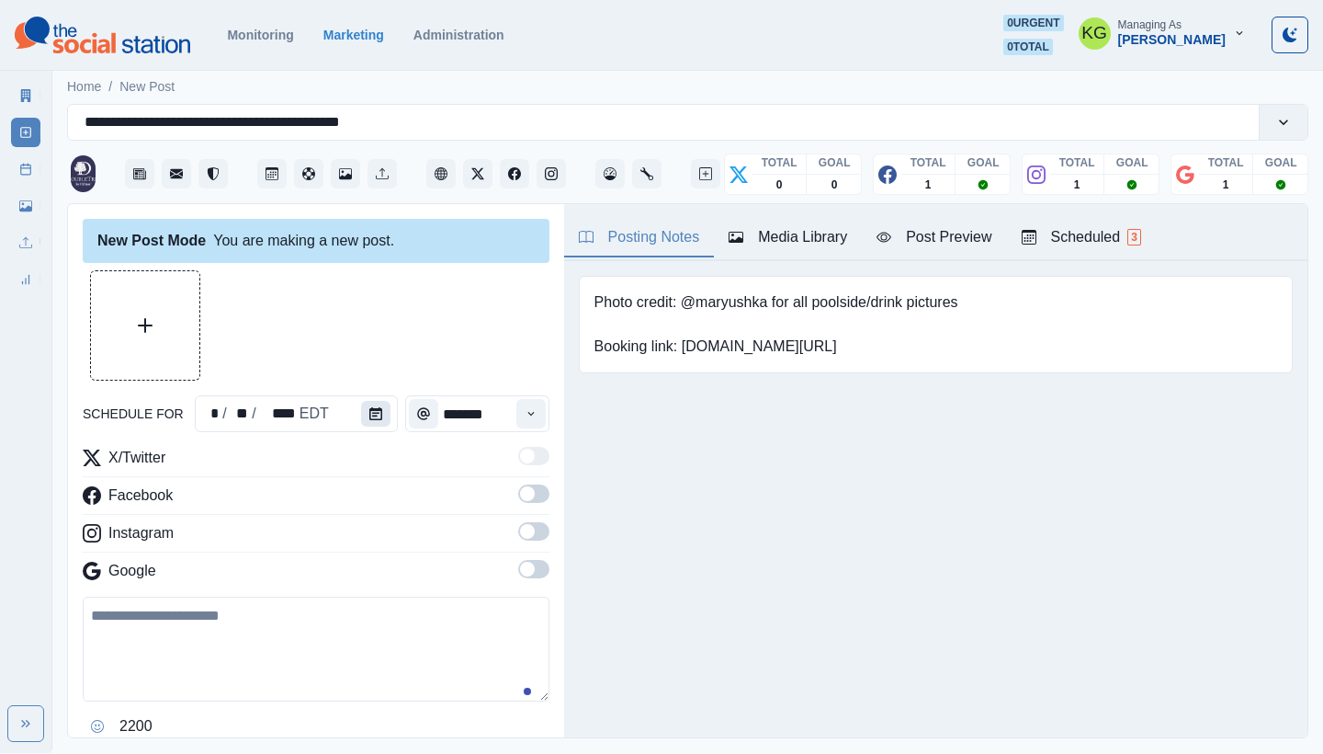
click at [375, 411] on icon "Calendar" at bounding box center [375, 413] width 13 height 13
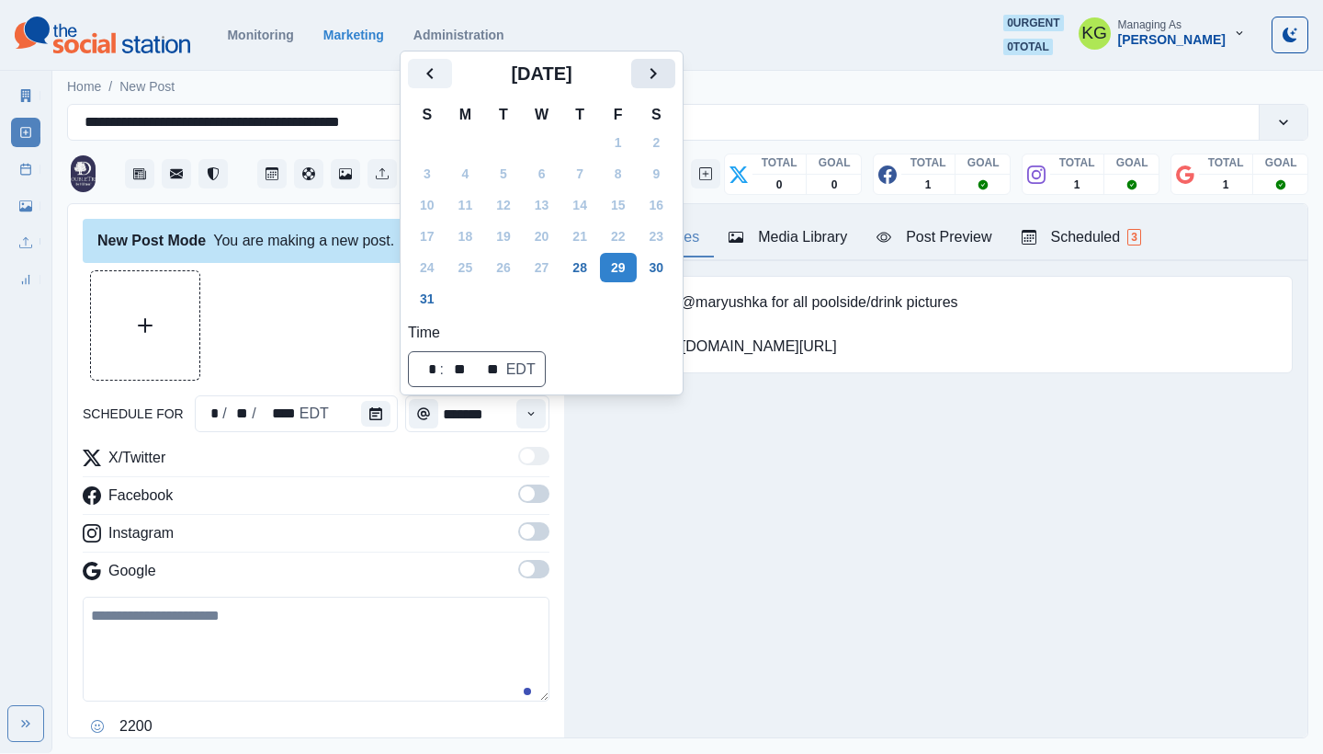
click at [657, 75] on icon "Next" at bounding box center [654, 73] width 6 height 11
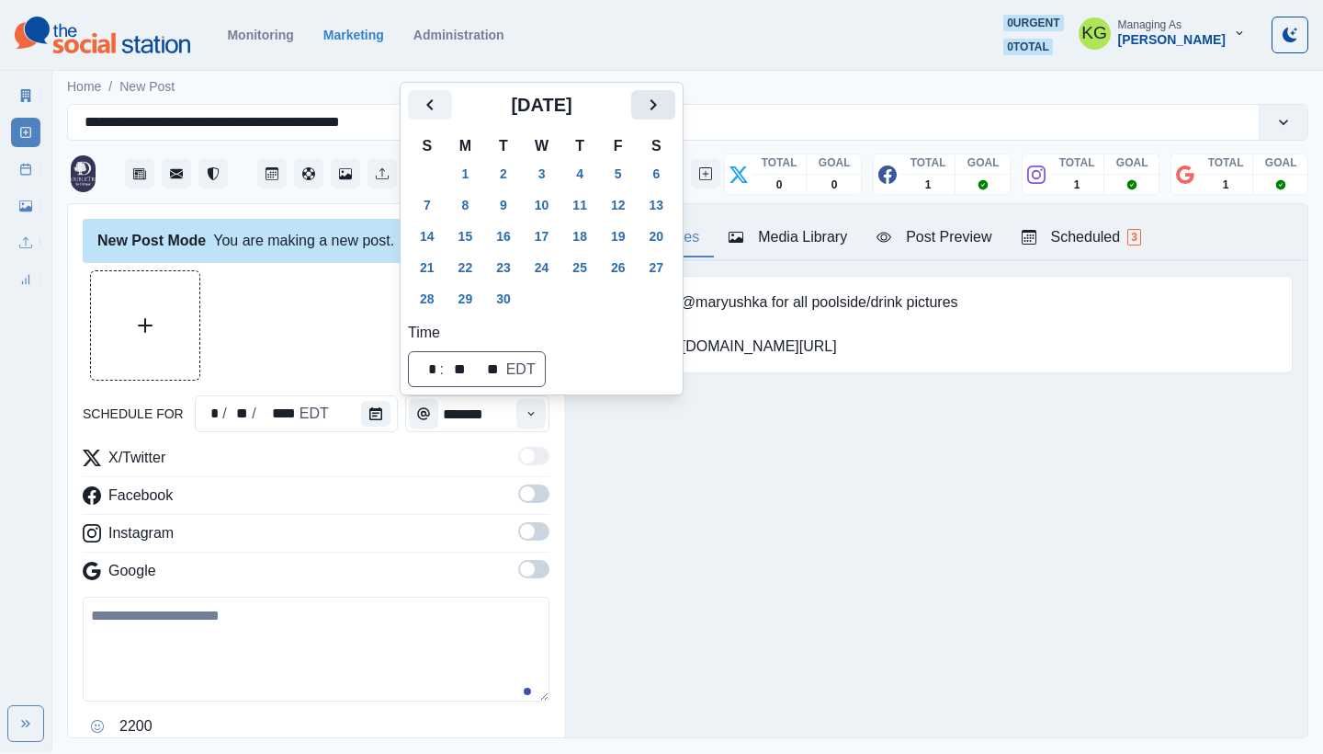
click at [661, 108] on icon "Next" at bounding box center [653, 105] width 22 height 22
click at [542, 272] on button "22" at bounding box center [542, 267] width 37 height 29
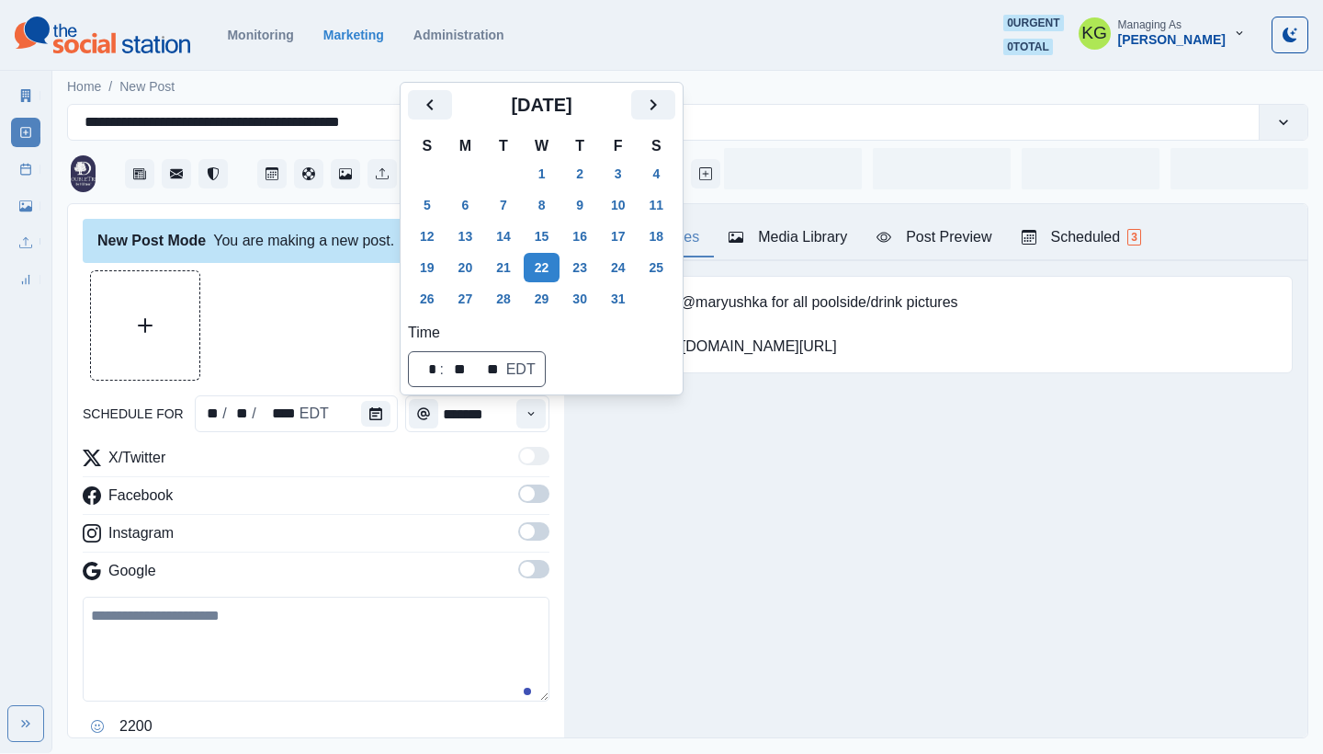
click at [690, 575] on div "Posting Notes Media Library Post Preview Scheduled 3 Photo credit: @maryushka f…" at bounding box center [935, 470] width 743 height 533
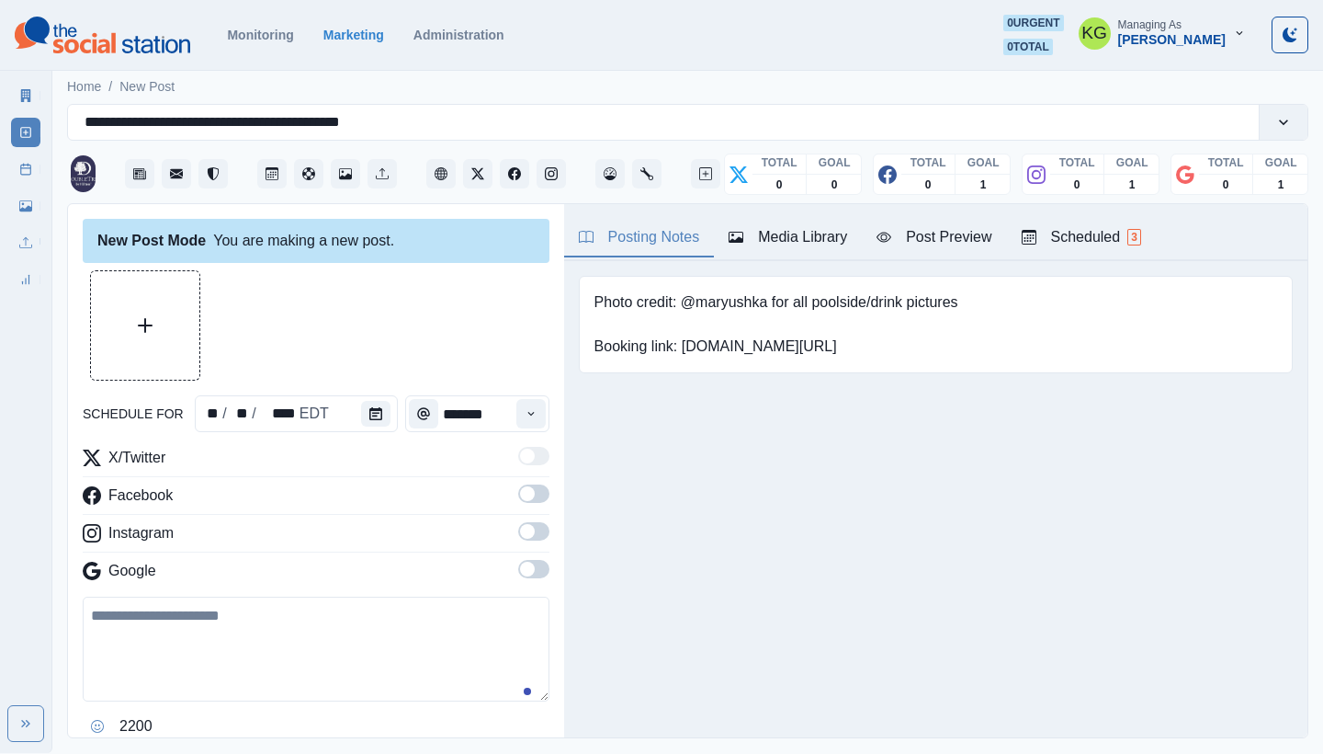
click at [527, 568] on span at bounding box center [533, 569] width 31 height 18
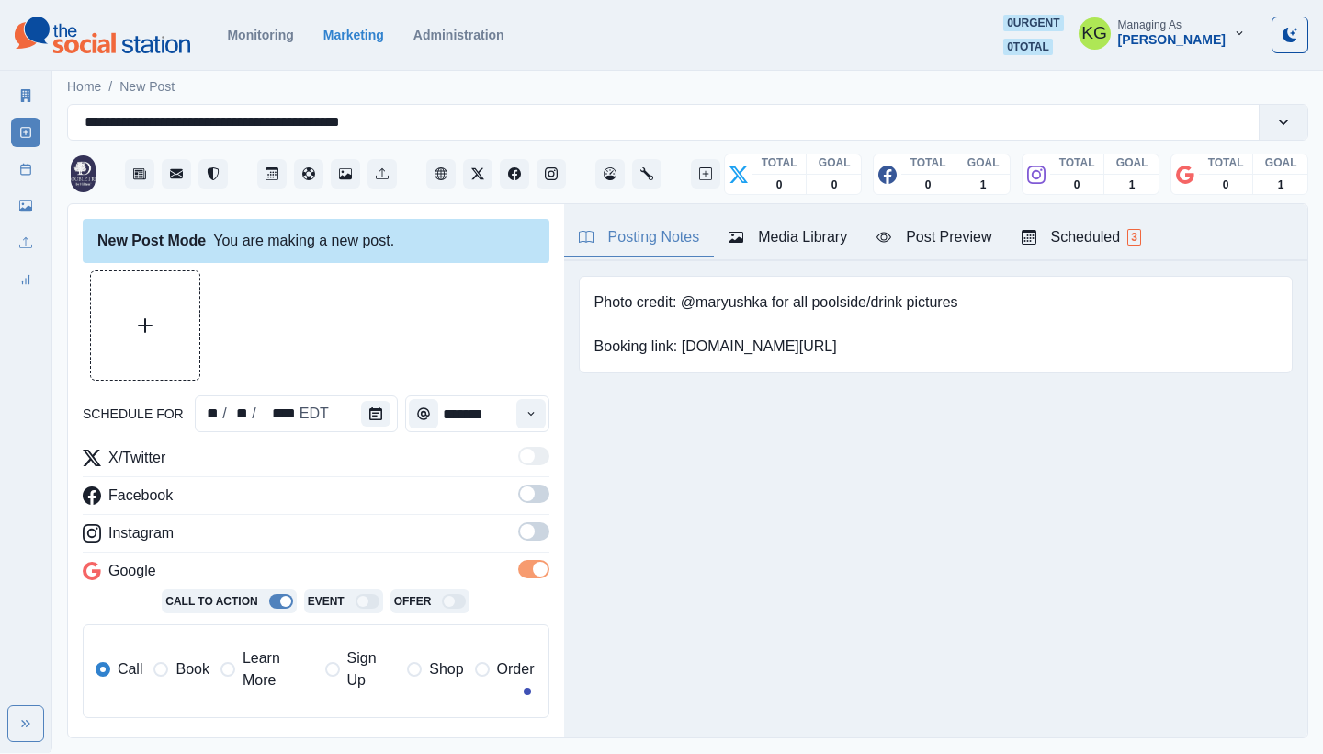
click at [525, 528] on span at bounding box center [533, 531] width 31 height 18
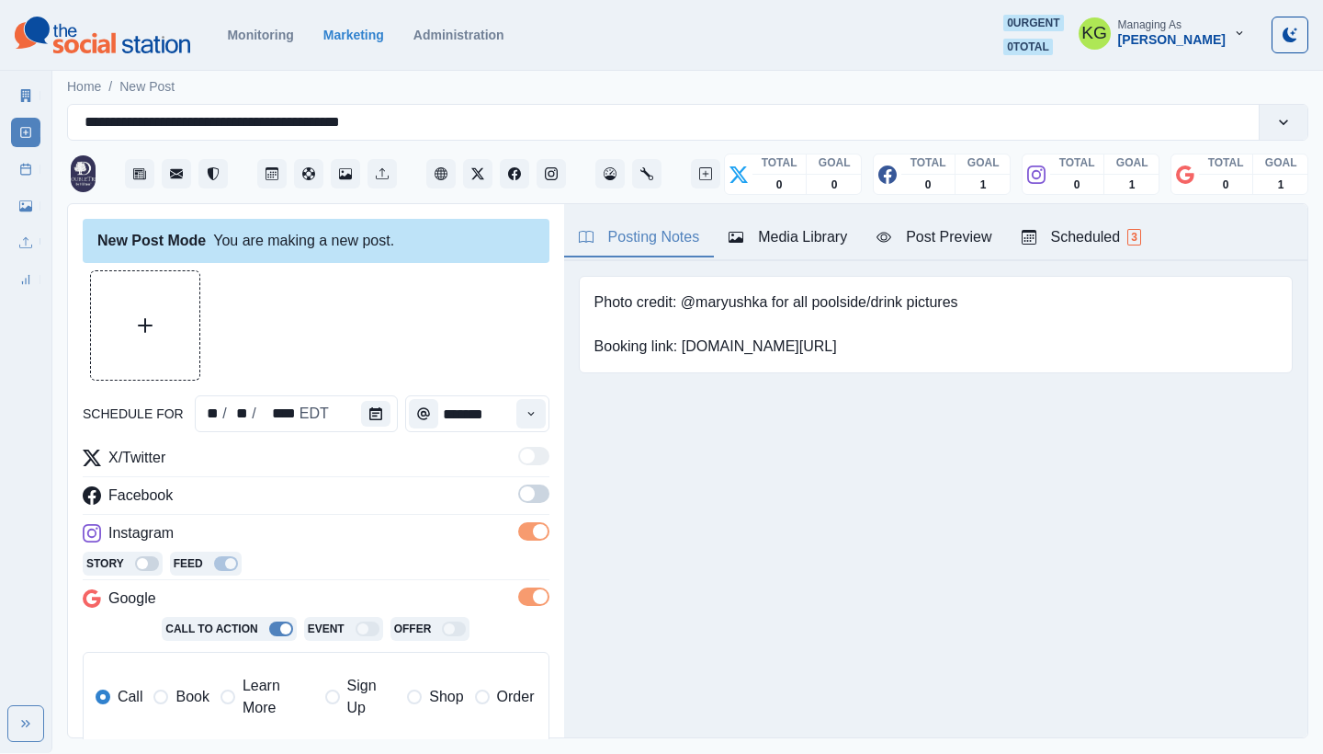
click at [519, 484] on span at bounding box center [533, 493] width 31 height 18
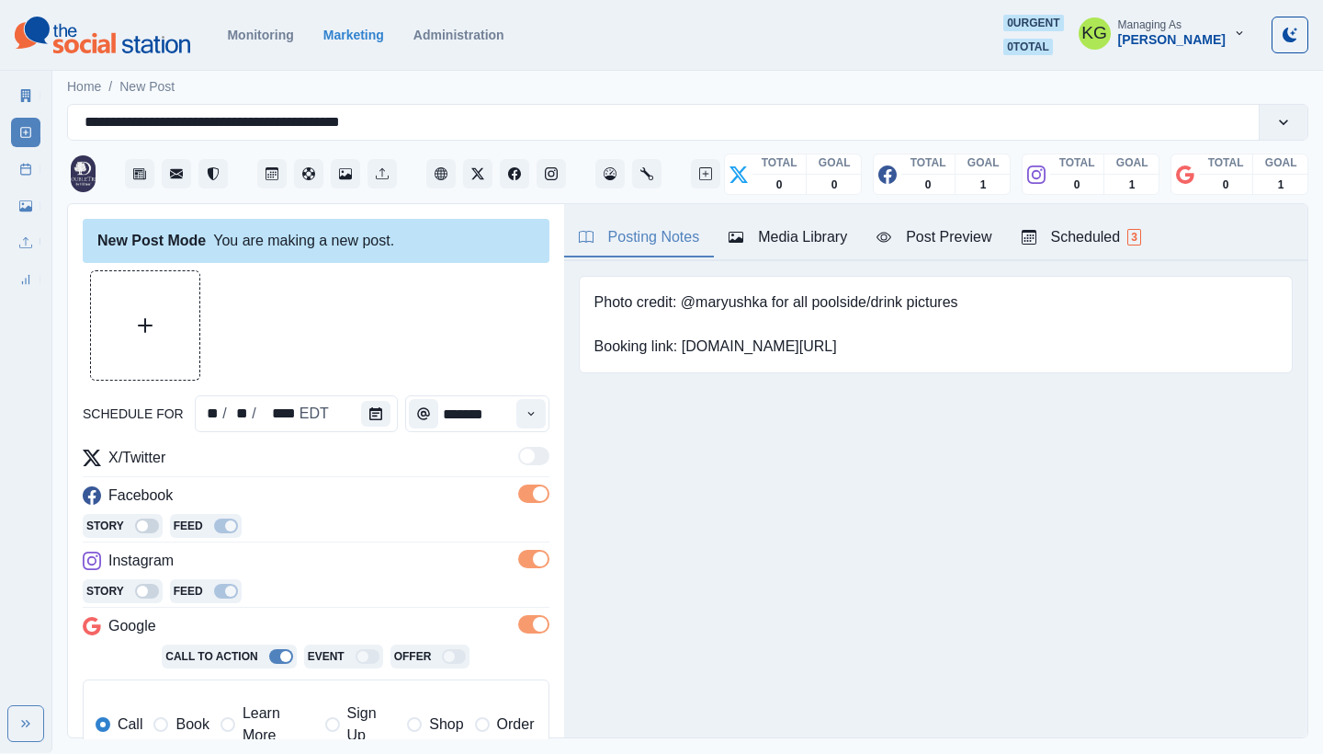
click at [204, 315] on div at bounding box center [316, 325] width 467 height 110
click at [159, 318] on button "Upload Media" at bounding box center [145, 325] width 108 height 108
click at [523, 422] on button "Time" at bounding box center [530, 413] width 29 height 29
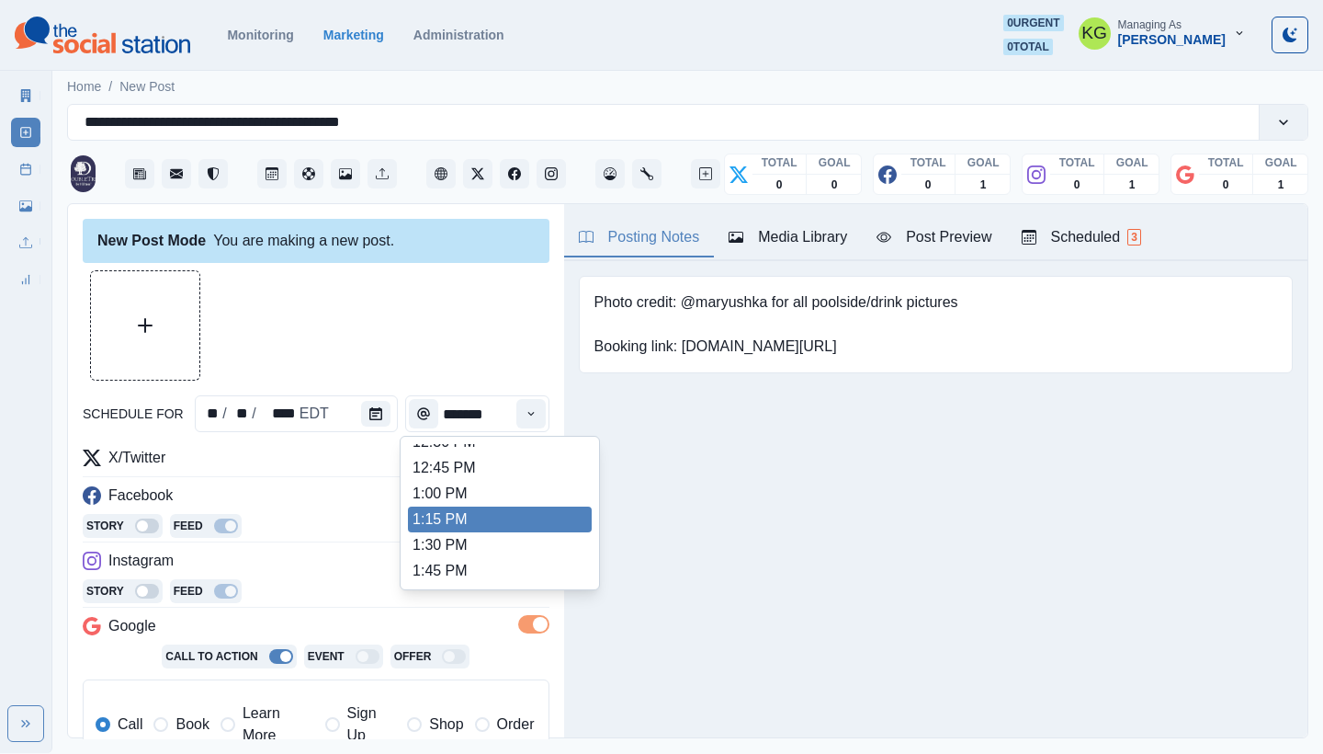
scroll to position [640, 0]
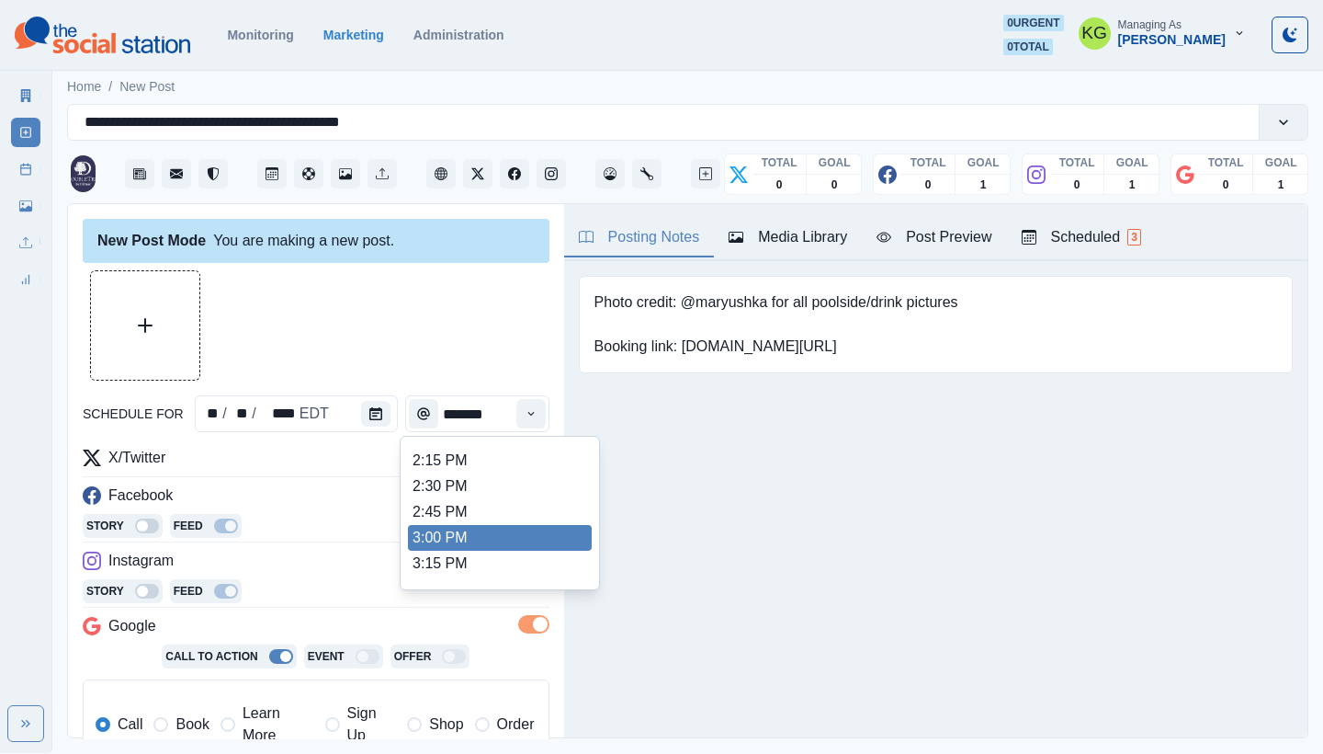
click at [471, 526] on li "3:00 PM" at bounding box center [500, 538] width 184 height 26
type input "*******"
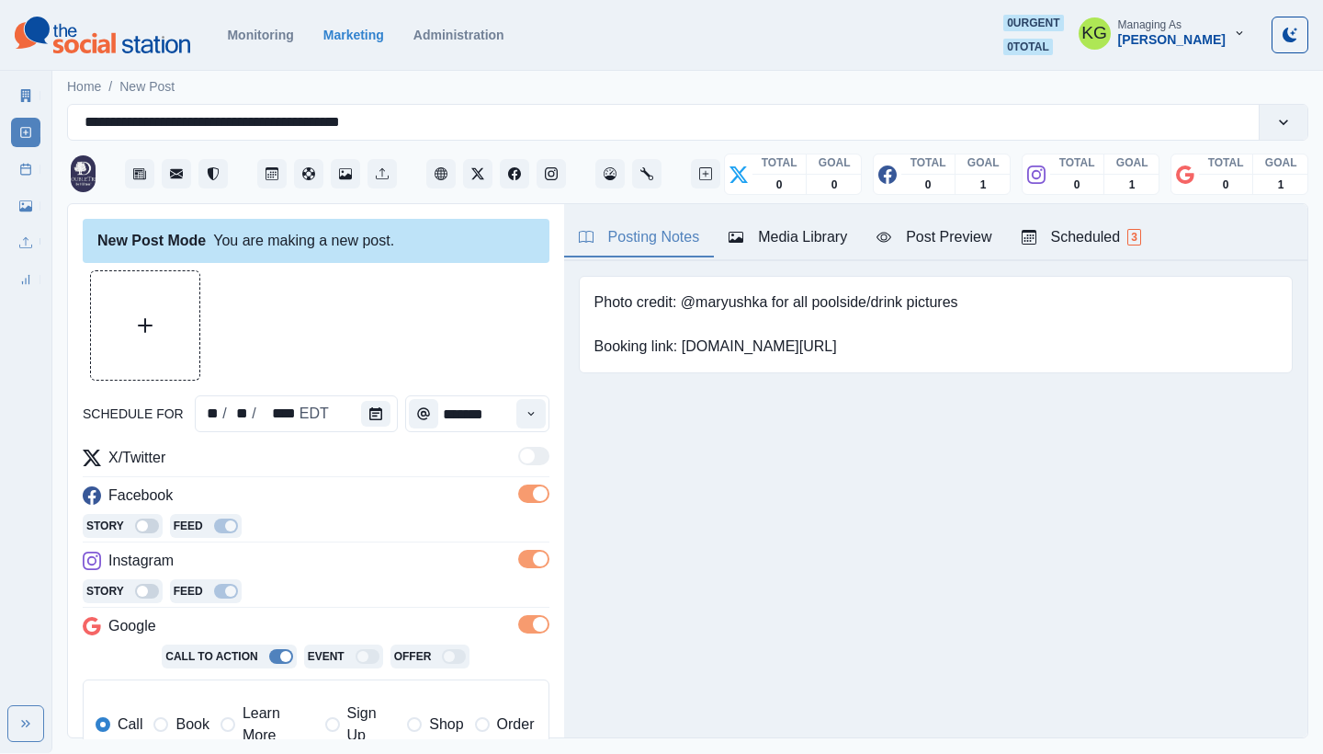
drag, startPoint x: 843, startPoint y: 631, endPoint x: 1038, endPoint y: 400, distance: 303.2
click at [843, 630] on div "Posting Notes Media Library Post Preview Scheduled 3 Photo credit: @maryushka f…" at bounding box center [935, 470] width 743 height 533
click at [172, 266] on div "New Post Mode You are making a new post. schedule for ** / ** / **** EDT ******…" at bounding box center [316, 471] width 496 height 535
click at [174, 322] on button "Upload Media" at bounding box center [145, 325] width 108 height 108
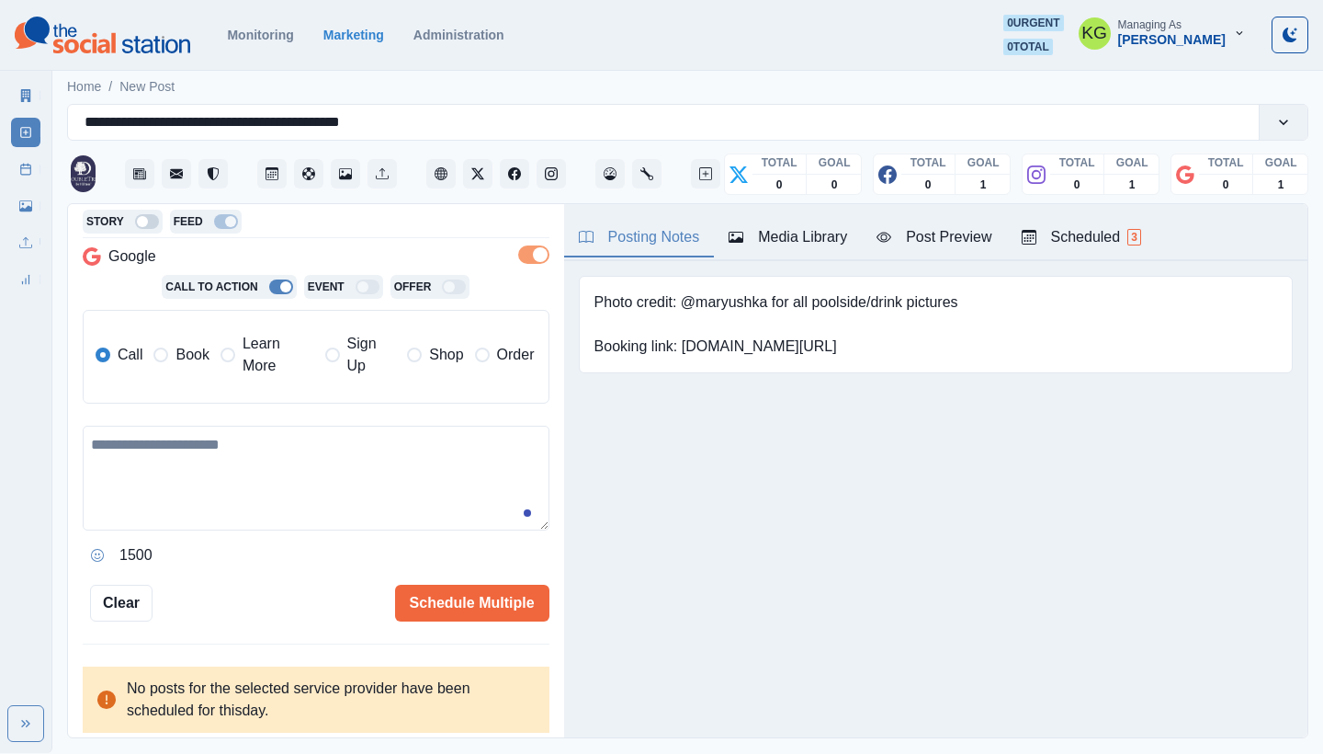
click at [352, 491] on textarea at bounding box center [316, 477] width 467 height 105
paste textarea "**********"
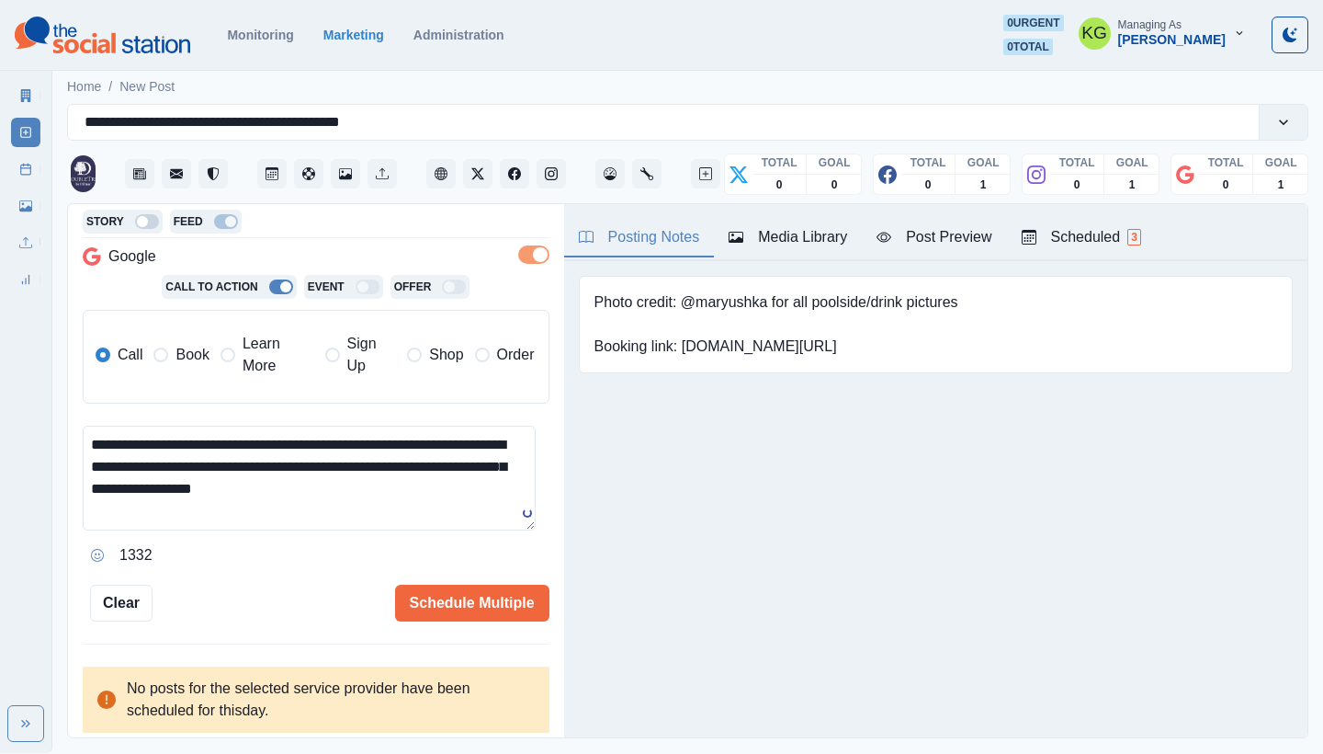
click at [259, 356] on span "Learn More" at bounding box center [279, 355] width 72 height 44
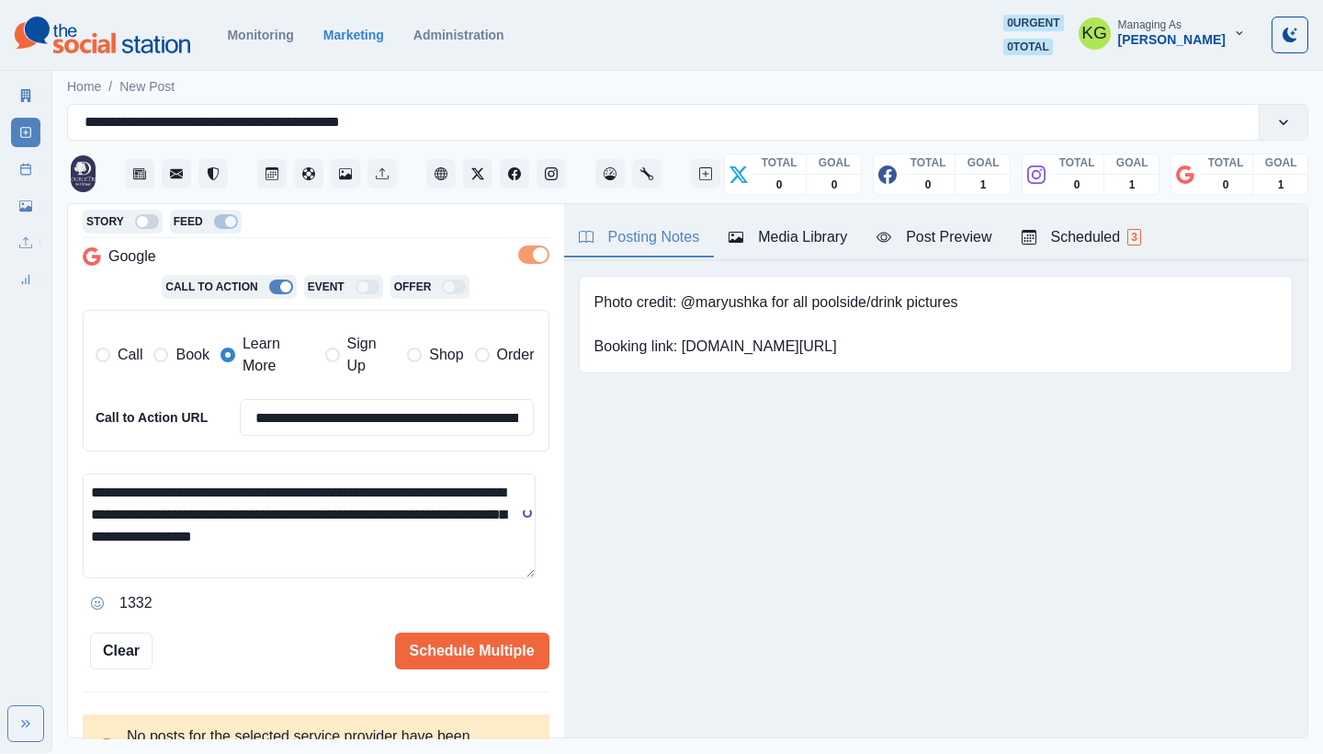
click at [145, 485] on textarea "**********" at bounding box center [309, 525] width 453 height 105
click at [436, 479] on textarea "**********" at bounding box center [309, 525] width 453 height 105
click at [448, 534] on textarea "**********" at bounding box center [309, 525] width 453 height 105
type textarea "**********"
click at [494, 635] on button "Schedule Multiple" at bounding box center [472, 650] width 154 height 37
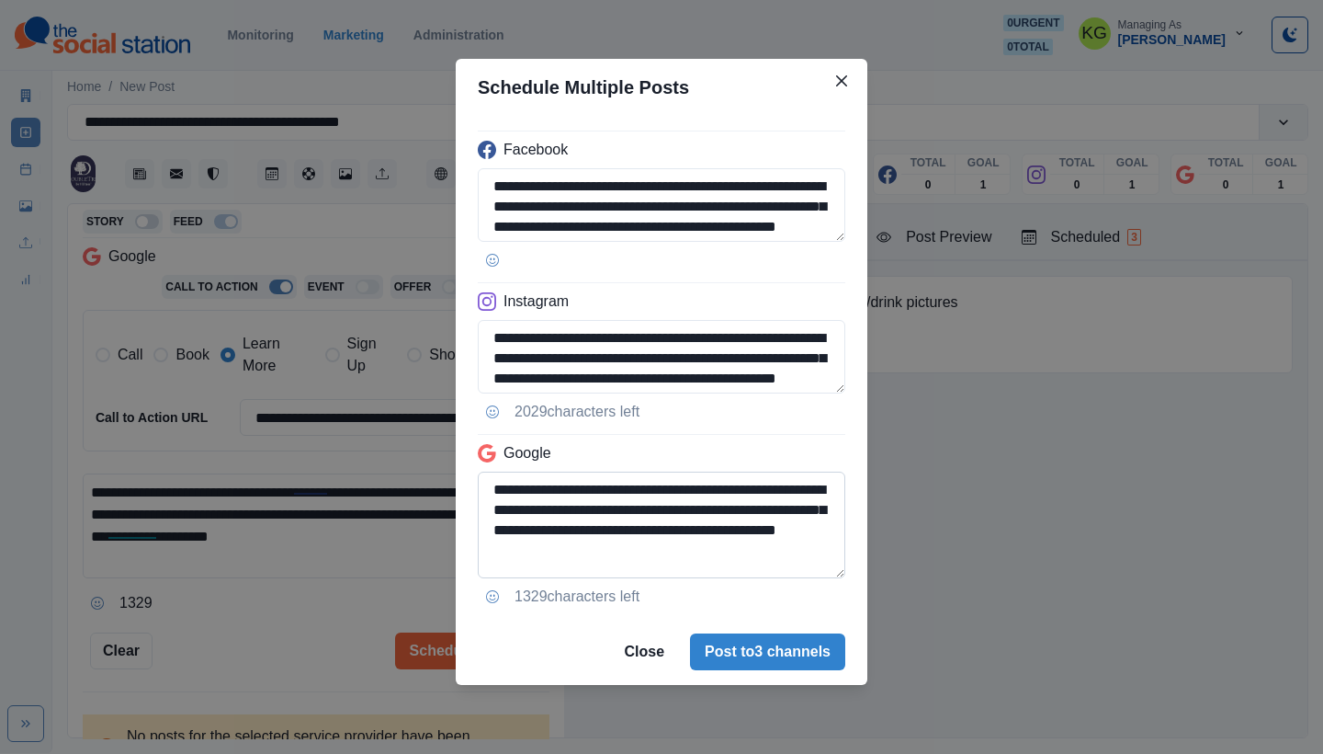
click at [845, 573] on textarea "**********" at bounding box center [662, 524] width 368 height 107
click at [820, 395] on textarea "**********" at bounding box center [662, 357] width 368 height 75
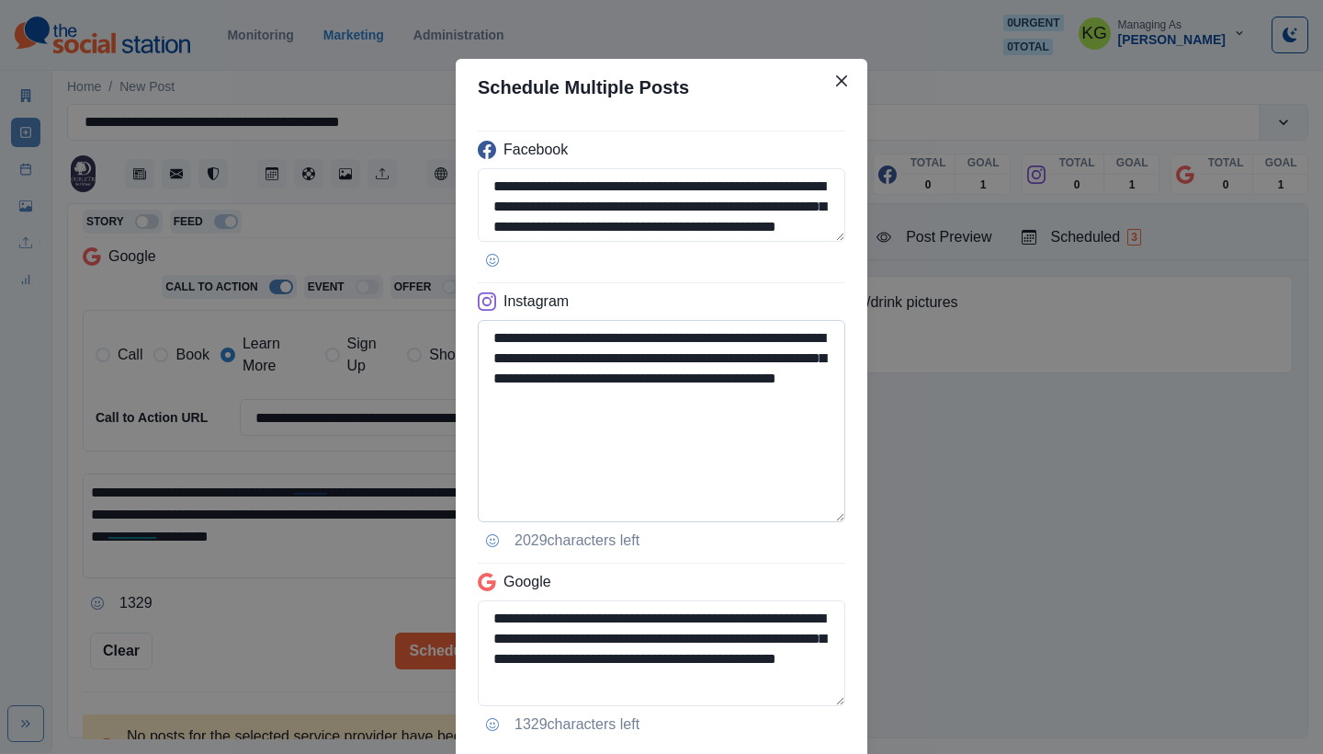
drag, startPoint x: 629, startPoint y: 360, endPoint x: 530, endPoint y: 358, distance: 98.3
click at [530, 358] on textarea "**********" at bounding box center [662, 421] width 368 height 202
paste textarea
type textarea "**********"
drag, startPoint x: 628, startPoint y: 204, endPoint x: 527, endPoint y: 198, distance: 101.3
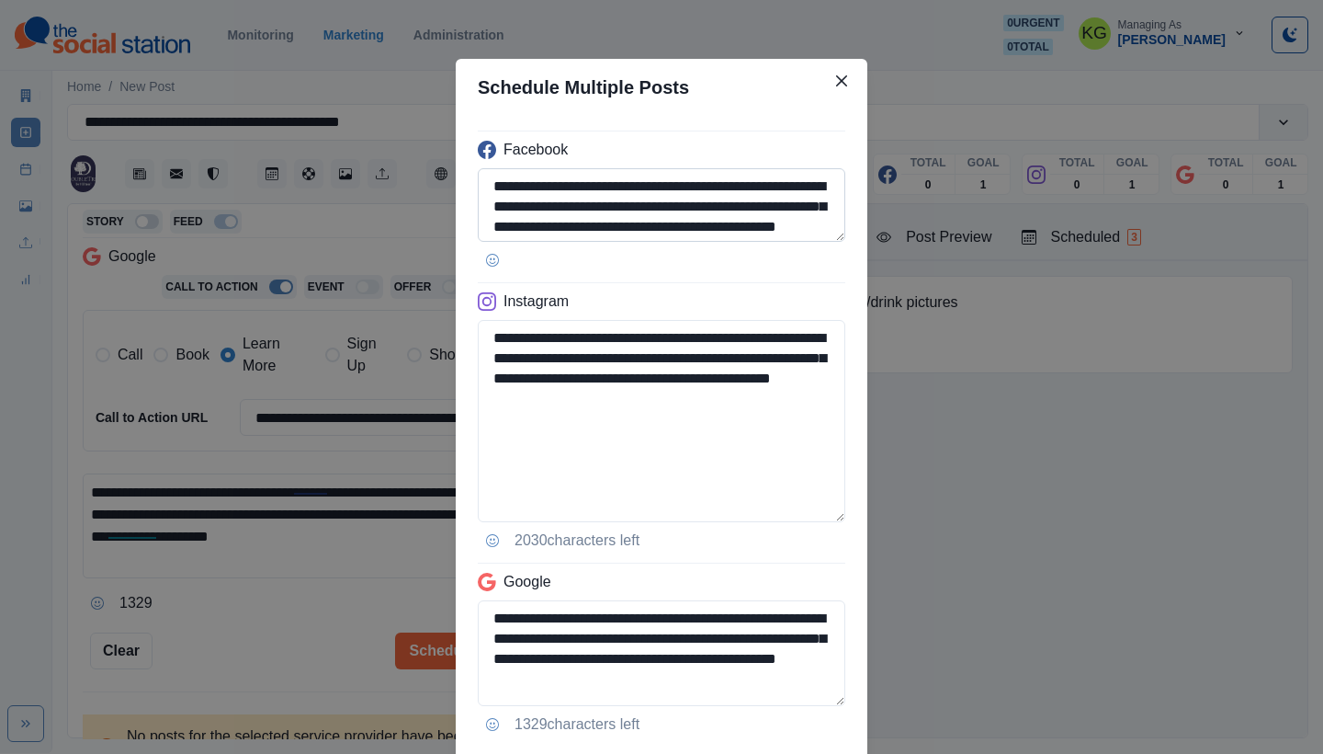
click at [527, 198] on textarea "**********" at bounding box center [662, 205] width 368 height 74
paste textarea
click at [523, 205] on textarea "**********" at bounding box center [662, 205] width 368 height 74
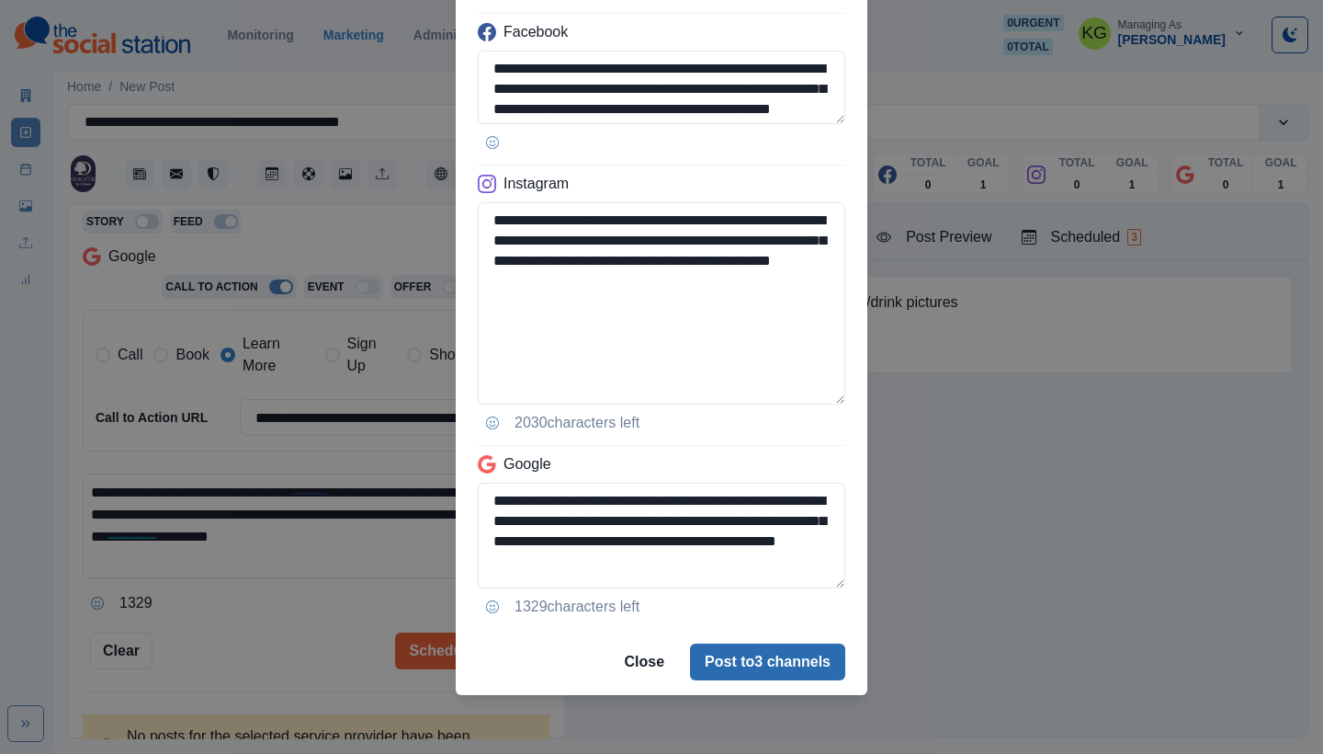
type textarea "**********"
click at [771, 660] on button "Post to 3 channels" at bounding box center [767, 661] width 155 height 37
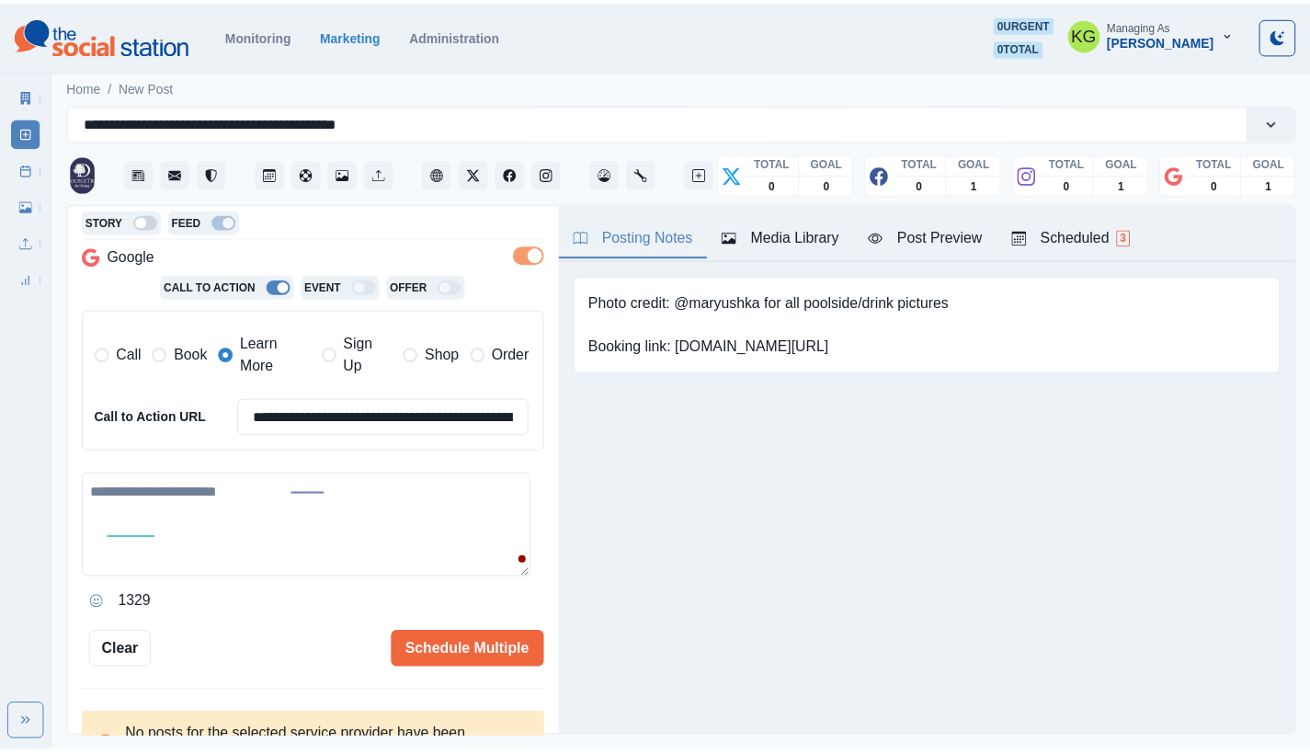
scroll to position [178, 0]
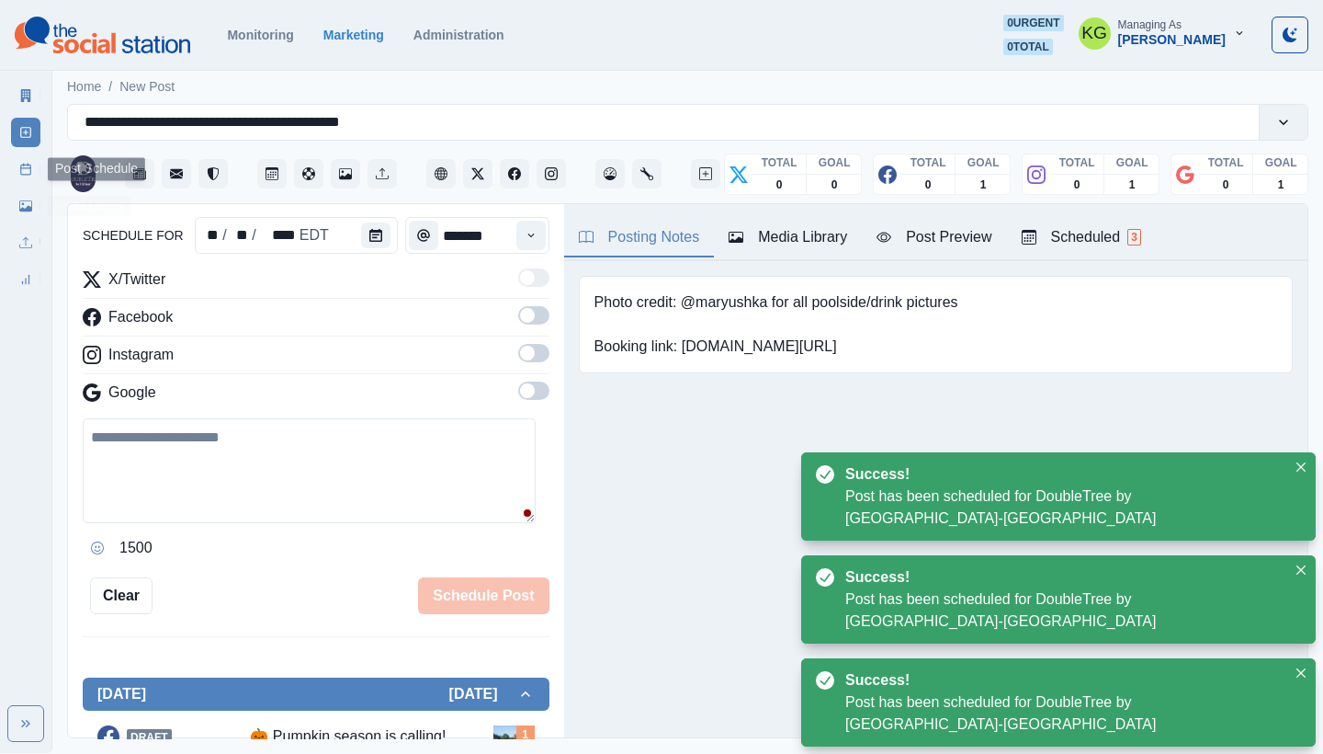
click at [16, 176] on link "Post Schedule" at bounding box center [25, 168] width 29 height 29
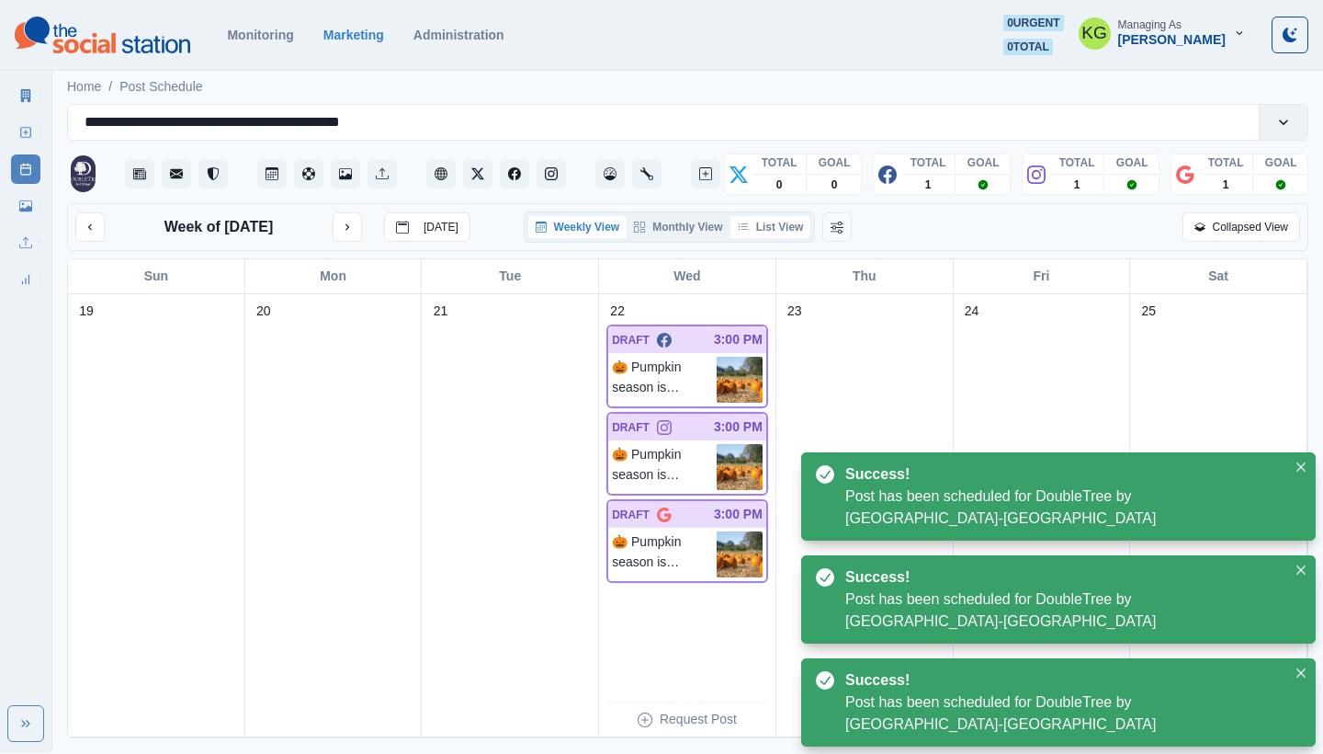
click at [800, 231] on button "List View" at bounding box center [771, 227] width 81 height 22
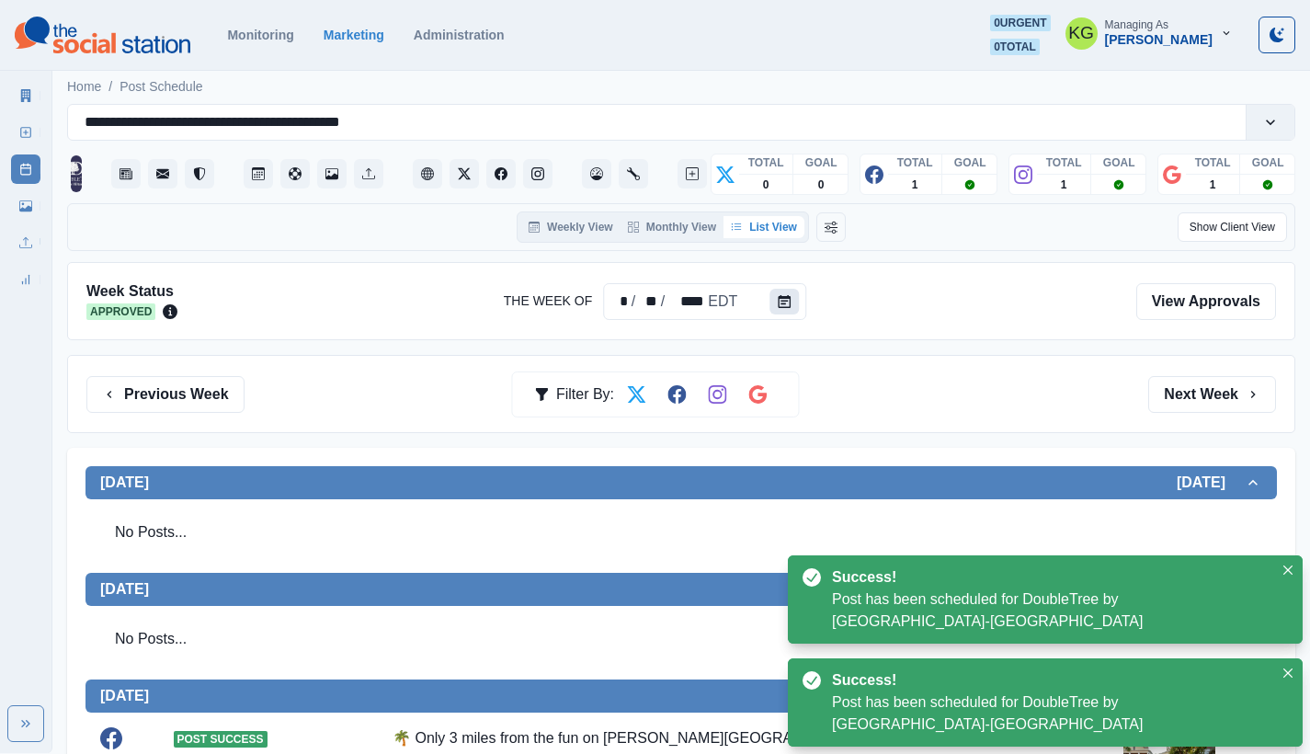
click at [789, 299] on button "Calendar" at bounding box center [783, 302] width 29 height 26
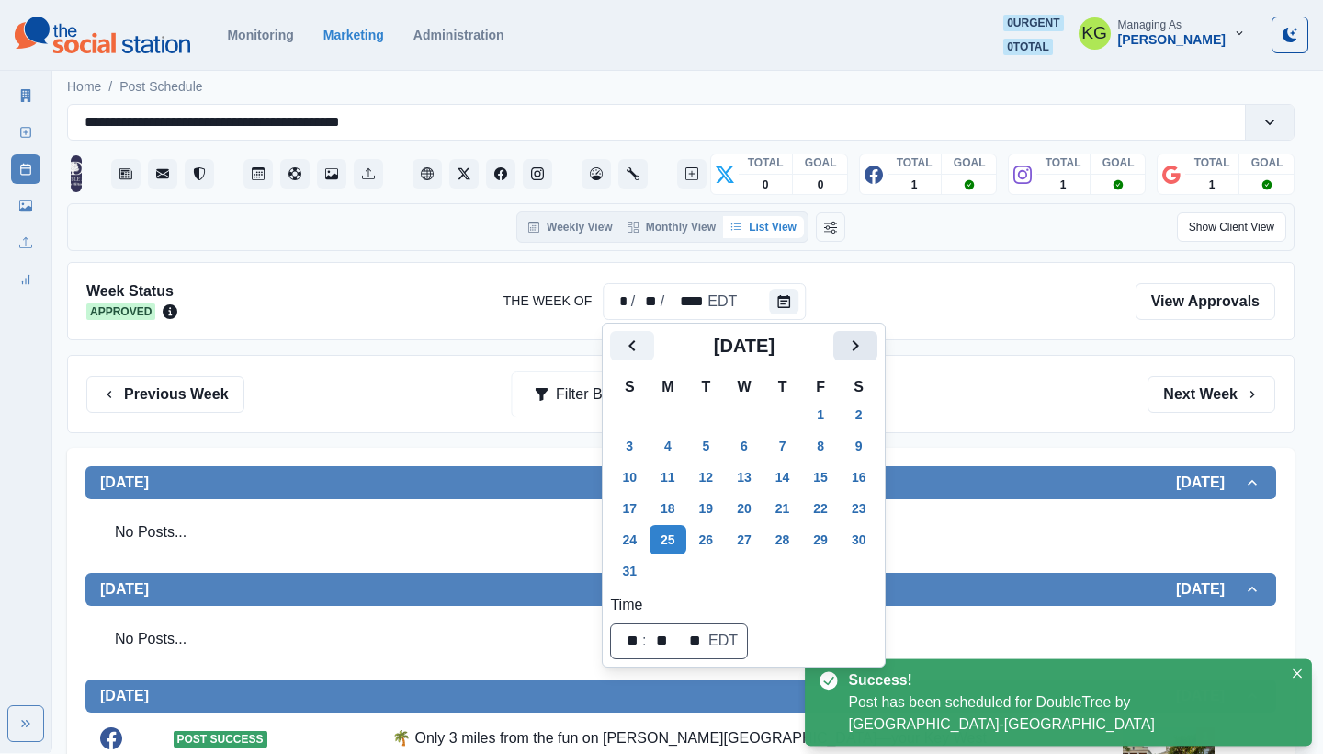
click at [878, 350] on button "Next" at bounding box center [856, 345] width 44 height 29
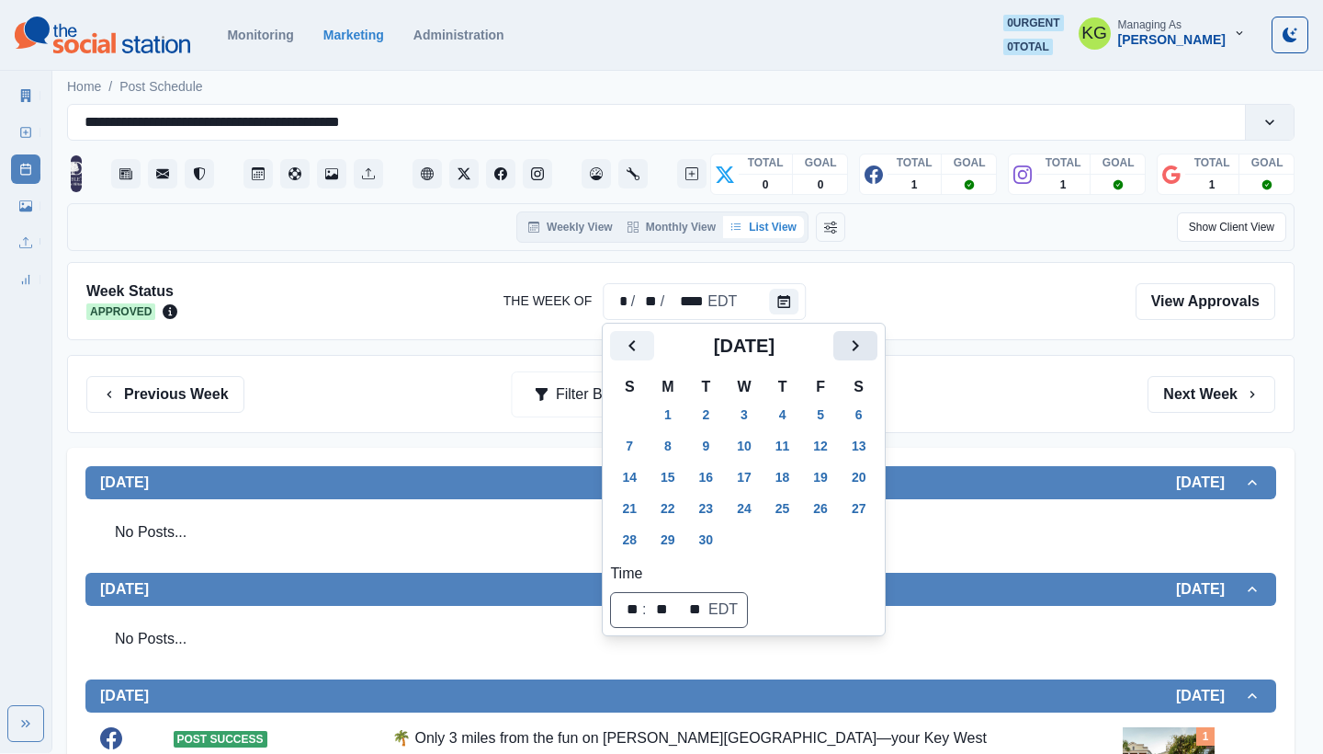
click at [878, 350] on button "Next" at bounding box center [856, 345] width 44 height 29
click at [777, 411] on button "2" at bounding box center [783, 414] width 37 height 29
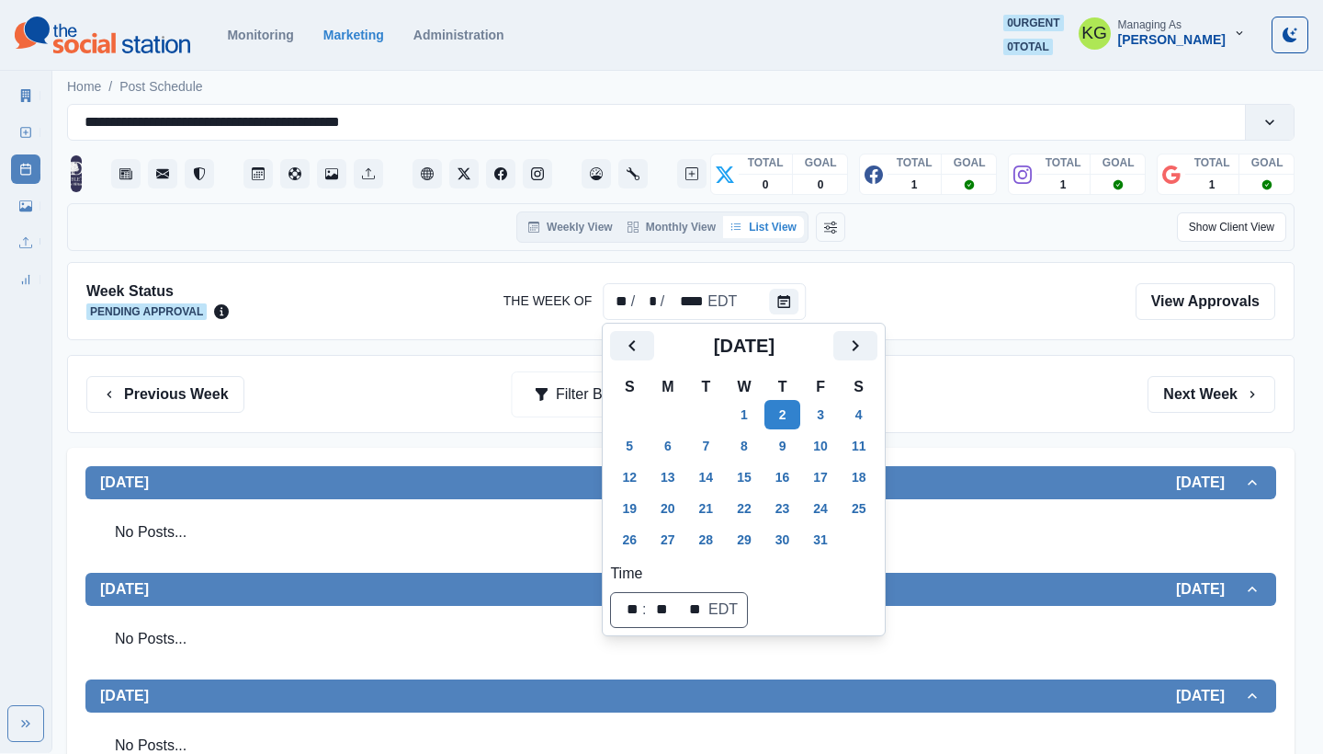
click at [1031, 369] on div "Previous Week Filter By: Next Week" at bounding box center [681, 394] width 1228 height 78
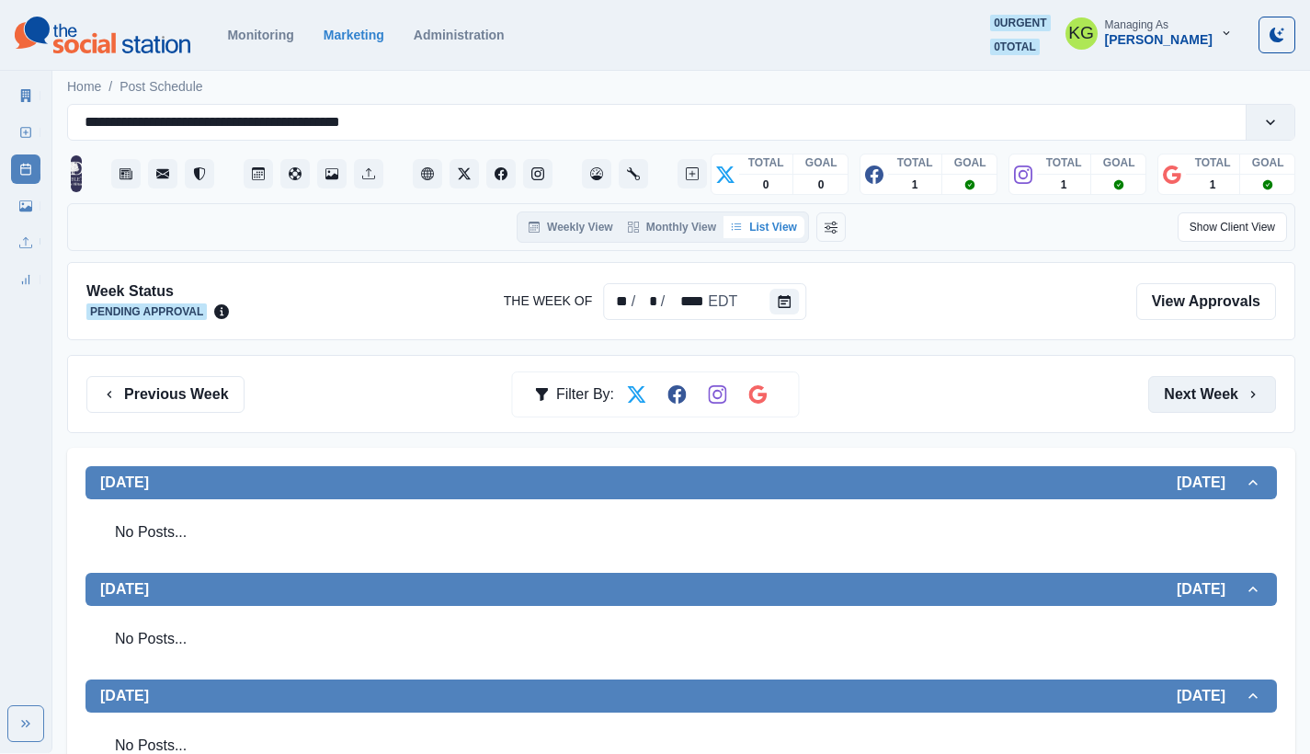
click at [1185, 397] on button "Next Week" at bounding box center [1212, 394] width 128 height 37
click at [1184, 397] on button "Next Week" at bounding box center [1212, 394] width 128 height 37
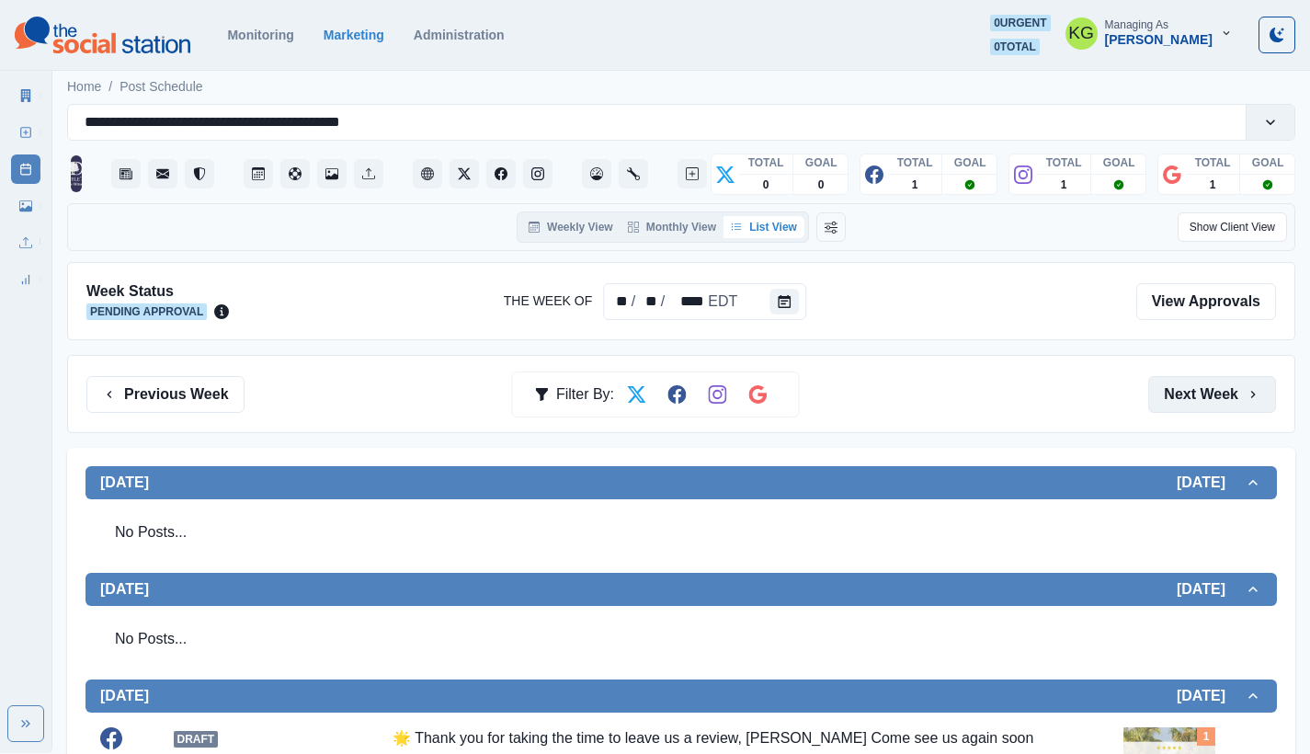
click at [1184, 397] on button "Next Week" at bounding box center [1212, 394] width 128 height 37
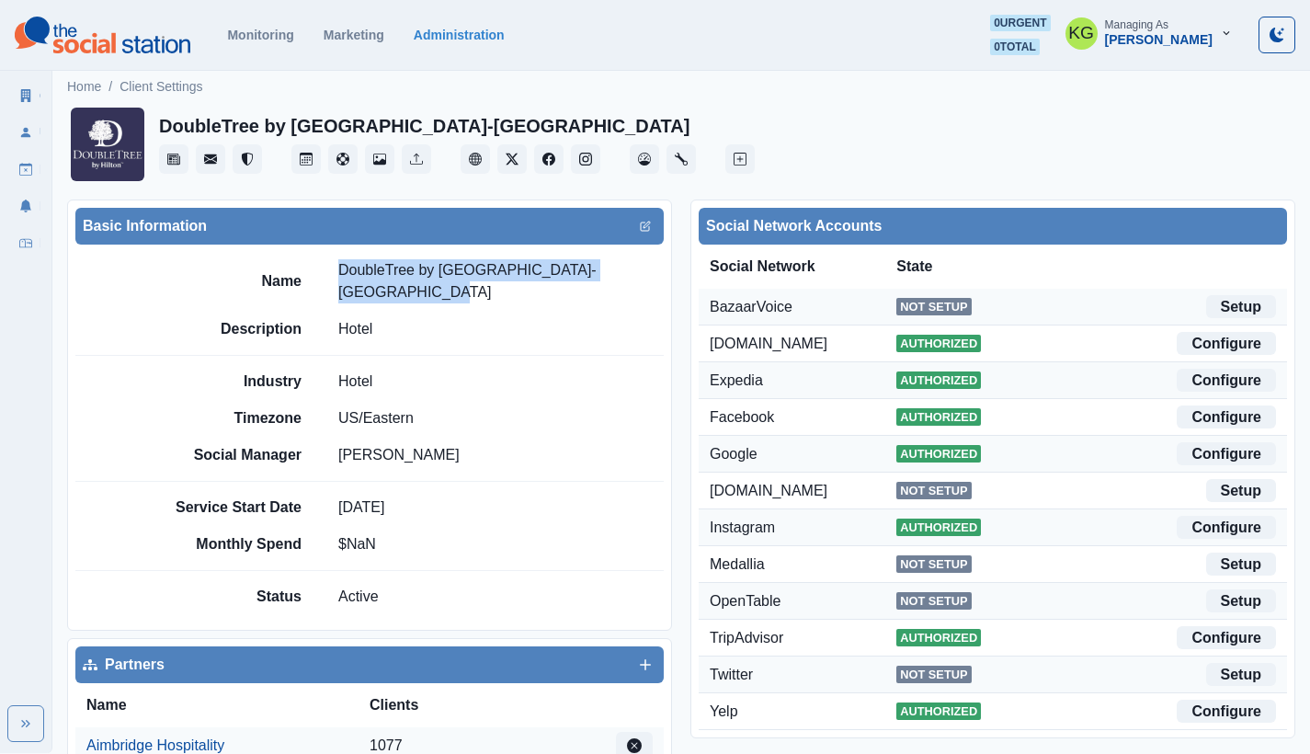
drag, startPoint x: 345, startPoint y: 272, endPoint x: 375, endPoint y: 286, distance: 33.3
click at [375, 286] on p "DoubleTree by [GEOGRAPHIC_DATA]-[GEOGRAPHIC_DATA]" at bounding box center [500, 281] width 325 height 44
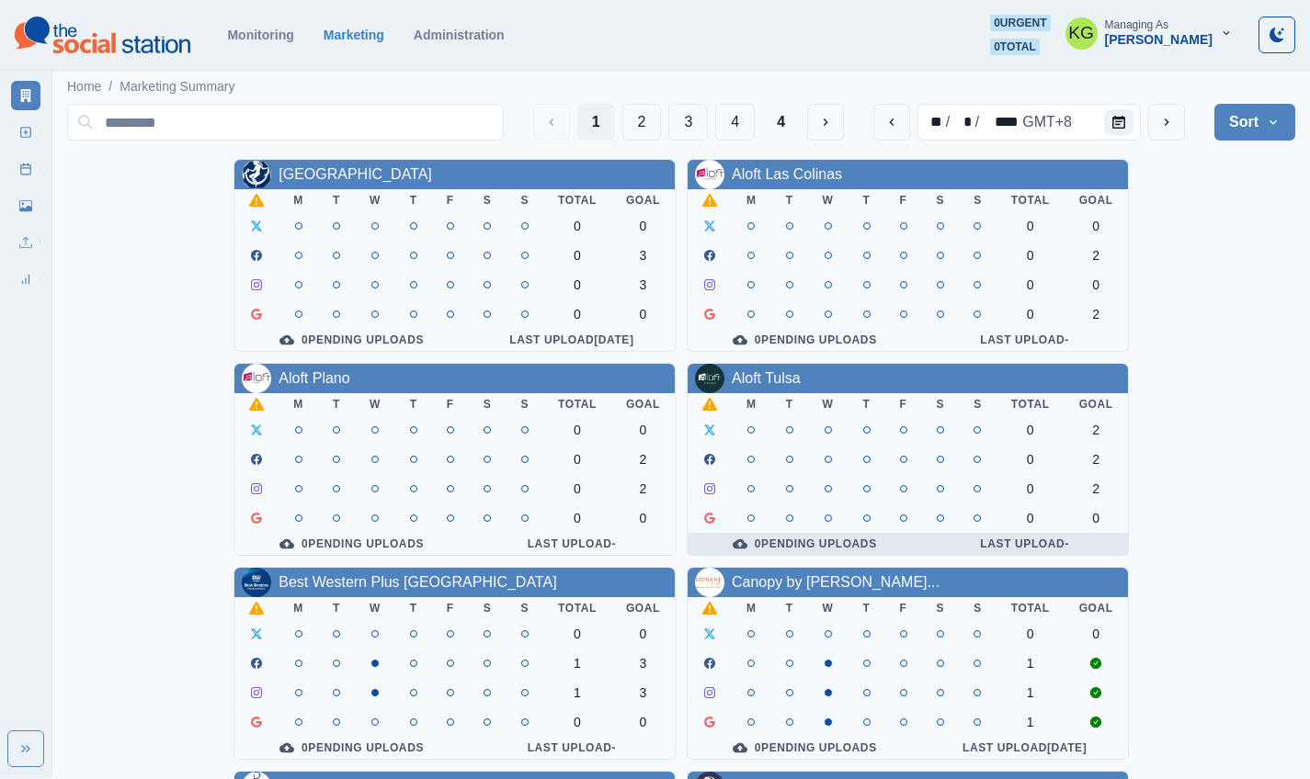
scroll to position [351, 0]
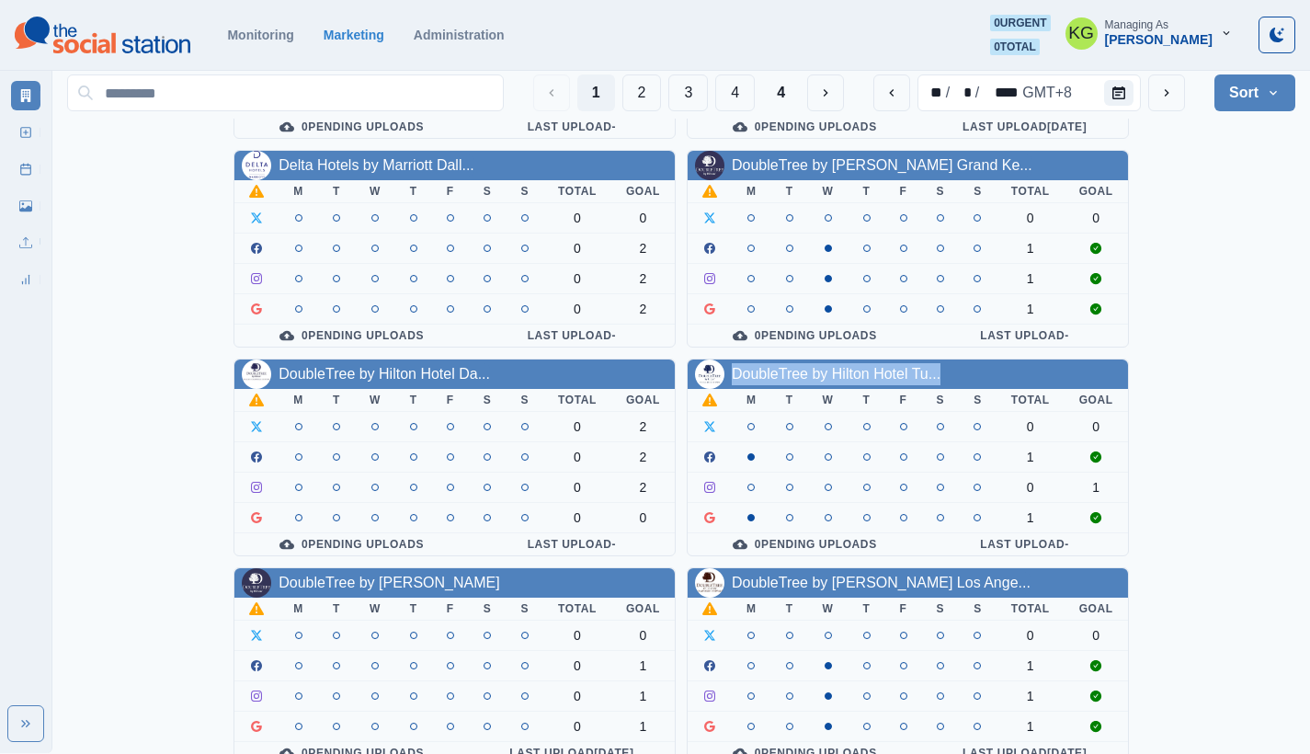
scroll to position [661, 0]
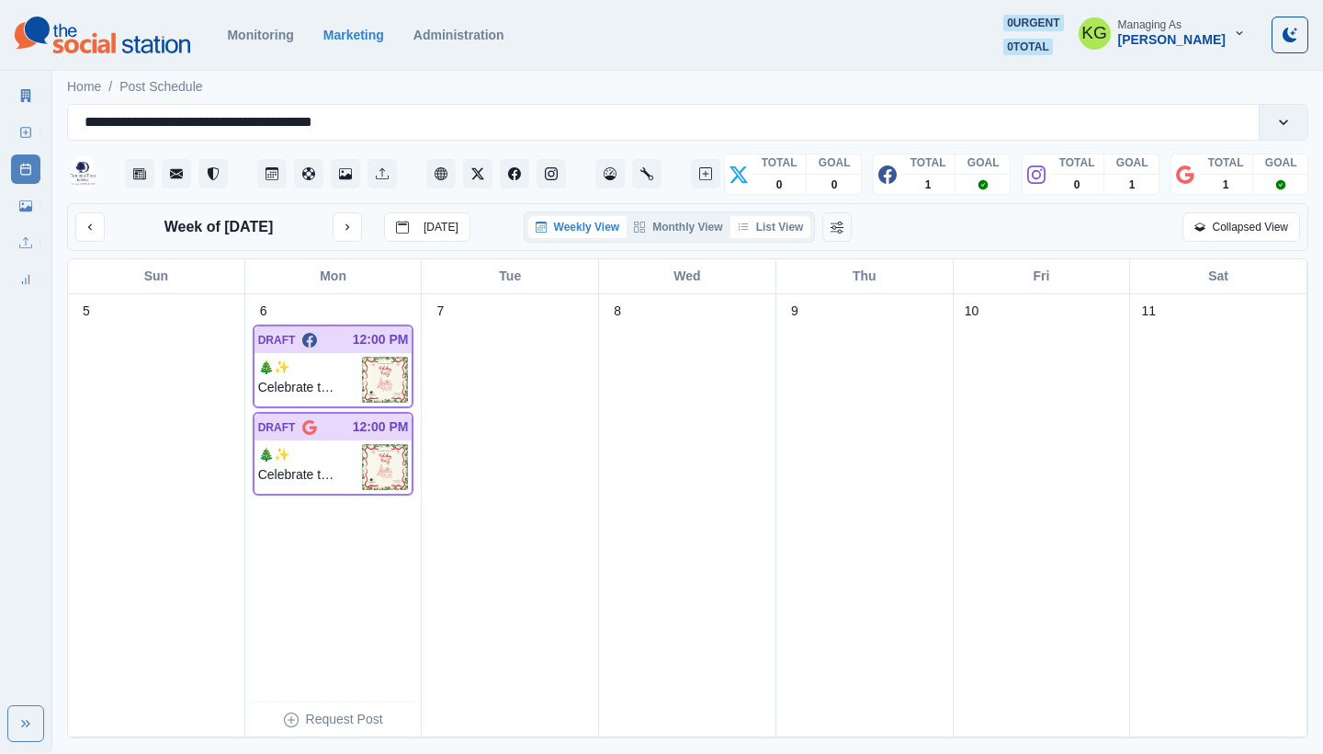
click at [792, 226] on button "List View" at bounding box center [771, 227] width 81 height 22
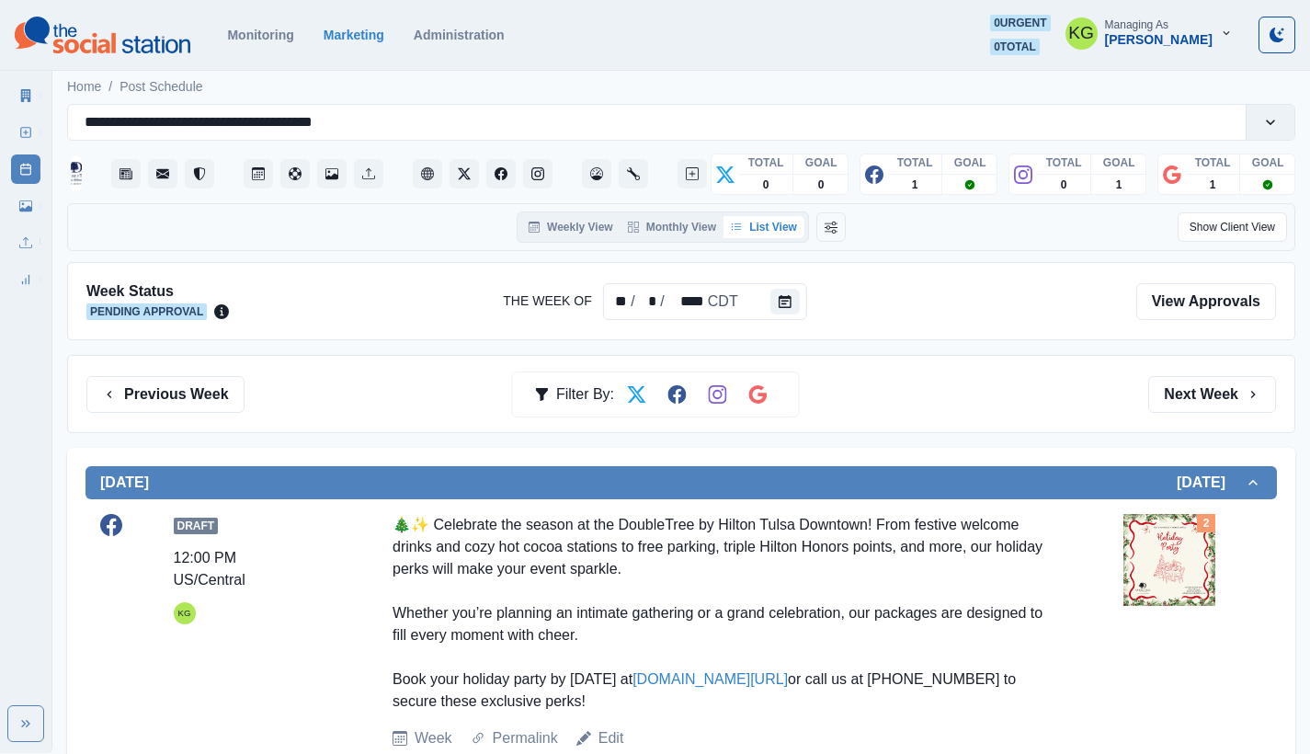
click at [786, 321] on div "Week Status Pending Approval The Week Of ** / * / **** CDT View Approvals" at bounding box center [681, 301] width 1228 height 78
click at [784, 301] on icon "Calendar" at bounding box center [784, 301] width 13 height 13
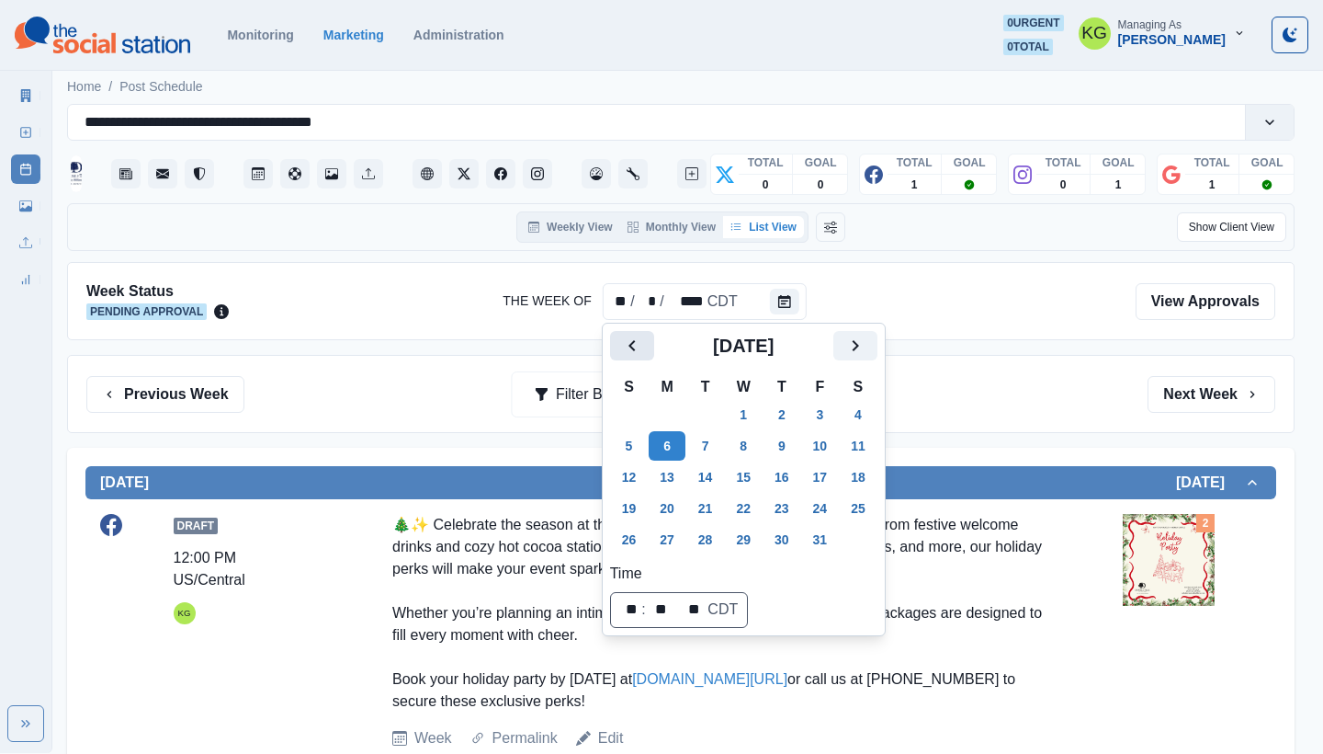
click at [639, 345] on icon "Previous" at bounding box center [632, 346] width 22 height 22
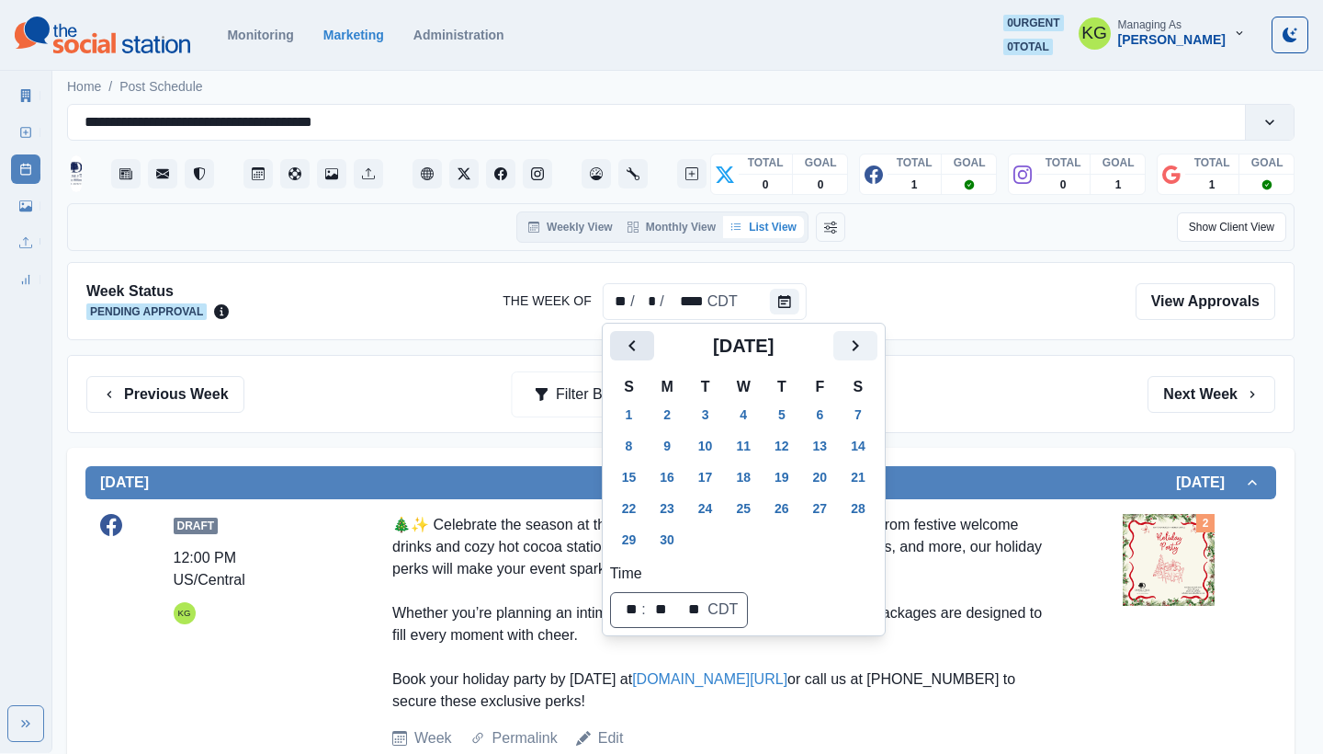
click at [639, 345] on icon "Previous" at bounding box center [632, 346] width 22 height 22
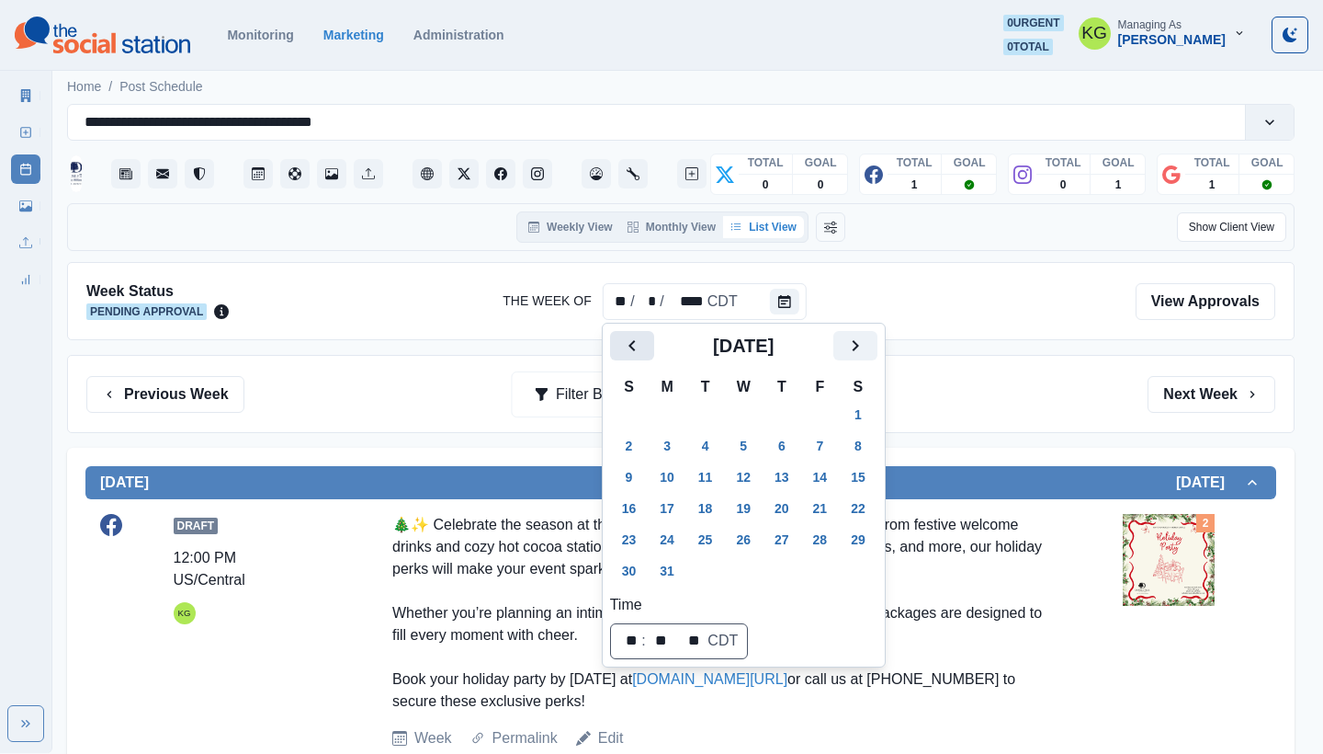
click at [639, 345] on icon "Previous" at bounding box center [632, 346] width 22 height 22
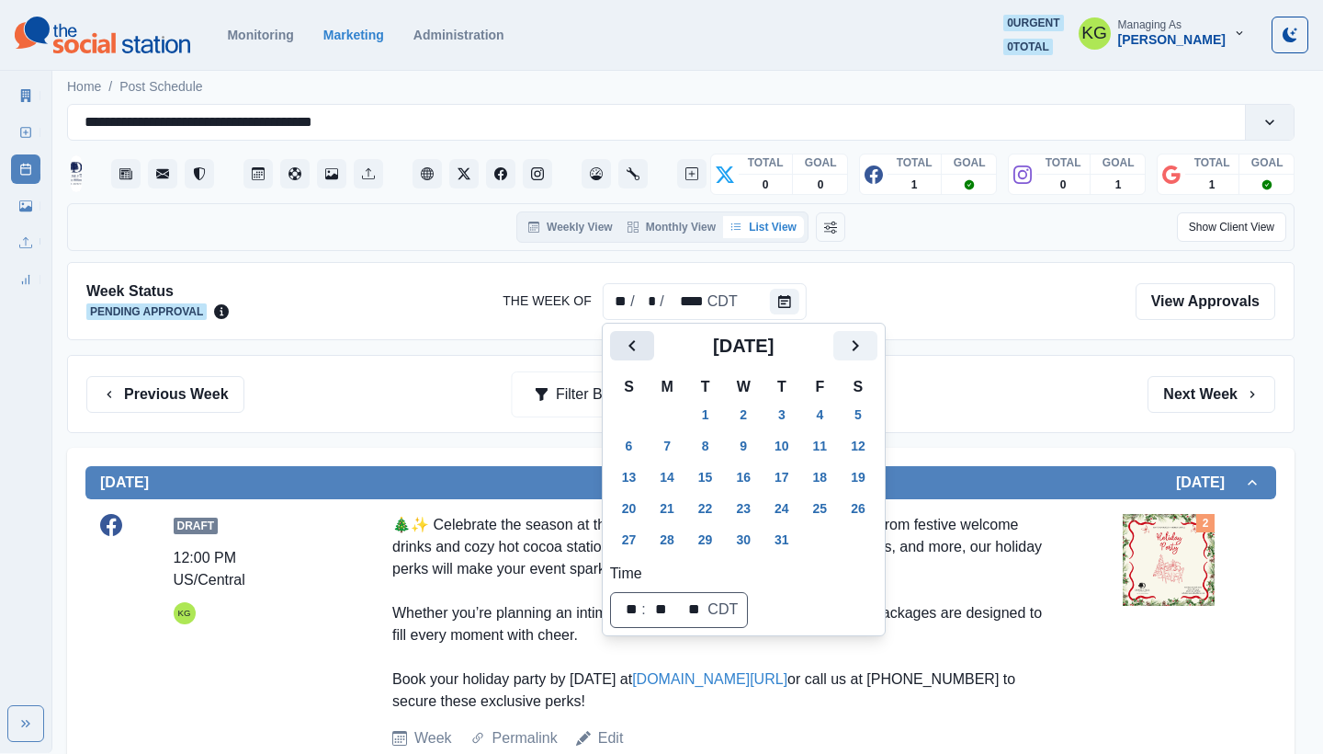
click at [639, 345] on icon "Previous" at bounding box center [632, 346] width 22 height 22
click at [858, 356] on icon "Next" at bounding box center [856, 346] width 22 height 22
click at [686, 404] on td "30" at bounding box center [667, 414] width 39 height 31
click at [719, 419] on button "1" at bounding box center [705, 414] width 37 height 29
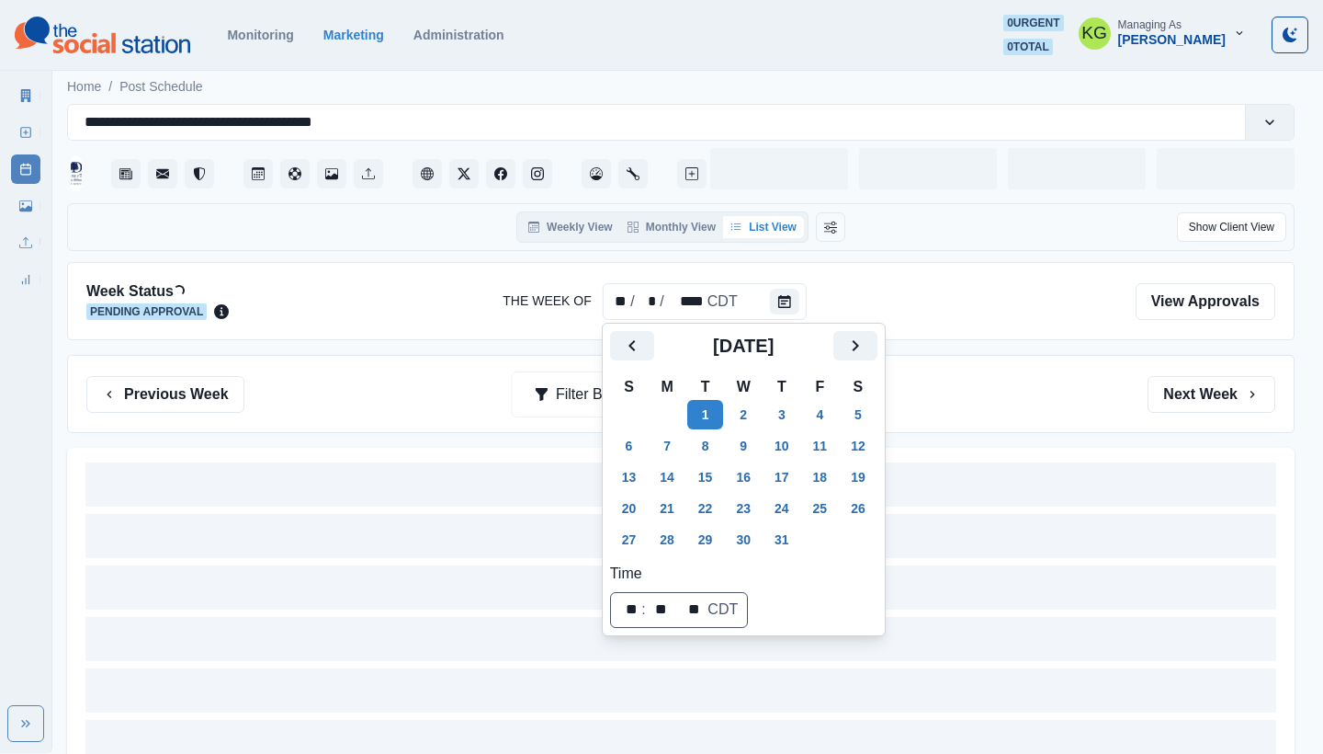
click at [1133, 381] on div "Previous Week Filter By: Next Week" at bounding box center [680, 394] width 1189 height 37
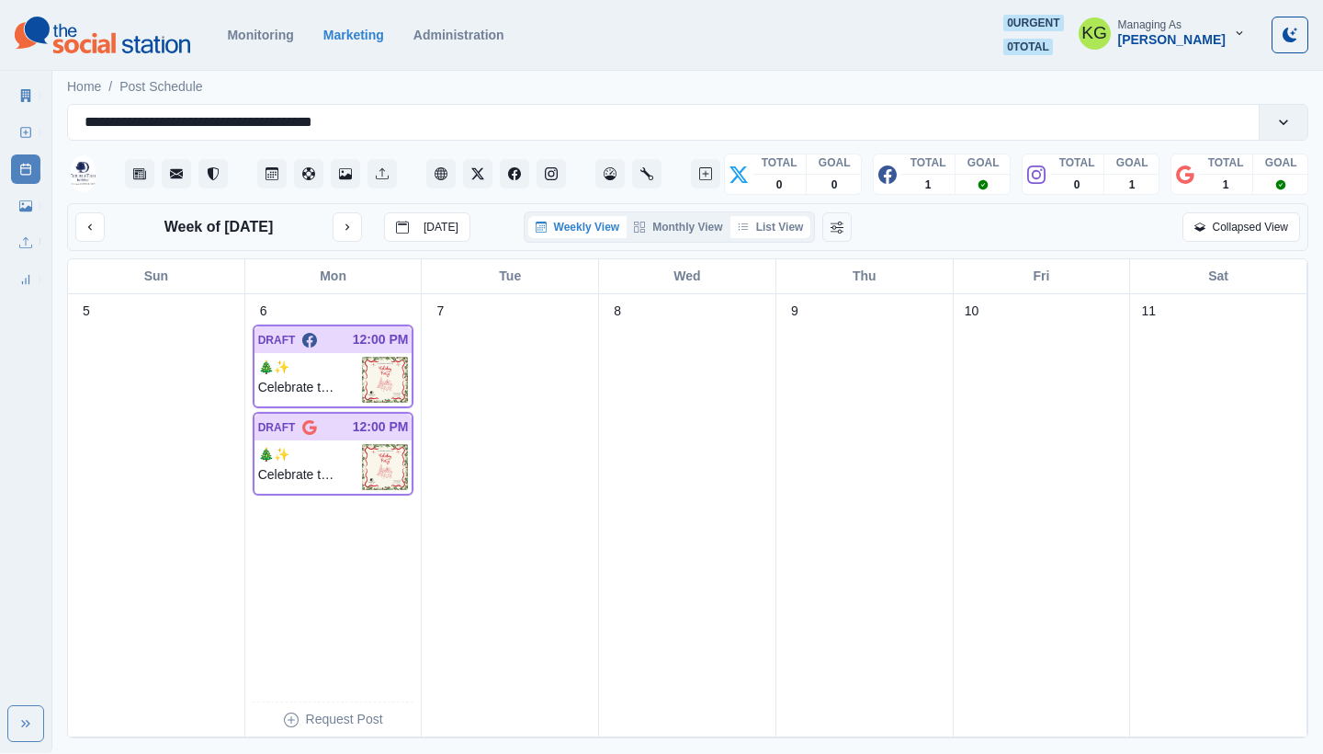
click at [778, 233] on button "List View" at bounding box center [771, 227] width 81 height 22
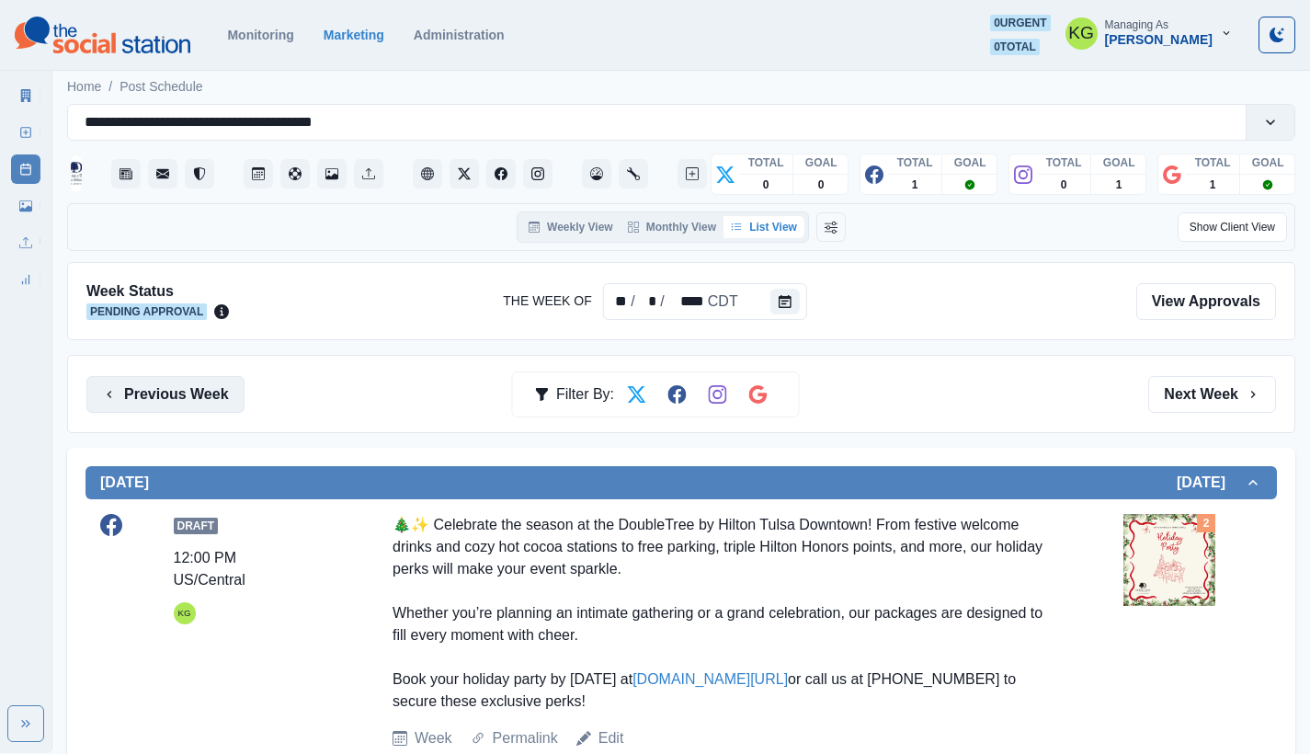
click at [205, 390] on button "Previous Week" at bounding box center [165, 394] width 158 height 37
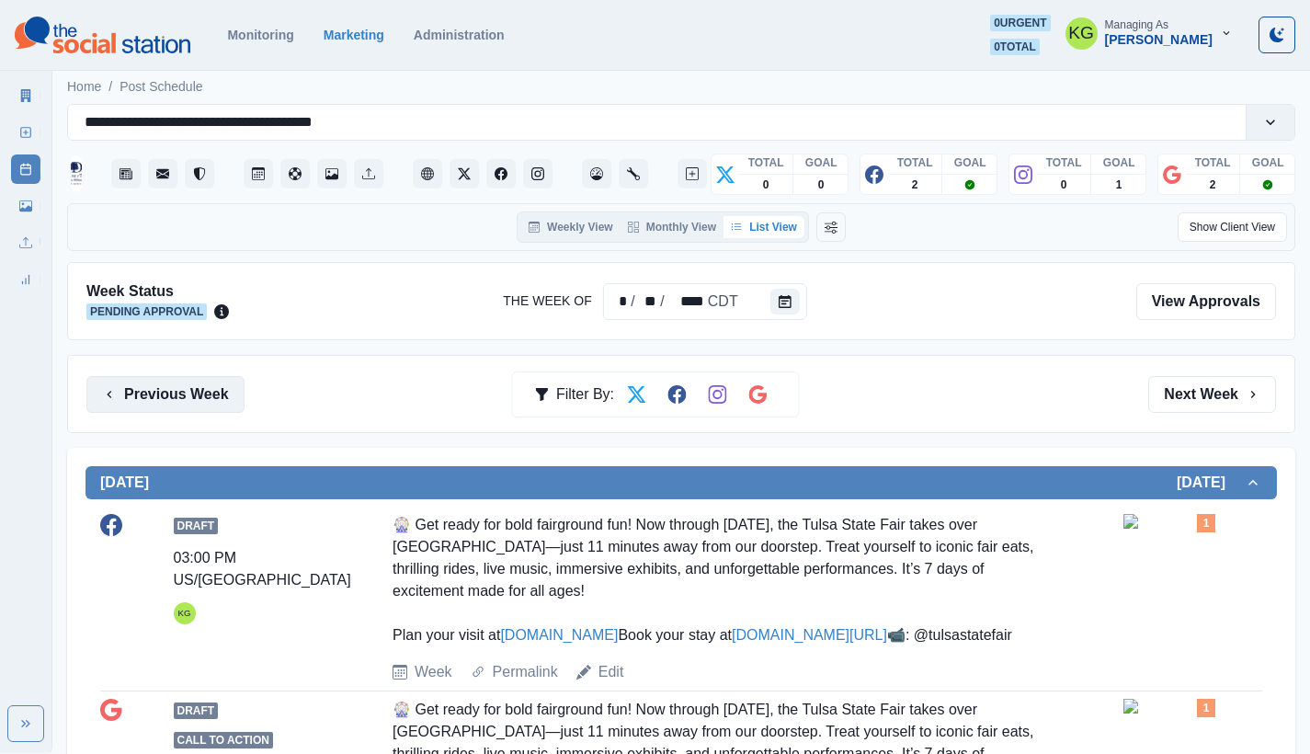
click at [165, 394] on button "Previous Week" at bounding box center [165, 394] width 158 height 37
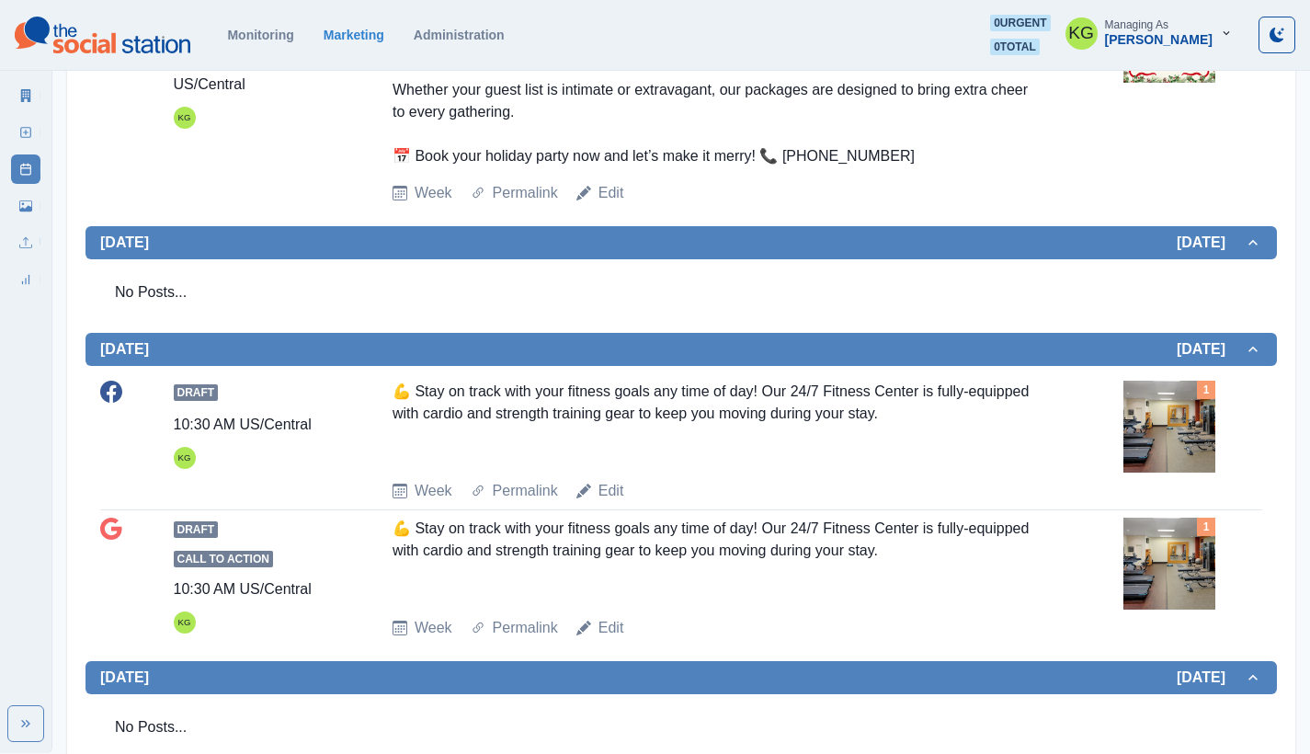
scroll to position [181, 0]
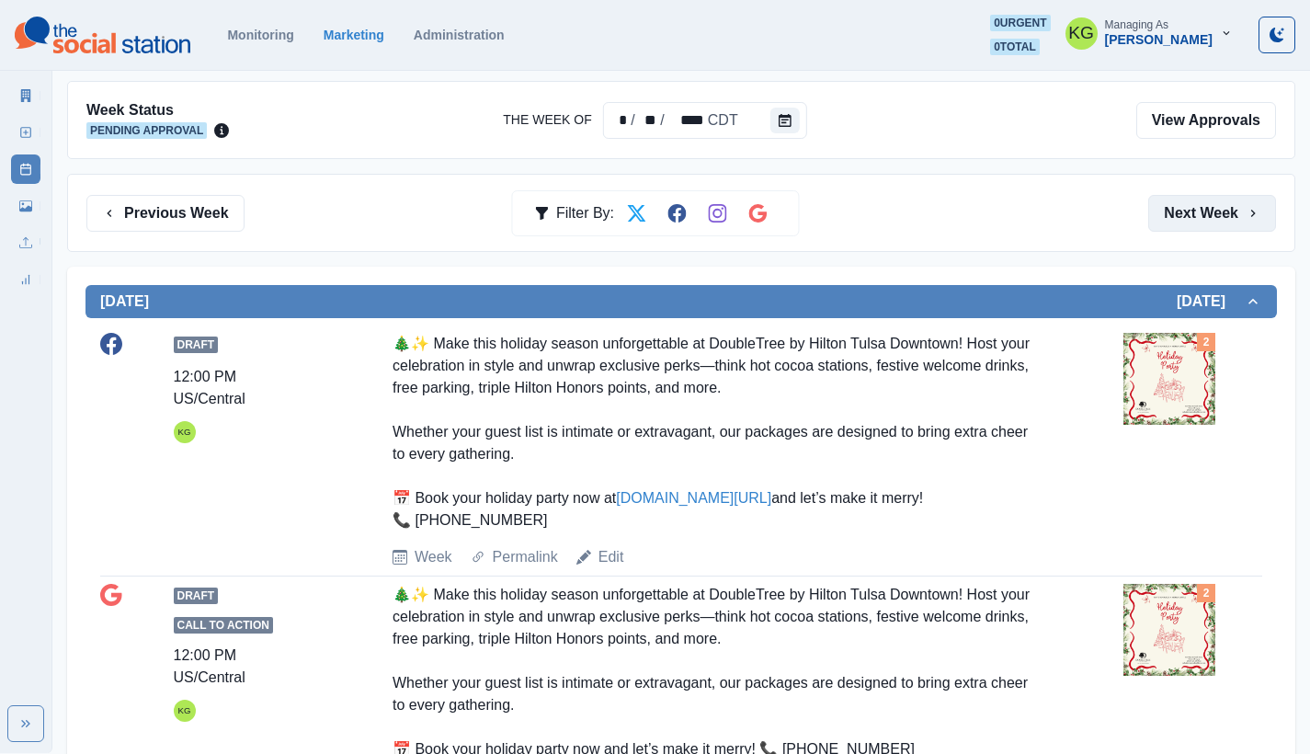
click at [1234, 218] on button "Next Week" at bounding box center [1212, 213] width 128 height 37
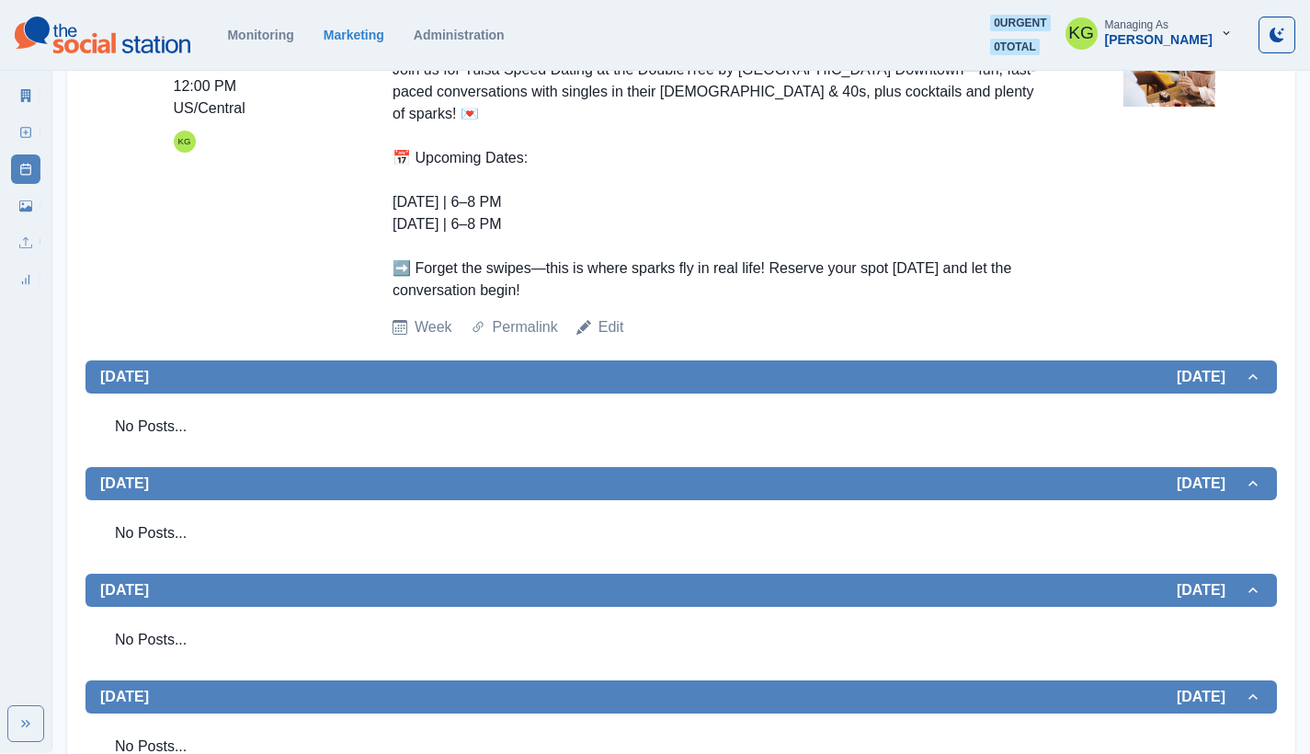
scroll to position [163, 0]
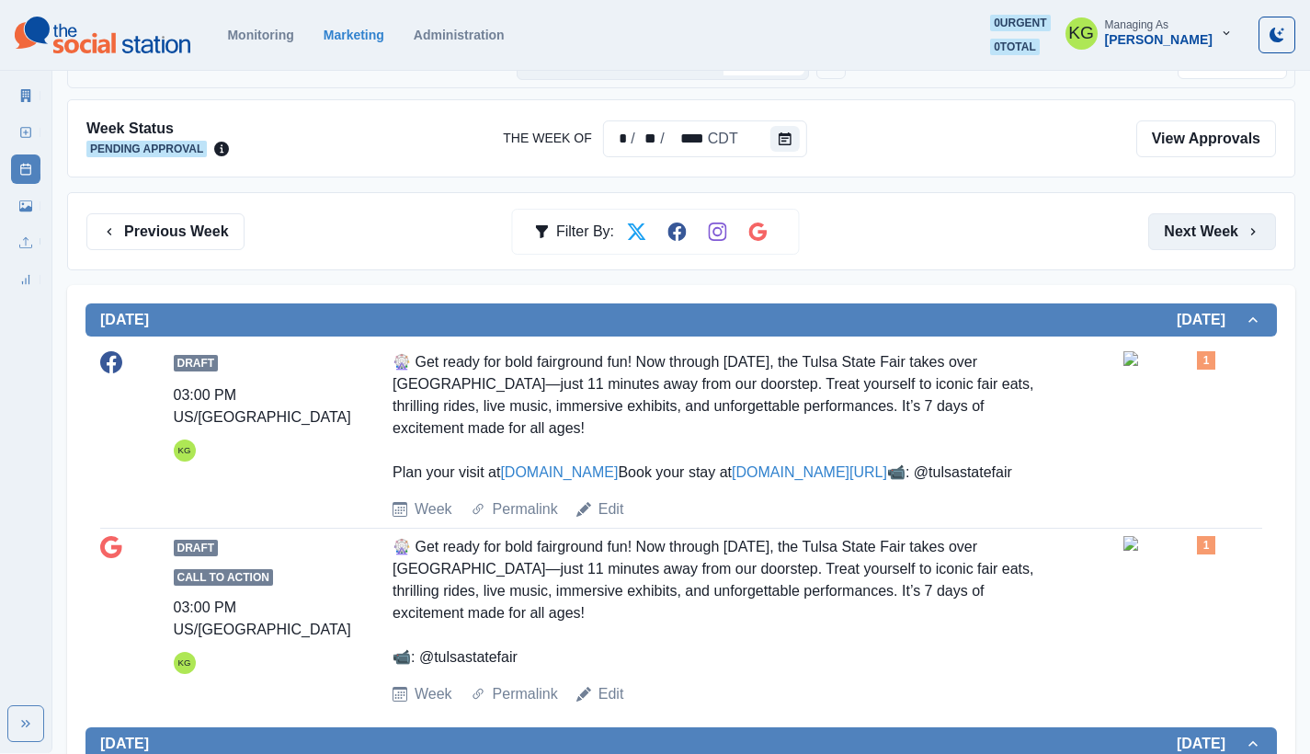
click at [1226, 236] on button "Next Week" at bounding box center [1212, 231] width 128 height 37
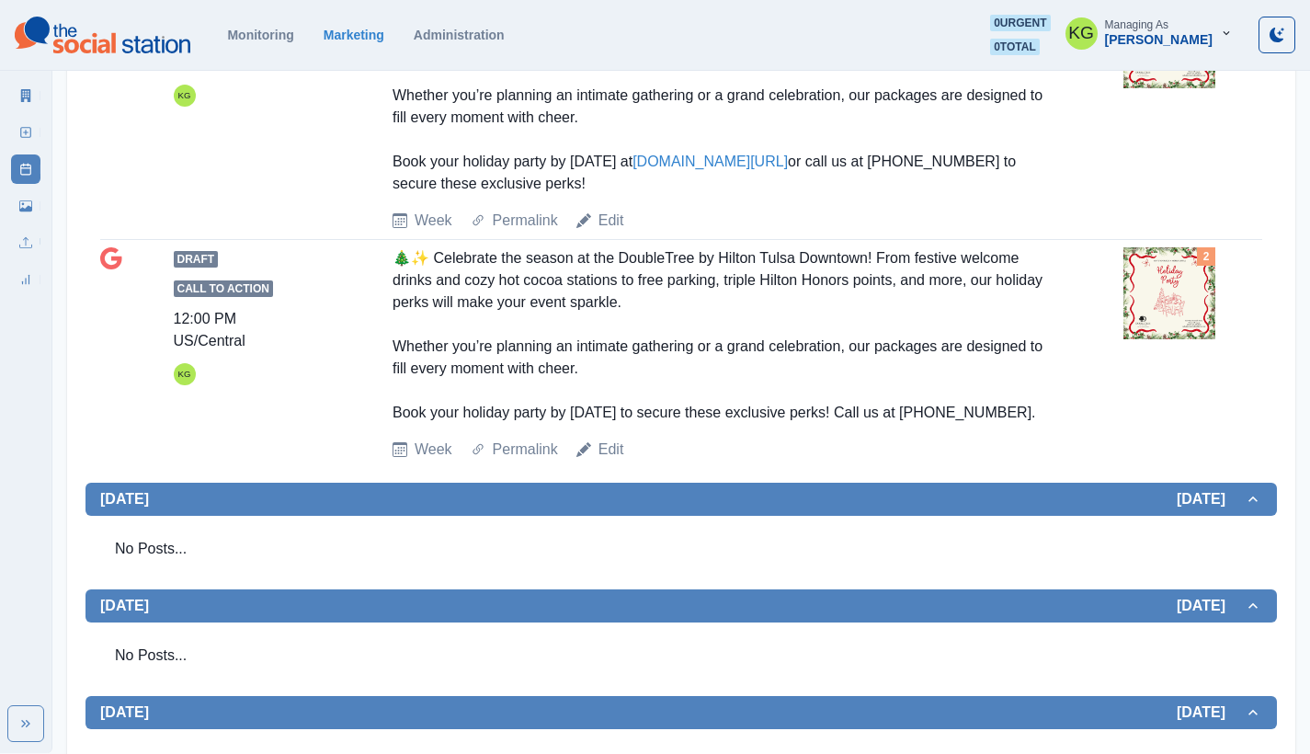
scroll to position [116, 0]
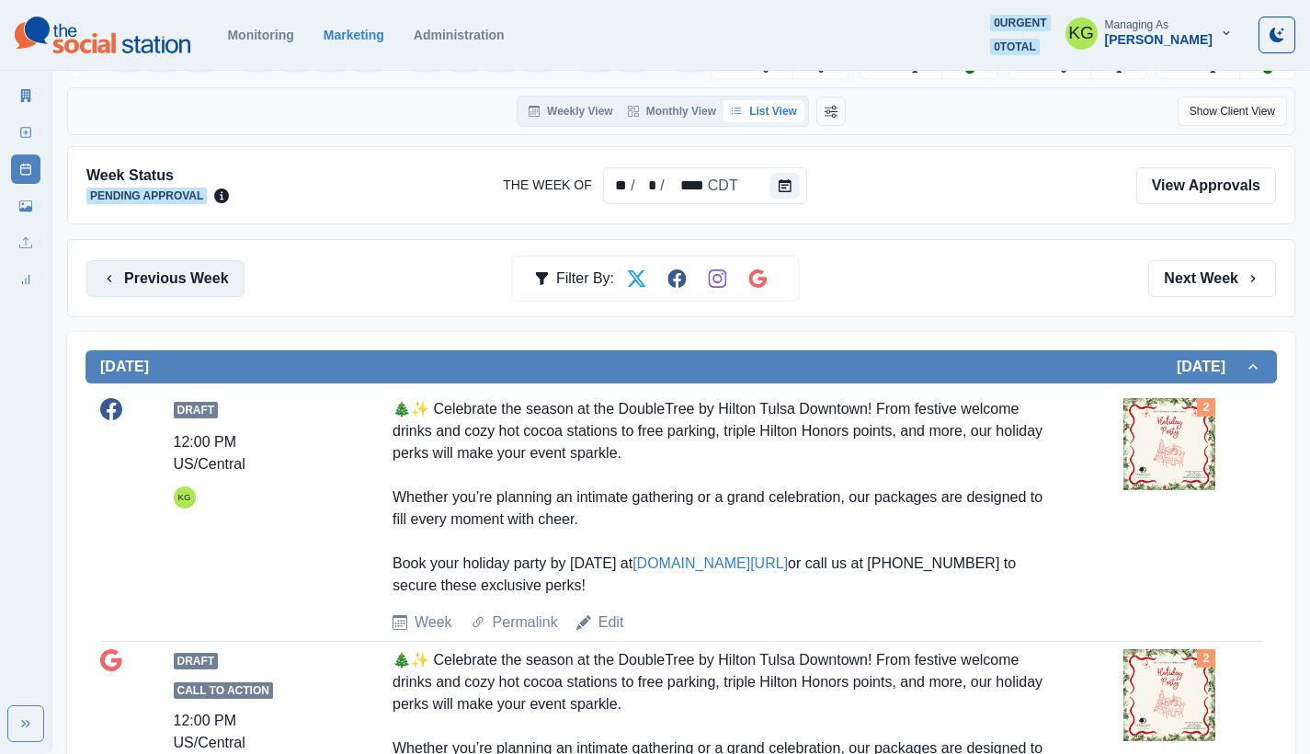
click at [190, 286] on button "Previous Week" at bounding box center [165, 278] width 158 height 37
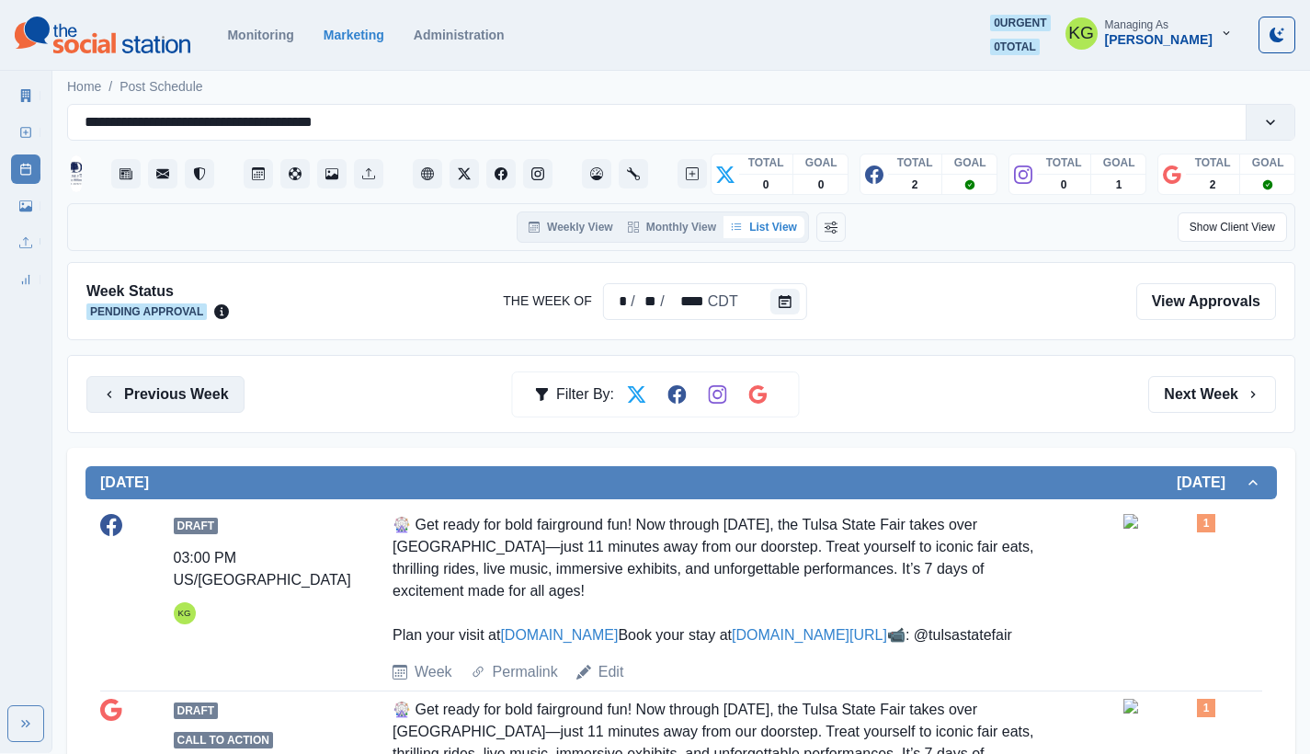
click at [169, 391] on button "Previous Week" at bounding box center [165, 394] width 158 height 37
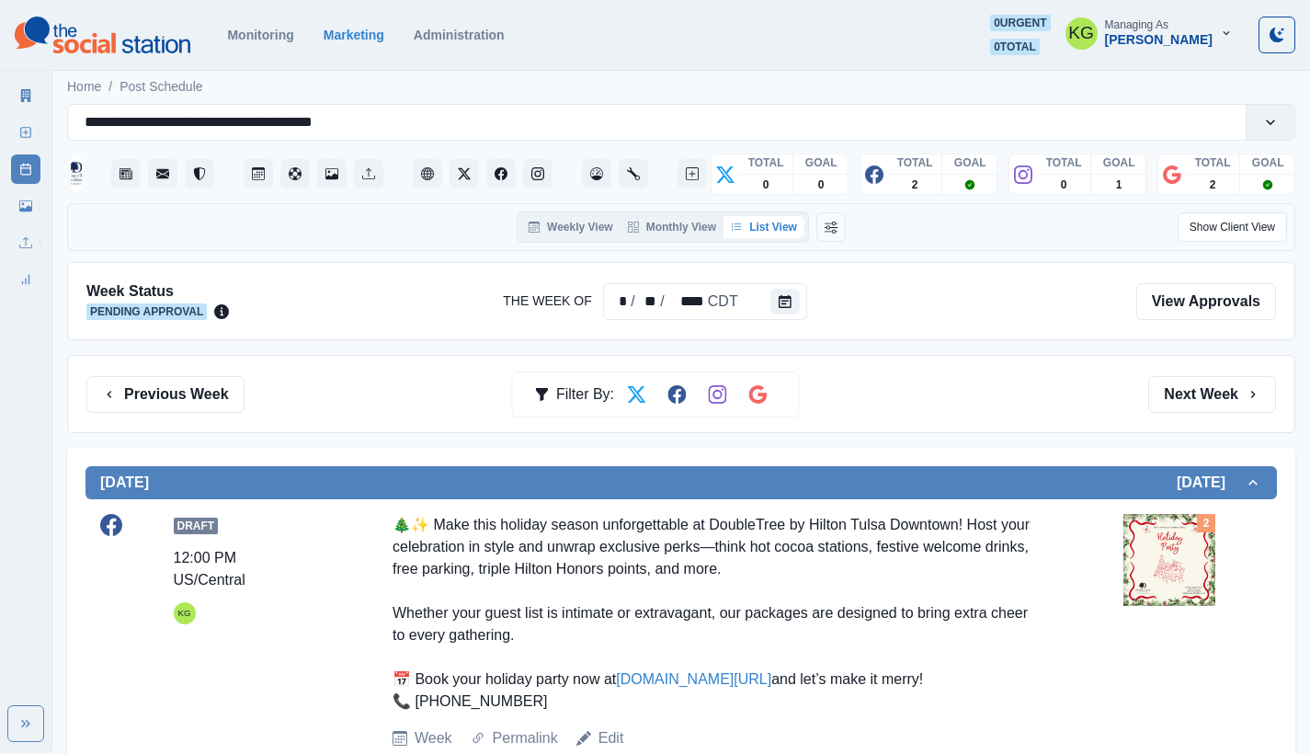
click at [166, 371] on div "Previous Week Filter By: Next Week" at bounding box center [681, 394] width 1228 height 78
click at [164, 398] on button "Previous Week" at bounding box center [165, 394] width 158 height 37
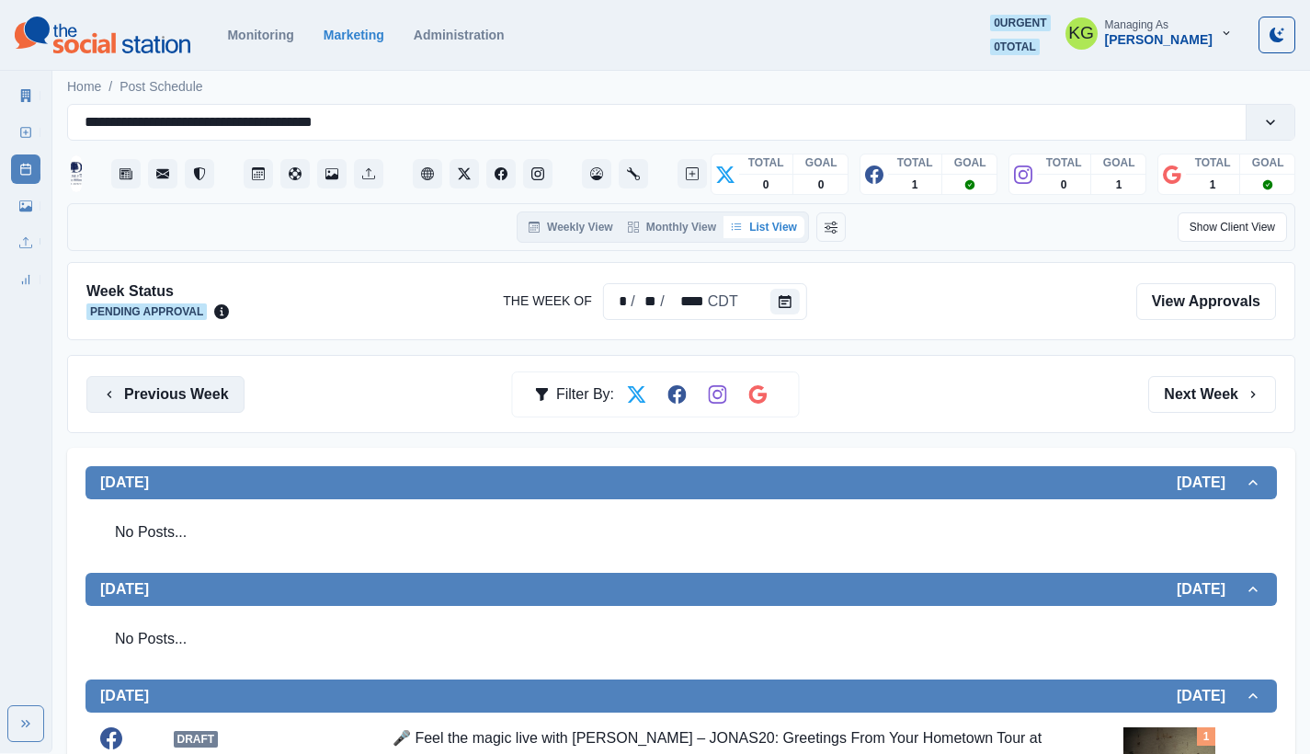
click at [167, 385] on button "Previous Week" at bounding box center [165, 394] width 158 height 37
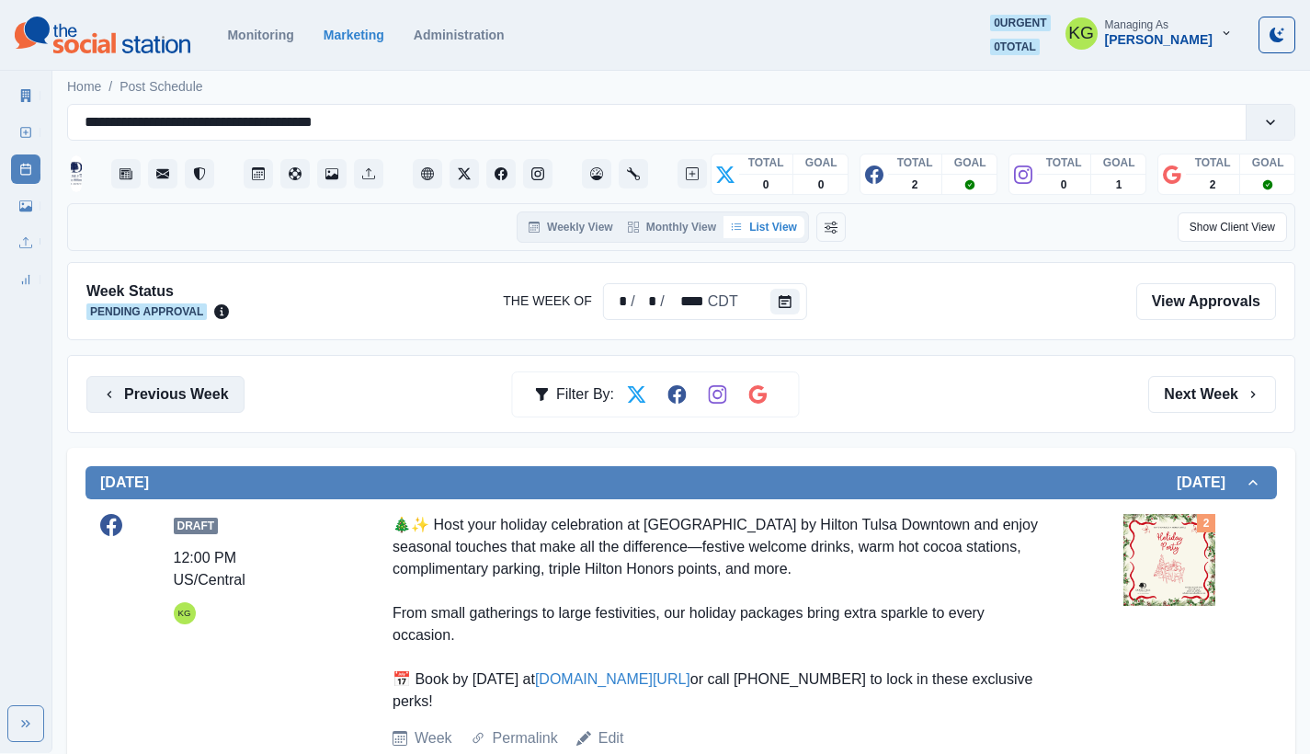
click at [164, 402] on button "Previous Week" at bounding box center [165, 394] width 158 height 37
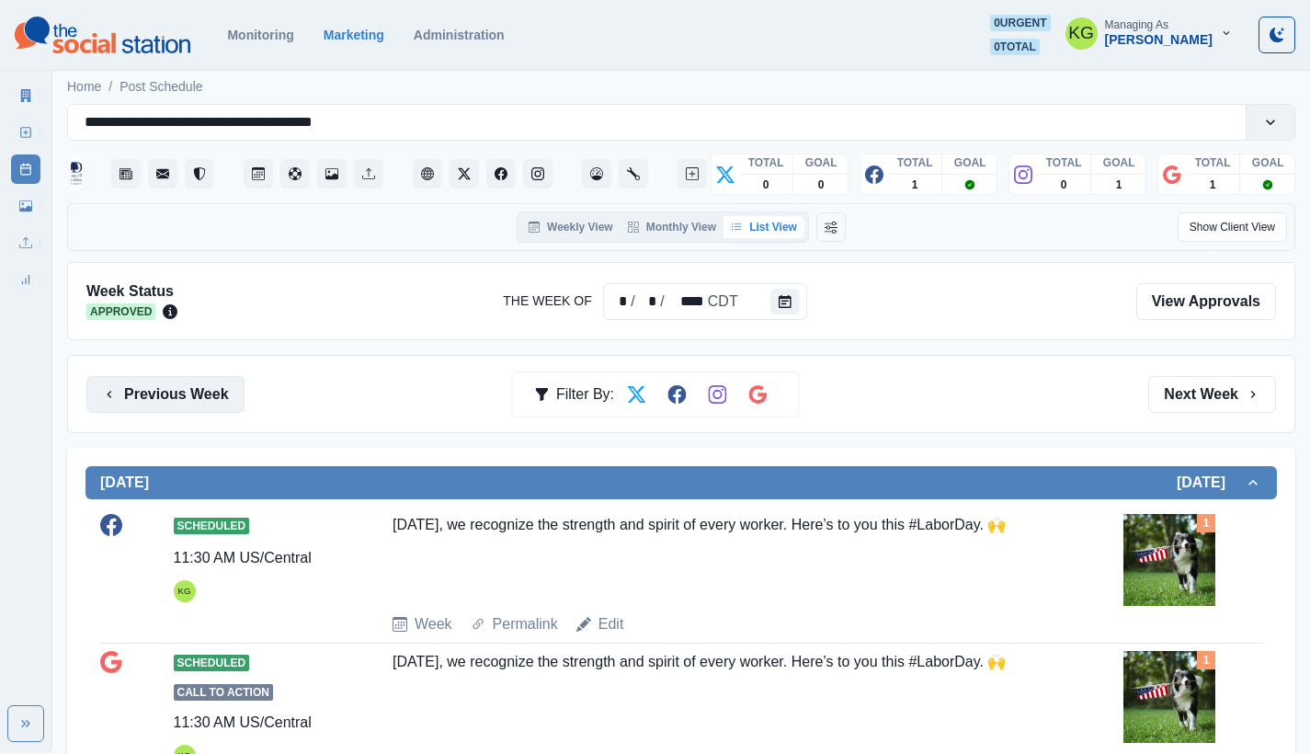
click at [209, 394] on button "Previous Week" at bounding box center [165, 394] width 158 height 37
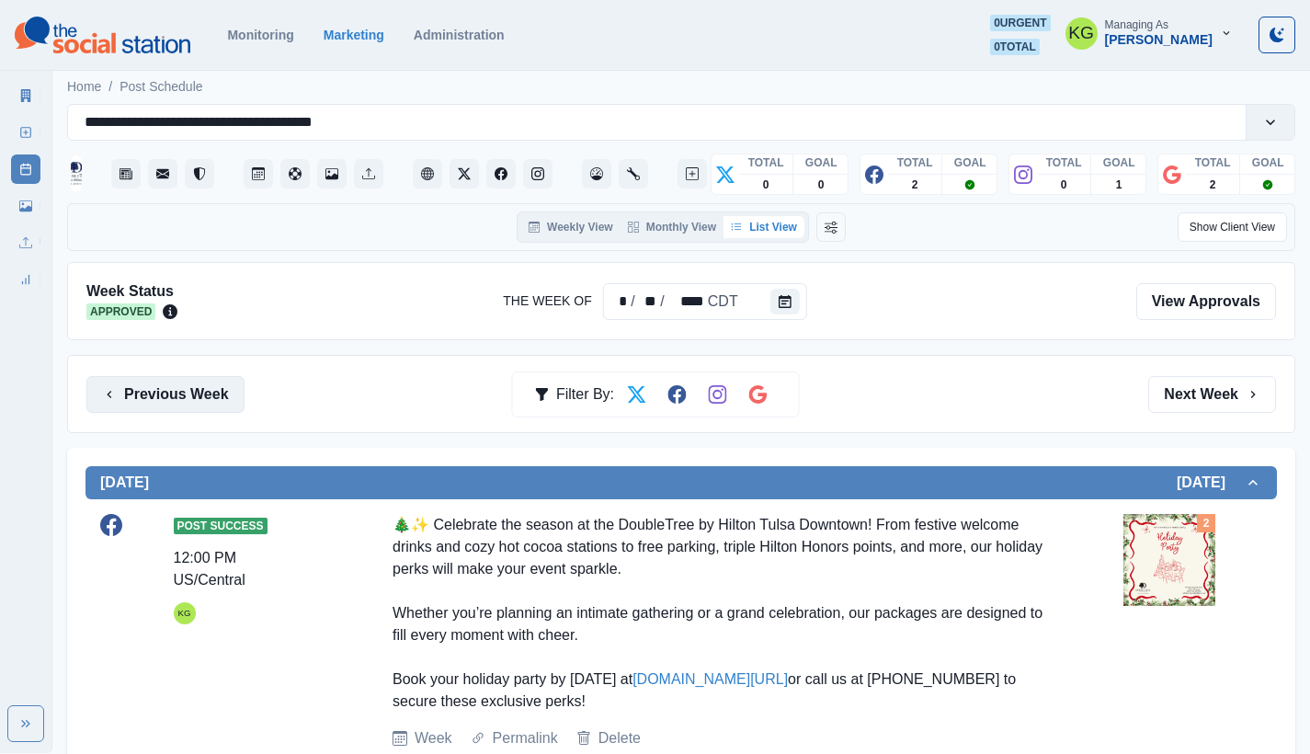
click at [177, 388] on button "Previous Week" at bounding box center [165, 394] width 158 height 37
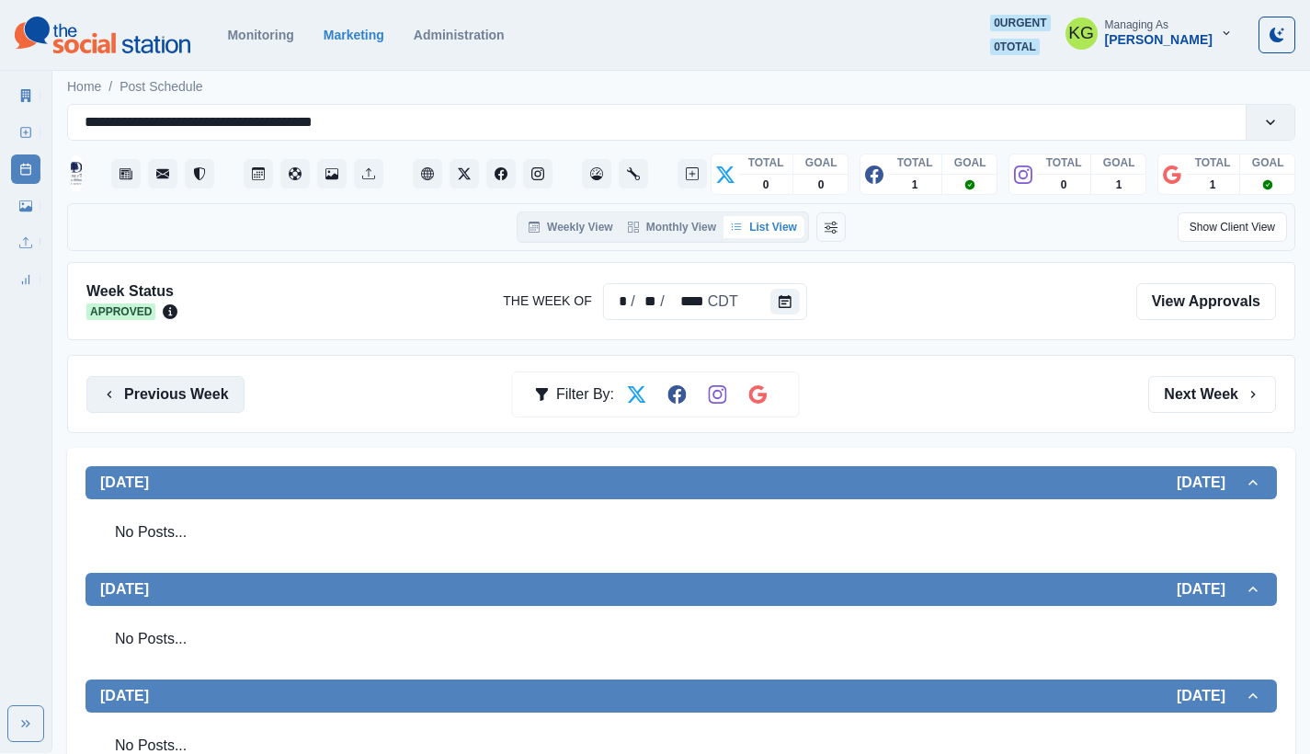
click at [203, 390] on button "Previous Week" at bounding box center [165, 394] width 158 height 37
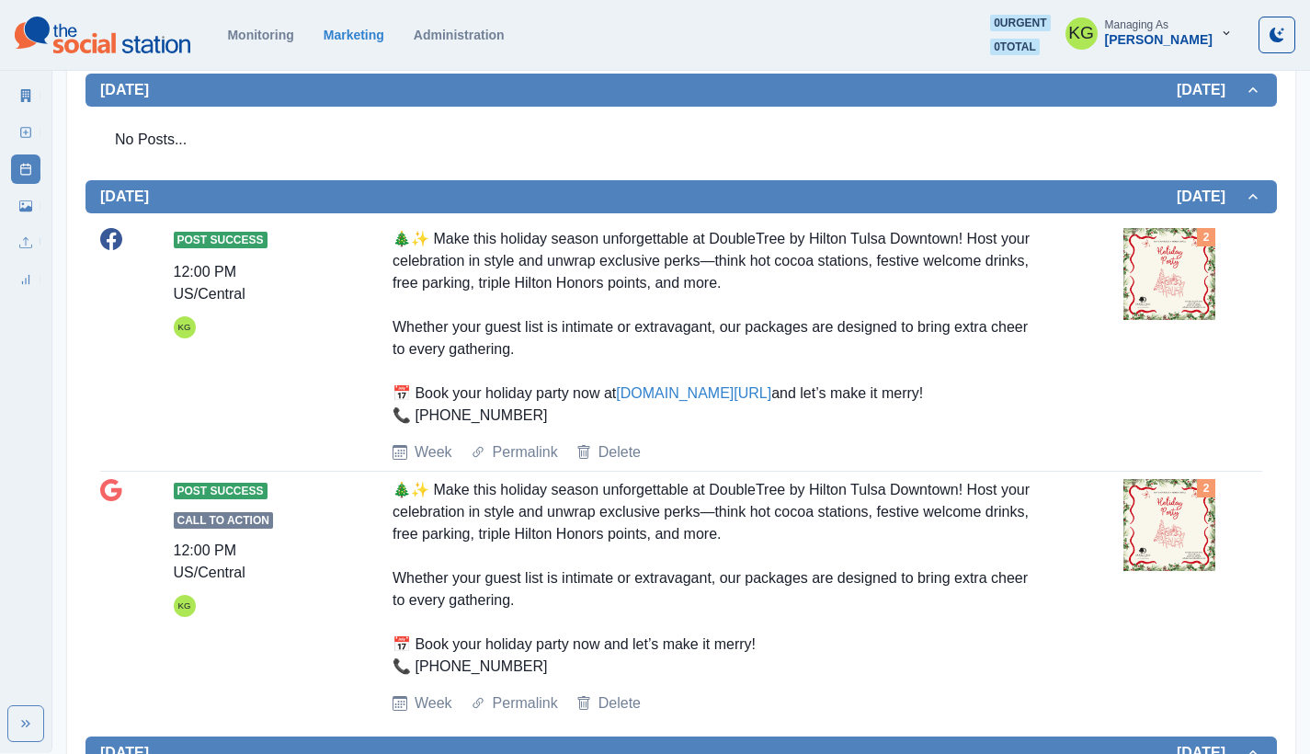
scroll to position [76, 0]
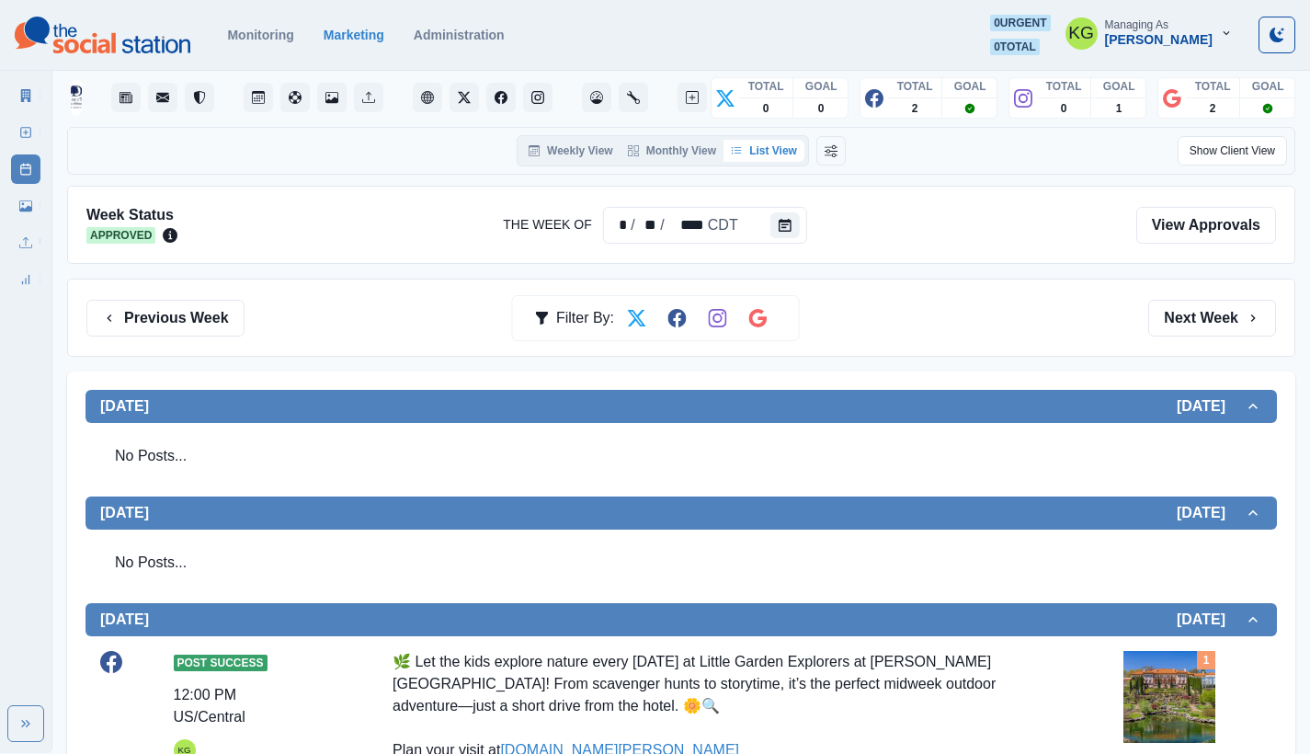
click at [128, 337] on div "Previous Week Filter By: Next Week" at bounding box center [681, 317] width 1228 height 78
click at [135, 323] on button "Previous Week" at bounding box center [165, 318] width 158 height 37
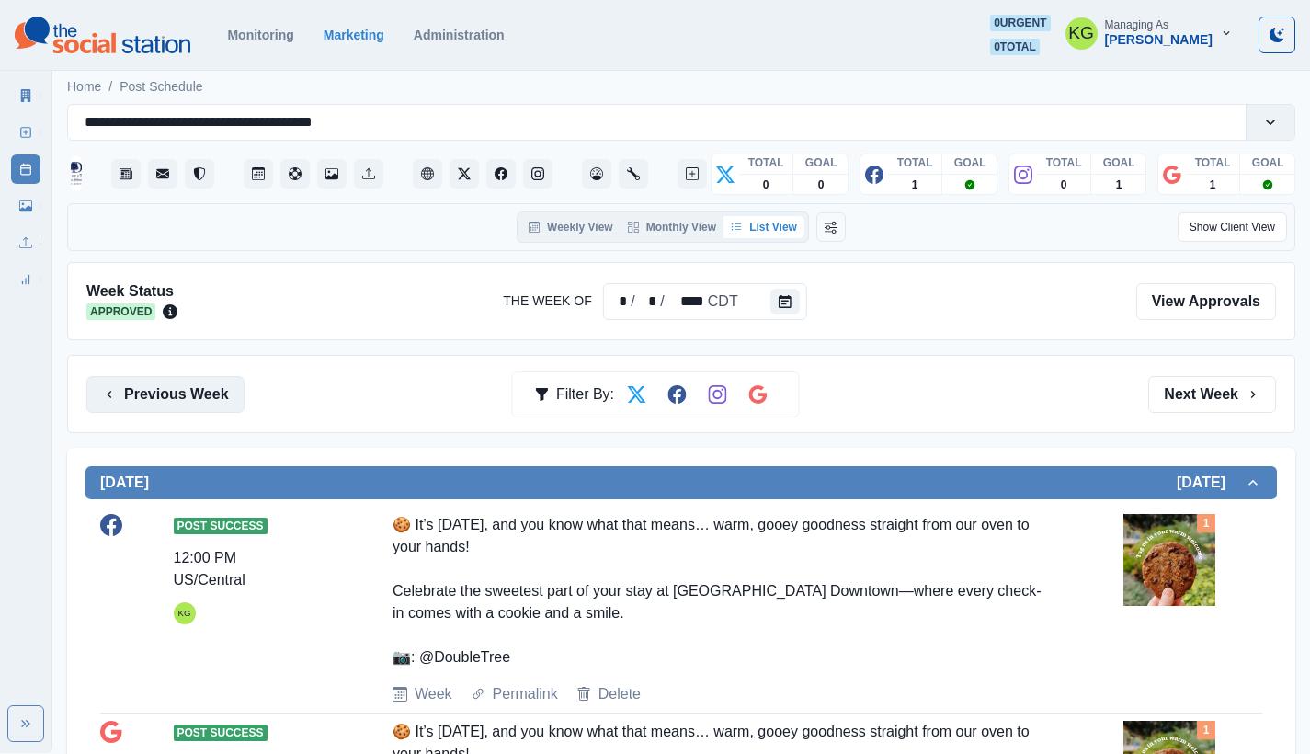
click at [234, 384] on button "Previous Week" at bounding box center [165, 394] width 158 height 37
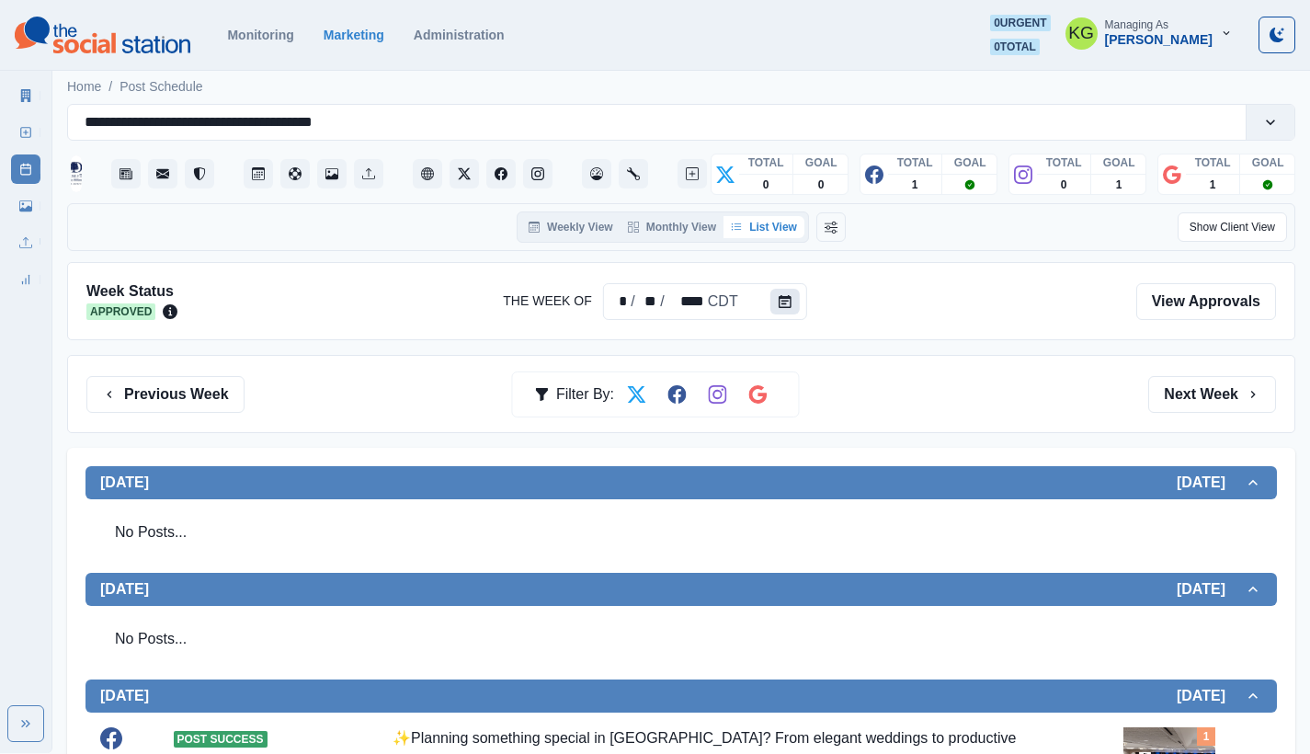
click at [774, 289] on button "Calendar" at bounding box center [784, 302] width 29 height 26
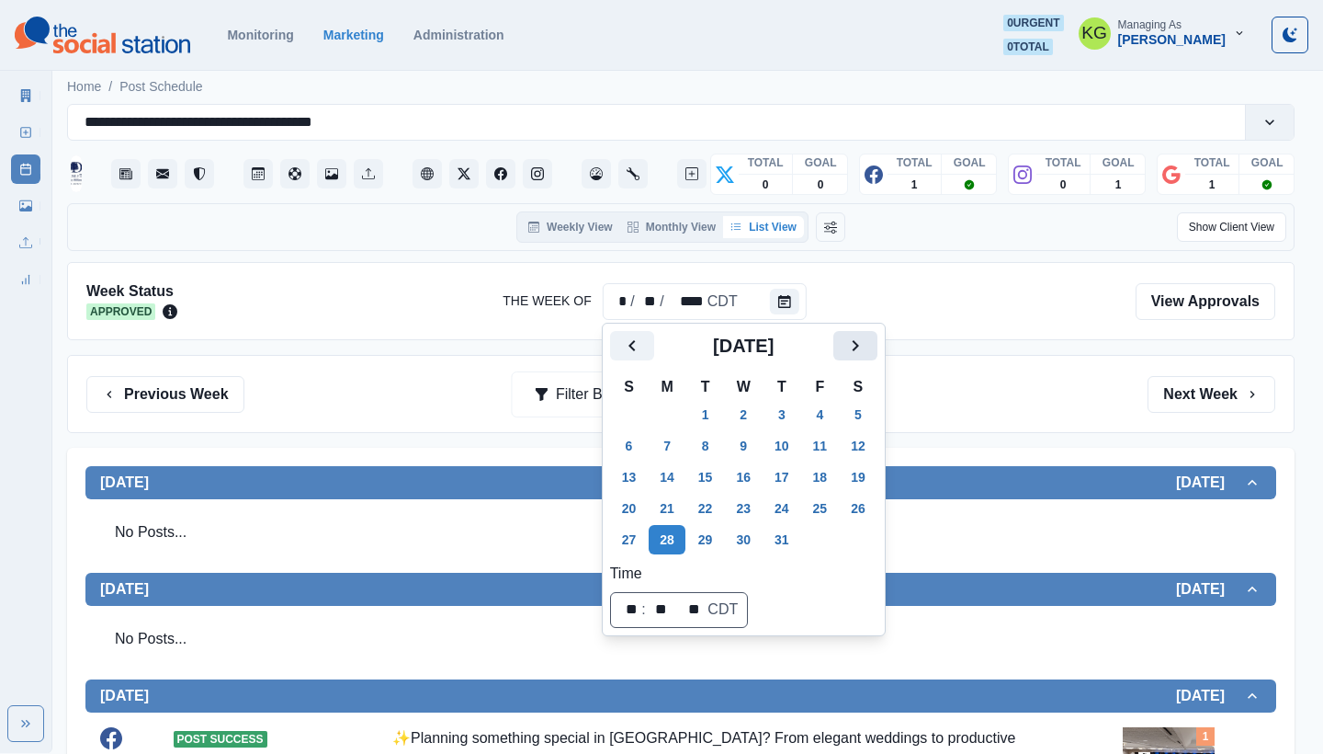
click at [867, 346] on icon "Next" at bounding box center [856, 346] width 22 height 22
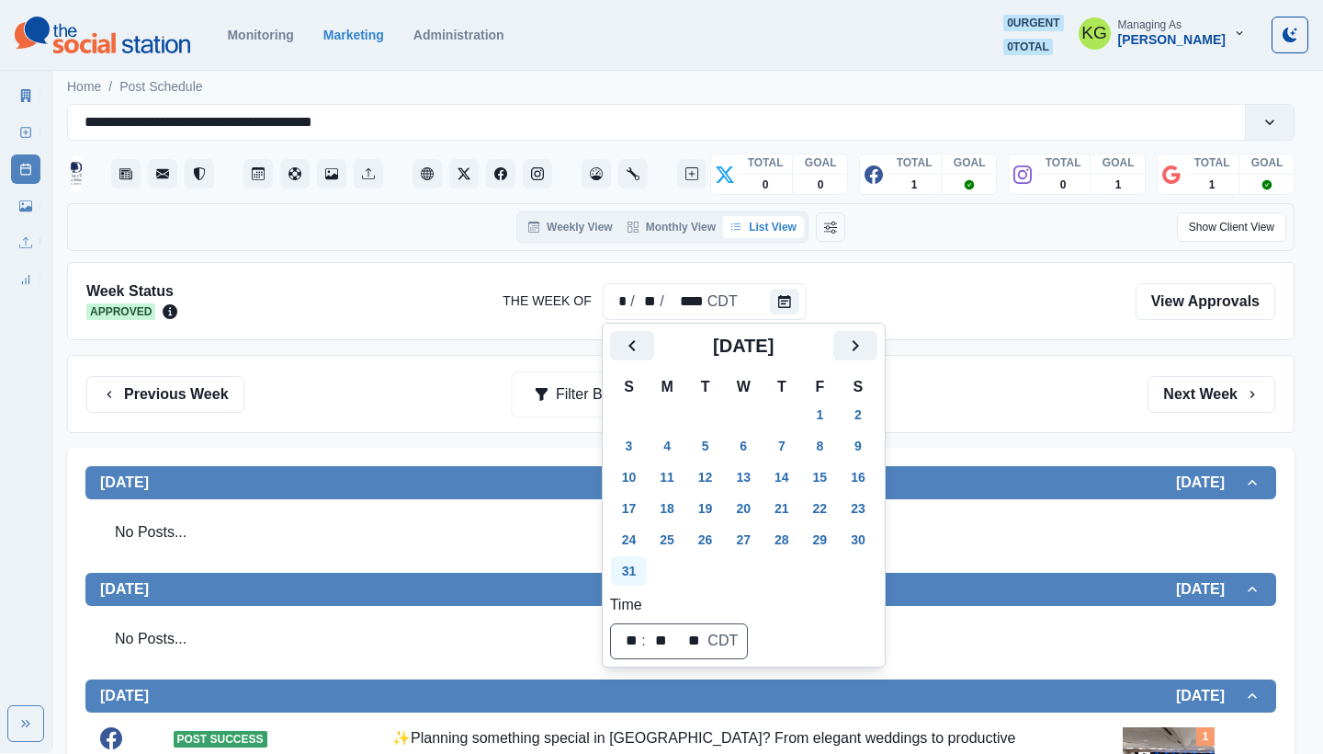
click at [616, 568] on button "31" at bounding box center [629, 570] width 37 height 29
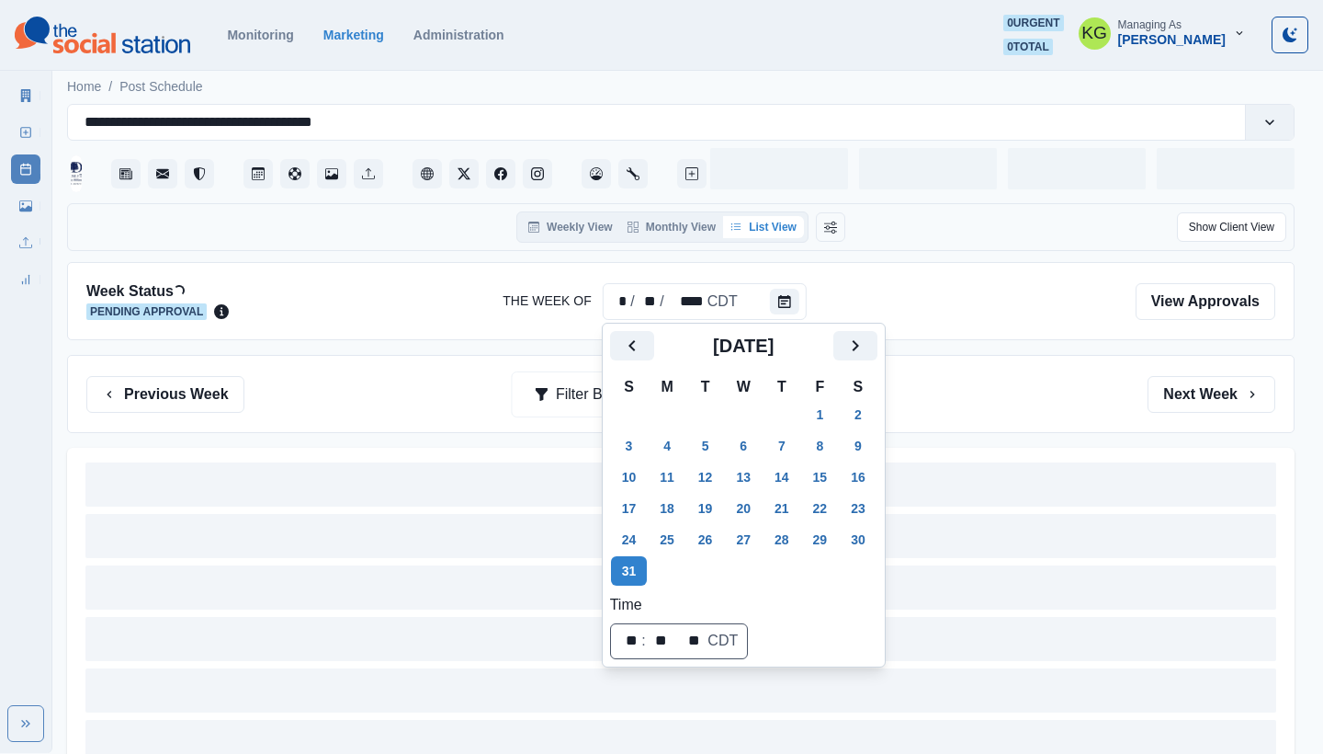
click at [1004, 363] on div "Previous Week Filter By: Next Week" at bounding box center [681, 394] width 1228 height 78
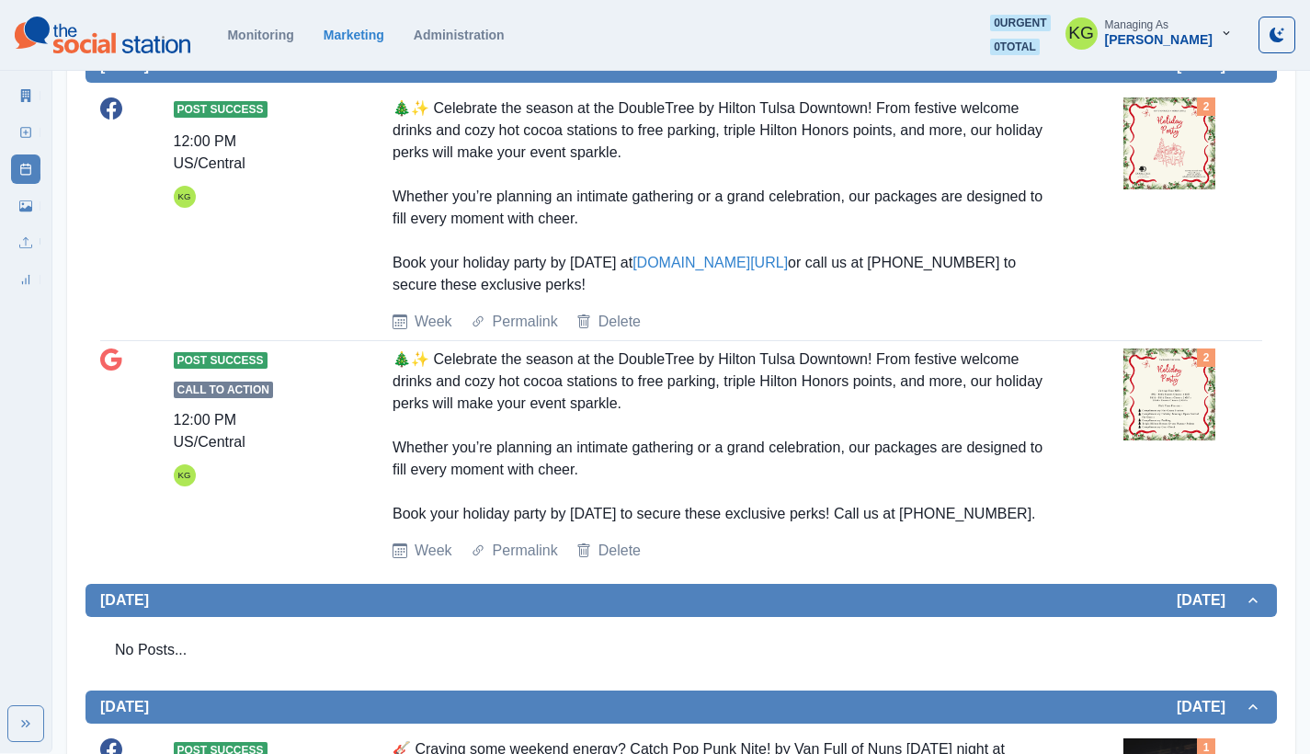
scroll to position [132, 0]
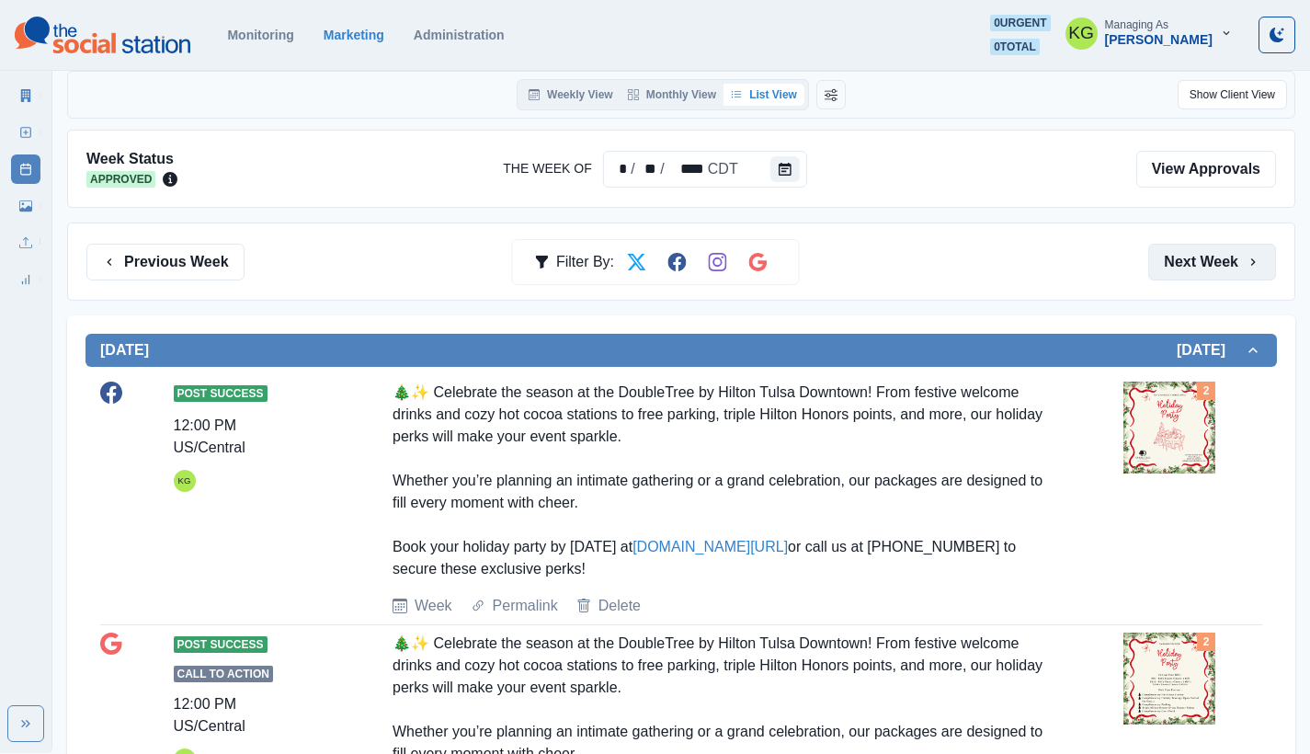
click at [1208, 277] on button "Next Week" at bounding box center [1212, 262] width 128 height 37
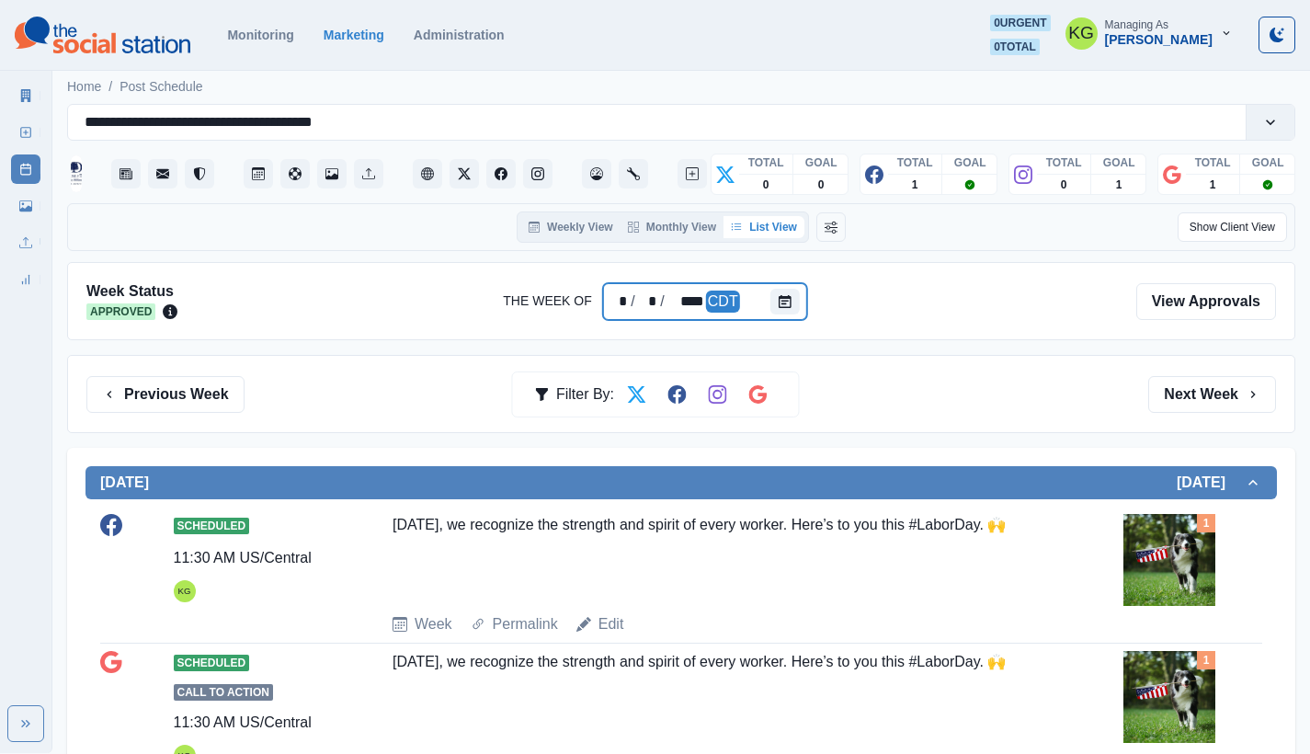
click at [799, 299] on div at bounding box center [788, 301] width 37 height 37
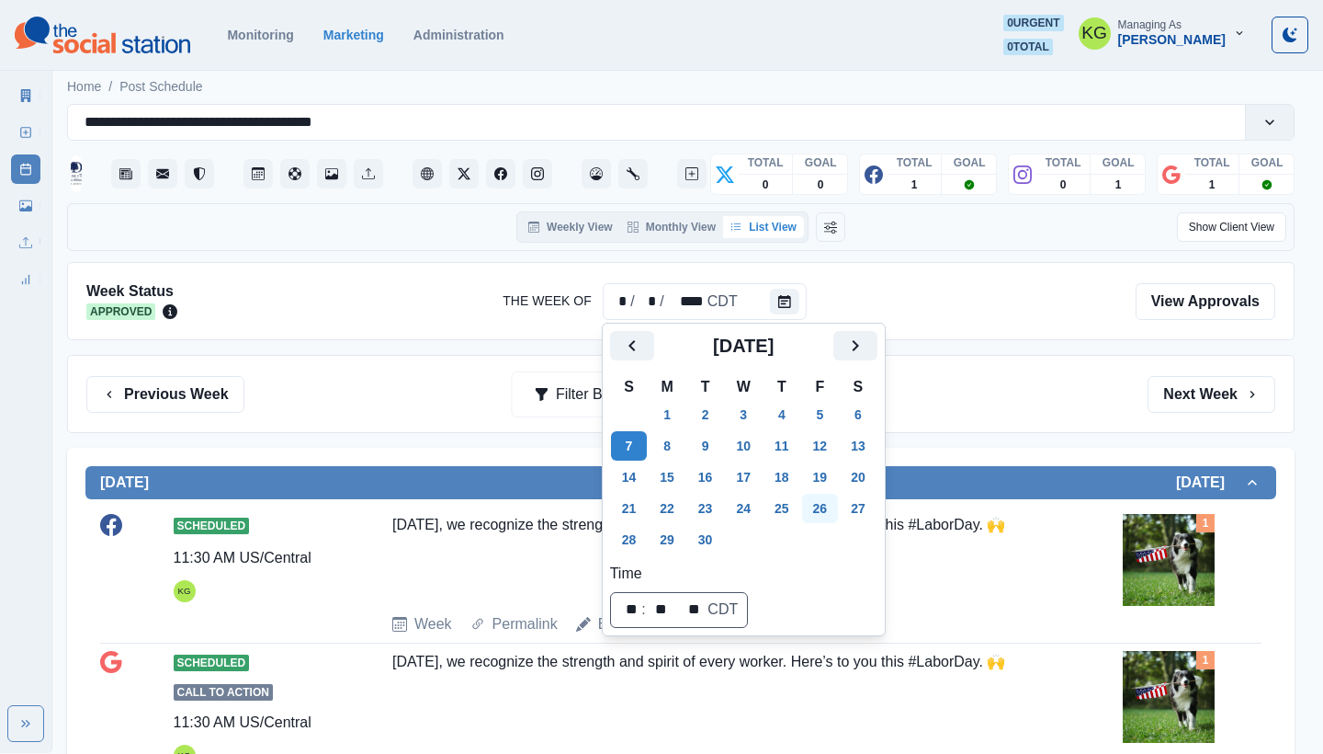
click at [834, 499] on button "26" at bounding box center [820, 507] width 37 height 29
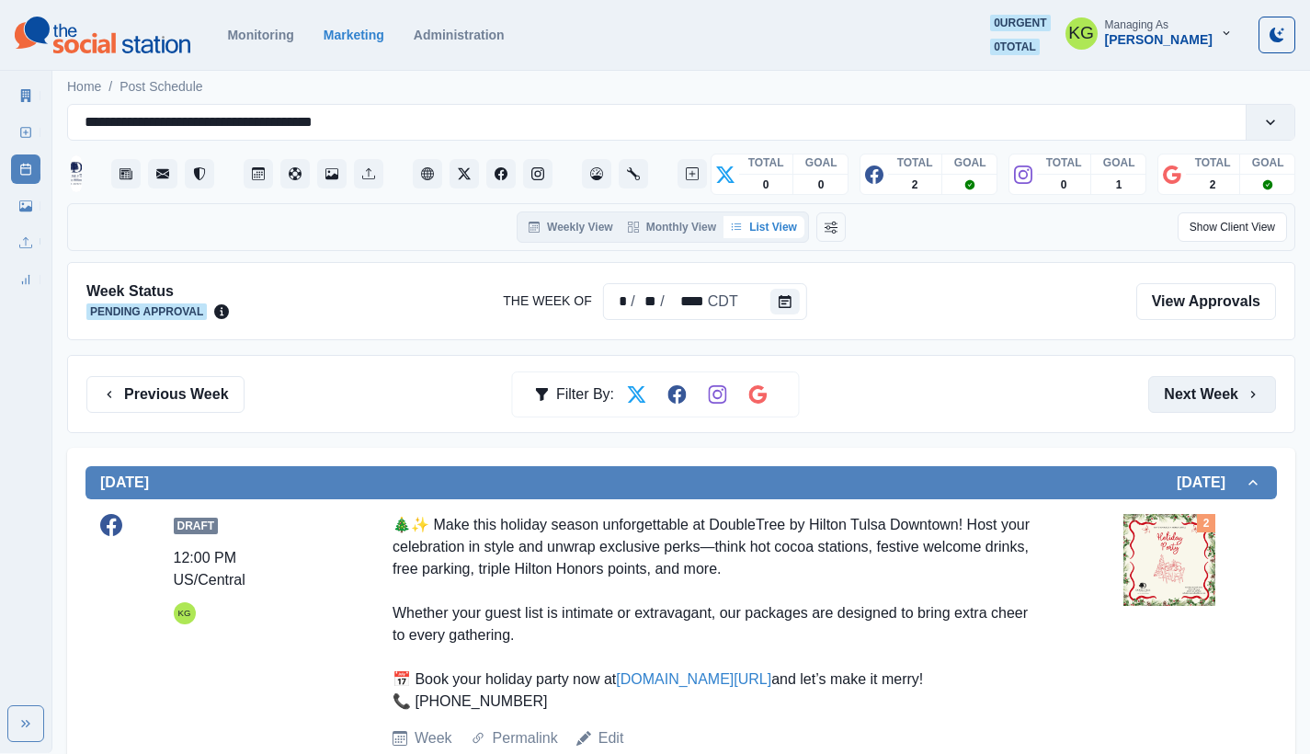
click at [1190, 392] on button "Next Week" at bounding box center [1212, 394] width 128 height 37
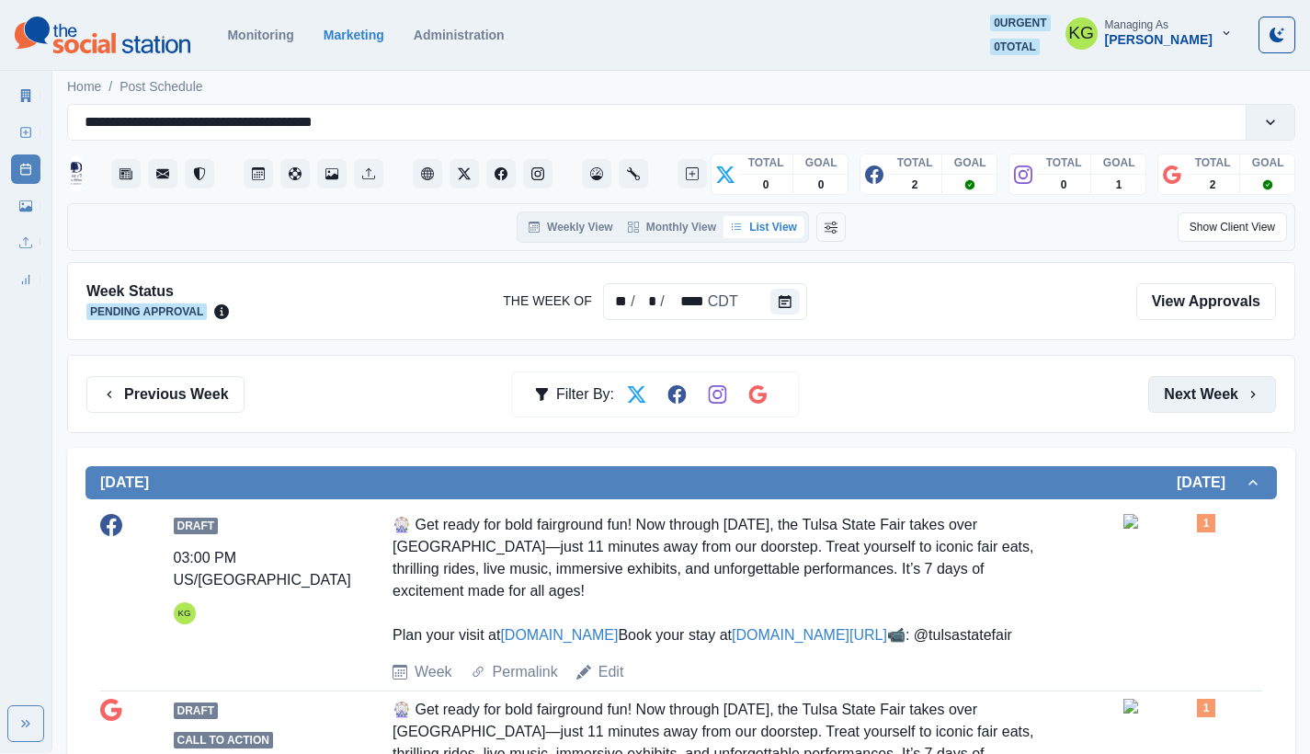
click at [1183, 391] on button "Next Week" at bounding box center [1212, 394] width 128 height 37
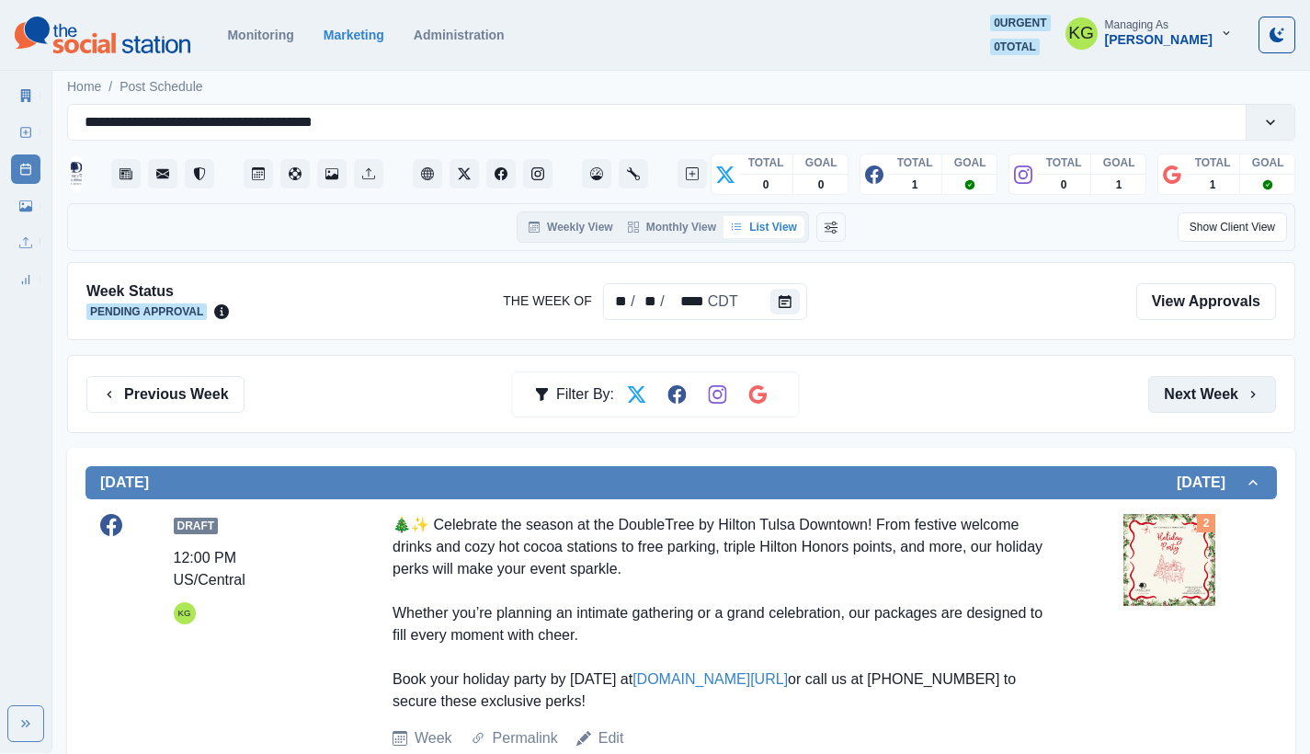
click at [1184, 401] on button "Next Week" at bounding box center [1212, 394] width 128 height 37
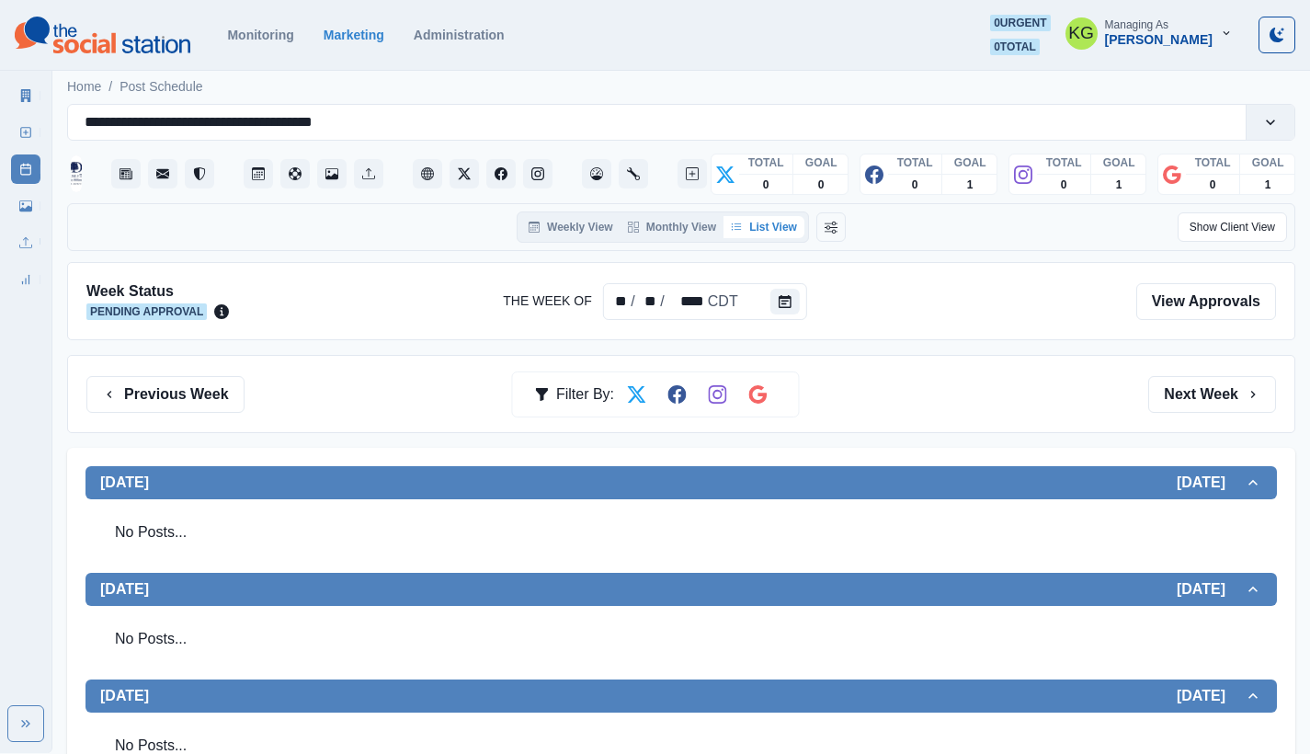
click at [190, 363] on div "Previous Week Filter By: Next Week" at bounding box center [681, 394] width 1228 height 78
click at [184, 403] on button "Previous Week" at bounding box center [165, 394] width 158 height 37
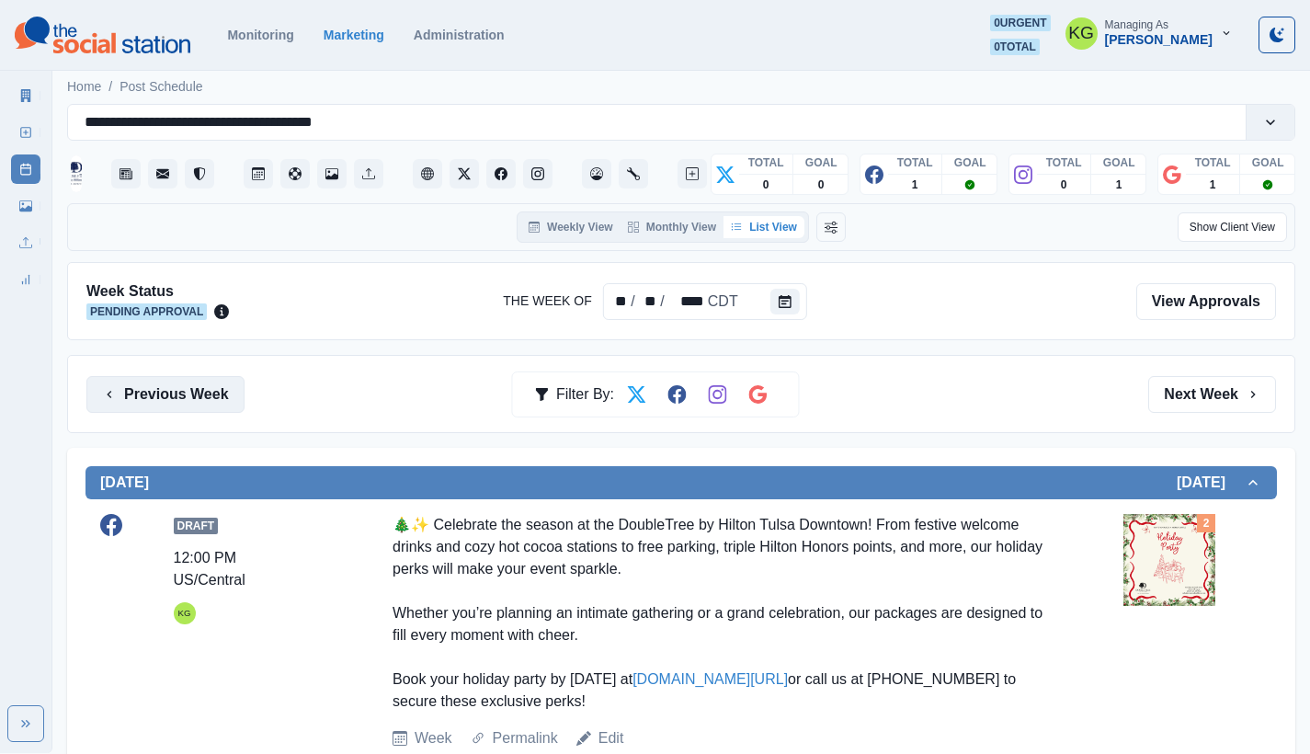
click at [183, 403] on button "Previous Week" at bounding box center [165, 394] width 158 height 37
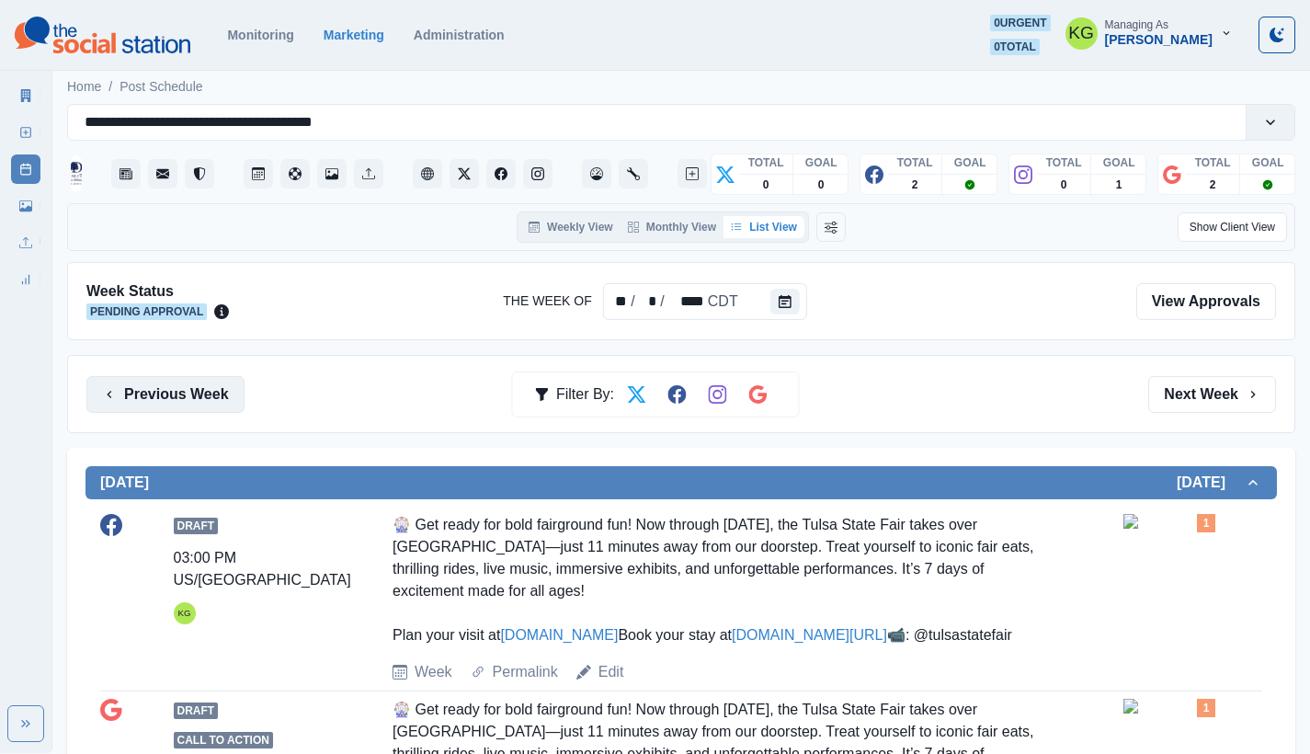
click at [210, 381] on button "Previous Week" at bounding box center [165, 394] width 158 height 37
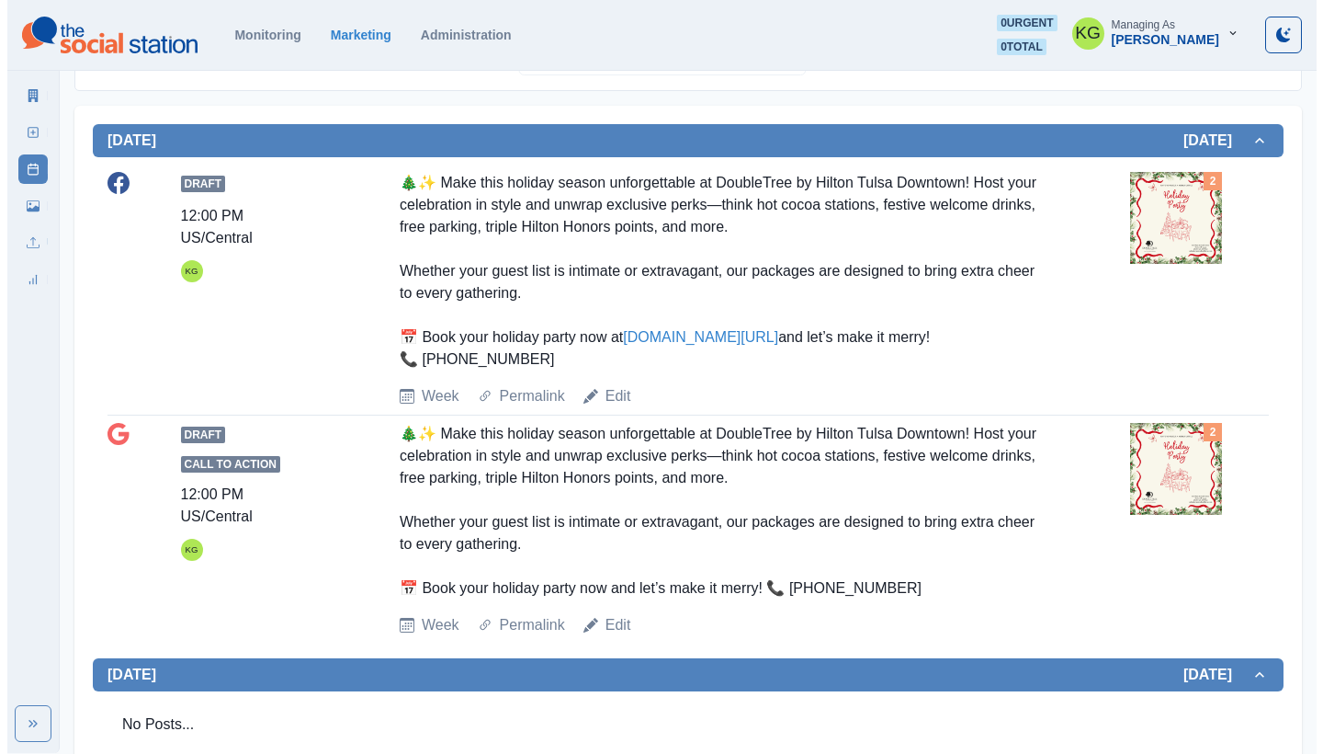
scroll to position [559, 0]
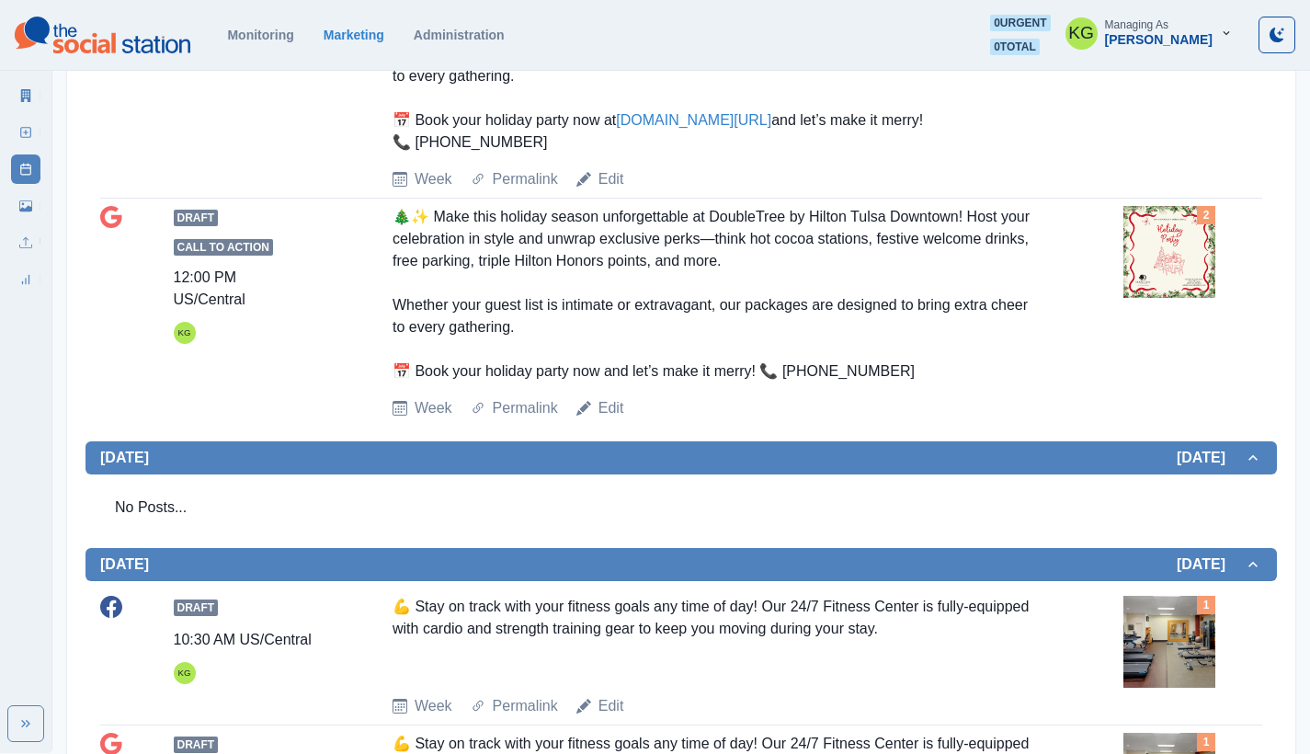
click at [1168, 282] on img at bounding box center [1169, 252] width 92 height 92
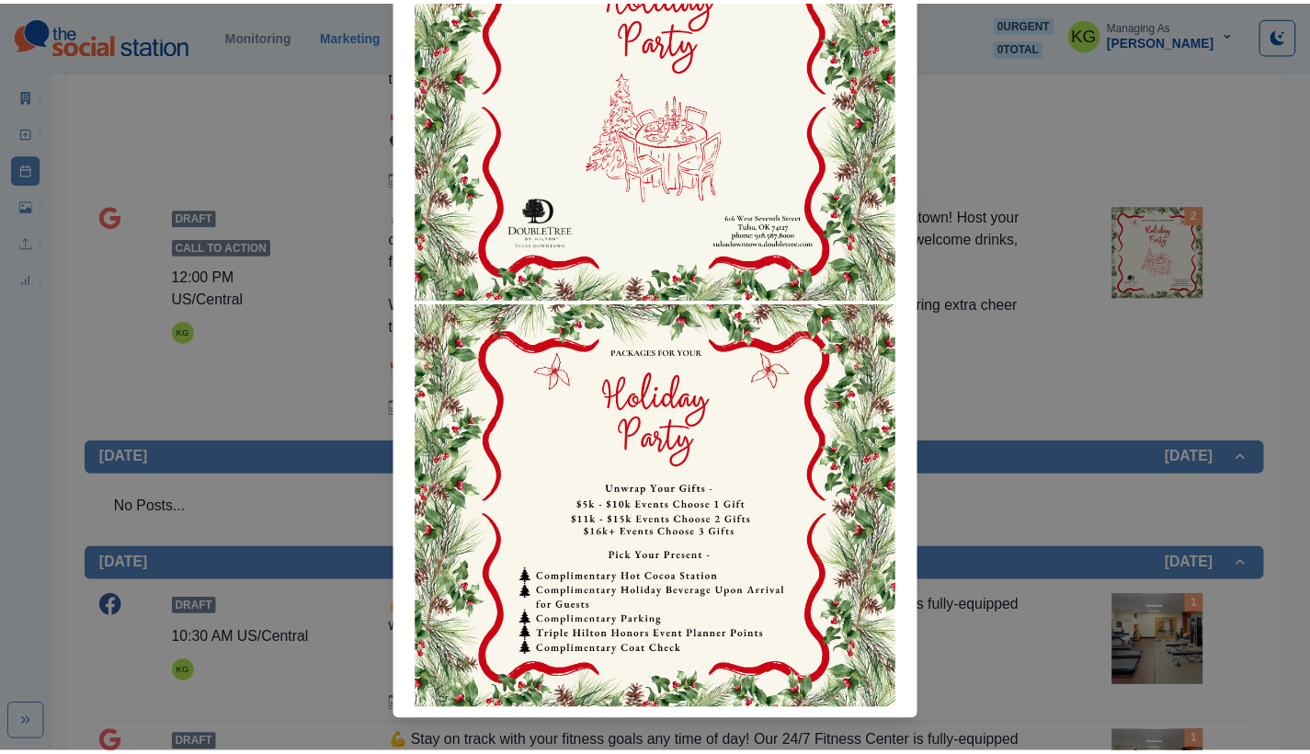
scroll to position [0, 0]
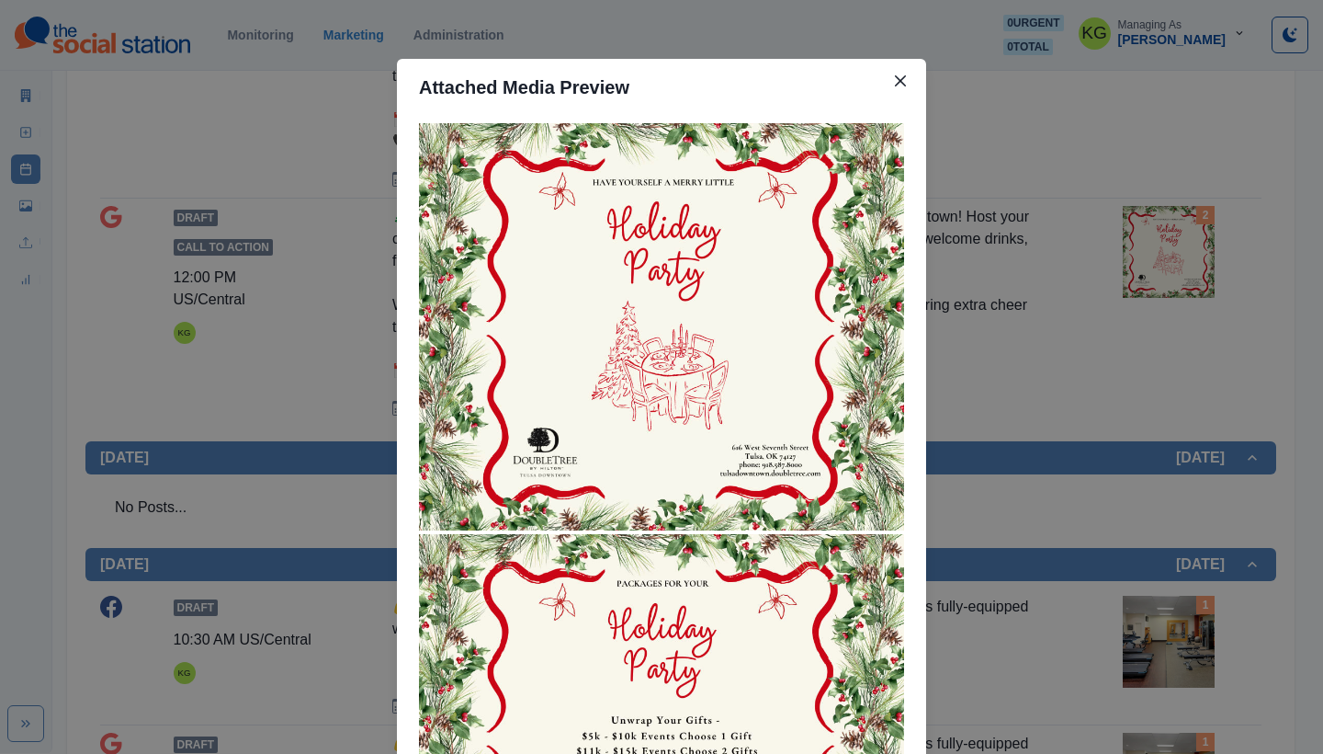
click at [1214, 335] on div "Attached Media Preview" at bounding box center [661, 377] width 1323 height 754
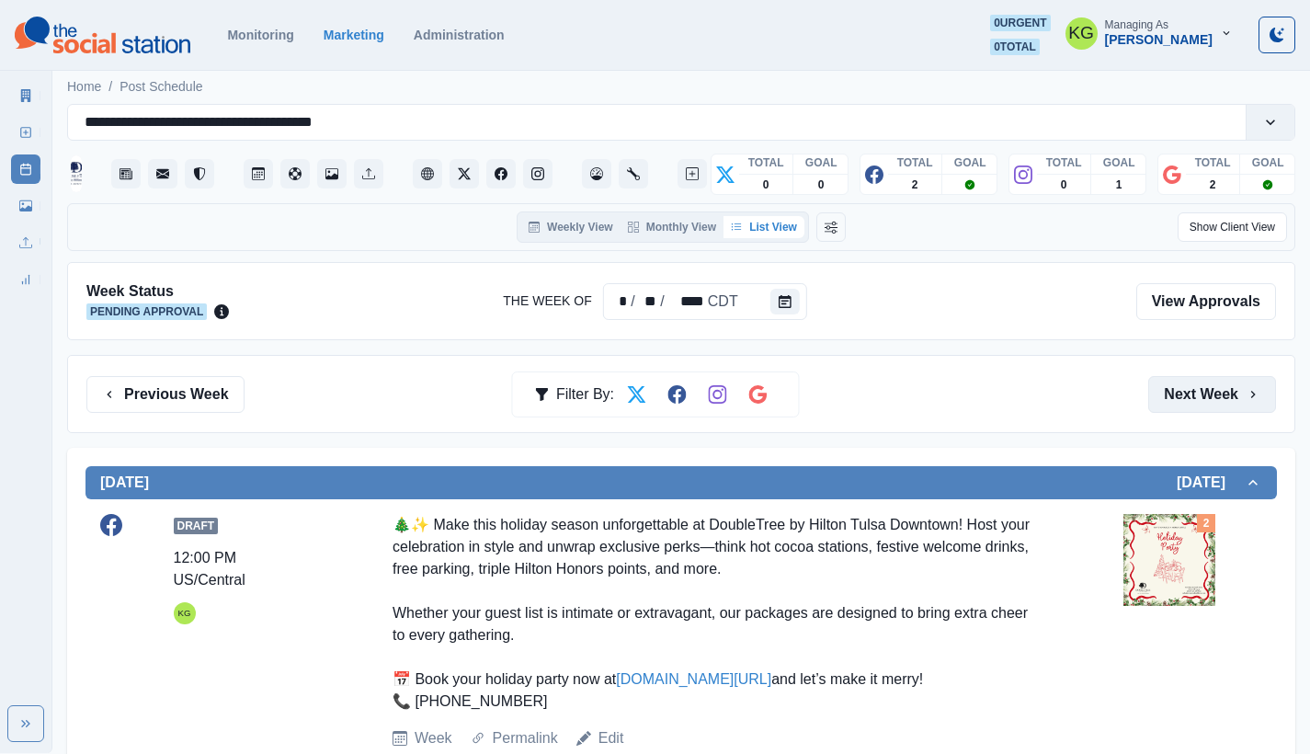
click at [1232, 394] on button "Next Week" at bounding box center [1212, 394] width 128 height 37
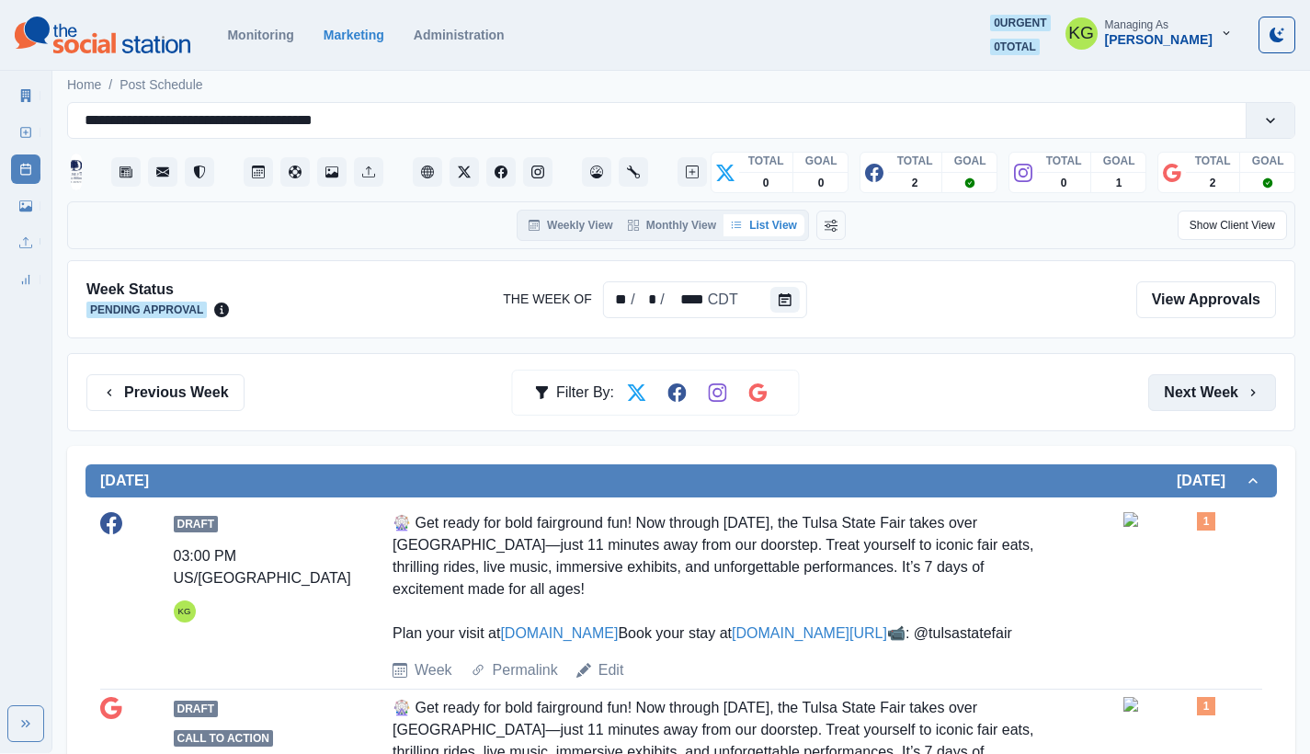
click at [1230, 390] on button "Next Week" at bounding box center [1212, 392] width 128 height 37
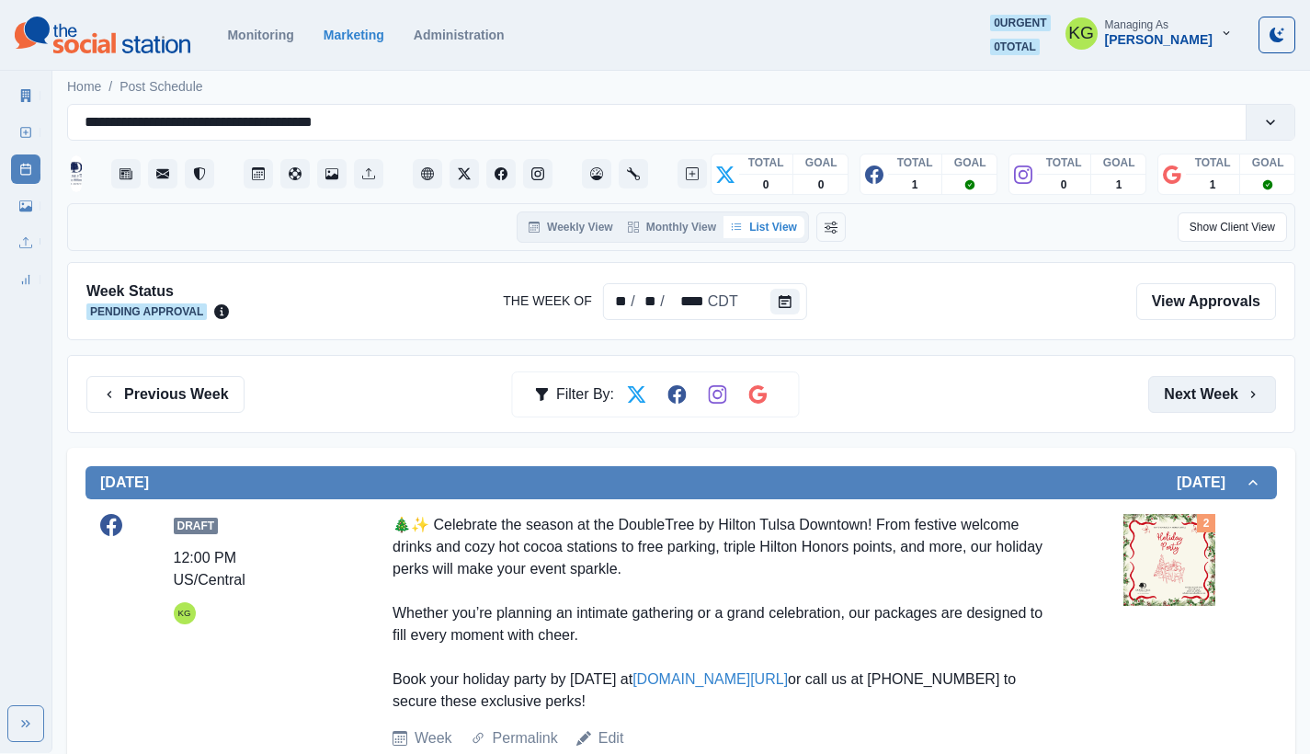
click at [1230, 390] on button "Next Week" at bounding box center [1212, 394] width 128 height 37
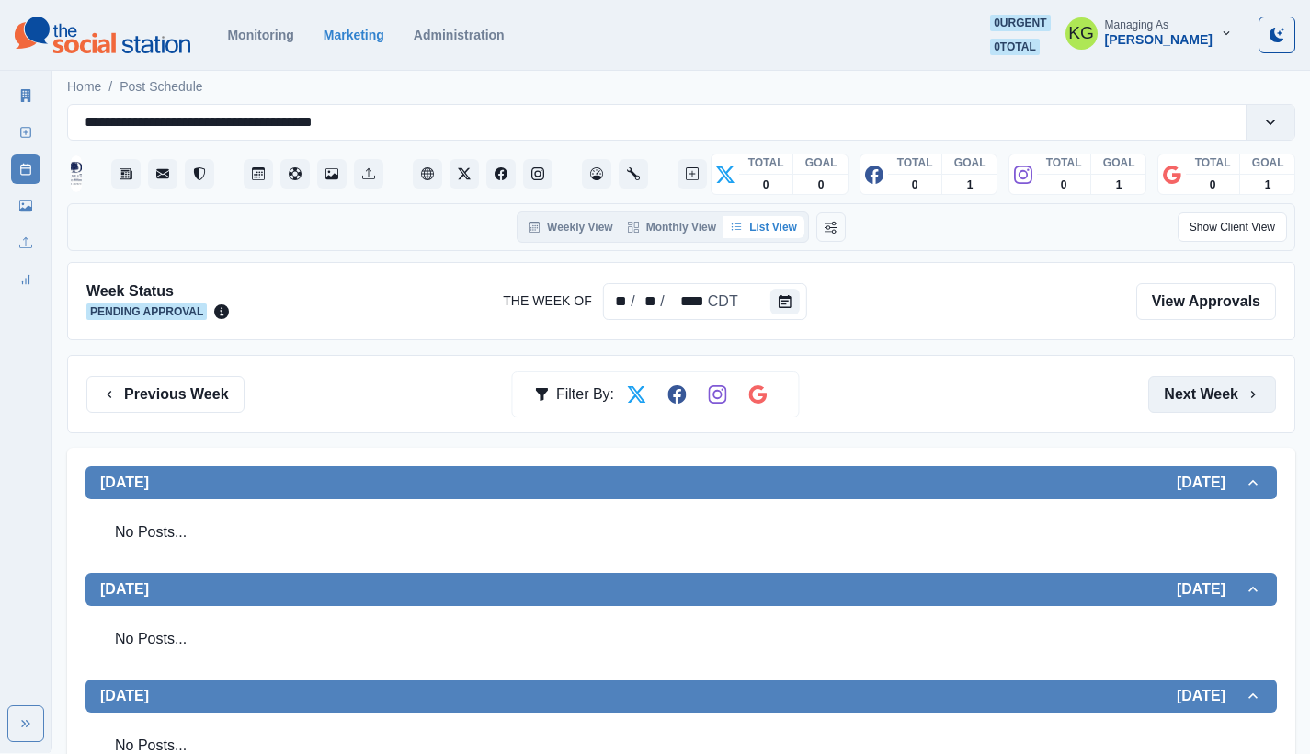
click at [1230, 390] on button "Next Week" at bounding box center [1212, 394] width 128 height 37
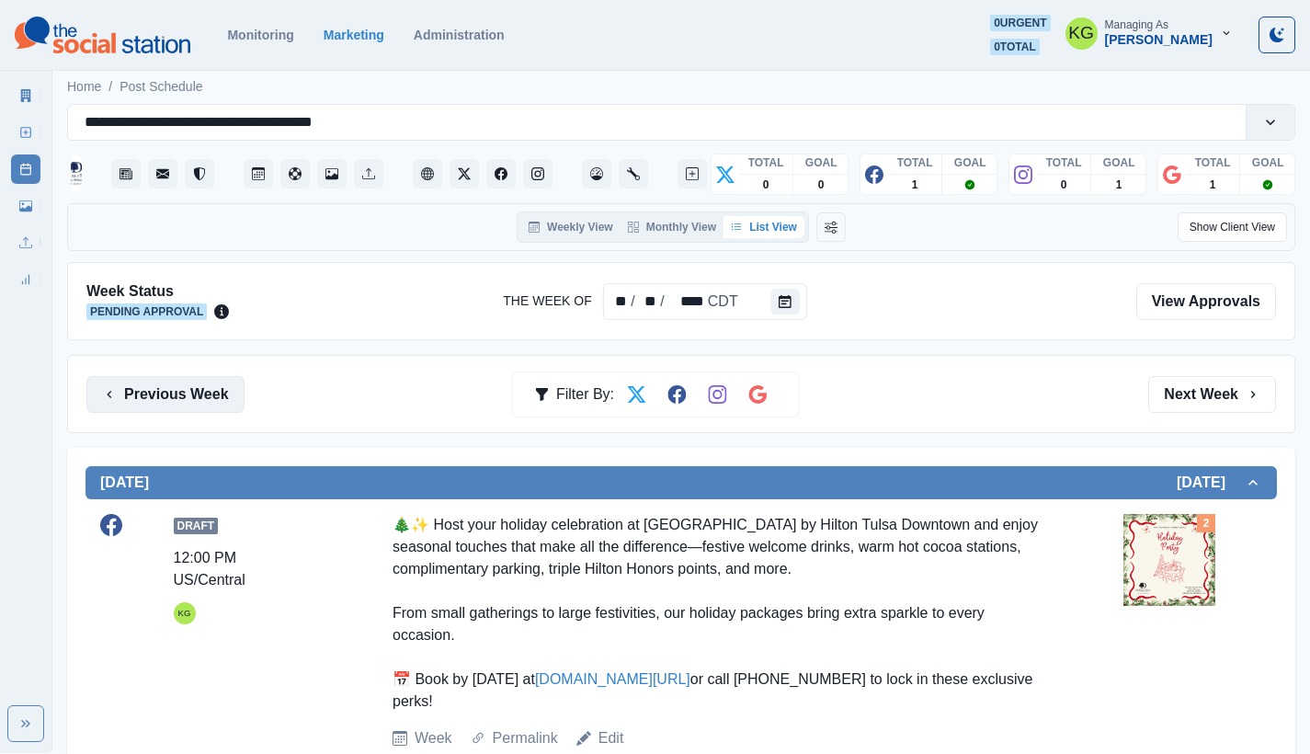
click at [228, 395] on button "Previous Week" at bounding box center [165, 394] width 158 height 37
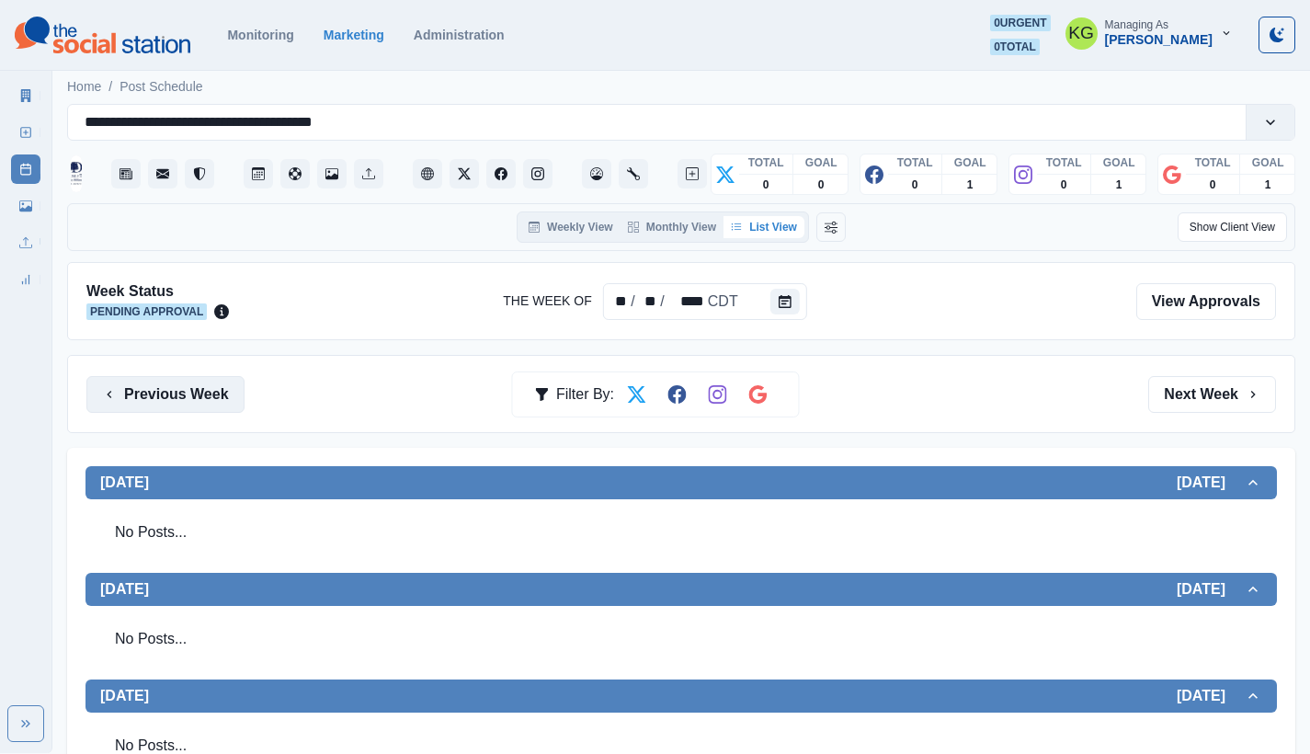
click at [228, 395] on button "Previous Week" at bounding box center [165, 394] width 158 height 37
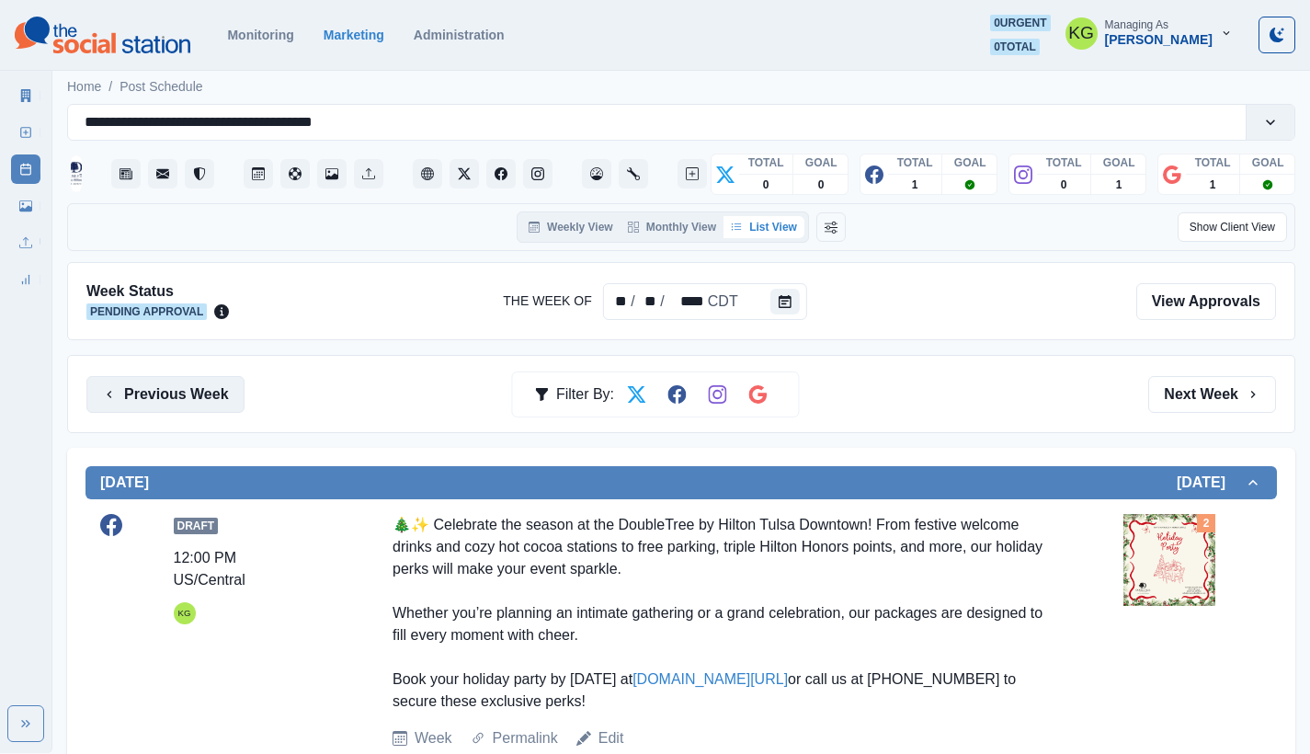
click at [180, 384] on button "Previous Week" at bounding box center [165, 394] width 158 height 37
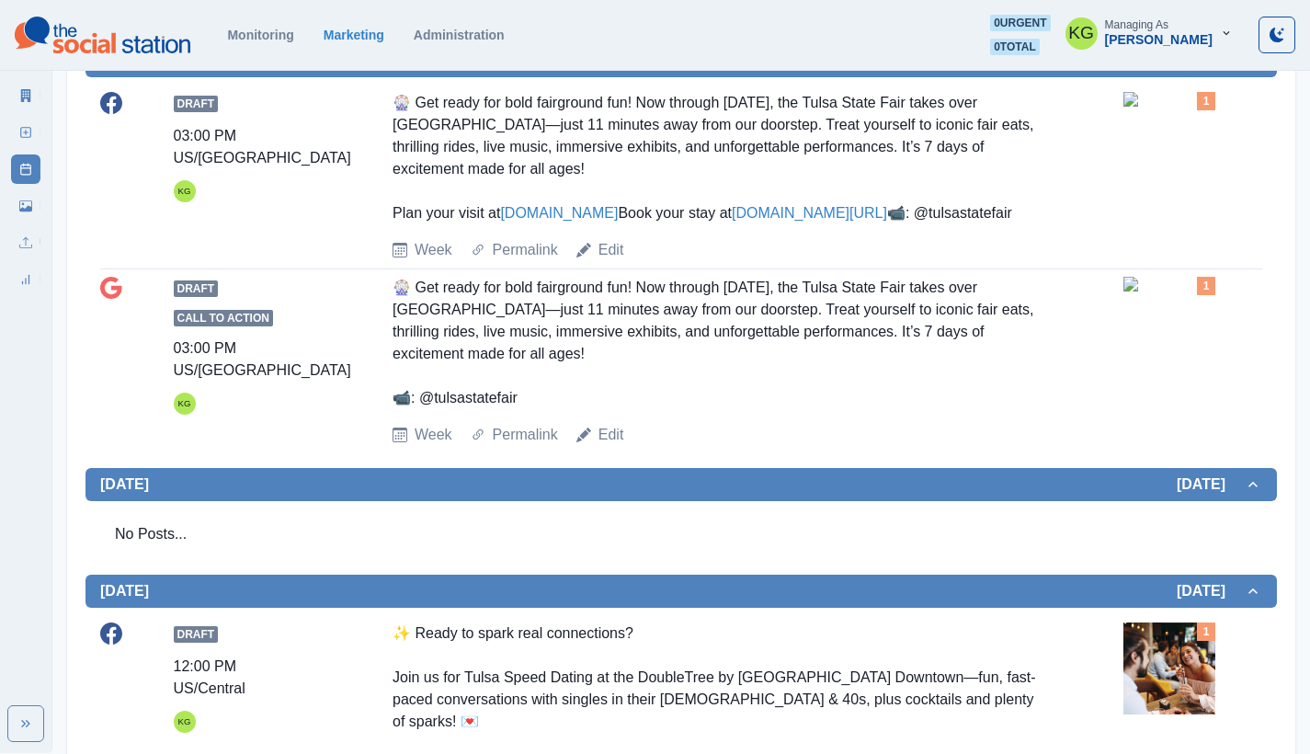
scroll to position [18, 0]
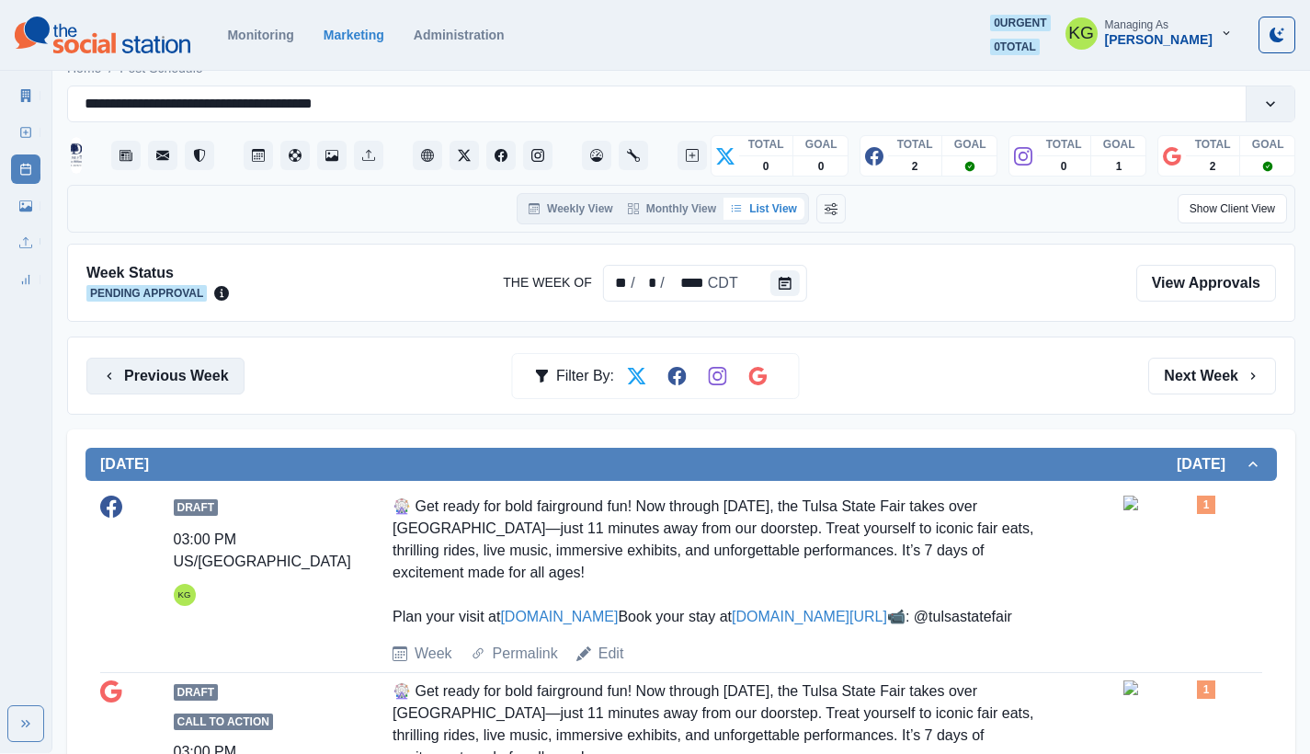
click at [178, 383] on button "Previous Week" at bounding box center [165, 375] width 158 height 37
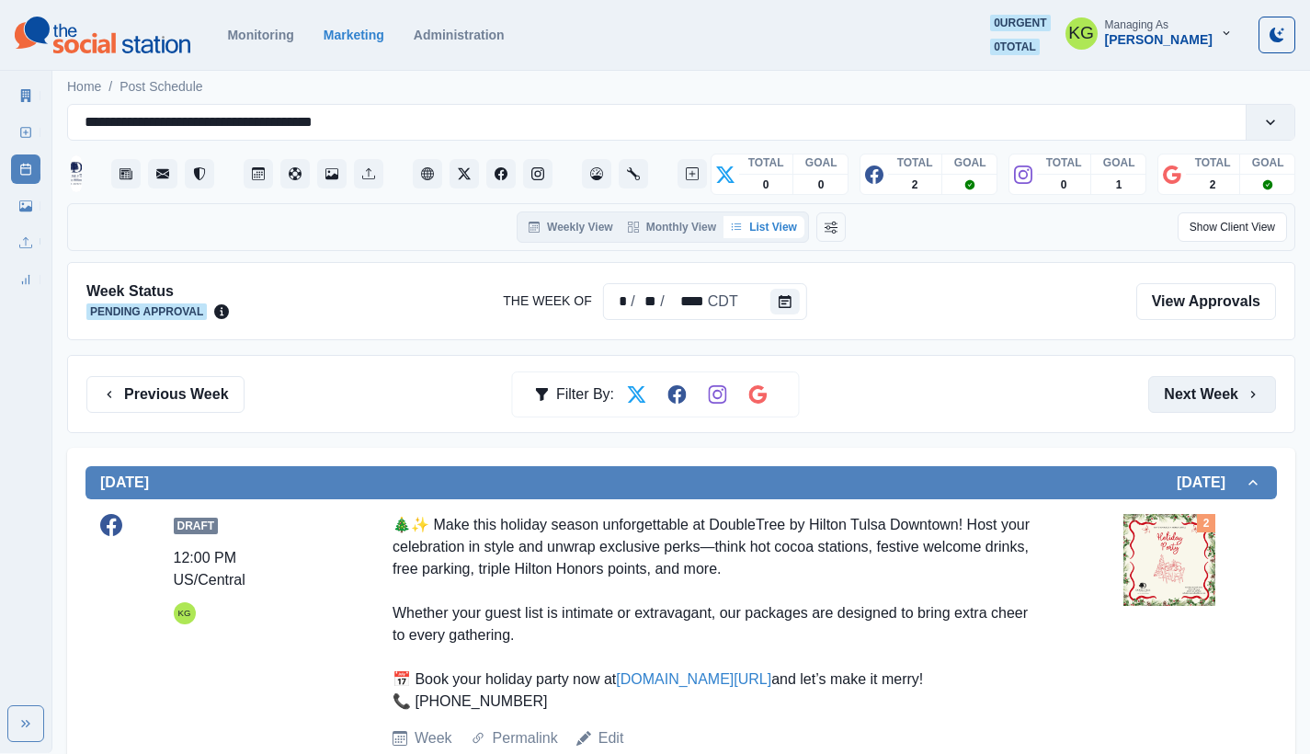
click at [1214, 401] on button "Next Week" at bounding box center [1212, 394] width 128 height 37
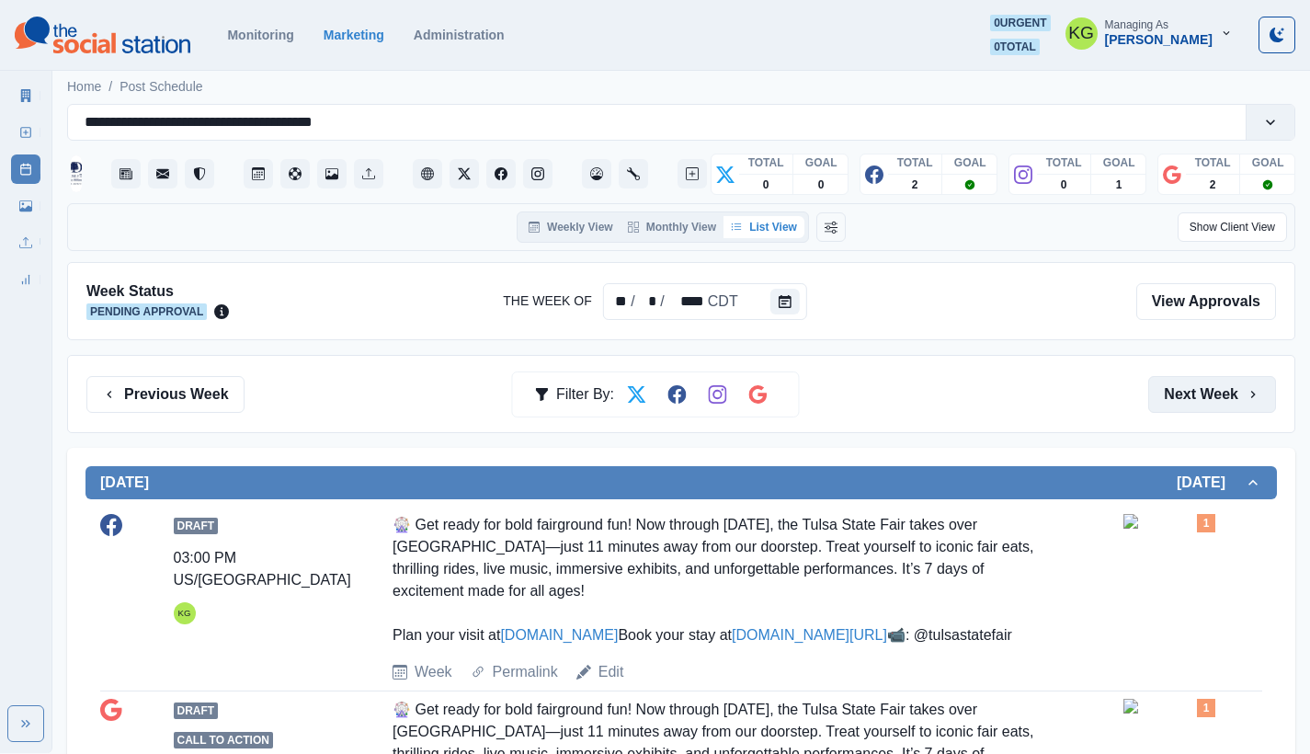
click at [1190, 386] on button "Next Week" at bounding box center [1212, 394] width 128 height 37
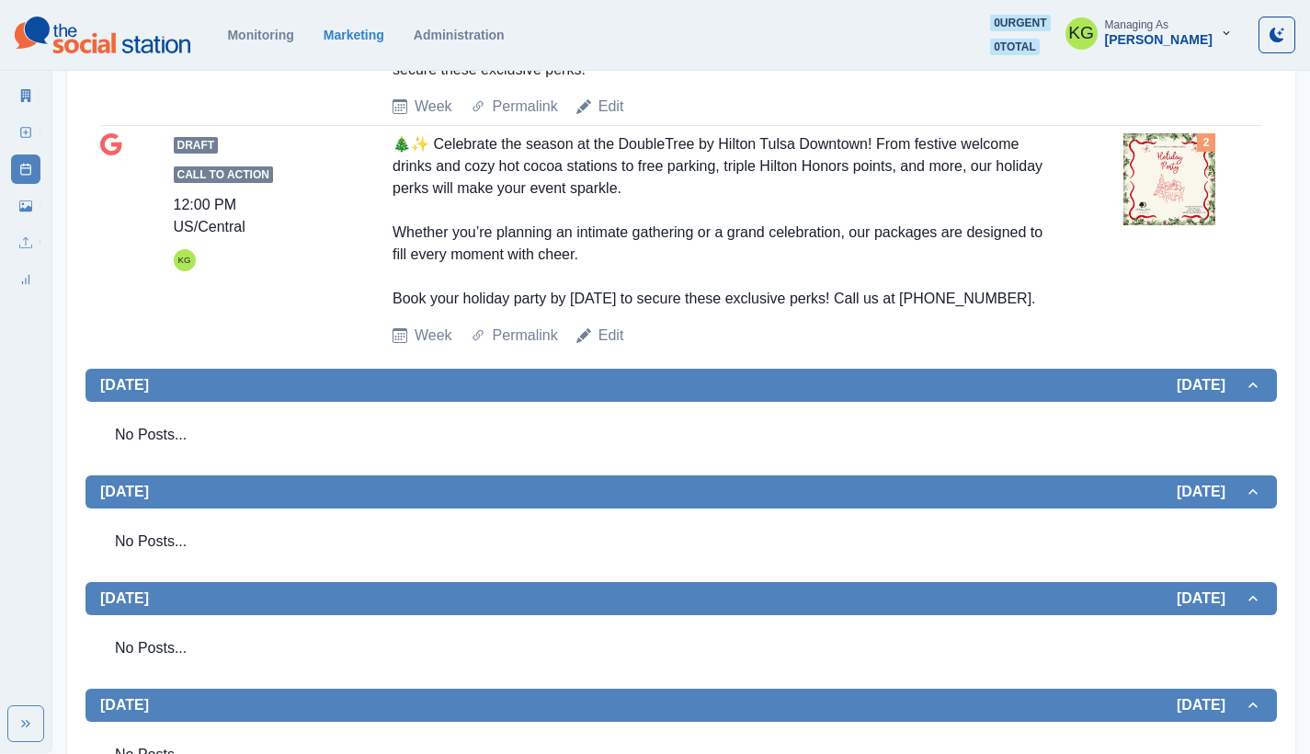
click at [4, 125] on div "Marketing Summary New Post Post Schedule Media Library Uploads Review Summary" at bounding box center [25, 184] width 51 height 221
click at [20, 135] on icon at bounding box center [25, 132] width 13 height 13
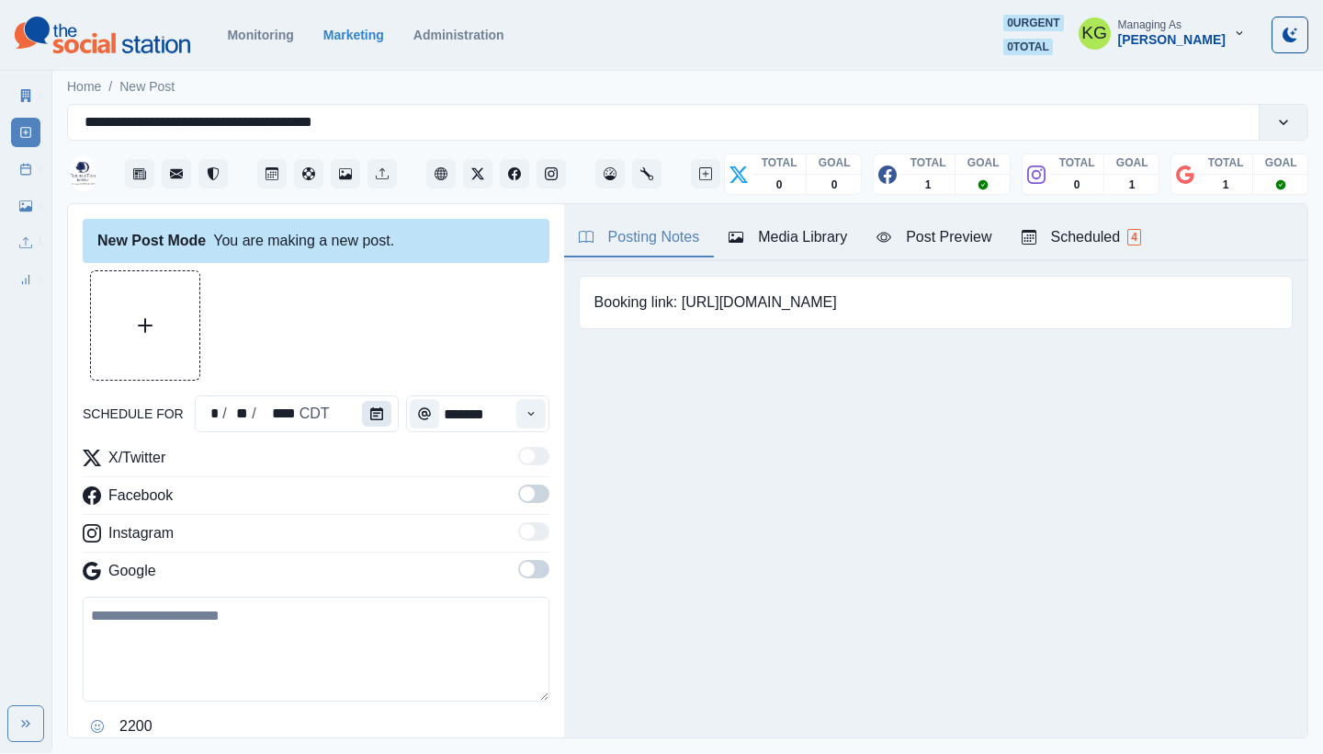
click at [384, 410] on button "Calendar" at bounding box center [376, 414] width 29 height 26
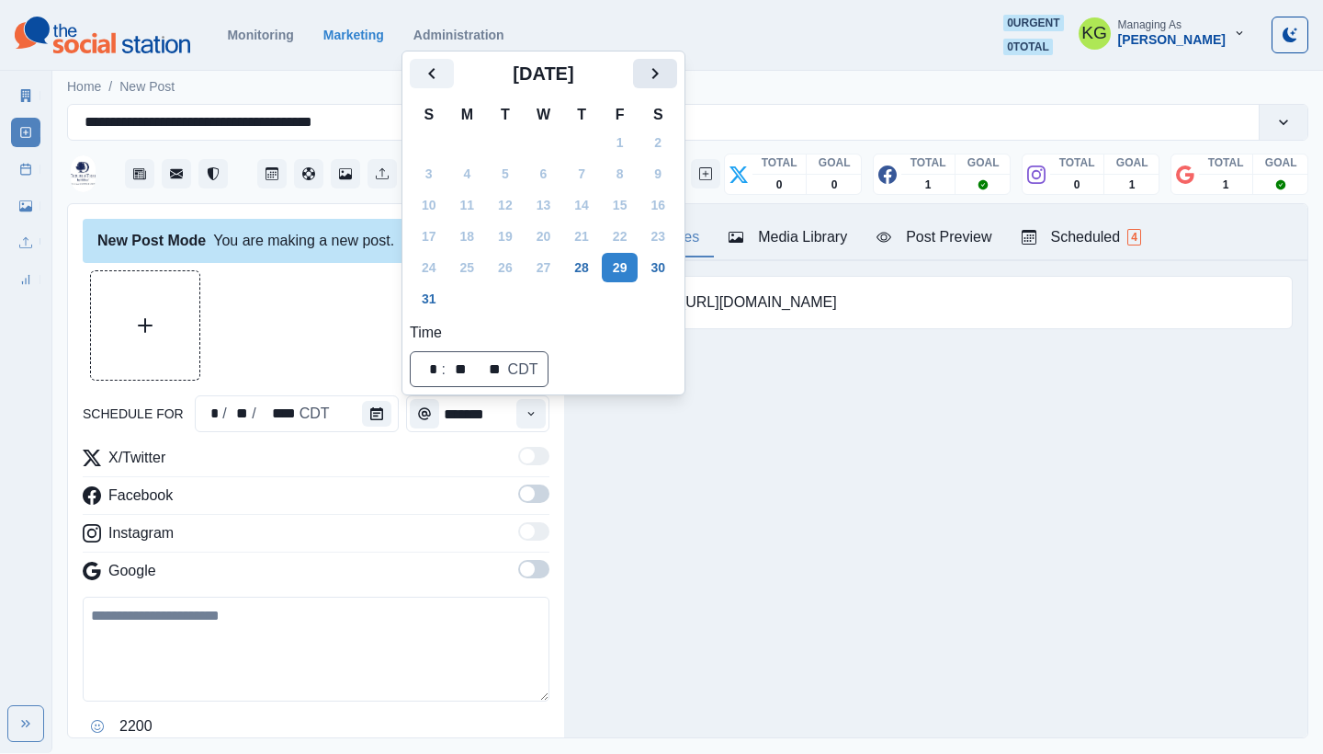
click at [666, 78] on icon "Next" at bounding box center [655, 73] width 22 height 22
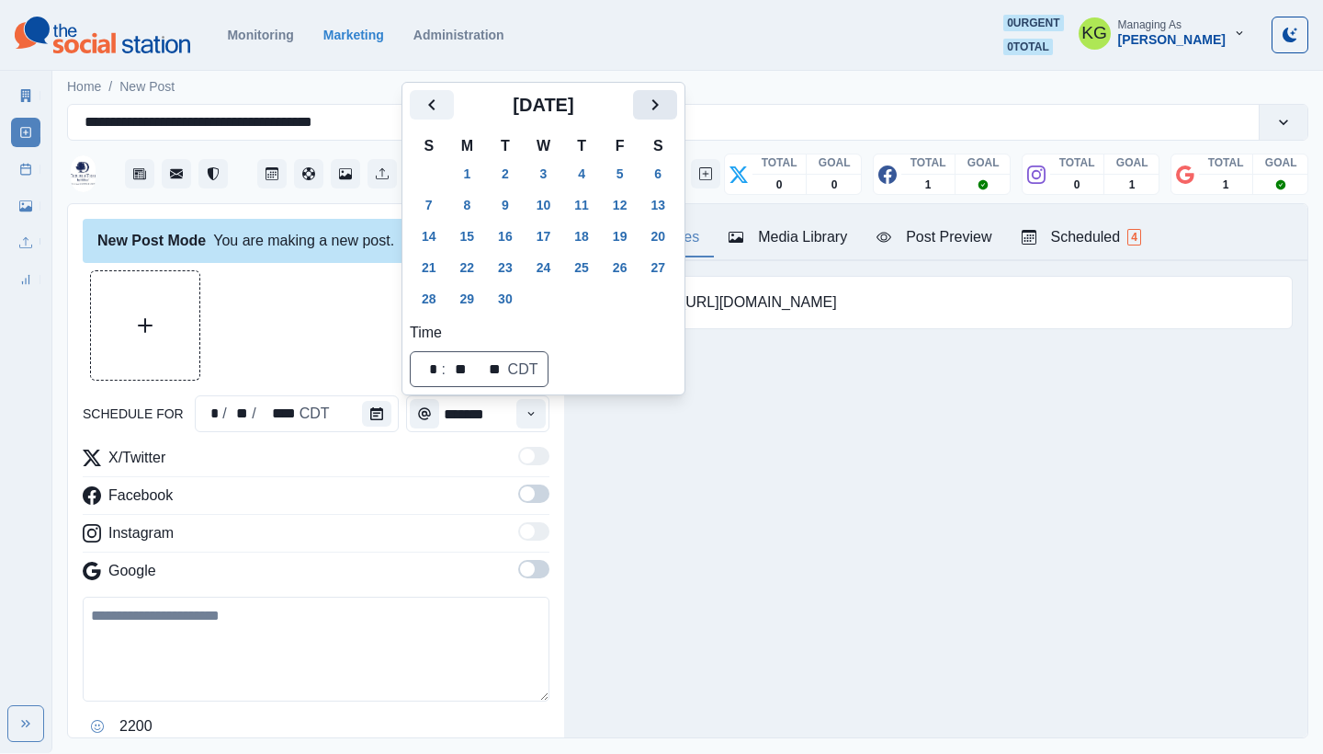
click at [666, 111] on icon "Next" at bounding box center [655, 105] width 22 height 22
click at [554, 205] on button "8" at bounding box center [544, 204] width 37 height 29
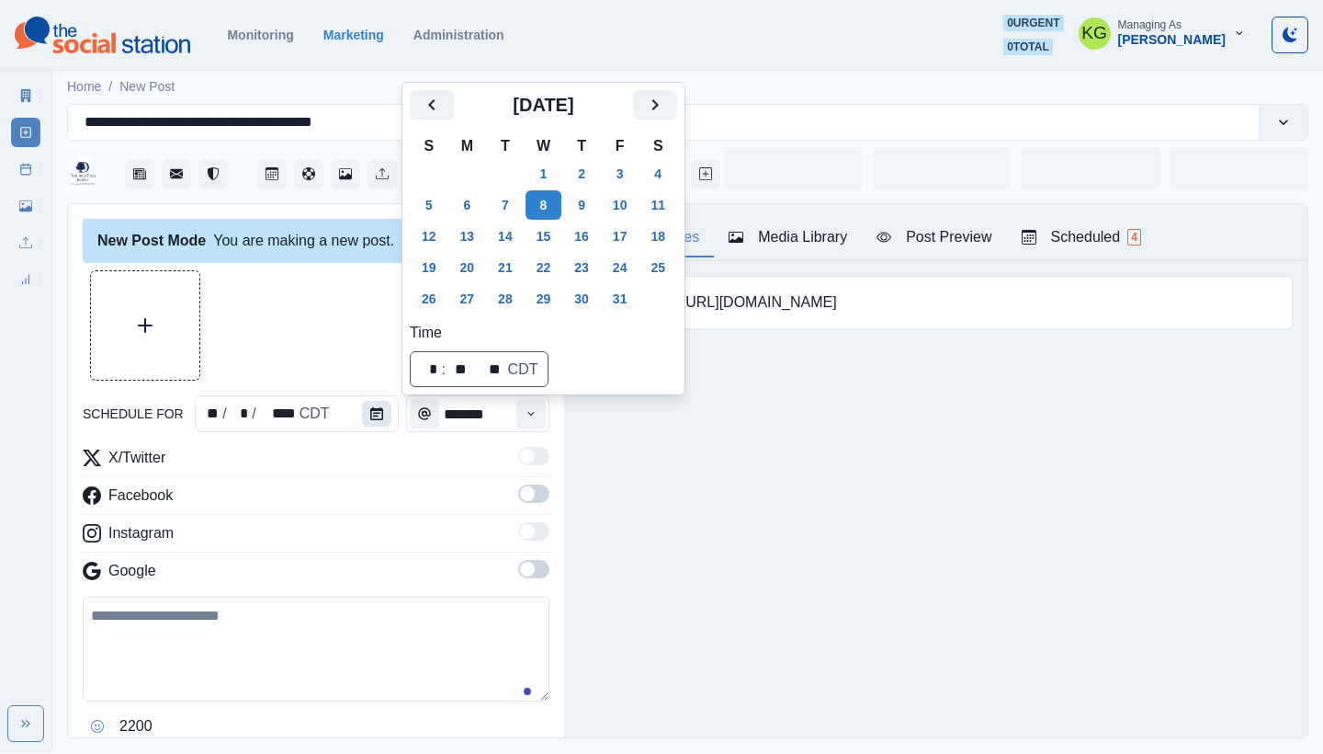
click at [294, 294] on div at bounding box center [316, 325] width 467 height 110
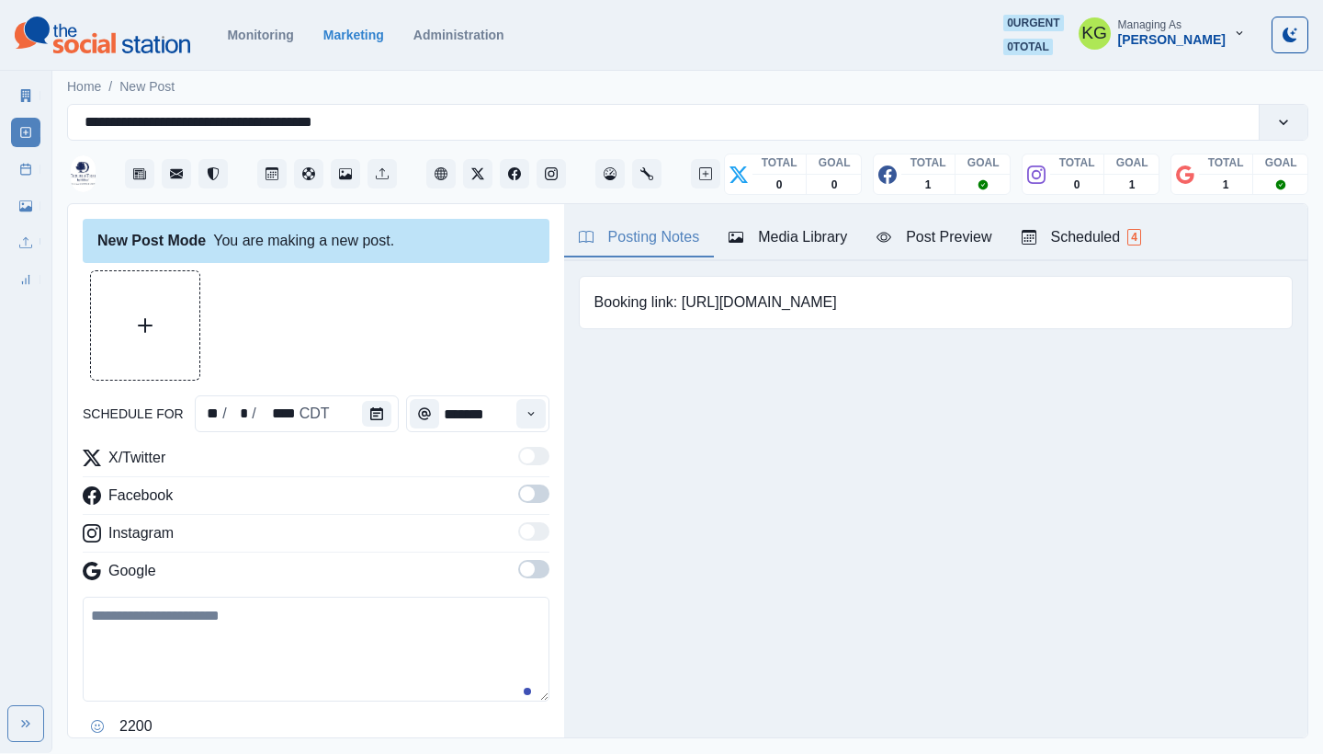
click at [518, 560] on label at bounding box center [533, 574] width 31 height 29
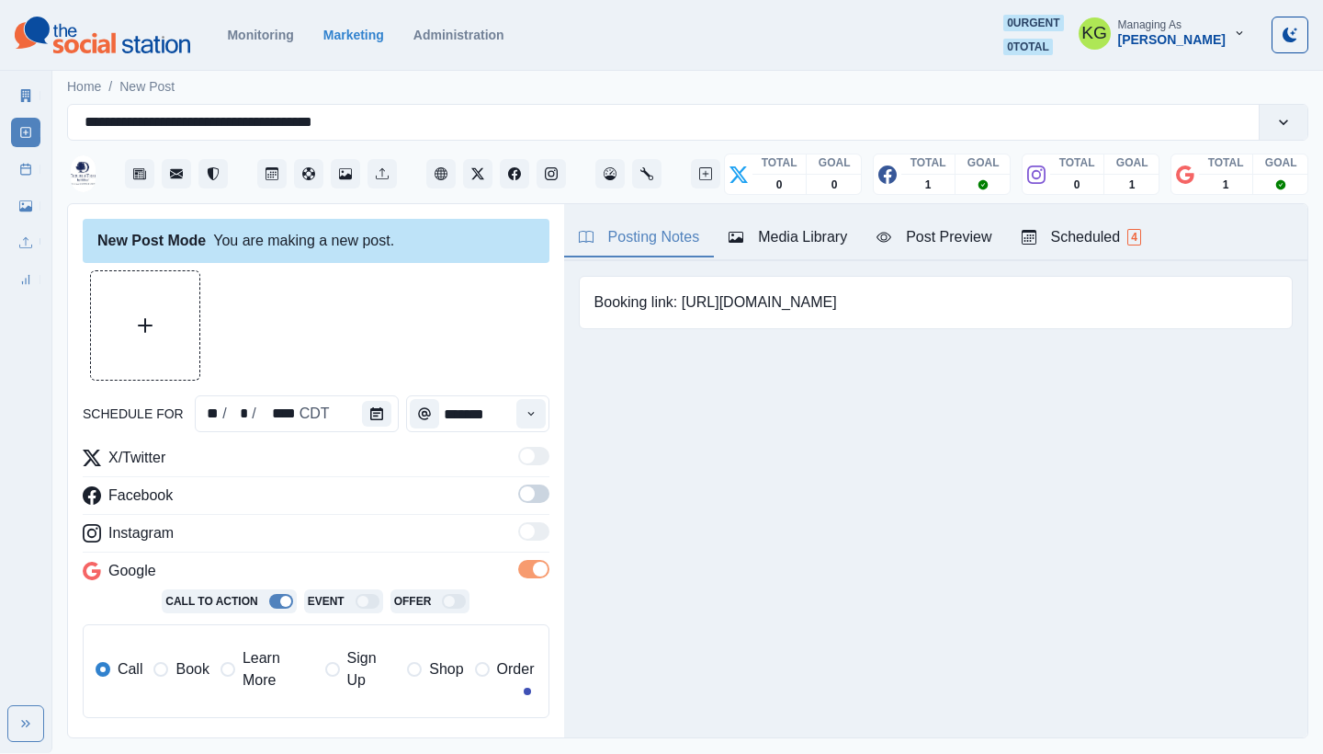
click at [528, 475] on label at bounding box center [533, 461] width 31 height 29
click at [519, 499] on span at bounding box center [533, 493] width 31 height 18
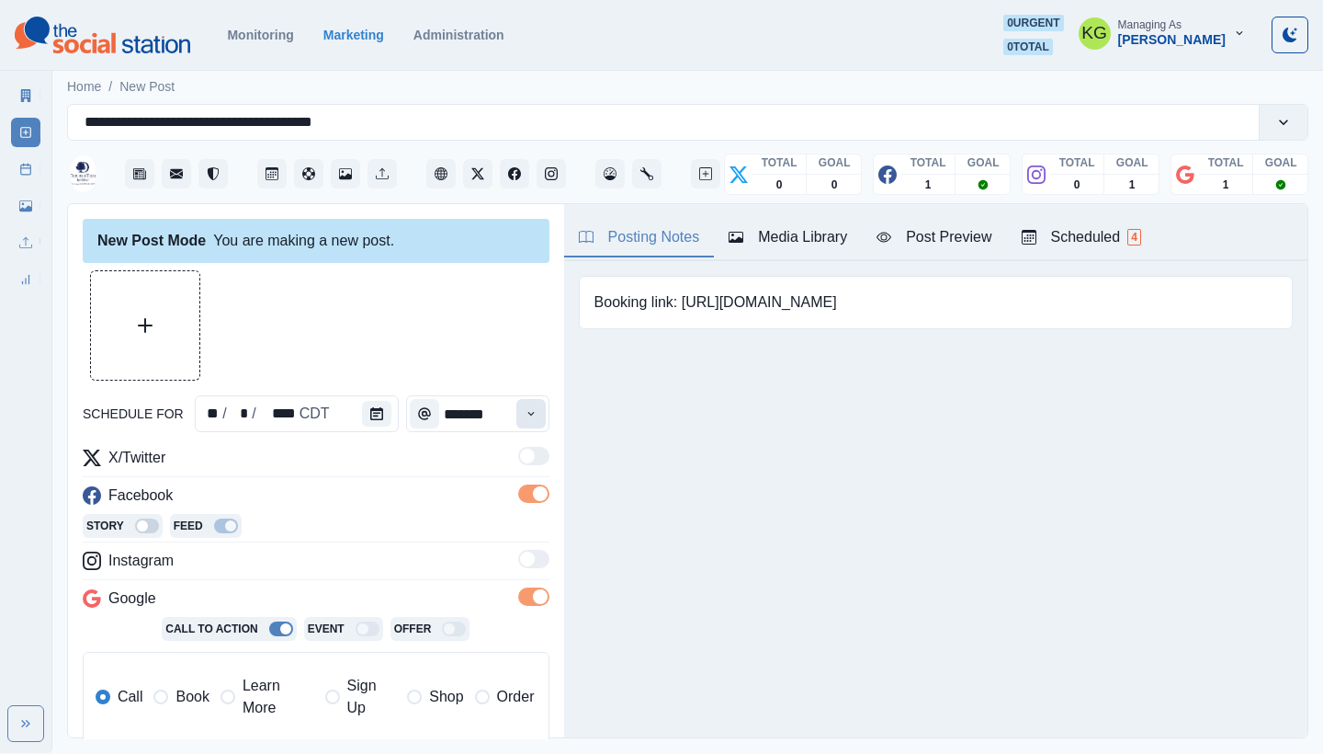
click at [525, 415] on icon "Time" at bounding box center [531, 413] width 13 height 13
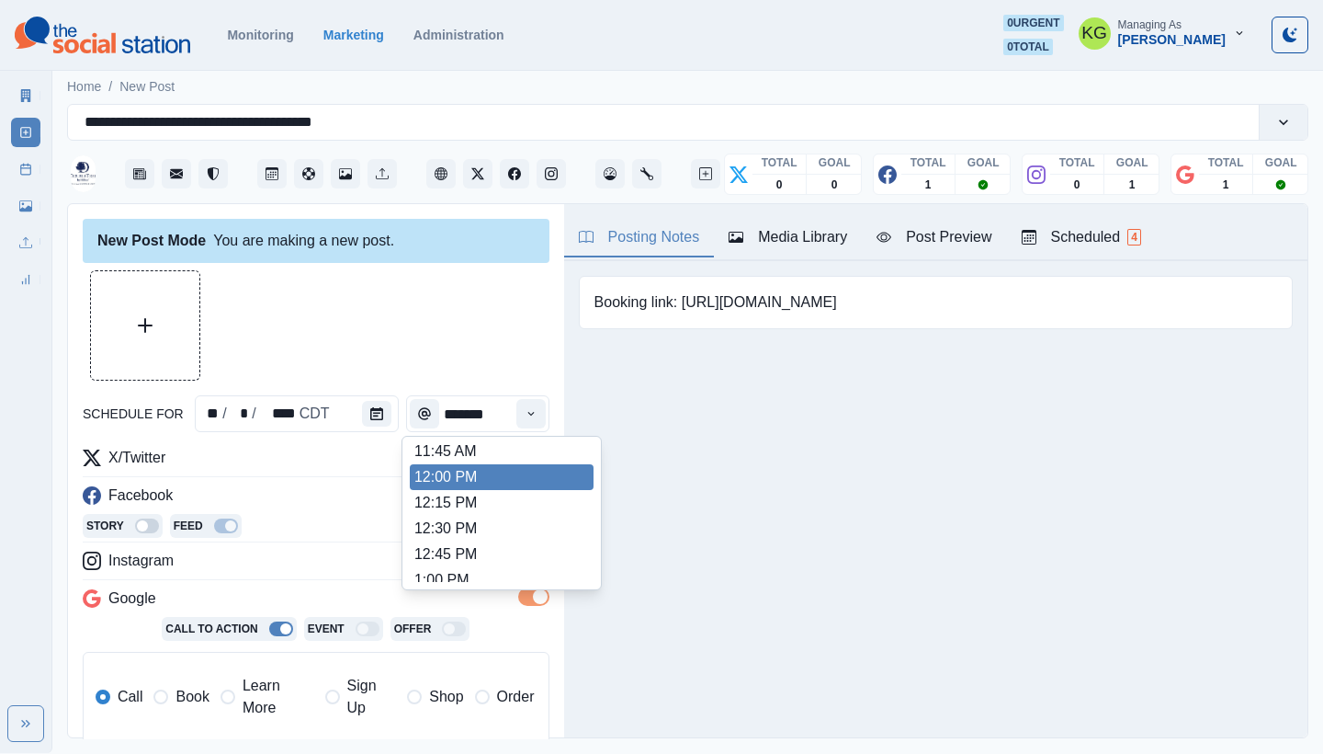
click at [492, 485] on li "12:00 PM" at bounding box center [502, 477] width 184 height 26
type input "********"
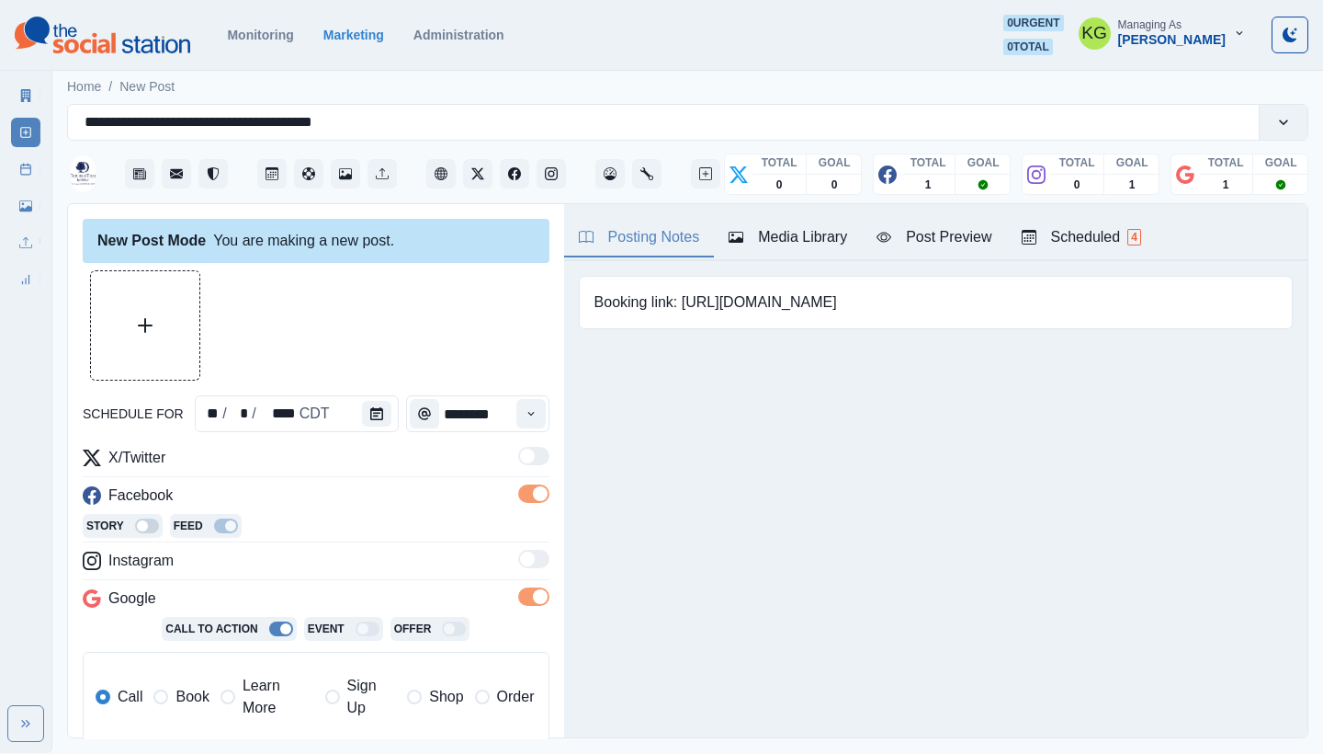
click at [178, 693] on span "Book" at bounding box center [192, 697] width 33 height 22
click at [801, 244] on div "Media Library" at bounding box center [788, 237] width 119 height 22
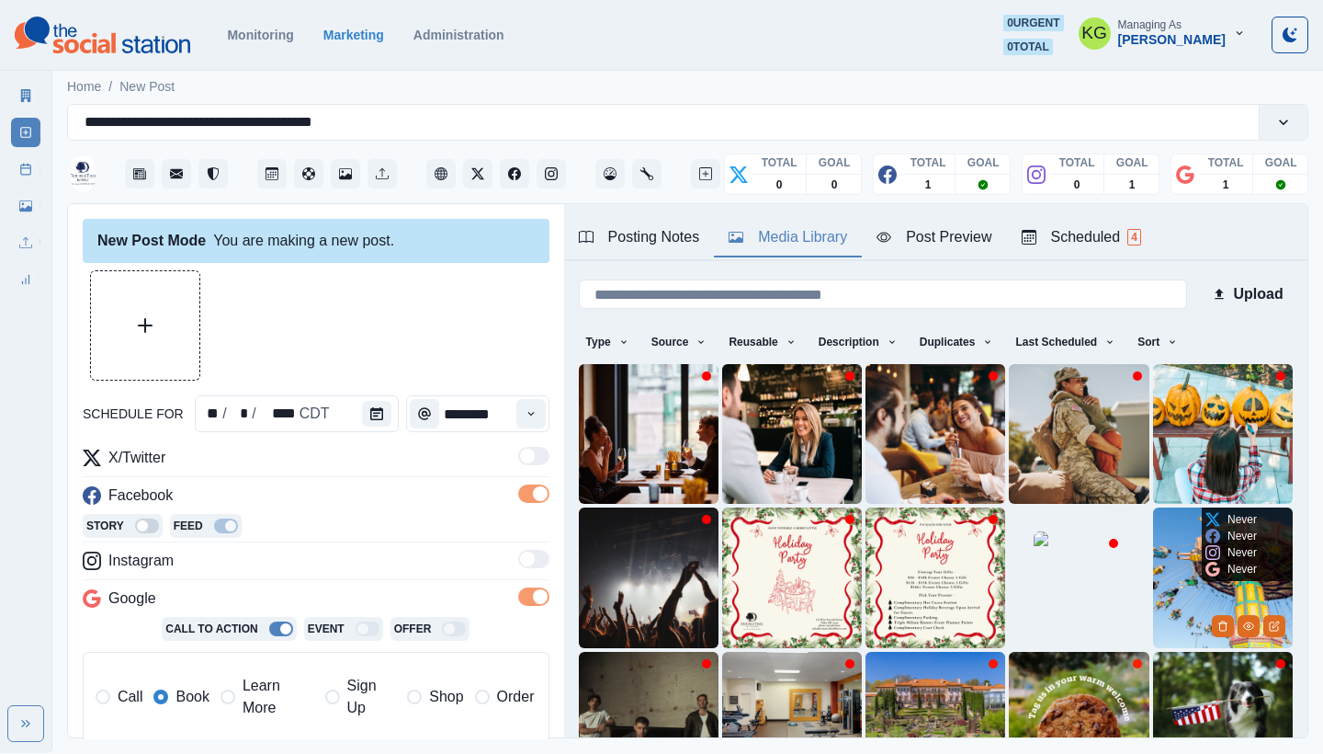
scroll to position [157, 0]
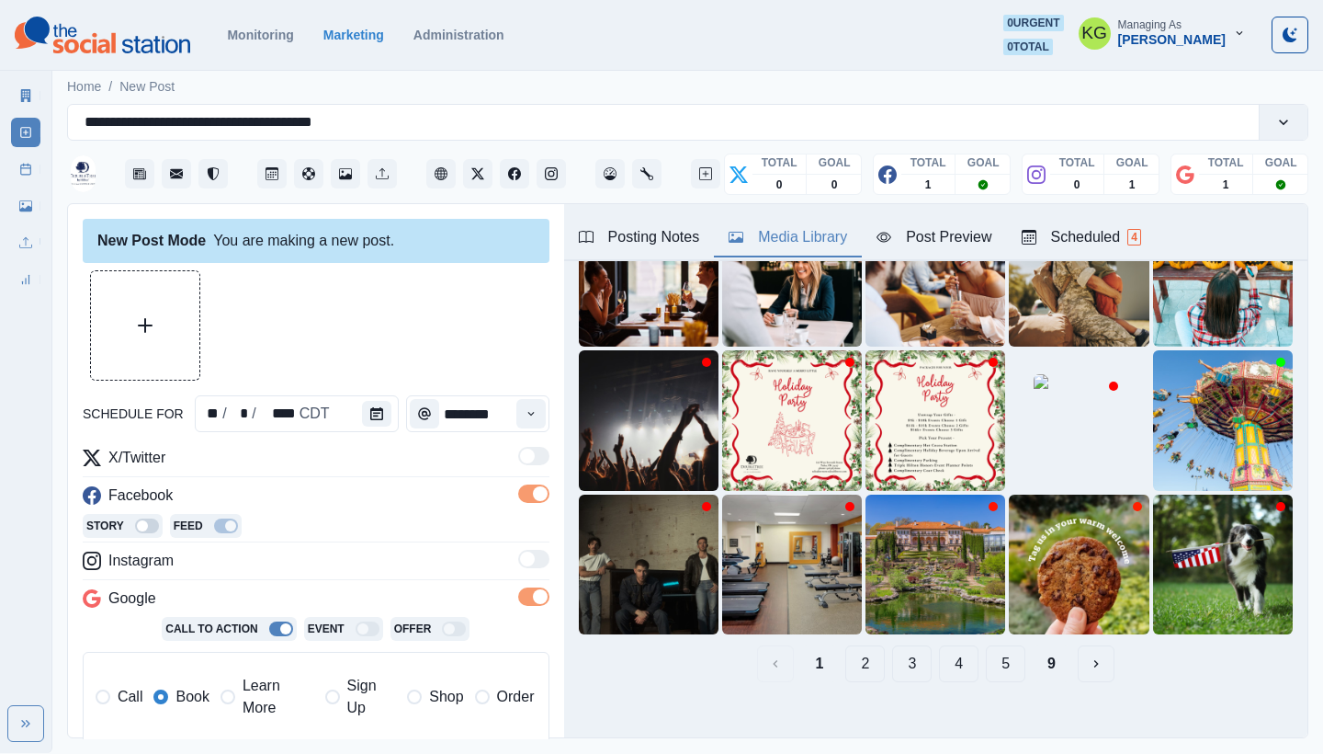
click at [1033, 658] on button "9" at bounding box center [1052, 663] width 38 height 37
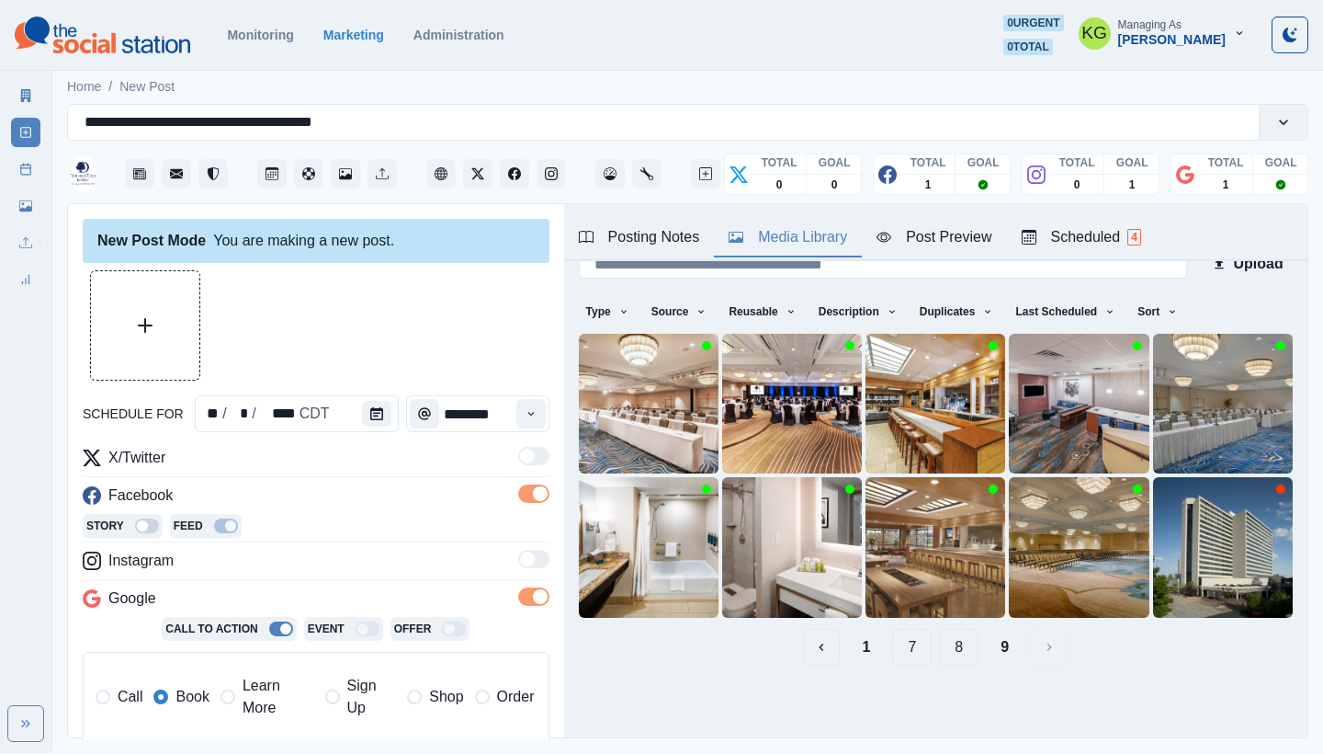
scroll to position [0, 0]
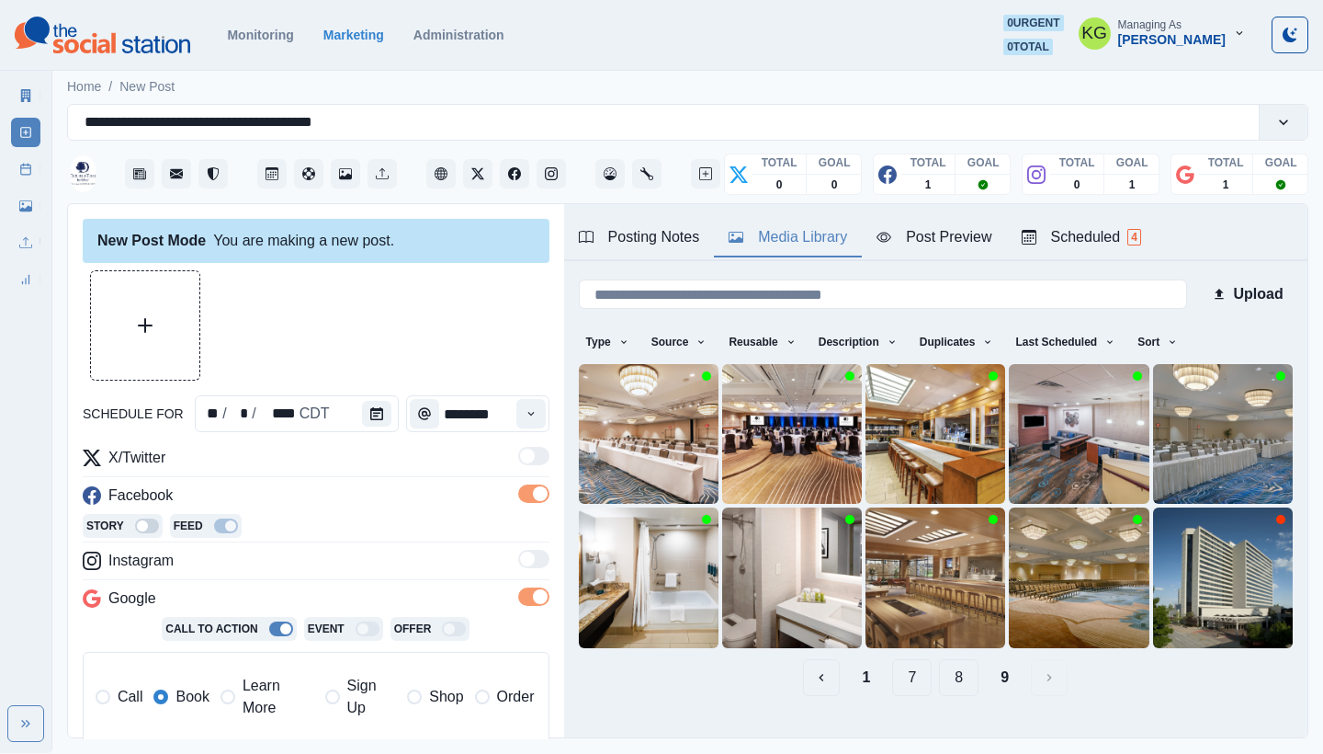
click at [943, 666] on button "8" at bounding box center [959, 677] width 40 height 37
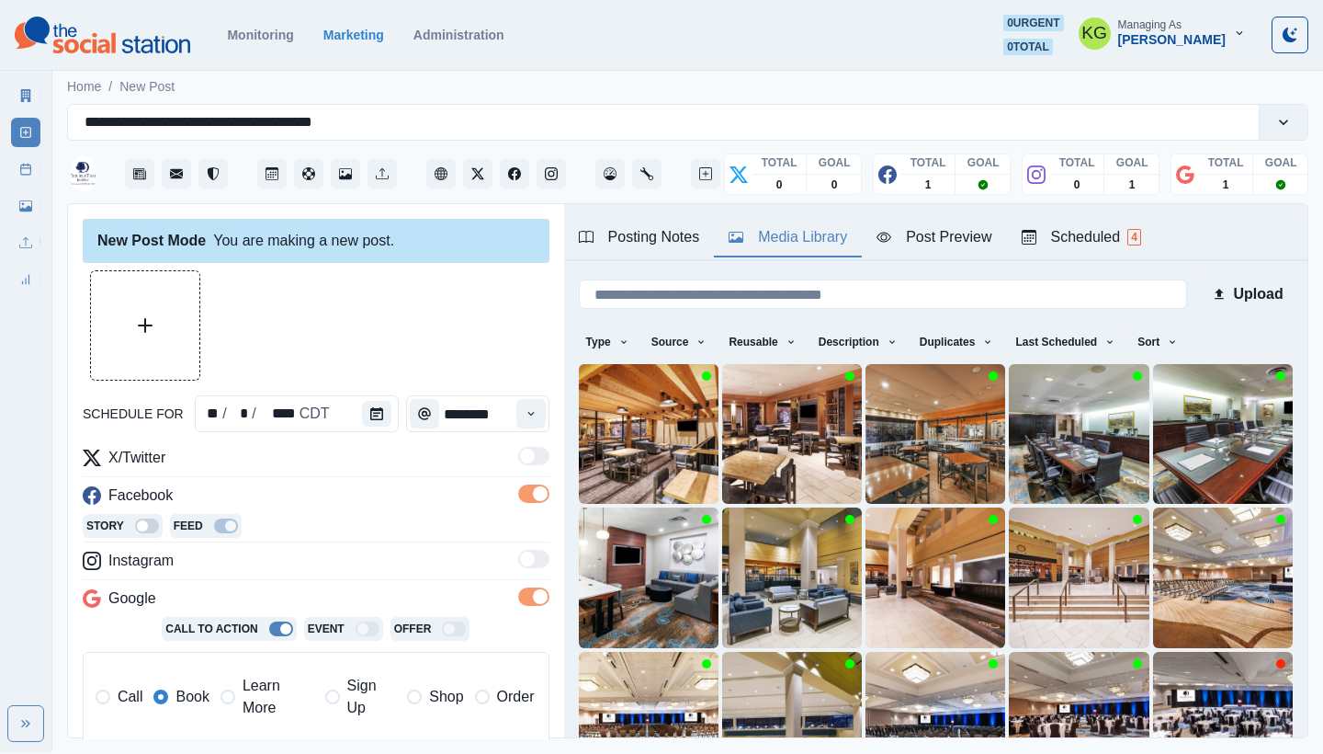
scroll to position [157, 0]
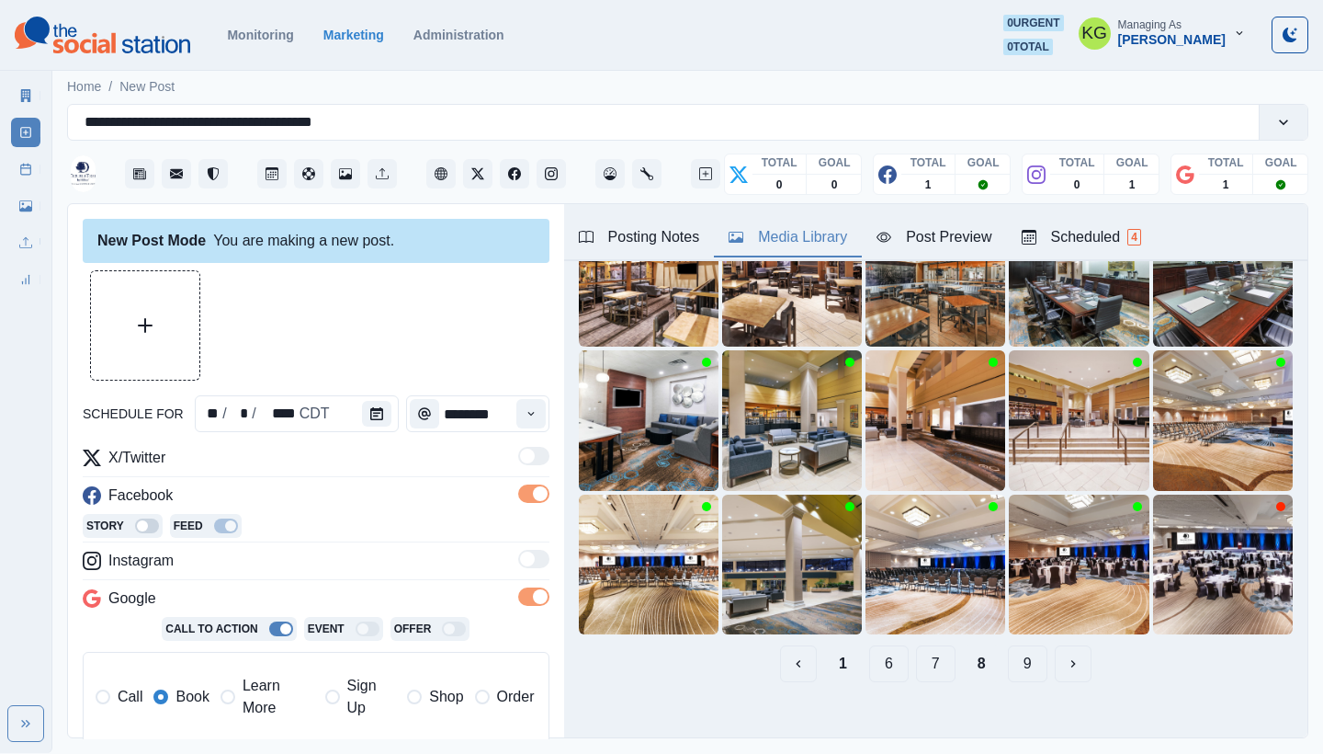
click at [923, 653] on button "7" at bounding box center [936, 663] width 40 height 37
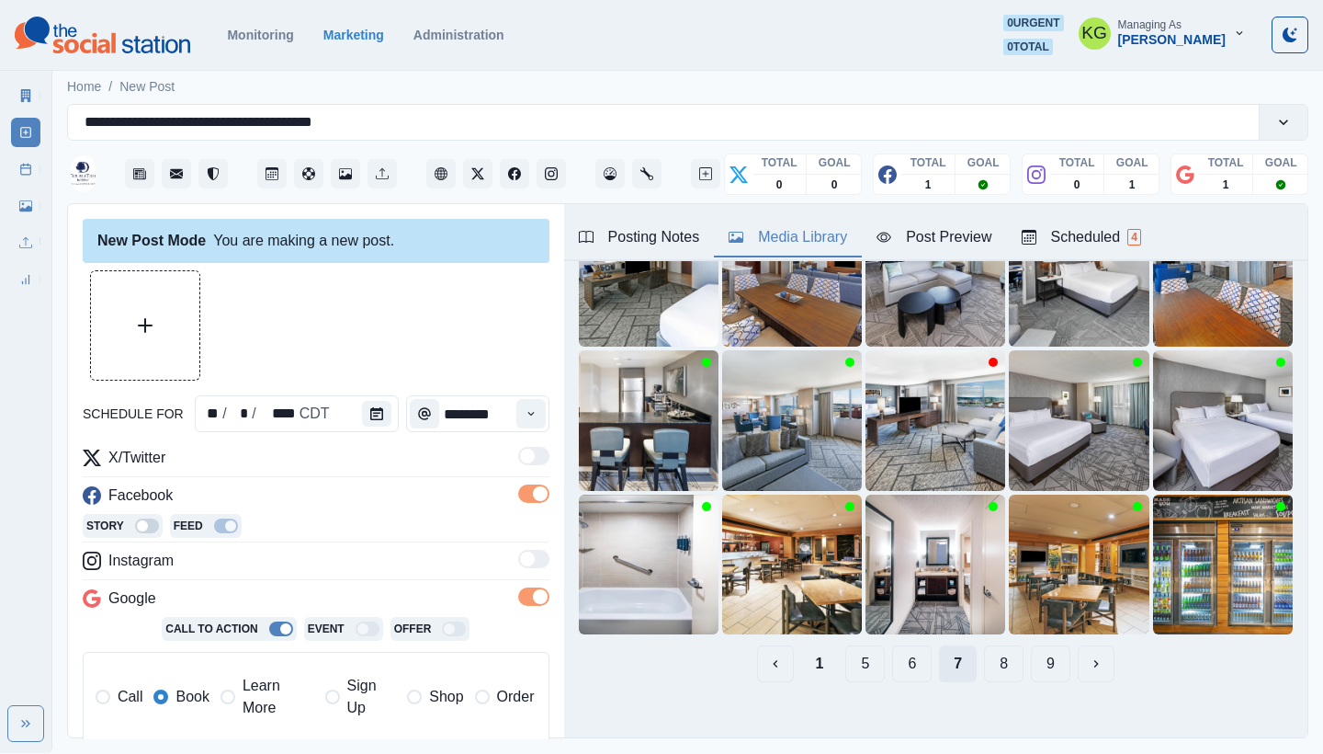
scroll to position [72, 0]
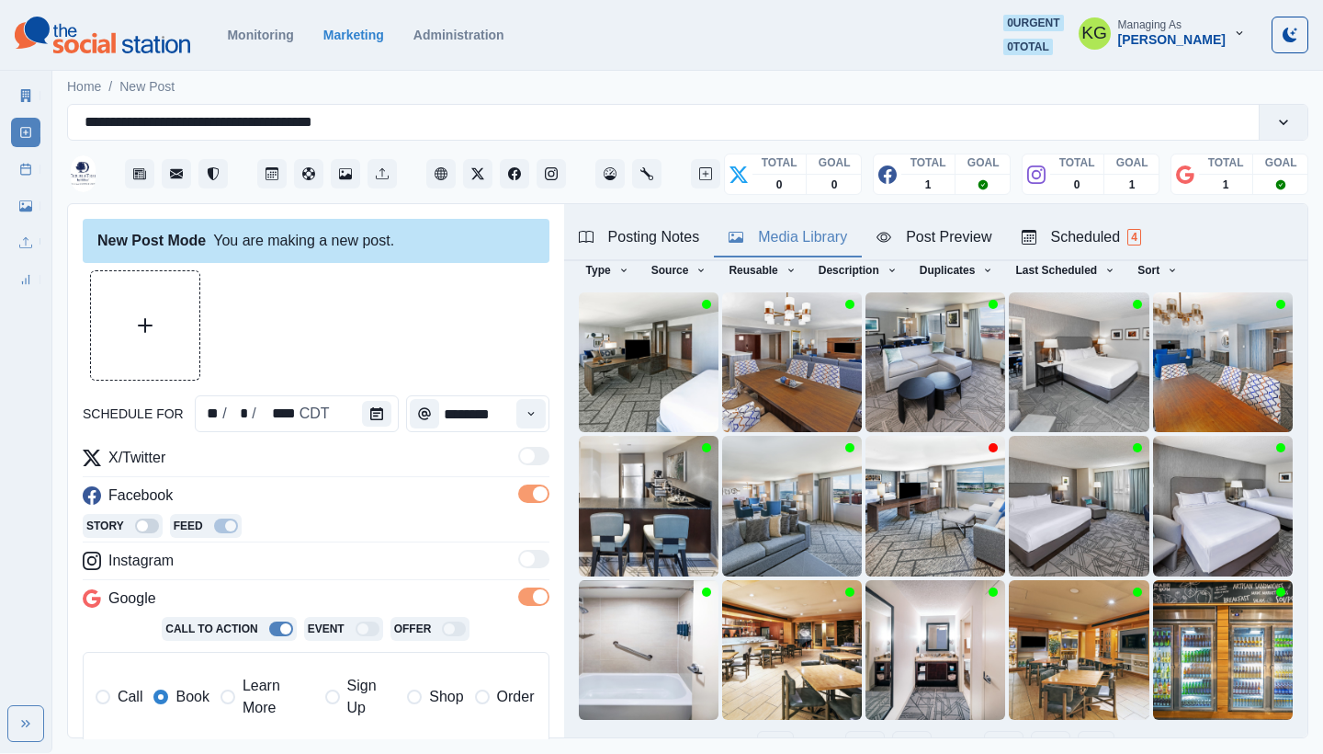
click at [903, 731] on button "6" at bounding box center [912, 749] width 40 height 37
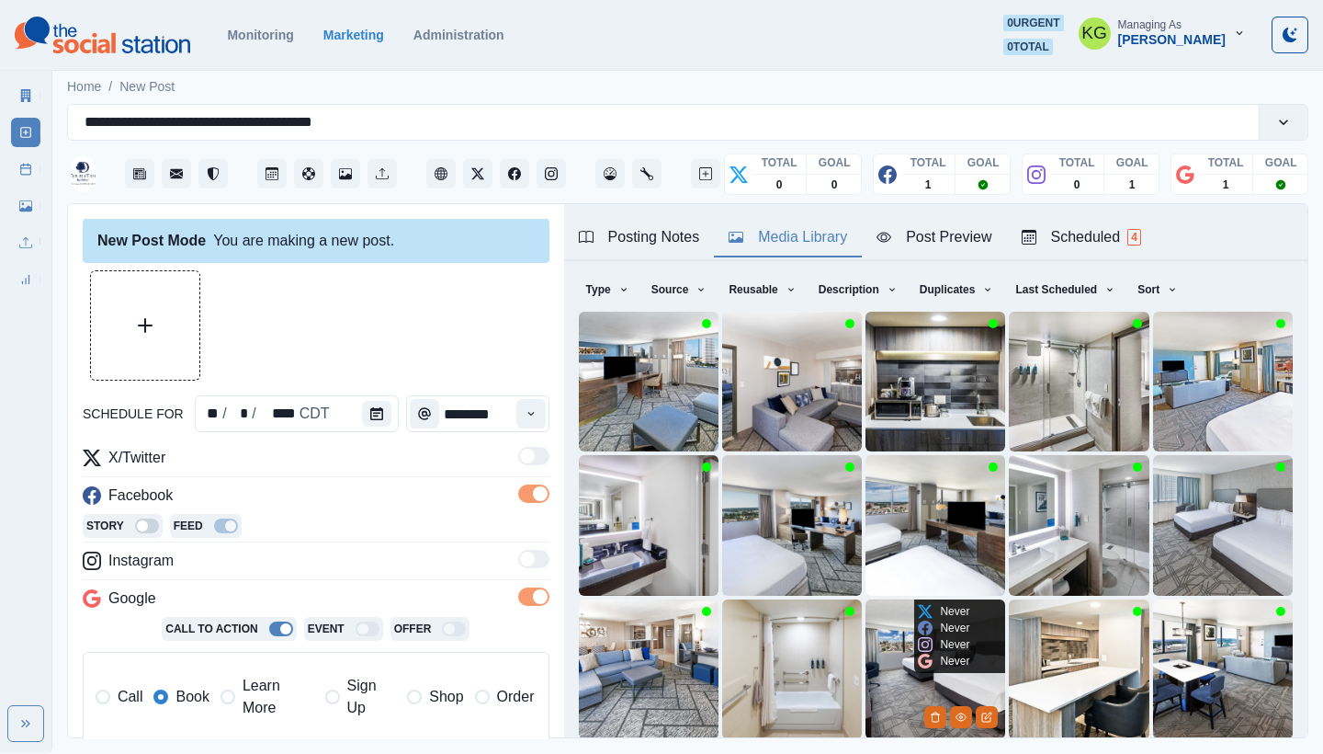
scroll to position [128, 0]
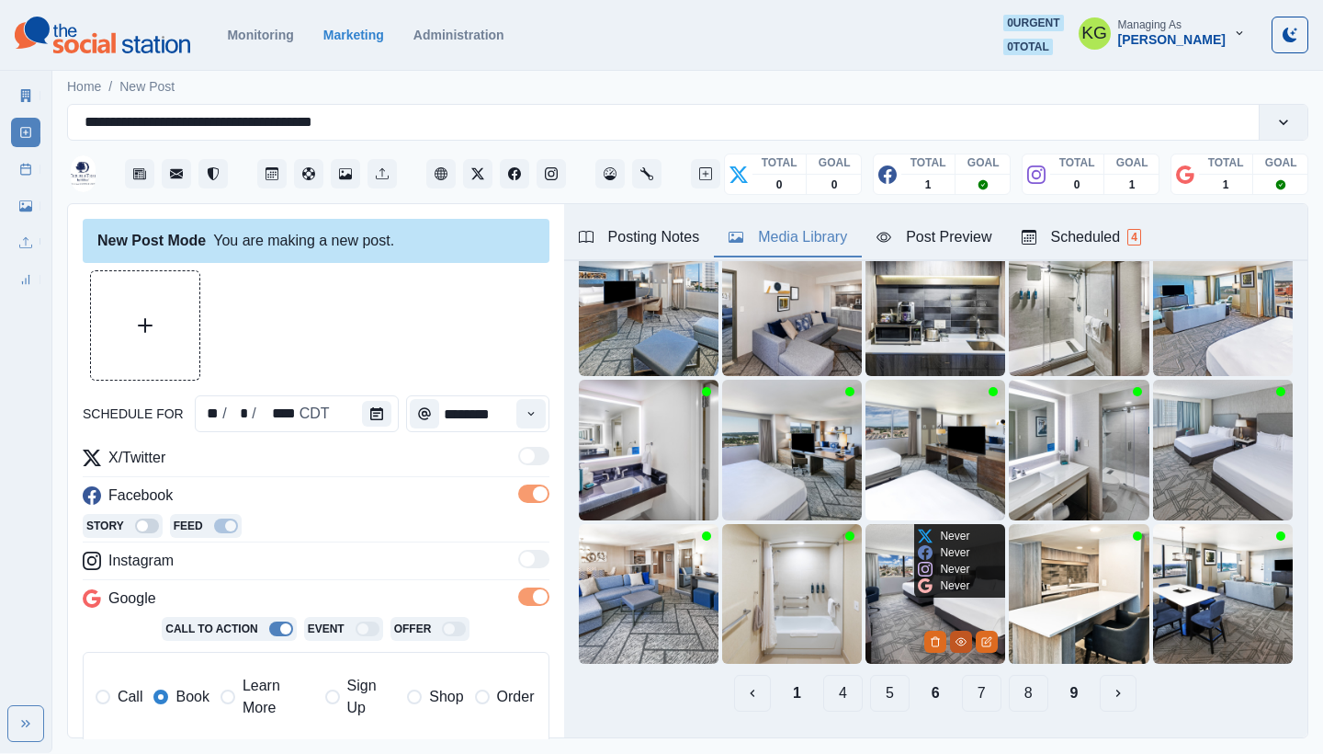
click at [956, 636] on icon "View Media" at bounding box center [961, 641] width 11 height 11
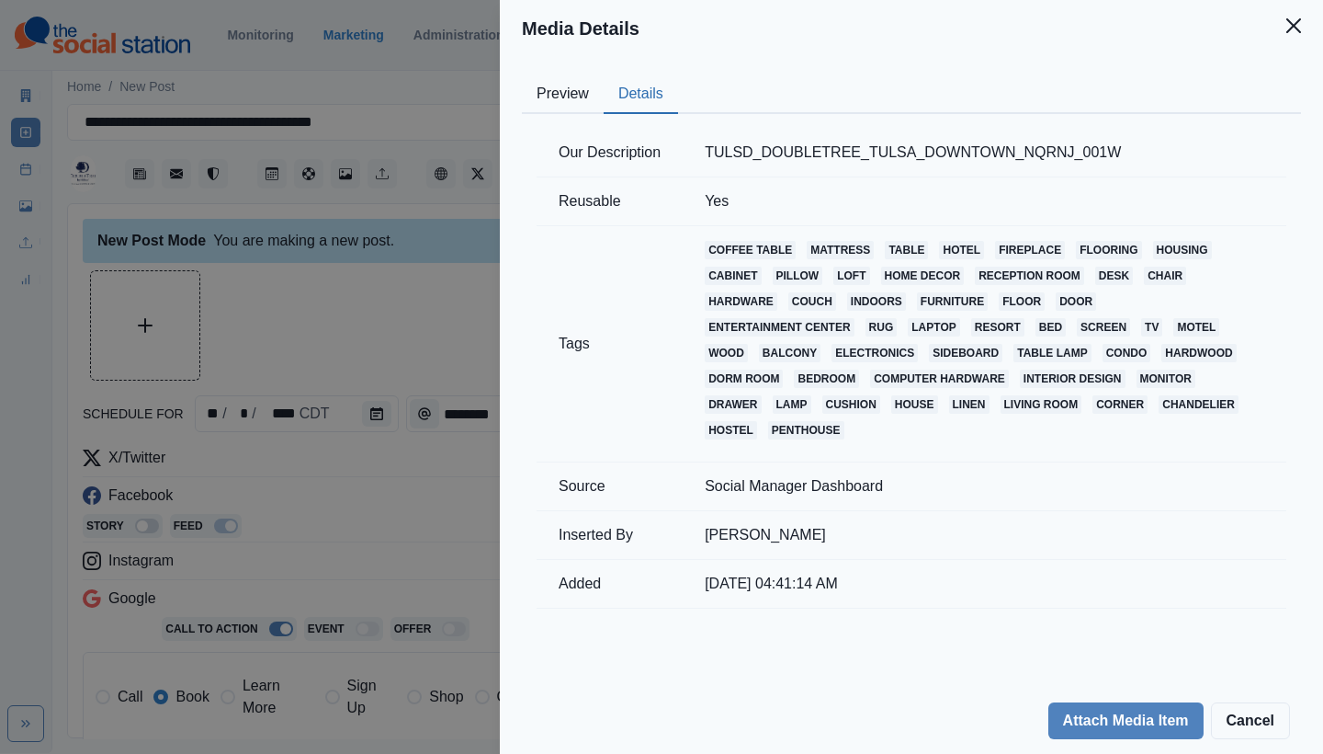
click at [633, 85] on button "Details" at bounding box center [641, 94] width 74 height 39
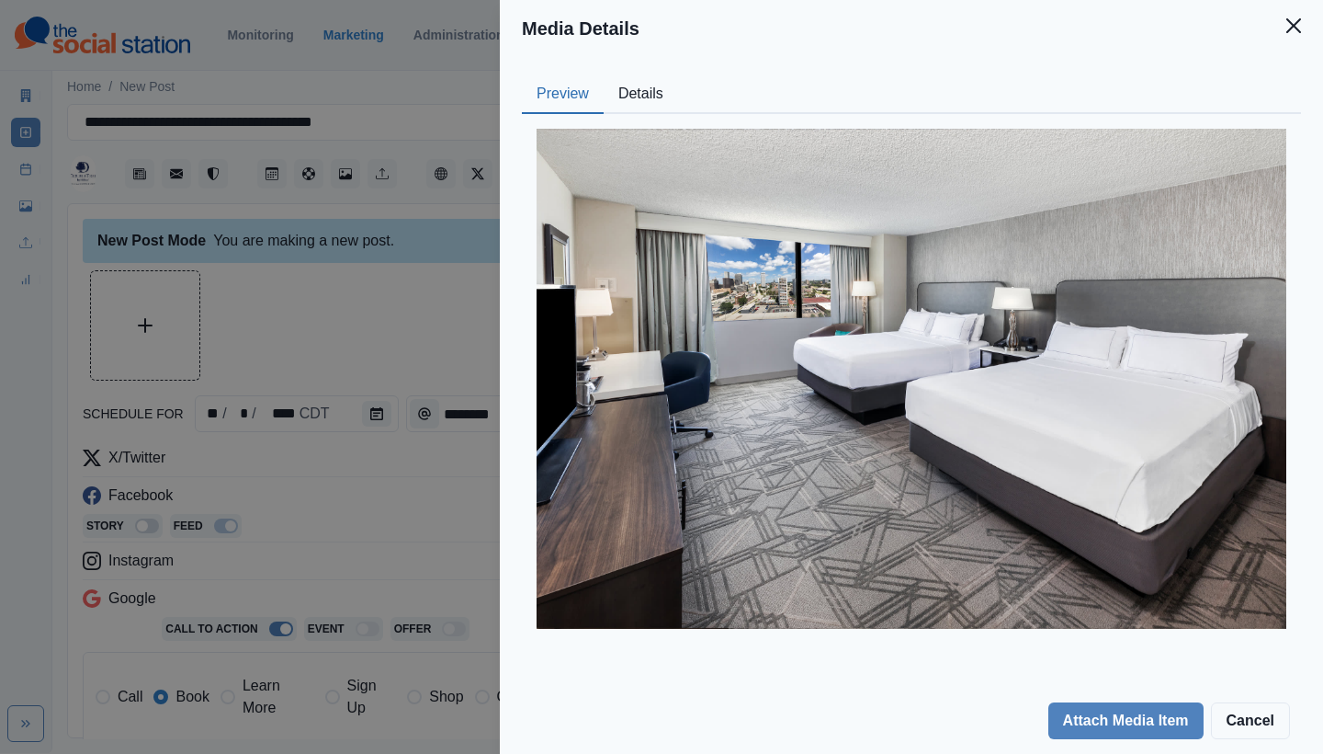
click at [563, 89] on button "Preview" at bounding box center [563, 94] width 82 height 39
drag, startPoint x: 1288, startPoint y: 28, endPoint x: 1299, endPoint y: 102, distance: 75.3
click at [1288, 27] on icon "Close" at bounding box center [1294, 25] width 15 height 15
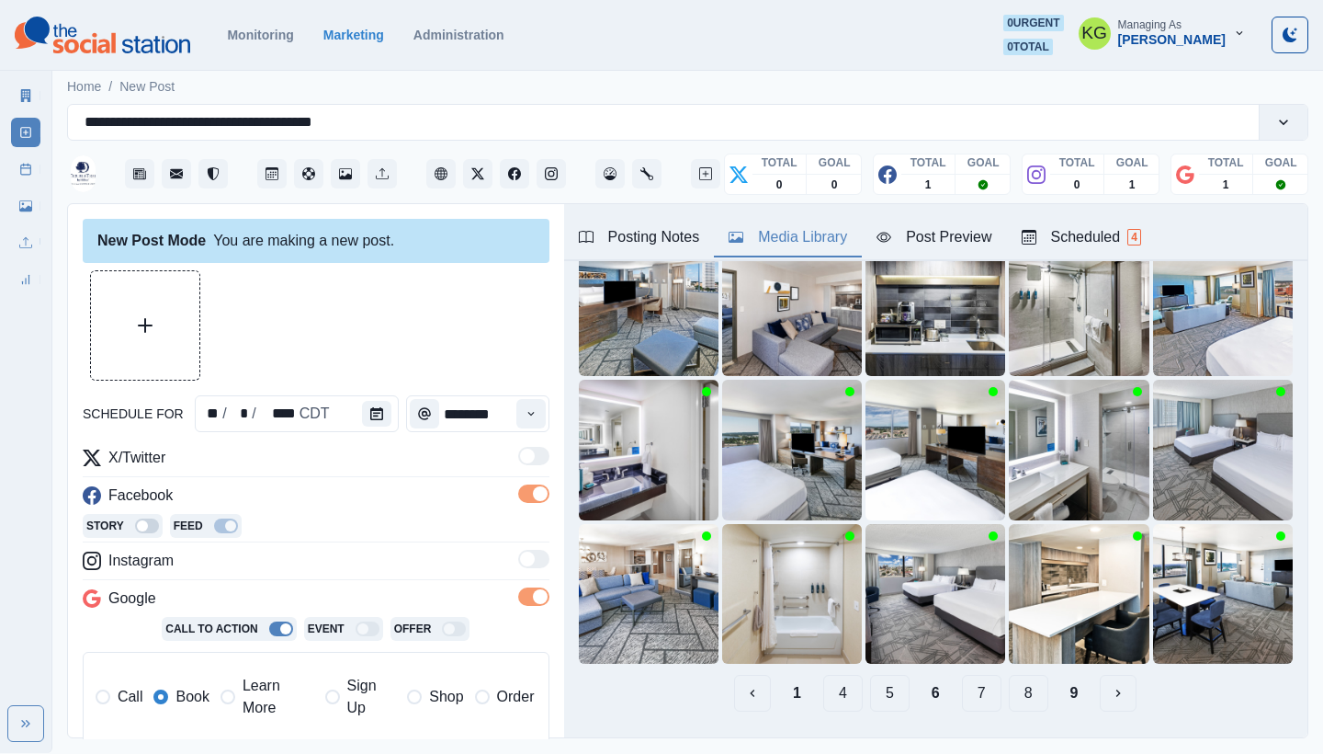
scroll to position [57, 0]
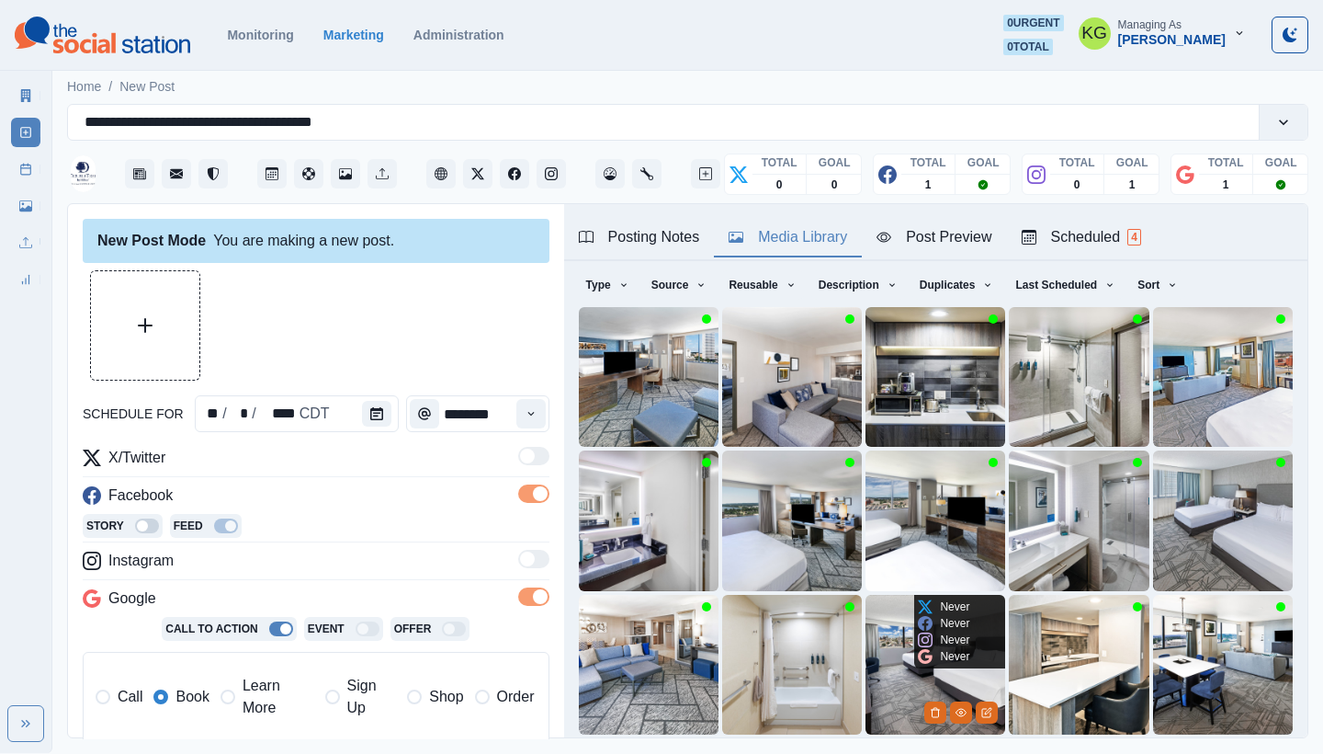
click at [884, 639] on img at bounding box center [936, 665] width 140 height 140
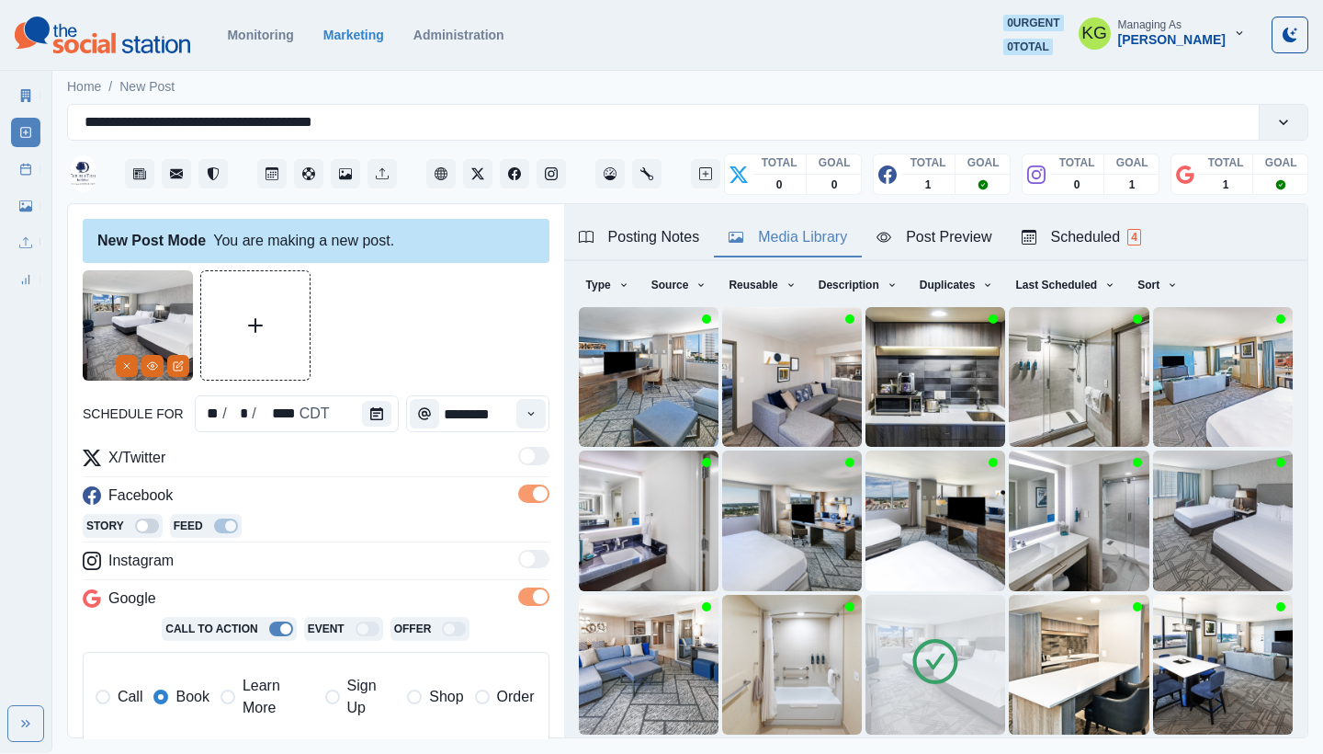
scroll to position [390, 0]
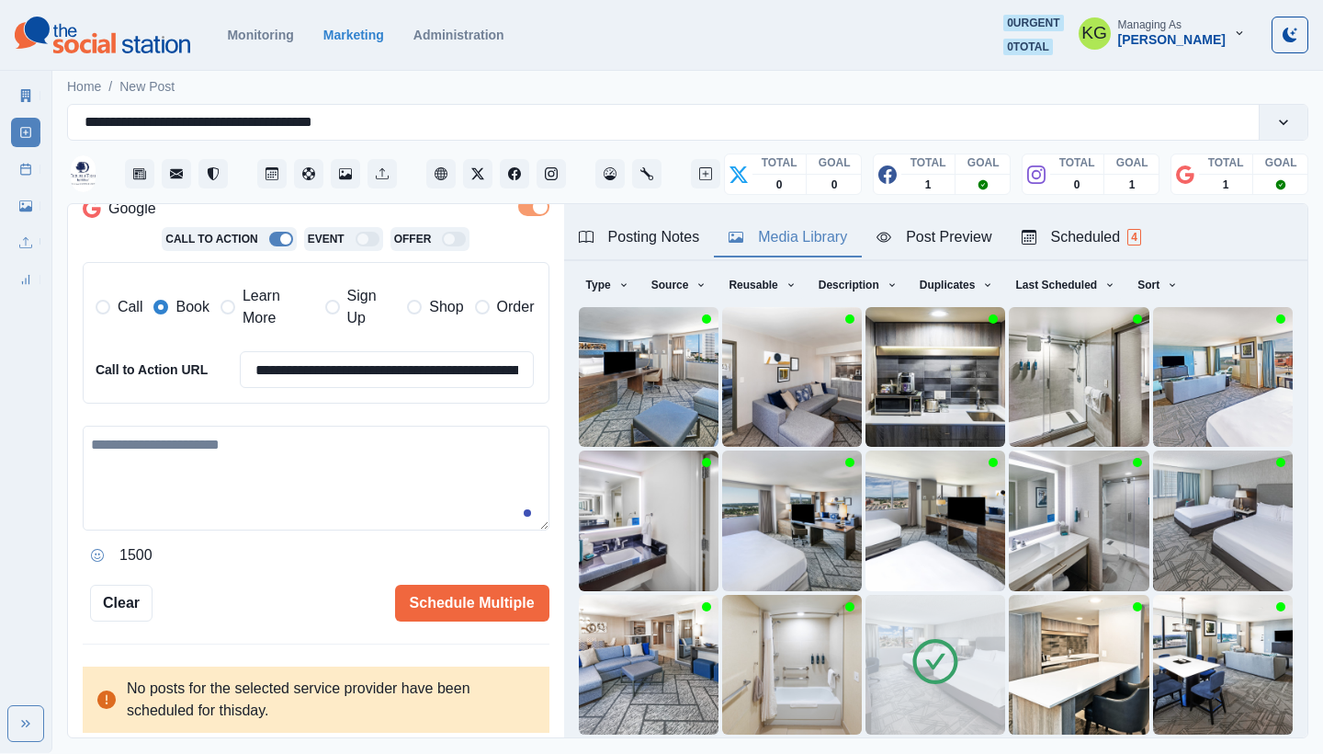
click at [345, 480] on textarea at bounding box center [316, 477] width 467 height 105
paste textarea "**********"
click at [239, 425] on textarea "**********" at bounding box center [309, 477] width 453 height 105
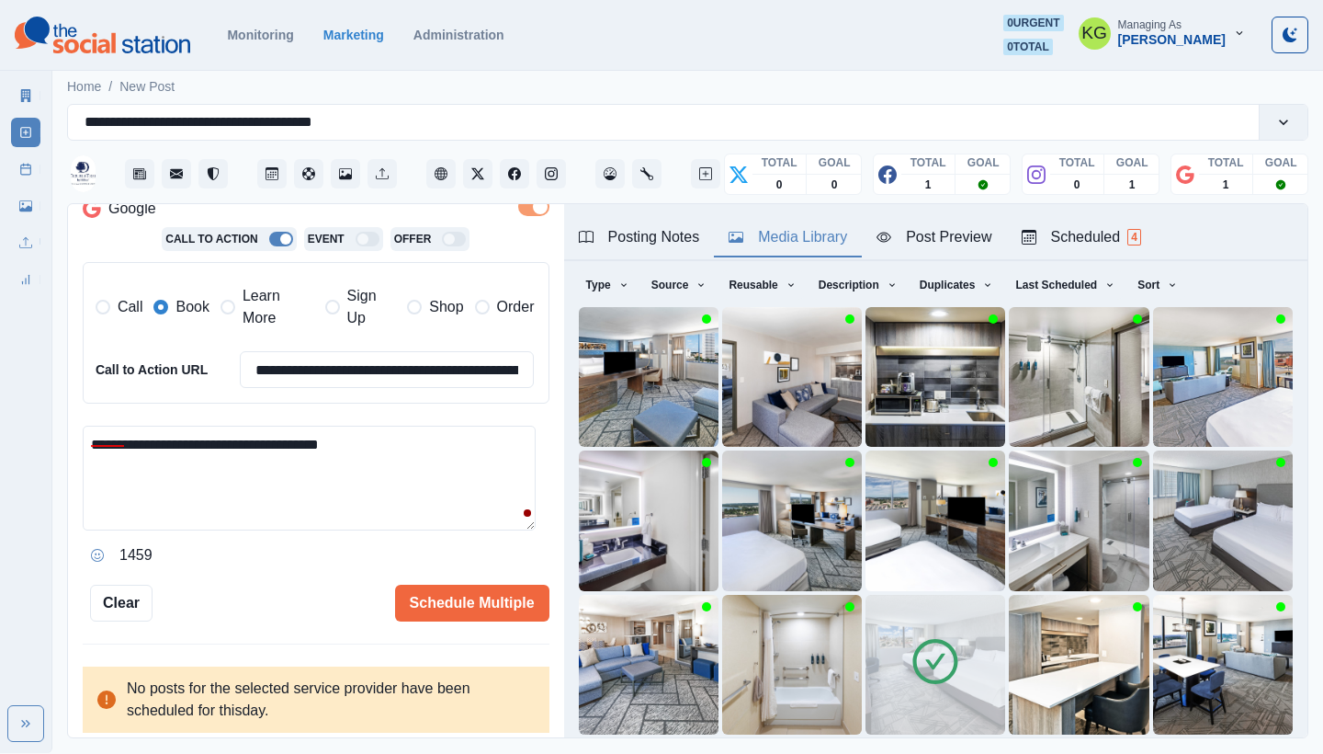
paste textarea "**********"
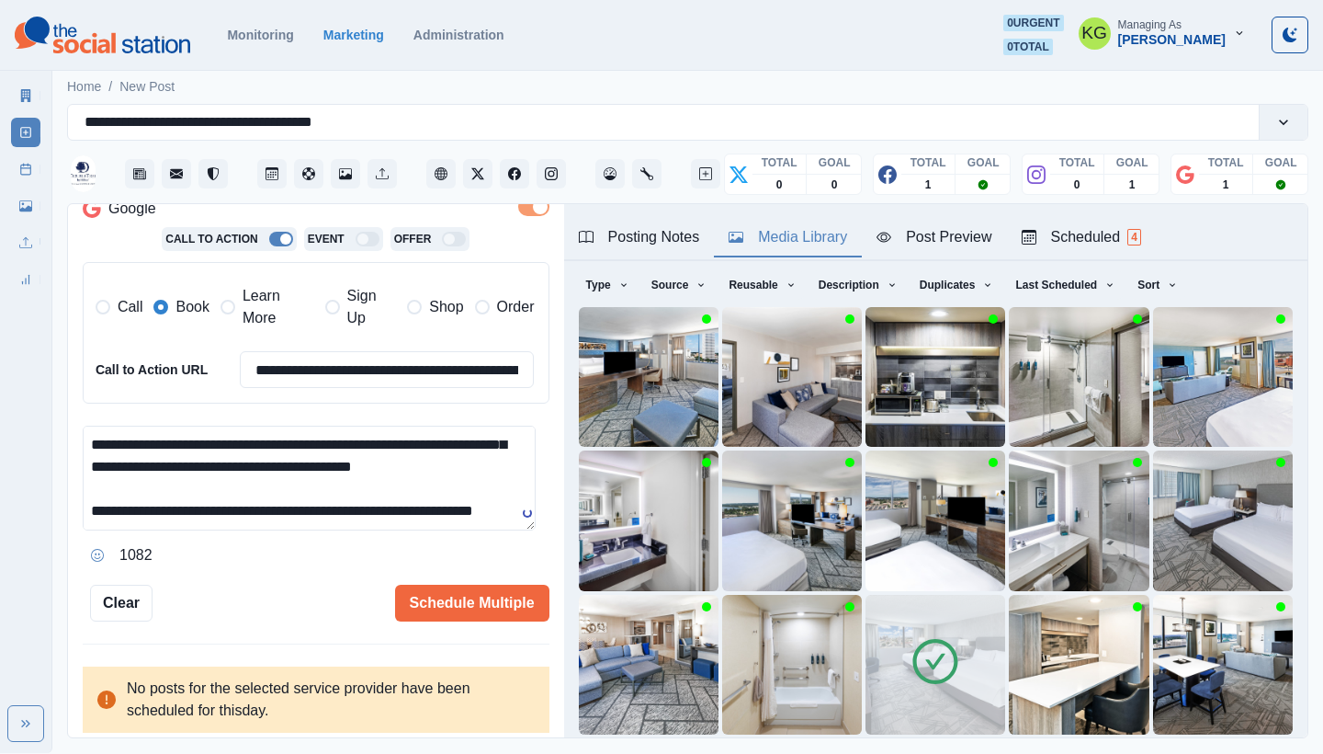
scroll to position [0, 0]
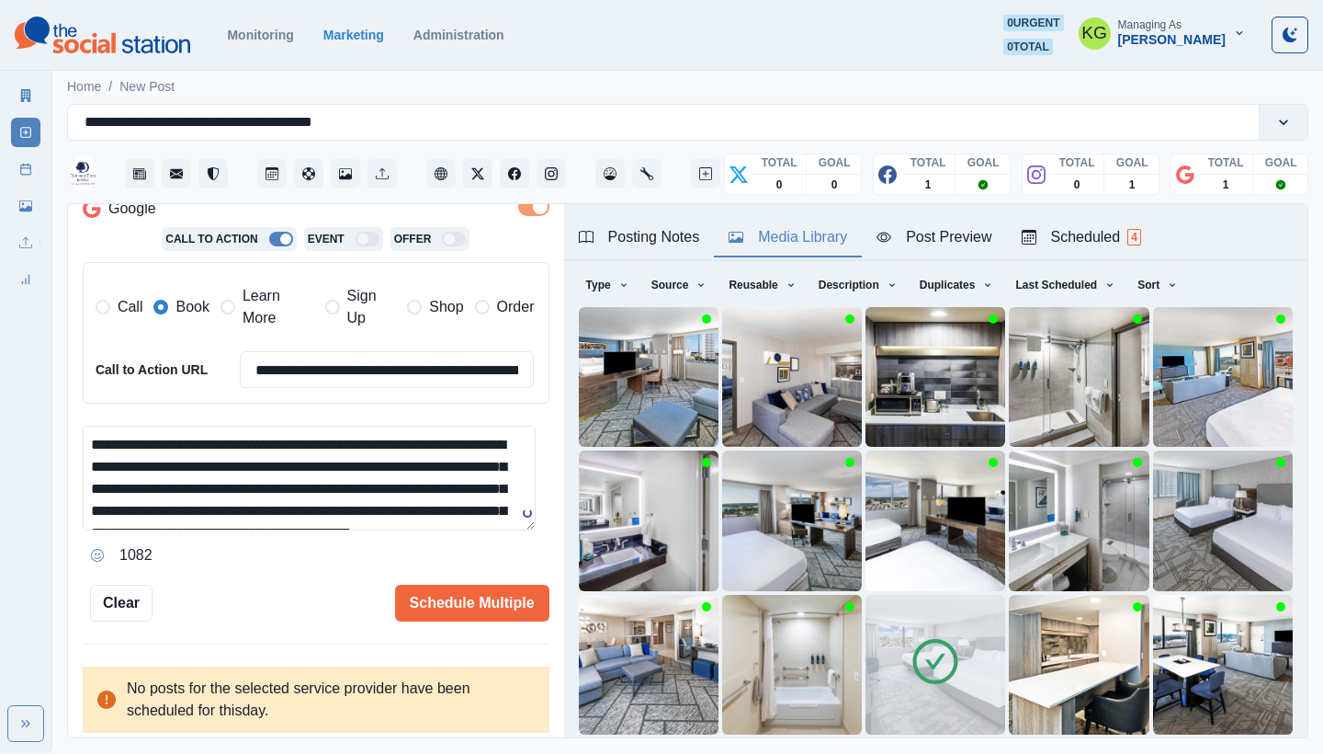
click at [113, 430] on textarea "**********" at bounding box center [309, 477] width 453 height 105
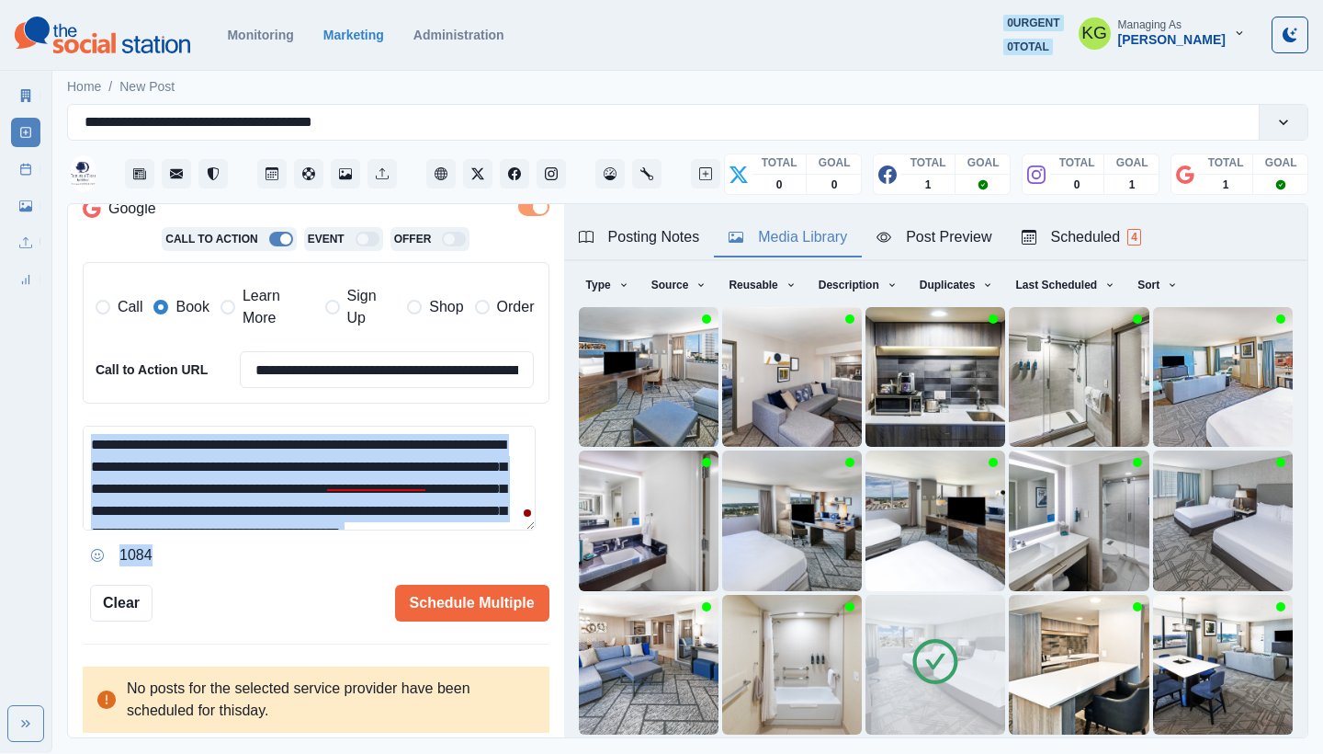
drag, startPoint x: 536, startPoint y: 518, endPoint x: 530, endPoint y: 533, distance: 15.7
click at [539, 556] on div "**********" at bounding box center [316, 471] width 496 height 535
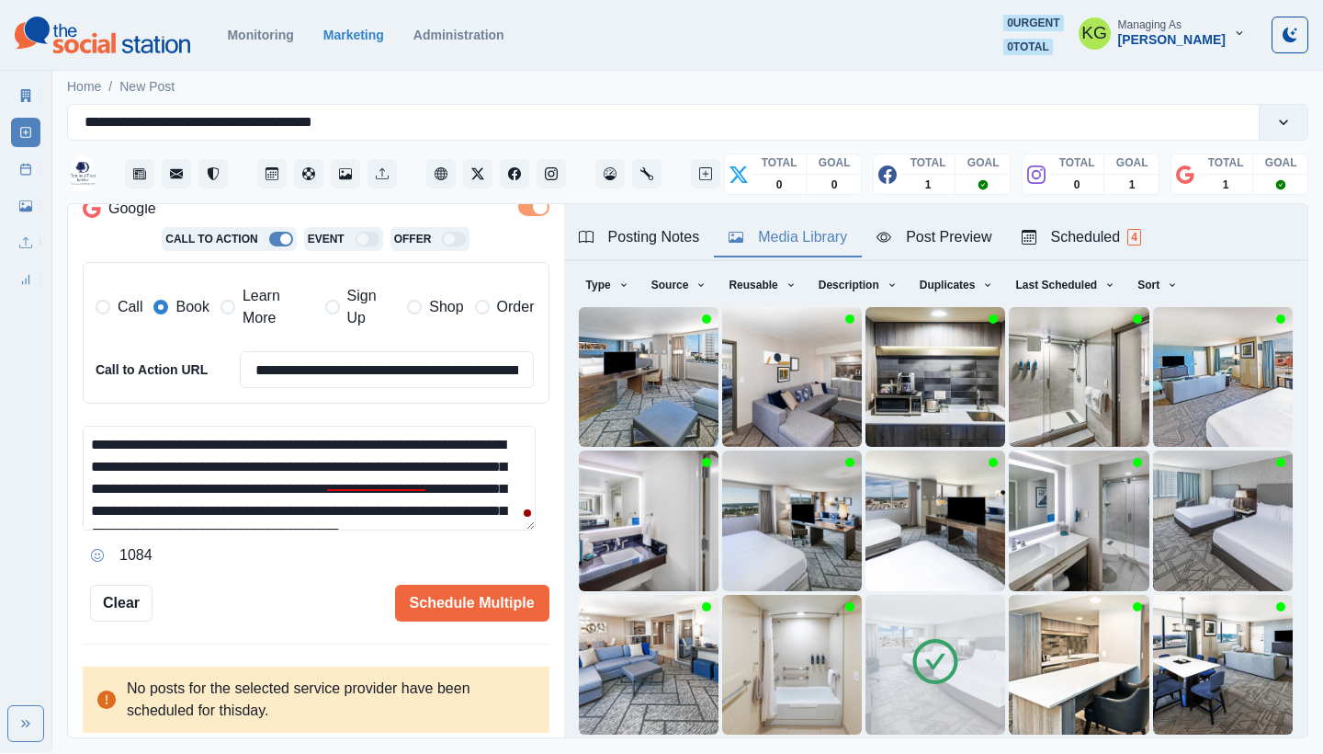
click at [518, 516] on textarea "**********" at bounding box center [309, 477] width 453 height 105
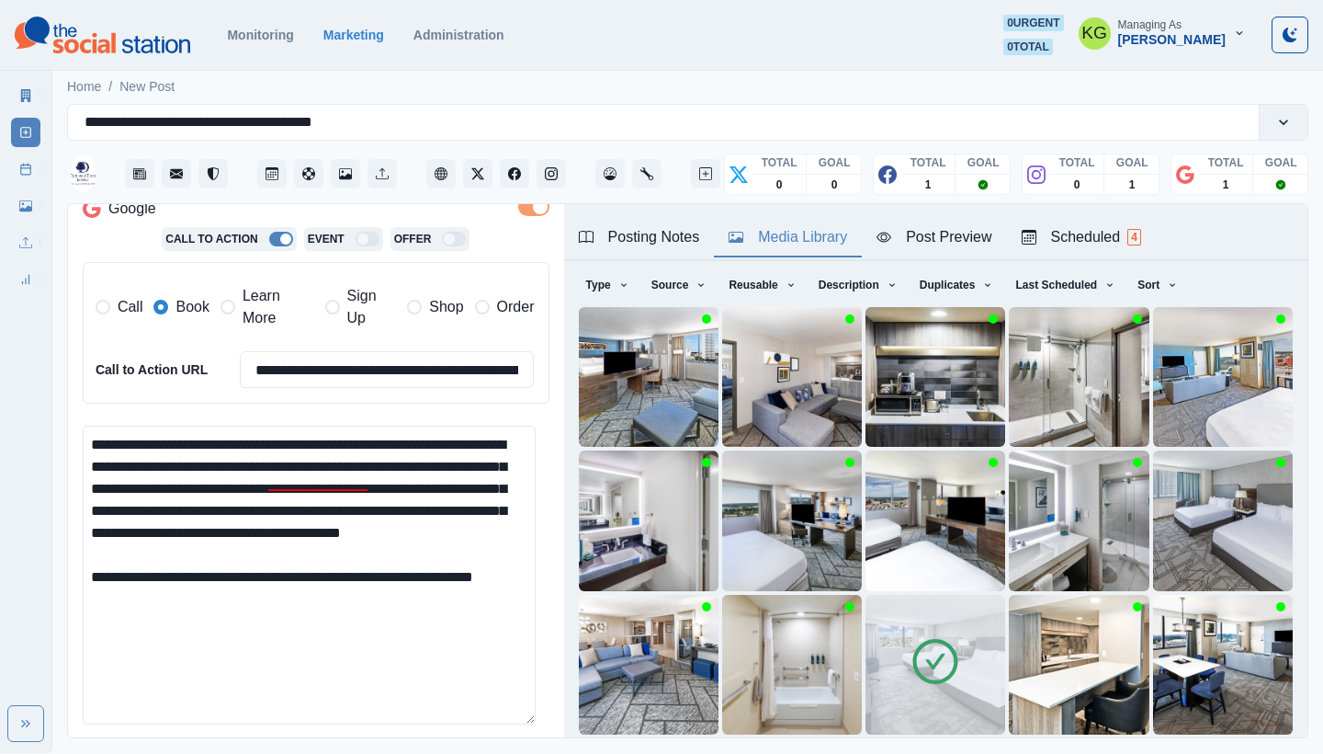
click at [522, 753] on html "**********" at bounding box center [661, 376] width 1323 height 753
click at [247, 619] on textarea "**********" at bounding box center [309, 594] width 453 height 338
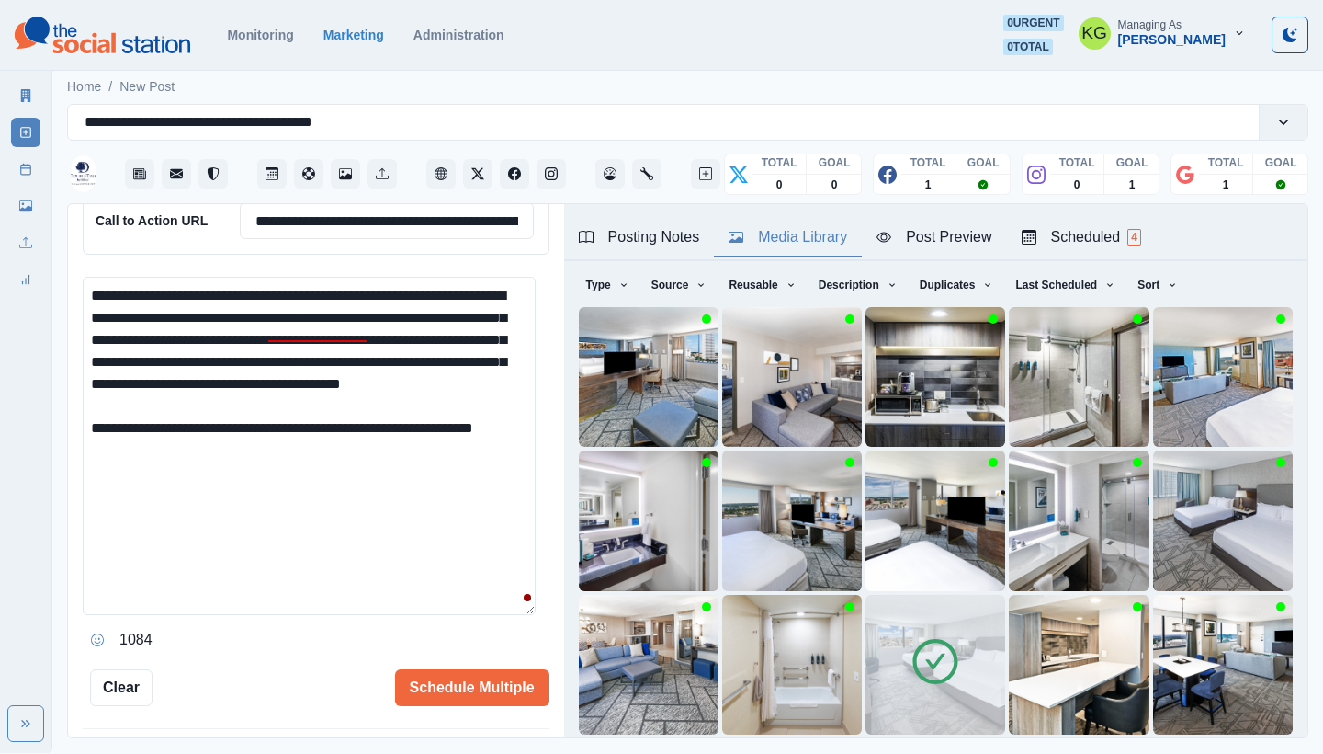
scroll to position [539, 0]
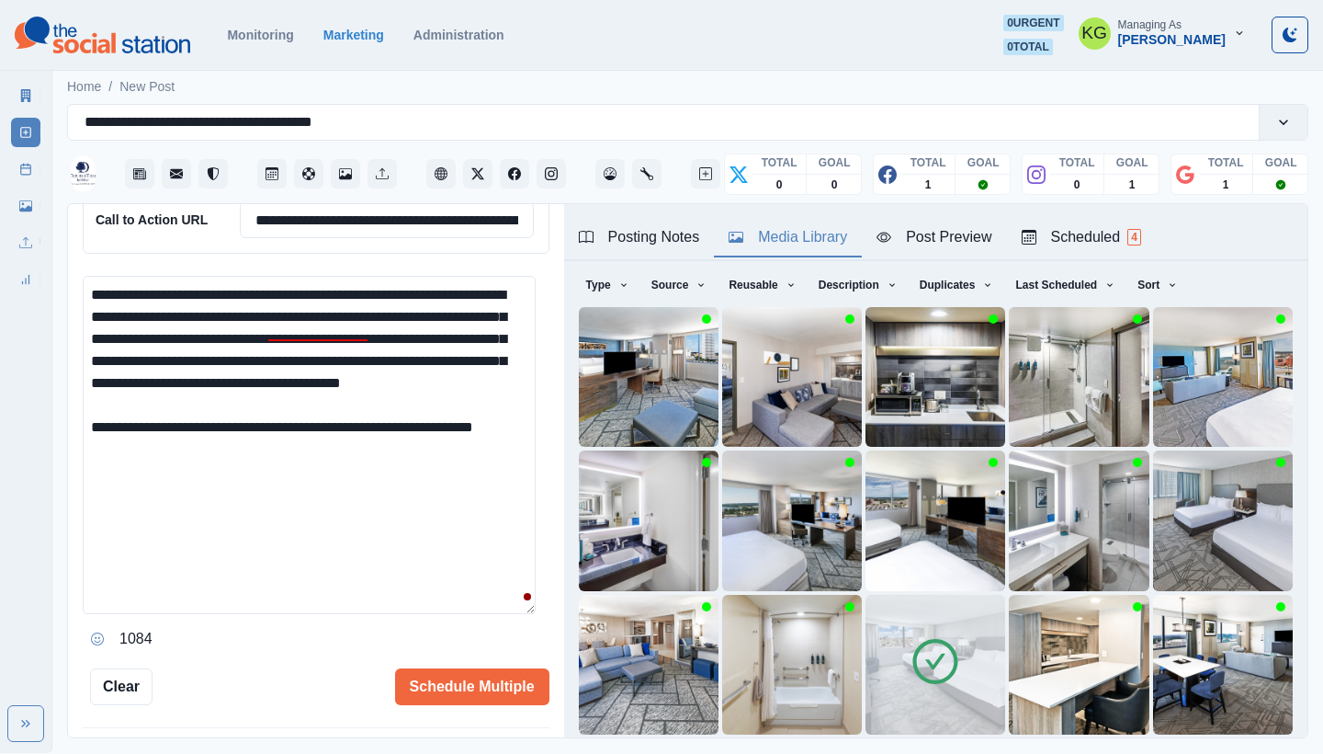
click at [104, 626] on button "Opens Emoji Picker" at bounding box center [97, 638] width 29 height 29
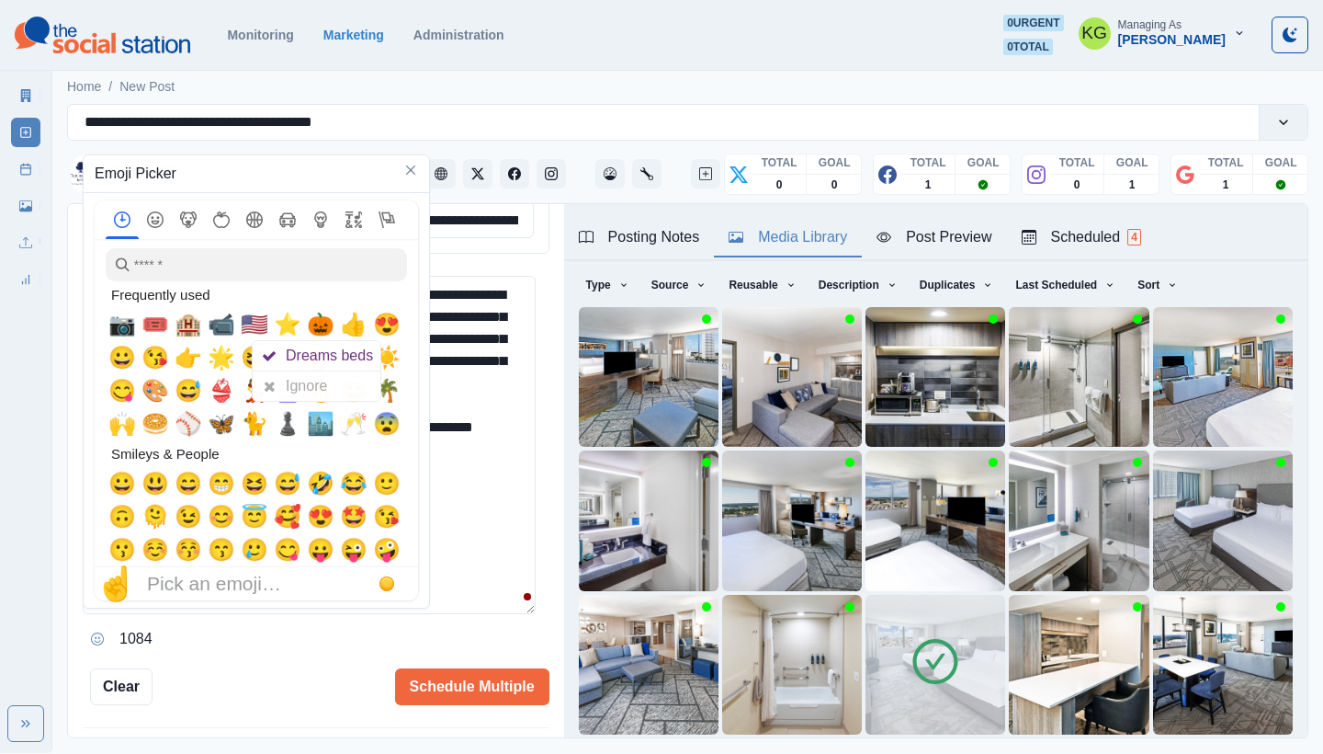
click at [286, 364] on div "Dreams beds" at bounding box center [333, 355] width 95 height 29
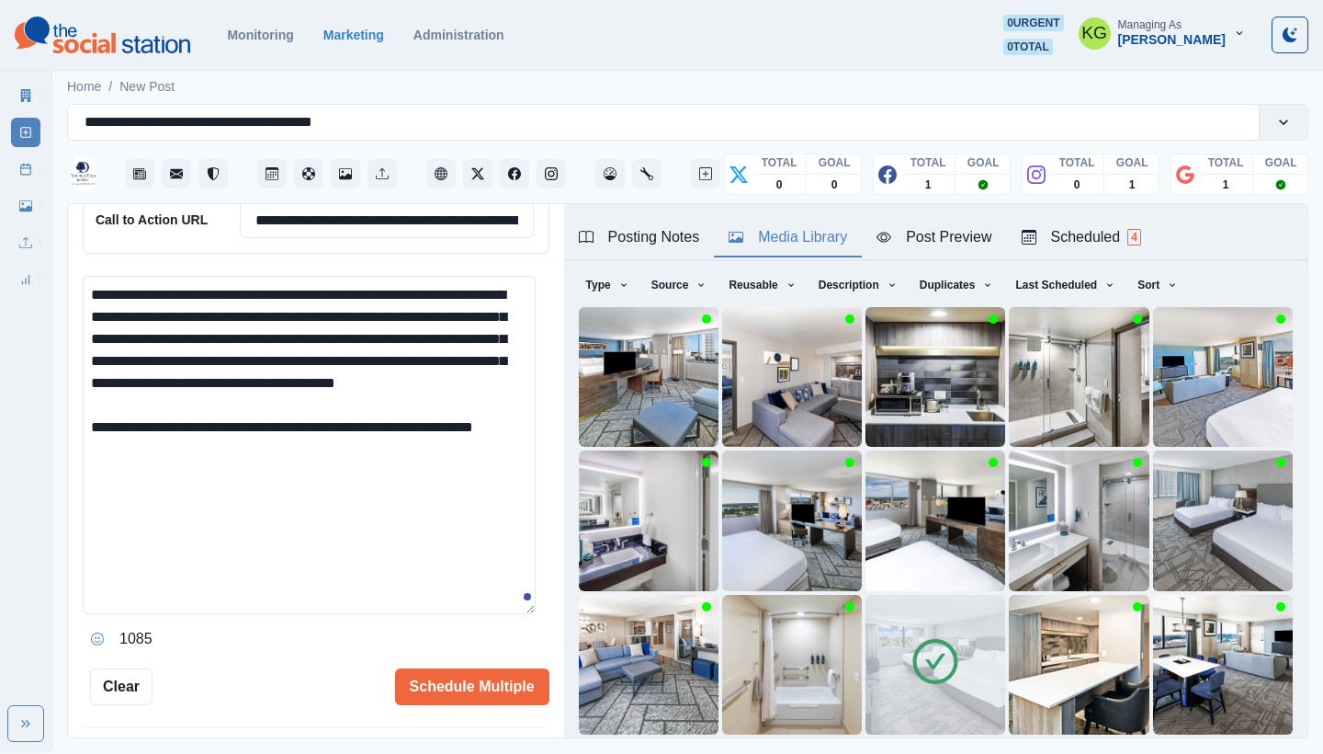
drag, startPoint x: 360, startPoint y: 511, endPoint x: 67, endPoint y: 266, distance: 382.3
click at [67, 266] on div "**********" at bounding box center [688, 470] width 1242 height 535
paste textarea "***"
click at [116, 443] on textarea "**********" at bounding box center [309, 445] width 453 height 338
click at [396, 329] on textarea "**********" at bounding box center [309, 445] width 453 height 338
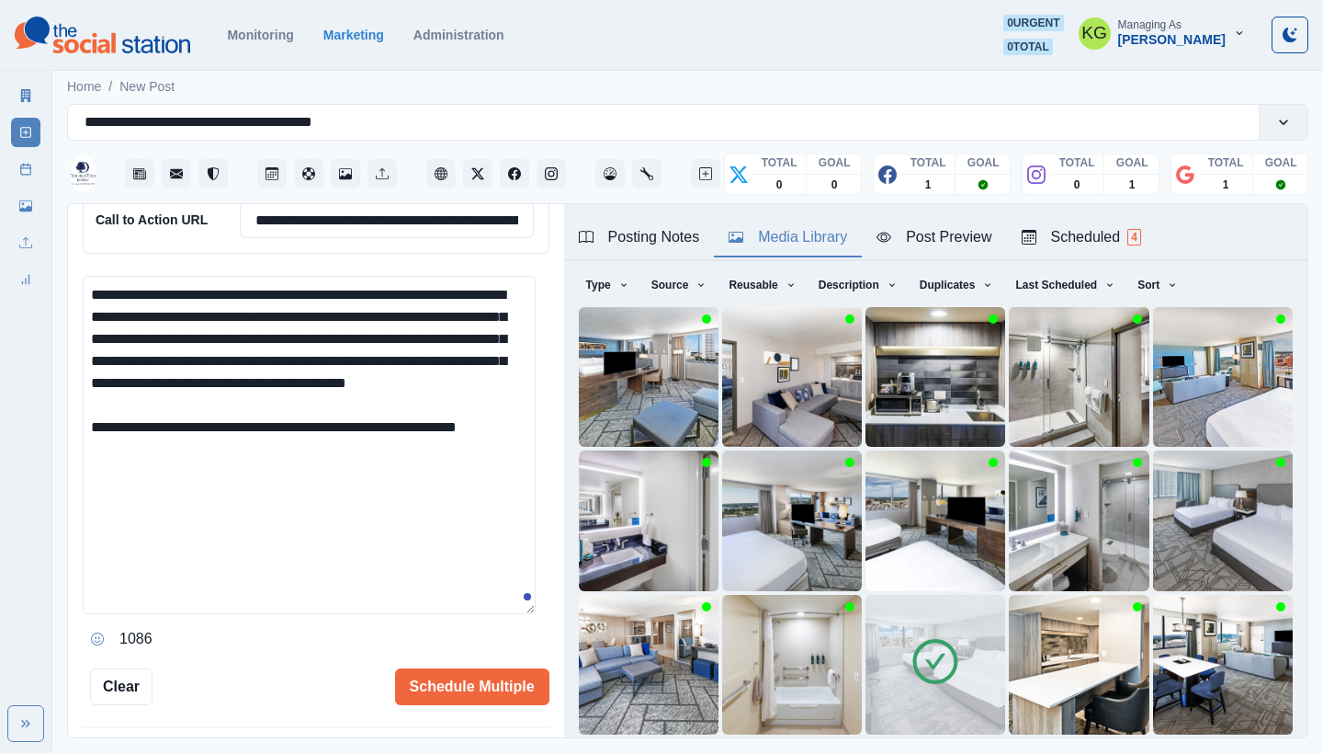
click at [503, 301] on textarea "**********" at bounding box center [309, 445] width 453 height 338
click at [469, 281] on textarea "**********" at bounding box center [309, 445] width 453 height 338
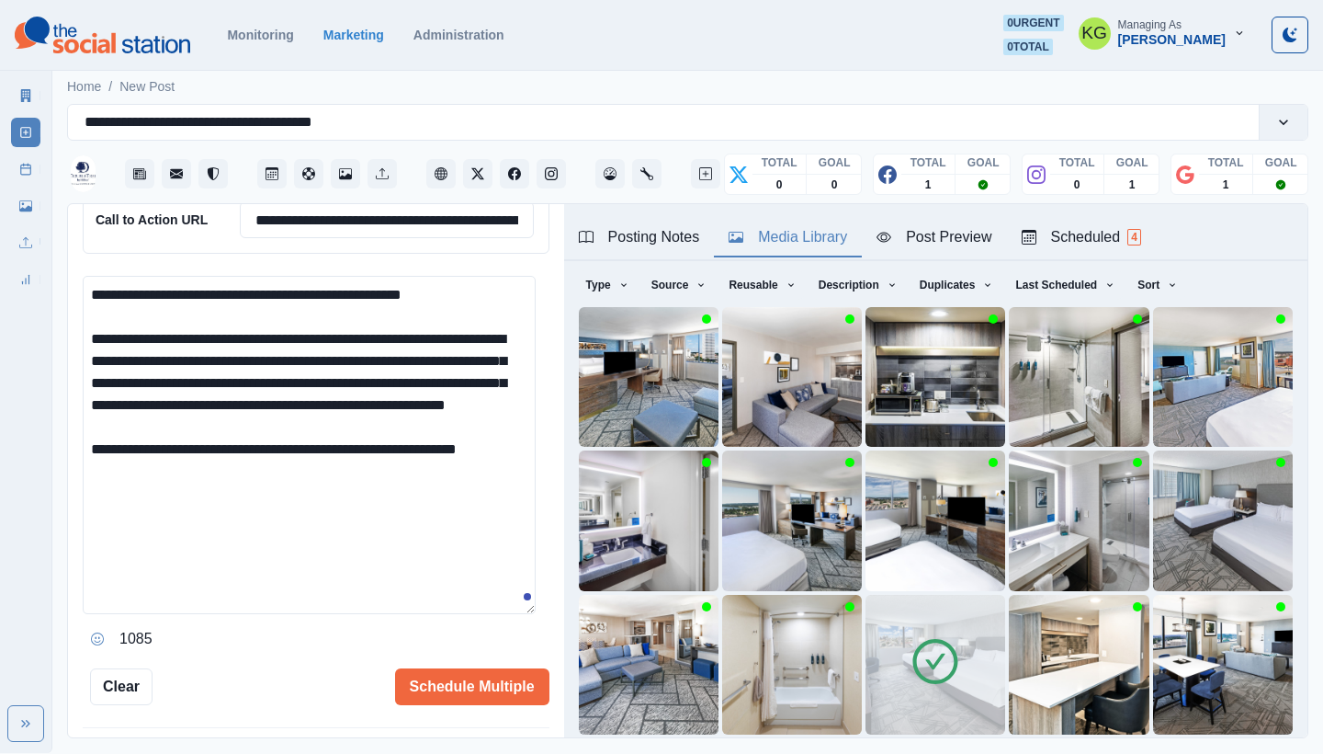
click at [624, 247] on div "Posting Notes" at bounding box center [639, 237] width 121 height 22
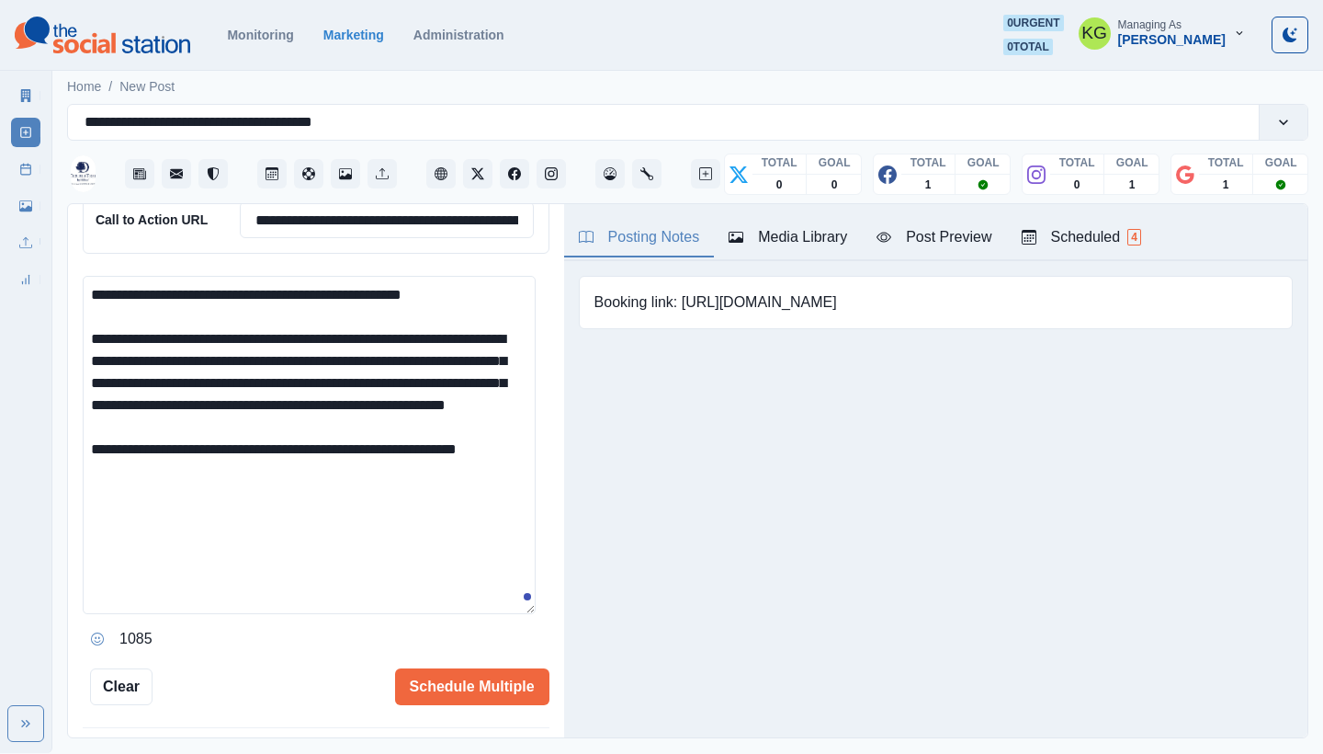
drag, startPoint x: 683, startPoint y: 296, endPoint x: 879, endPoint y: 314, distance: 197.5
click at [879, 314] on div "Booking link: [URL][DOMAIN_NAME]" at bounding box center [936, 302] width 714 height 53
drag, startPoint x: 681, startPoint y: 301, endPoint x: 898, endPoint y: 309, distance: 217.0
click at [898, 309] on div "Booking link: [URL][DOMAIN_NAME]" at bounding box center [936, 302] width 714 height 53
copy pre "https://bit.ly/45aCBUg"
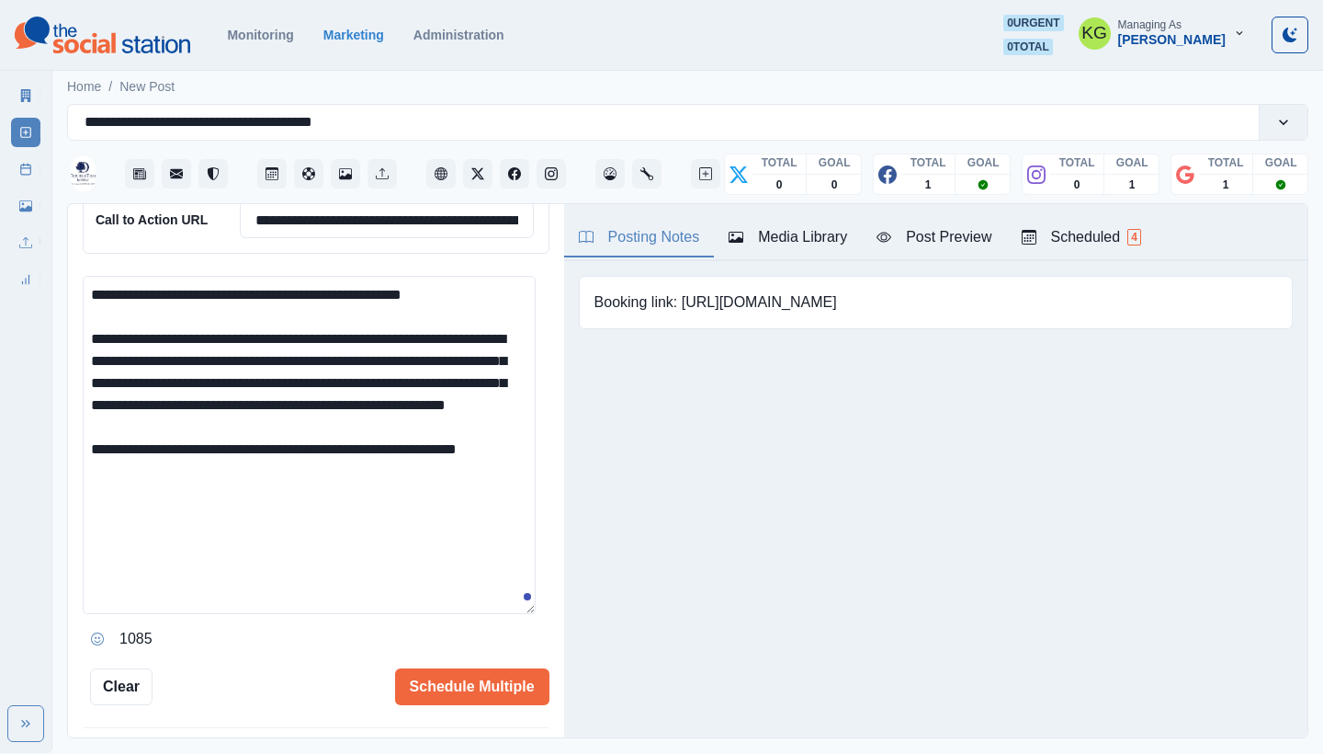
drag, startPoint x: 777, startPoint y: 305, endPoint x: 317, endPoint y: 485, distance: 494.4
click at [317, 485] on div "**********" at bounding box center [688, 471] width 1240 height 535
click at [323, 462] on textarea "**********" at bounding box center [309, 445] width 453 height 338
paste textarea "**********"
click at [386, 461] on textarea "**********" at bounding box center [309, 445] width 453 height 338
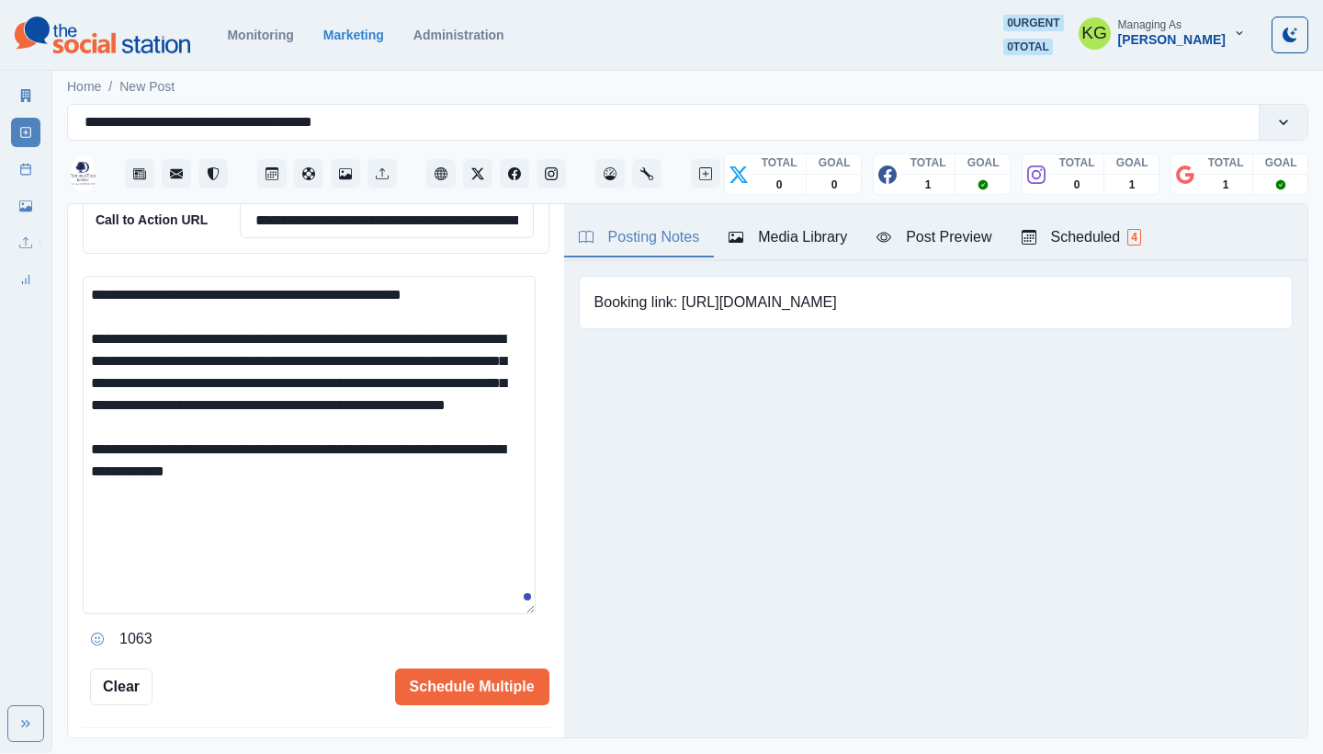
click at [422, 543] on textarea "**********" at bounding box center [309, 445] width 453 height 338
type textarea "**********"
click at [452, 668] on button "Schedule Multiple" at bounding box center [472, 686] width 154 height 37
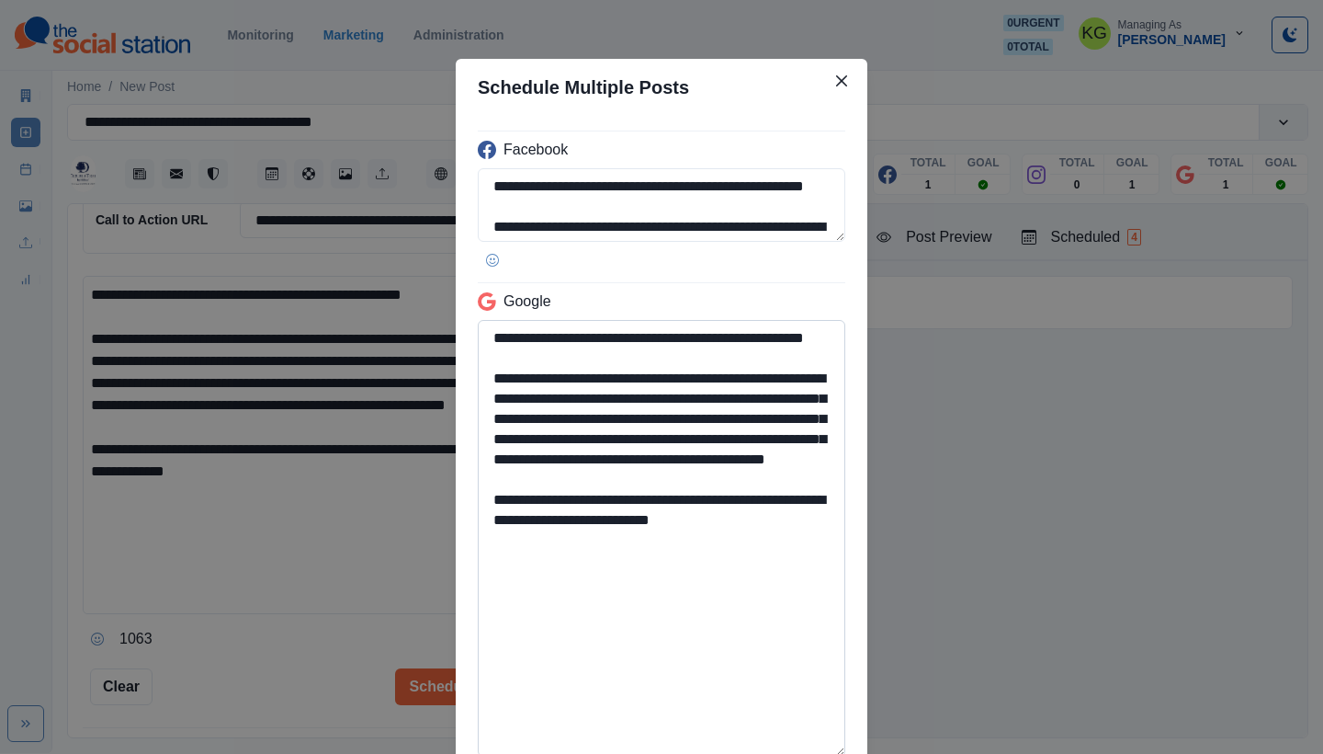
click at [799, 753] on textarea "**********" at bounding box center [662, 538] width 368 height 437
drag, startPoint x: 597, startPoint y: 576, endPoint x: 719, endPoint y: 560, distance: 122.4
click at [719, 560] on textarea "**********" at bounding box center [662, 539] width 368 height 438
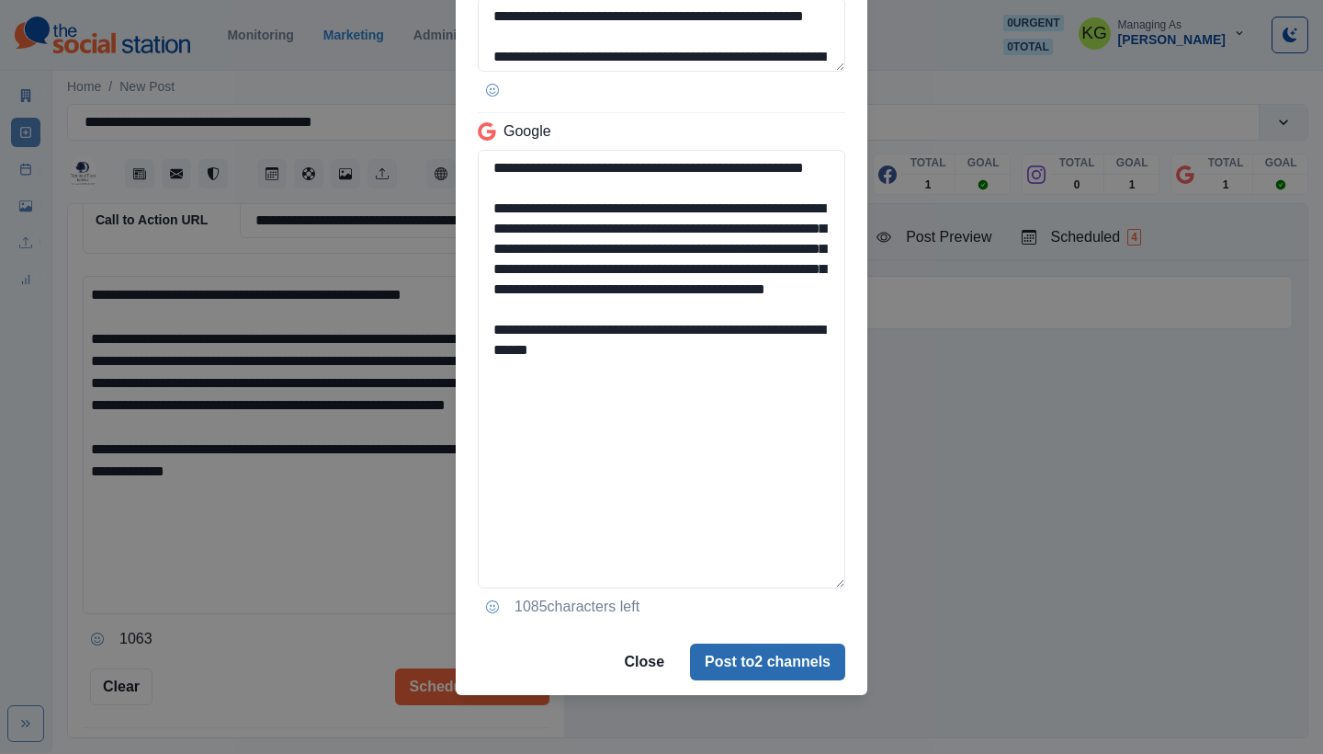
type textarea "**********"
click at [762, 665] on button "Post to 2 channels" at bounding box center [767, 661] width 155 height 37
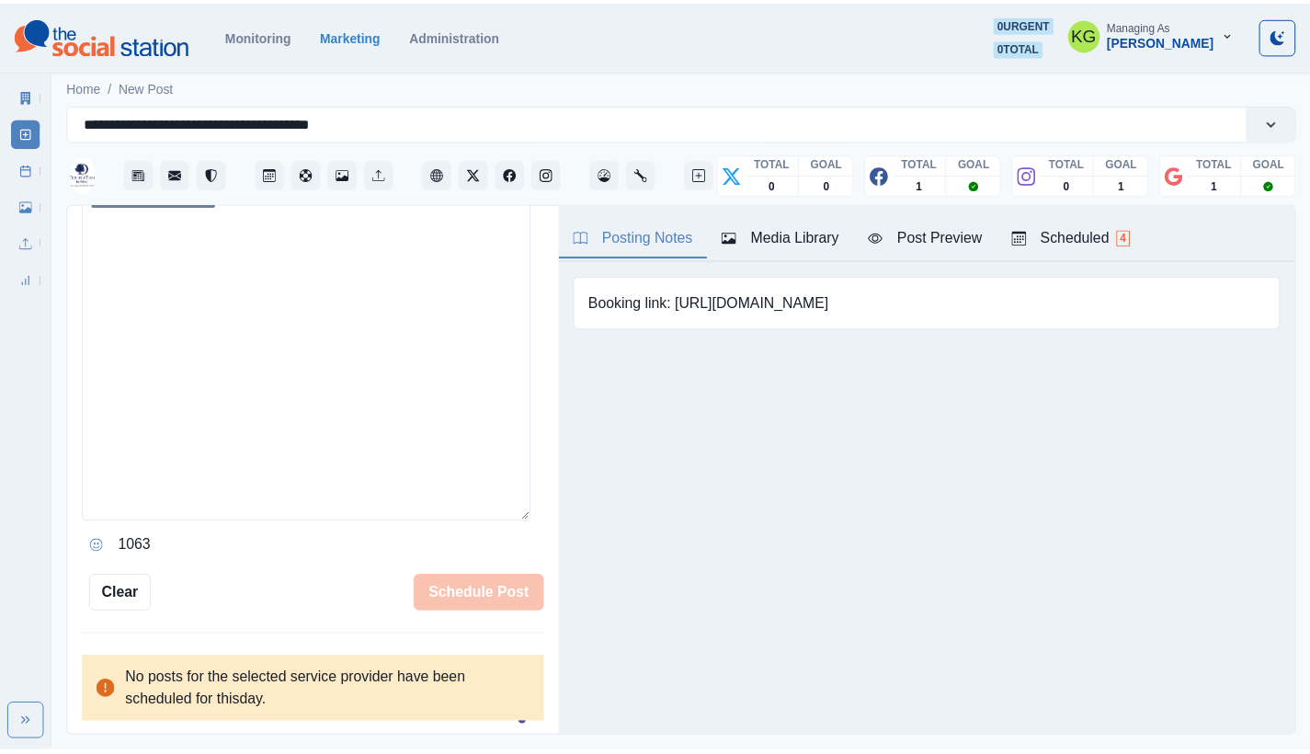
scroll to position [412, 0]
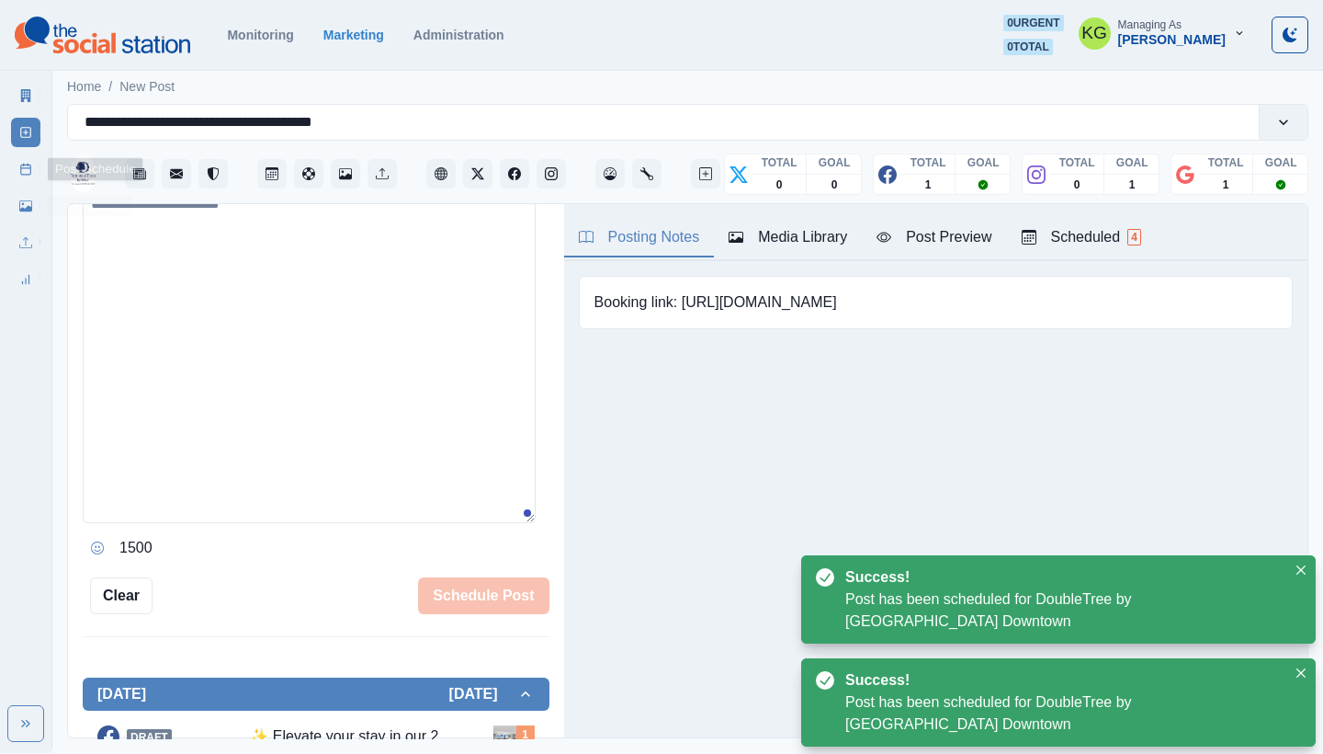
click at [27, 179] on link "Post Schedule" at bounding box center [25, 168] width 29 height 29
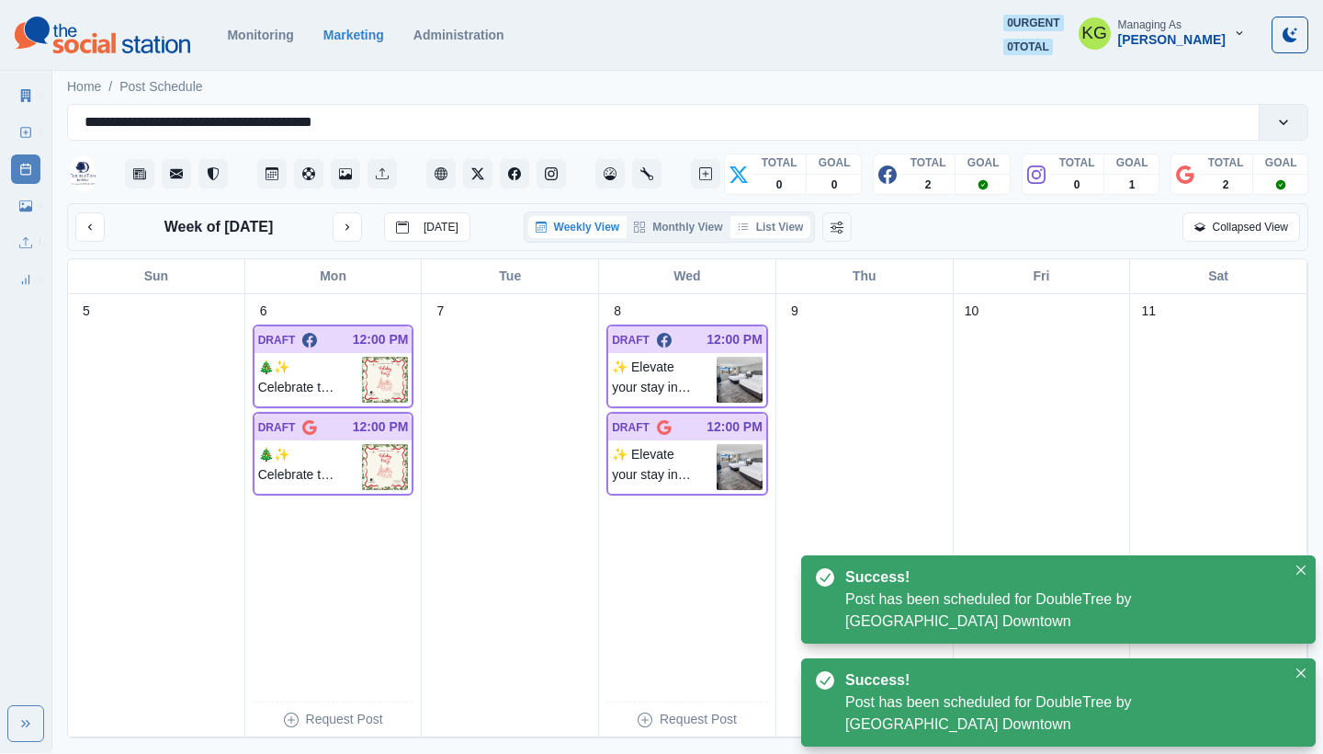
click at [772, 232] on button "List View" at bounding box center [771, 227] width 81 height 22
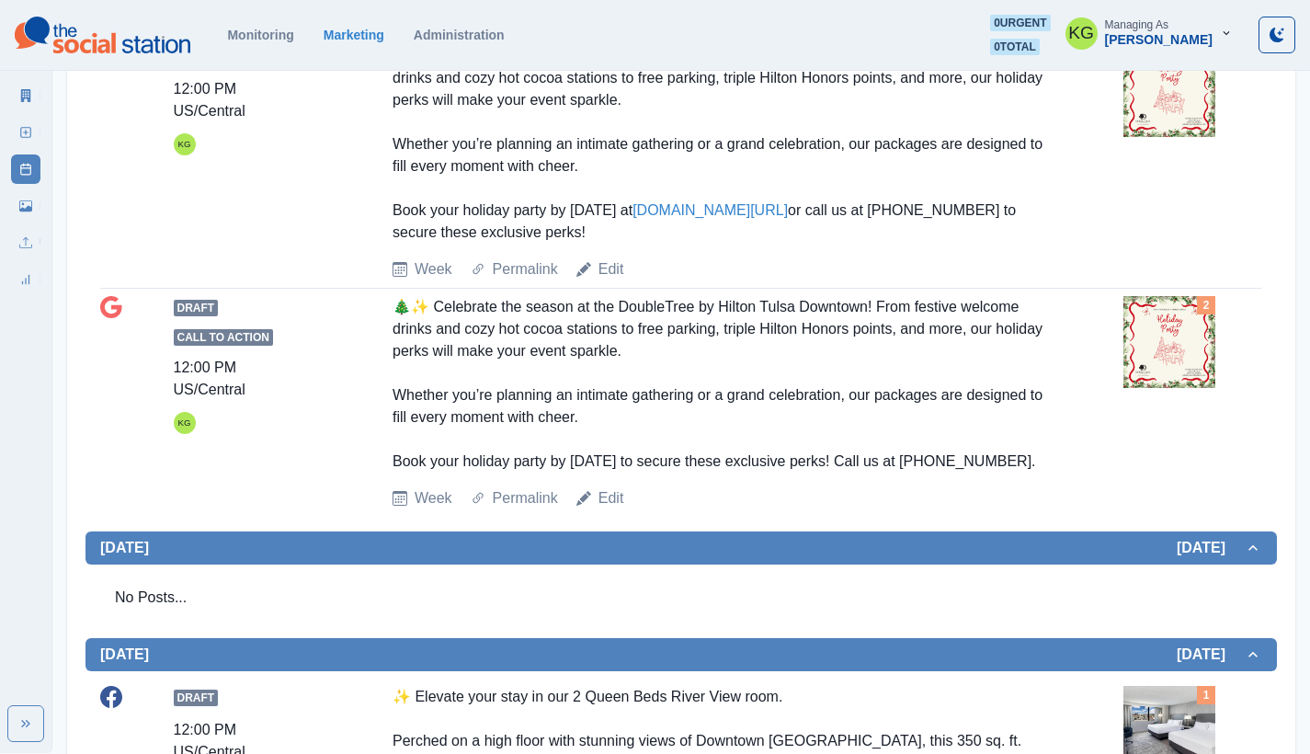
scroll to position [74, 0]
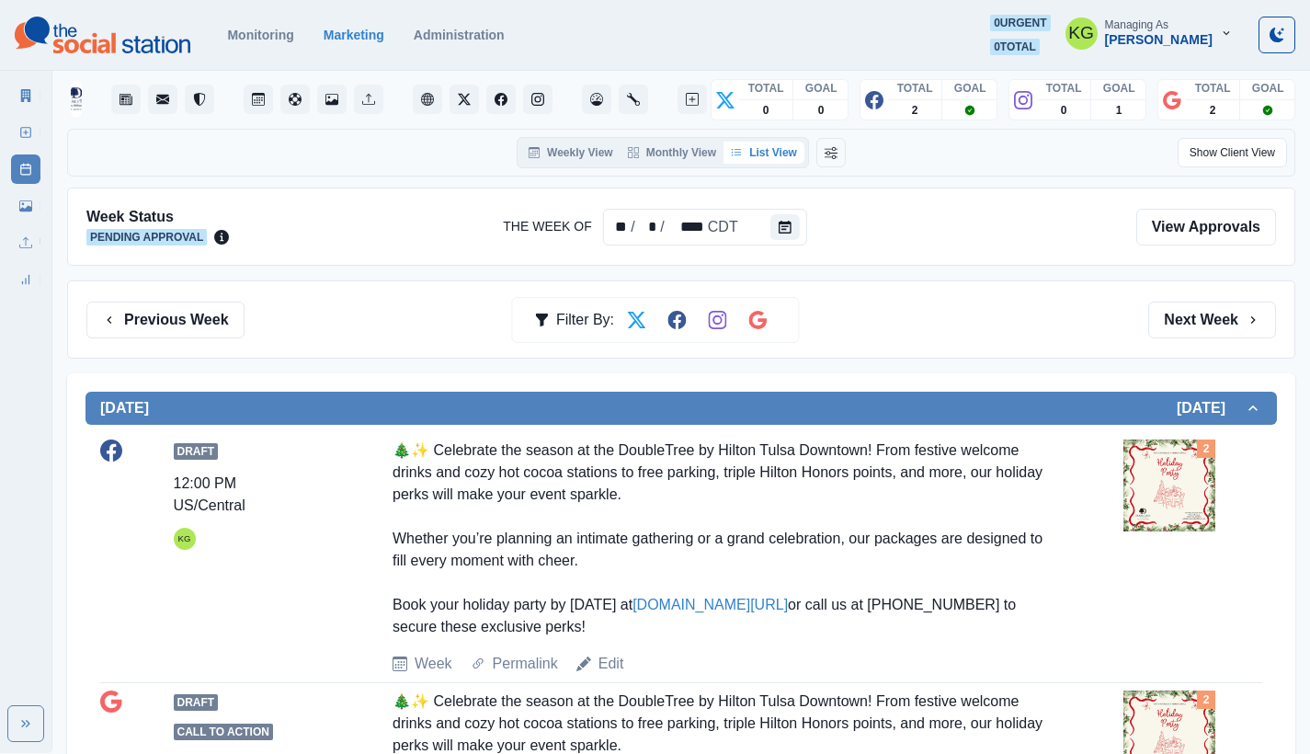
click at [1266, 292] on div "Previous Week Filter By: Next Week" at bounding box center [681, 319] width 1228 height 78
click at [1257, 309] on button "Next Week" at bounding box center [1212, 319] width 128 height 37
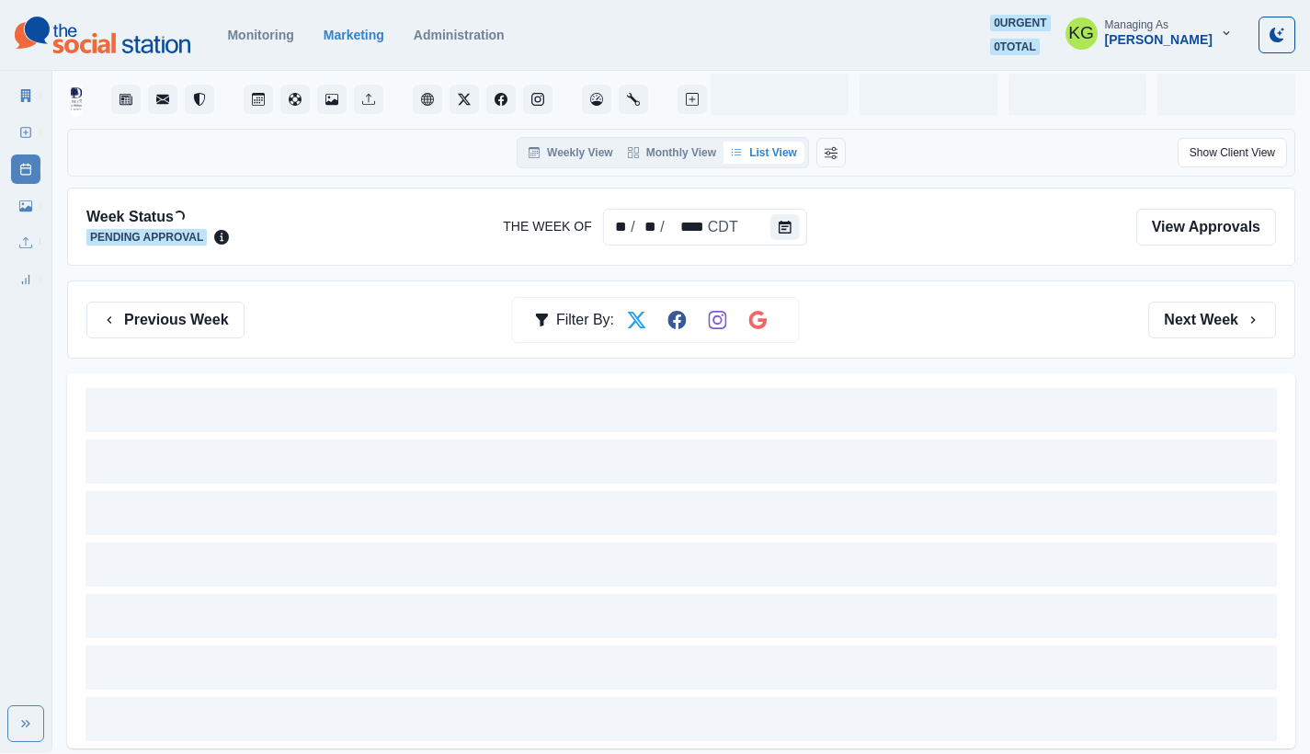
scroll to position [84, 0]
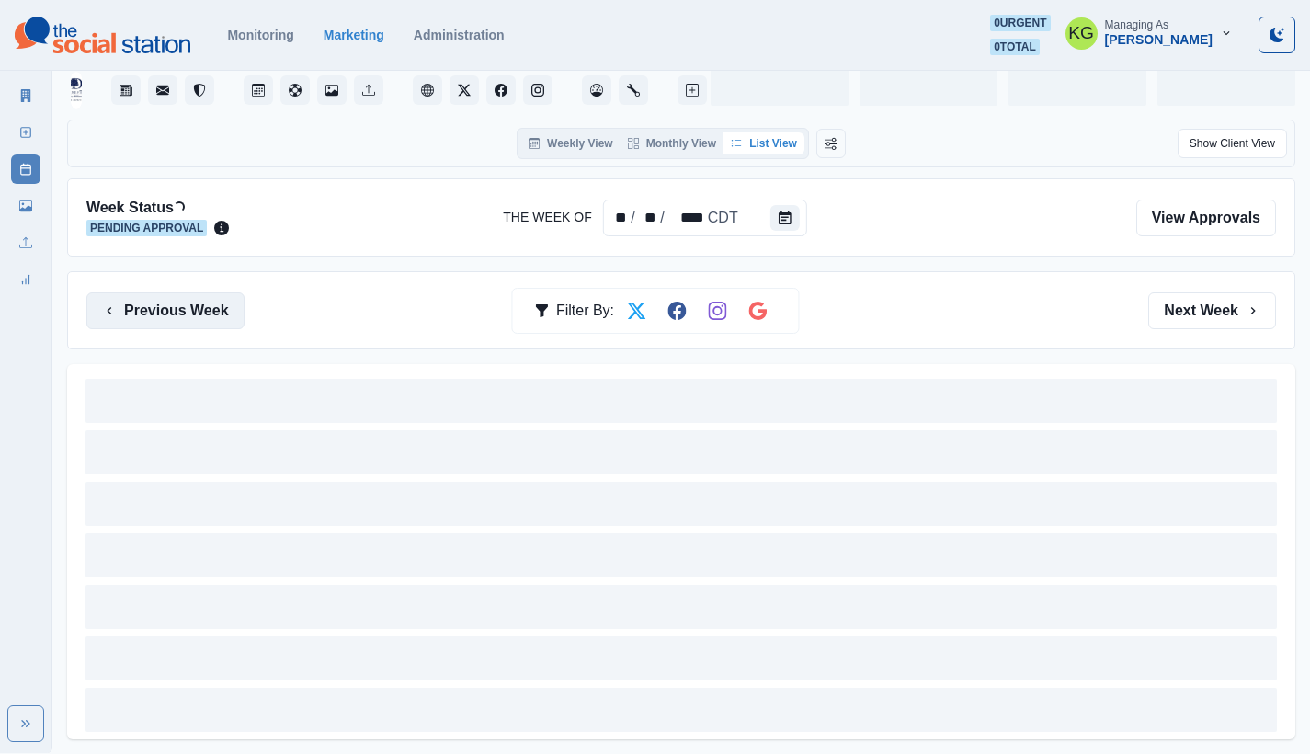
click at [175, 306] on button "Previous Week" at bounding box center [165, 310] width 158 height 37
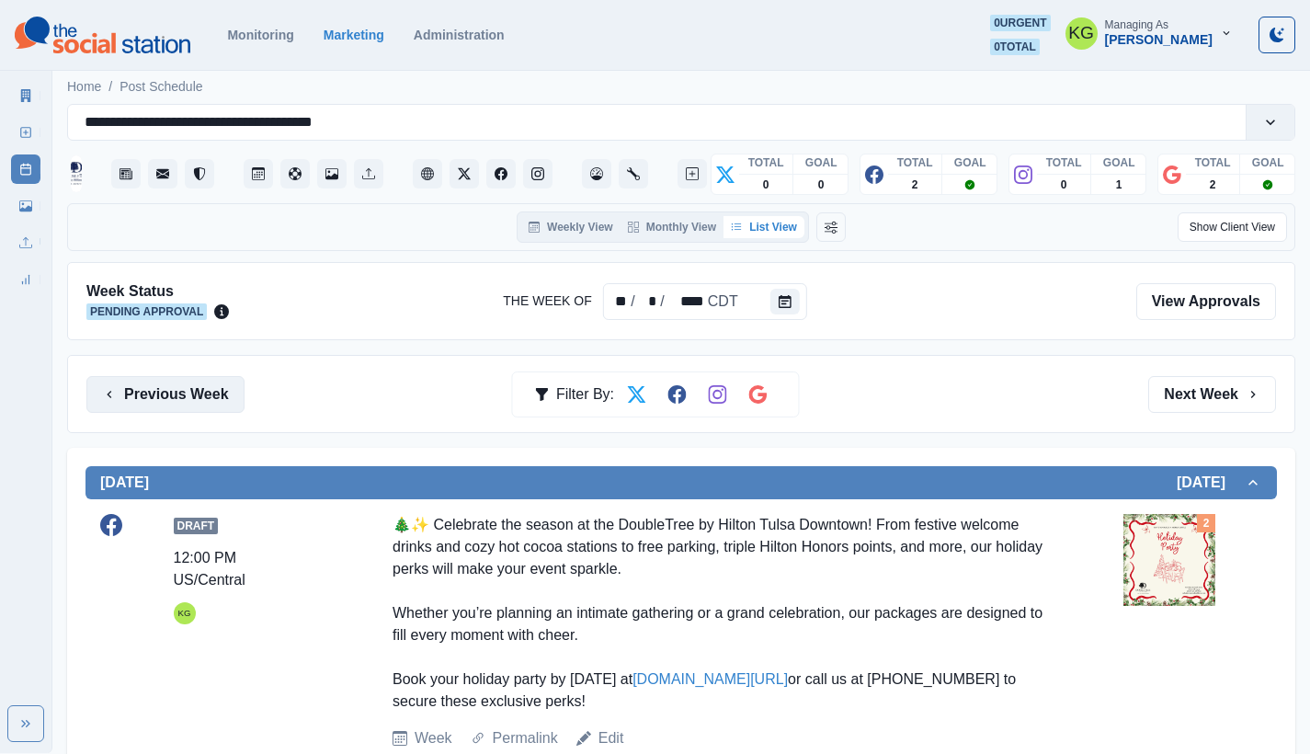
click at [176, 380] on button "Previous Week" at bounding box center [165, 394] width 158 height 37
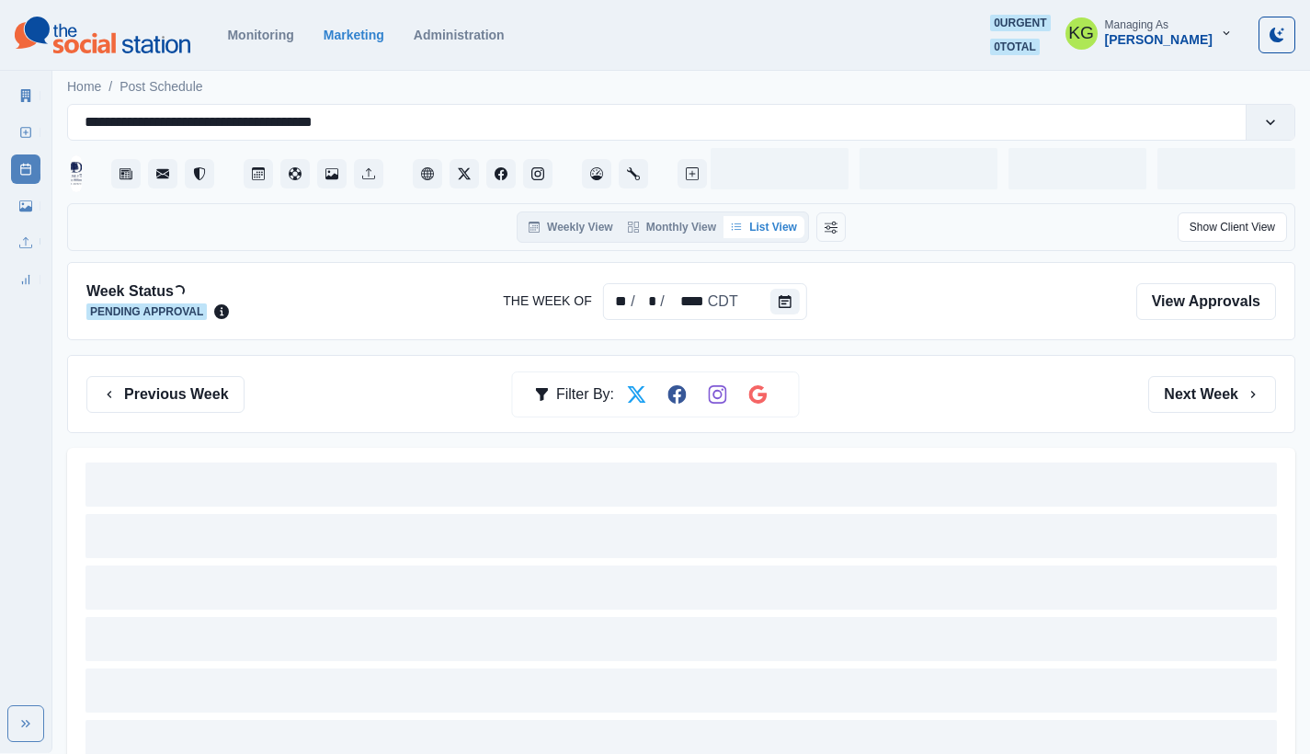
click at [1213, 415] on div "Previous Week Filter By: Next Week" at bounding box center [681, 394] width 1228 height 78
